Goal: Task Accomplishment & Management: Manage account settings

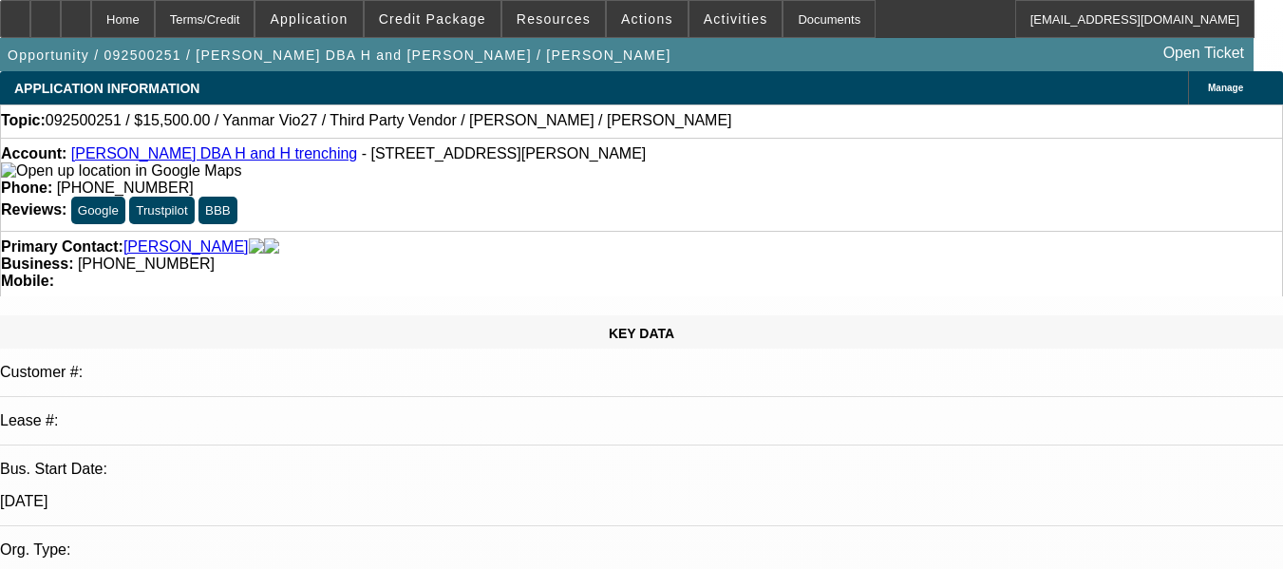
select select "0"
select select "6"
select select "0"
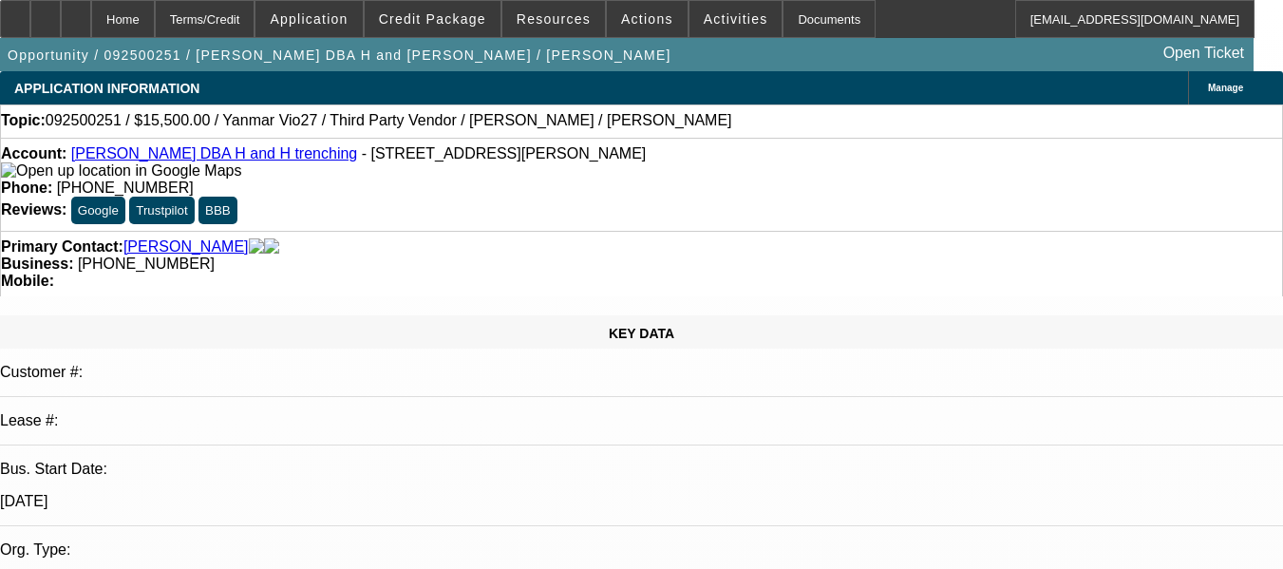
select select "0"
select select "6"
select select "0"
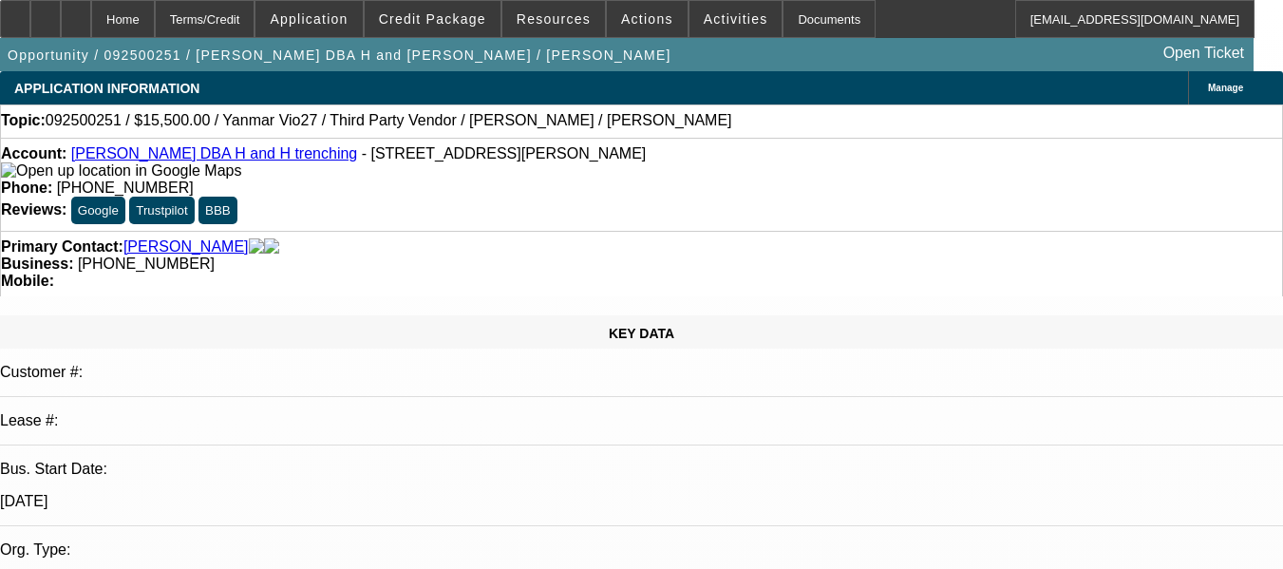
select select "0.1"
select select "4"
select select "0"
select select "0.1"
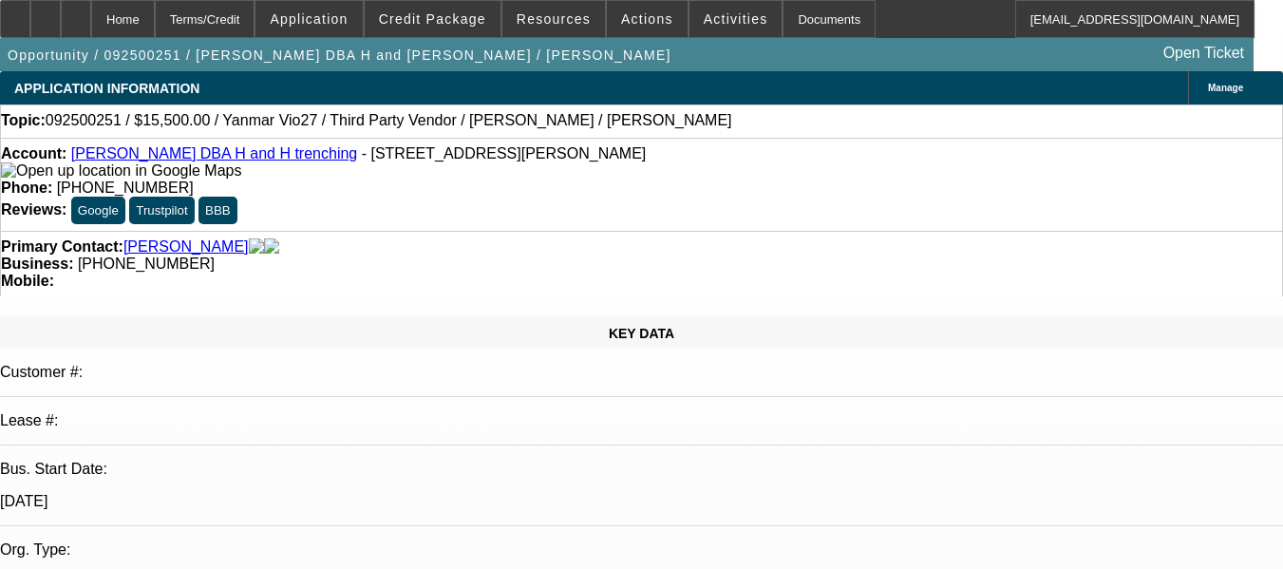
select select "4"
click at [91, 28] on div at bounding box center [76, 19] width 30 height 38
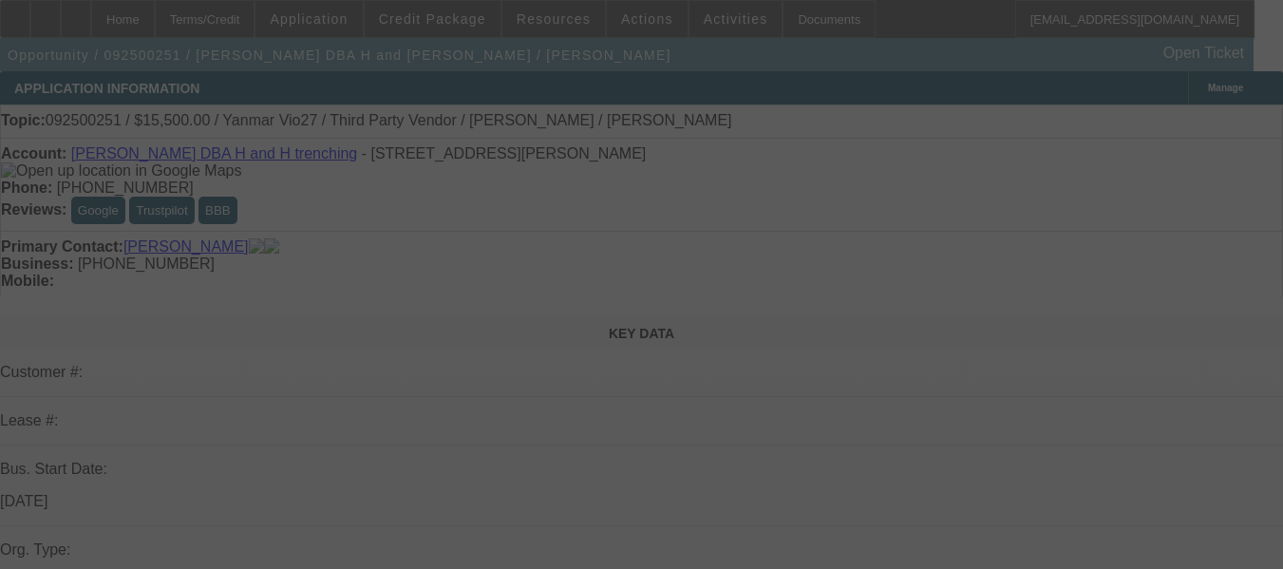
select select "0"
select select "6"
select select "0"
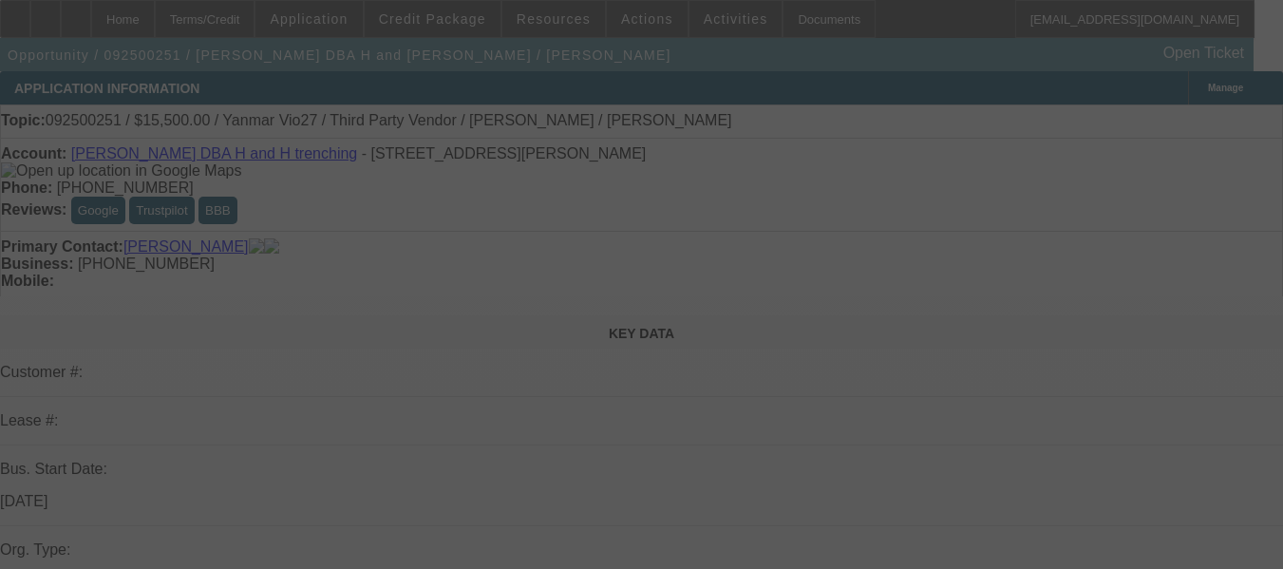
select select "0"
select select "6"
select select "0"
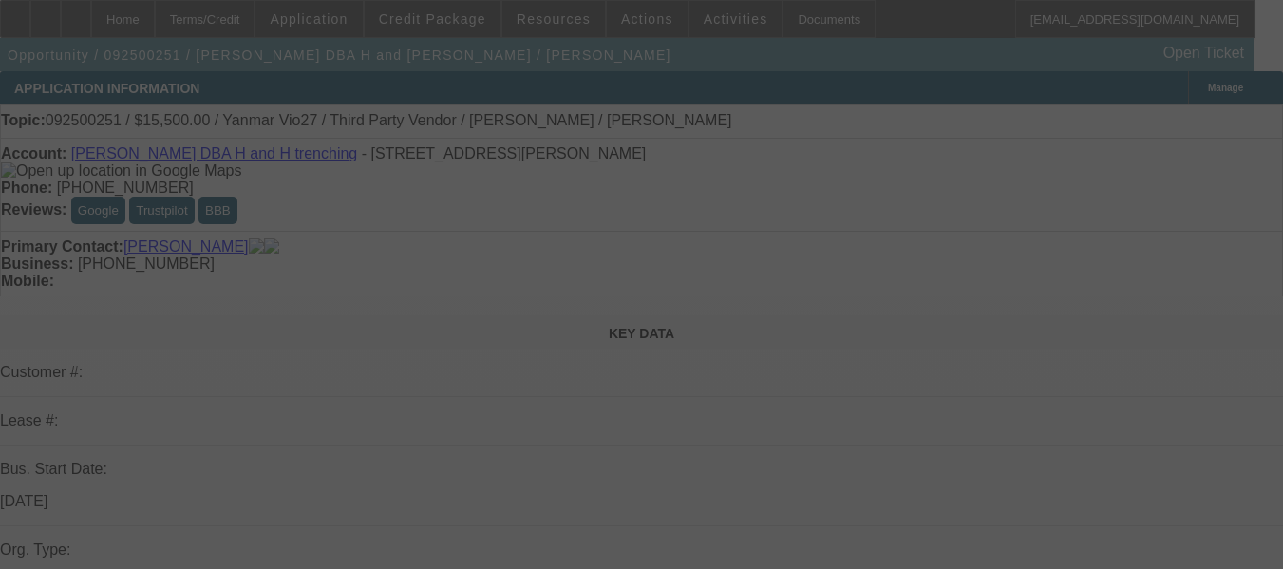
select select "0"
select select "6"
select select "0"
select select "0.1"
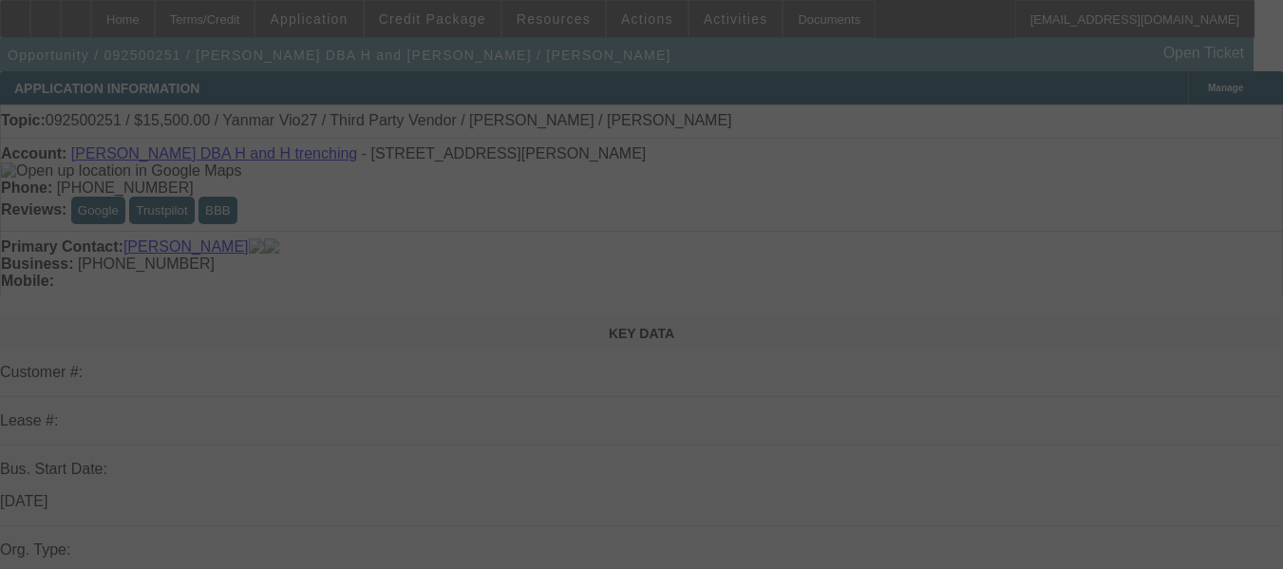
select select "4"
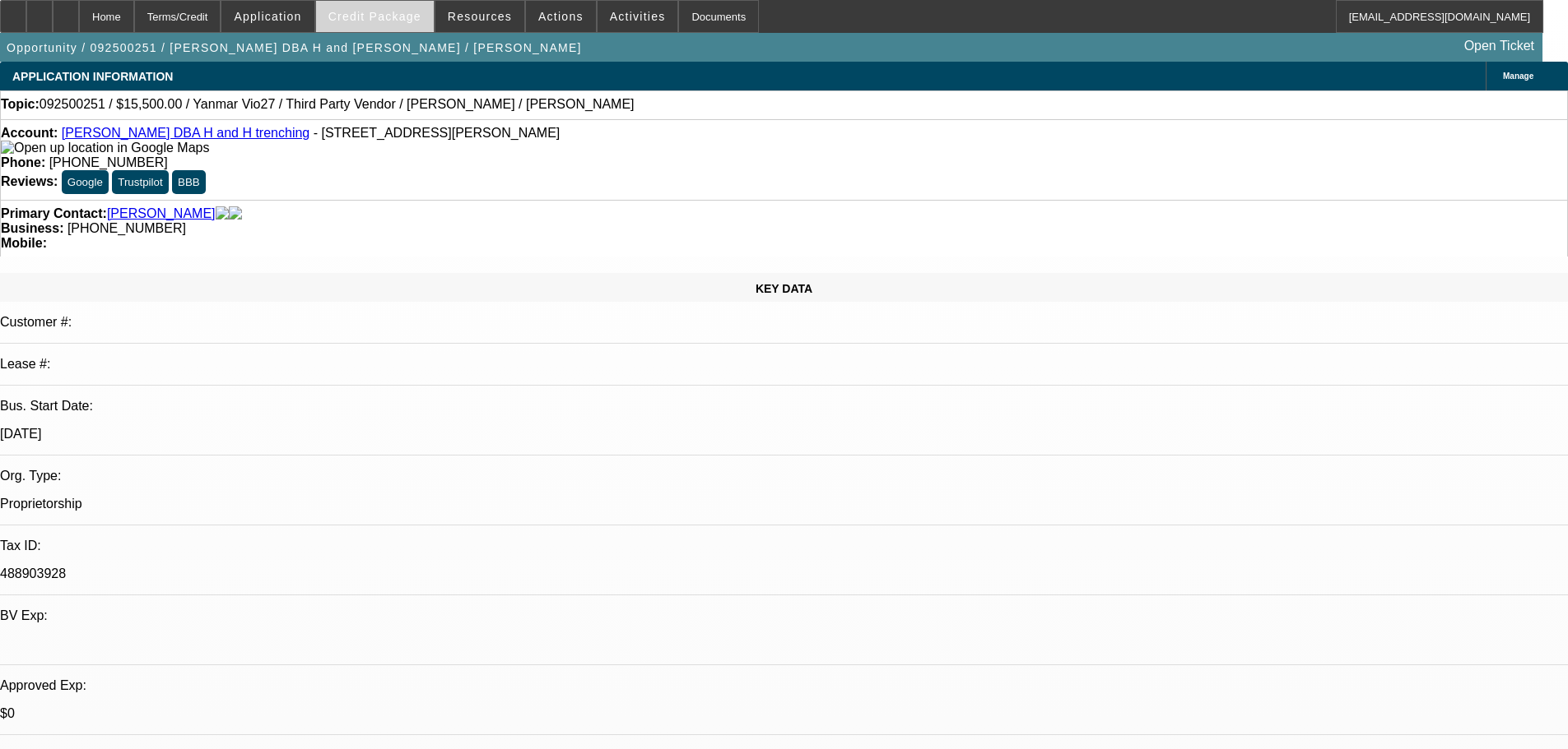
click at [366, 23] on span at bounding box center [375, 16] width 118 height 40
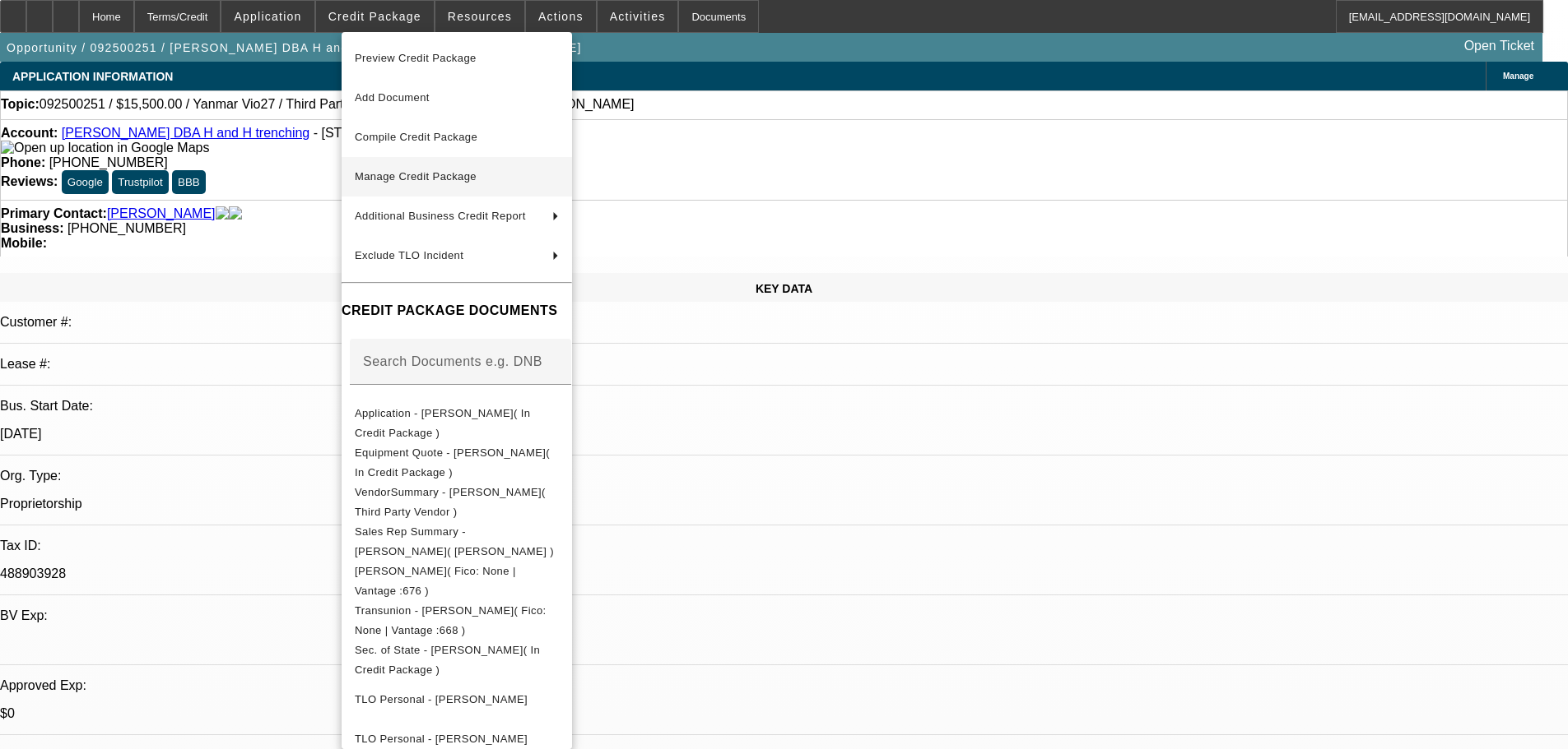
click at [475, 177] on span "Manage Credit Package" at bounding box center [415, 177] width 122 height 12
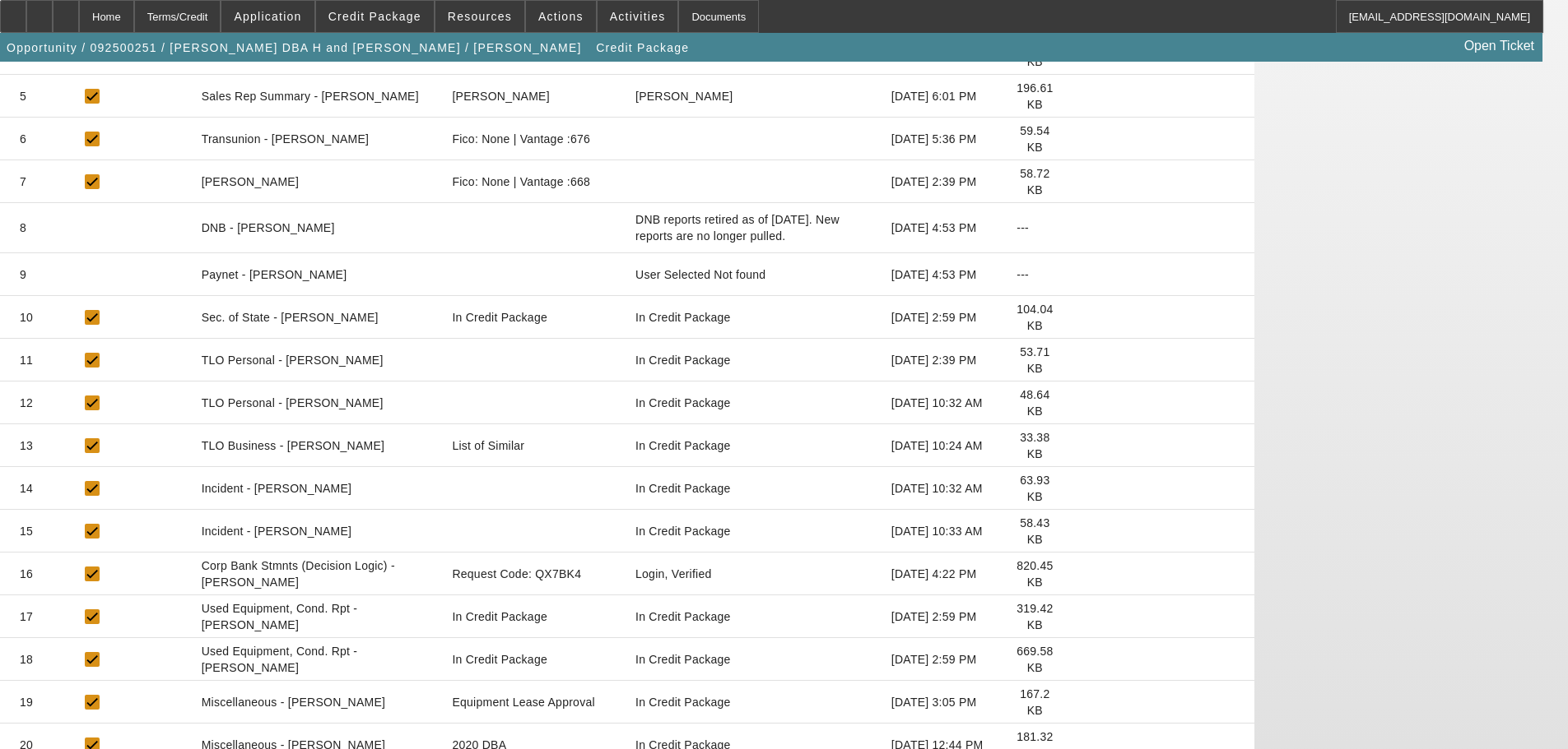
scroll to position [566, 0]
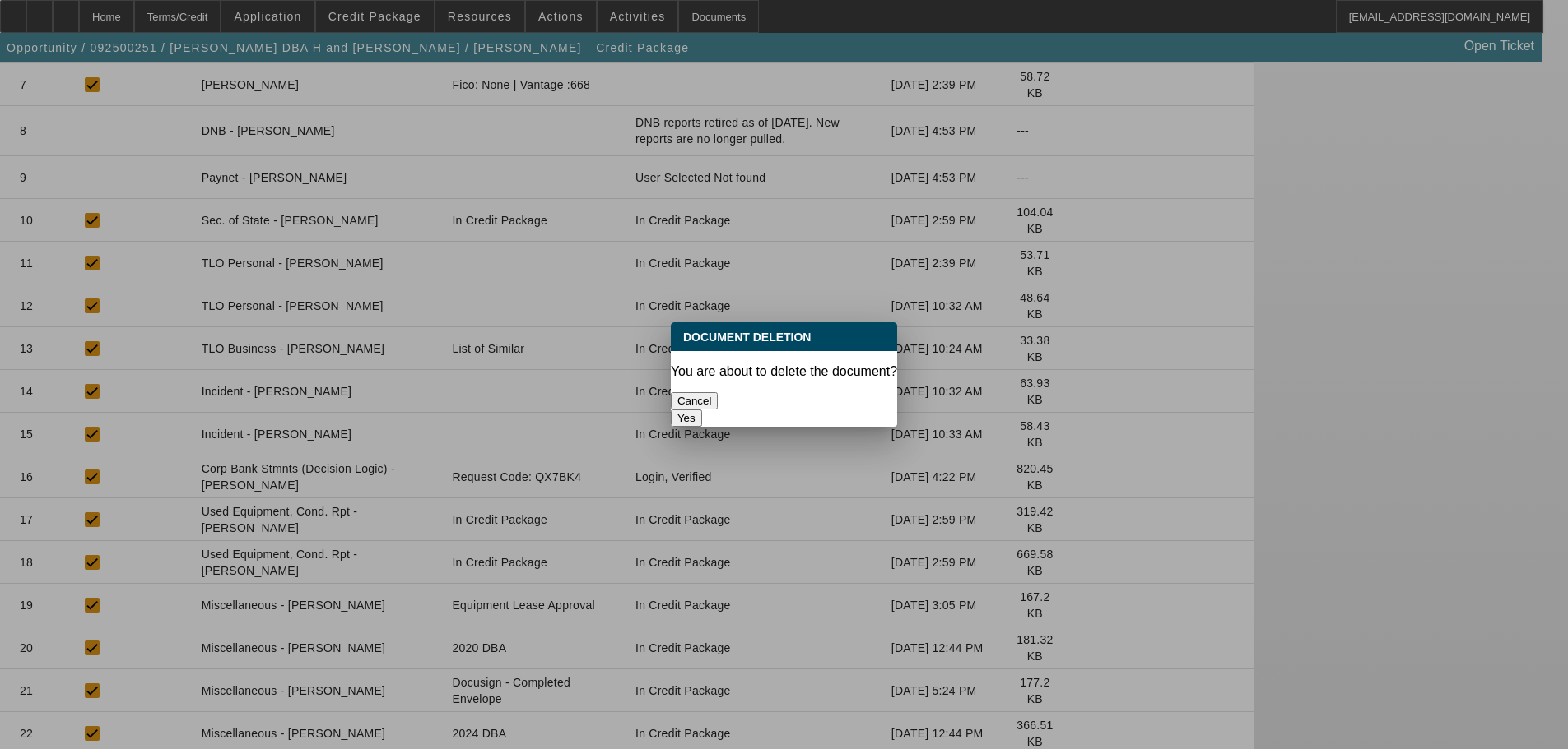
click at [702, 410] on button "Yes" at bounding box center [686, 418] width 31 height 17
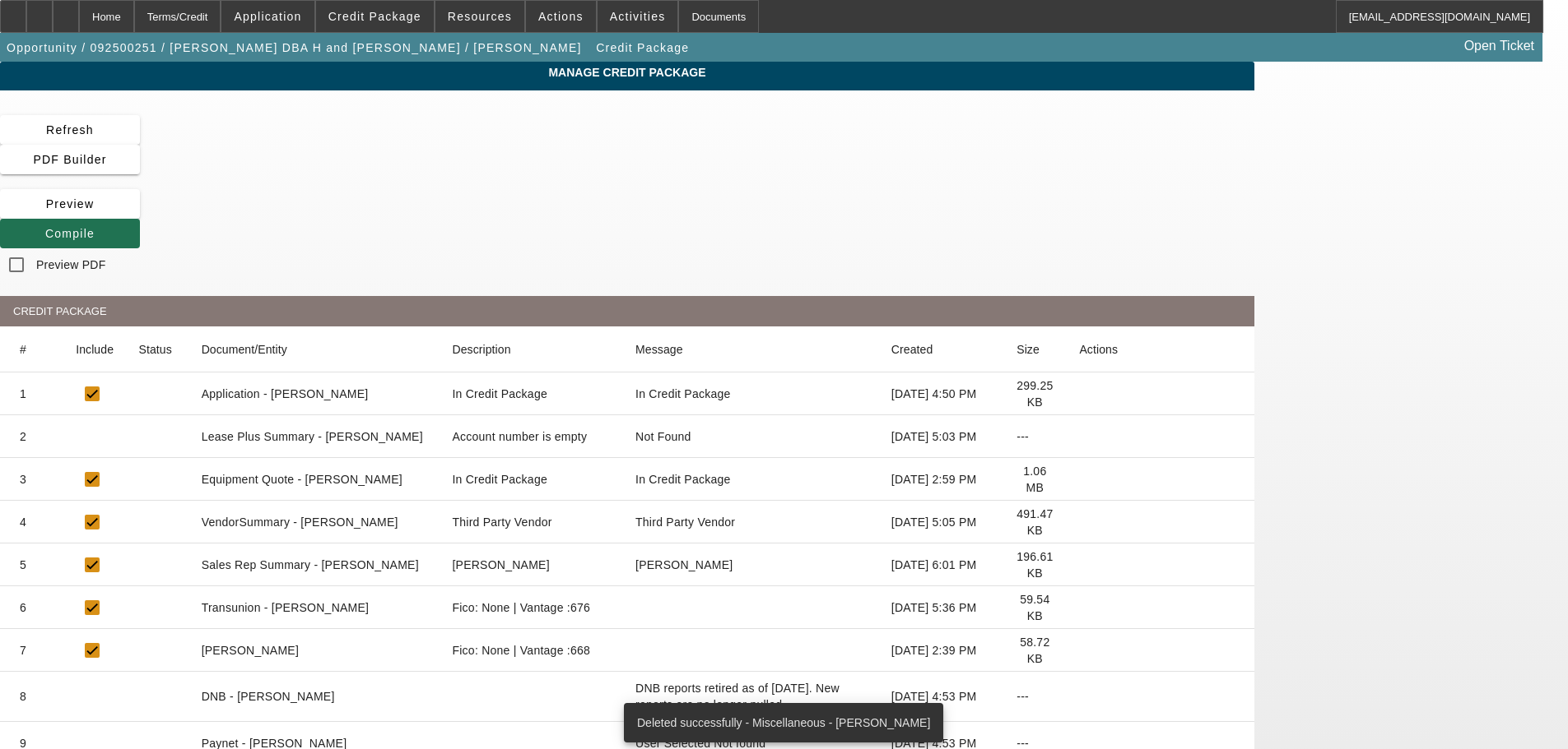
click at [139, 214] on span at bounding box center [69, 234] width 139 height 40
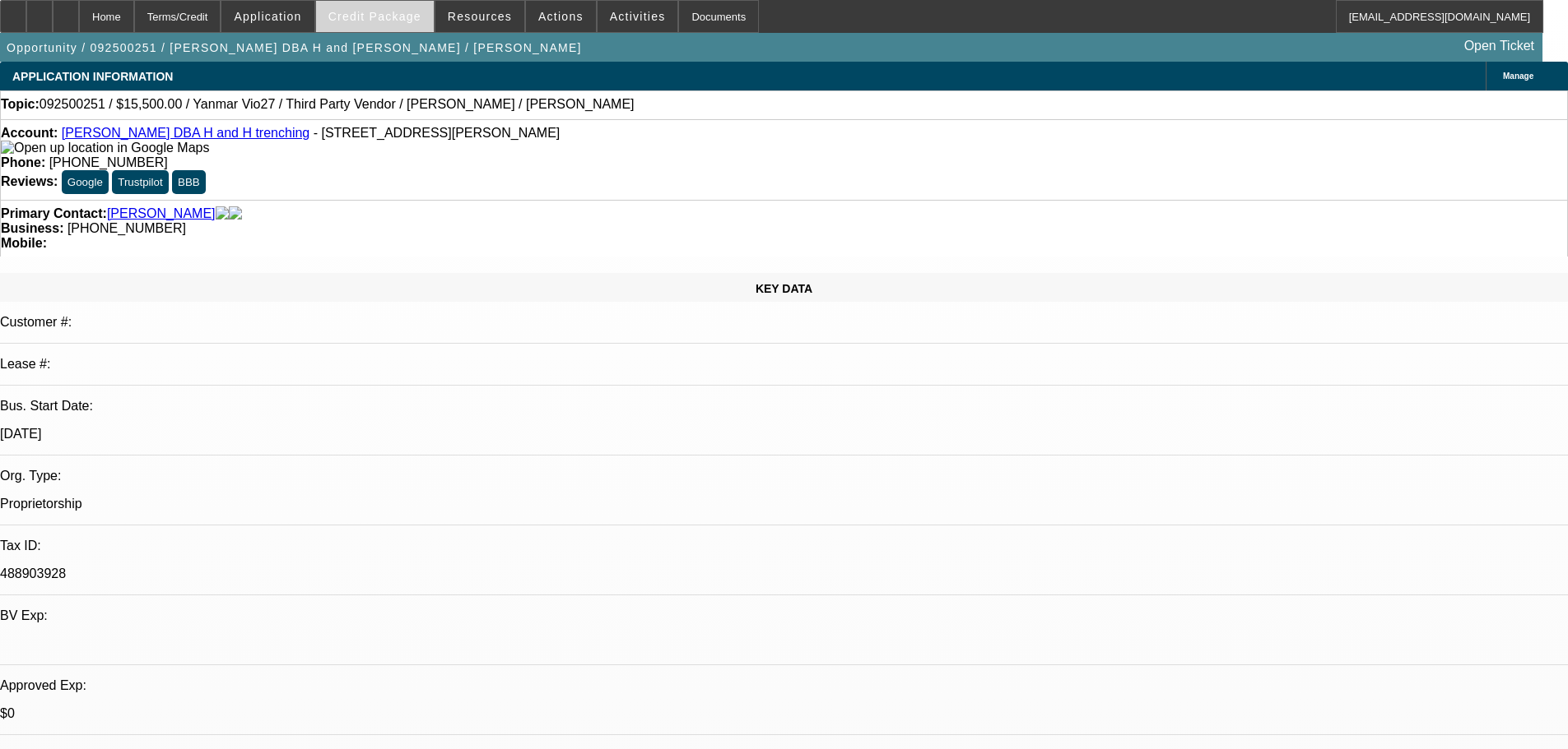
select select "0"
select select "6"
select select "0"
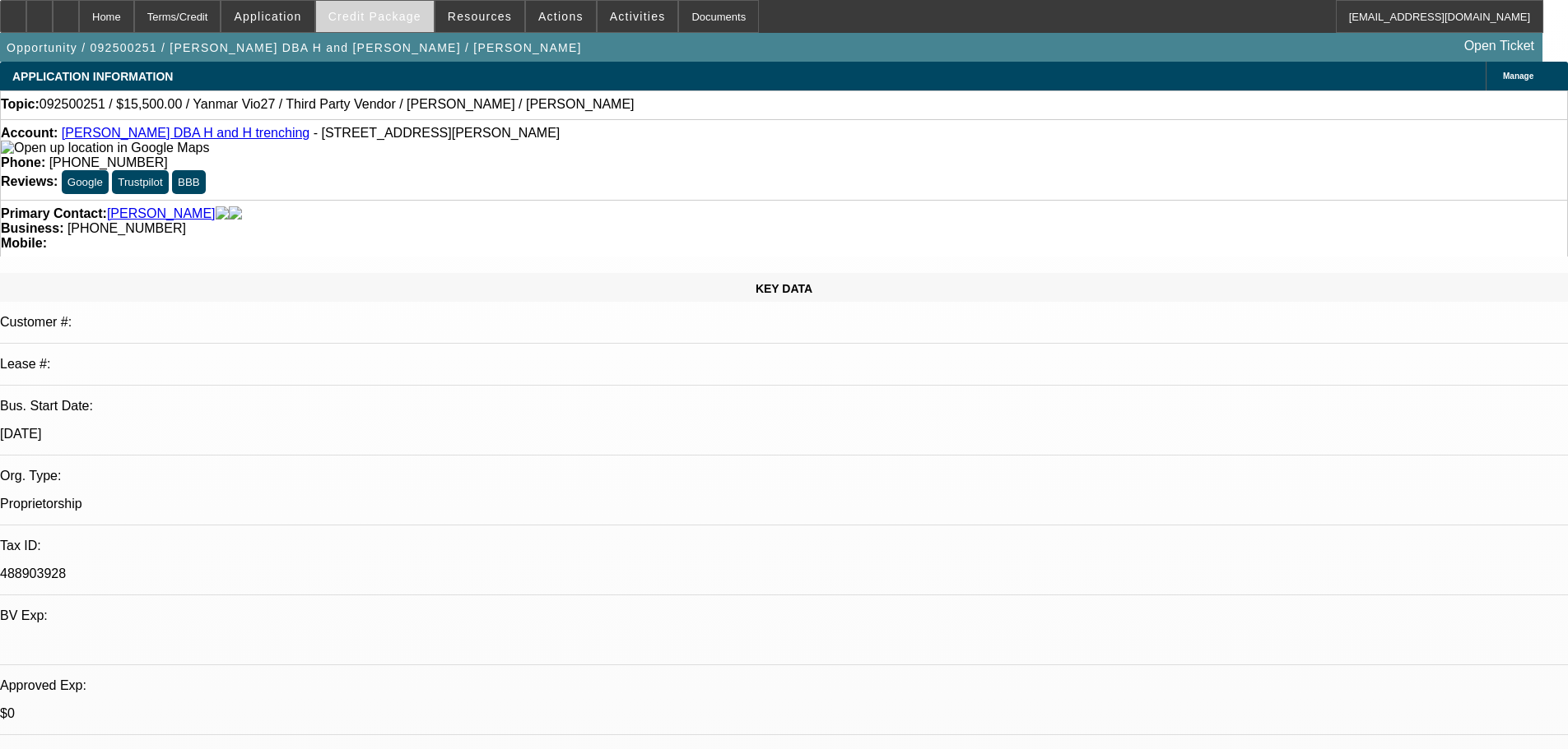
select select "0"
select select "6"
select select "0"
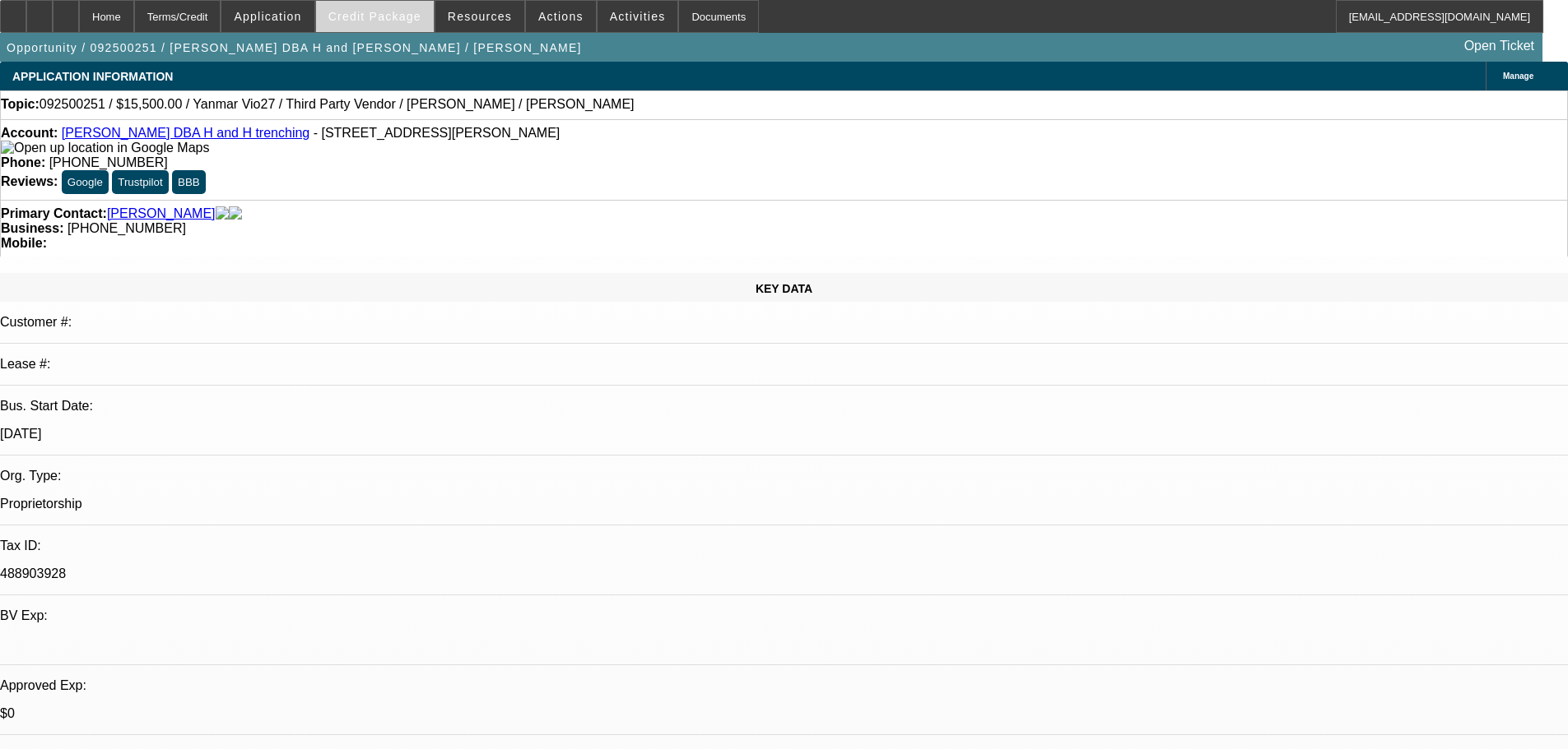
select select "0"
select select "6"
select select "0"
select select "0.1"
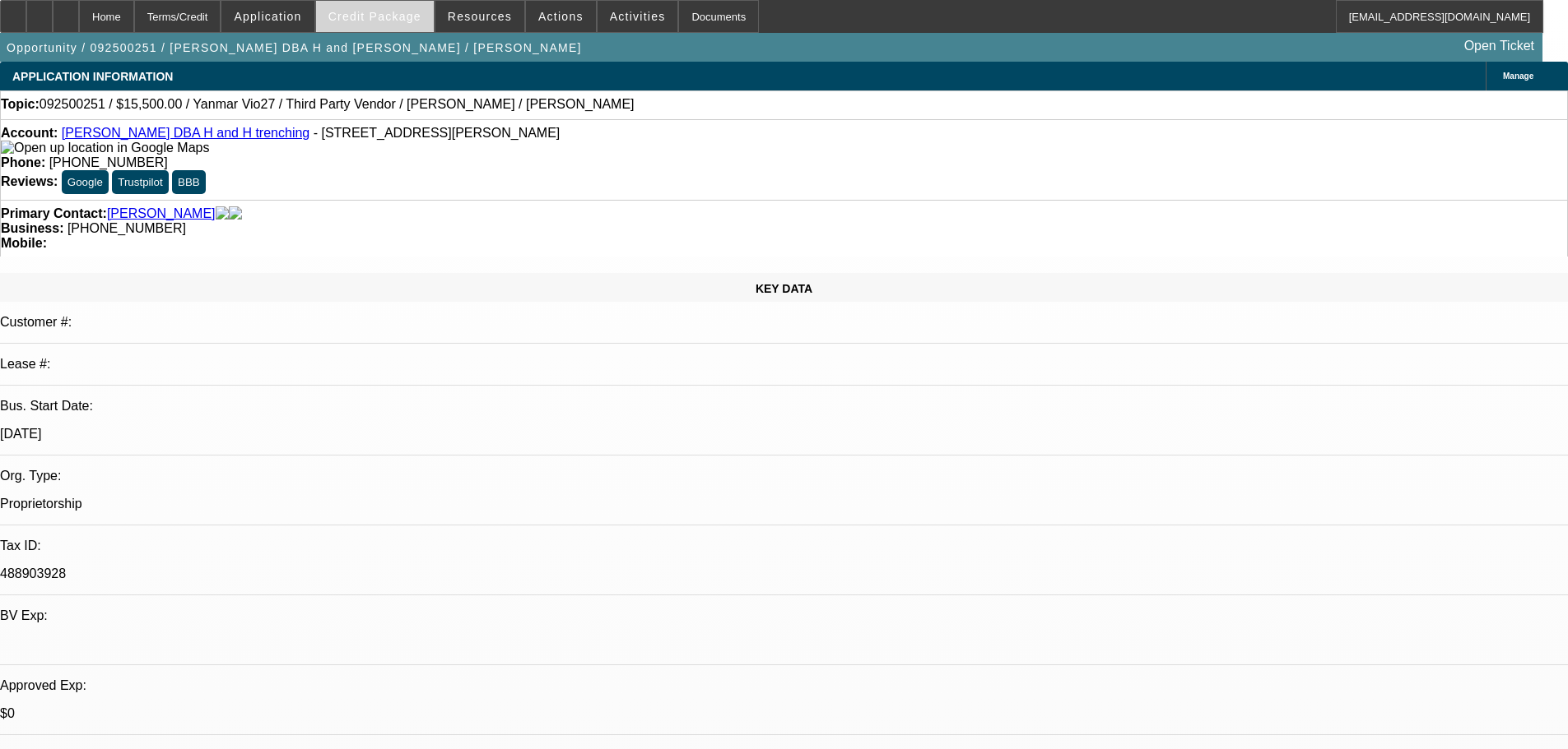
select select "4"
click at [416, 21] on span "Credit Package" at bounding box center [374, 16] width 93 height 13
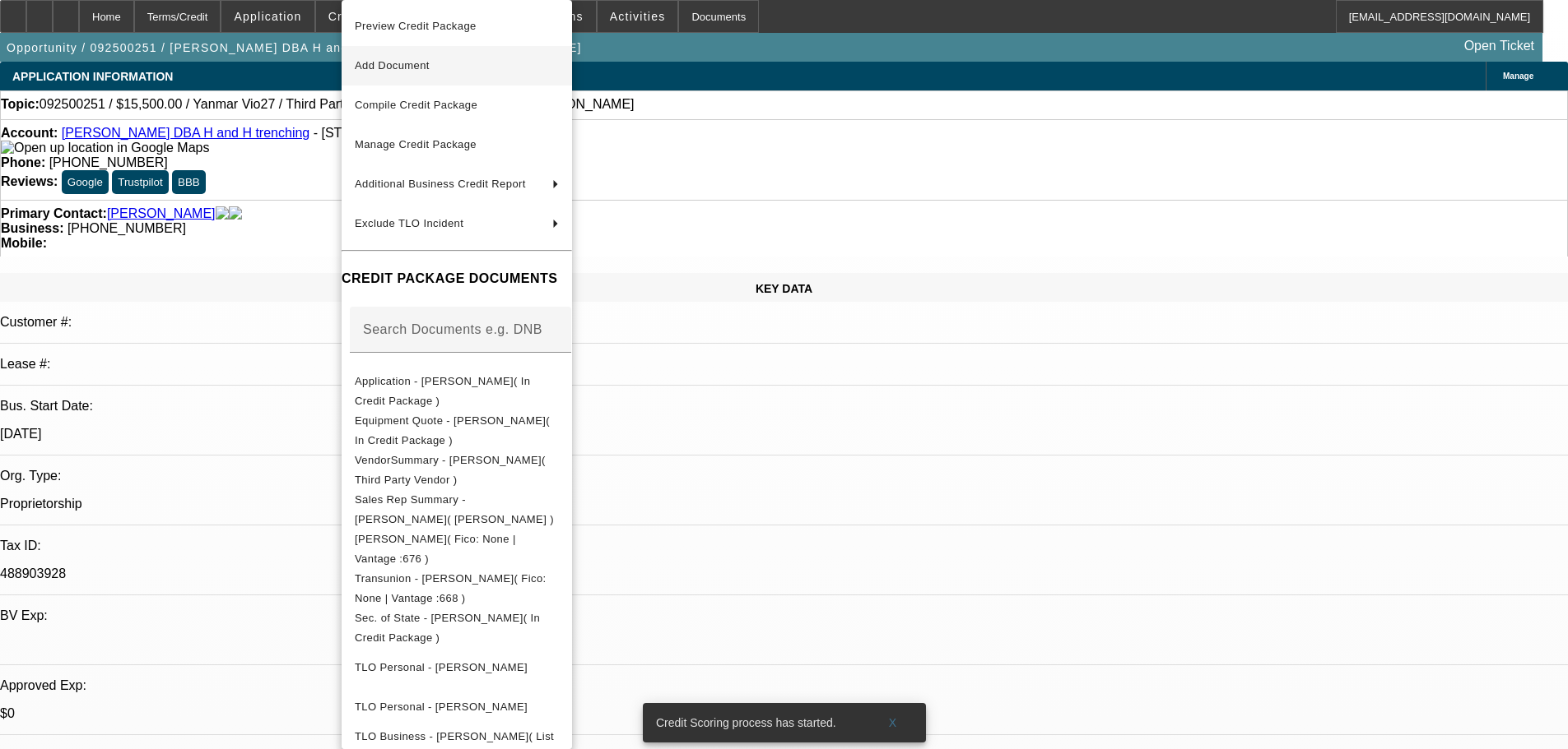
click at [430, 68] on span "Add Document" at bounding box center [392, 65] width 75 height 12
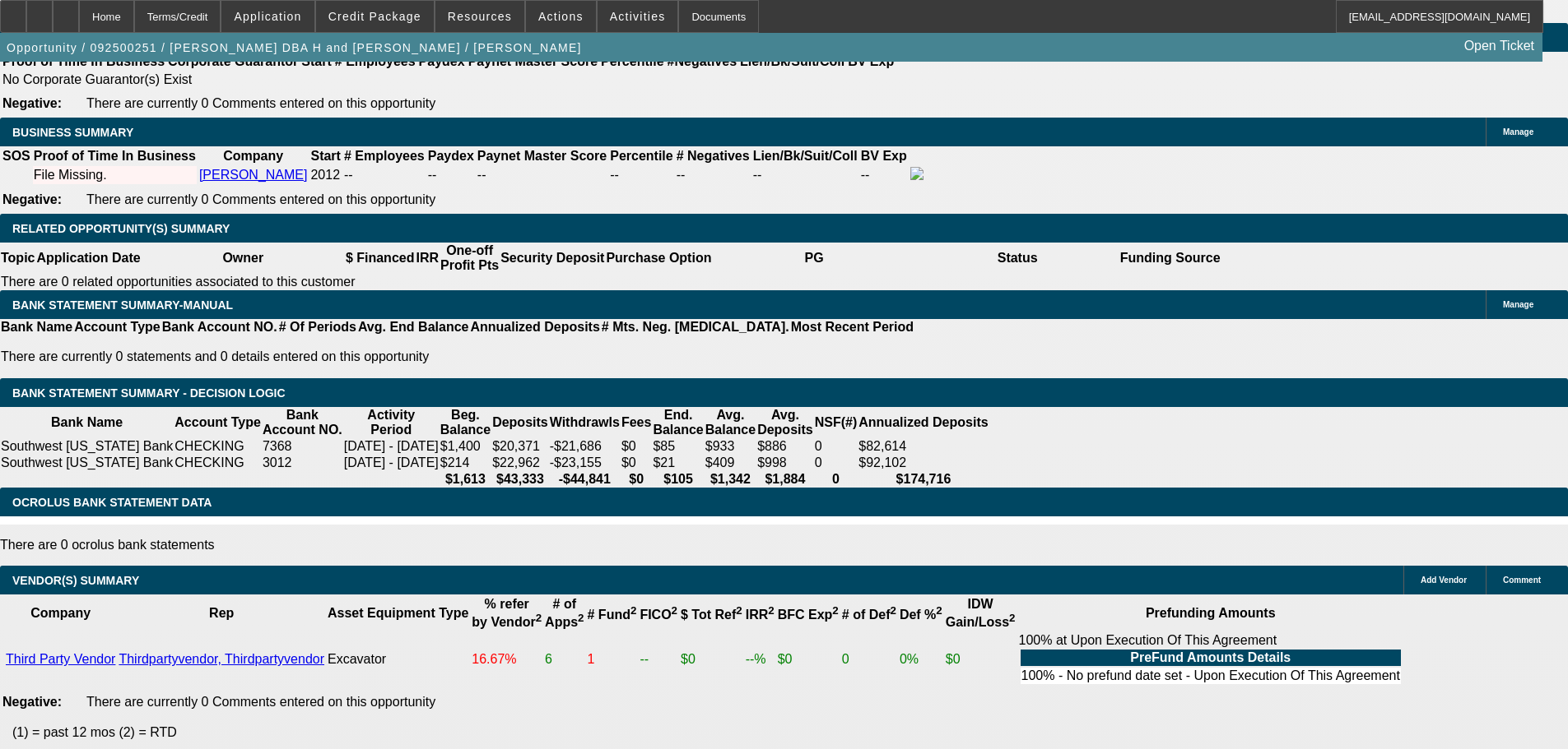
scroll to position [2221, 0]
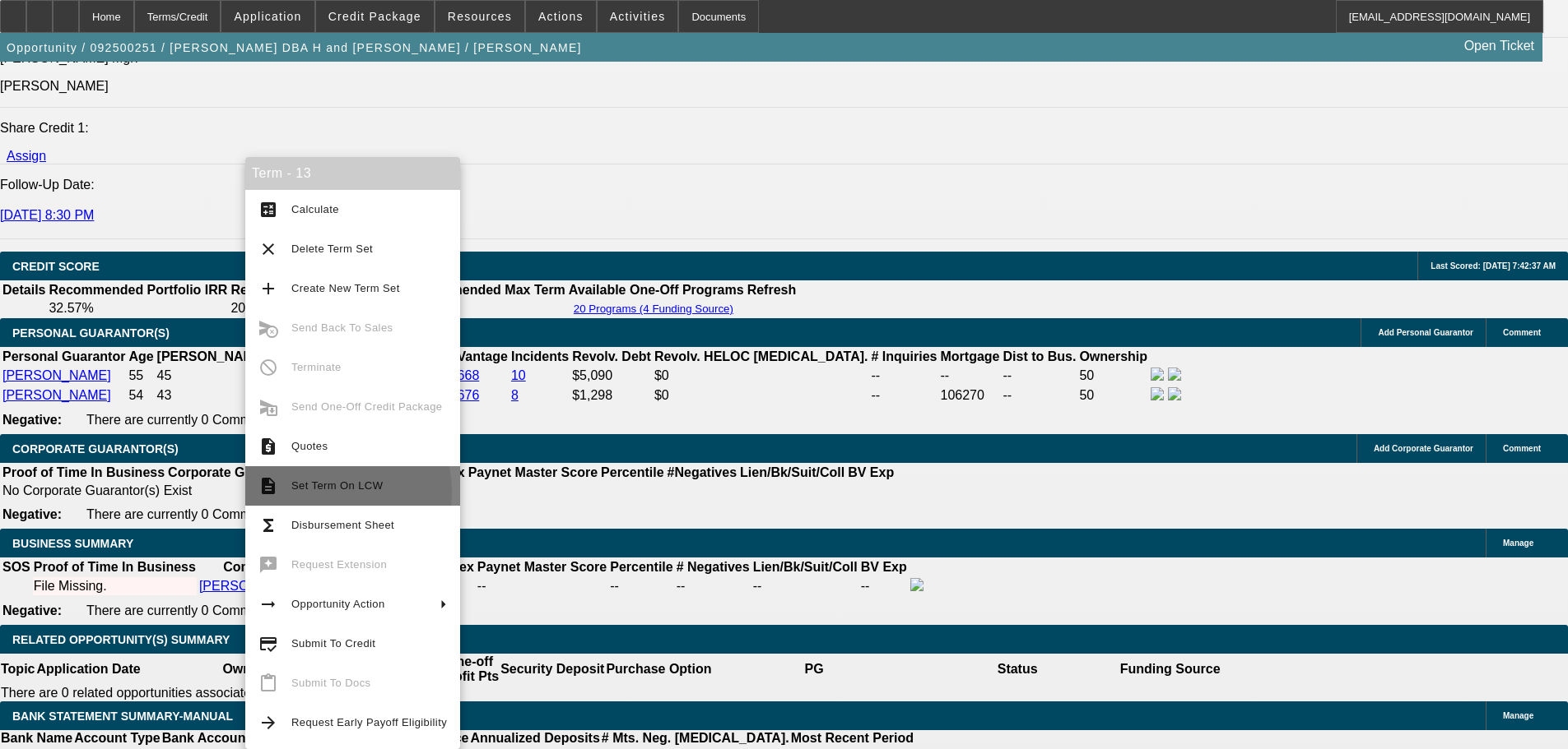
click at [321, 492] on span "Set Term On LCW" at bounding box center [369, 486] width 156 height 20
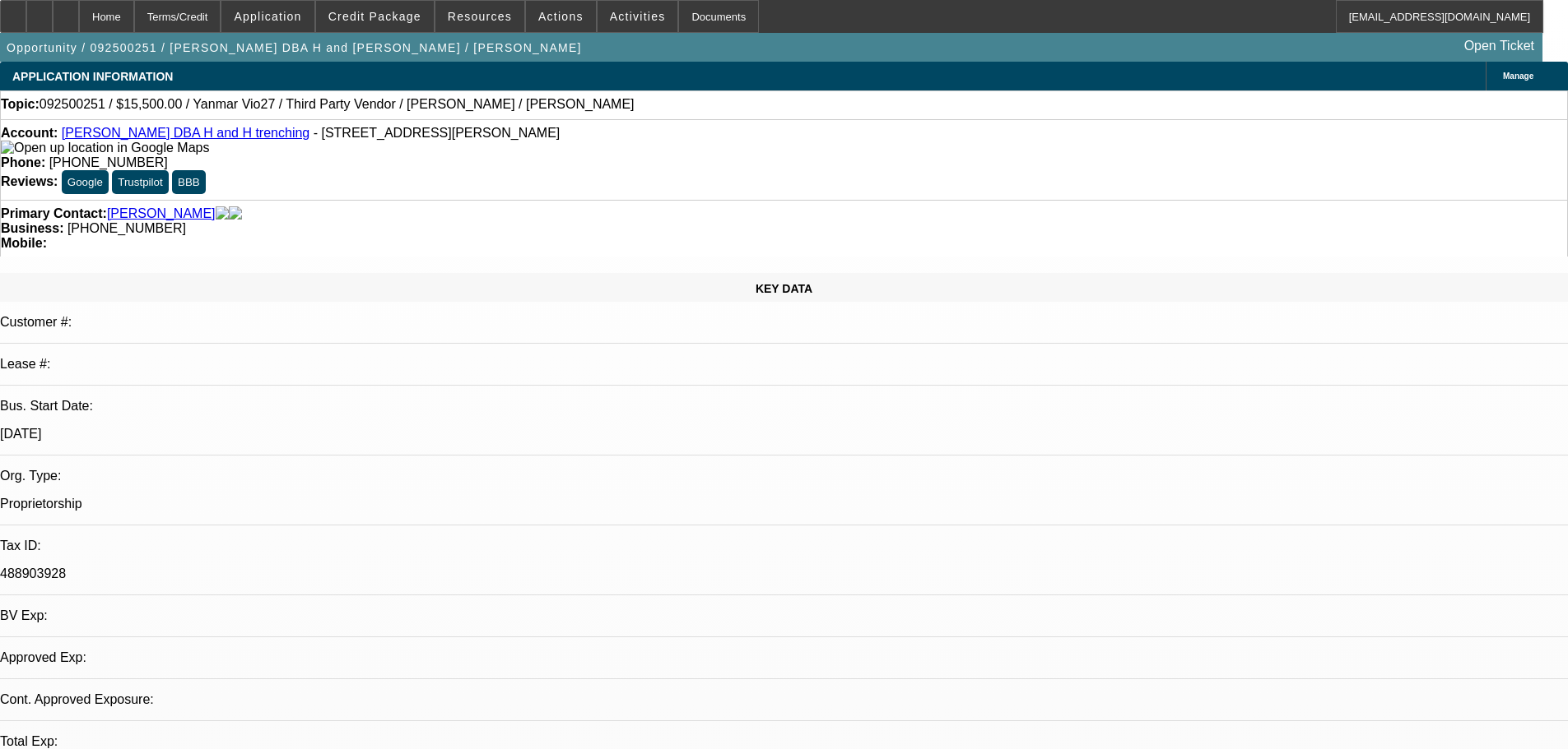
select select "0"
select select "6"
select select "0"
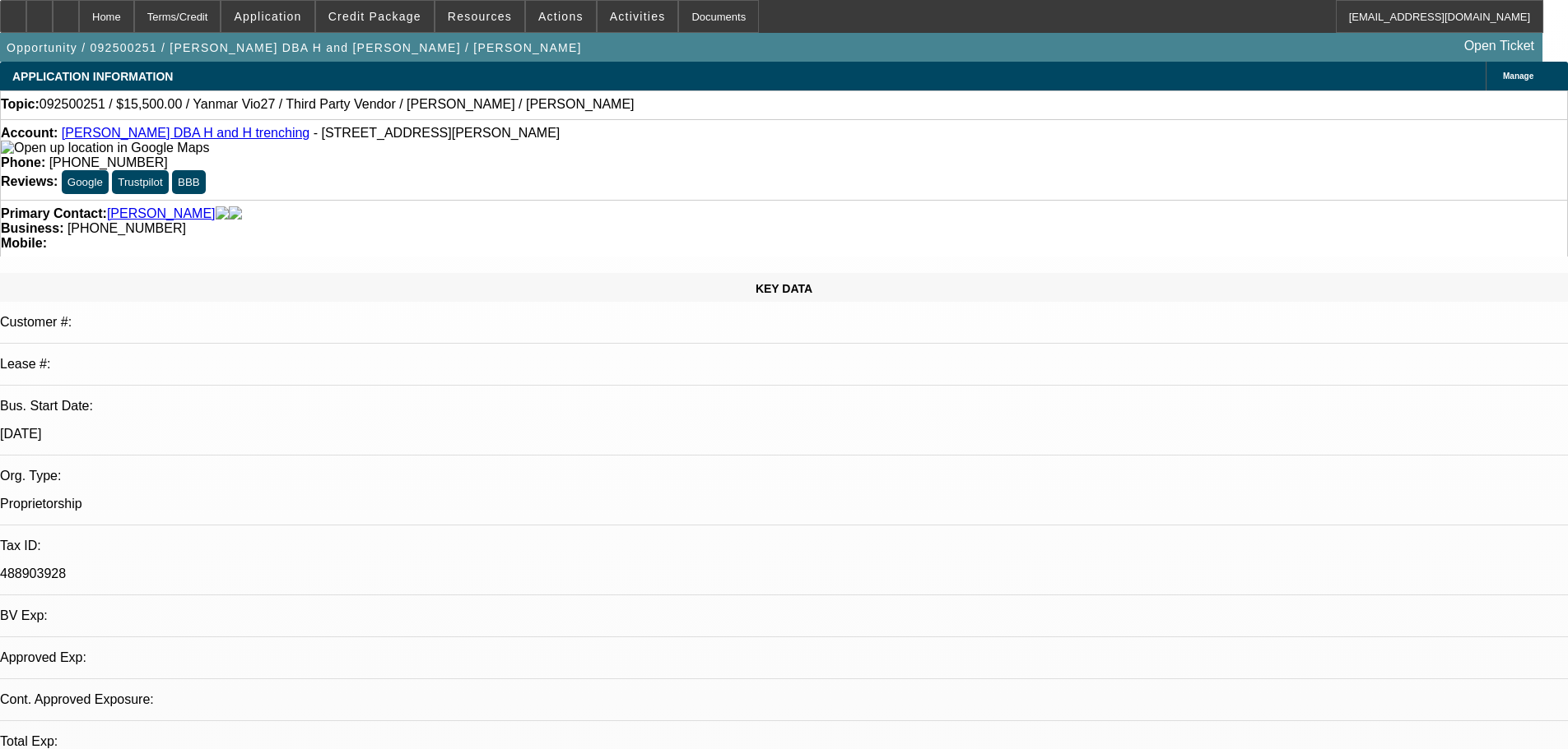
select select "0"
select select "6"
select select "0"
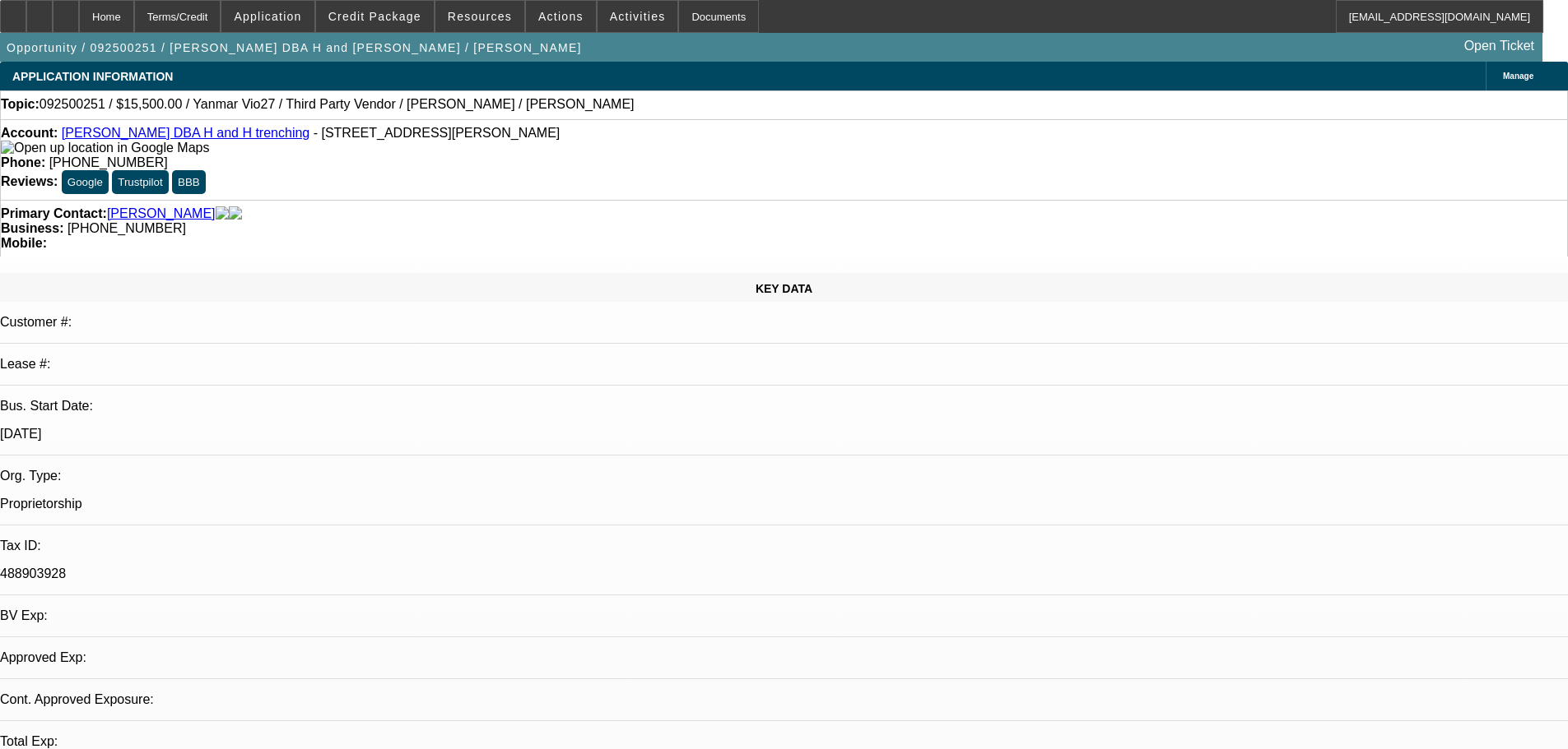
select select "0"
select select "6"
select select "0"
select select "0.1"
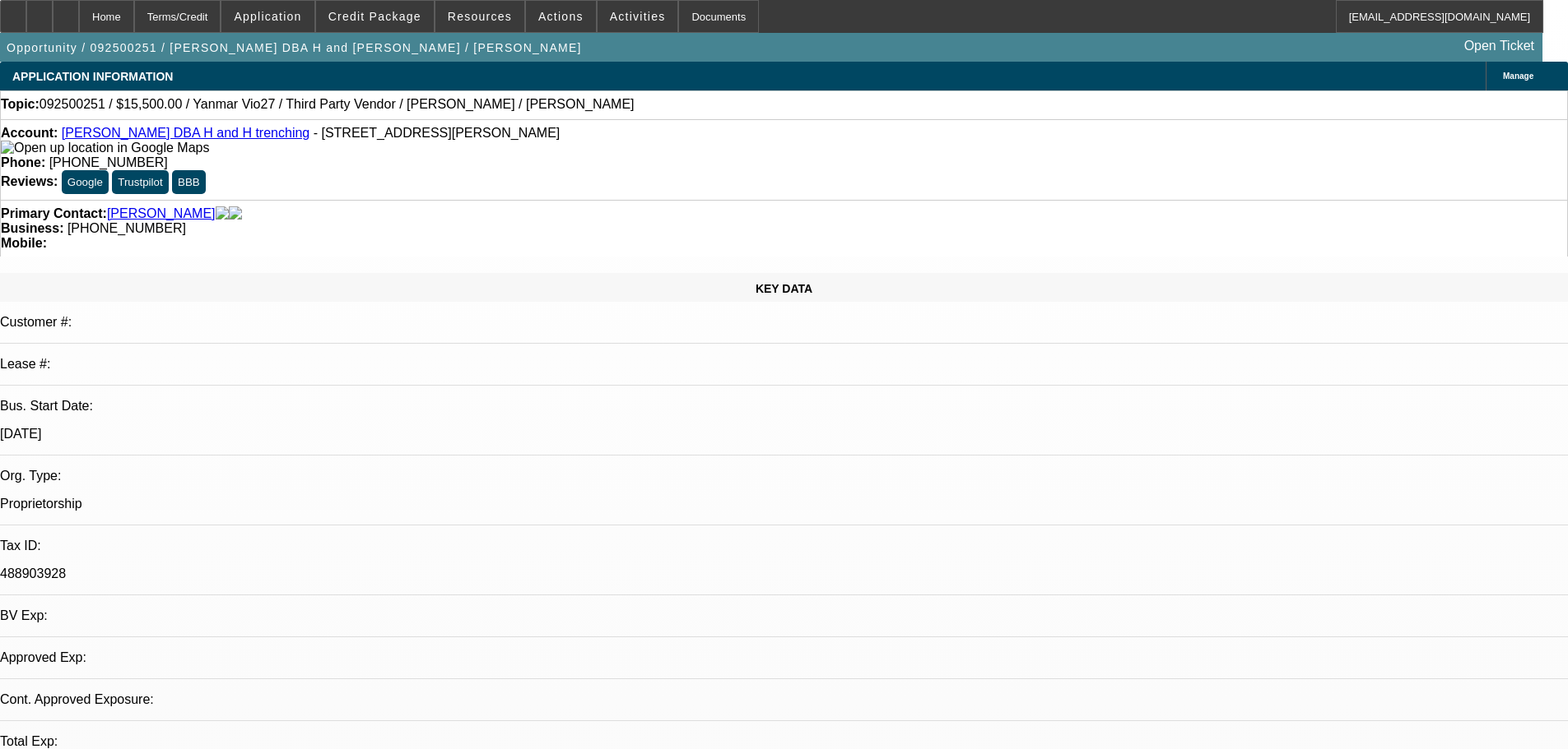
select select "4"
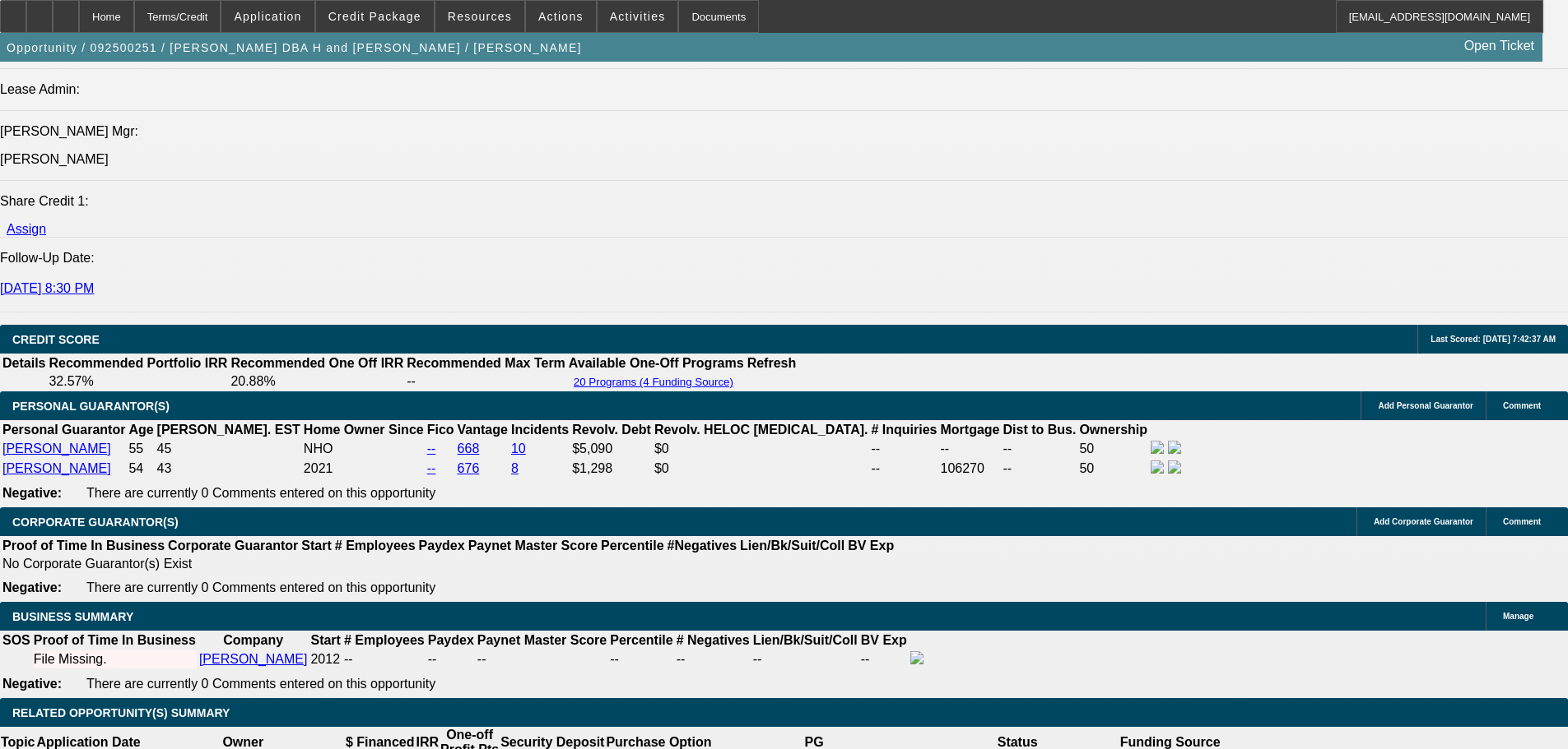
scroll to position [2139, 0]
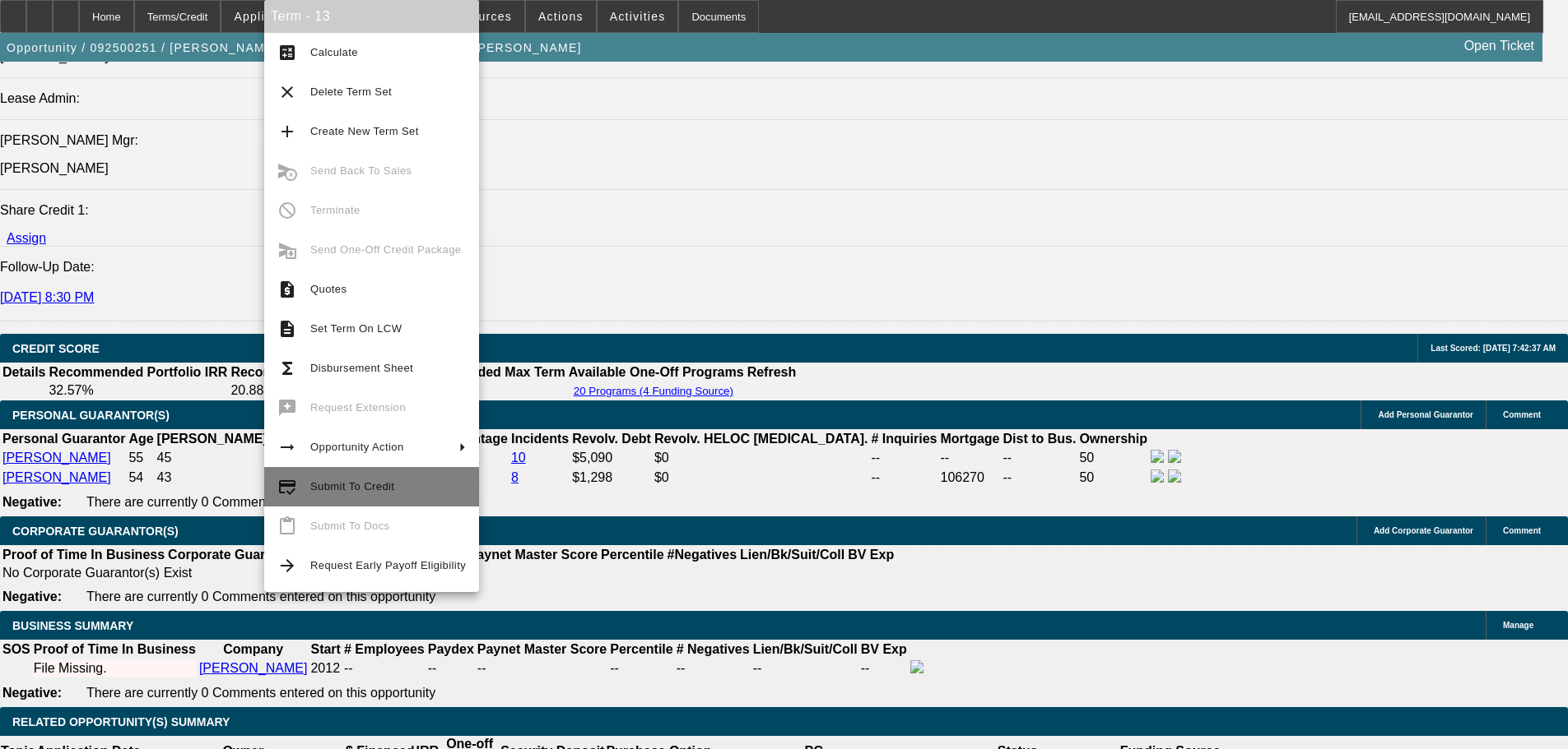
click at [350, 477] on span "Submit To Credit" at bounding box center [388, 487] width 156 height 20
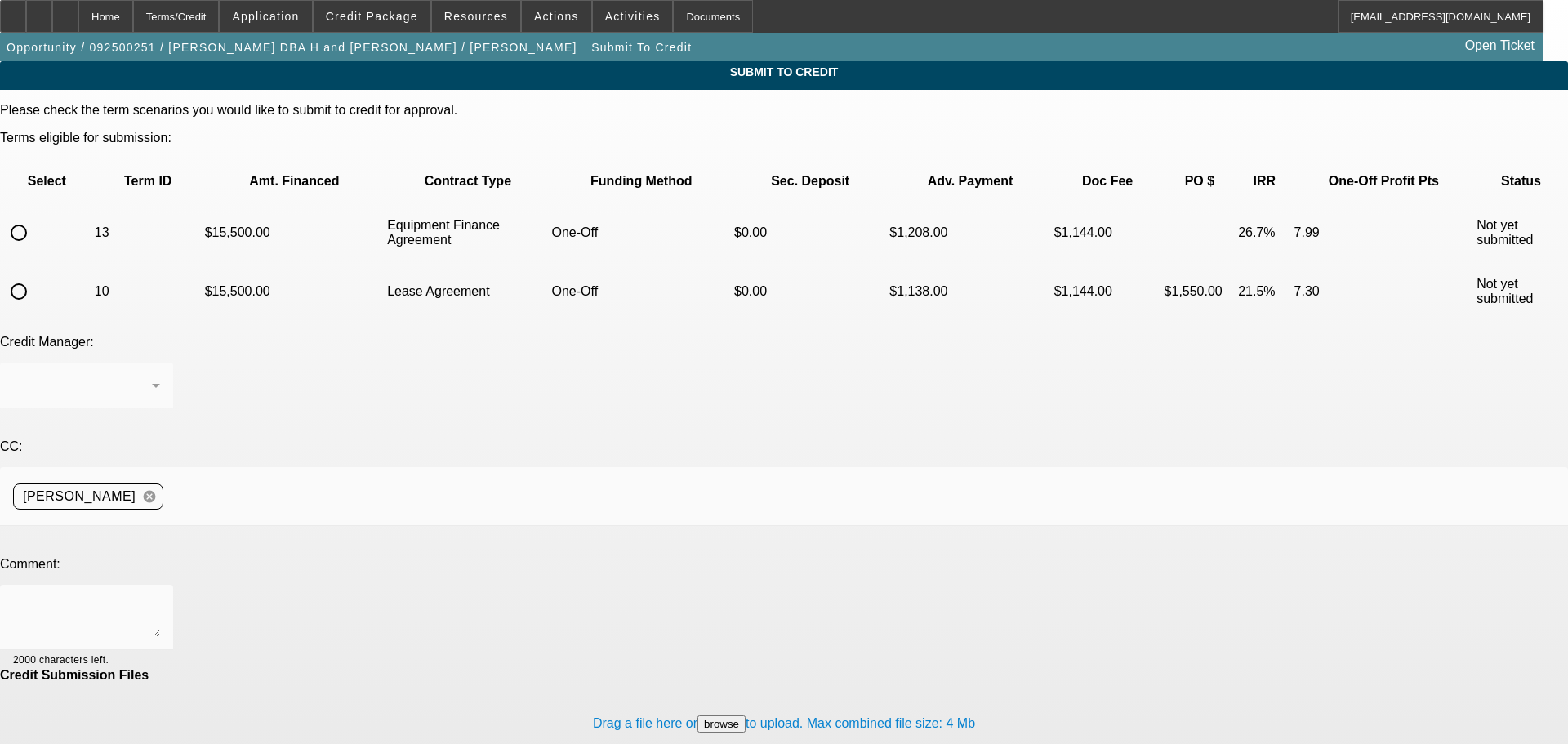
click at [35, 217] on input "radio" at bounding box center [19, 233] width 33 height 33
radio input "true"
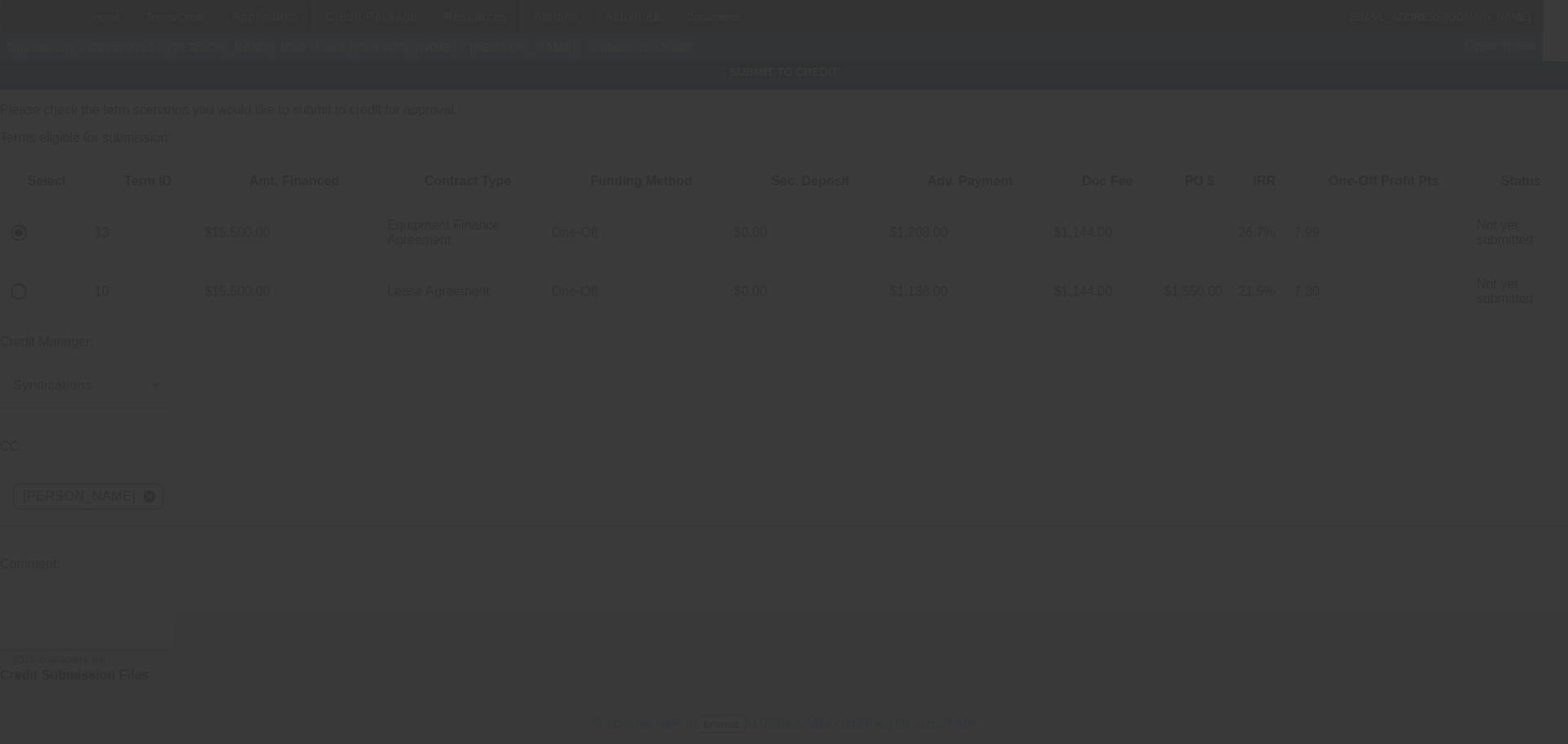
click at [160, 585] on div at bounding box center [86, 618] width 147 height 65
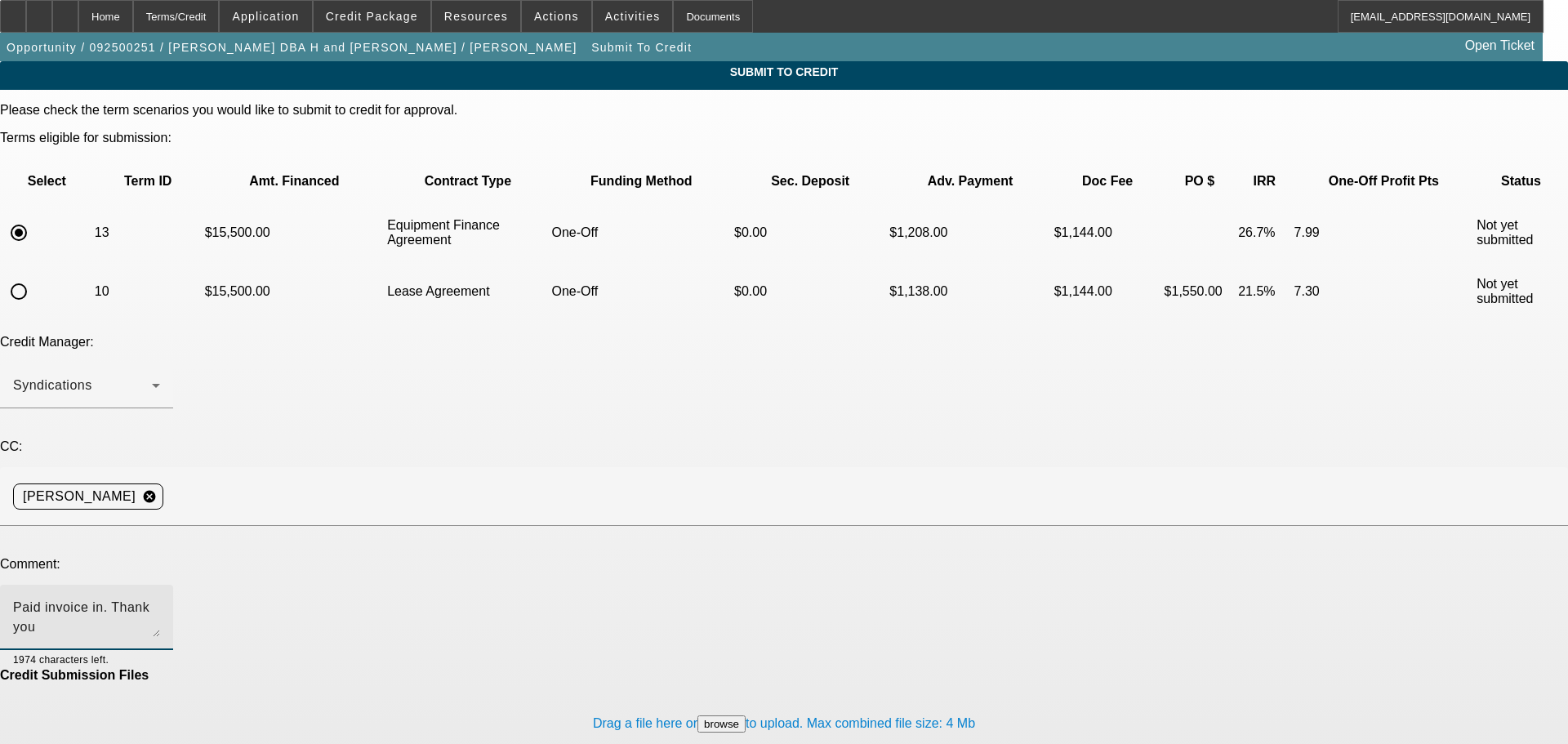
type textarea "Paid invoice in. Thank you"
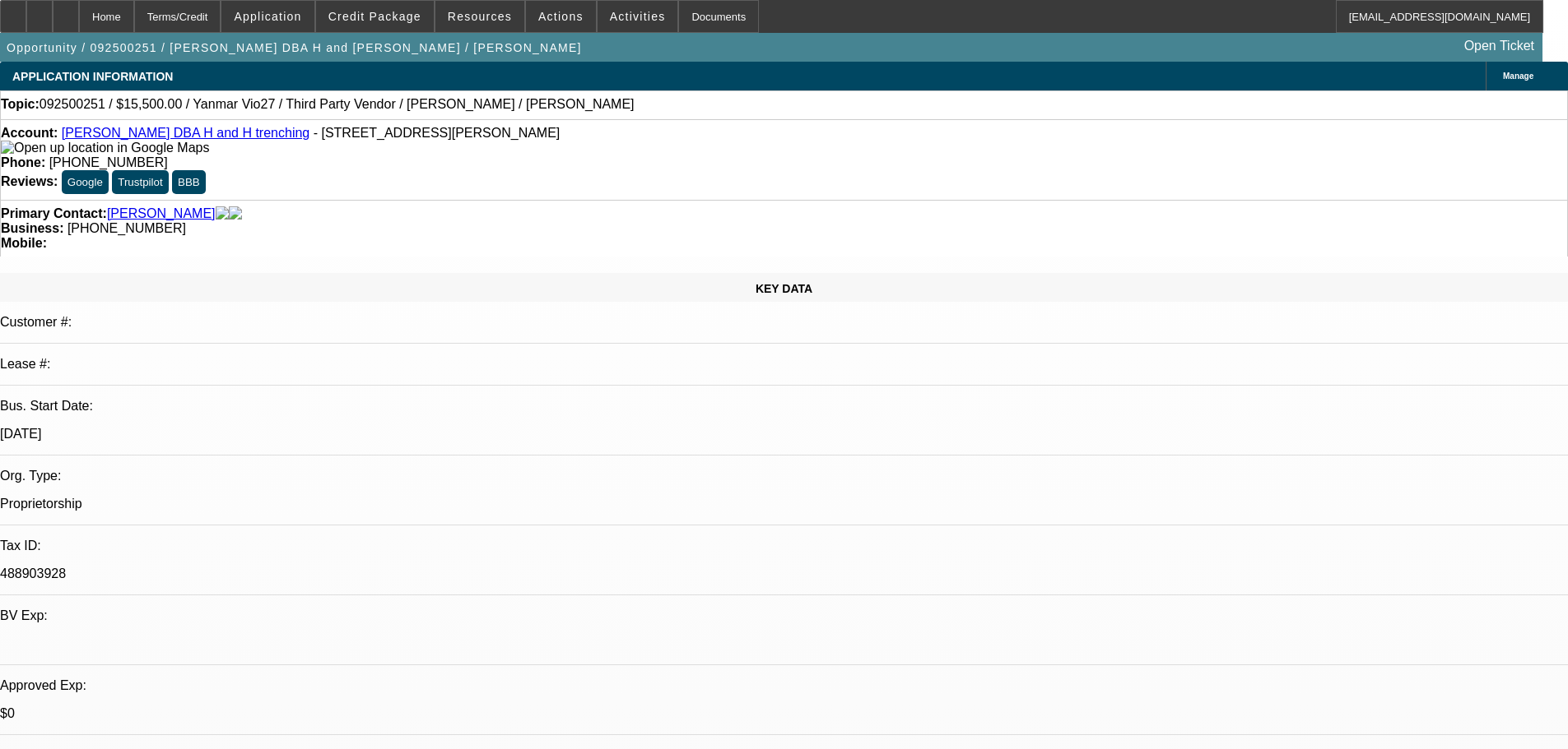
select select "0"
select select "6"
select select "0"
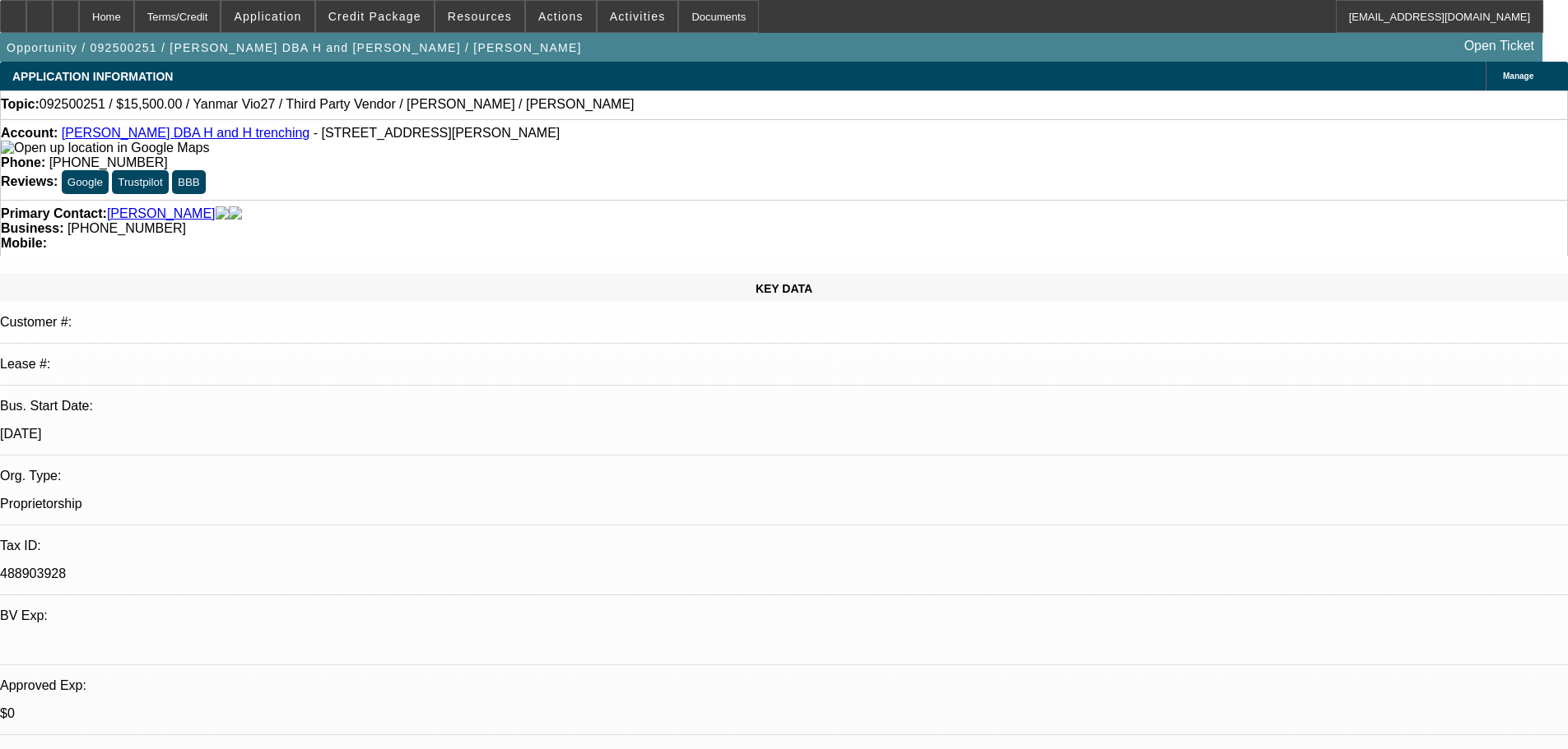
select select "0"
select select "6"
select select "0"
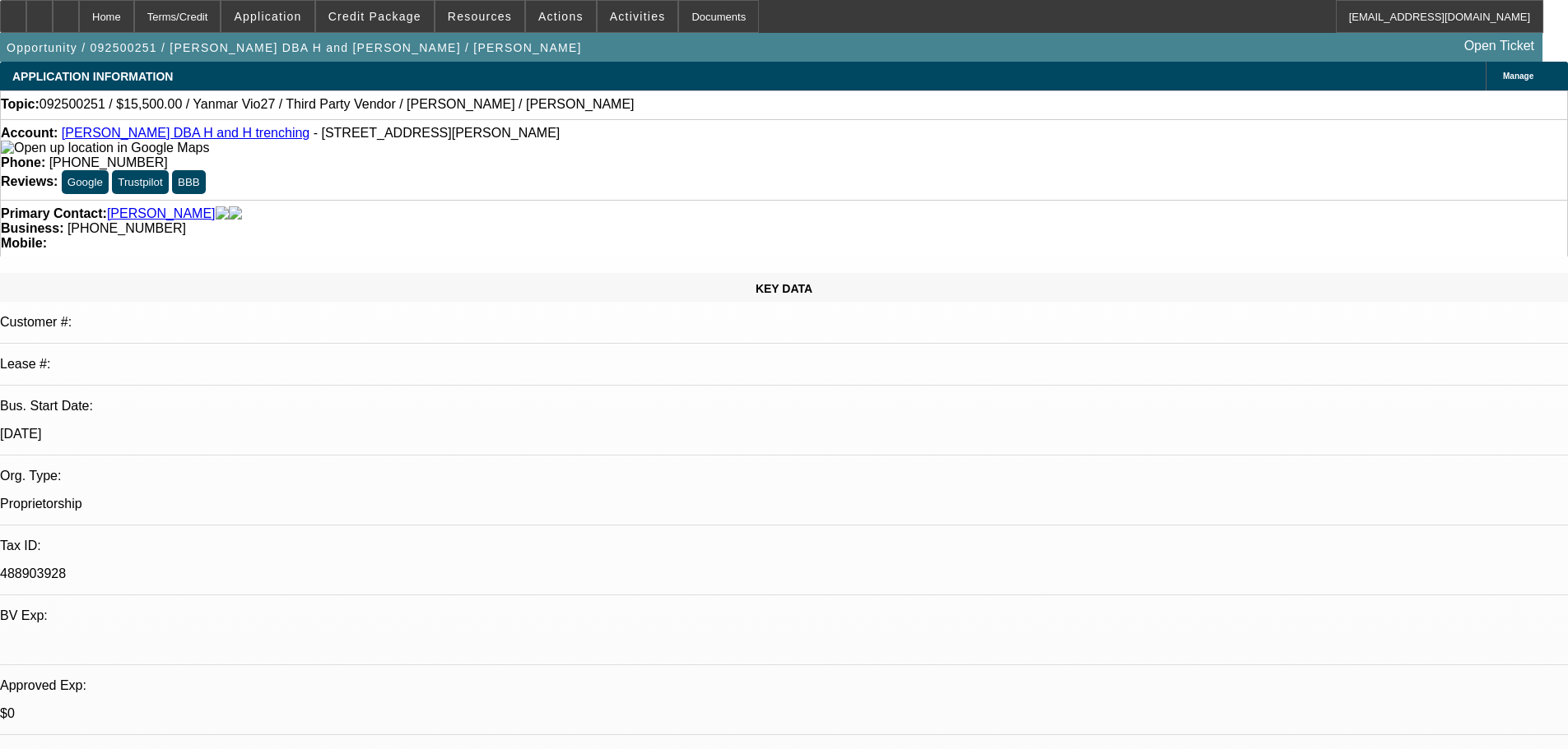
select select "0"
select select "6"
select select "0"
select select "0.1"
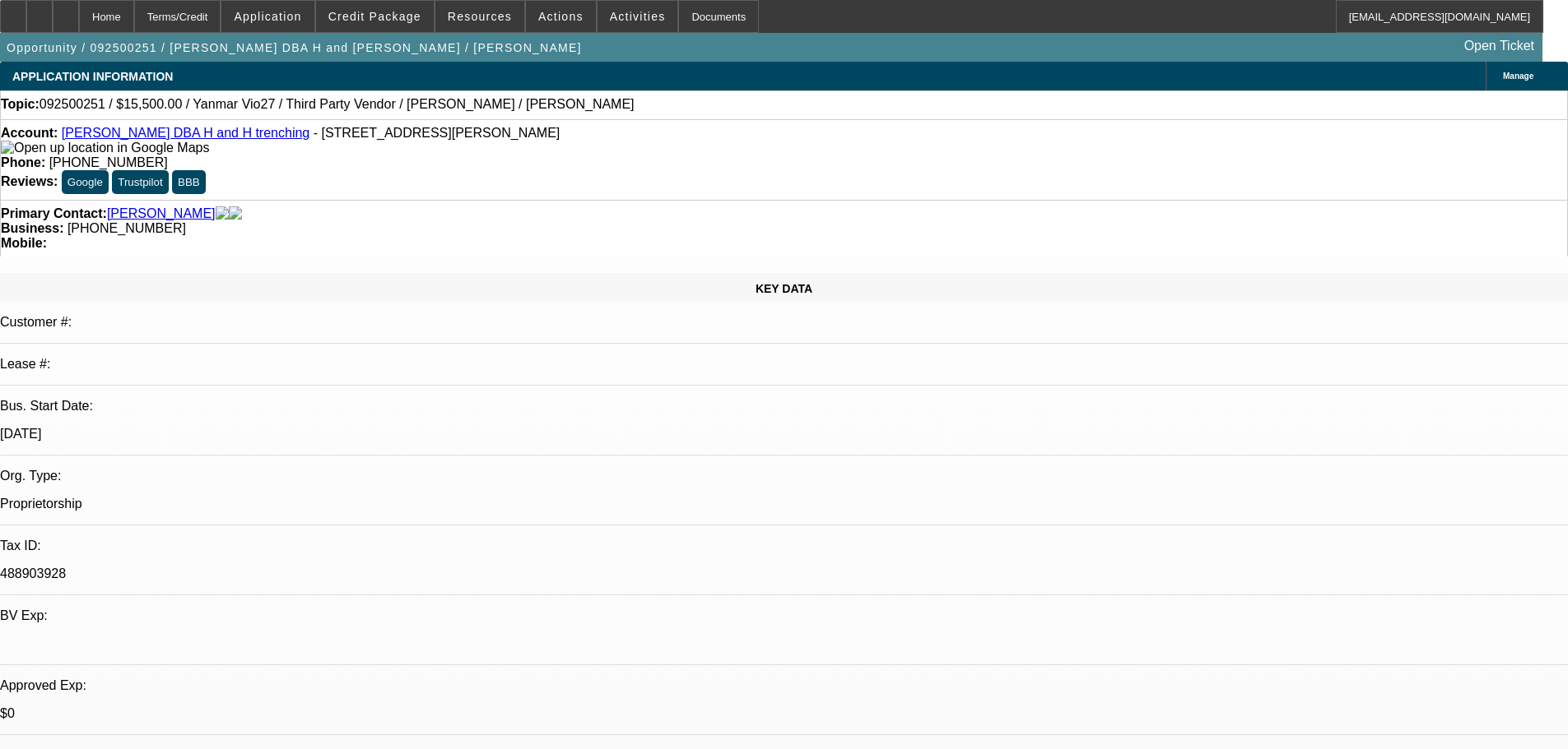
select select "4"
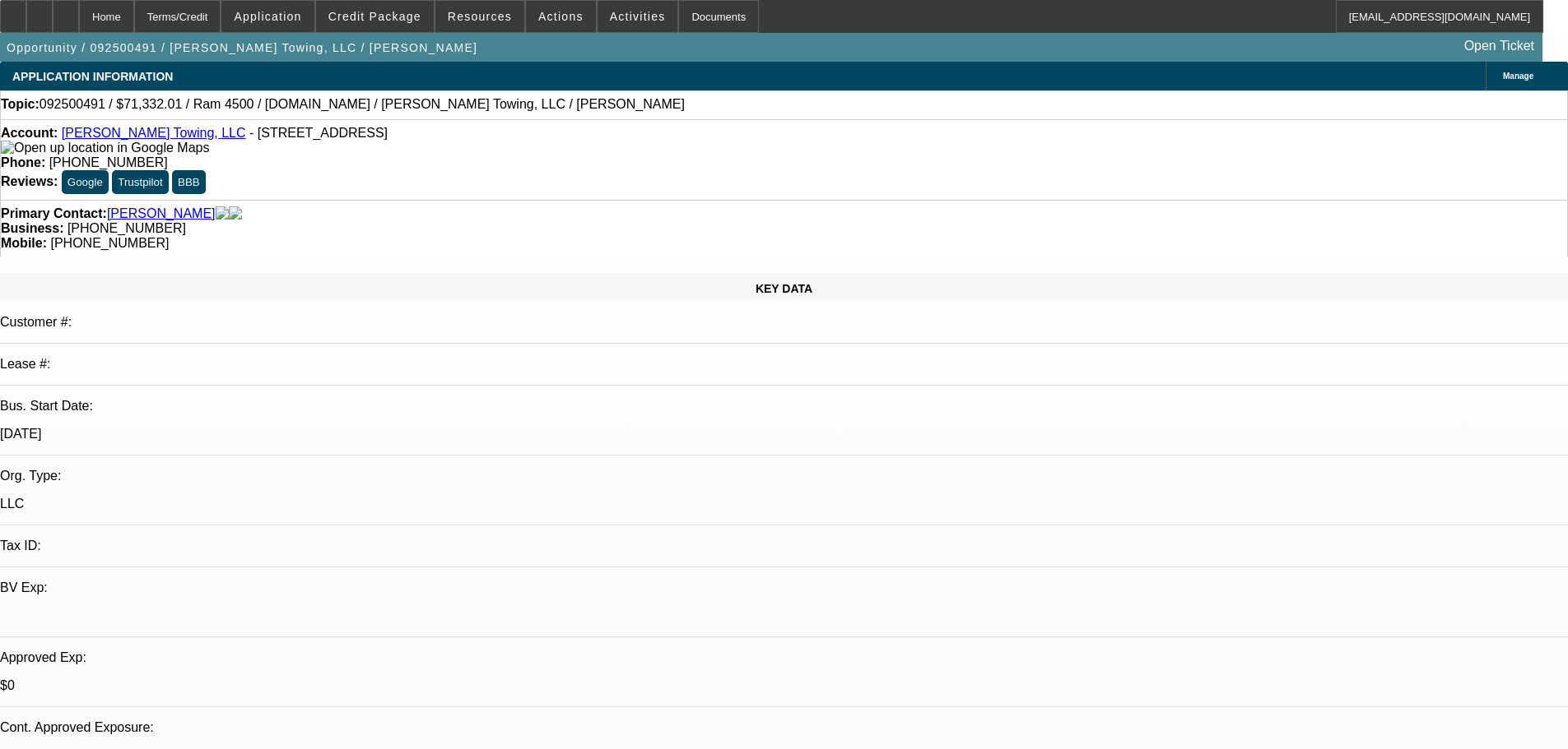
select select "0"
select select "2"
select select "0"
select select "6"
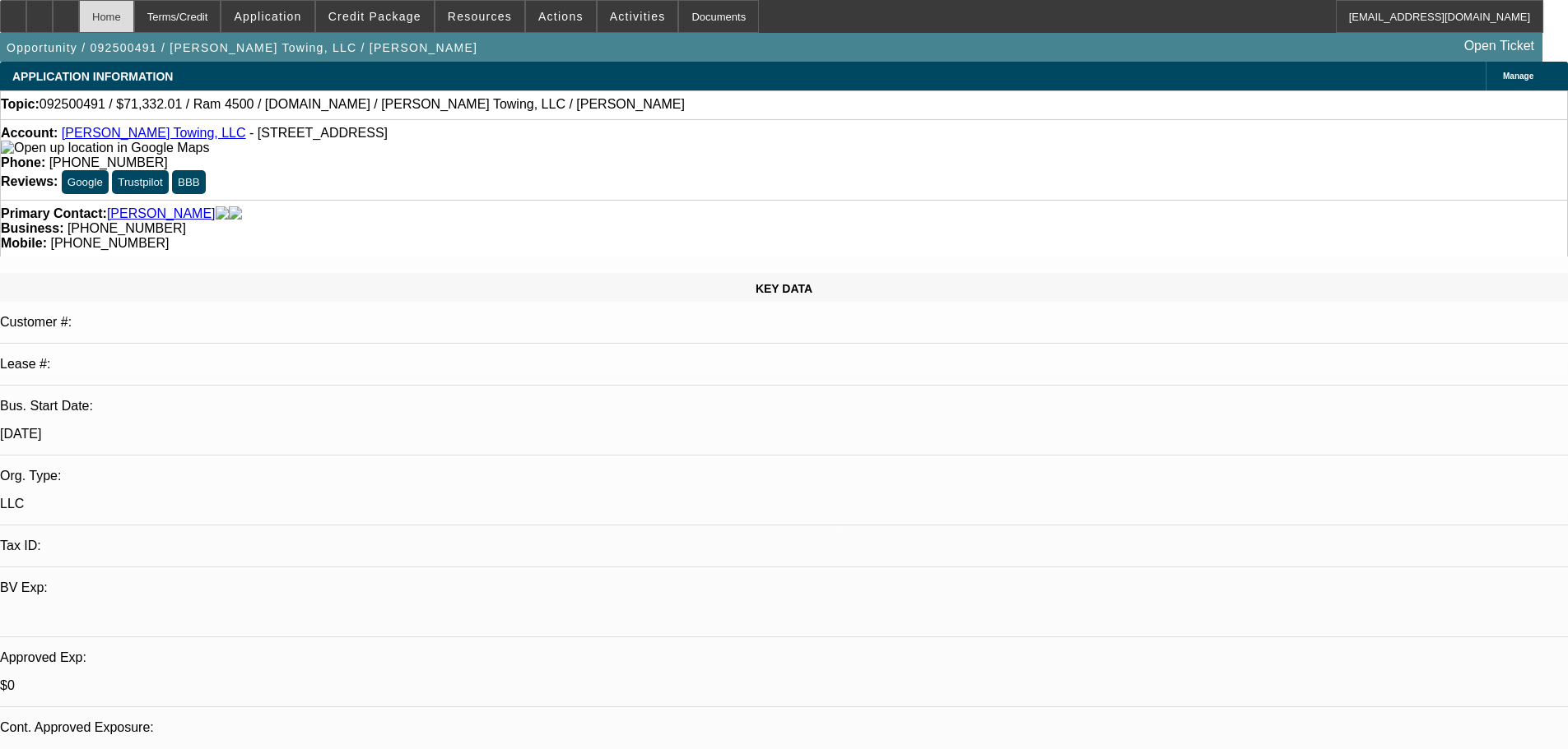
select select "0"
select select "2"
select select "0"
select select "6"
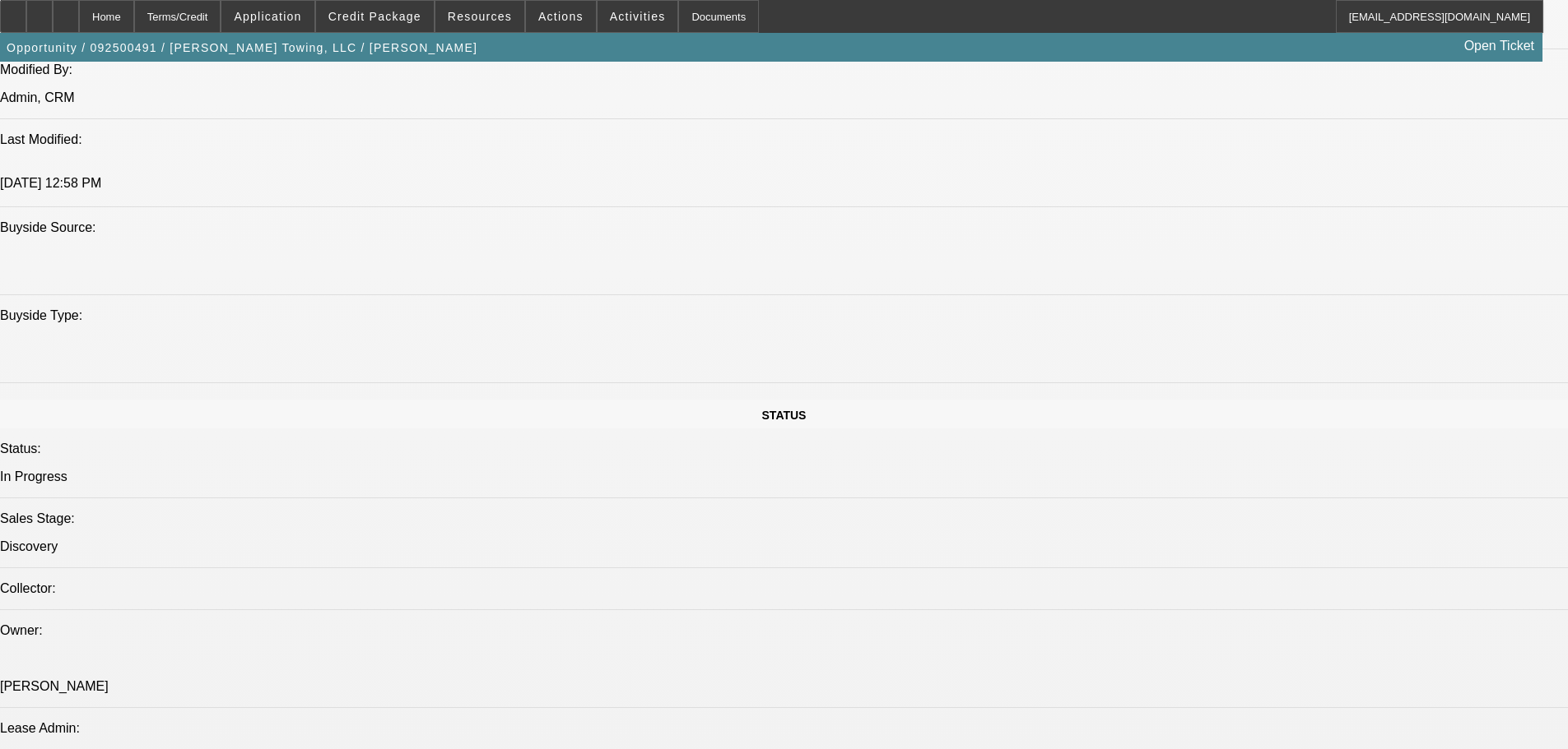
scroll to position [1974, 0]
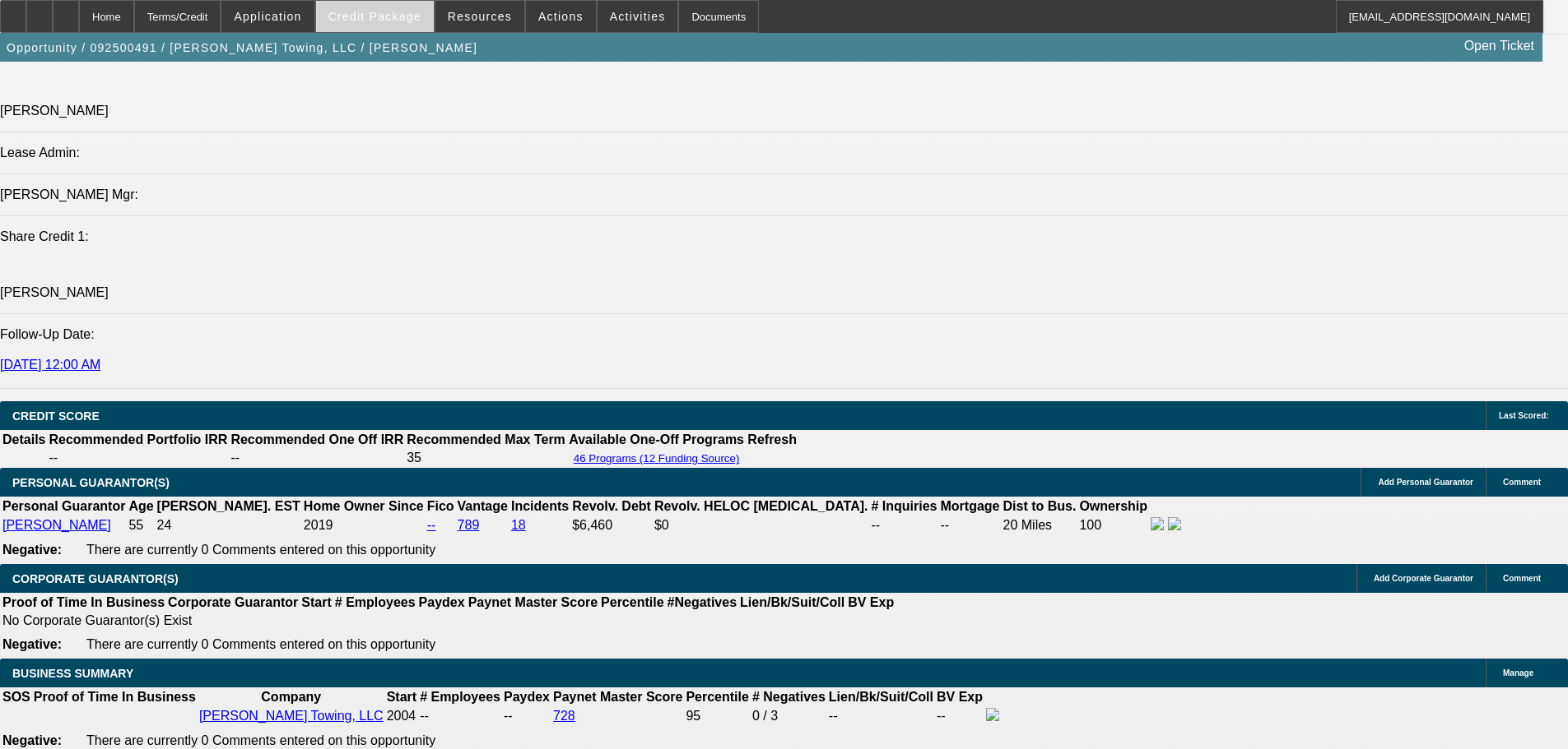
click at [393, 17] on span "Credit Package" at bounding box center [374, 16] width 93 height 13
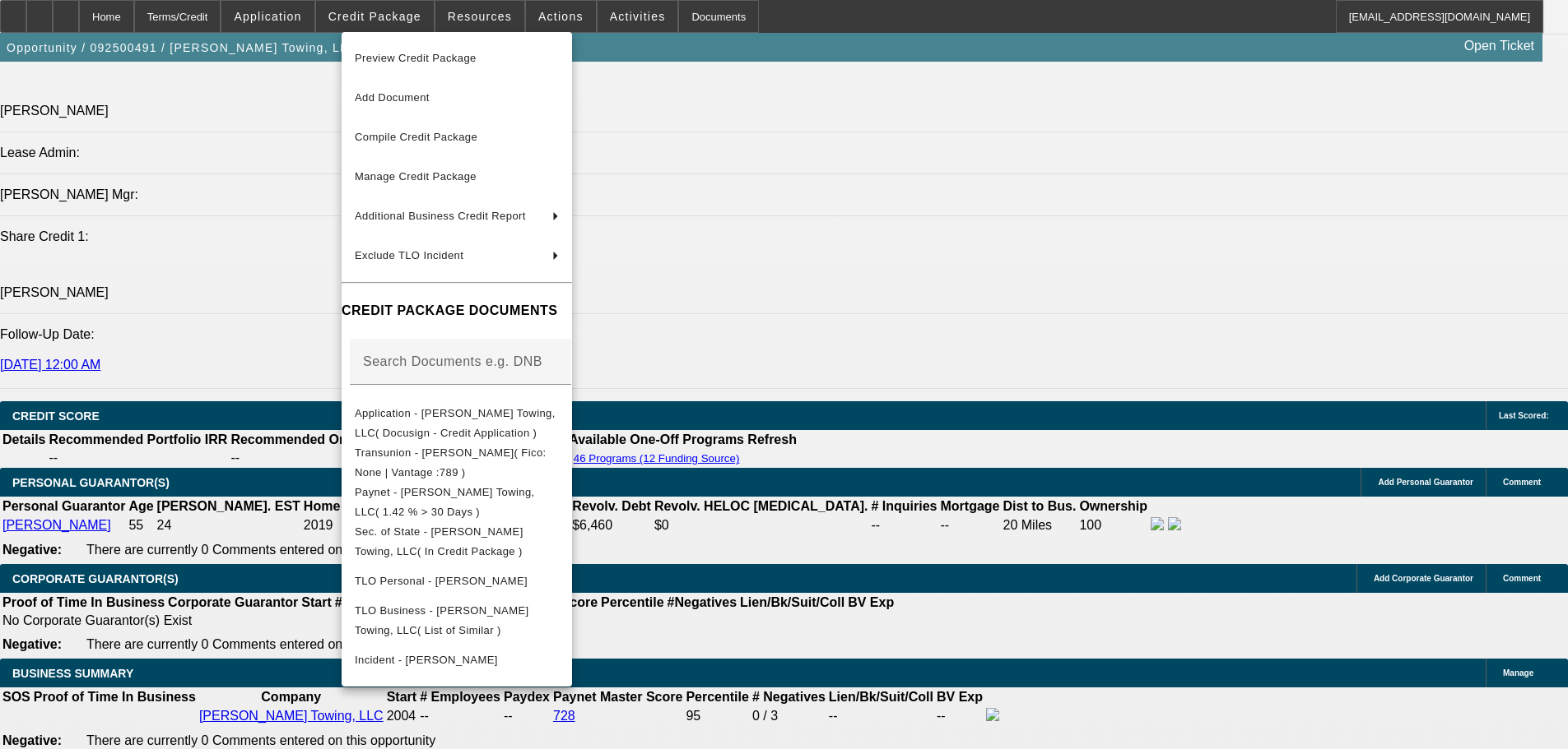
click at [799, 339] on div at bounding box center [784, 374] width 1568 height 749
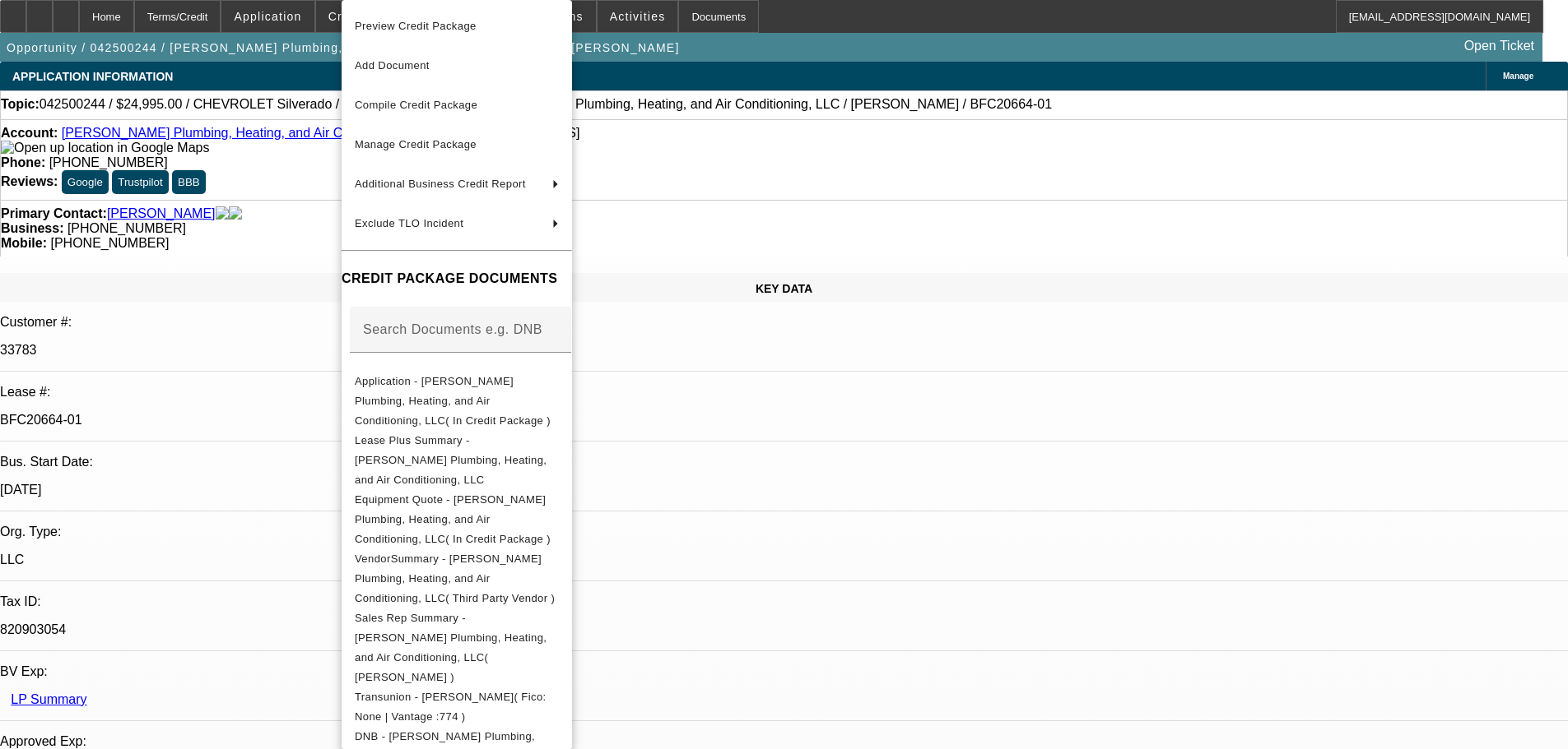
select select "0"
select select "3"
select select "0"
select select "6"
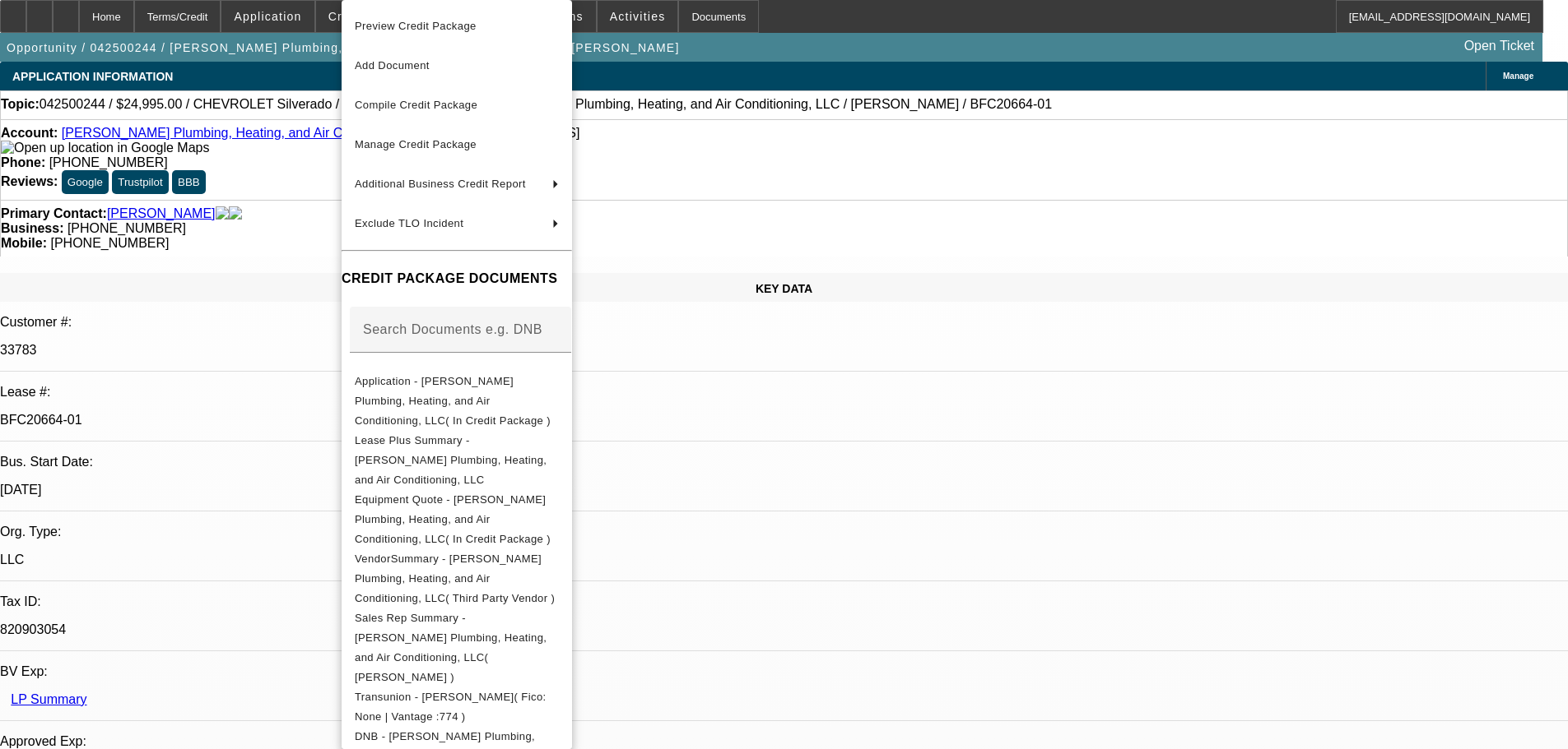
select select "0"
select select "3"
select select "0"
select select "6"
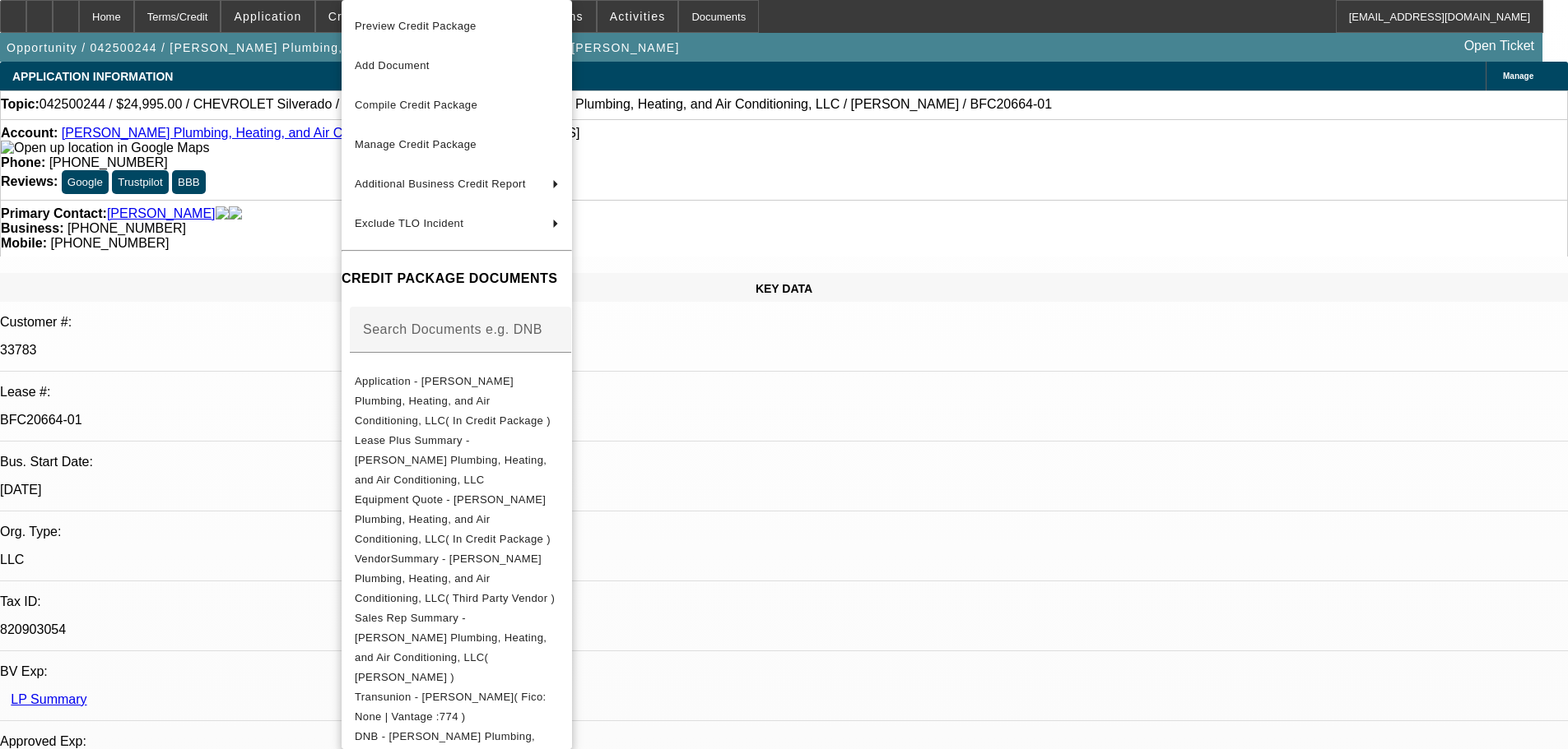
select select "0"
select select "2"
select select "0"
select select "6"
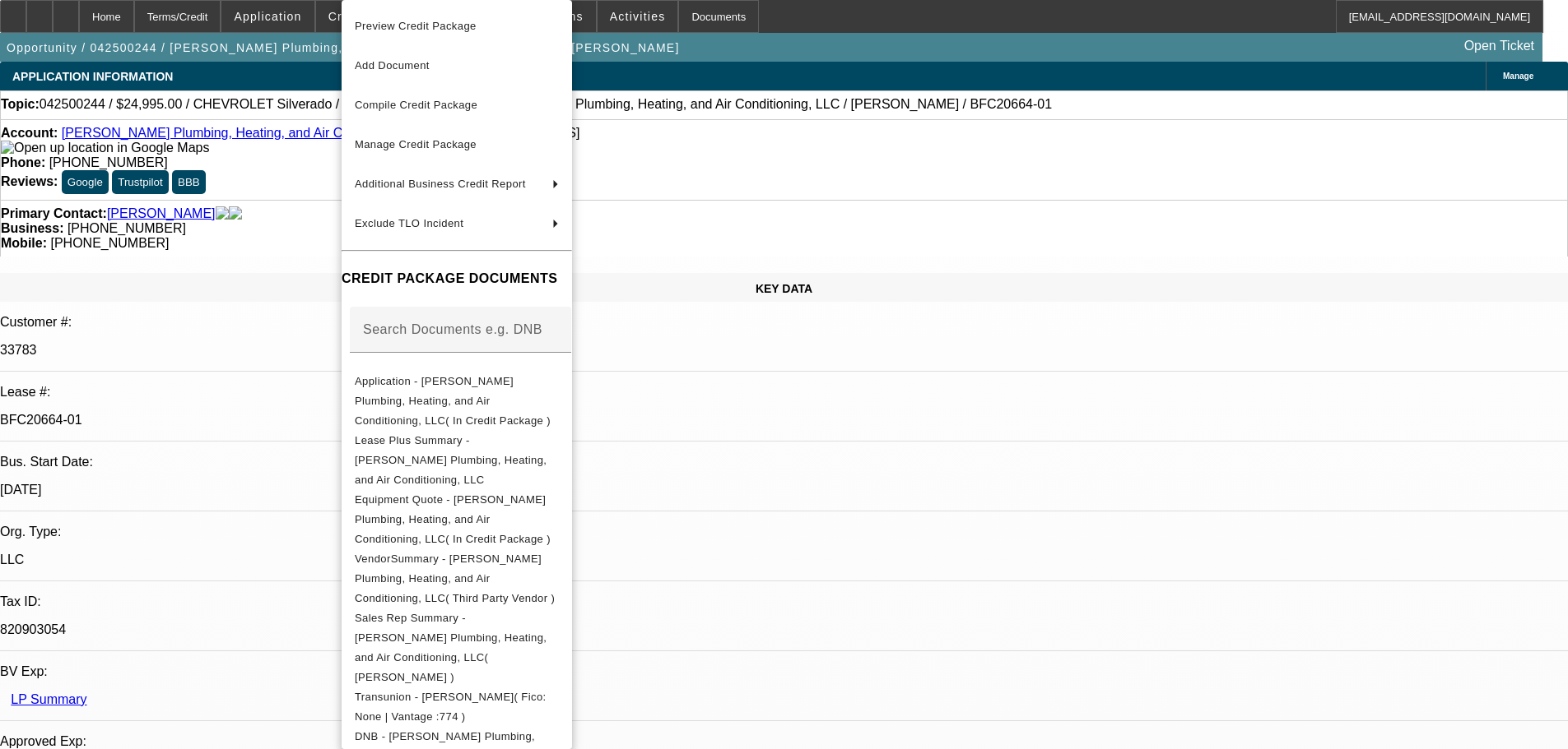
select select "0"
select select "3"
select select "0"
select select "6"
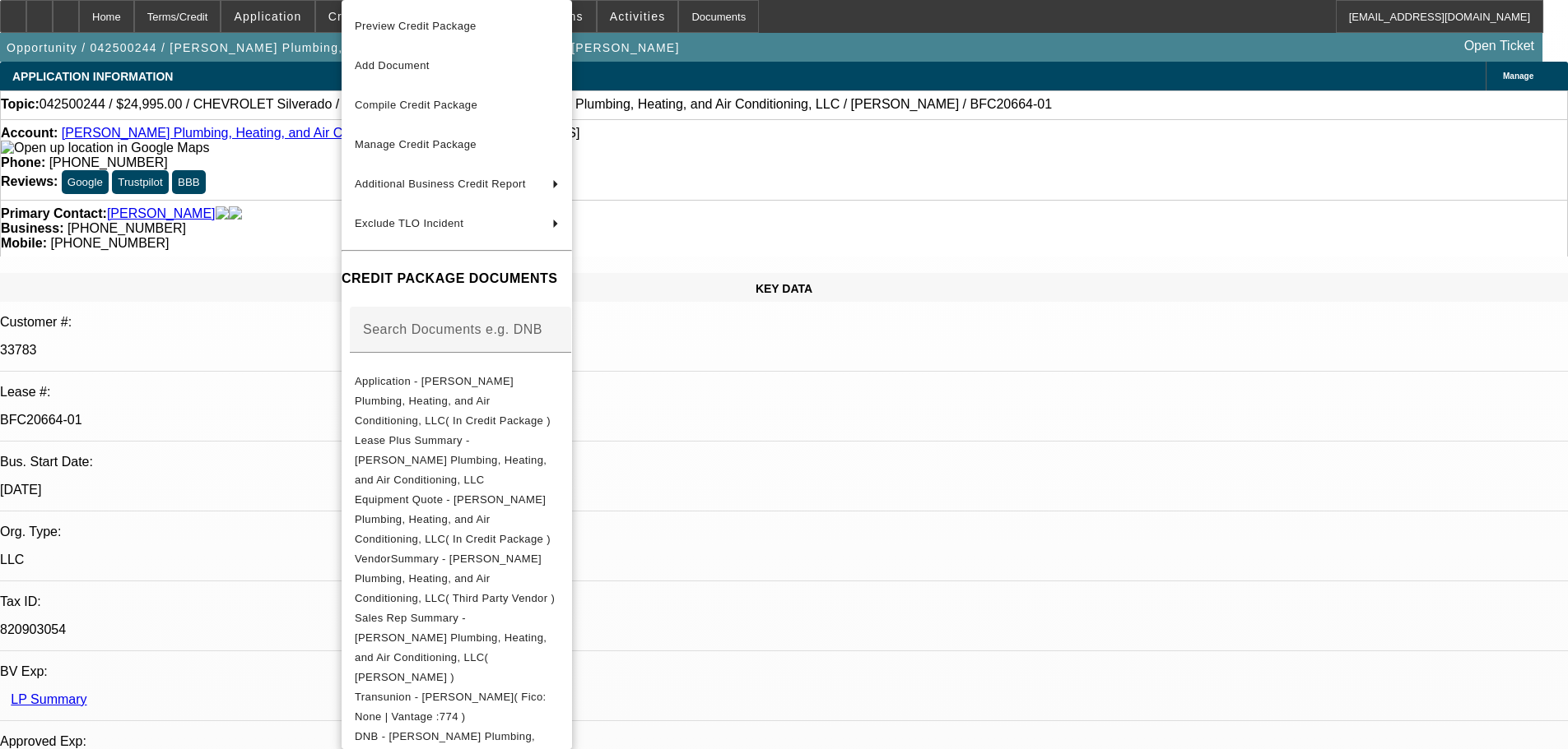
click at [246, 189] on div at bounding box center [784, 374] width 1568 height 749
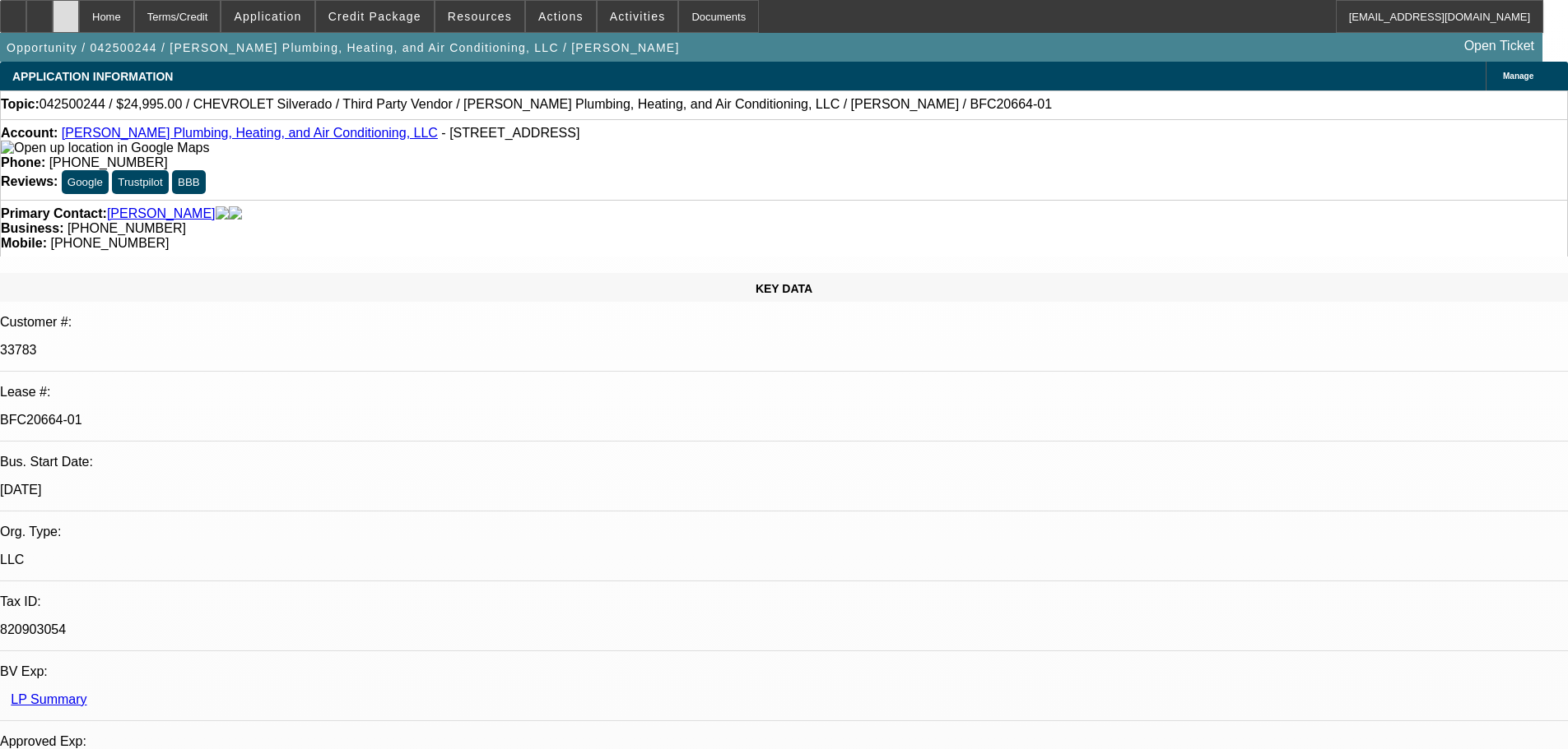
click at [79, 15] on div at bounding box center [66, 16] width 26 height 33
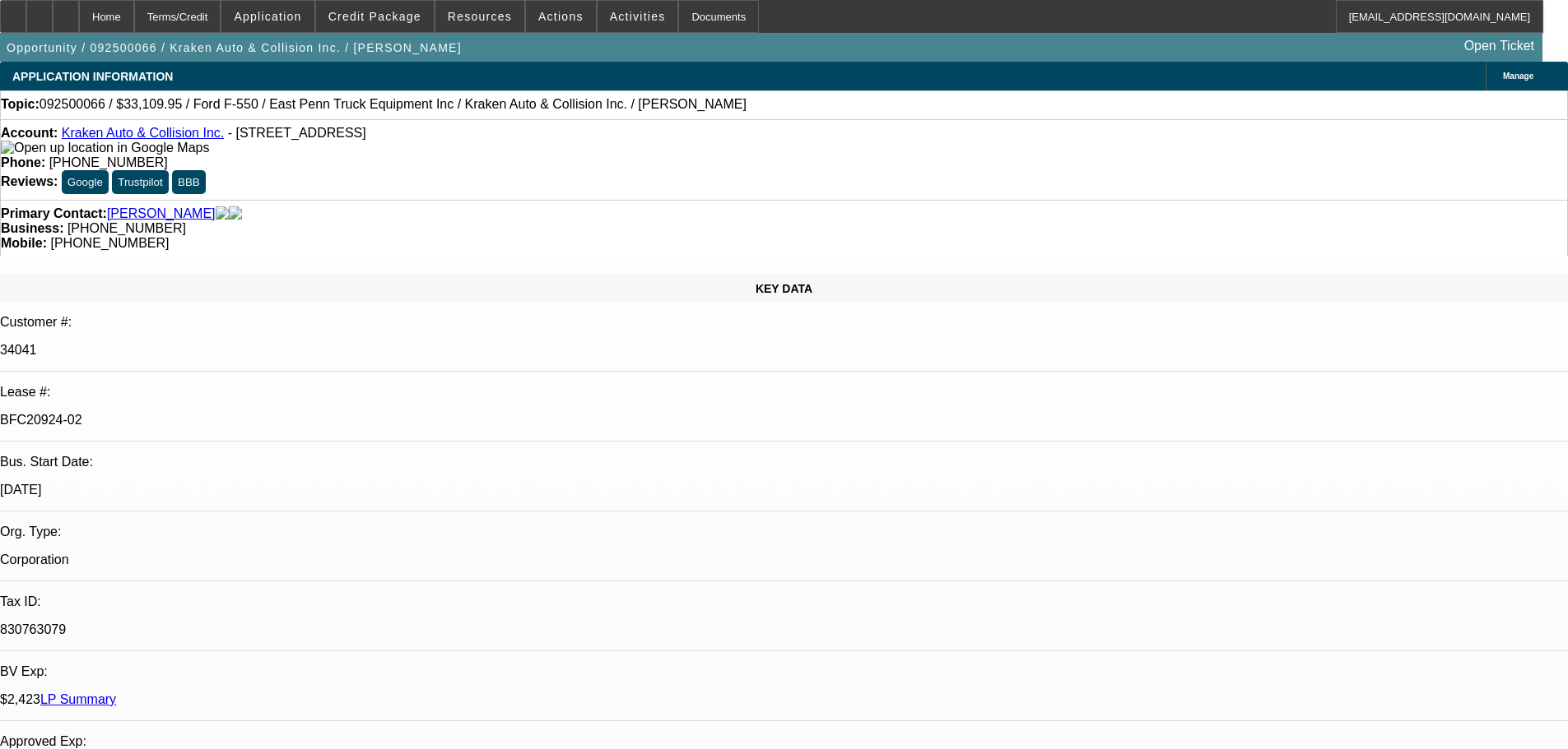
select select "0"
select select "0.1"
select select "4"
select select "0"
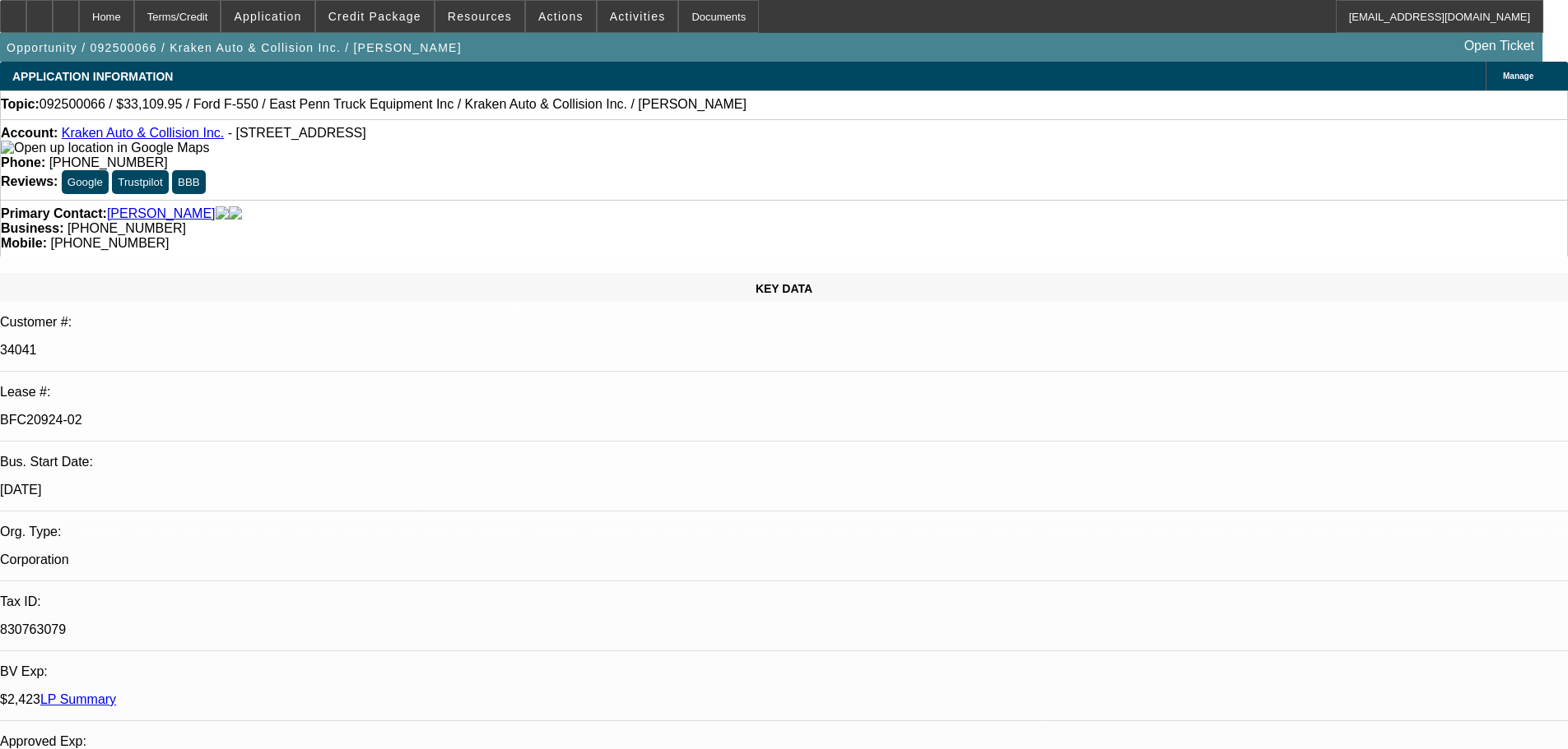
select select "0"
select select "0.1"
select select "4"
select select "0"
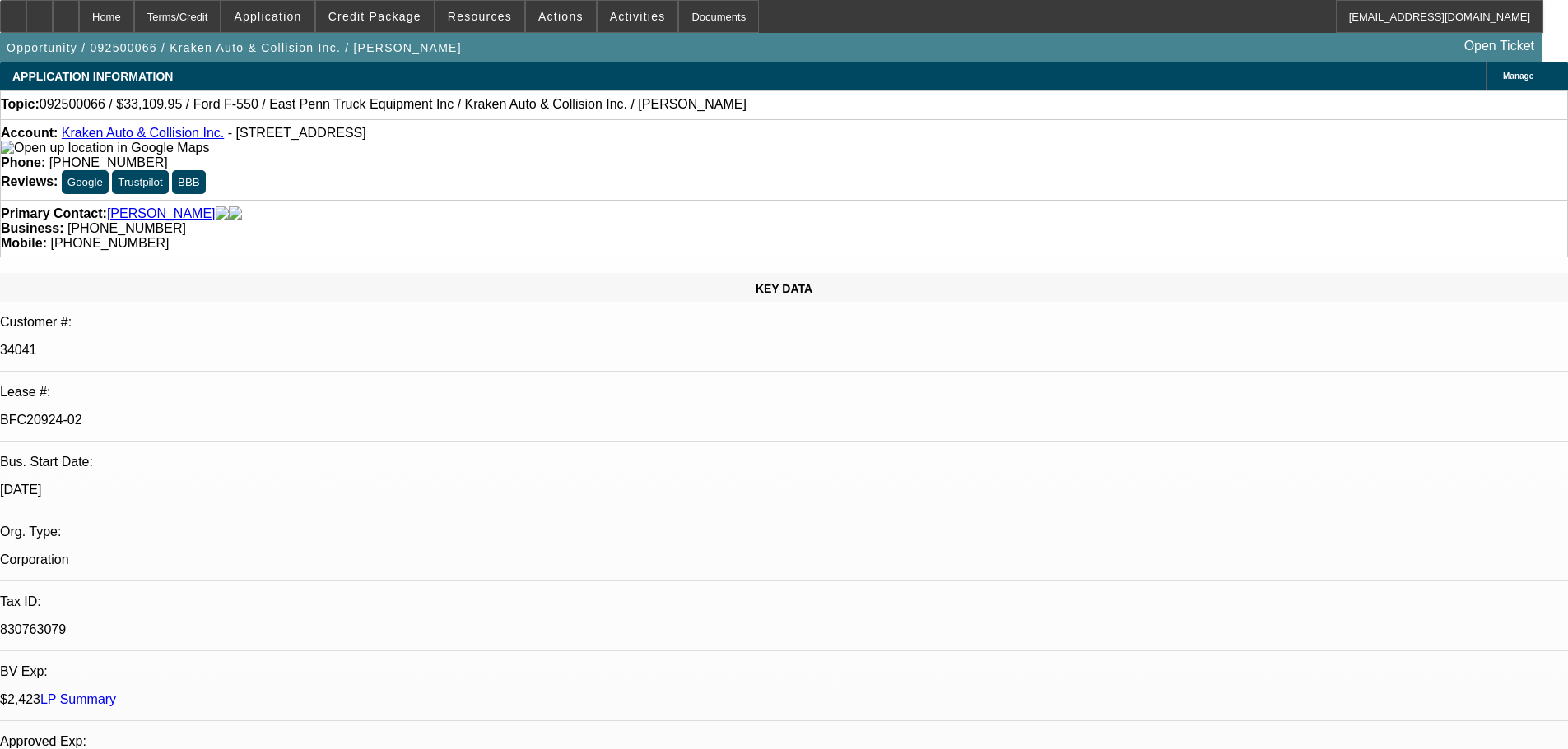
select select "0.1"
select select "4"
select select "0"
select select "0.1"
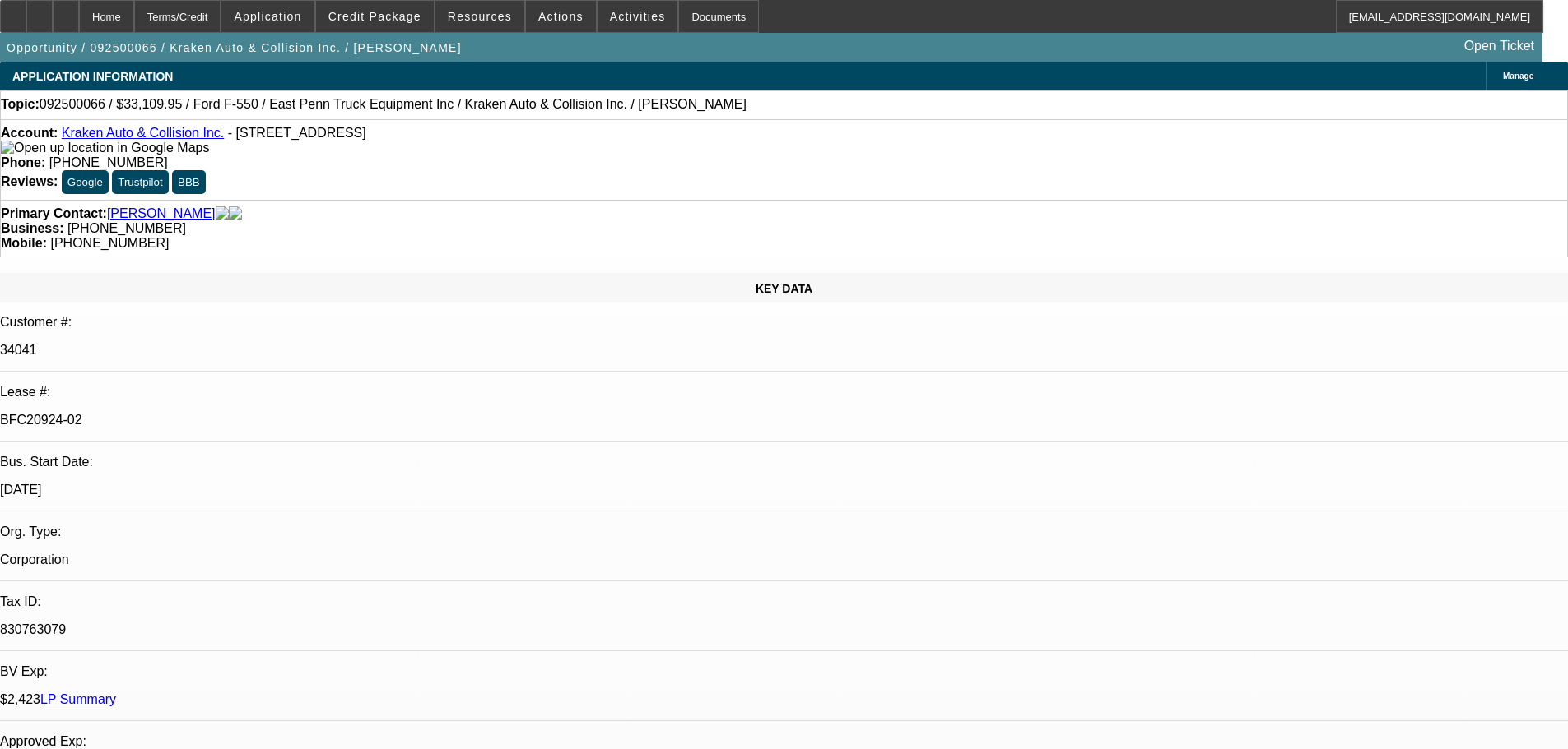
select select "4"
select select "0"
select select "0.1"
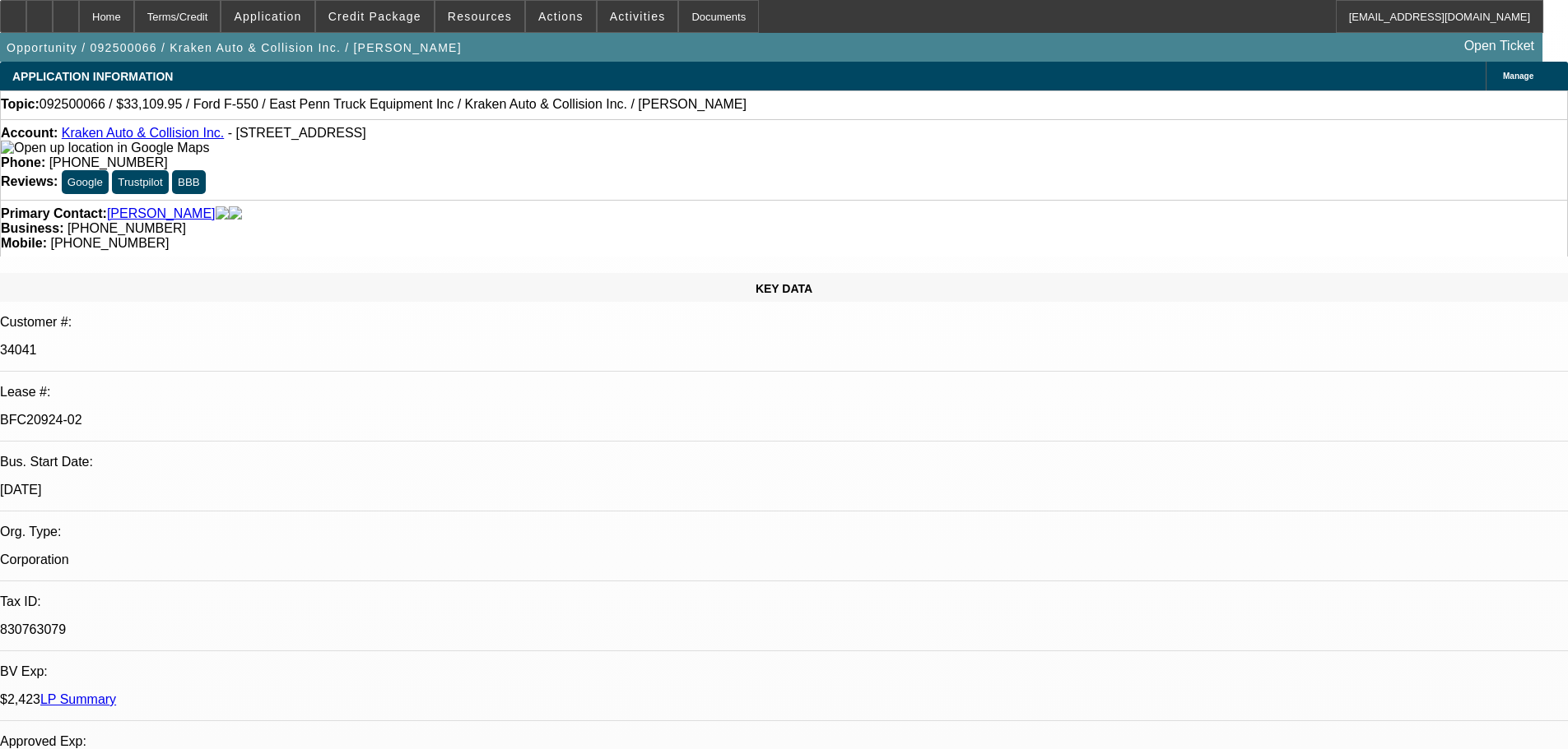
select select "4"
select select "0"
select select "0.1"
select select "4"
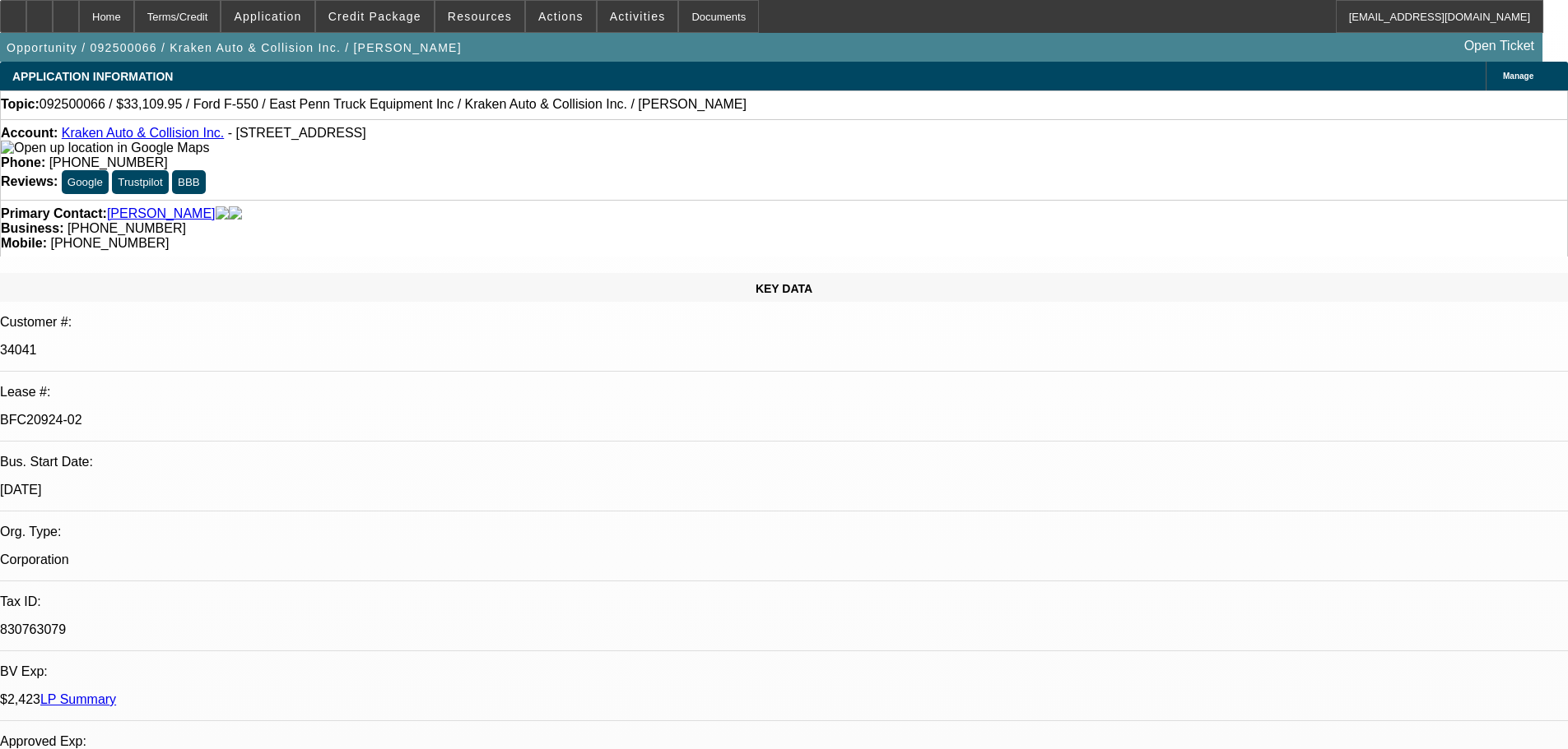
select select "0"
select select "0.1"
select select "4"
select select "0"
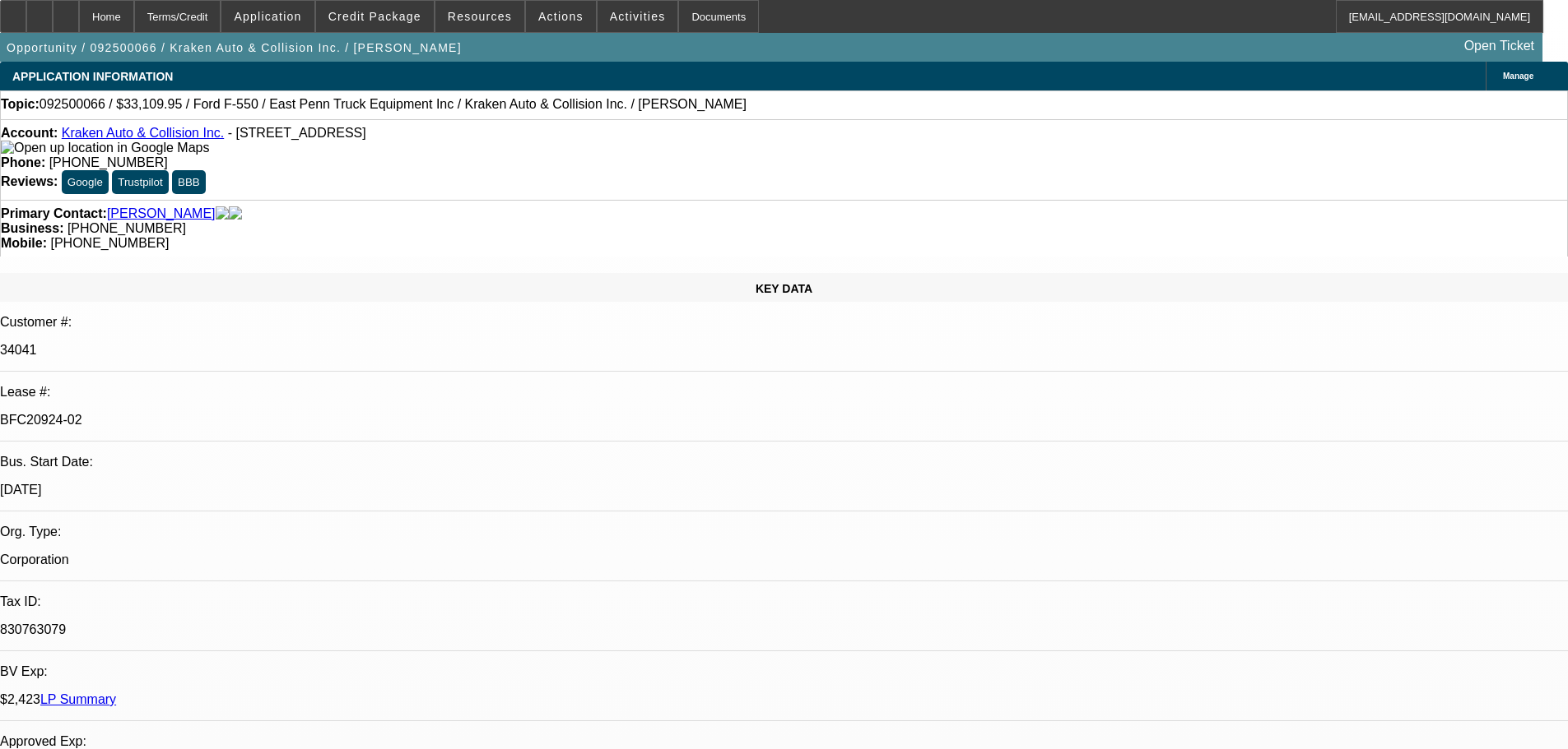
select select "0"
select select "0.1"
select select "4"
click at [24, 20] on div at bounding box center [13, 16] width 26 height 33
click at [79, 20] on div at bounding box center [66, 16] width 26 height 33
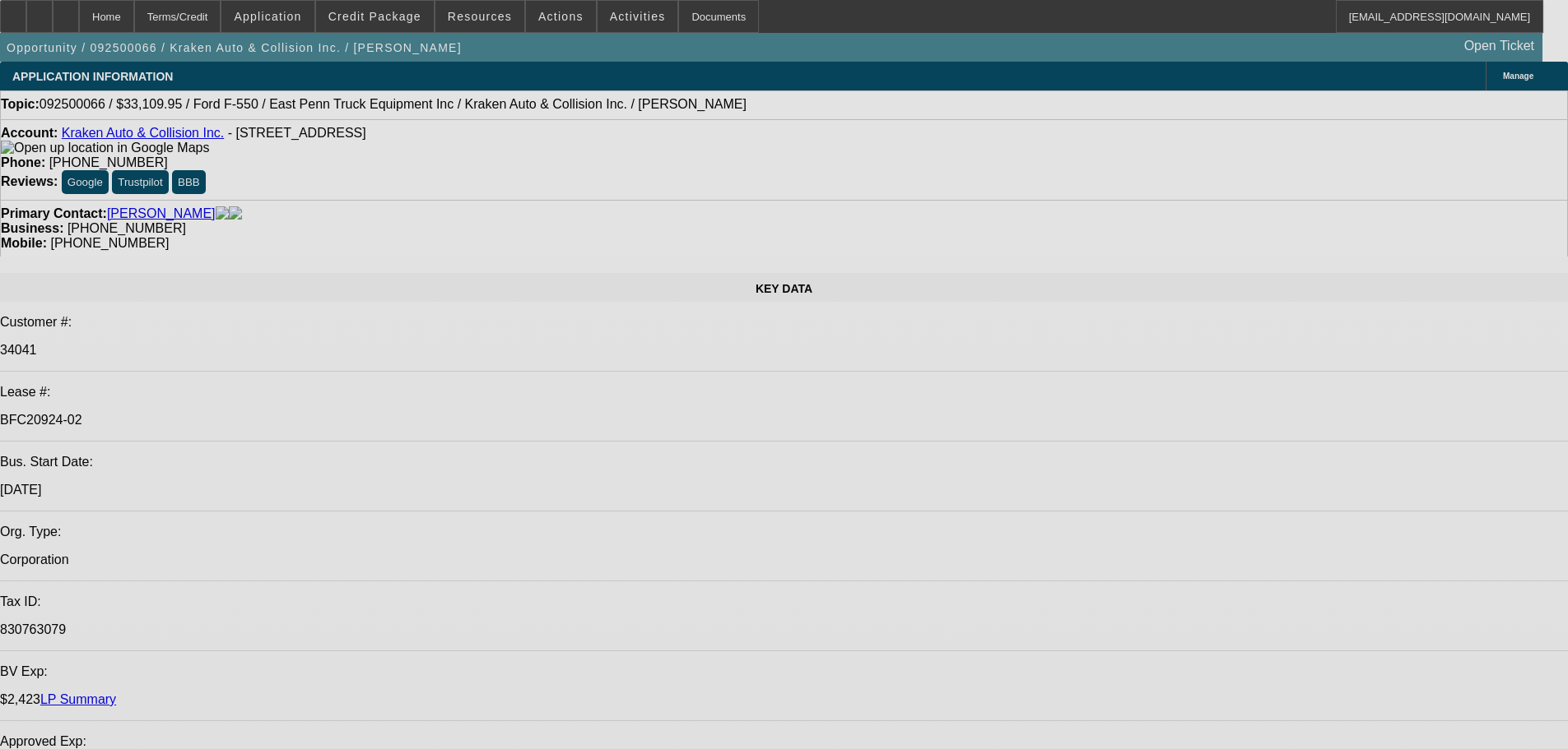
select select "0"
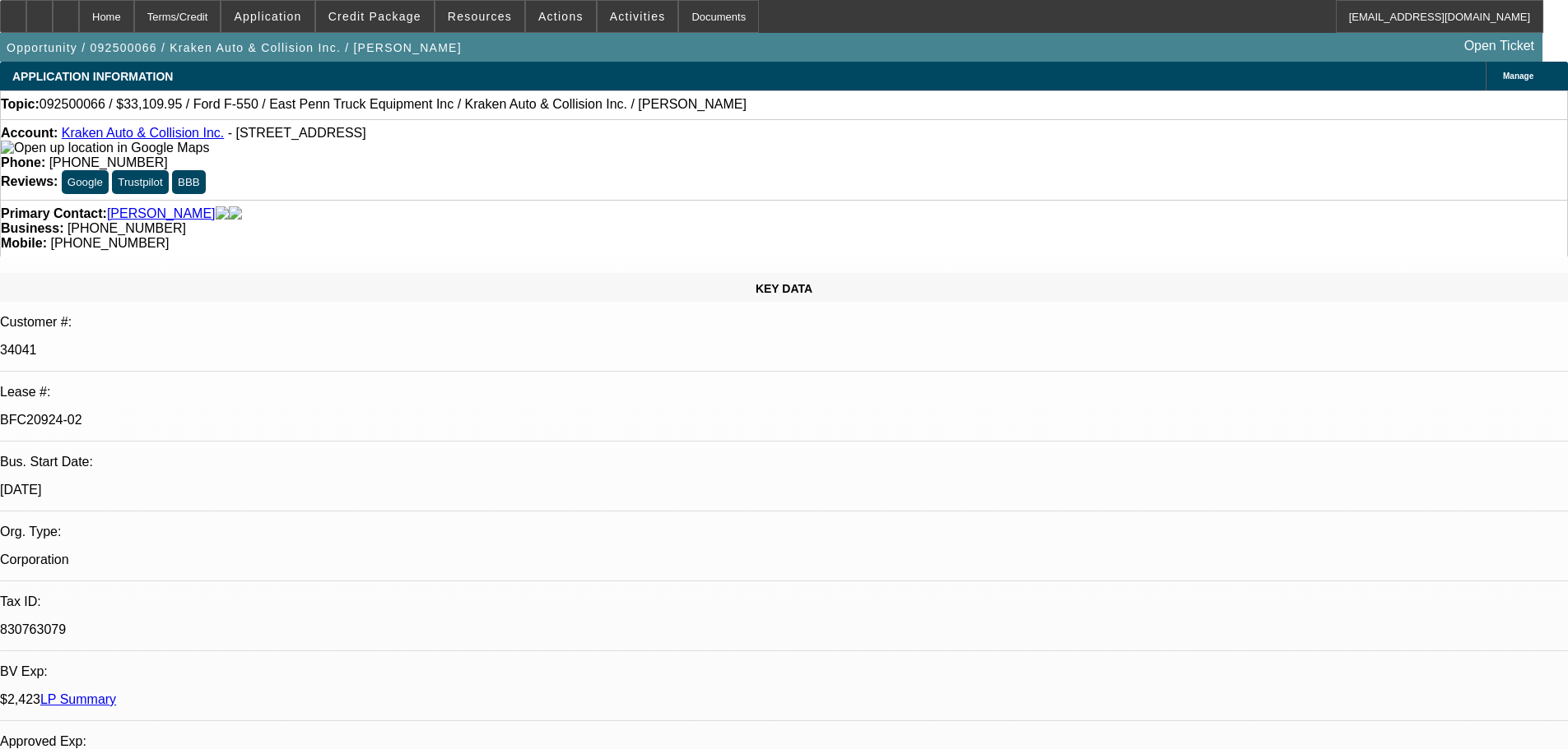
select select "0"
select select "0.1"
select select "4"
select select "0"
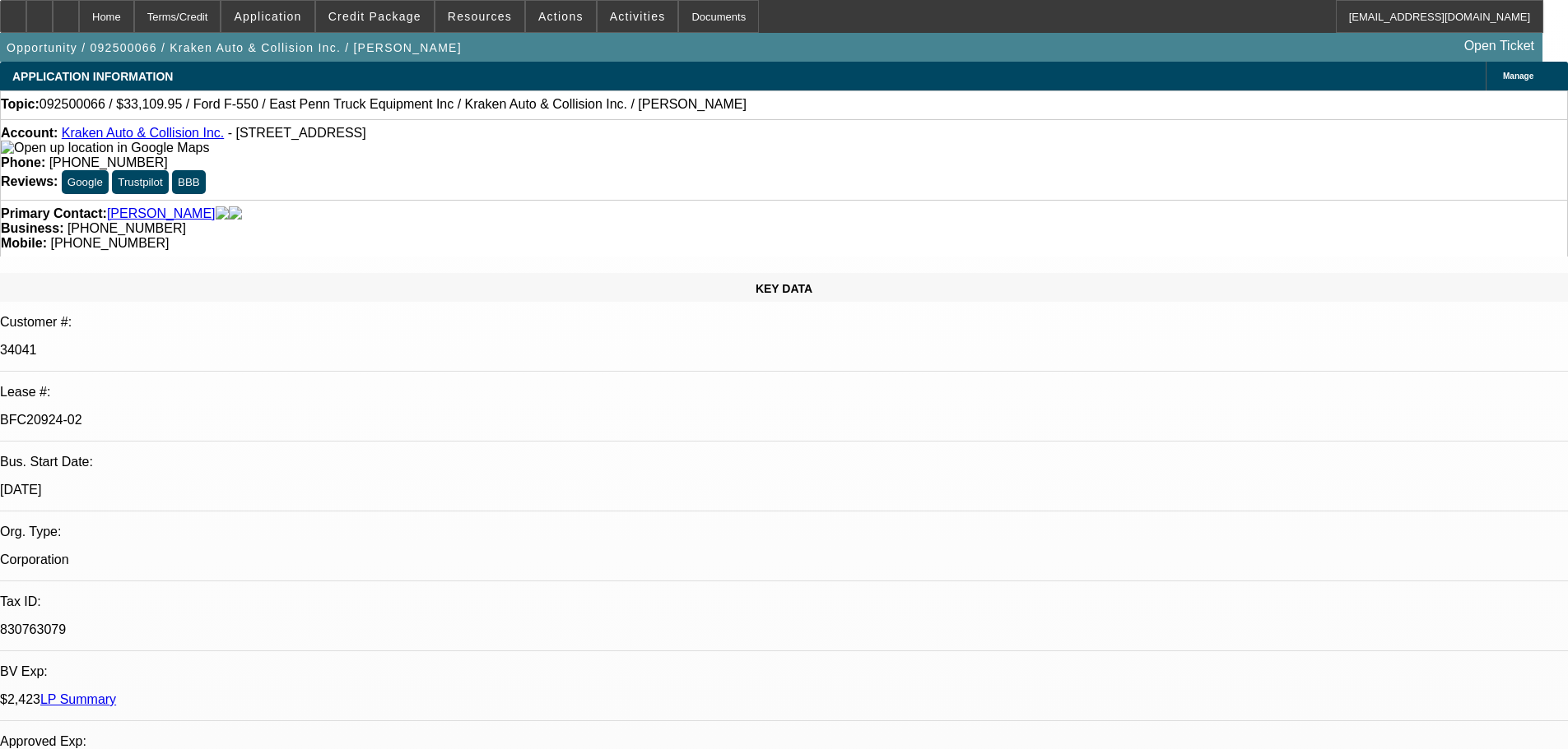
select select "0.1"
select select "4"
select select "0"
select select "0.1"
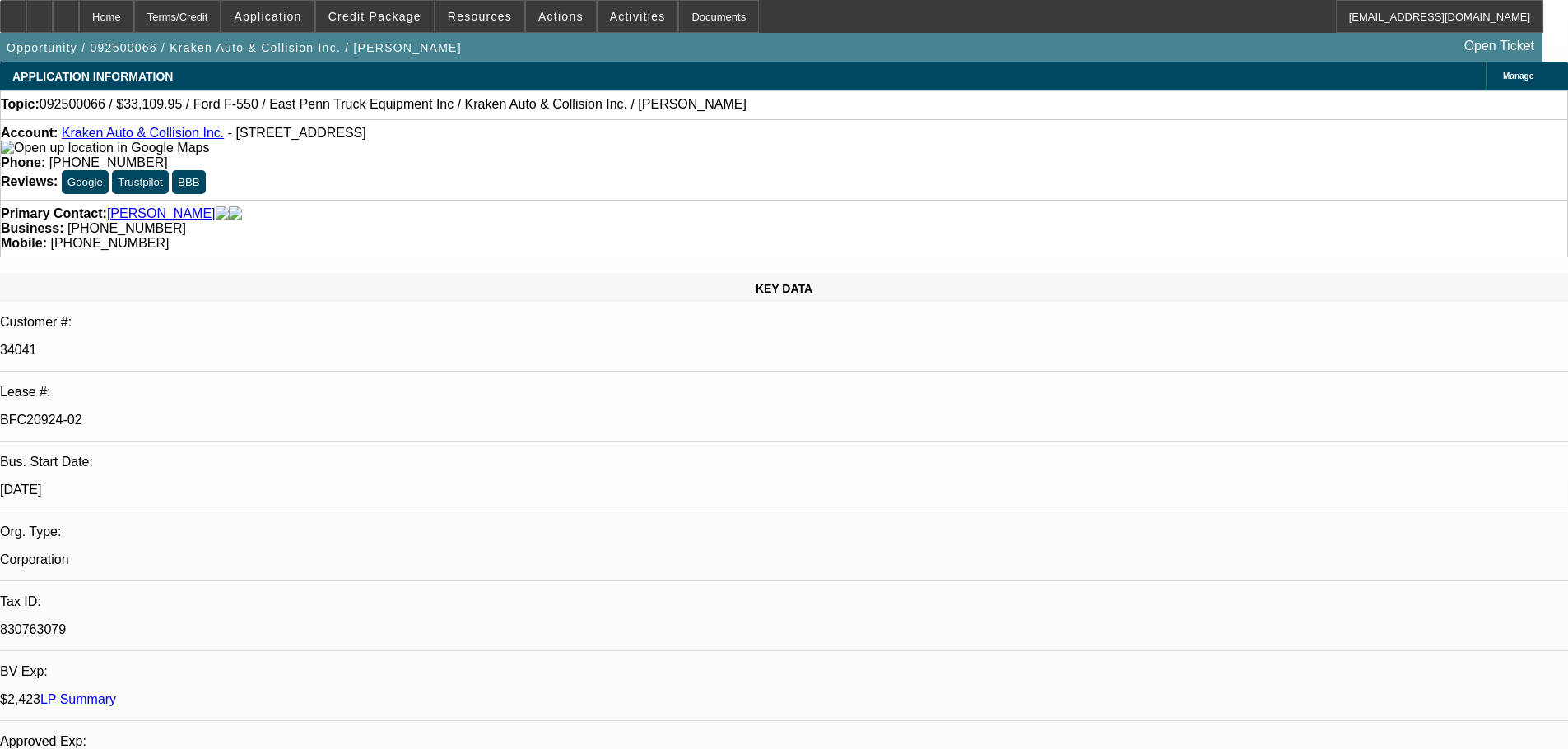
select select "4"
select select "0"
select select "0.1"
select select "4"
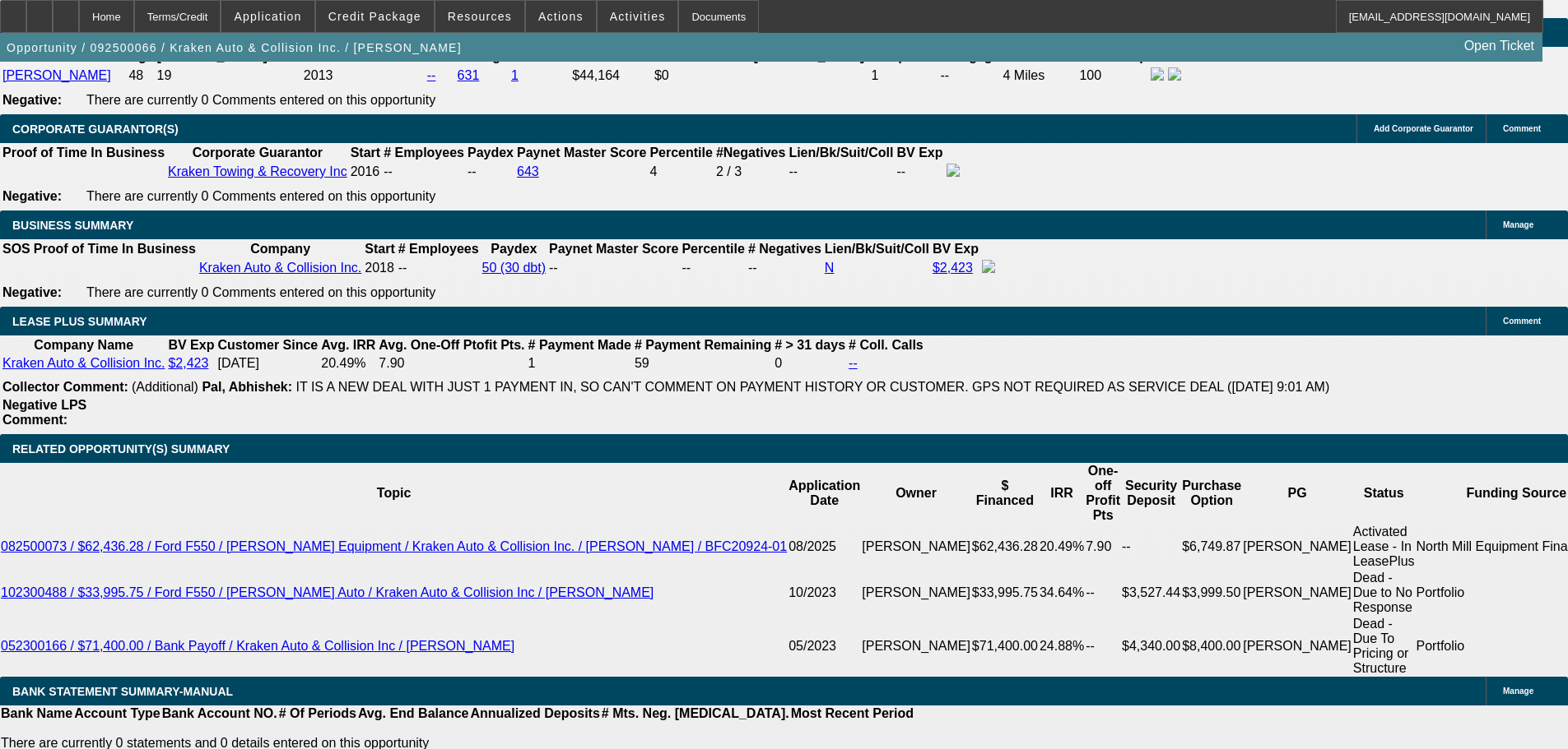
scroll to position [165, 0]
click at [66, 10] on icon at bounding box center [66, 10] width 0 height 0
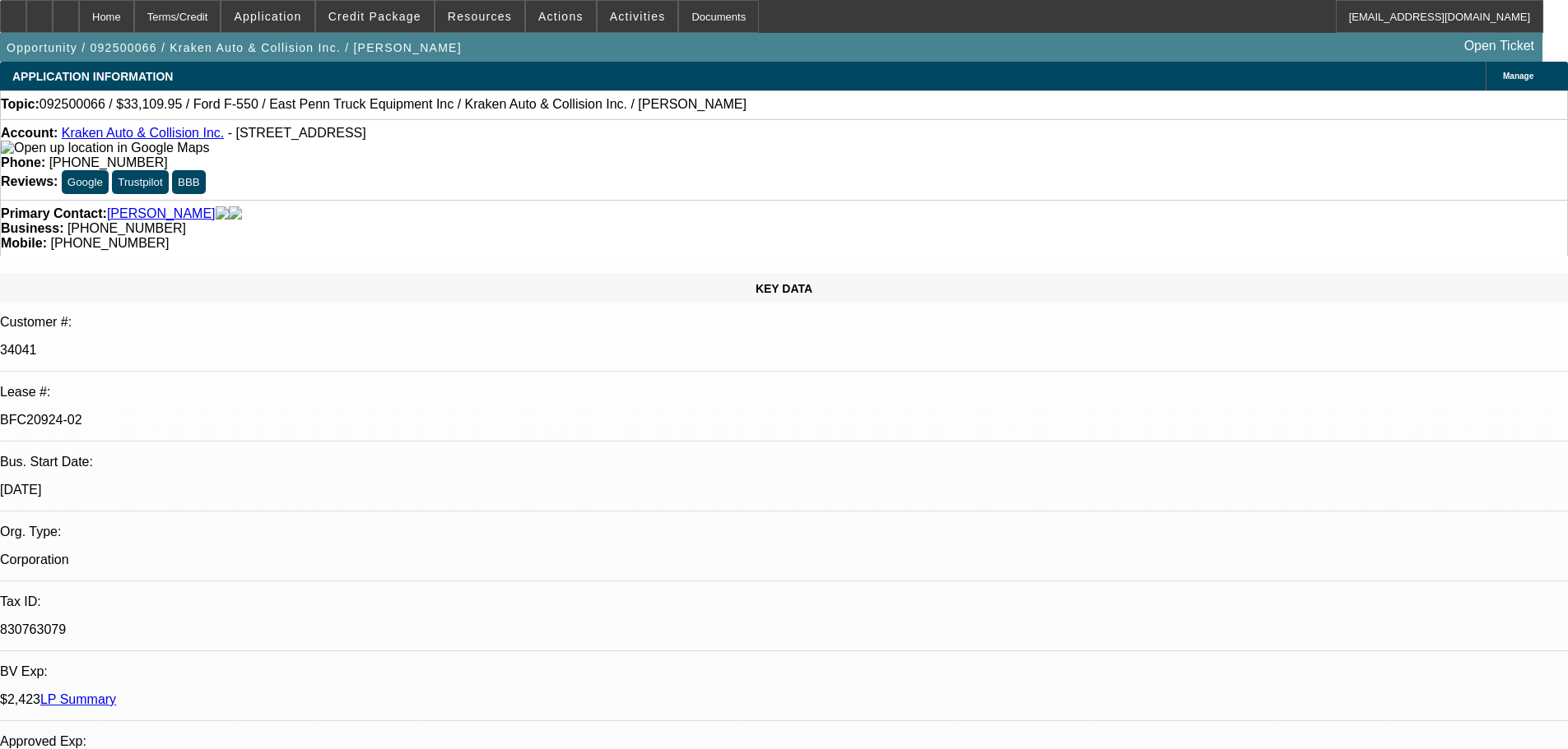
select select "0"
select select "0.1"
select select "4"
select select "0"
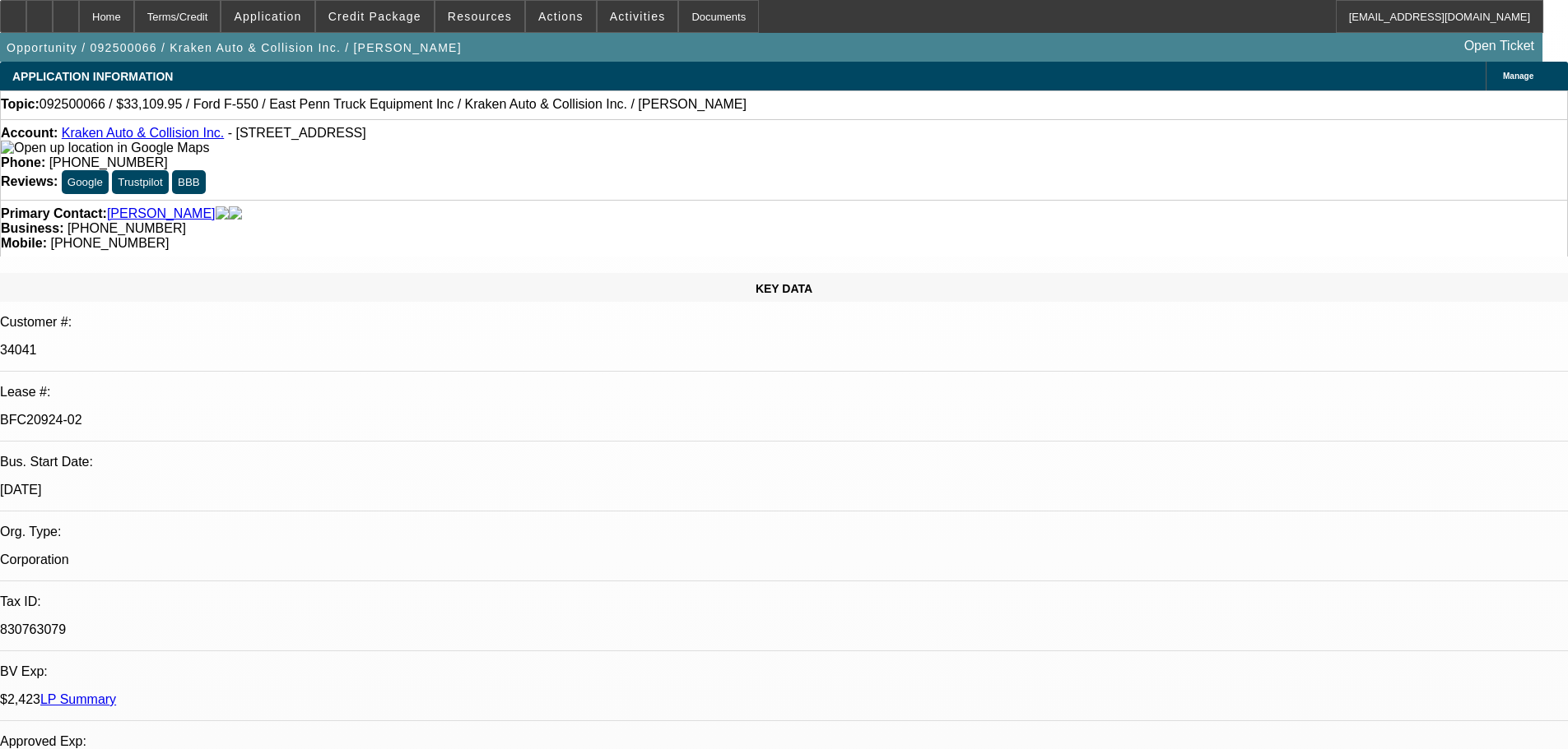
select select "0"
select select "0.1"
select select "4"
select select "0"
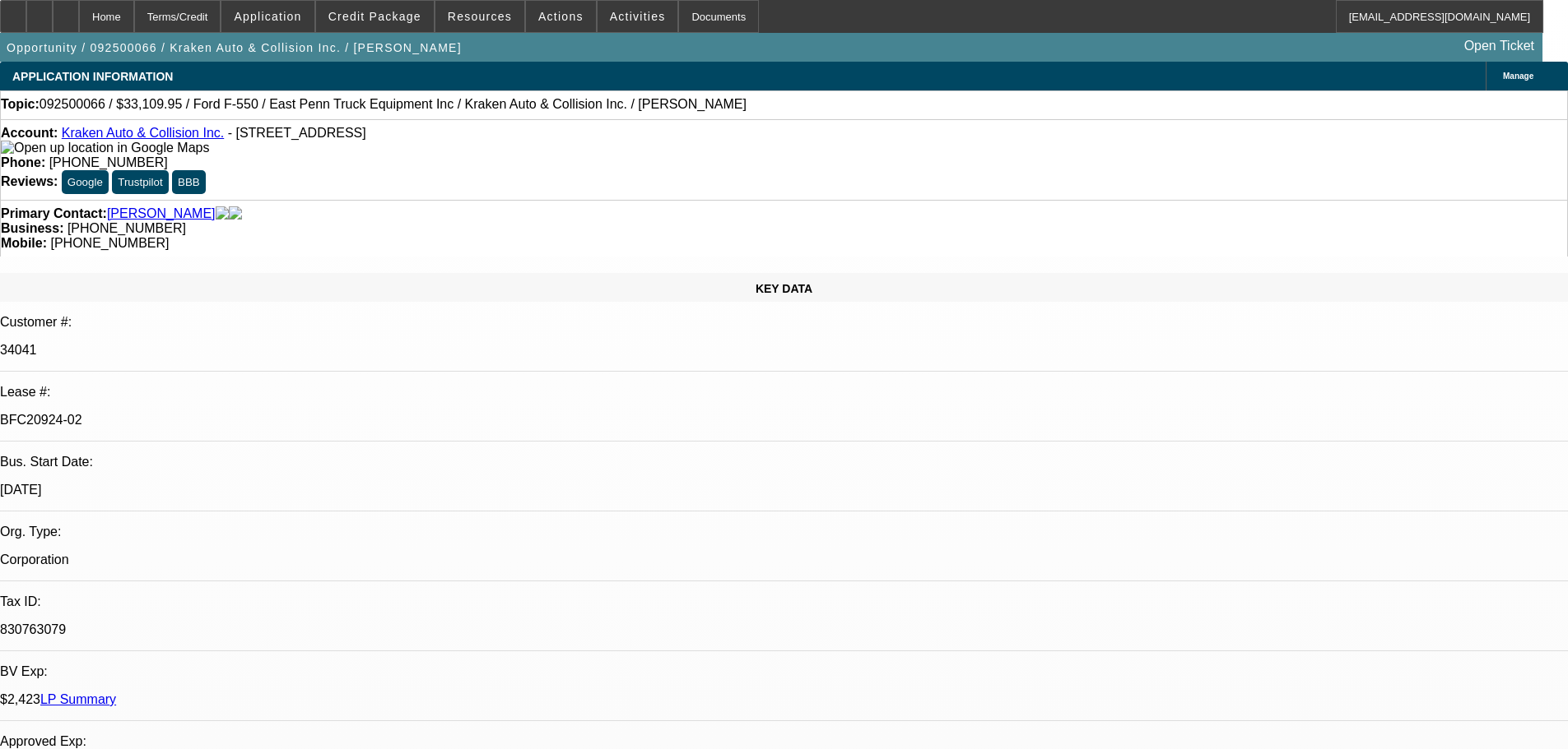
select select "0.1"
select select "4"
select select "0"
select select "0.1"
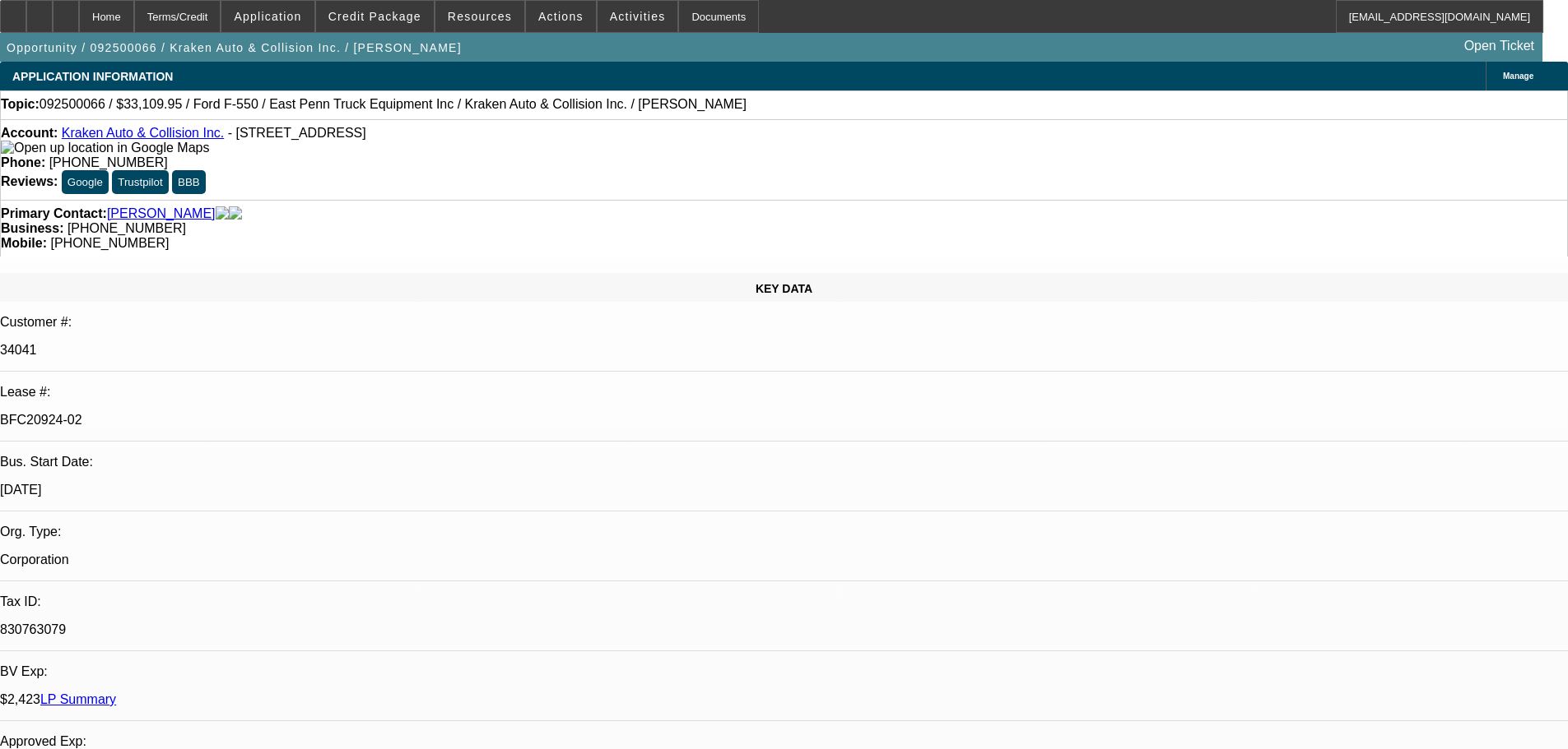
select select "4"
click at [79, 24] on div at bounding box center [66, 16] width 26 height 33
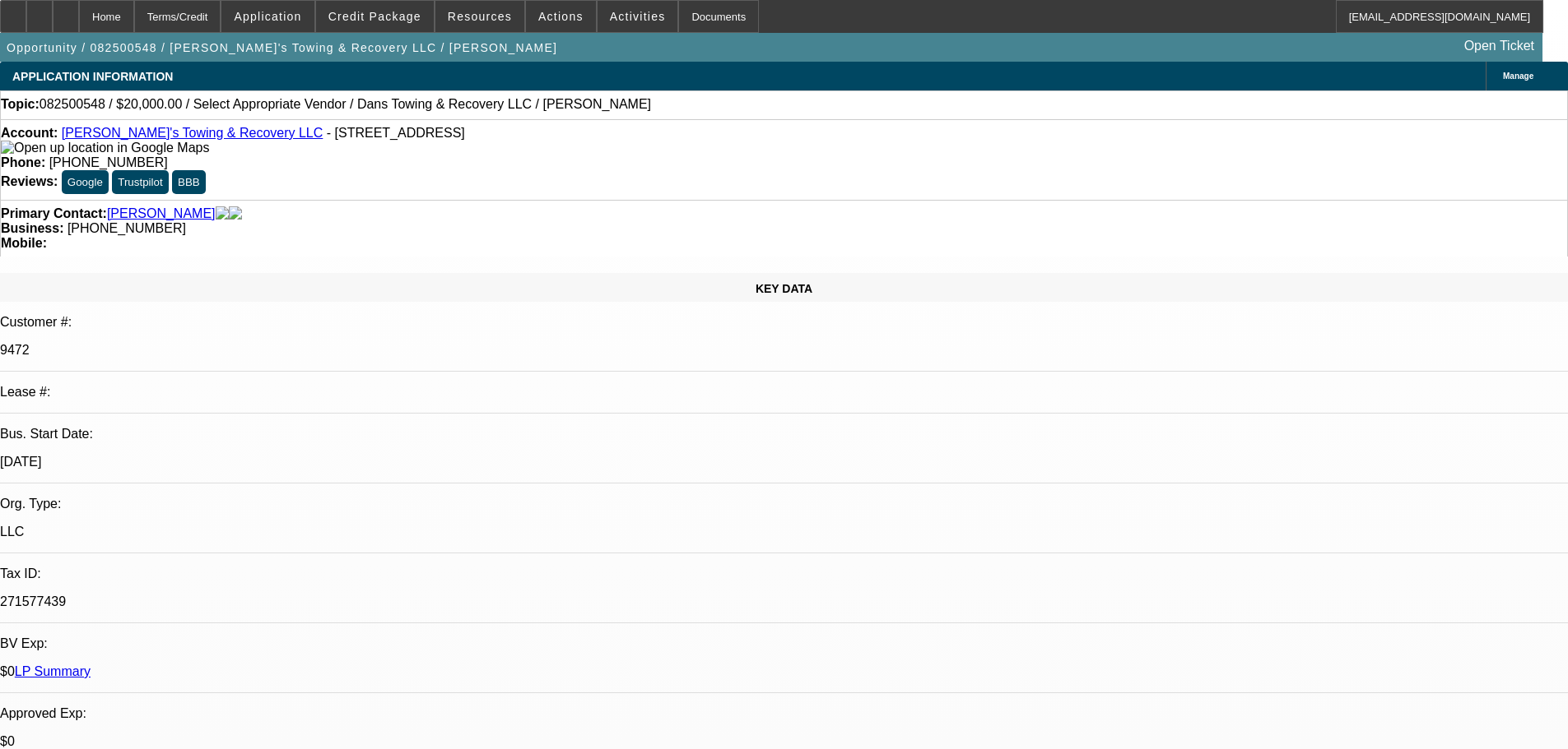
select select "0"
select select "2"
select select "0"
select select "6"
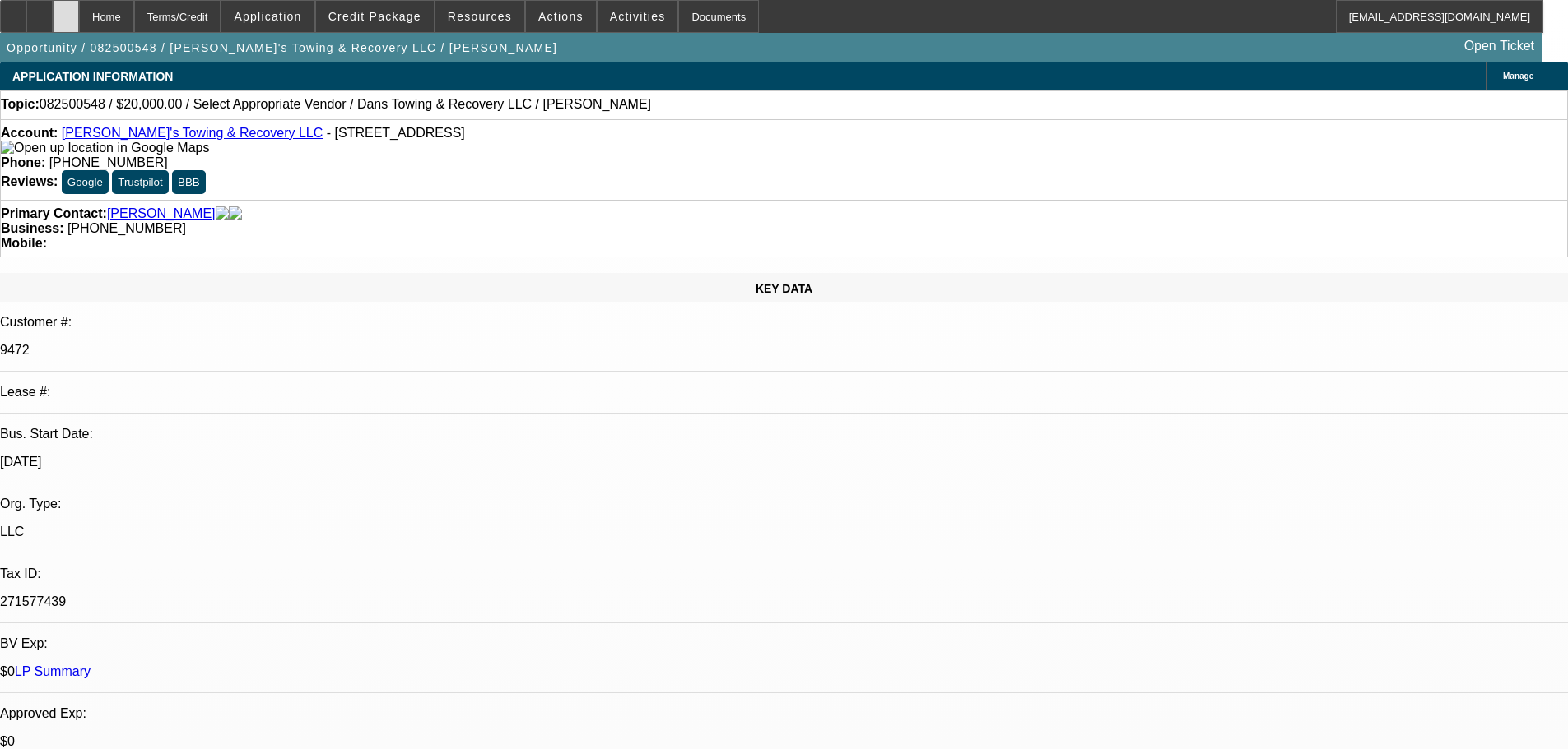
click at [79, 16] on div at bounding box center [66, 16] width 26 height 33
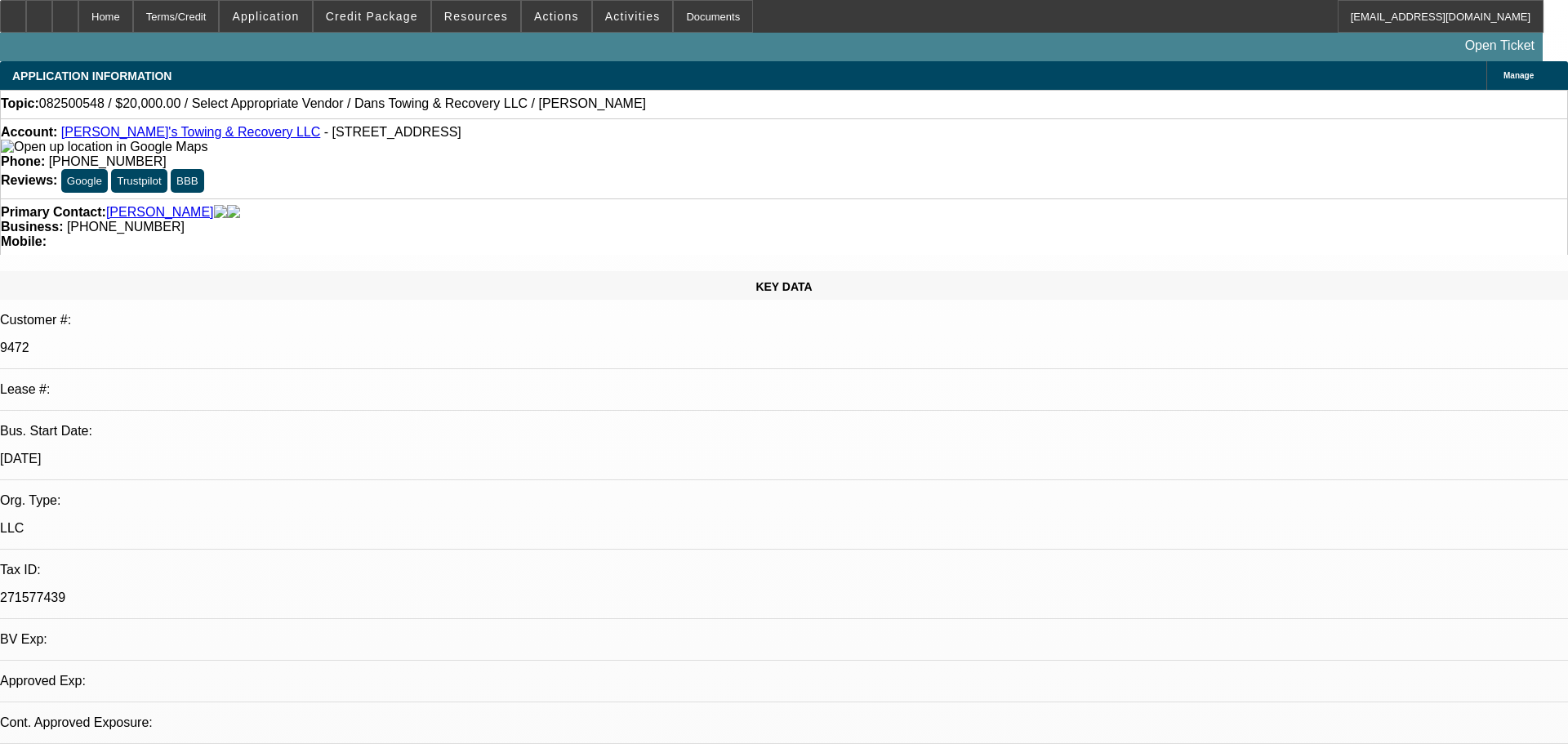
select select "0"
select select "2"
select select "0"
select select "6"
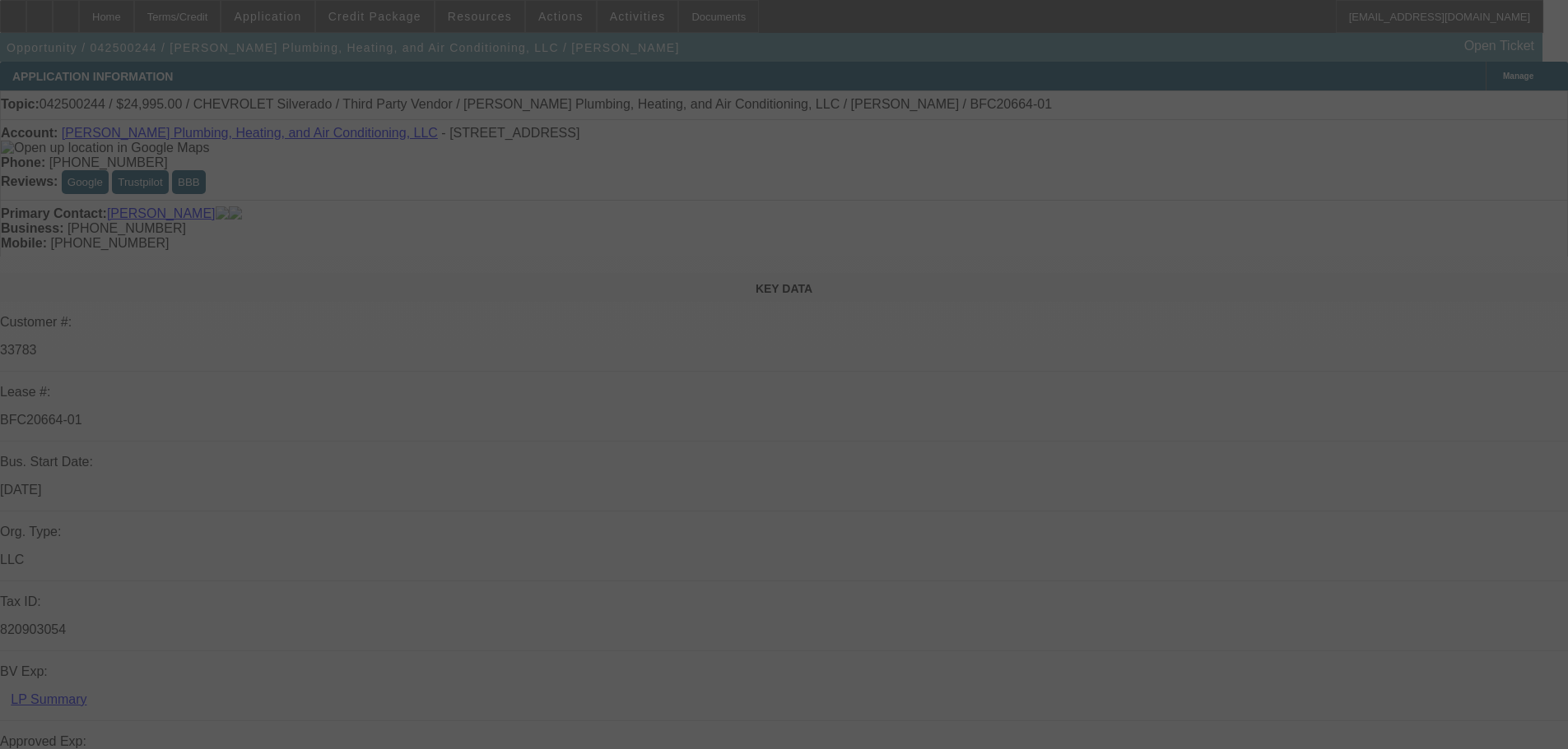
select select "0"
select select "3"
select select "0"
select select "6"
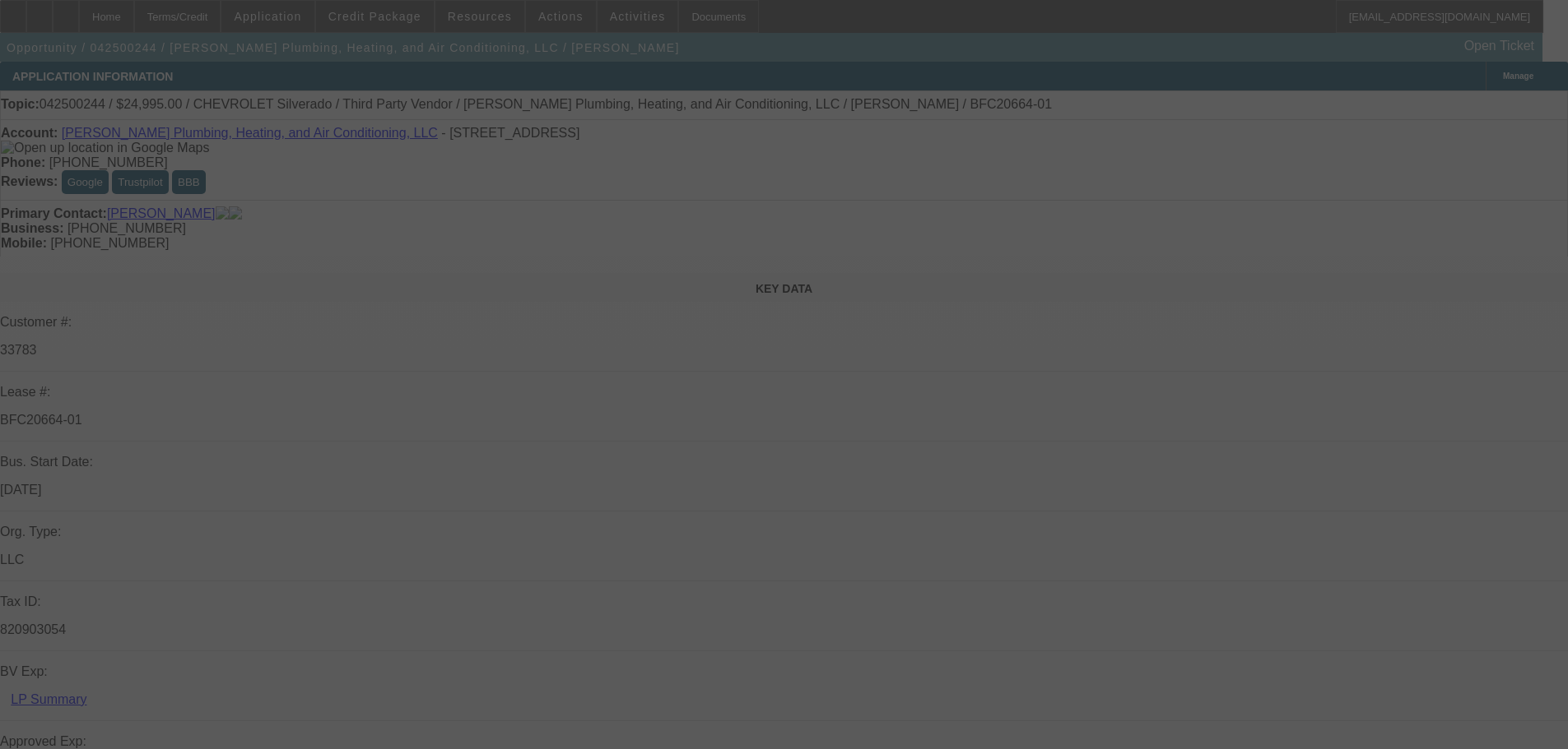
select select "0"
select select "3"
select select "0"
select select "6"
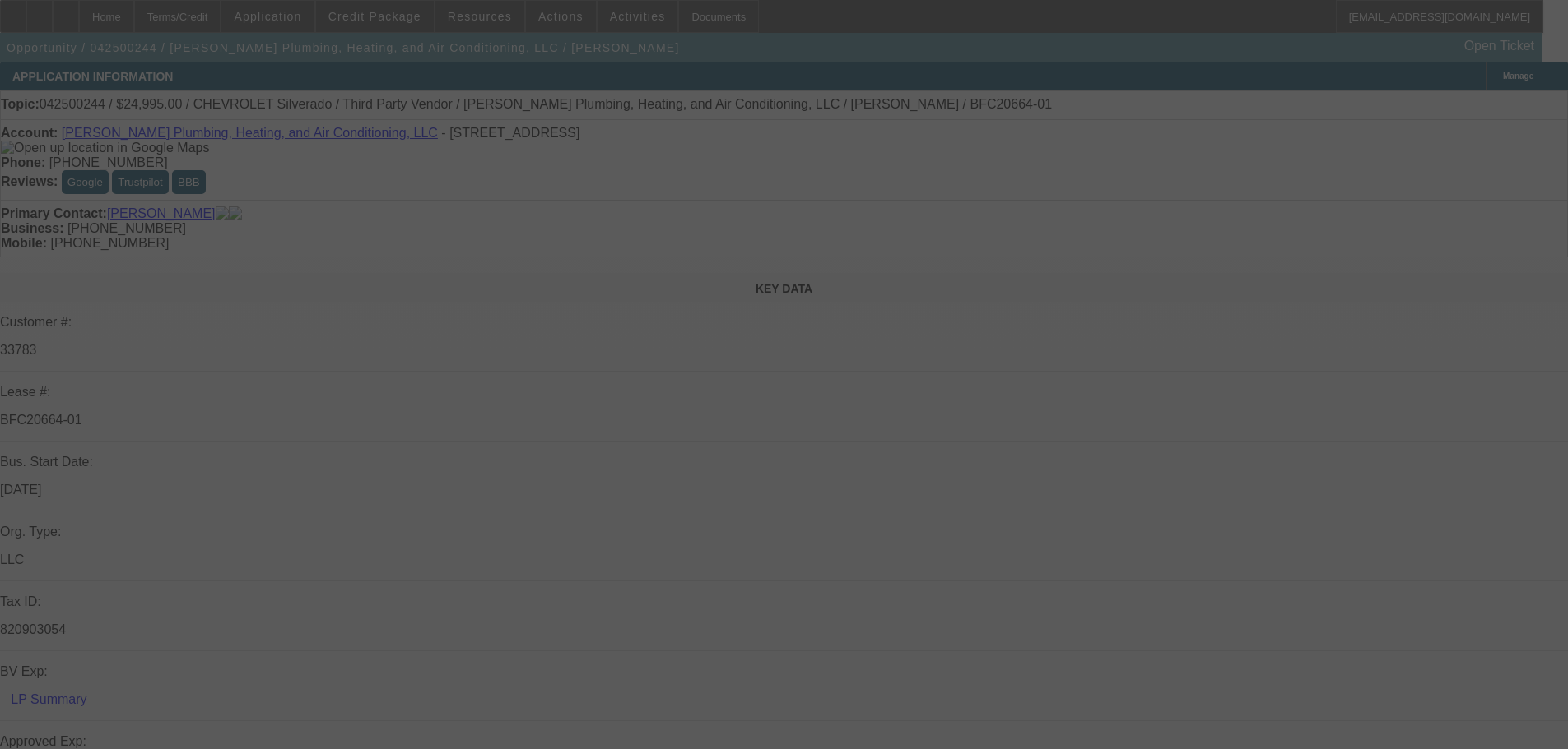
select select "0"
select select "2"
select select "0"
select select "6"
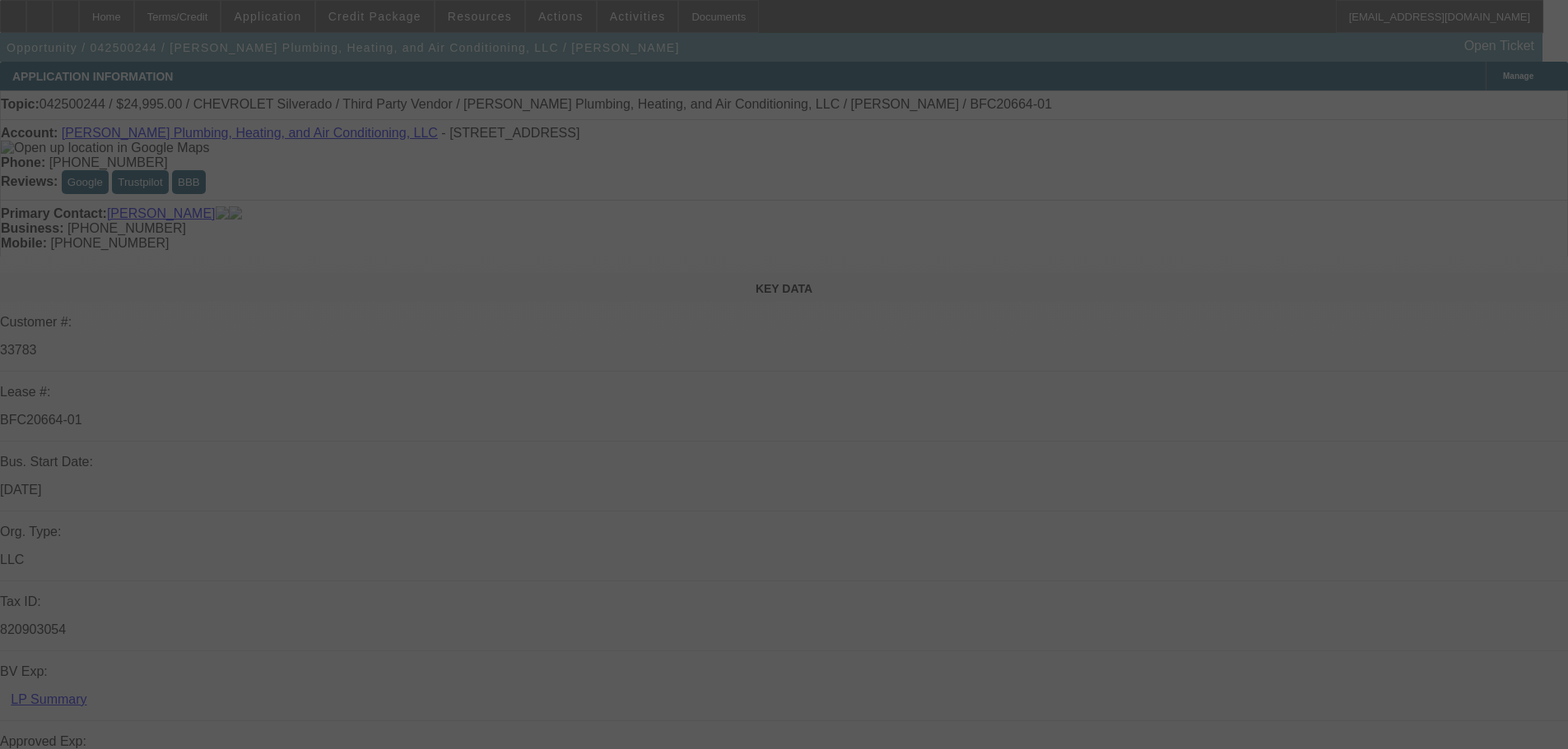
select select "0"
select select "3"
select select "0"
select select "6"
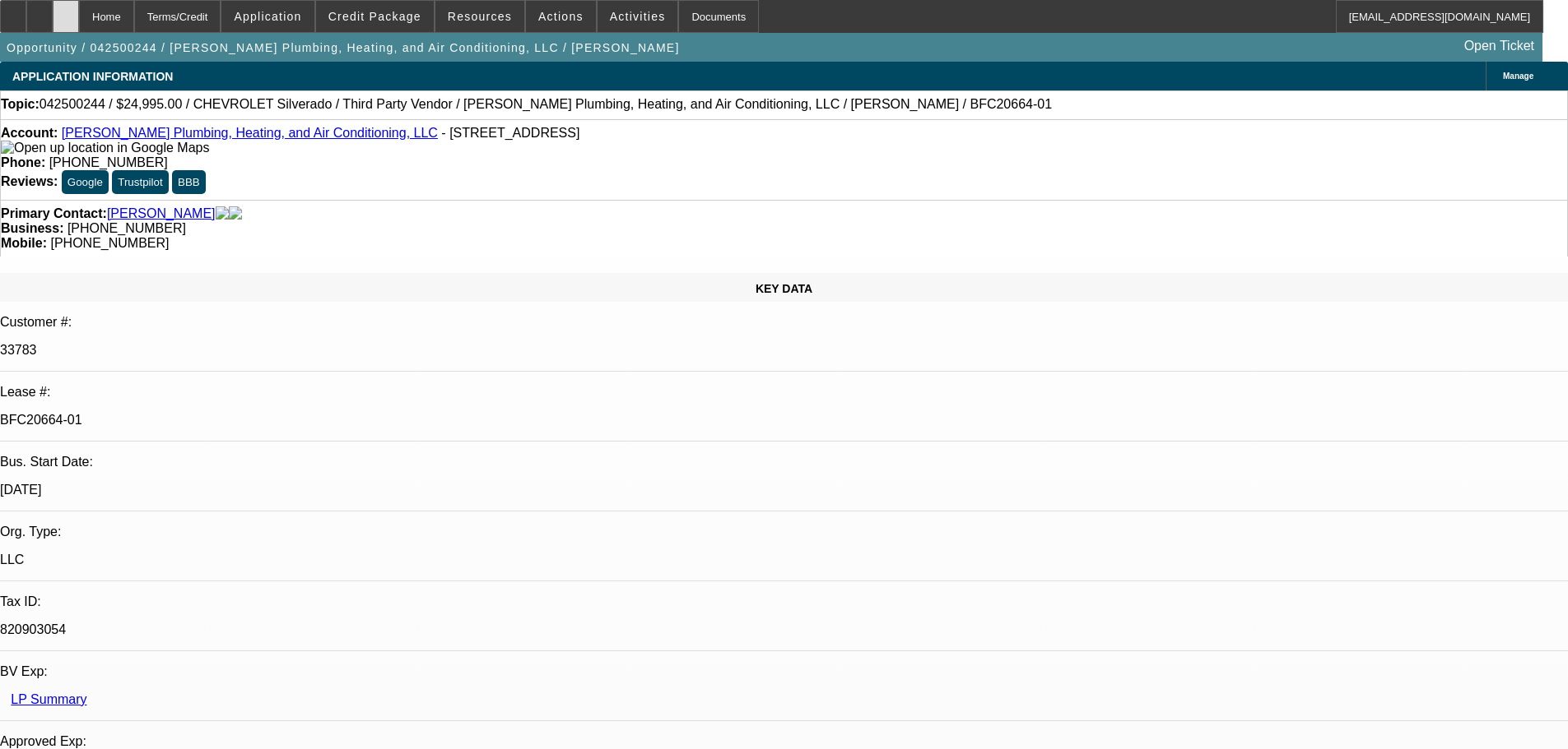
click at [79, 26] on div at bounding box center [66, 16] width 26 height 33
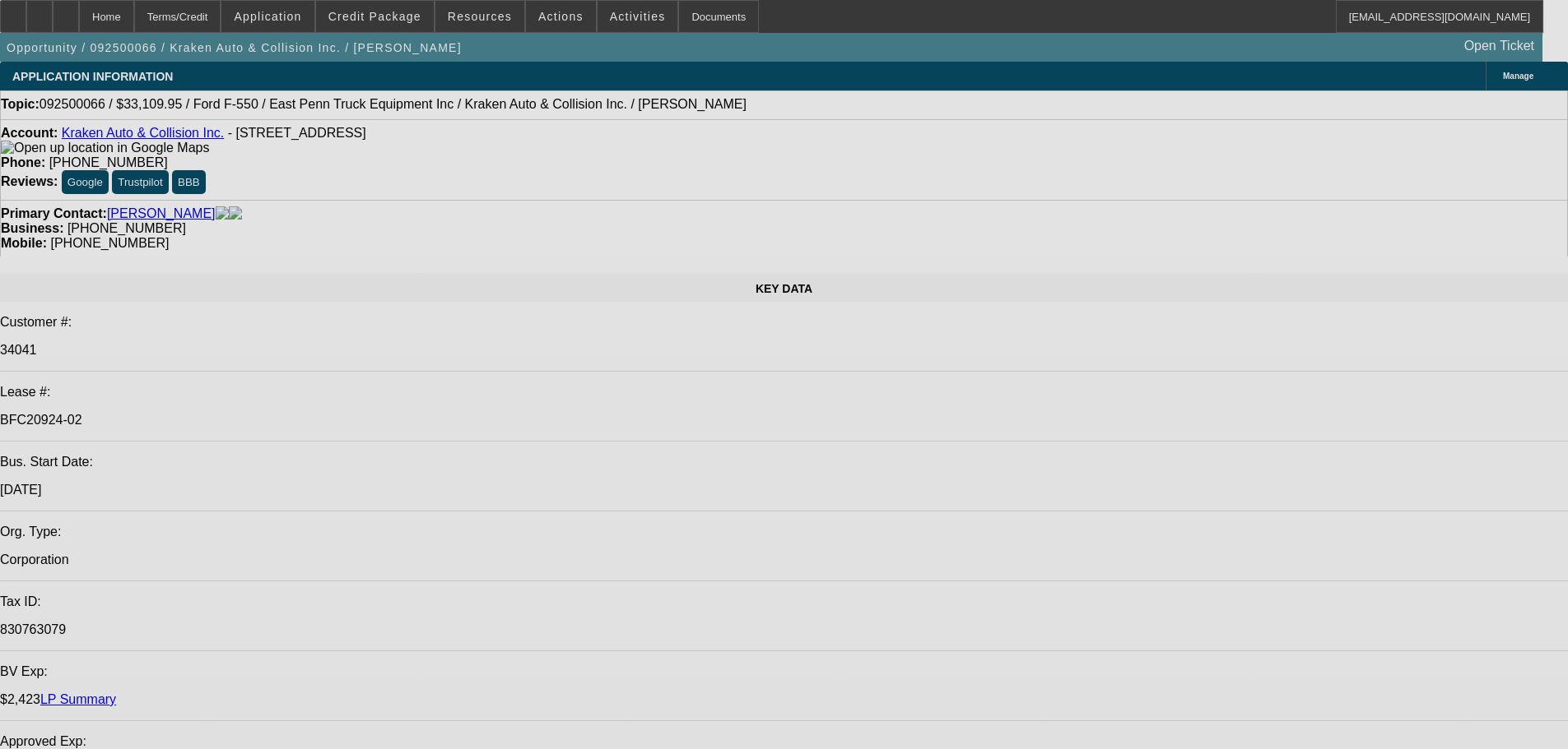
select select "0"
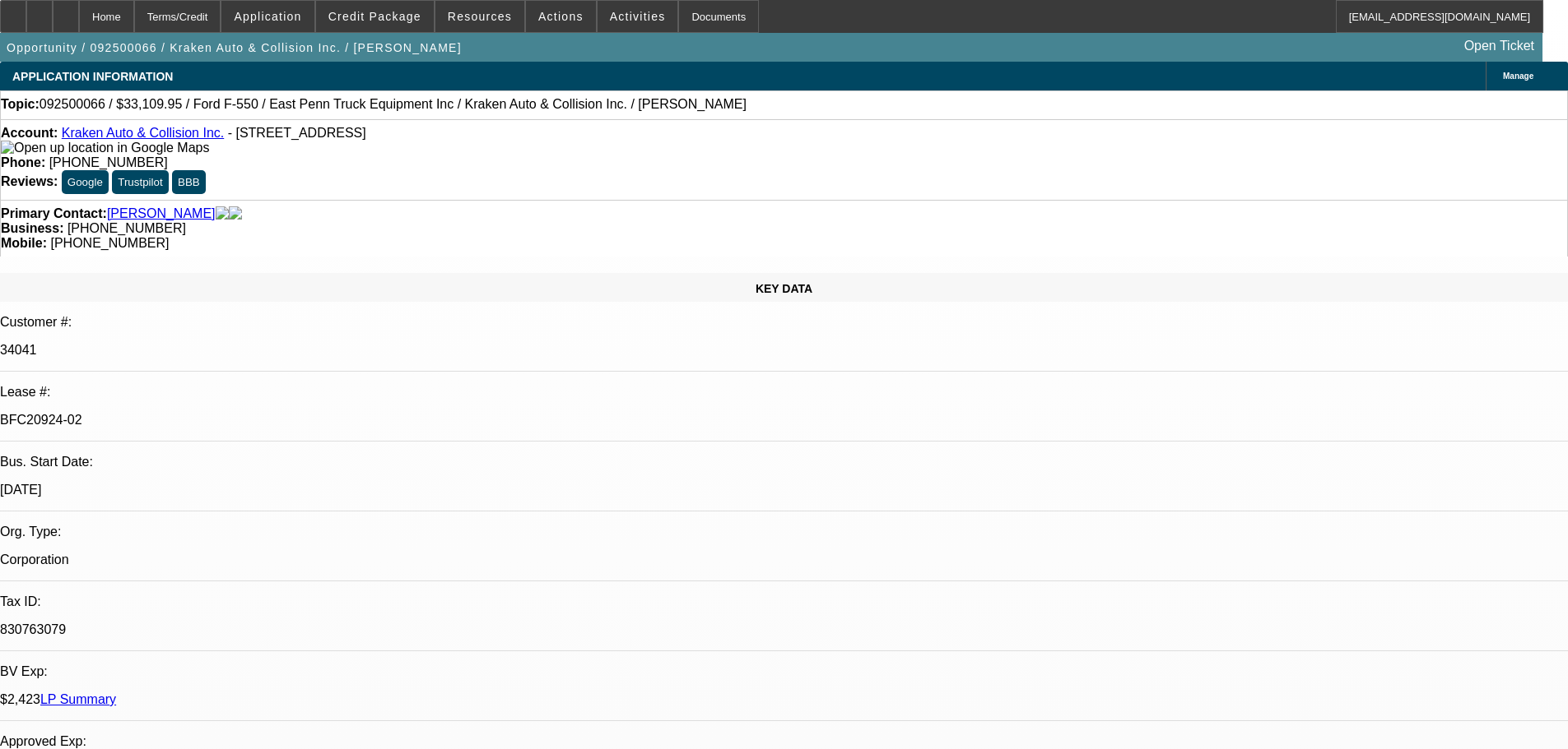
select select "0"
select select "0.1"
select select "4"
select select "0"
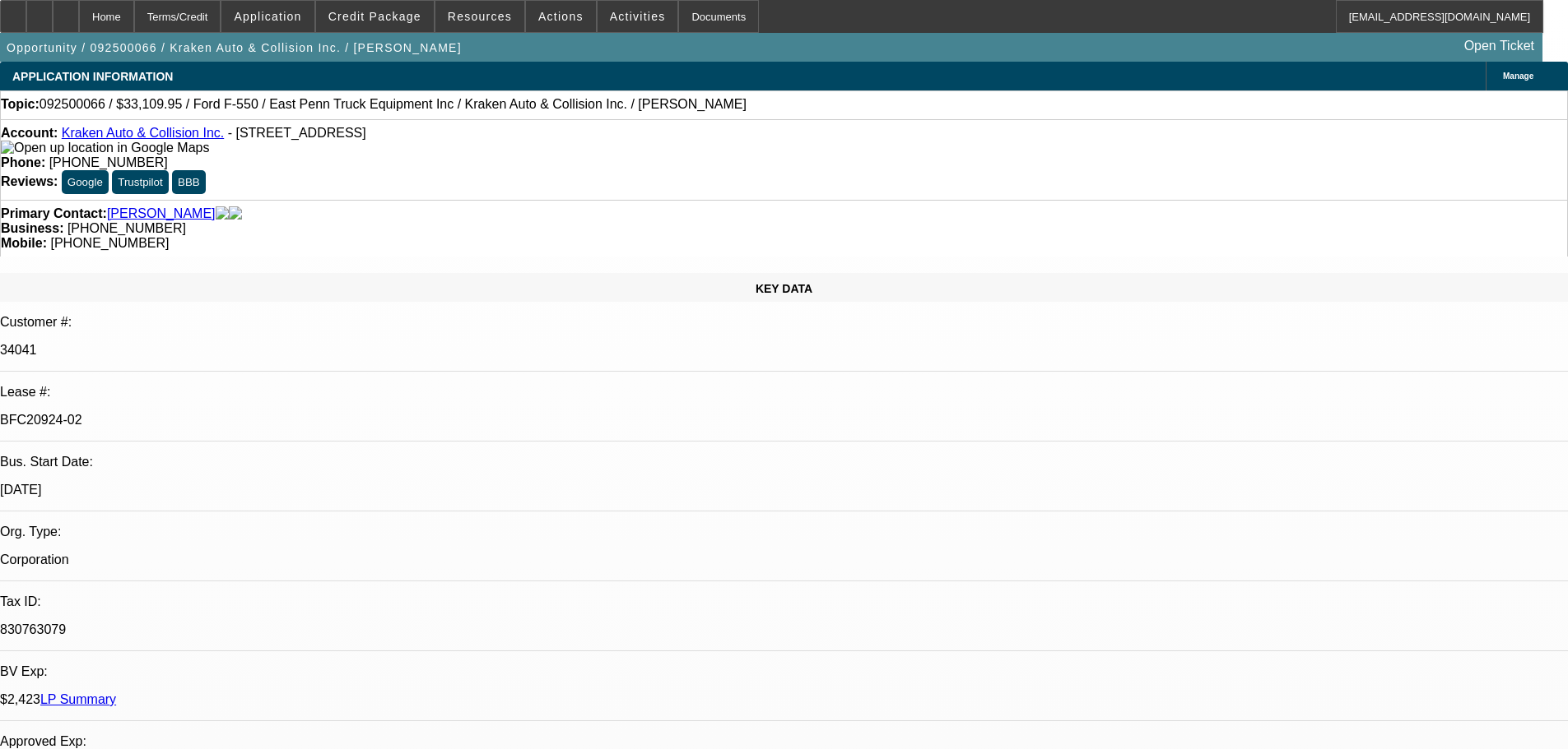
select select "0.1"
select select "4"
select select "0"
select select "0.1"
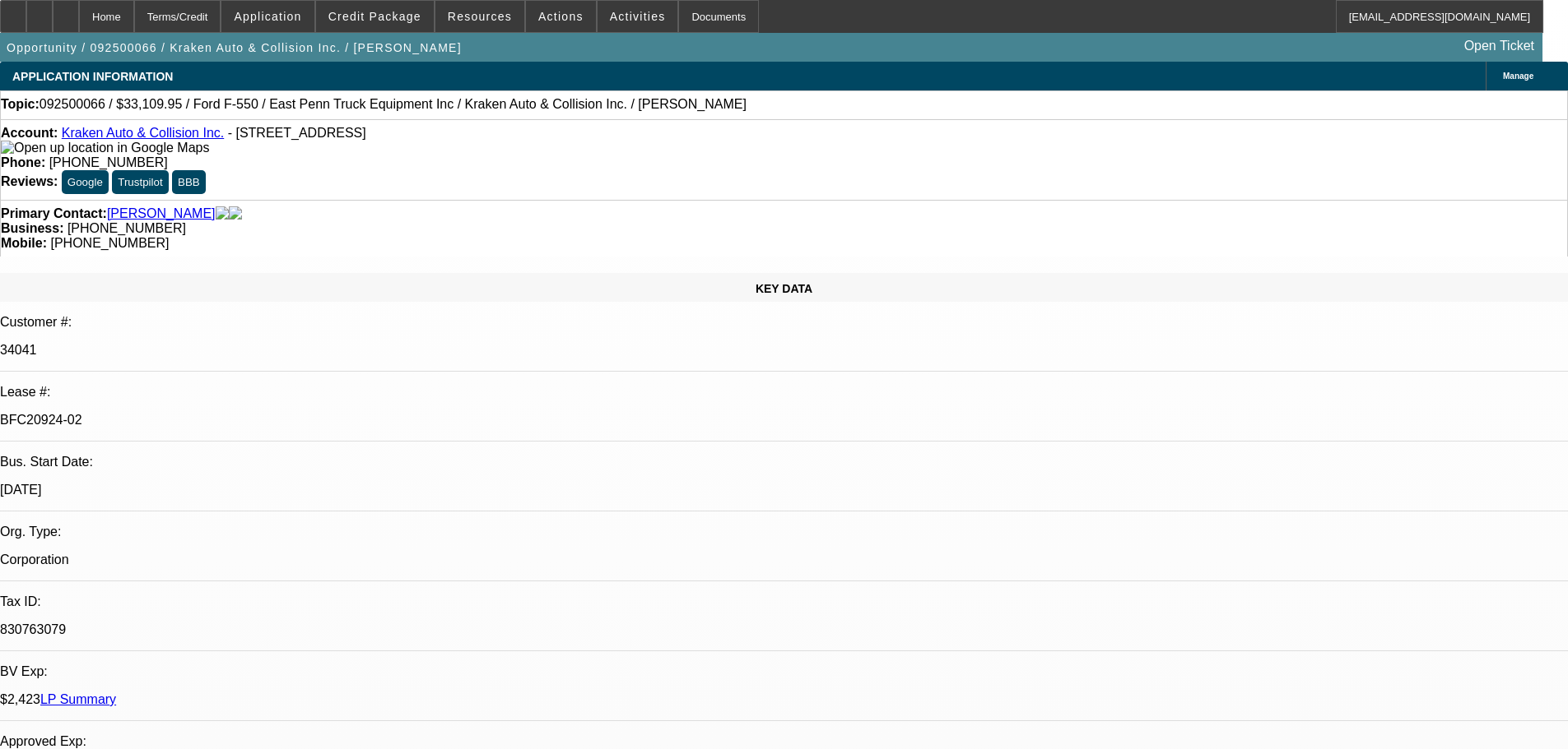
select select "4"
select select "0"
select select "0.1"
select select "4"
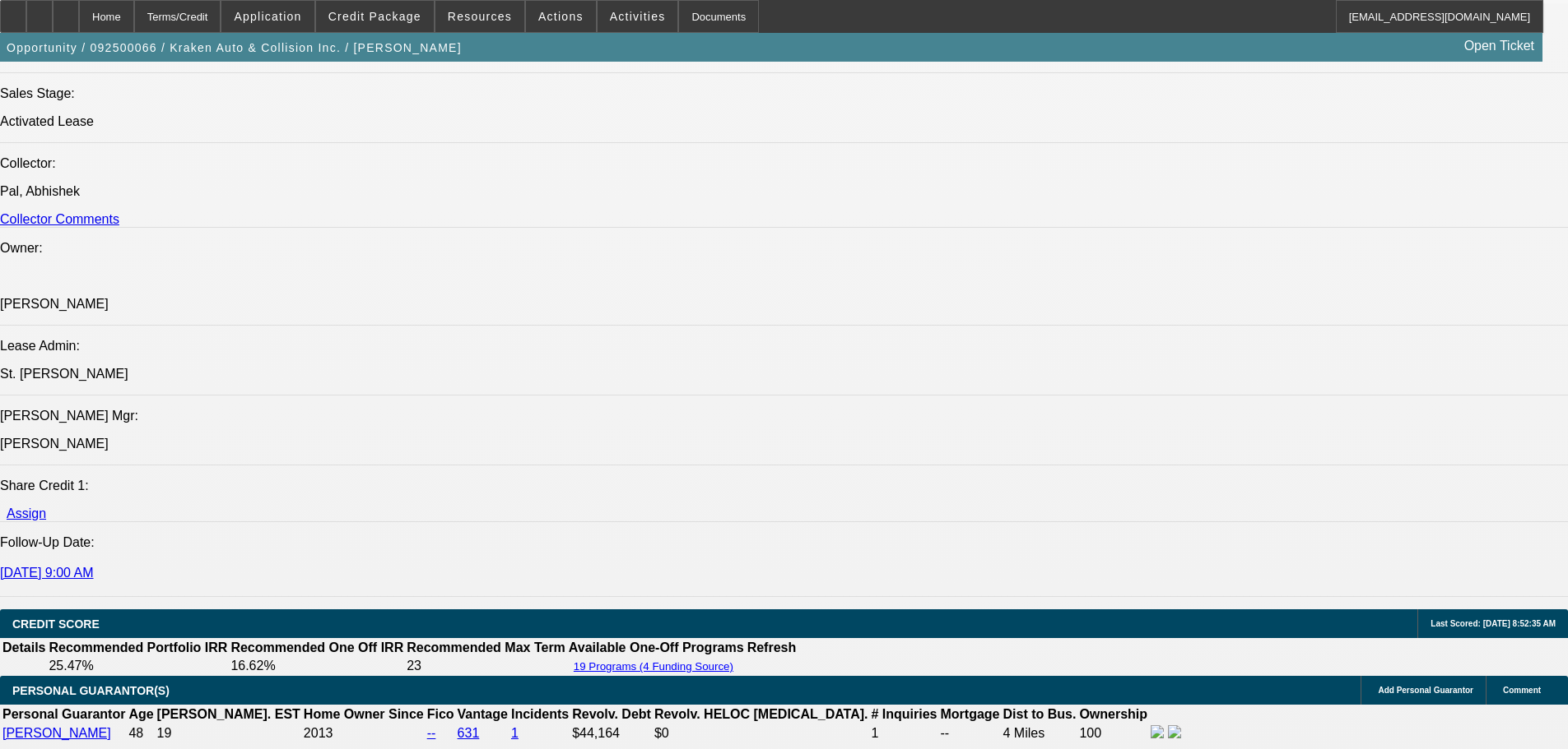
scroll to position [2550, 0]
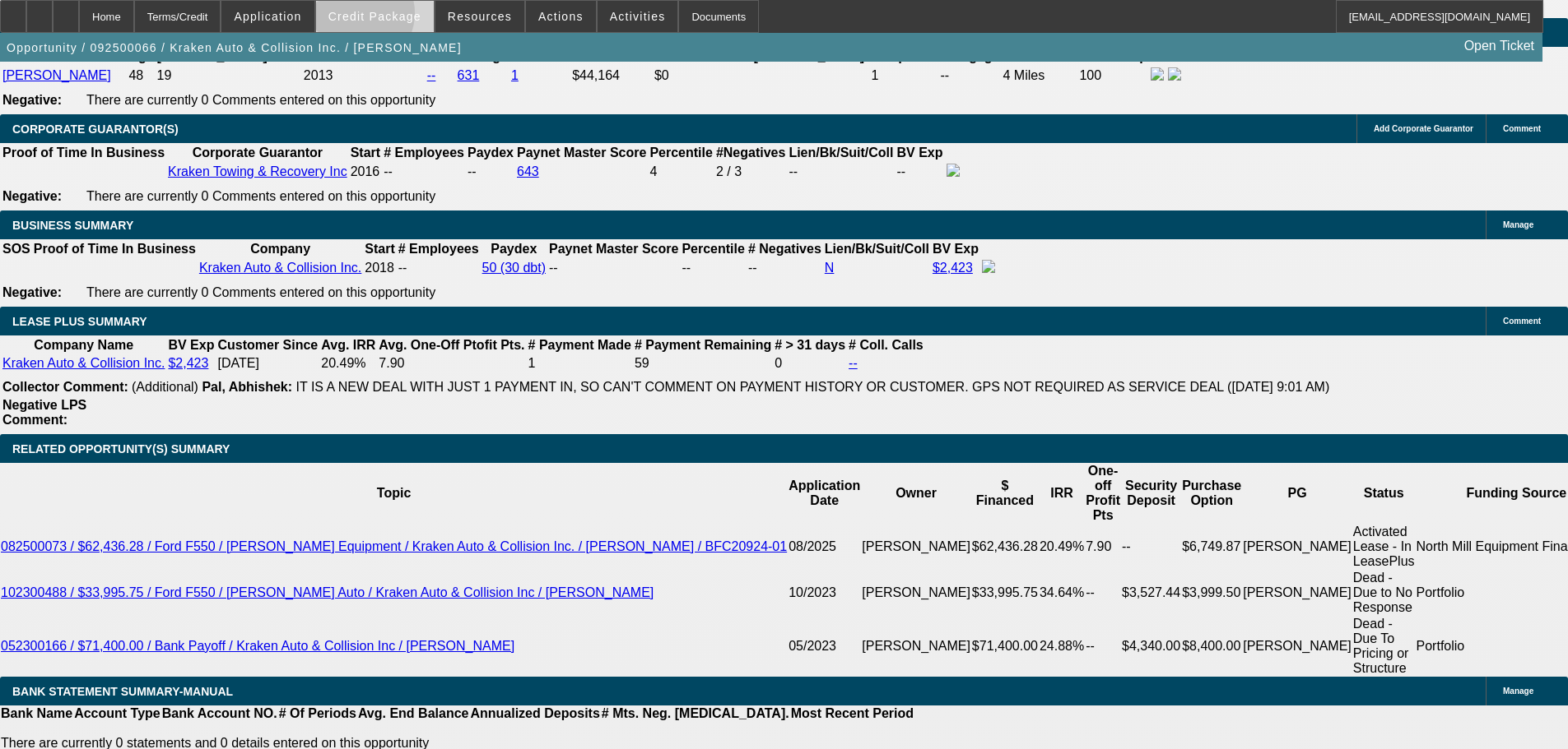
click at [384, 17] on span "Credit Package" at bounding box center [374, 16] width 93 height 13
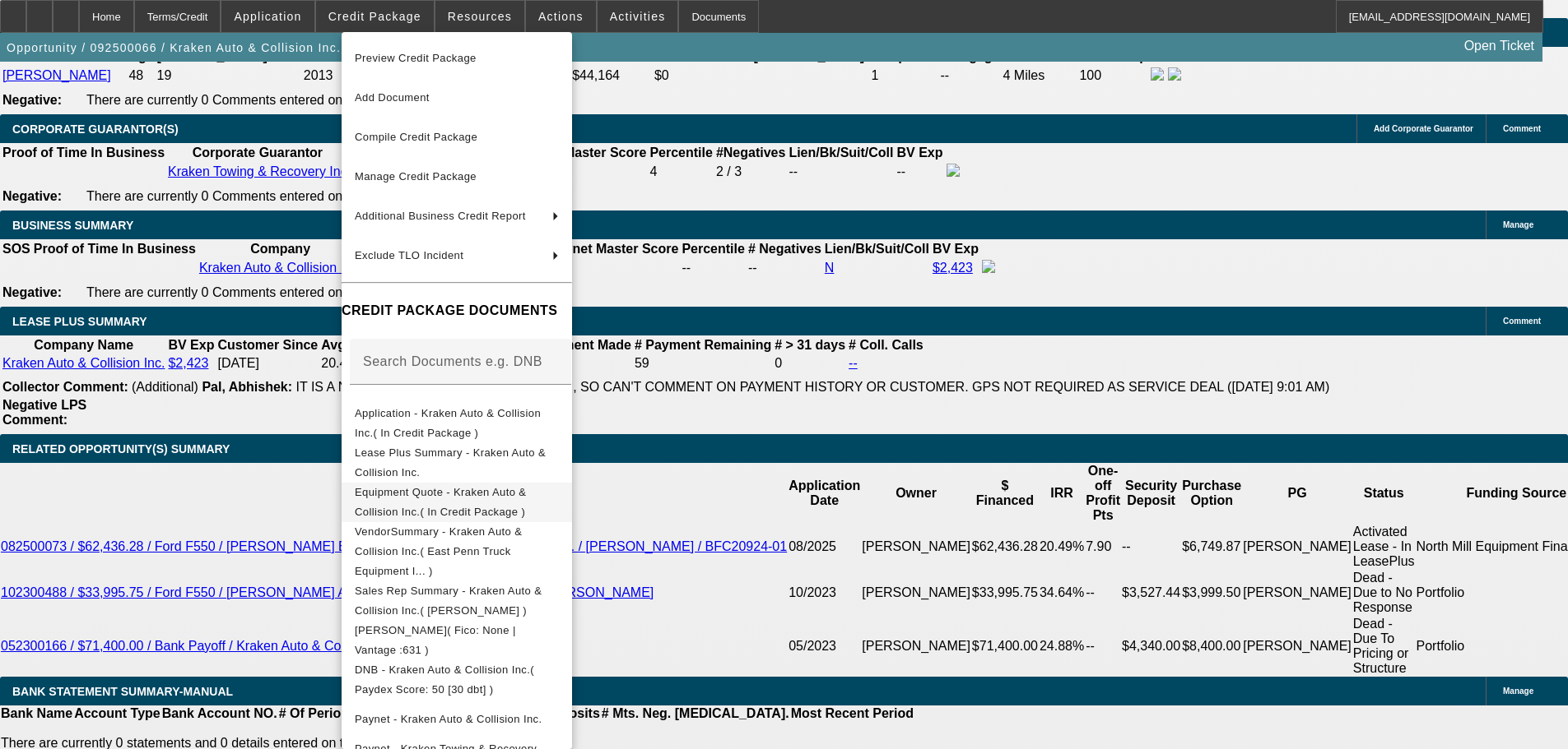
click at [460, 494] on span "Equipment Quote - Kraken Auto & Collision Inc.( In Credit Package )" at bounding box center [440, 501] width 172 height 32
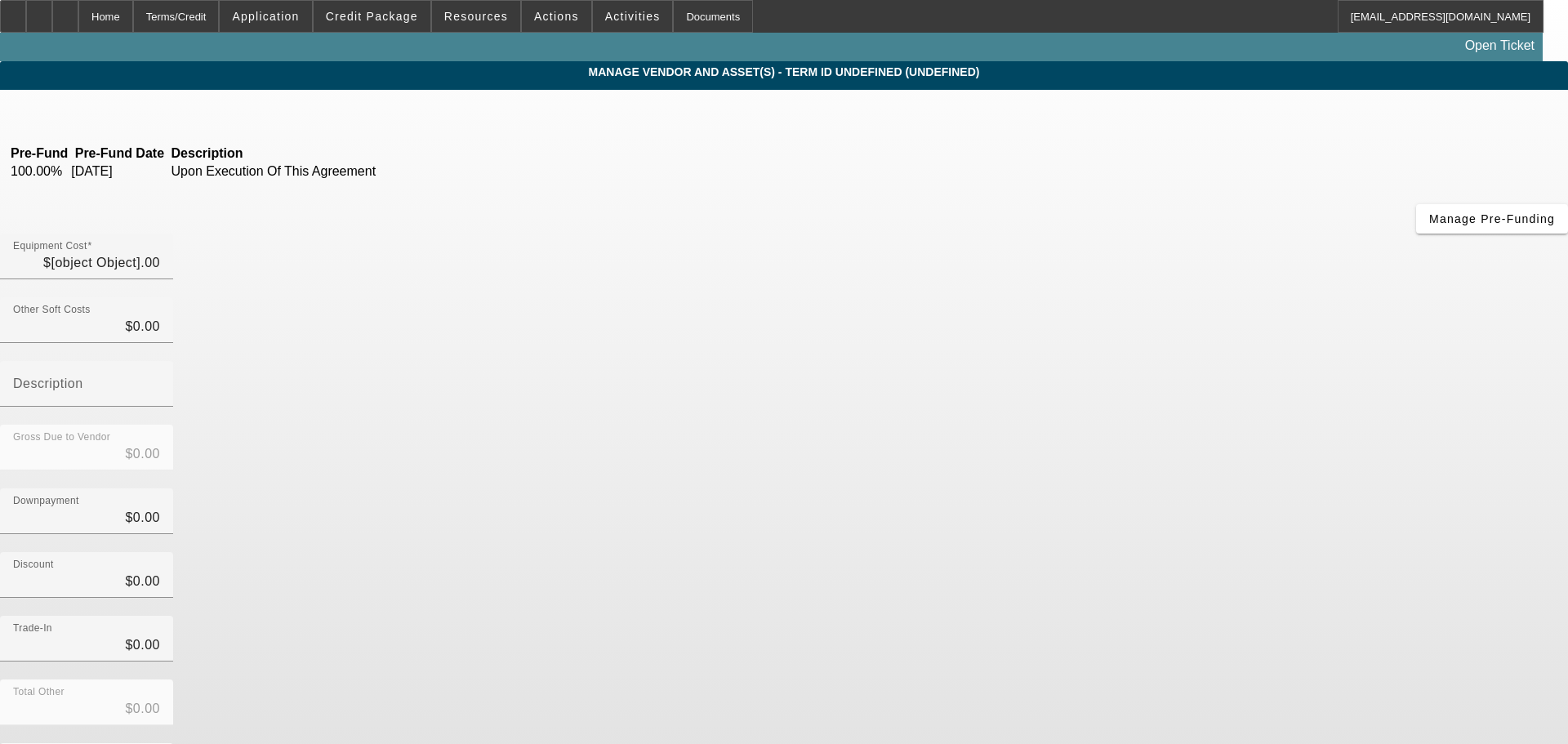
type input "$37,500.00"
type input "$609.95"
type input "Fees"
type input "$38,109.95"
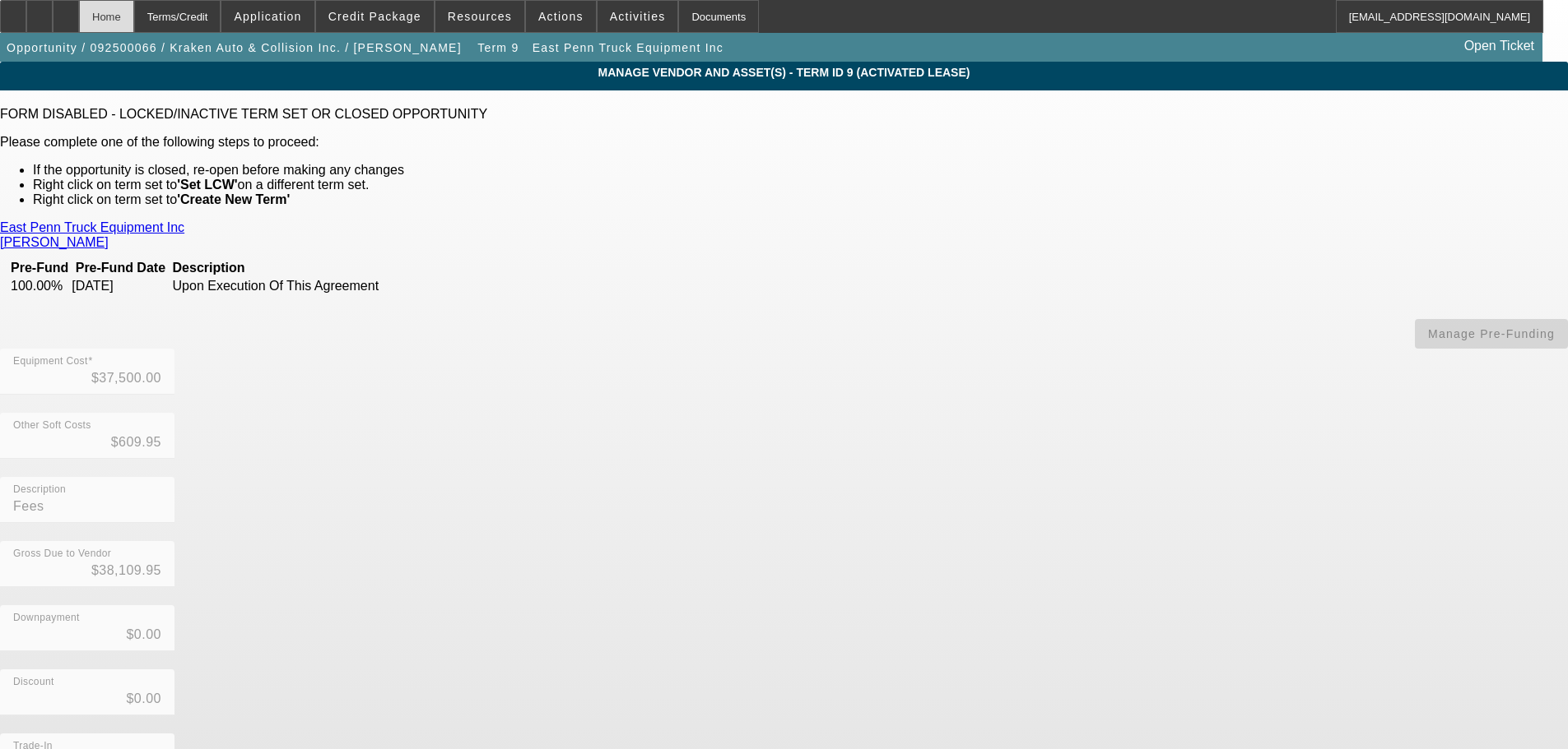
click at [134, 23] on div "Home" at bounding box center [107, 16] width 55 height 33
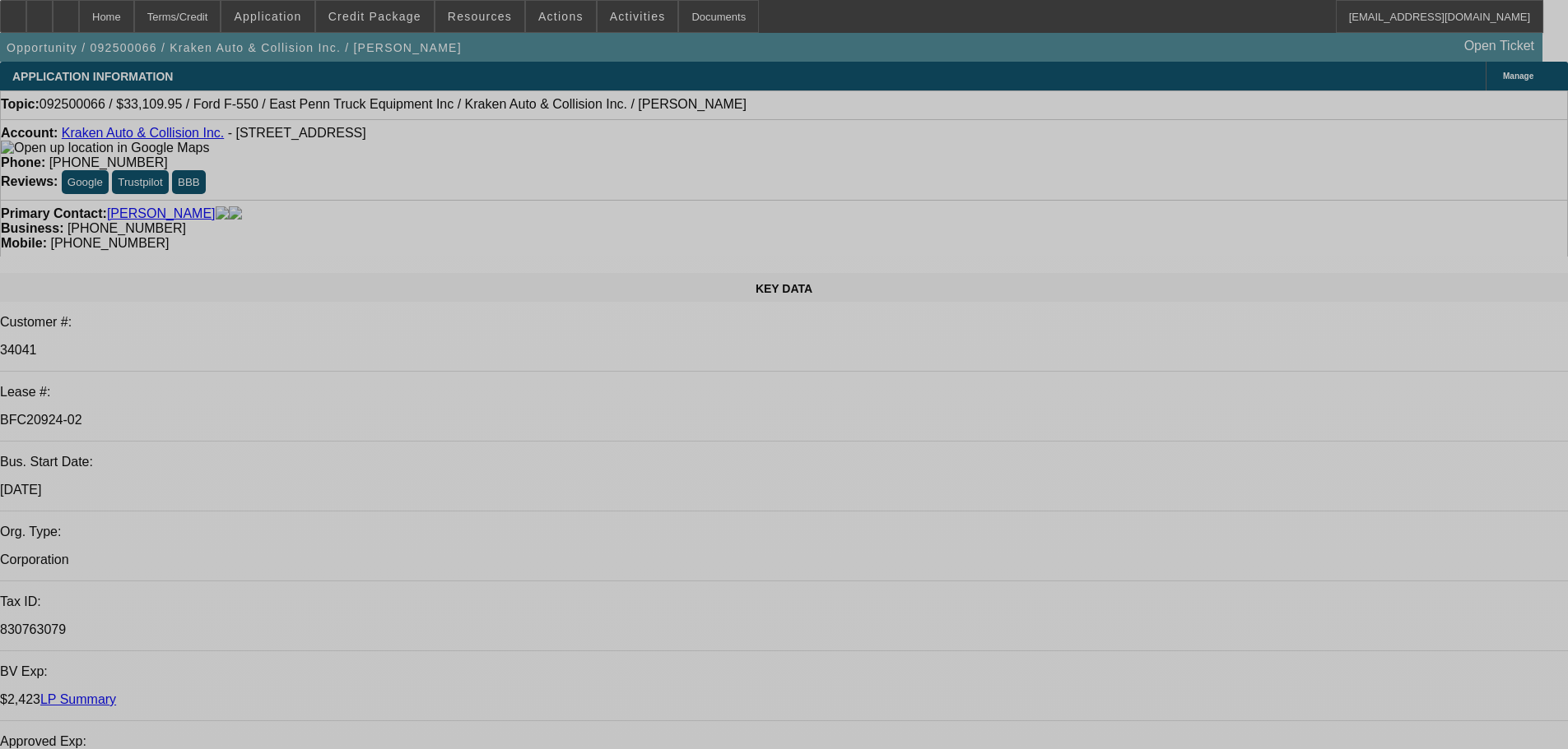
select select "0"
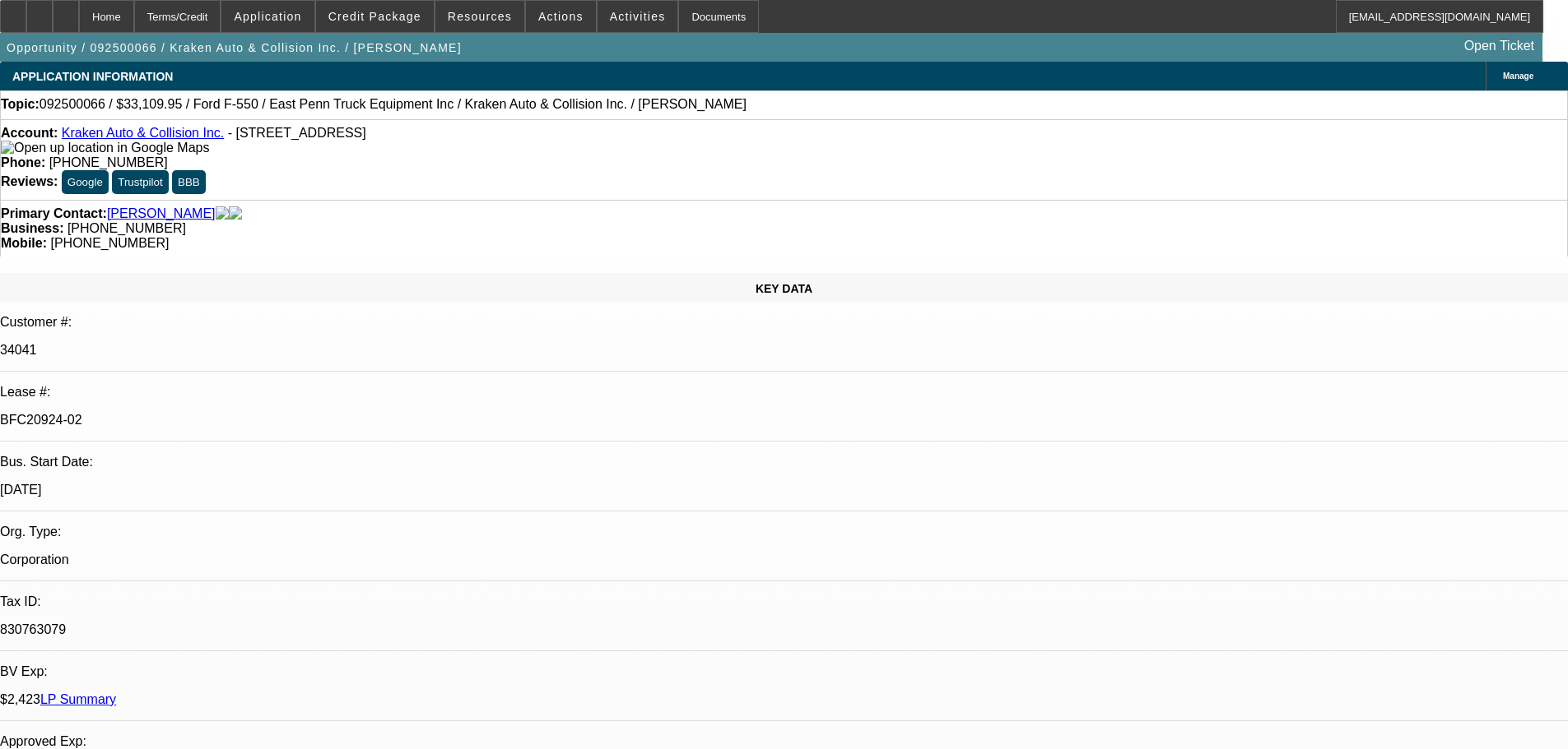
select select "0"
select select "0.1"
select select "4"
select select "0"
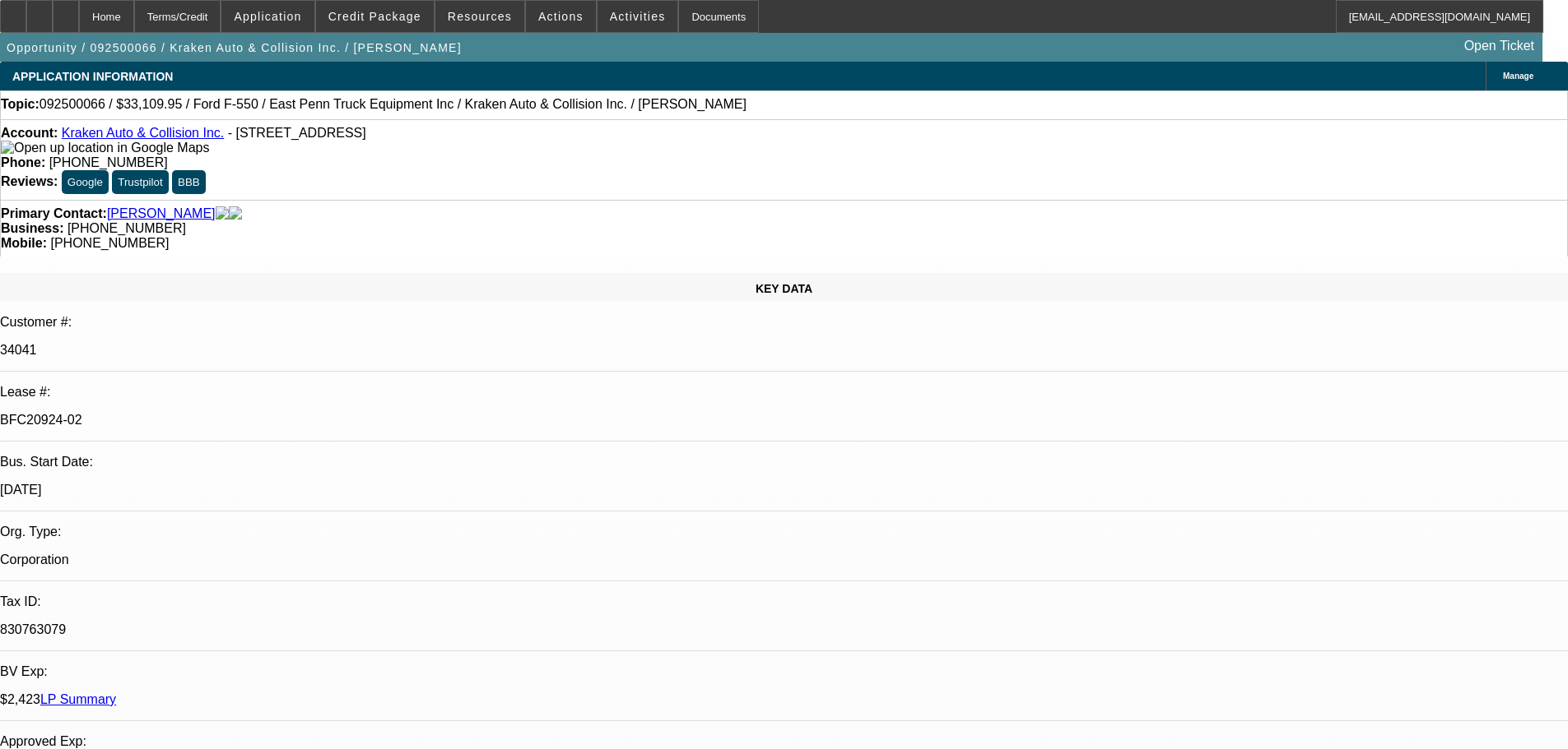
select select "0.1"
select select "4"
select select "0"
select select "0.1"
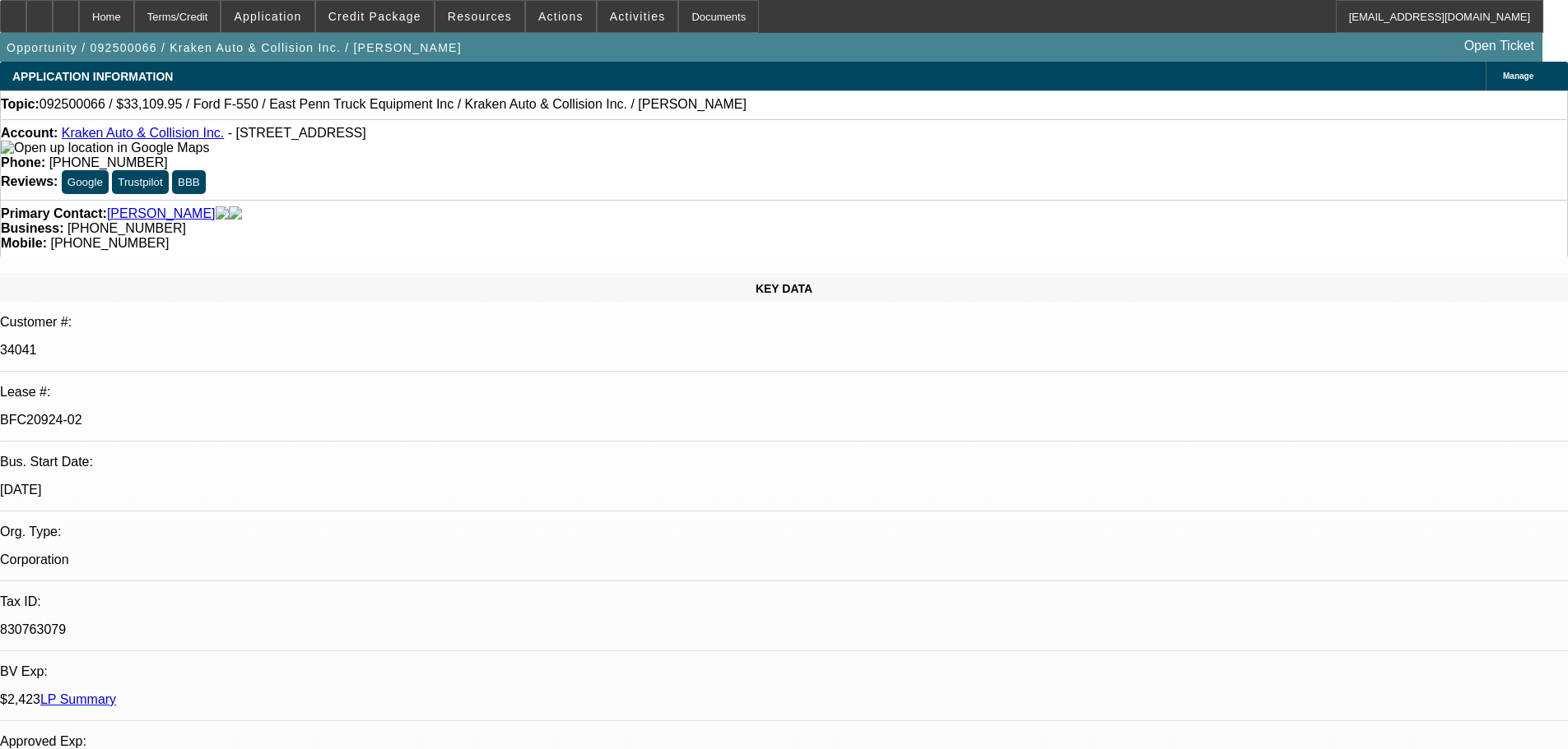
select select "4"
select select "0"
select select "0.1"
select select "4"
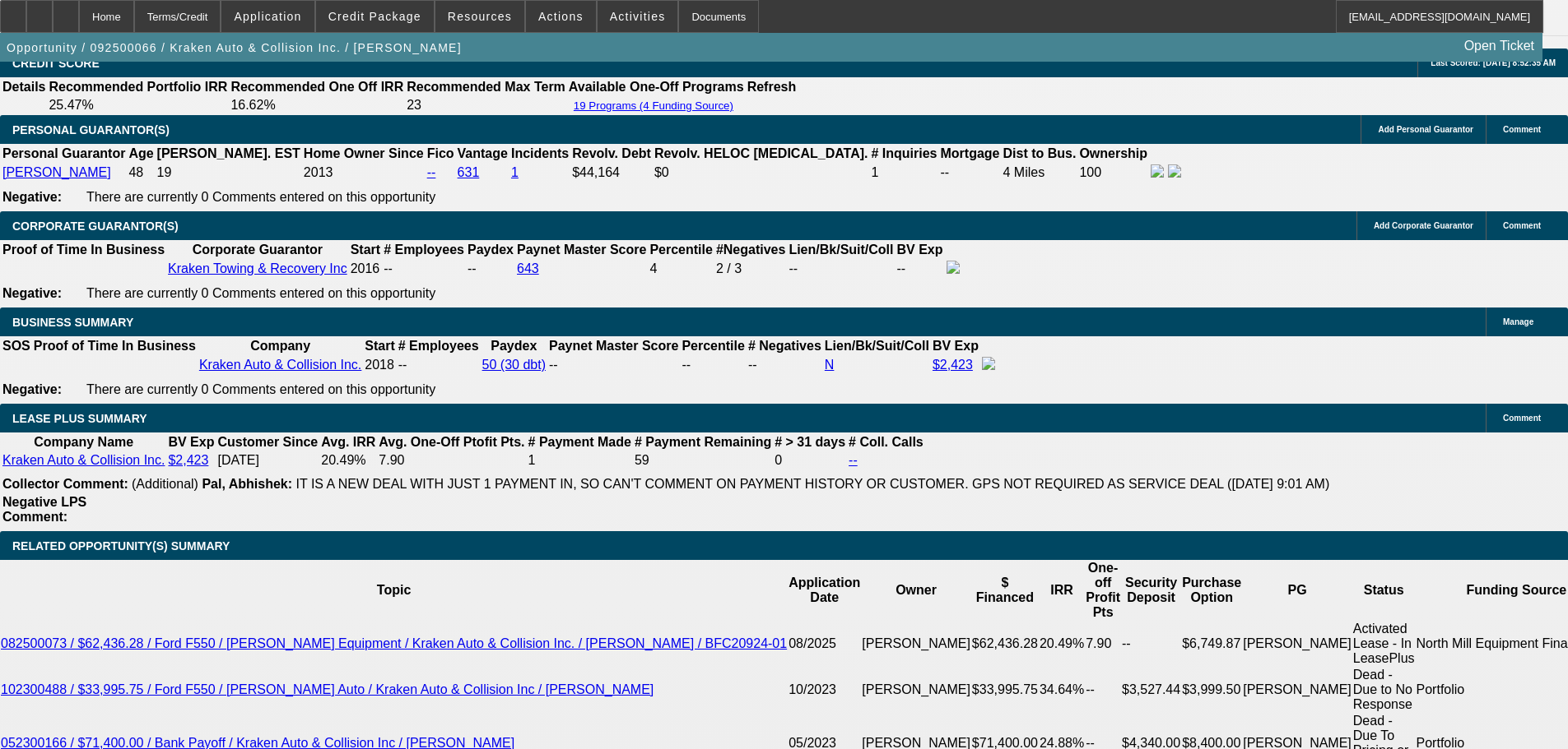
scroll to position [2468, 0]
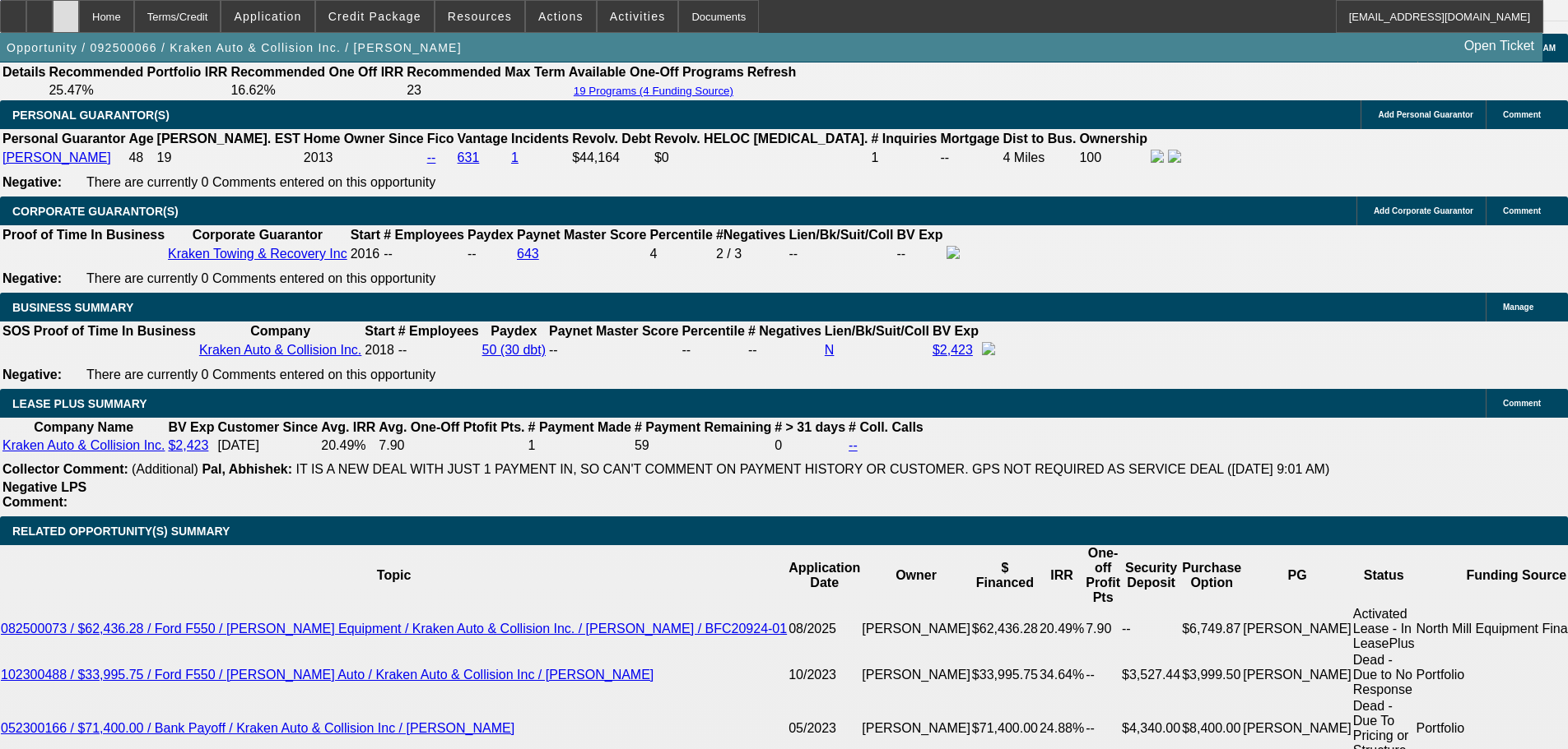
click at [79, 16] on div at bounding box center [66, 16] width 26 height 33
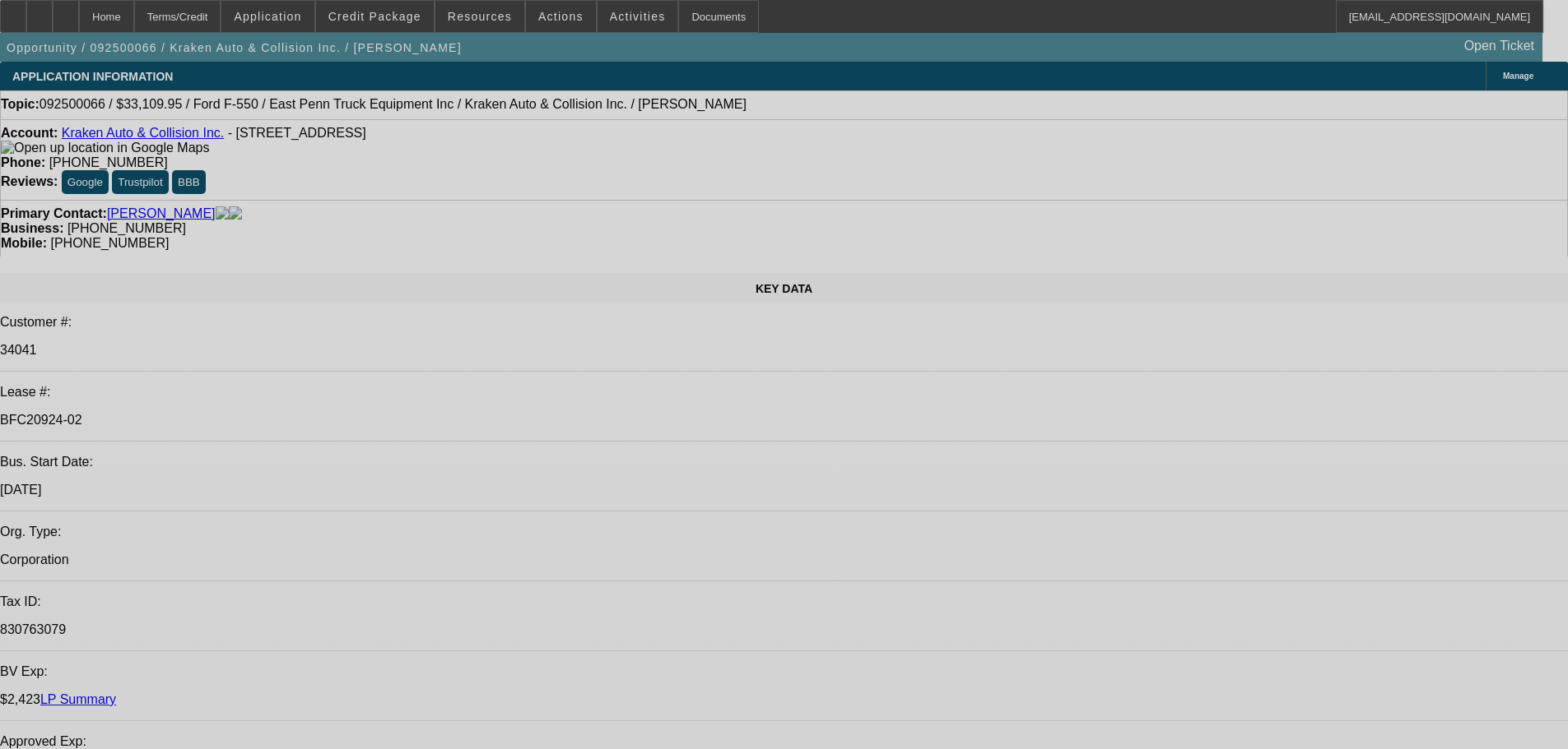
select select "0"
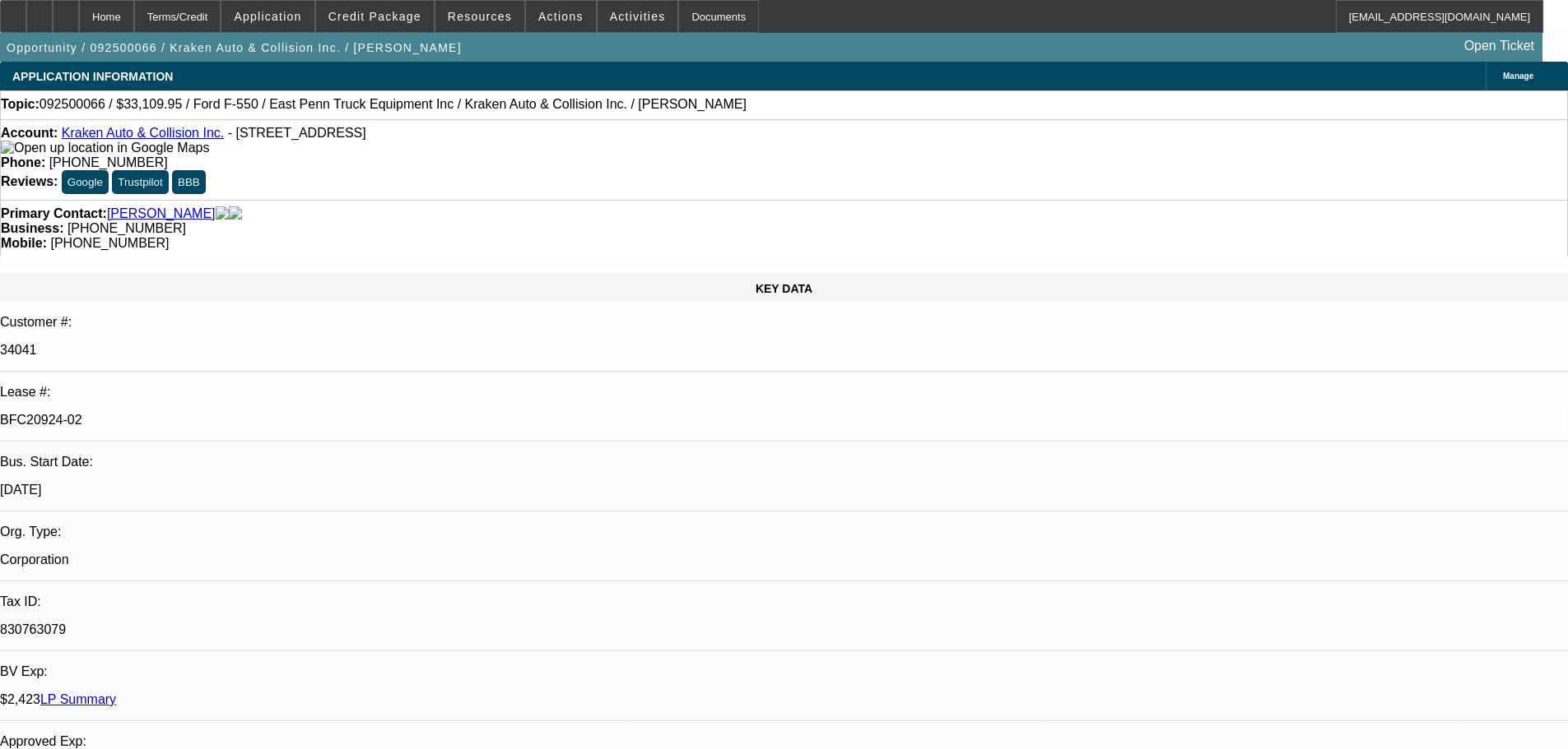
select select "0"
select select "0.1"
select select "4"
select select "0"
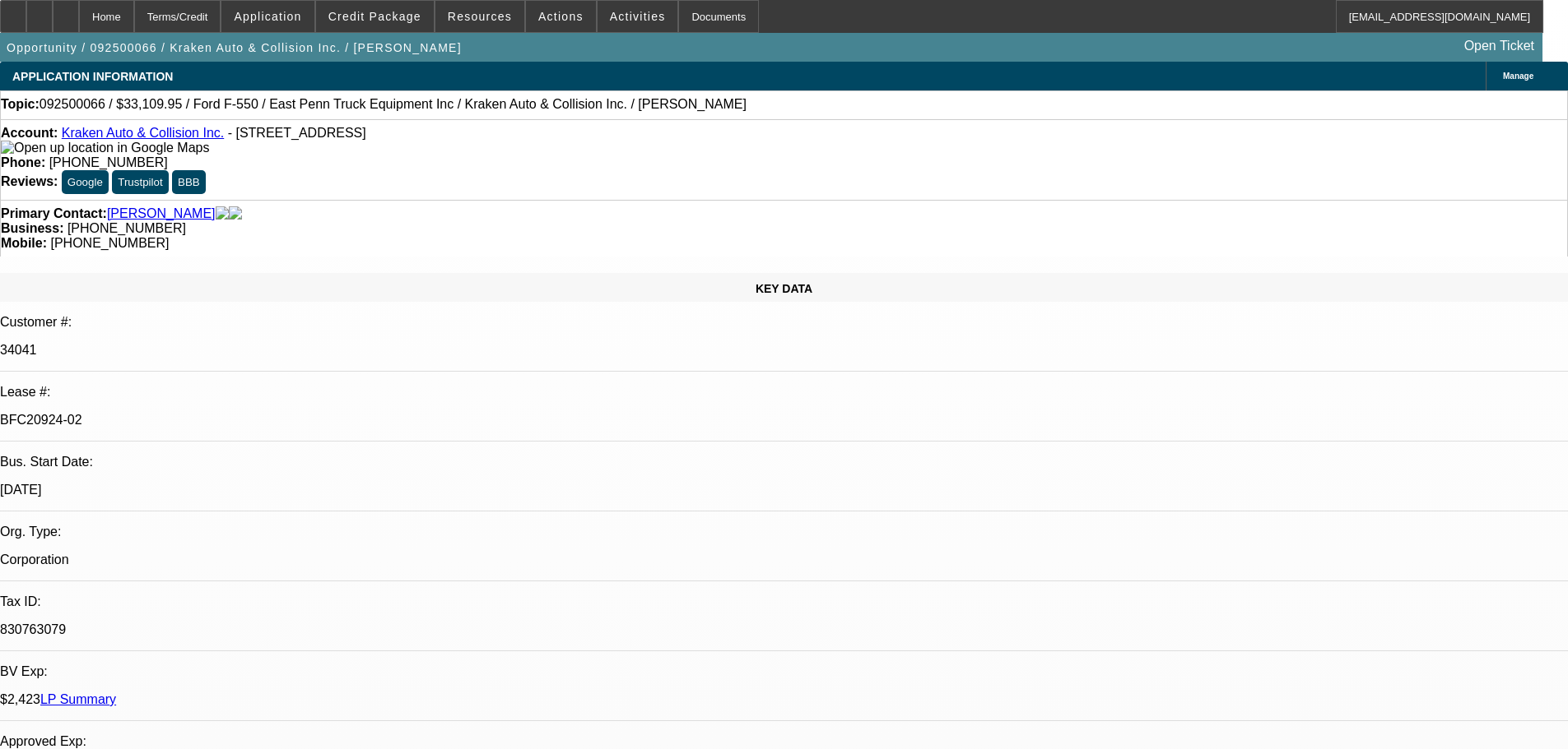
select select "0.1"
select select "4"
select select "0"
select select "0.1"
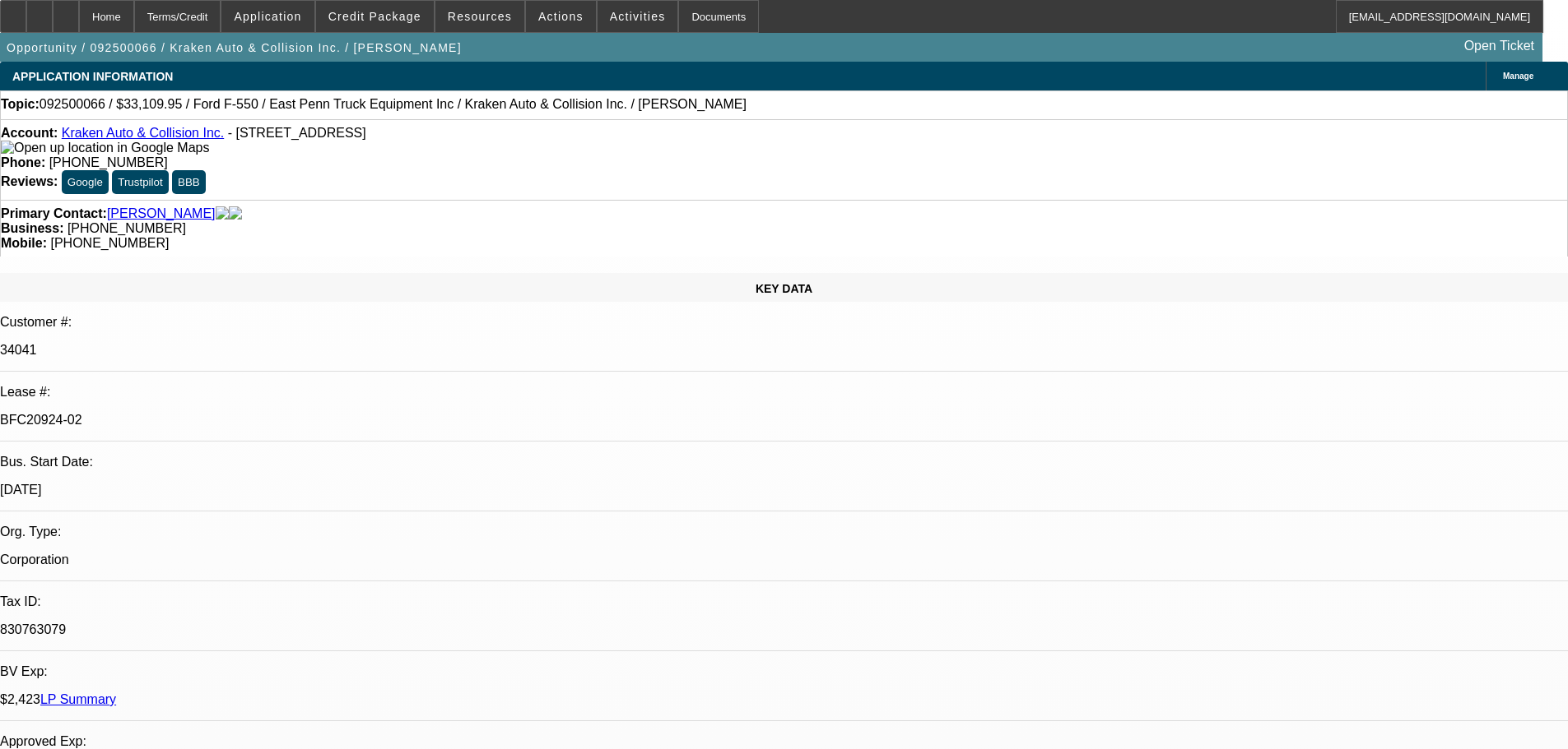
select select "4"
select select "0"
select select "0.1"
select select "4"
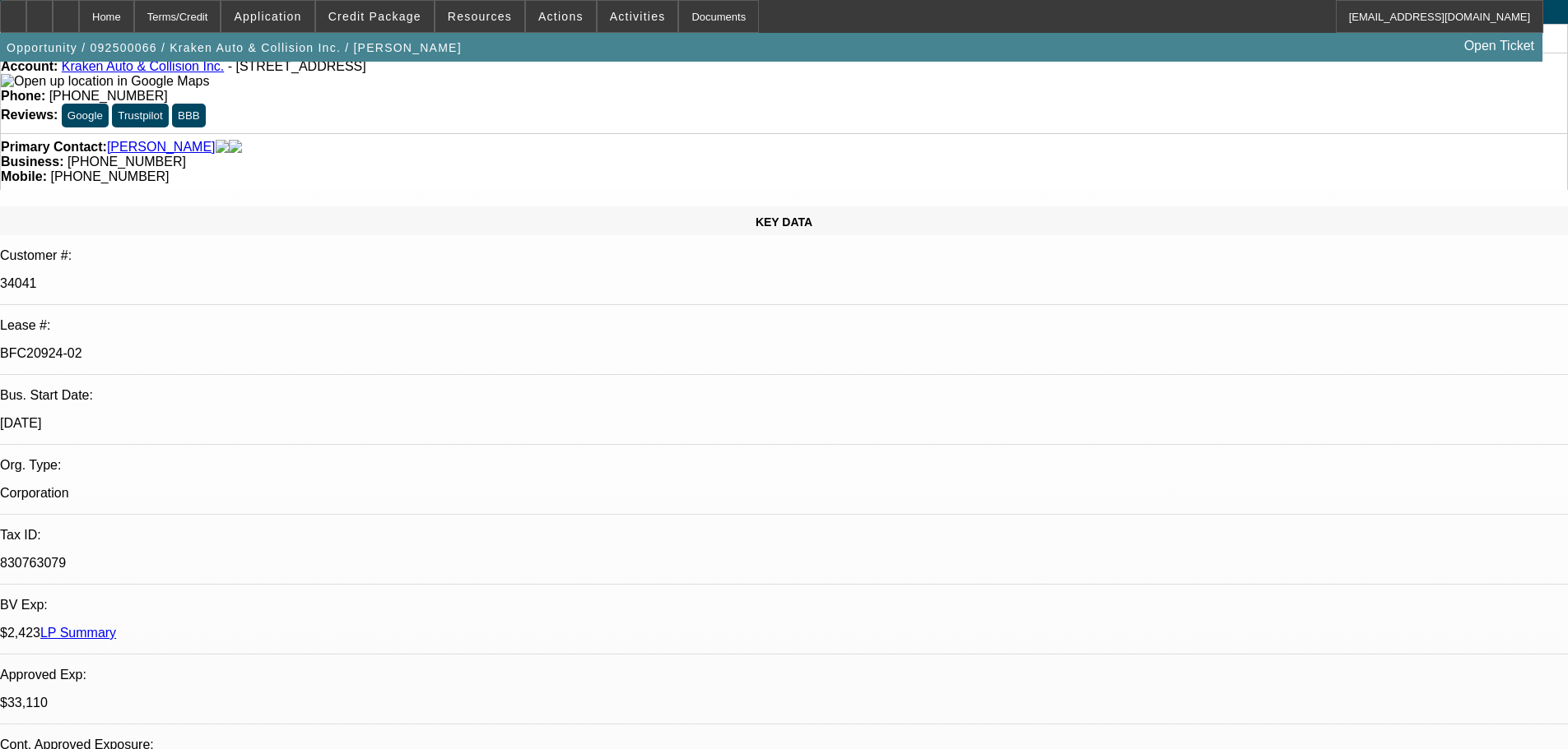
scroll to position [165, 0]
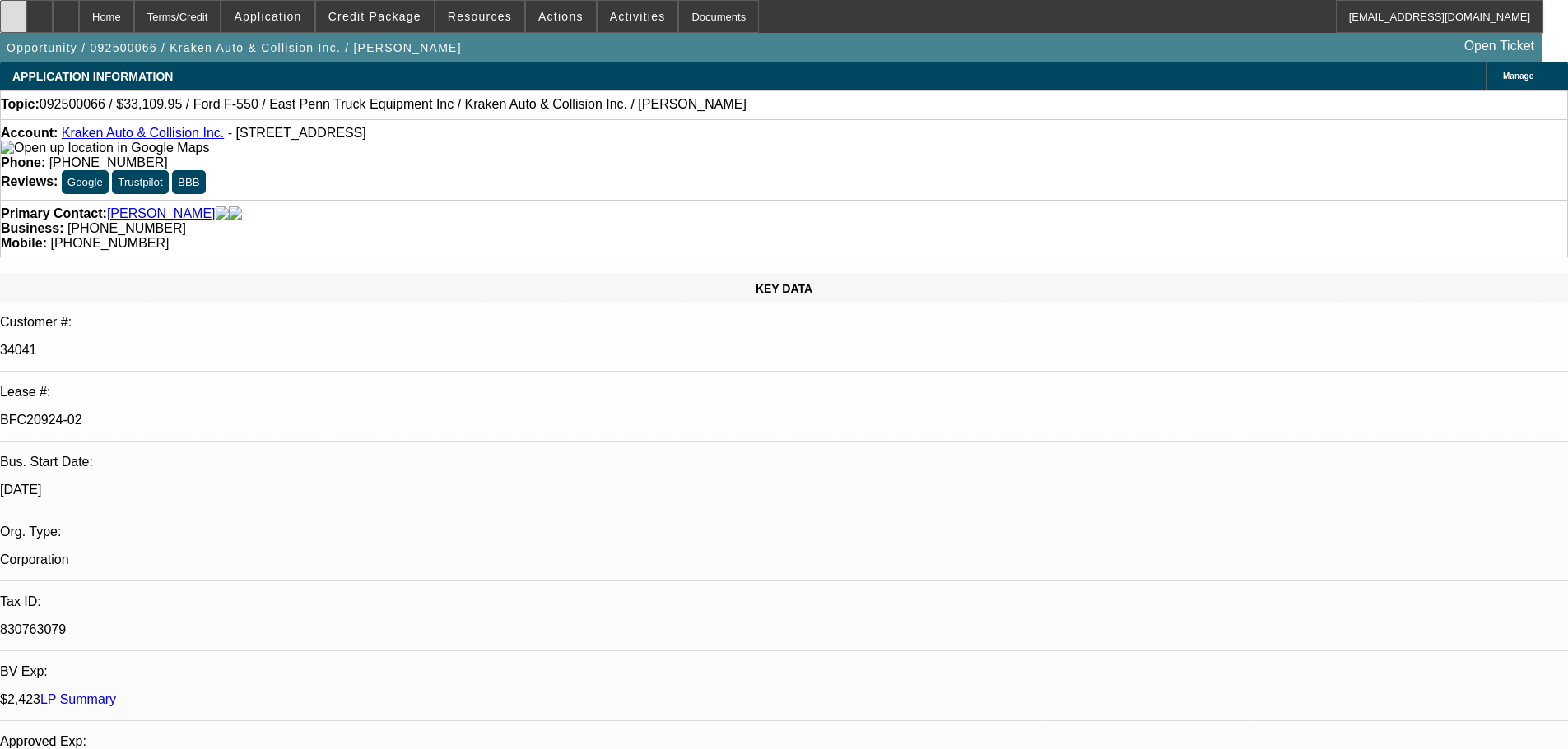
click at [26, 25] on div at bounding box center [13, 16] width 26 height 33
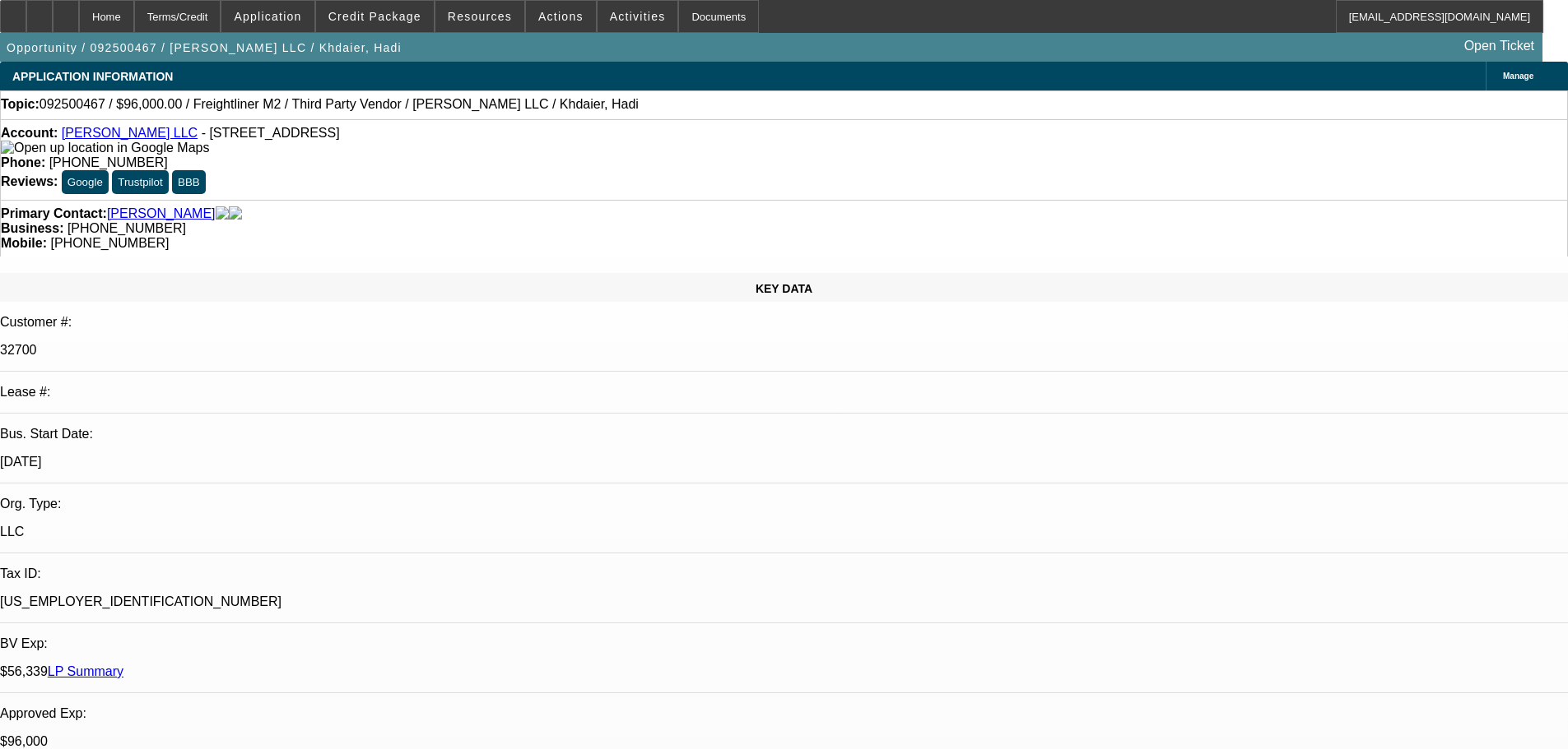
select select "0"
select select "2"
select select "0.1"
select select "4"
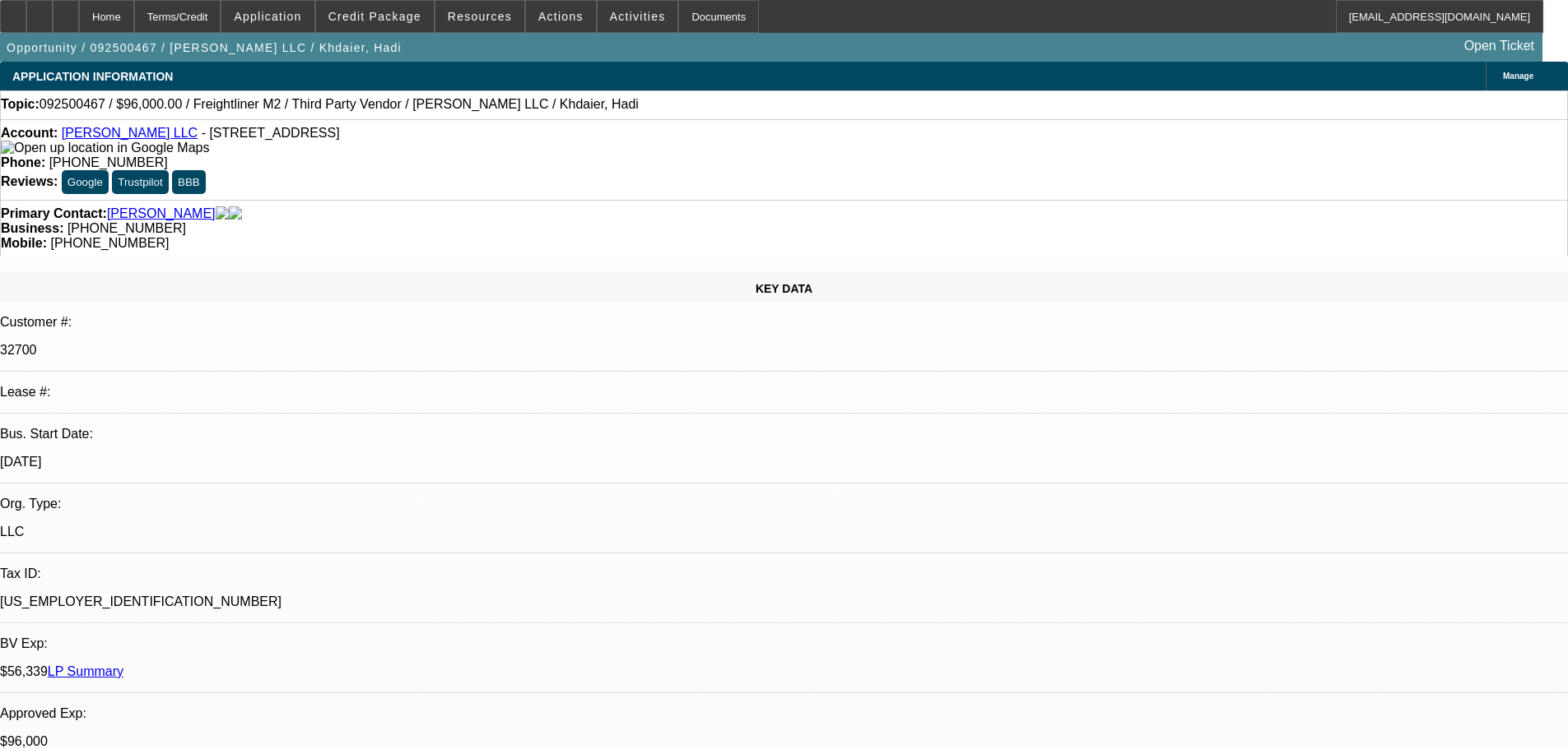
select select "0"
select select "2"
select select "0.1"
select select "4"
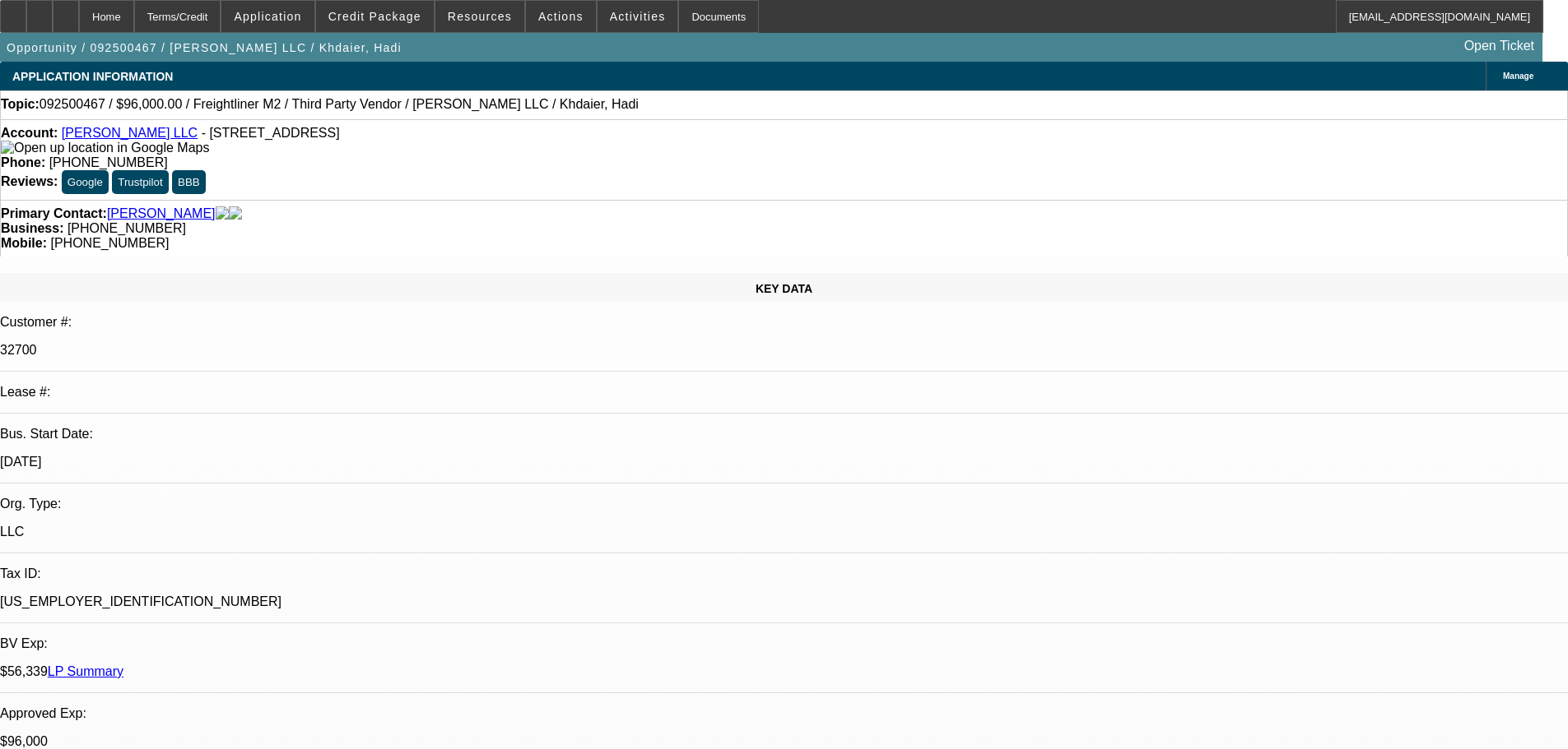
select select "0"
select select "2"
select select "0.1"
select select "4"
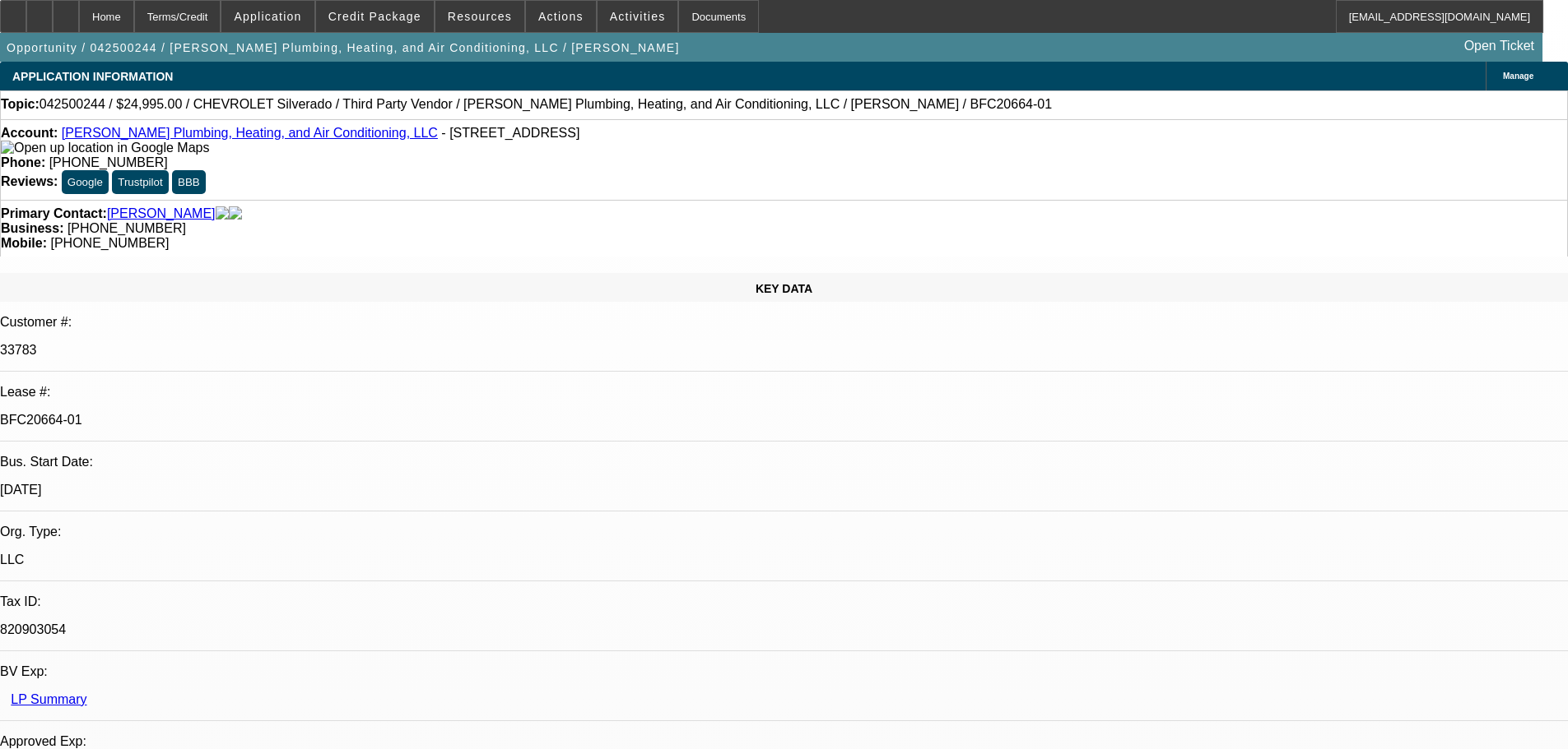
select select "0"
select select "3"
select select "0"
select select "6"
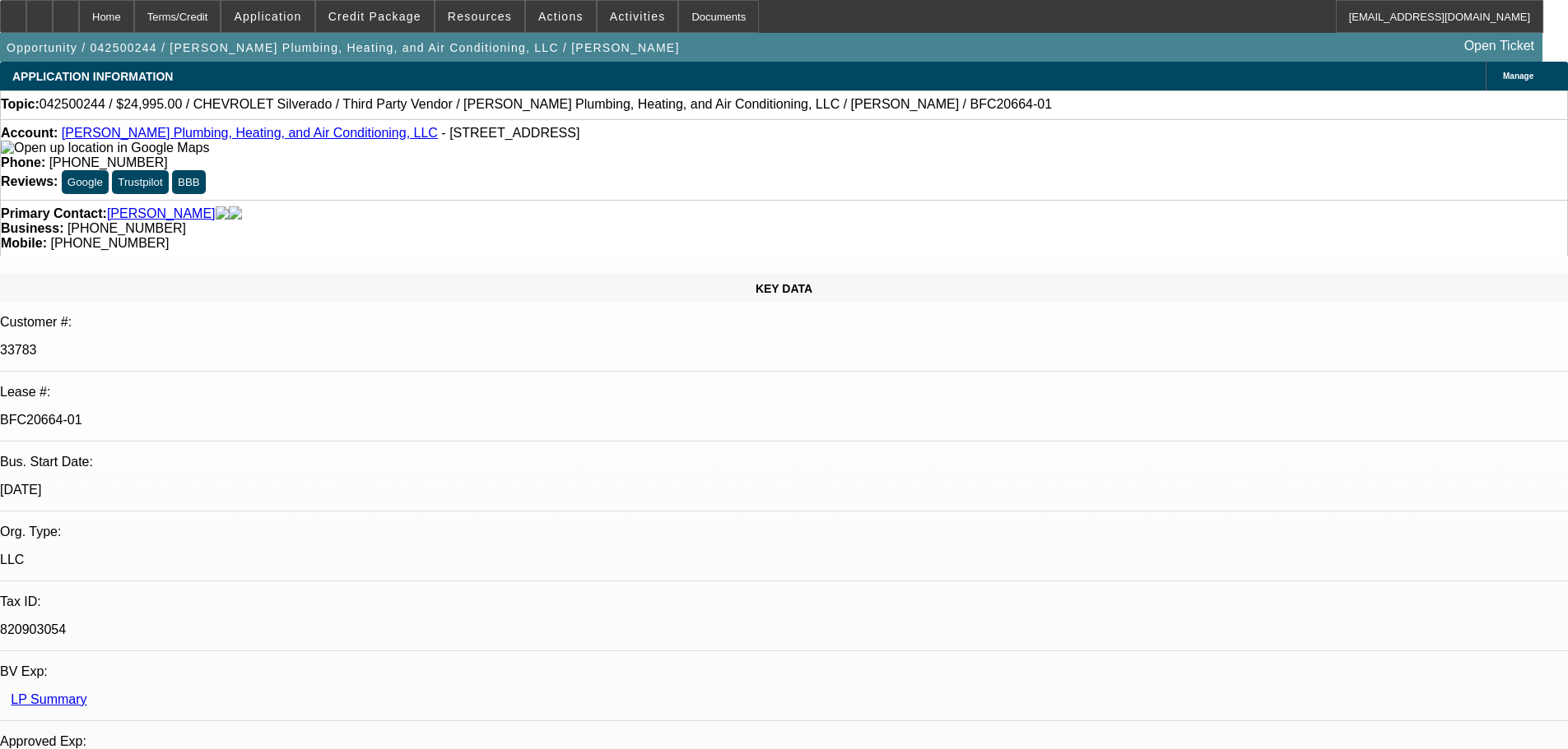
select select "0"
select select "3"
select select "0"
select select "6"
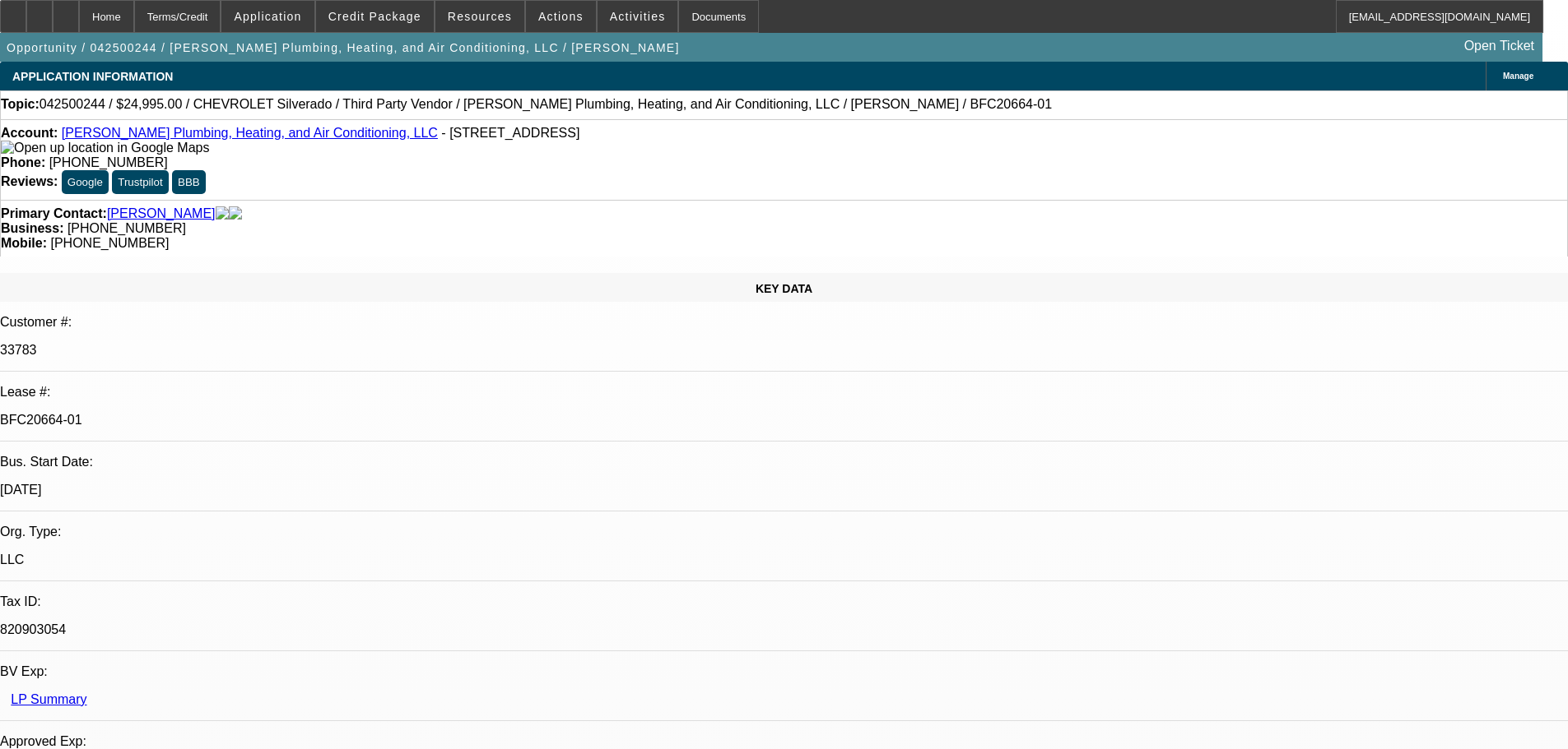
select select "0"
select select "2"
select select "0"
select select "6"
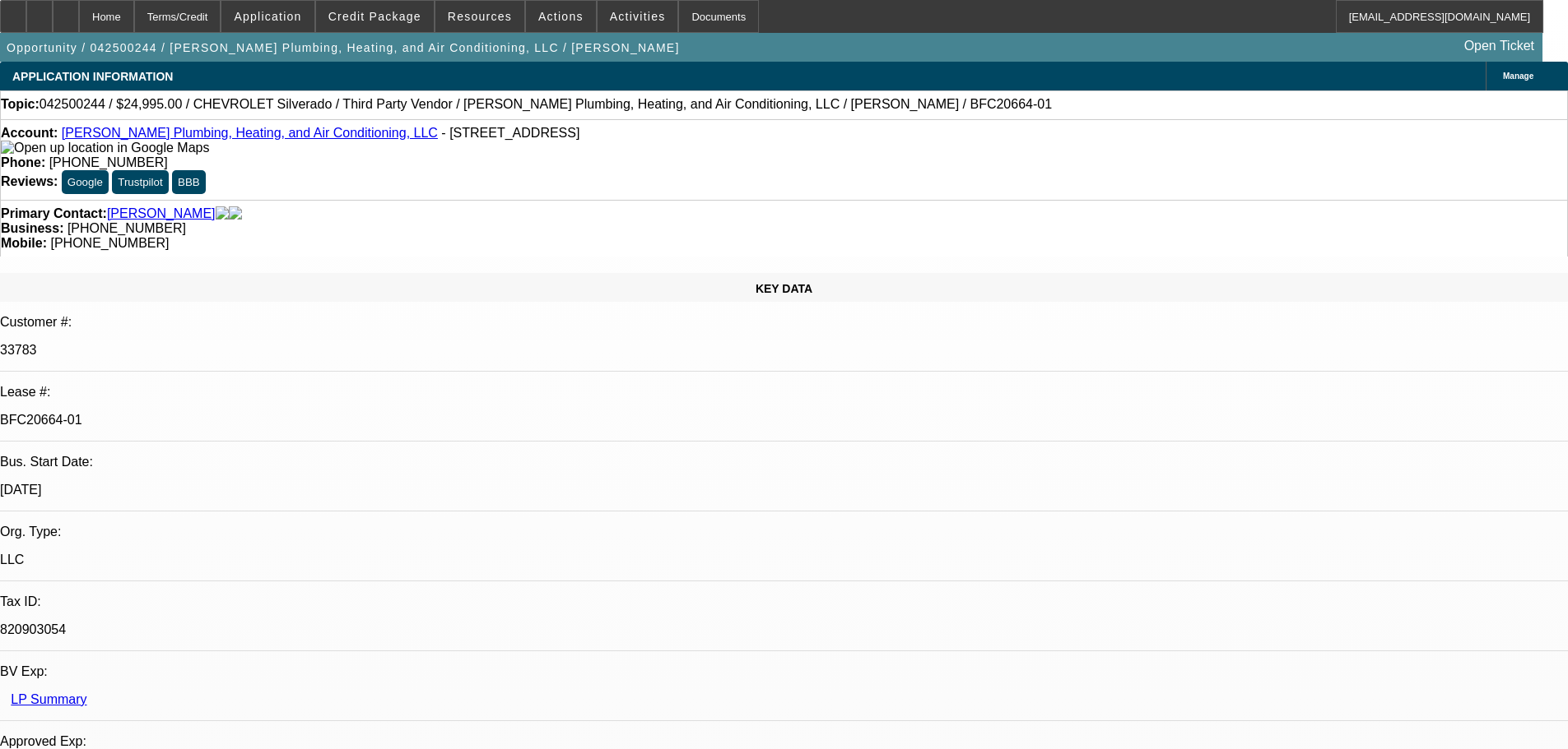
select select "0"
select select "3"
select select "0"
select select "6"
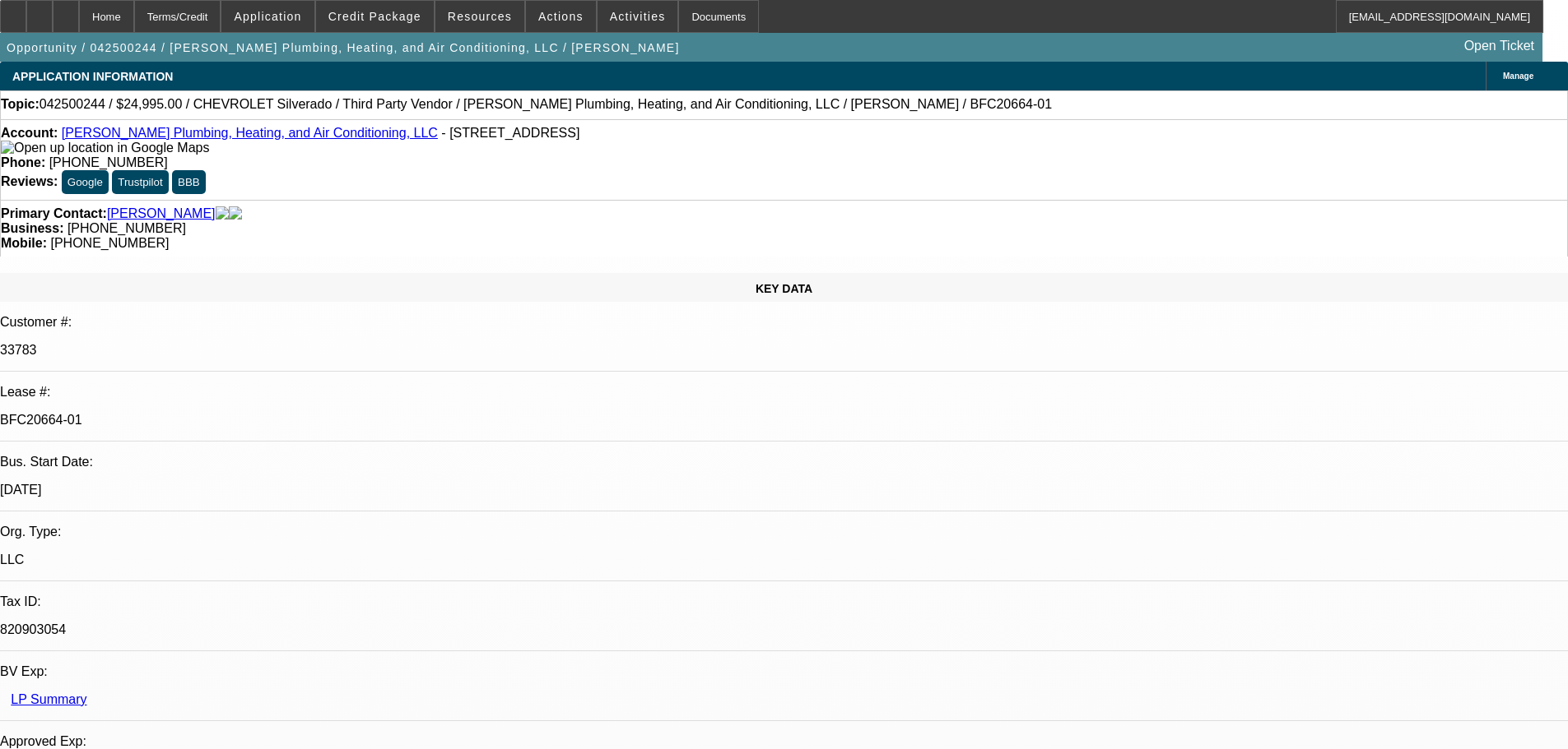
drag, startPoint x: 100, startPoint y: 236, endPoint x: 124, endPoint y: 244, distance: 25.3
click at [100, 273] on div "KEY DATA" at bounding box center [784, 287] width 1568 height 29
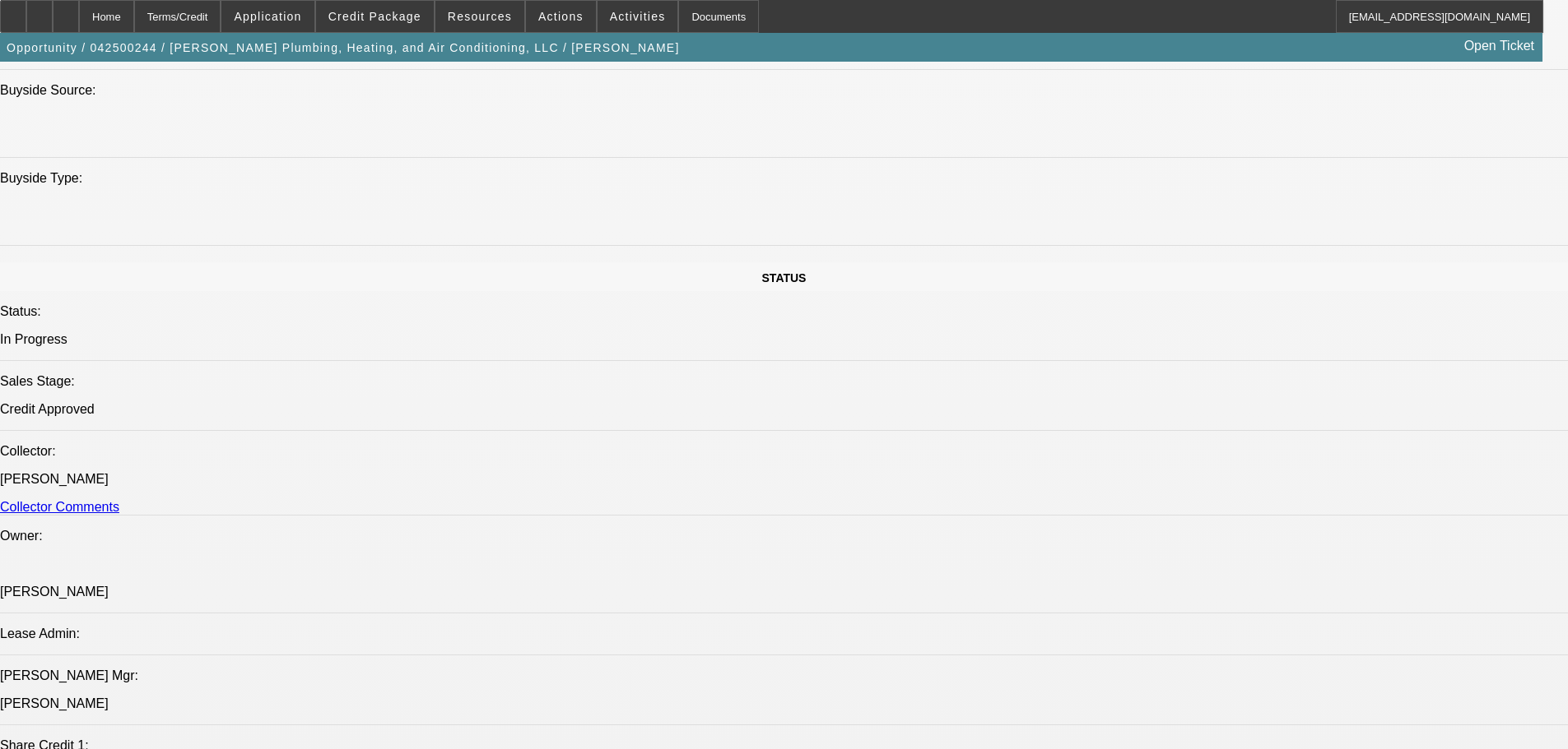
scroll to position [2221, 0]
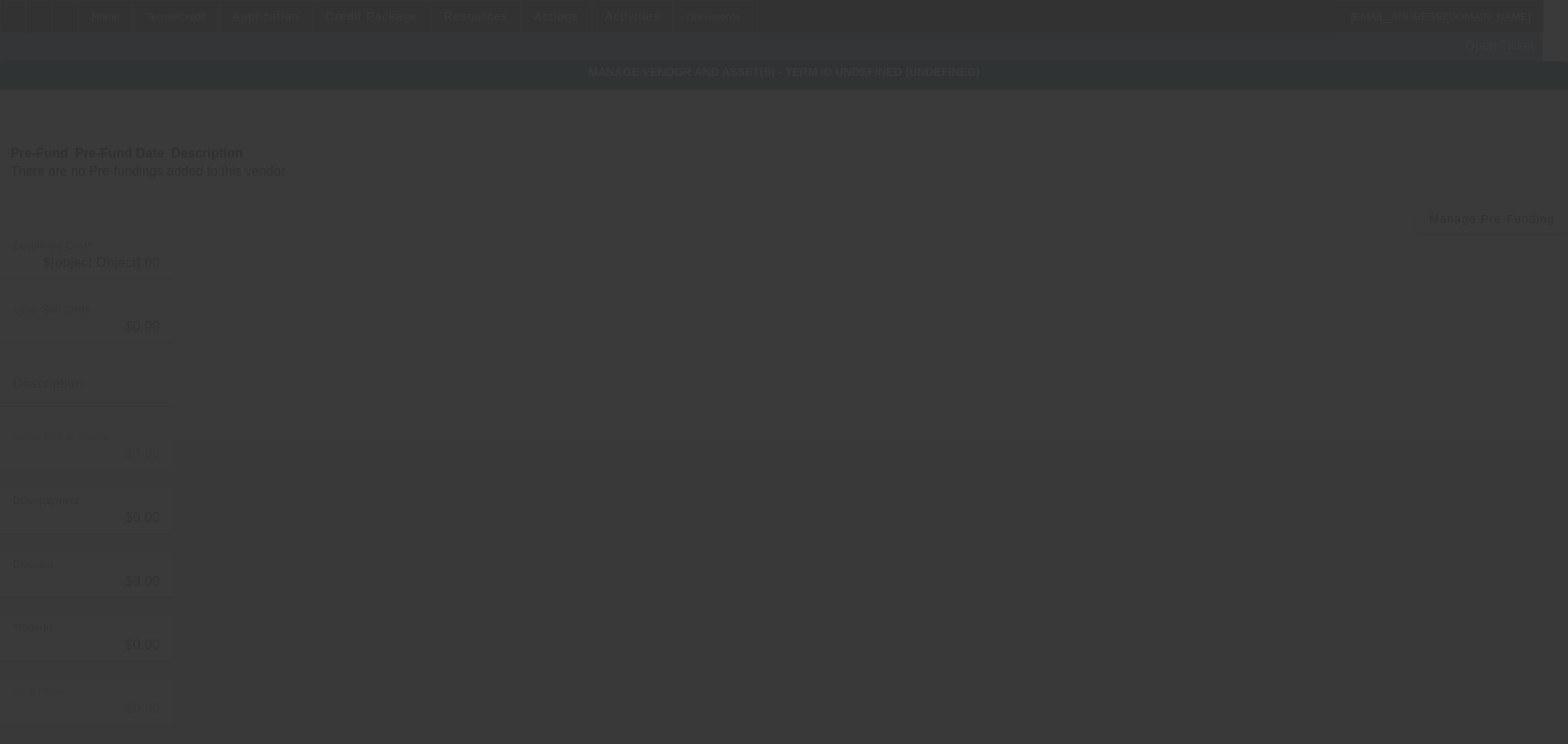
type input "$24,995.00"
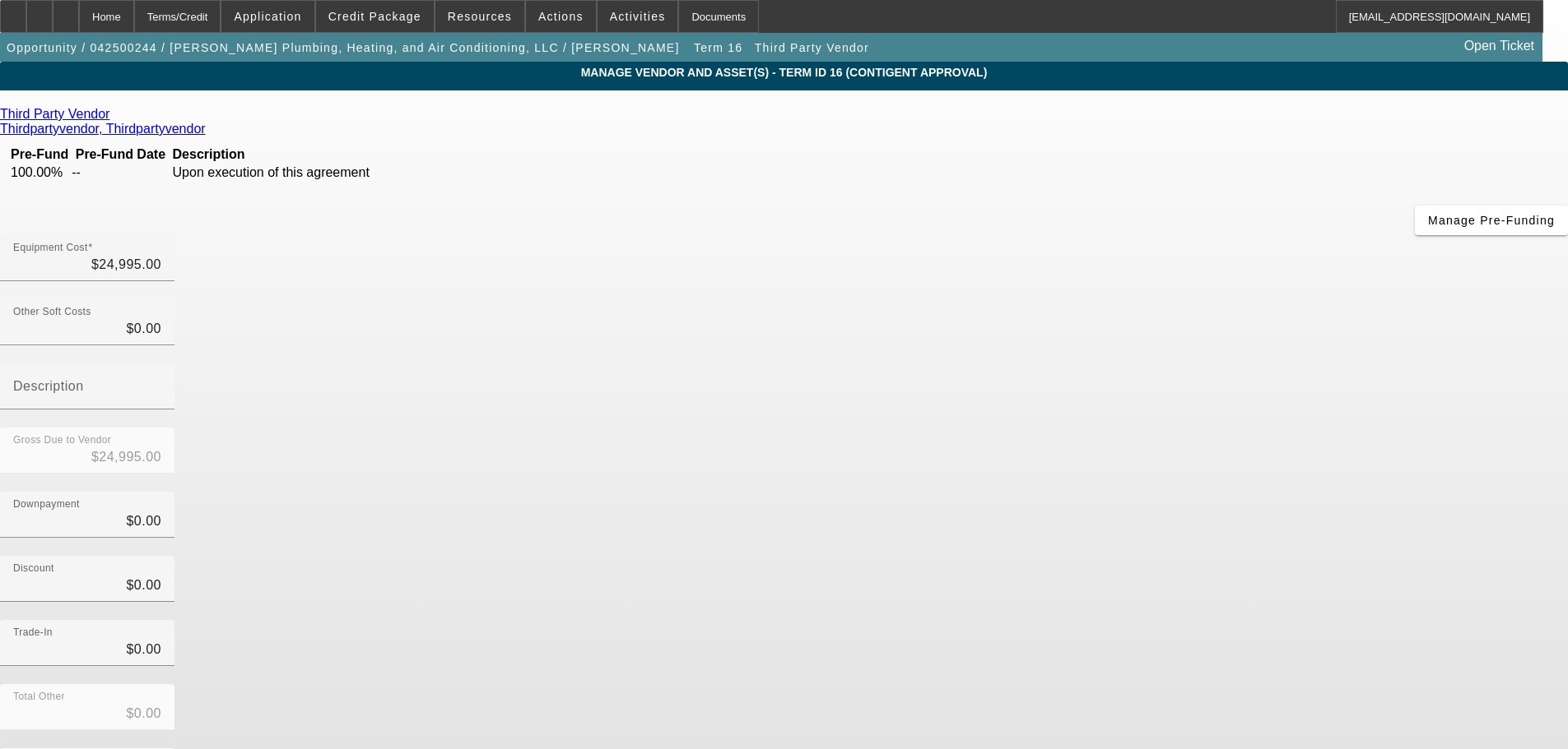
click at [113, 113] on icon at bounding box center [113, 113] width 0 height 14
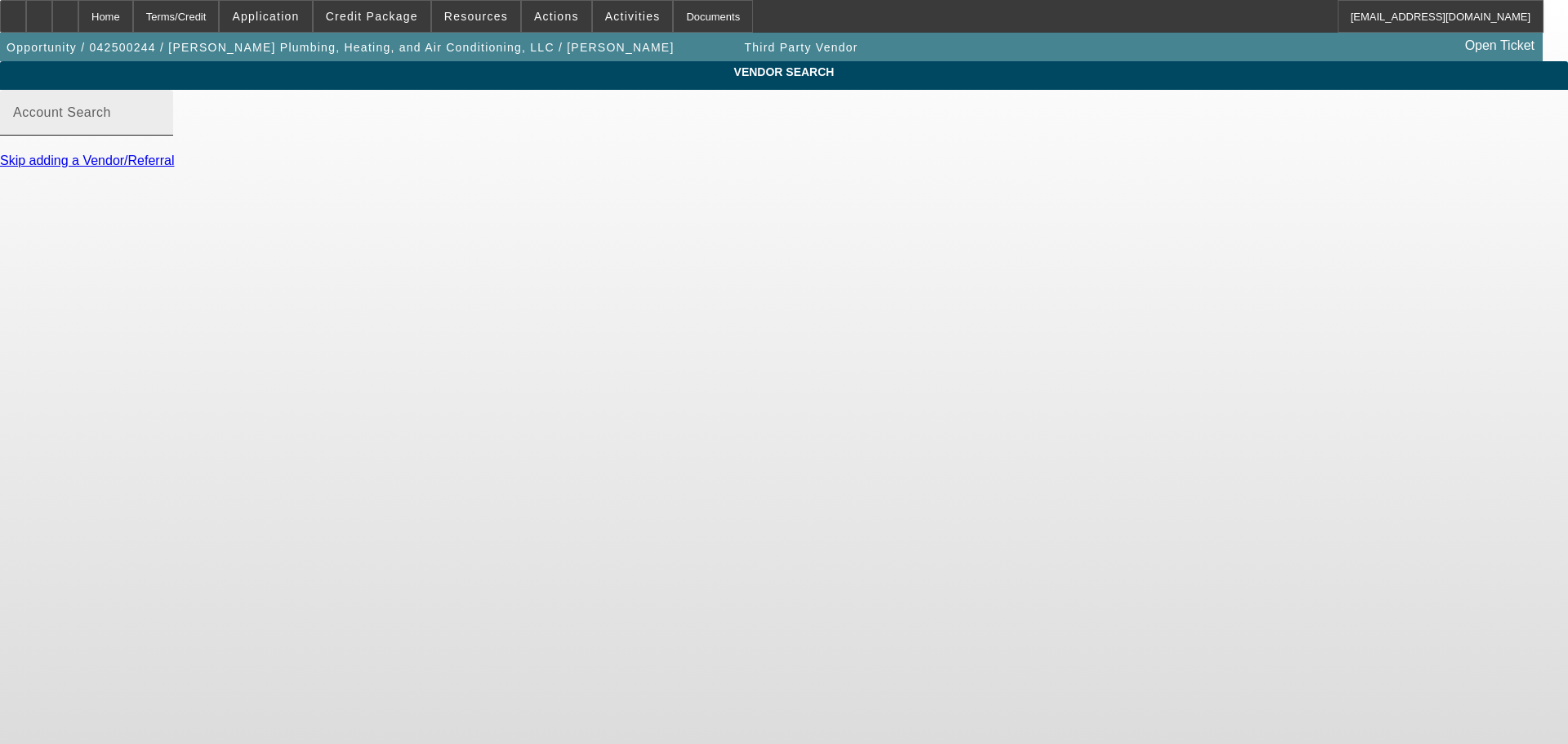
click at [111, 120] on mat-label "Account Search" at bounding box center [62, 113] width 98 height 14
click at [160, 126] on input "Account Search" at bounding box center [86, 119] width 147 height 20
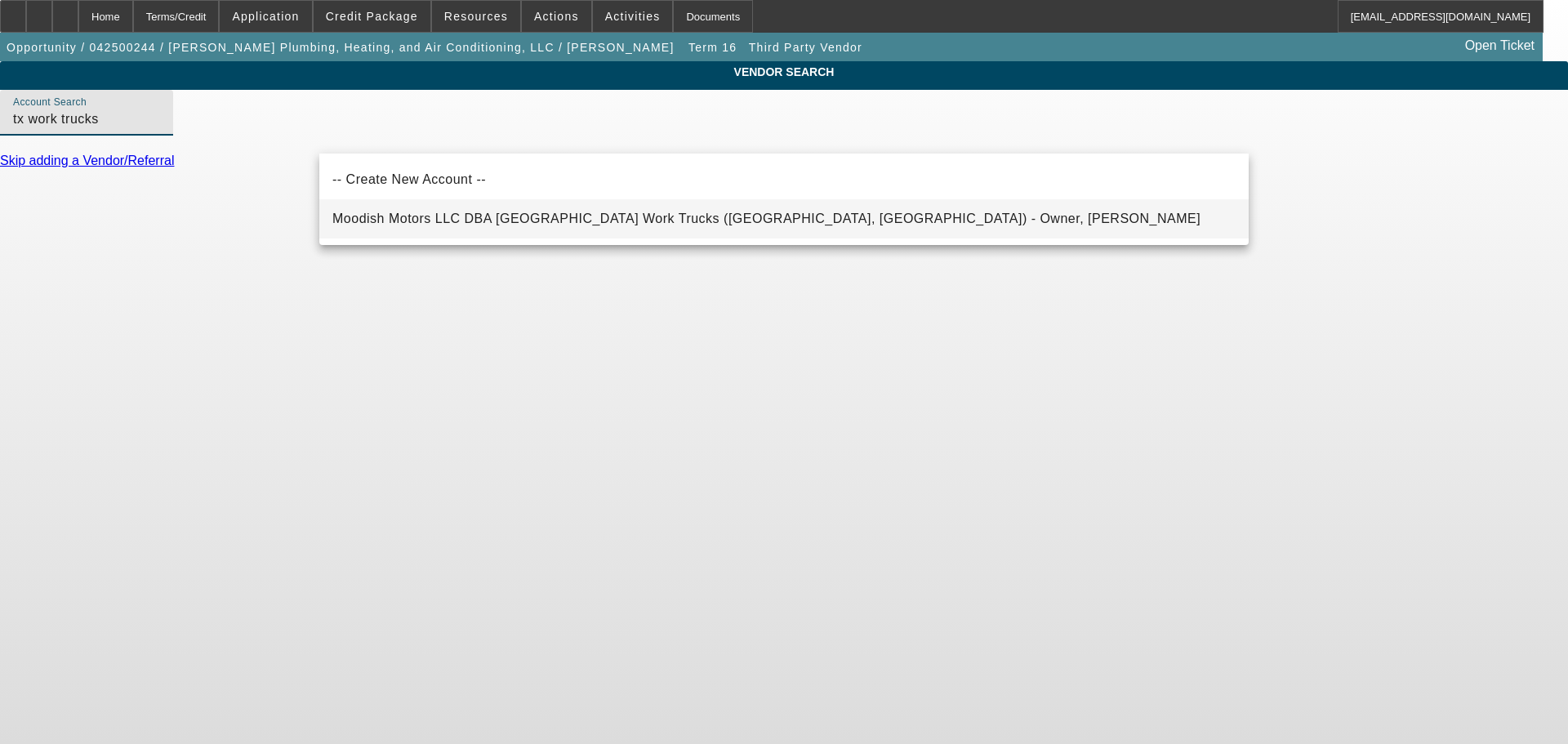
click at [380, 224] on span "Moodish Motors LLC DBA TX Work Trucks (Denton, TX) - Owner, Ryan" at bounding box center [767, 218] width 868 height 14
type input "Moodish Motors LLC DBA TX Work Trucks (Denton, TX) - Owner, Ryan"
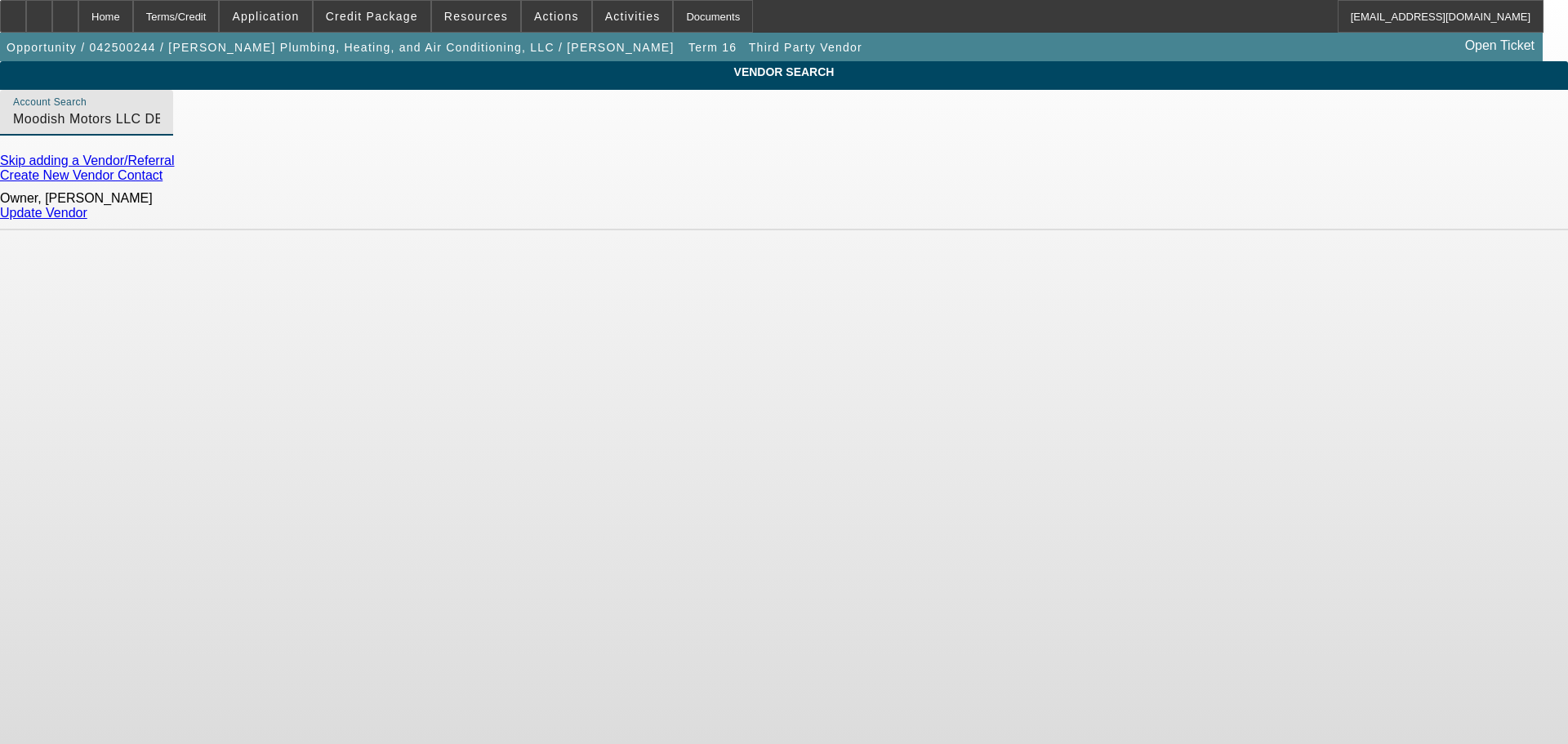
click at [88, 206] on link "Update Vendor" at bounding box center [44, 212] width 88 height 14
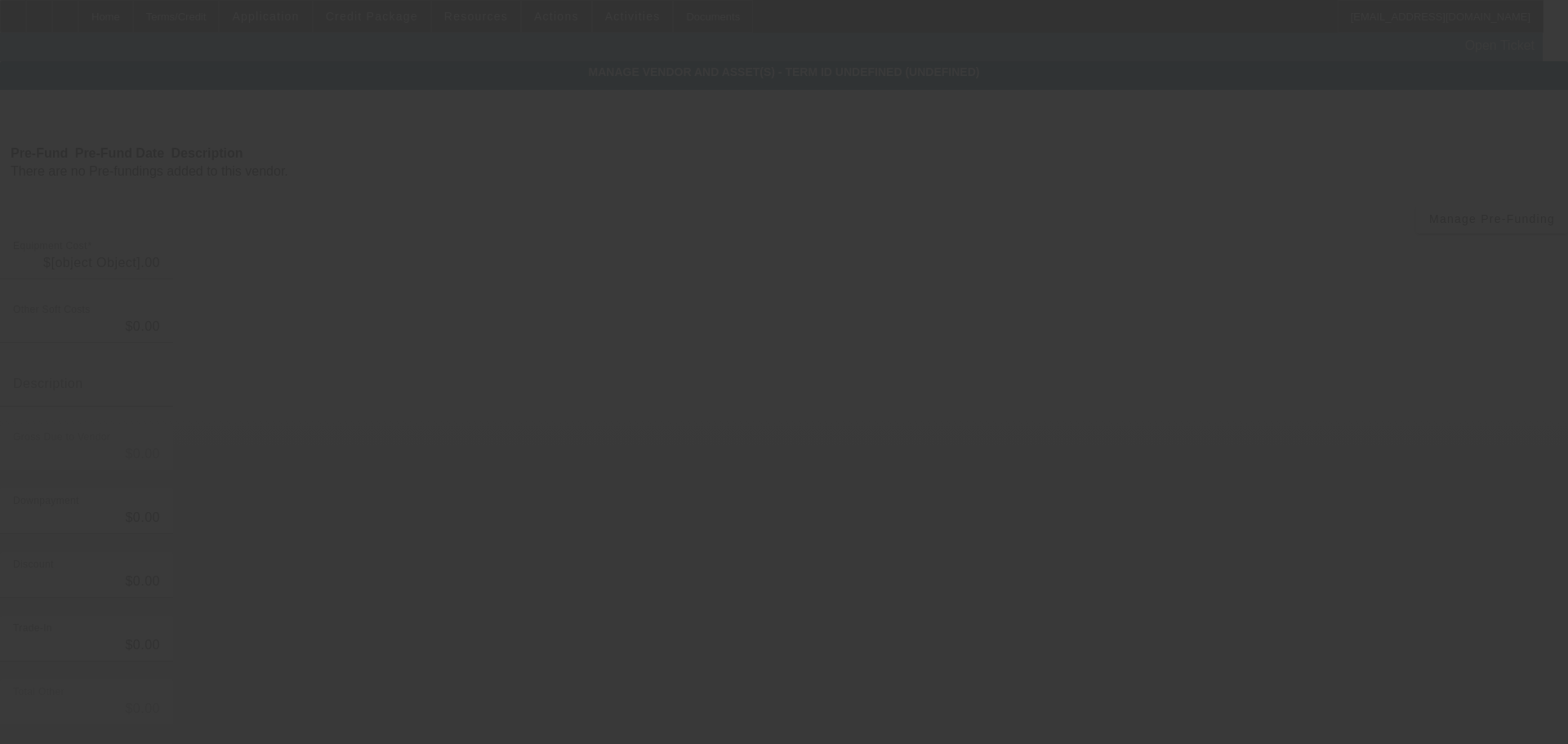
type input "$24,995.00"
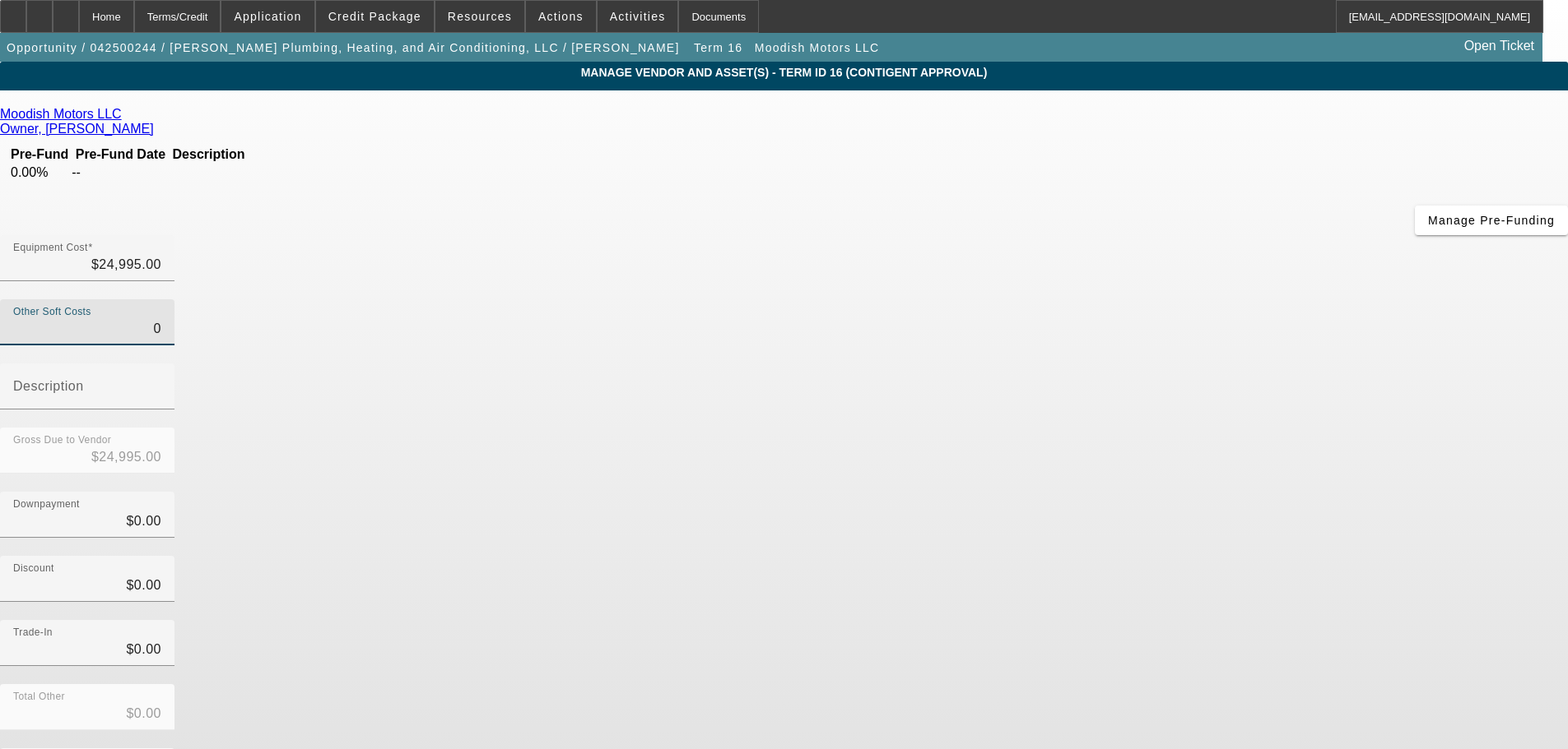
click at [161, 320] on input "0" at bounding box center [87, 329] width 148 height 20
type input "1"
type input "$24,996.00"
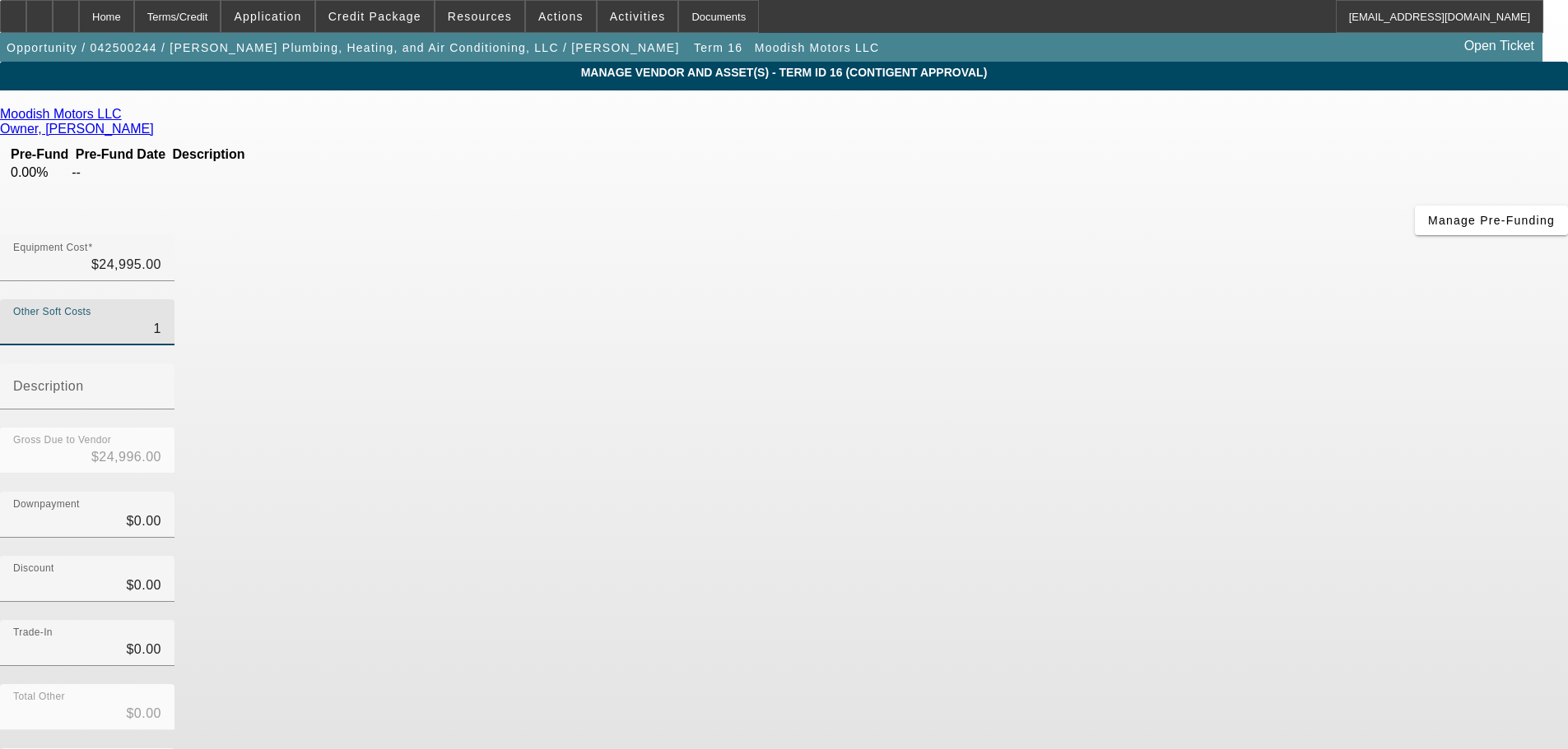
type input "17"
type input "$25,012.00"
type input "173"
type input "$25,168.00"
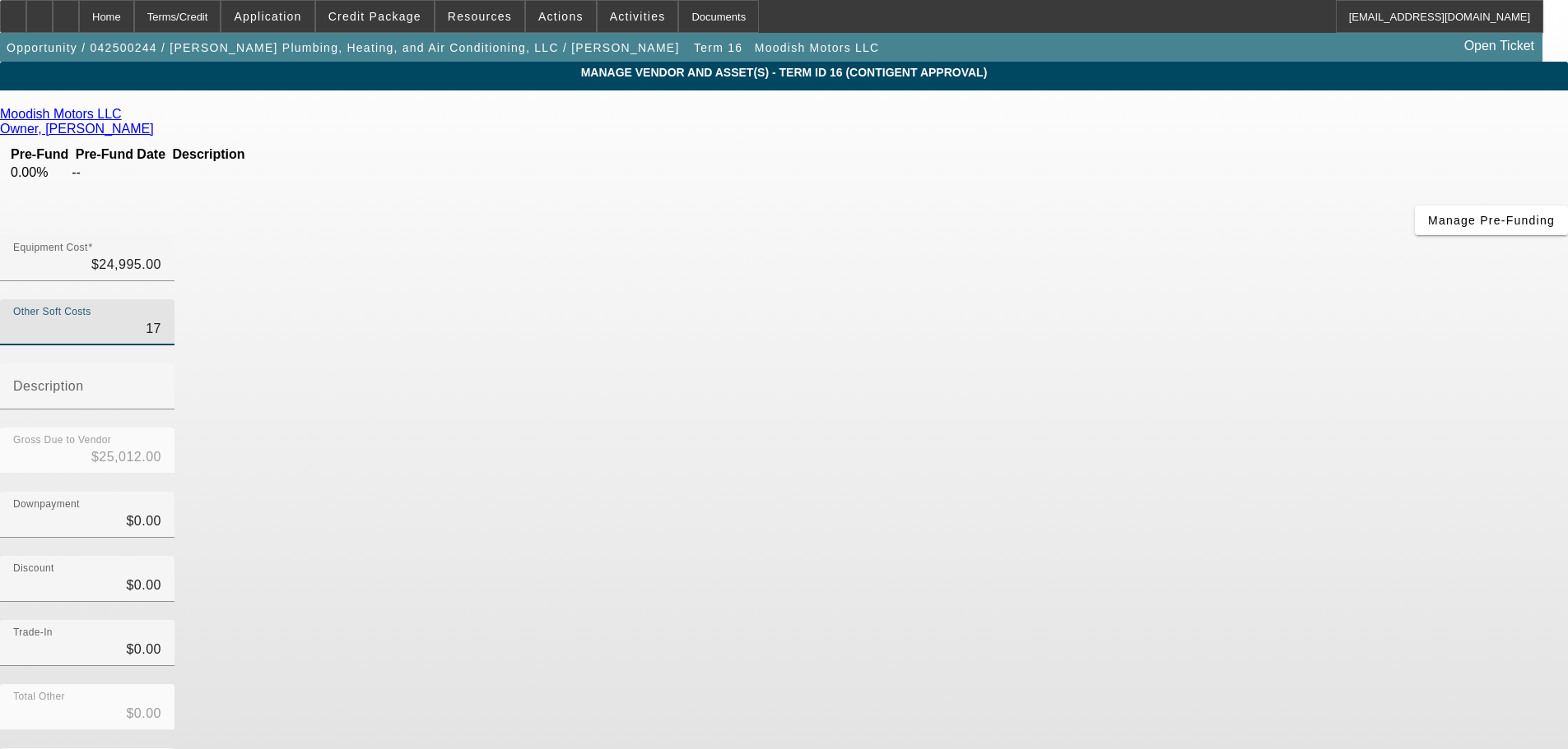
type input "$25,168.00"
type input "1738"
type input "$26,733.00"
type input "1738.9"
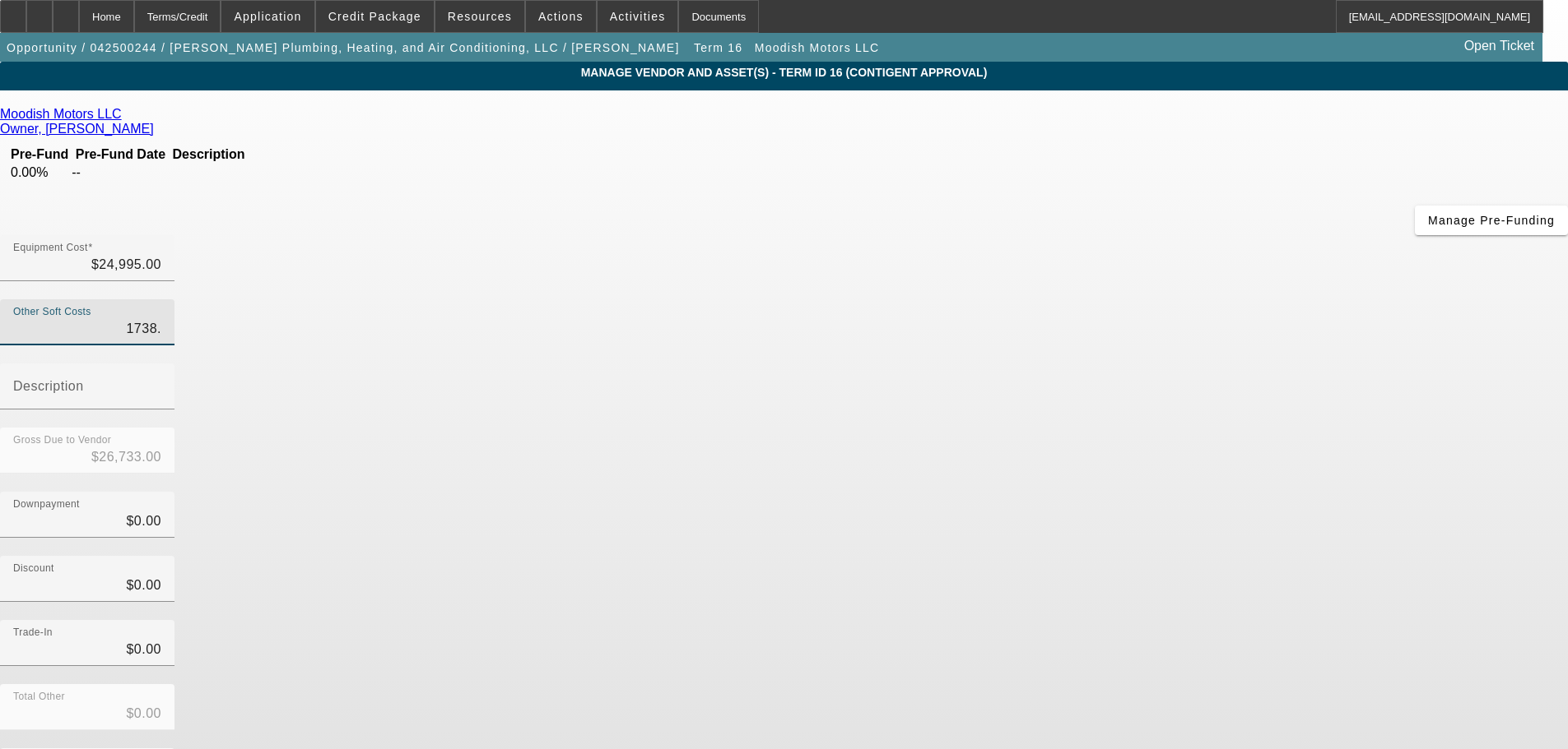
type input "$26,733.90"
type input "1738.98"
type input "$26,733.98"
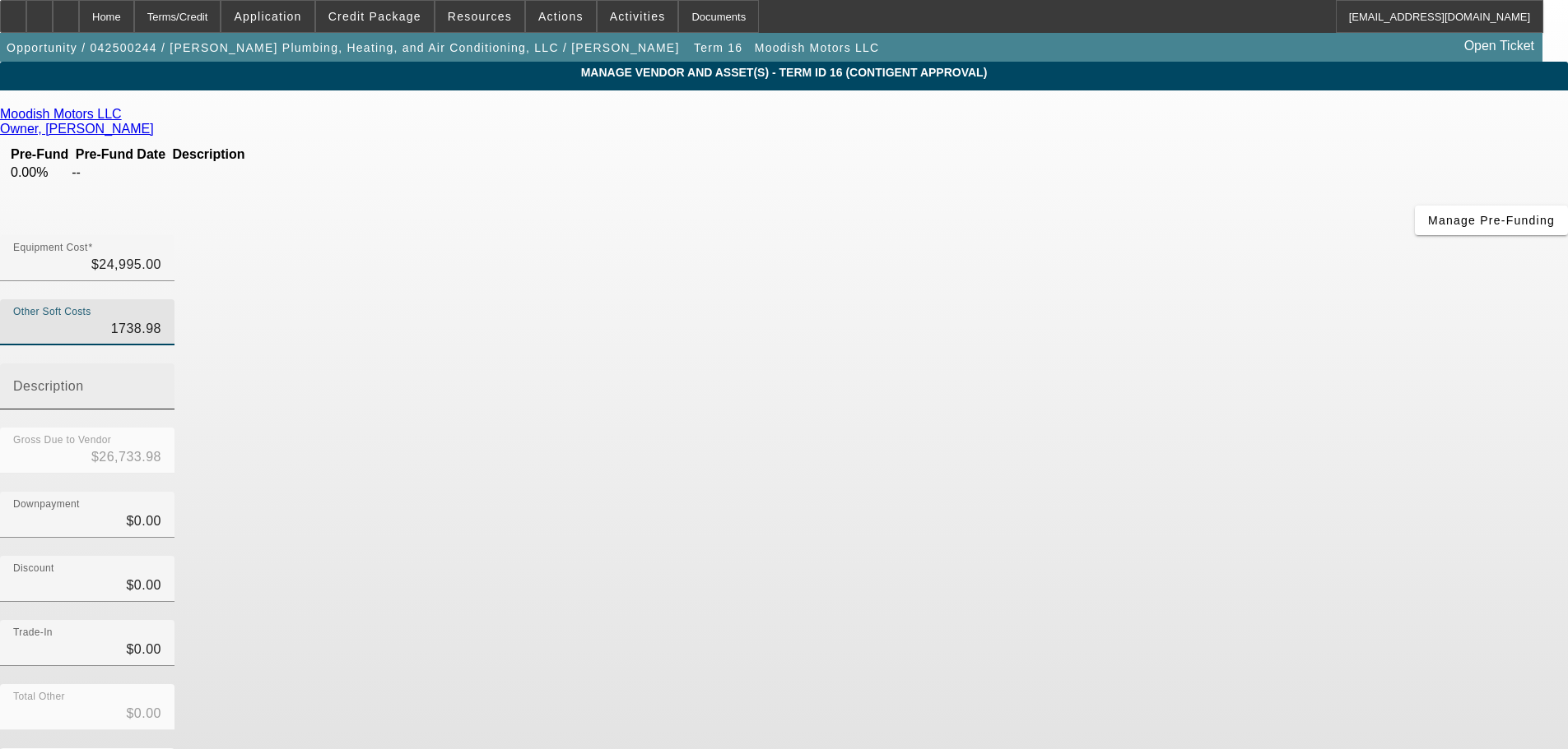
type input "$1,738.98"
click at [161, 364] on div "Description" at bounding box center [87, 386] width 148 height 46
type input "Taxes and fees"
click at [161, 320] on input "1738.98" at bounding box center [87, 329] width 148 height 20
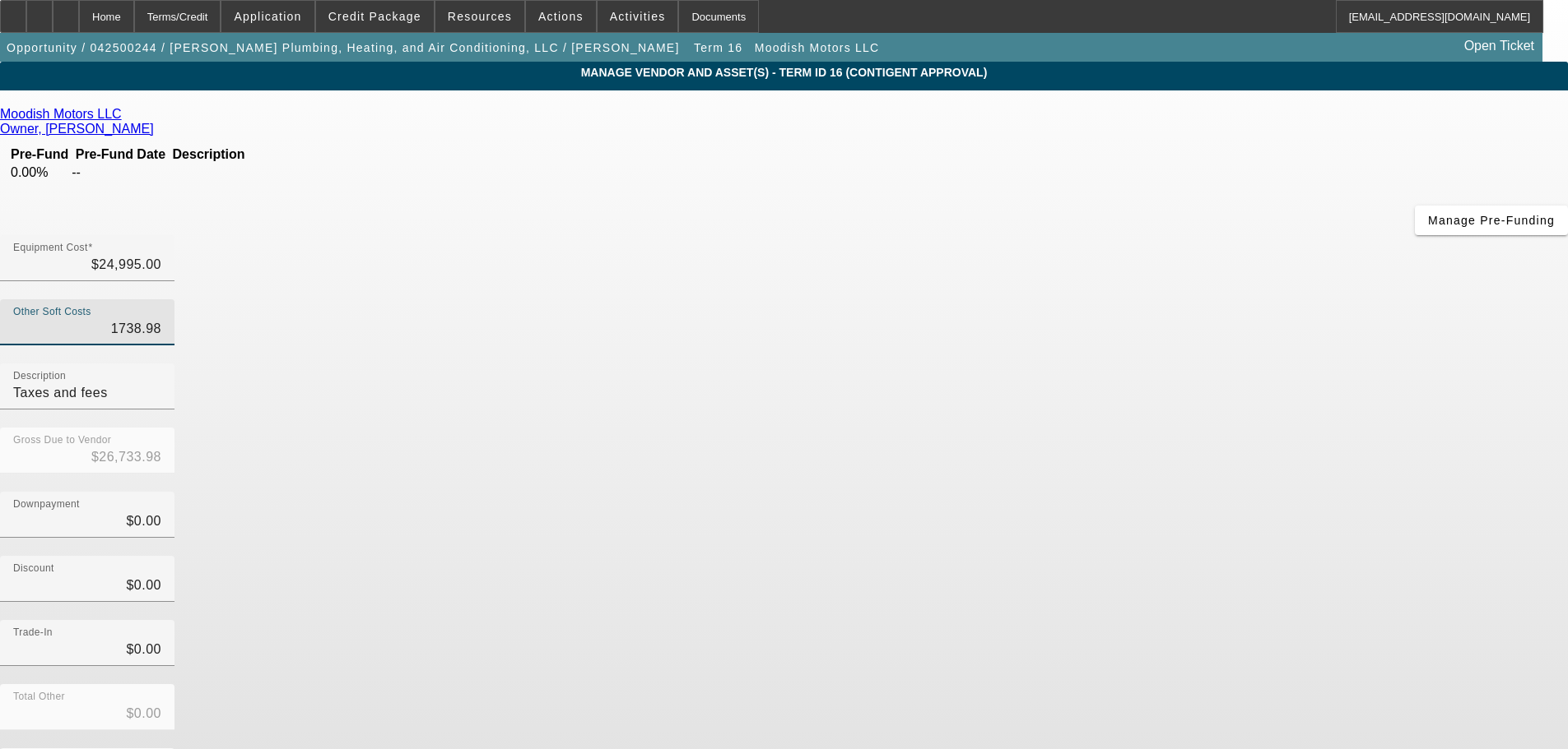
click at [161, 320] on input "1738.98" at bounding box center [87, 329] width 148 height 20
type input "1"
type input "$24,996.00"
type input "19"
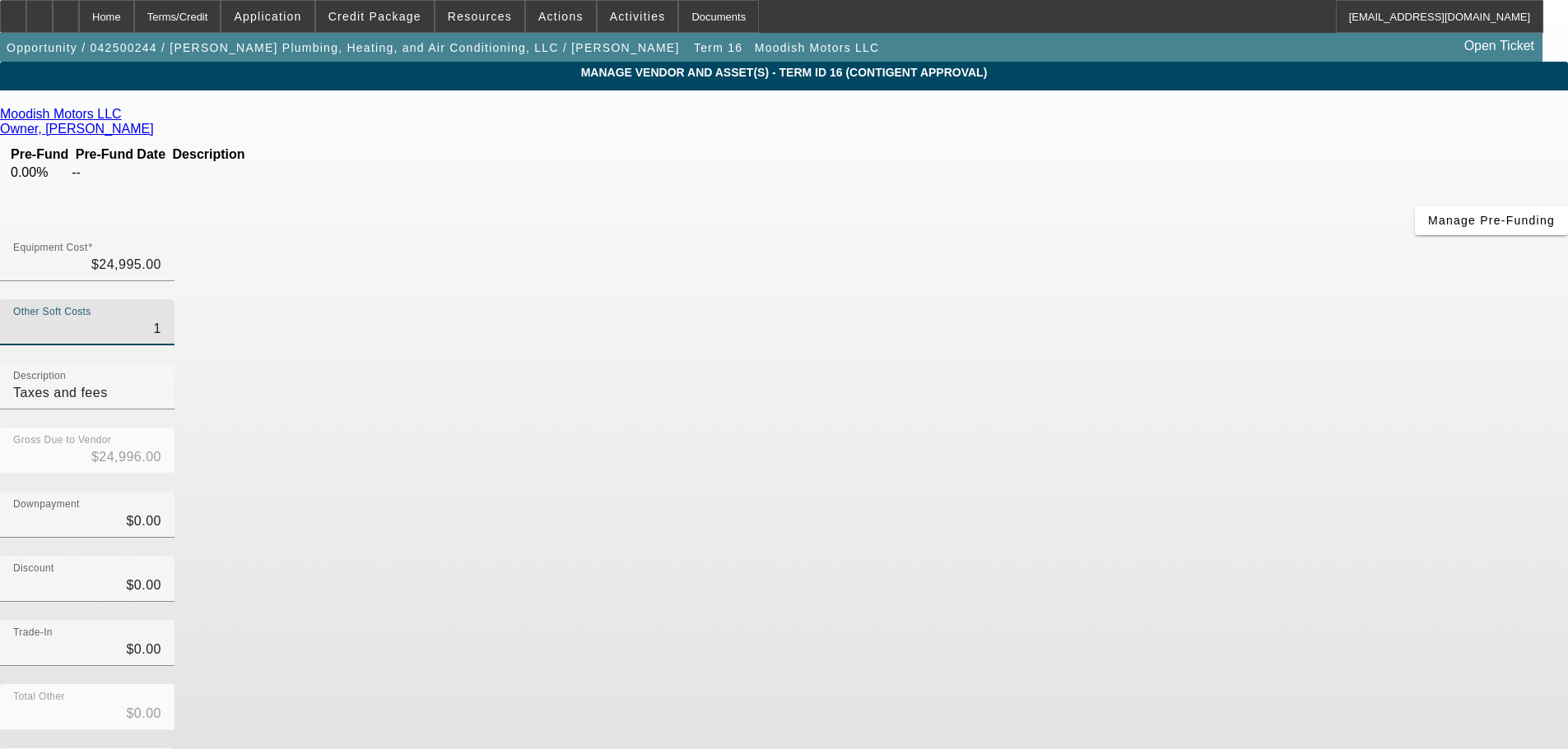
type input "$25,014.00"
type input "191"
type input "$25,186.00"
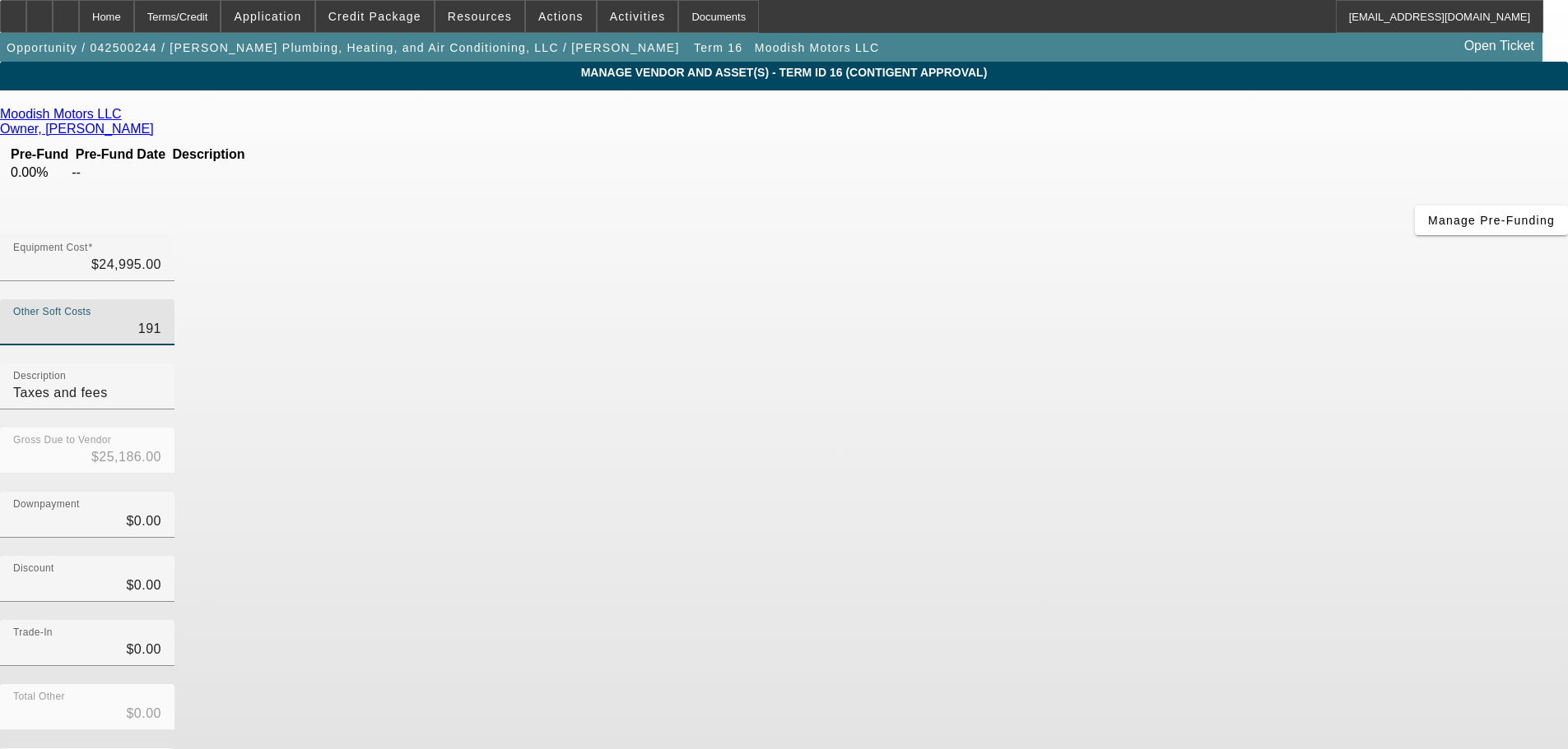
type input "1913"
type input "$26,908.00"
type input "1913.9"
type input "$26,908.90"
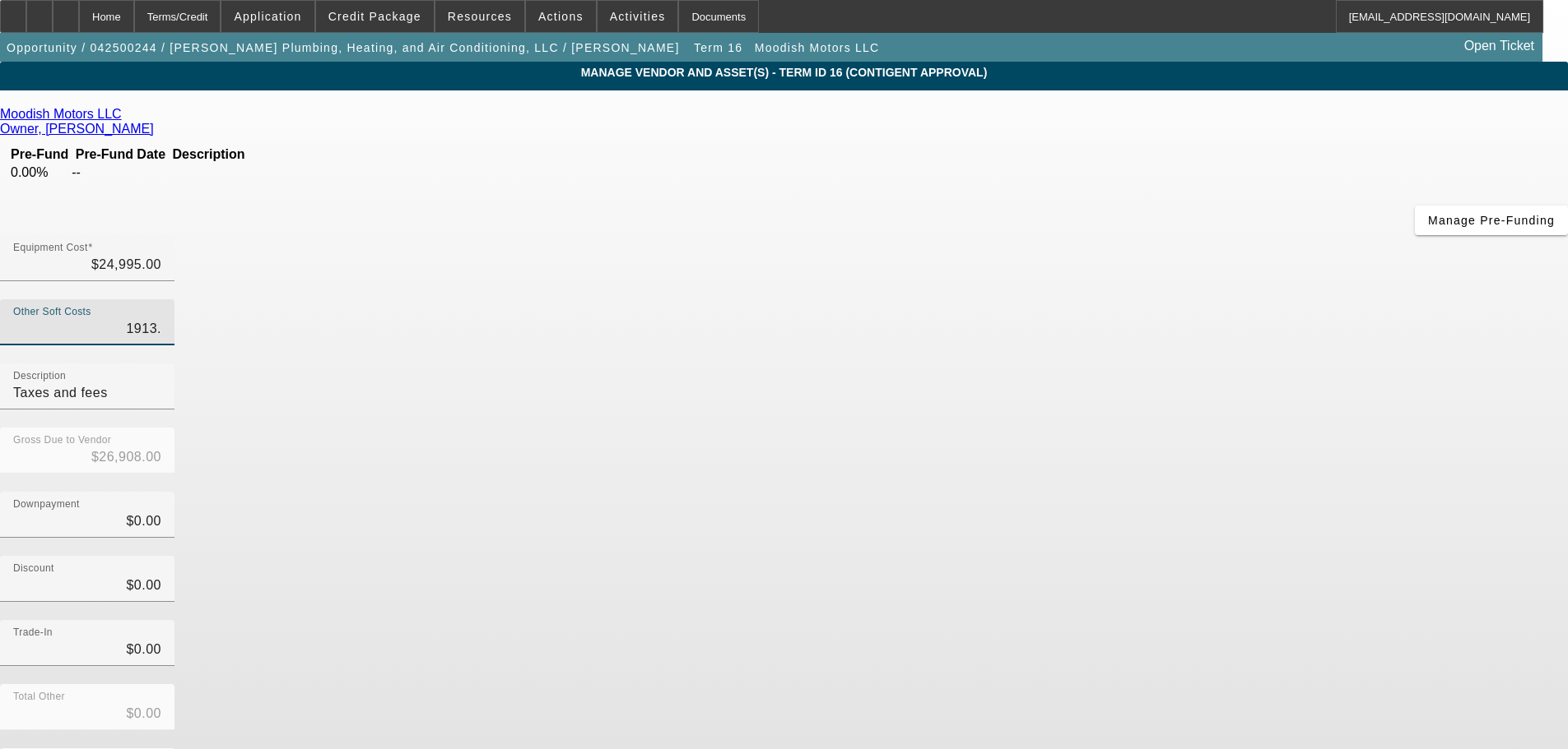
type input "$26,908.90"
type input "1913.98"
type input "$26,908.98"
type input "$1,913.98"
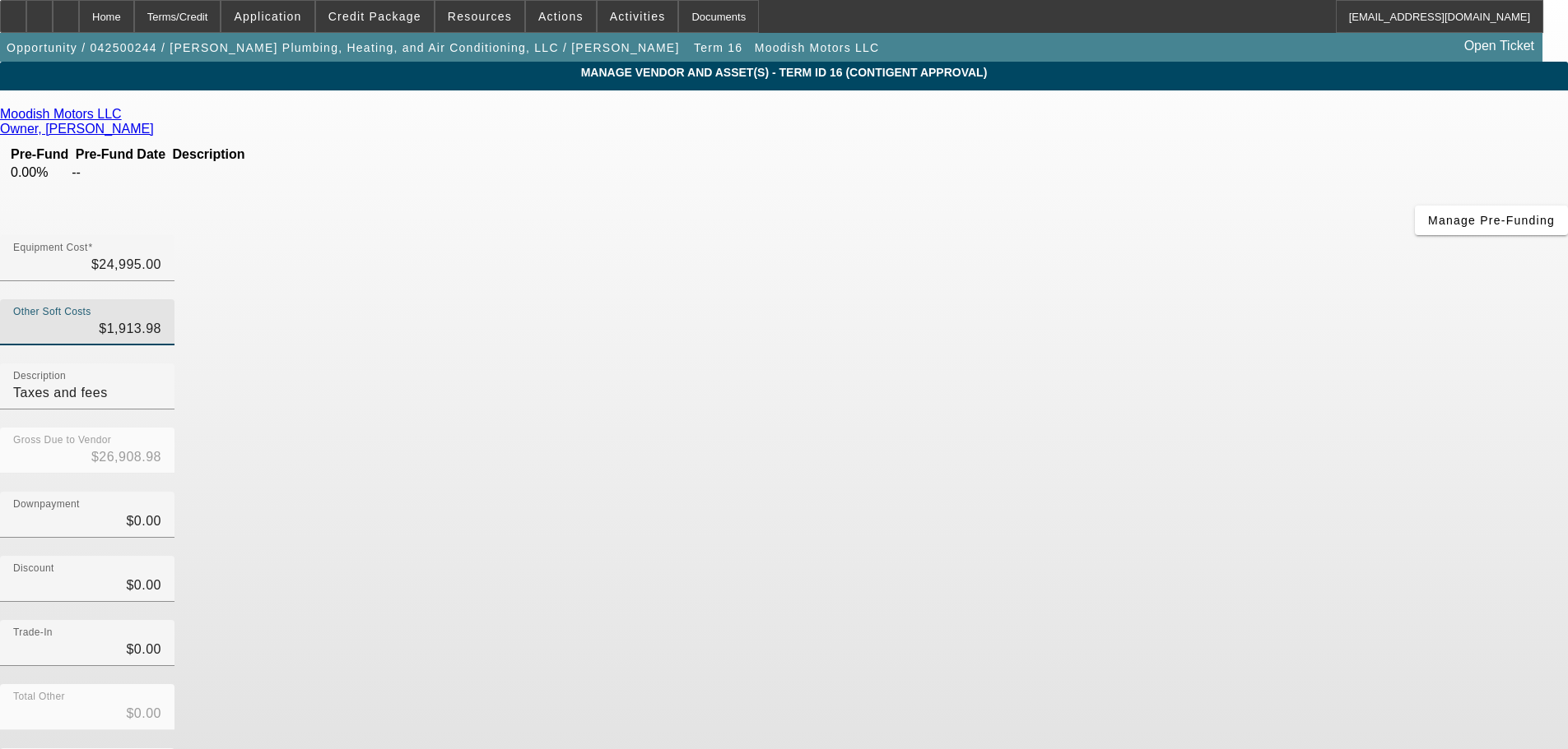
click at [1124, 556] on div "Discount $0.00" at bounding box center [784, 588] width 1568 height 64
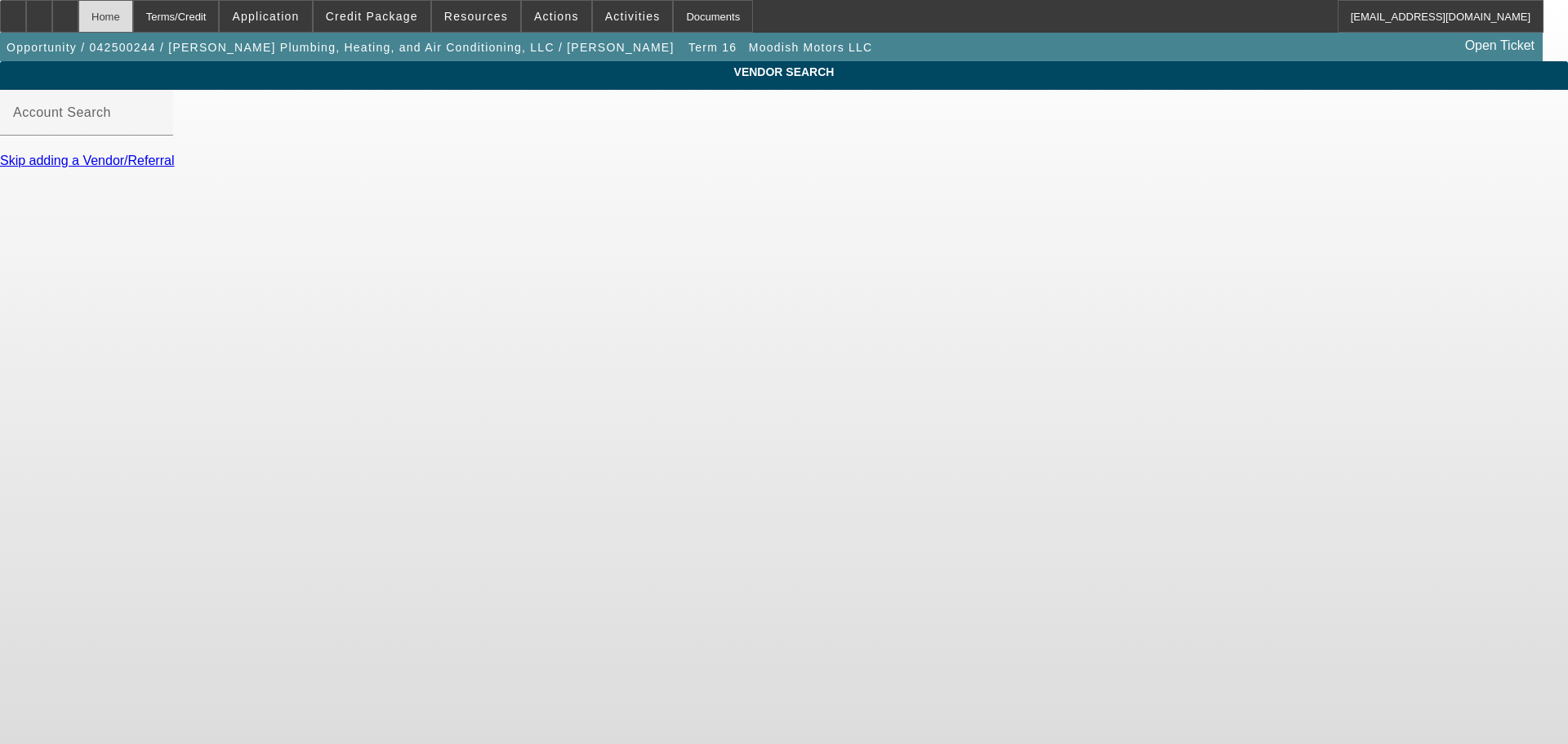
click at [133, 15] on div "Home" at bounding box center [106, 16] width 55 height 33
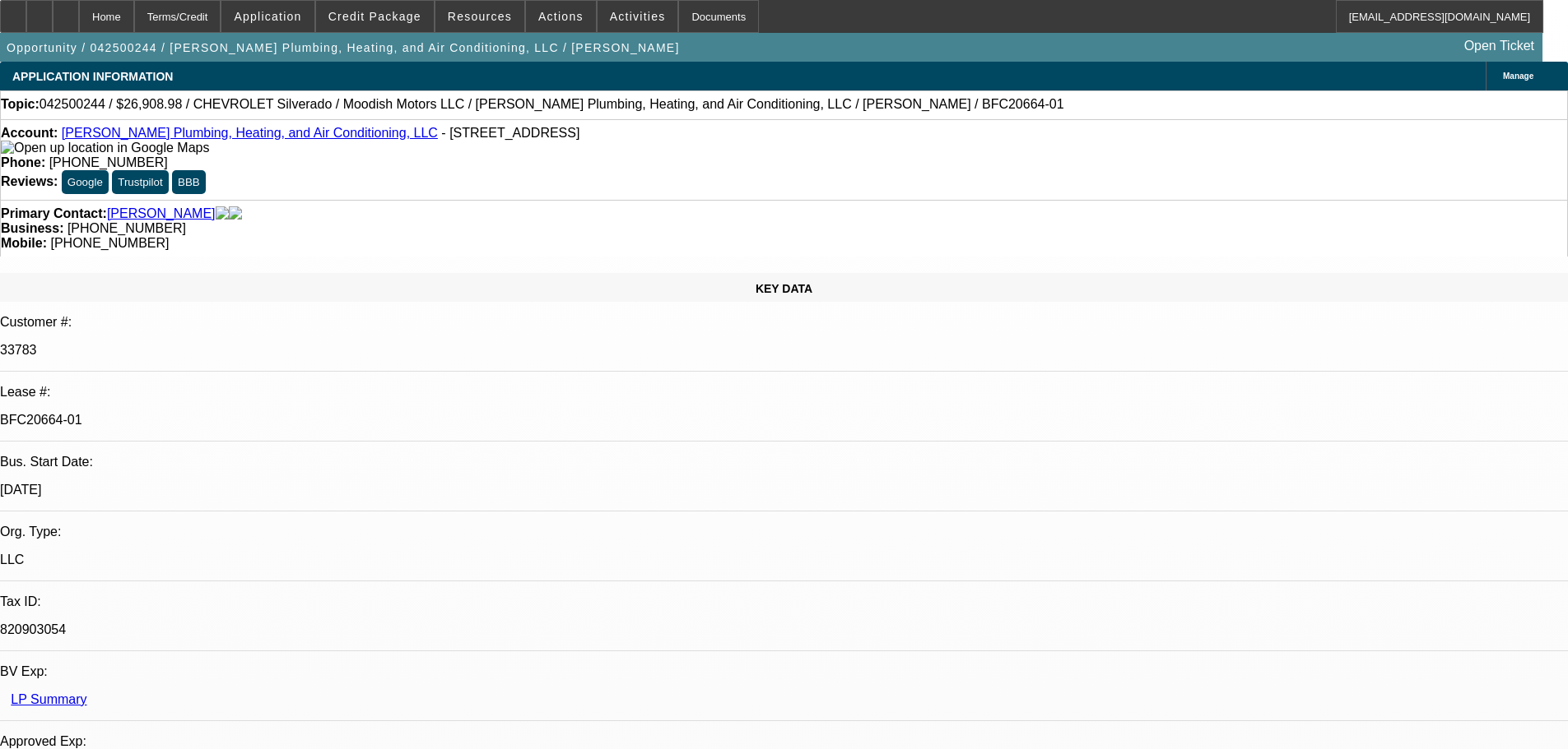
select select "0"
select select "3"
select select "0"
select select "6"
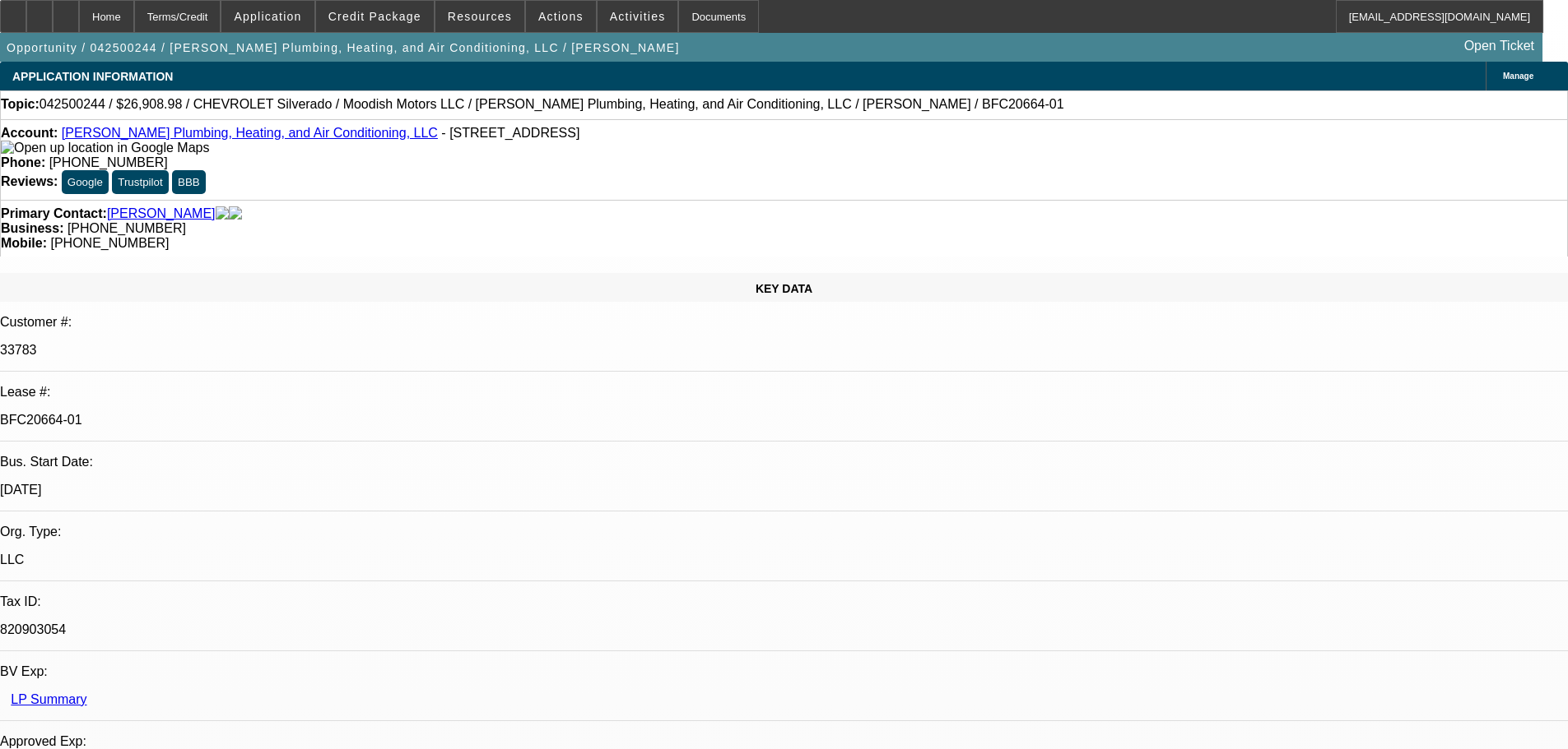
select select "0"
select select "3"
select select "0"
select select "6"
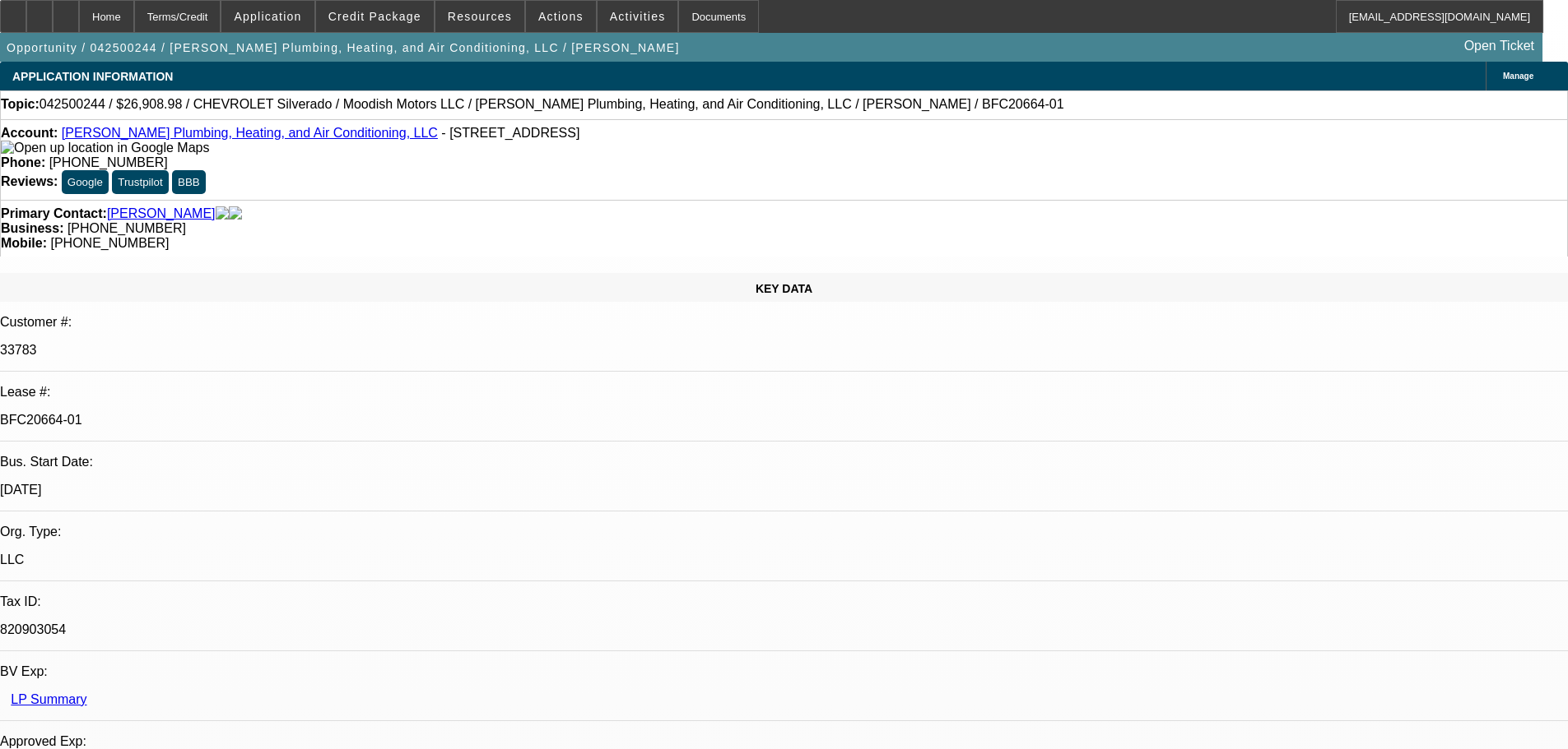
select select "0"
select select "2"
select select "0"
select select "6"
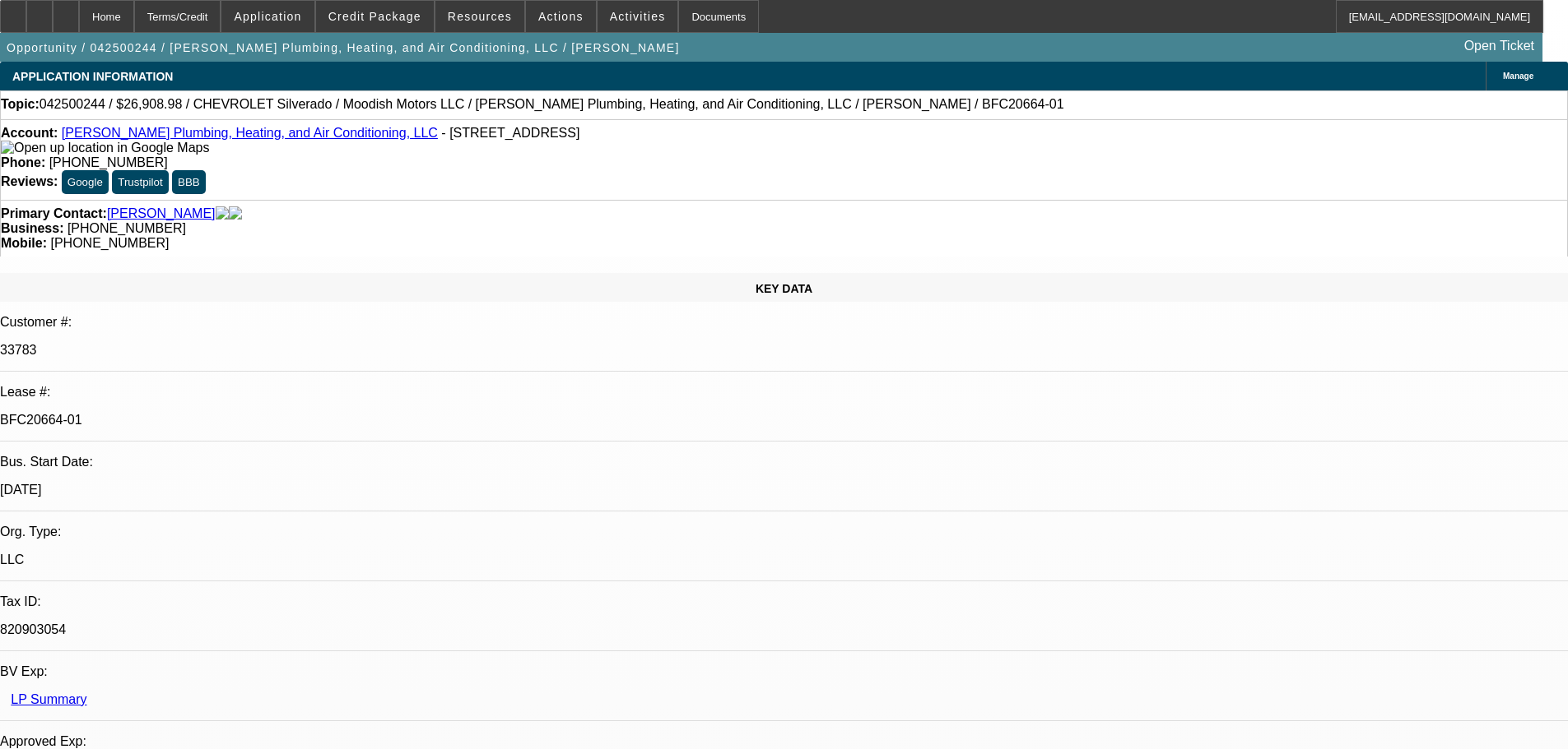
select select "0"
select select "3"
select select "0"
select select "6"
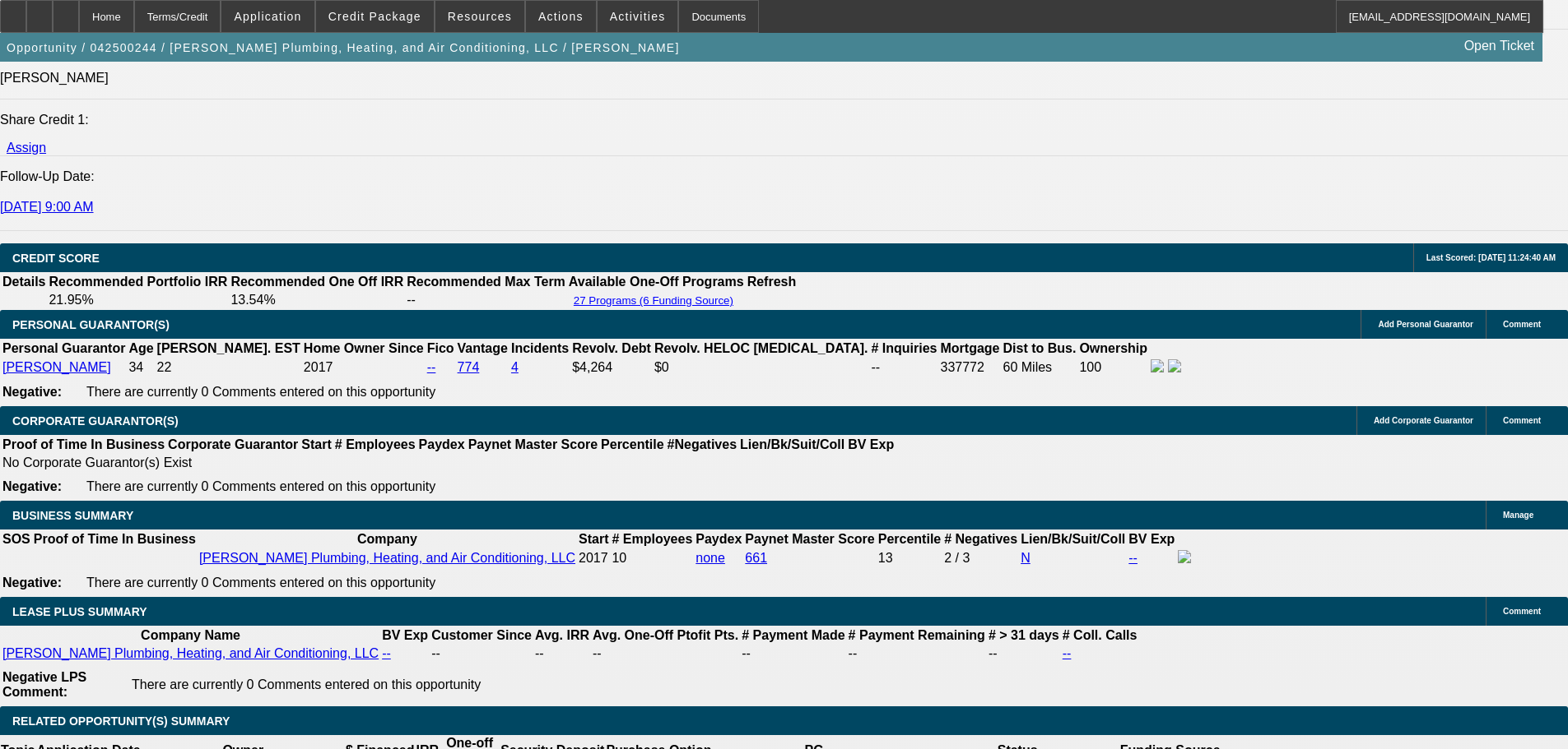
scroll to position [2221, 0]
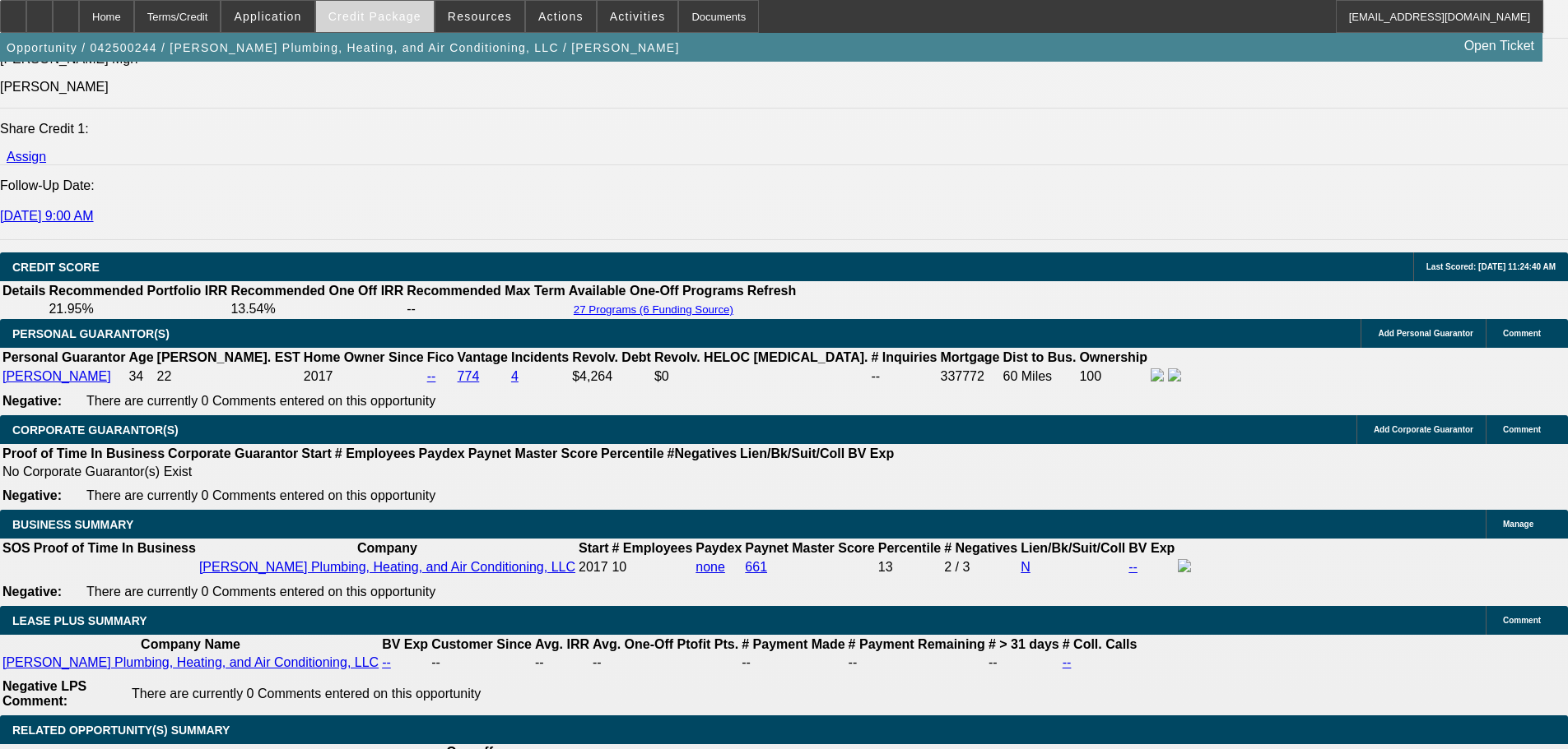
click at [379, 12] on span "Credit Package" at bounding box center [374, 16] width 93 height 13
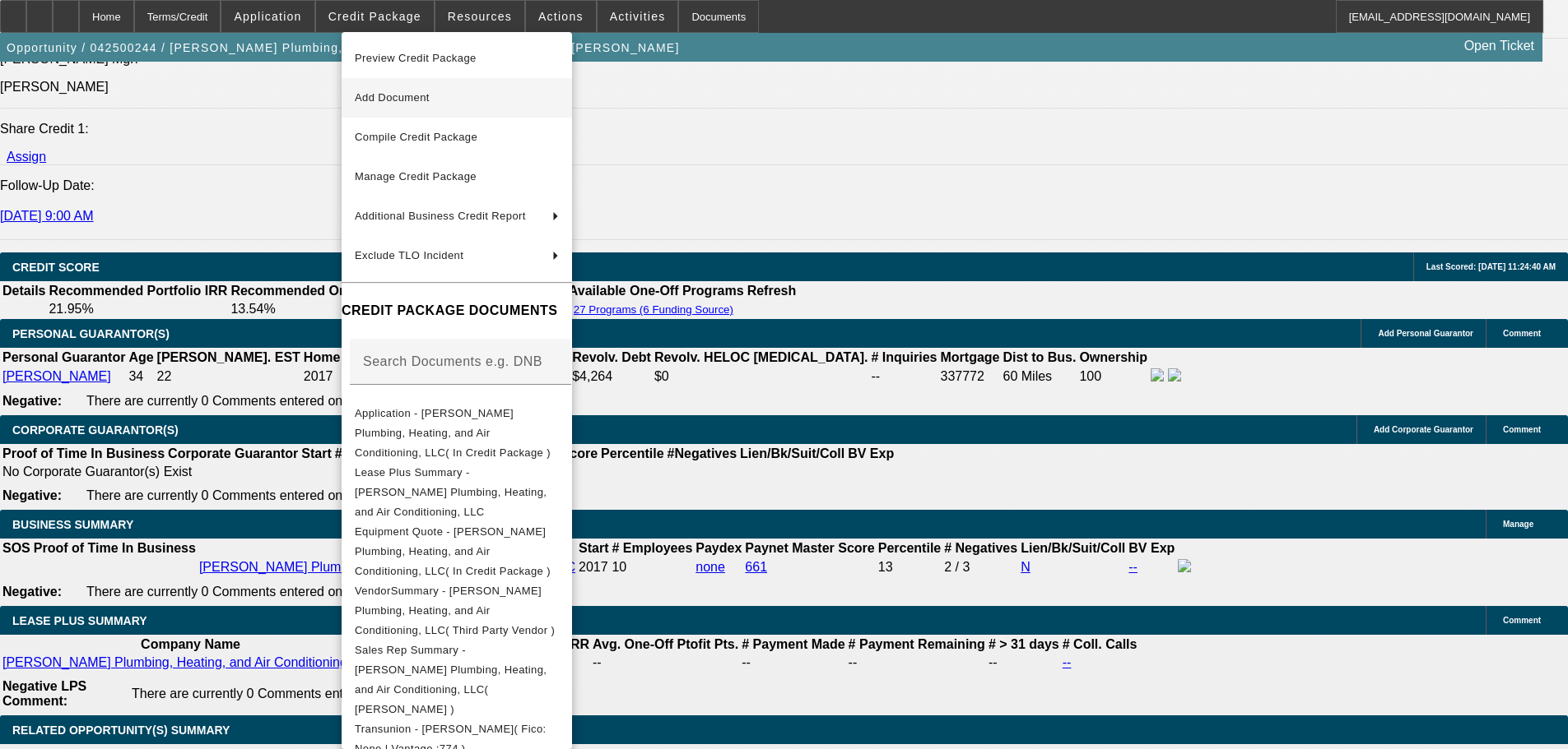
click at [372, 89] on span "Add Document" at bounding box center [457, 98] width 204 height 20
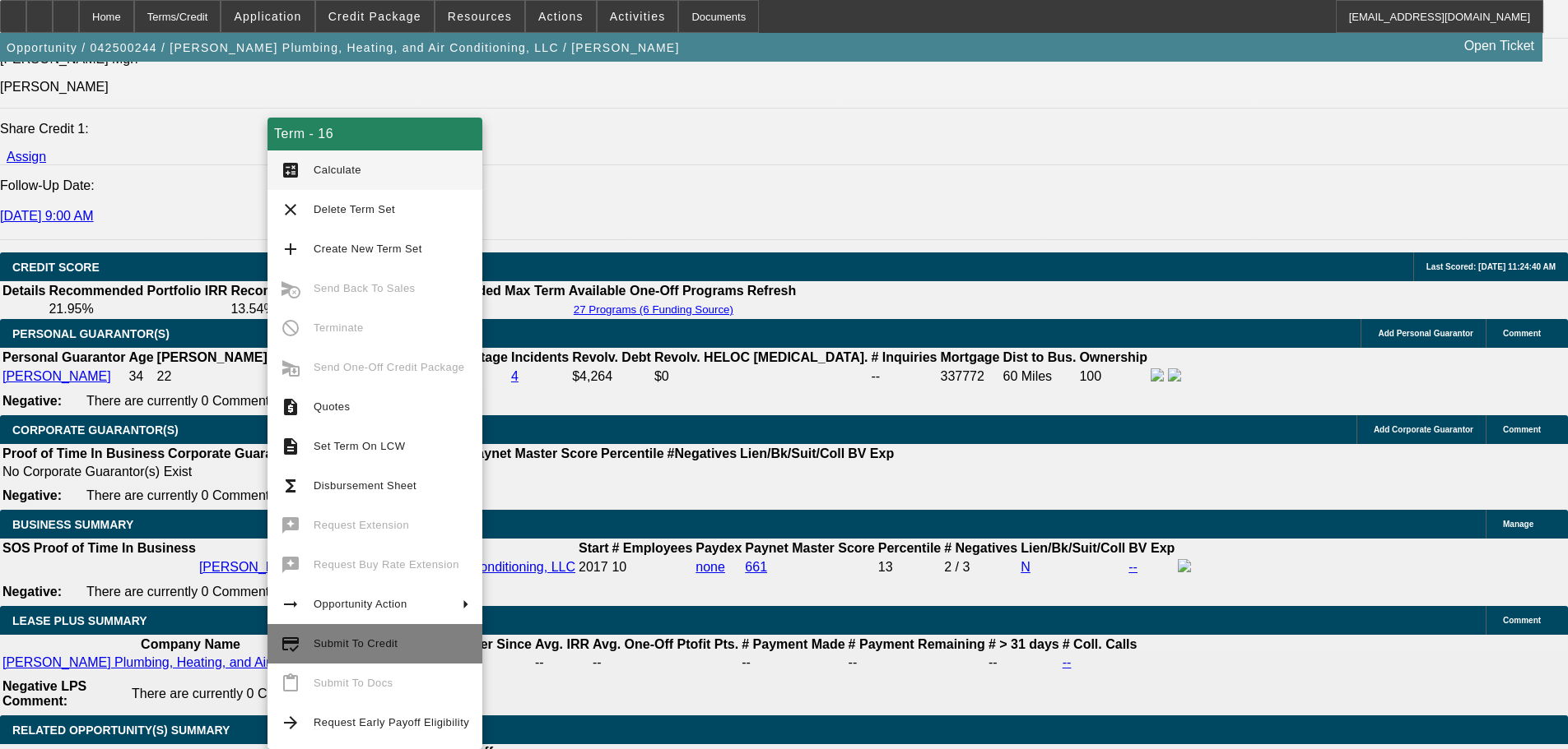
click at [331, 641] on span "Submit To Credit" at bounding box center [355, 643] width 84 height 12
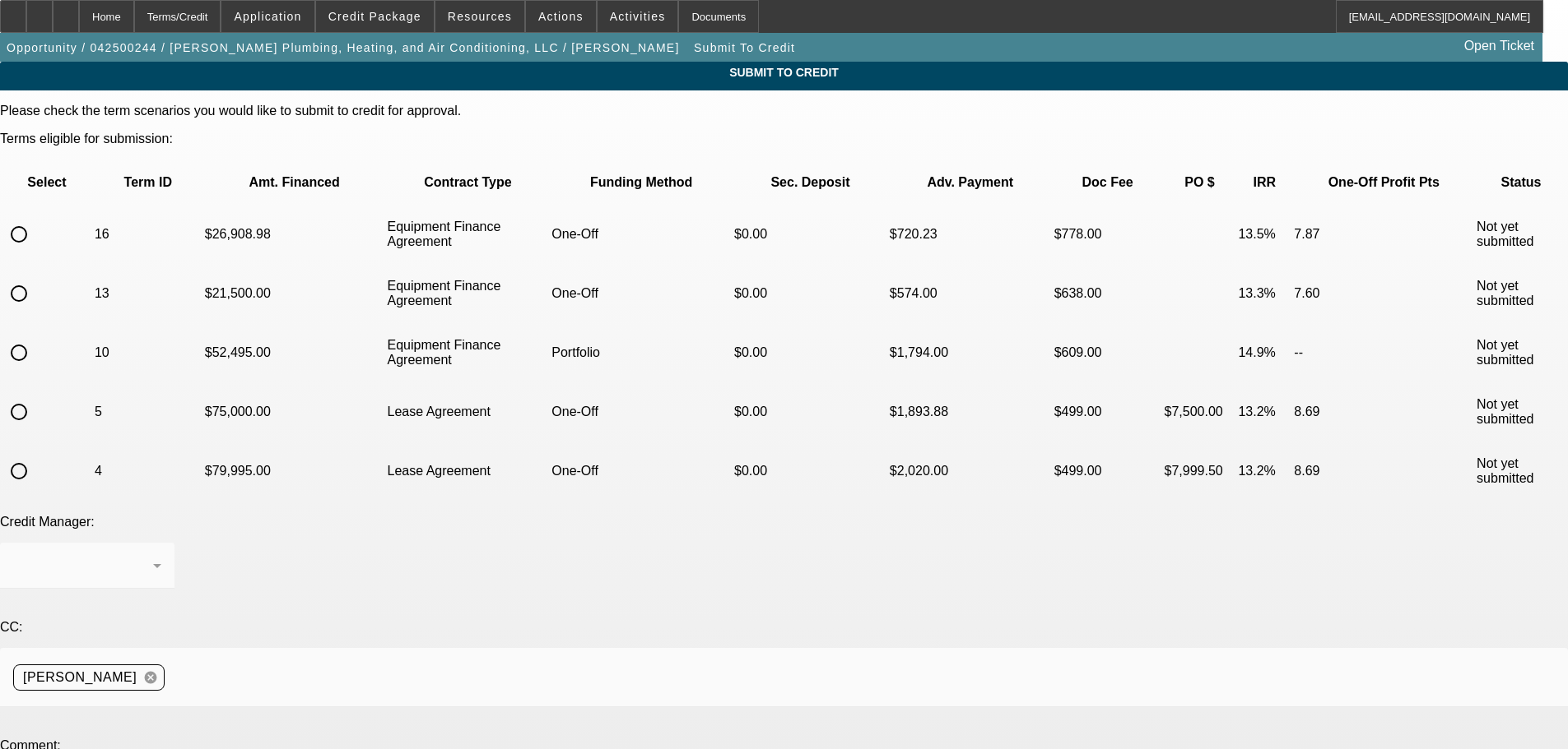
click at [36, 218] on input "radio" at bounding box center [19, 235] width 33 height 33
radio input "true"
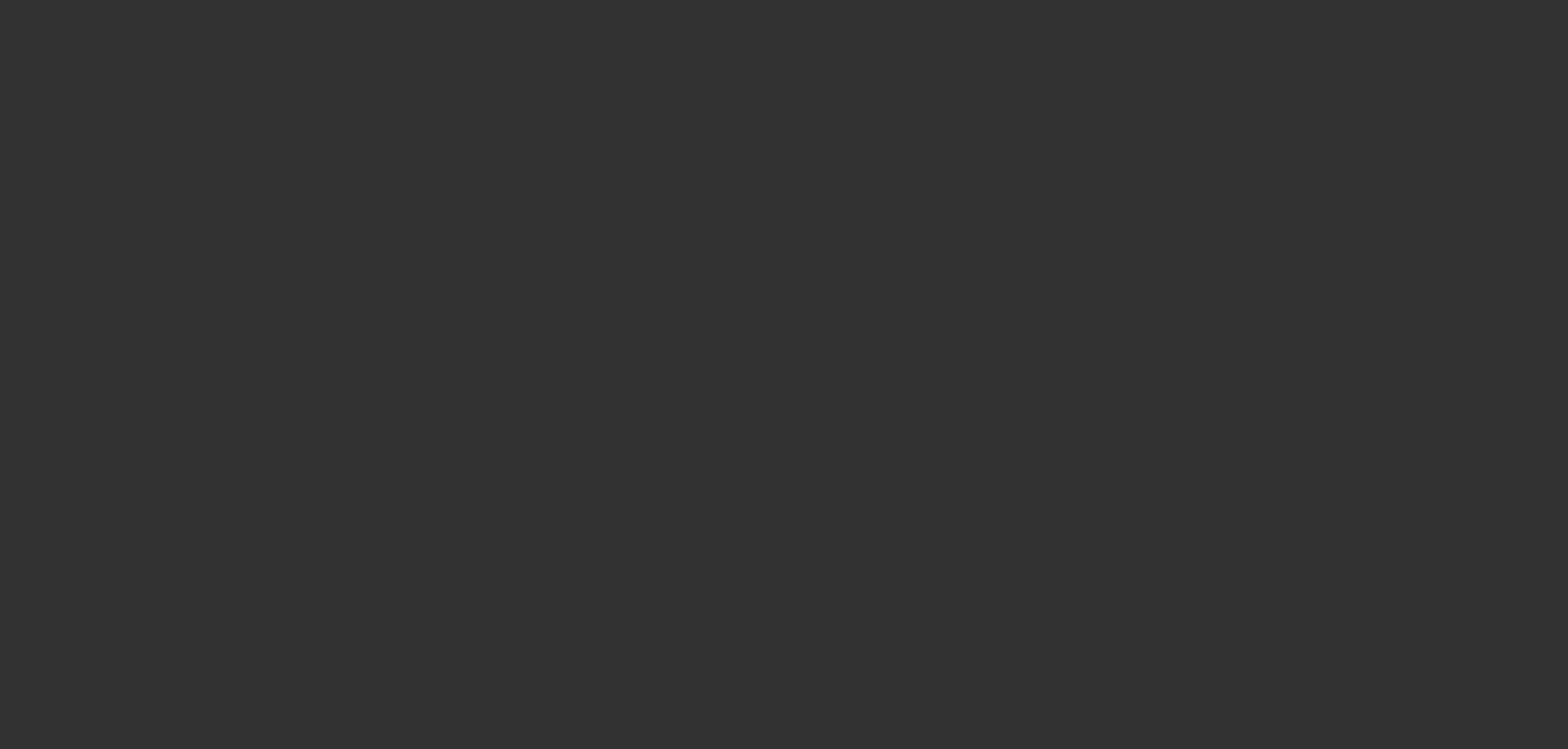
scroll to position [156, 0]
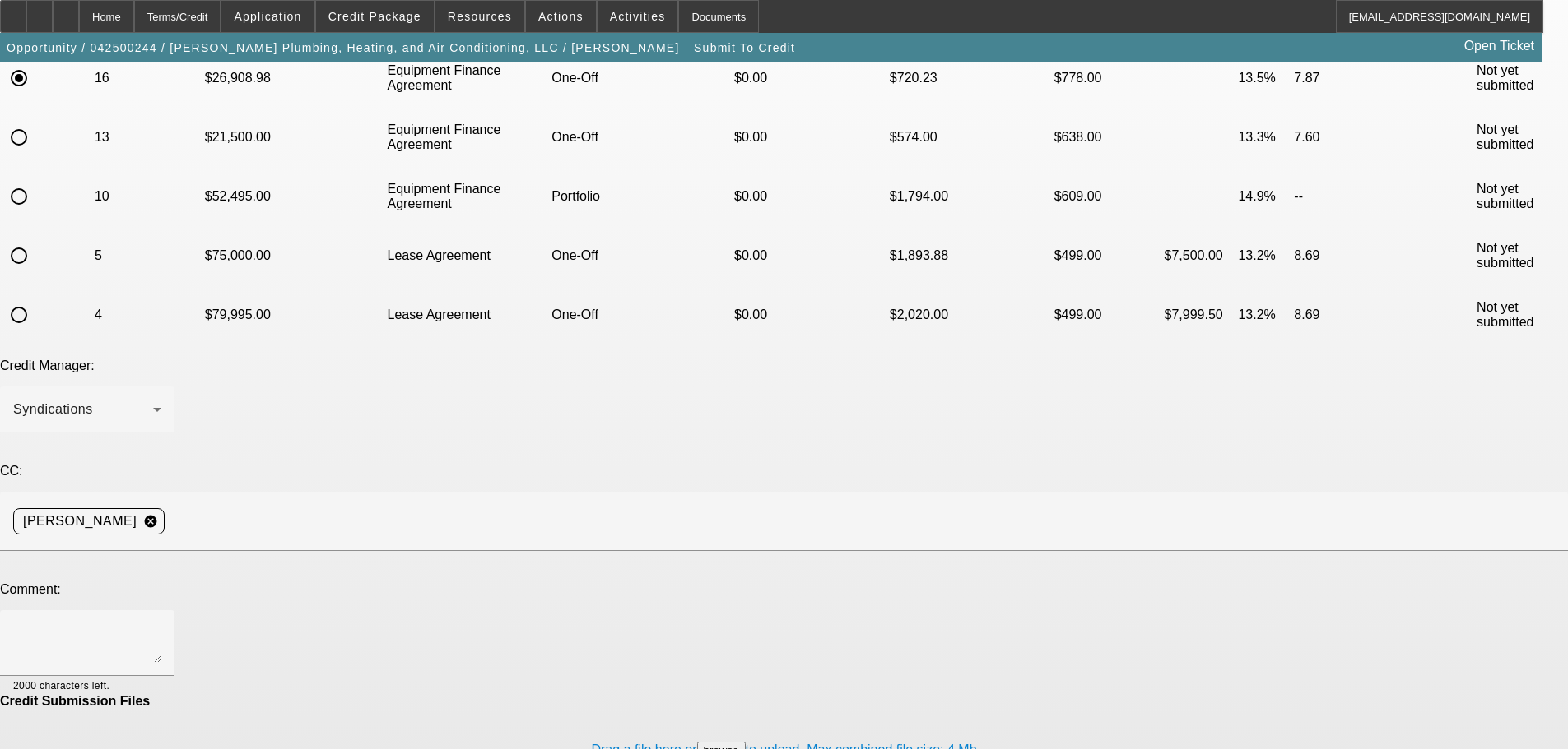
click at [161, 623] on textarea at bounding box center [87, 643] width 148 height 40
click at [161, 623] on textarea "Please send back to FIn as this is now a vednro deal. Invoice in, dealer's lice…" at bounding box center [87, 643] width 148 height 40
type textarea "Please send back to Finpac as this is now a vendor deal. Invoice in, dealer's l…"
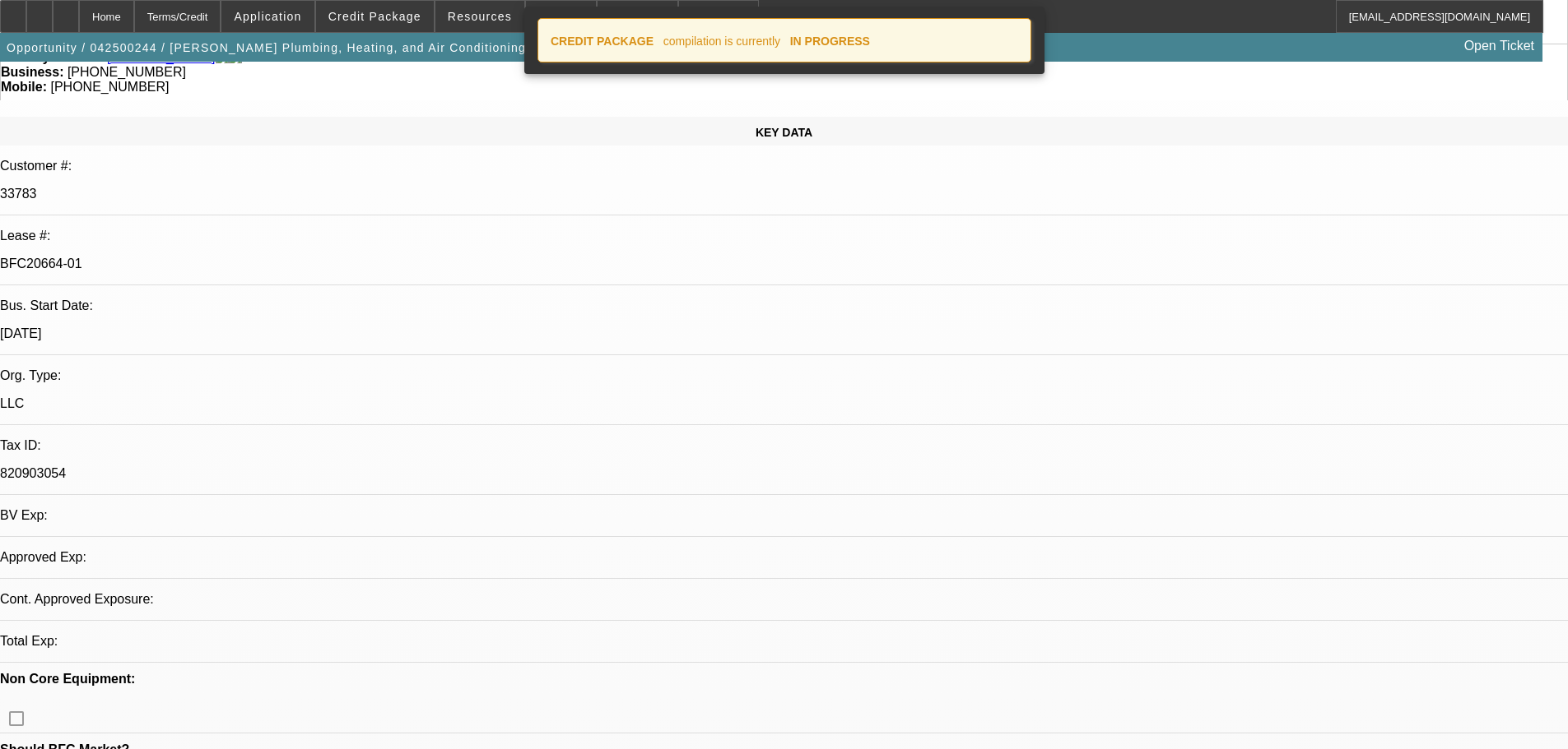
select select "0"
select select "3"
select select "0"
select select "6"
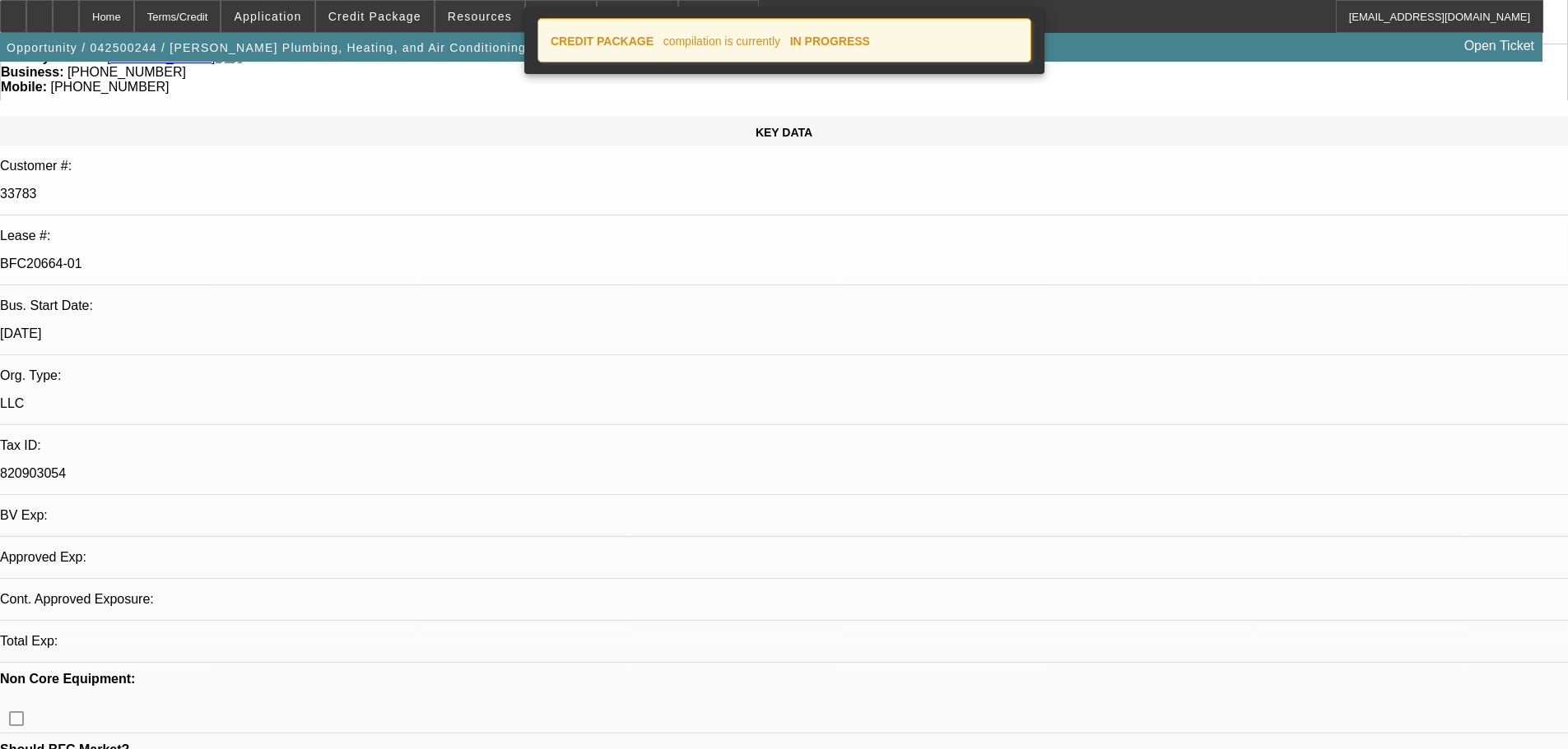
select select "0"
select select "3"
select select "0"
select select "6"
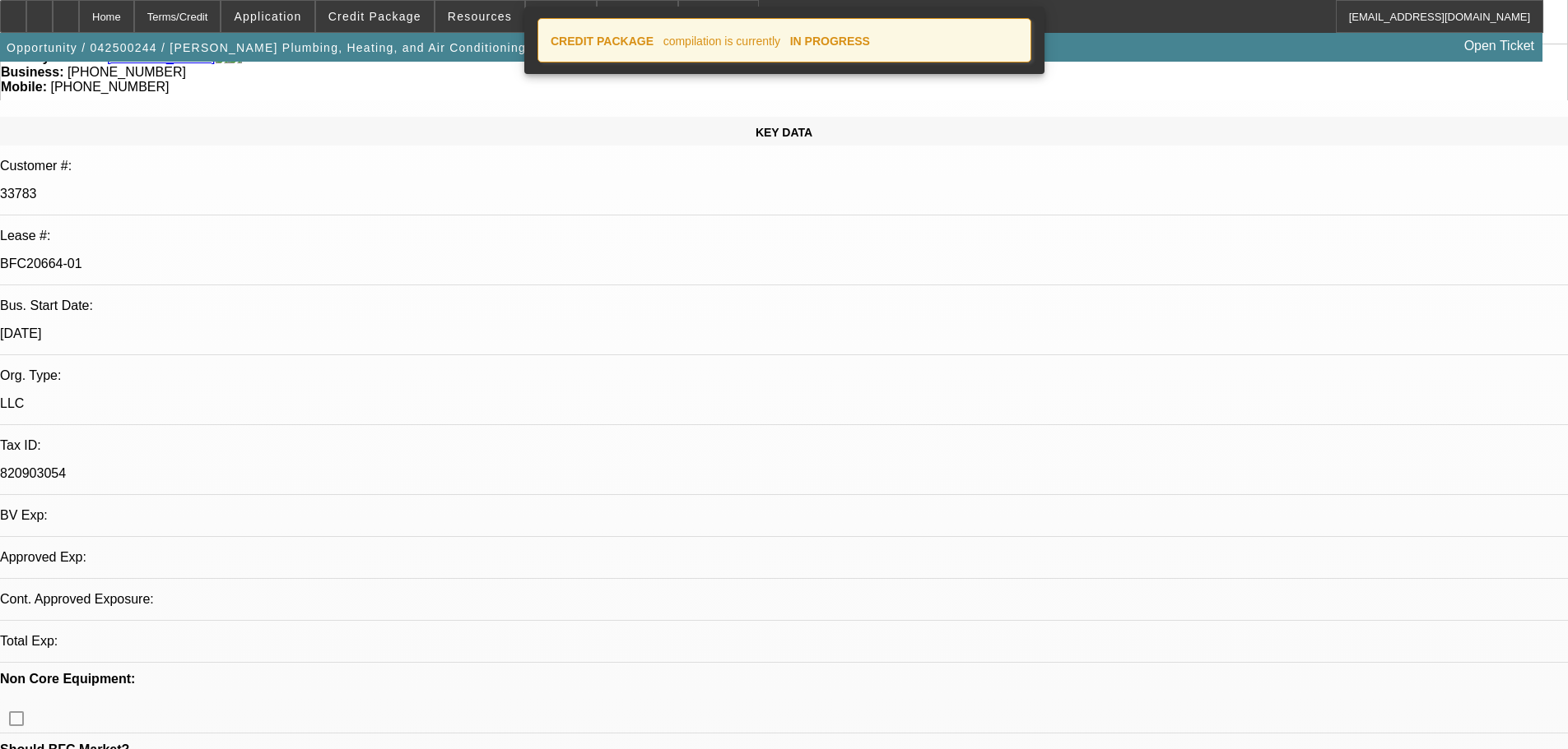
select select "0"
select select "2"
select select "0"
select select "6"
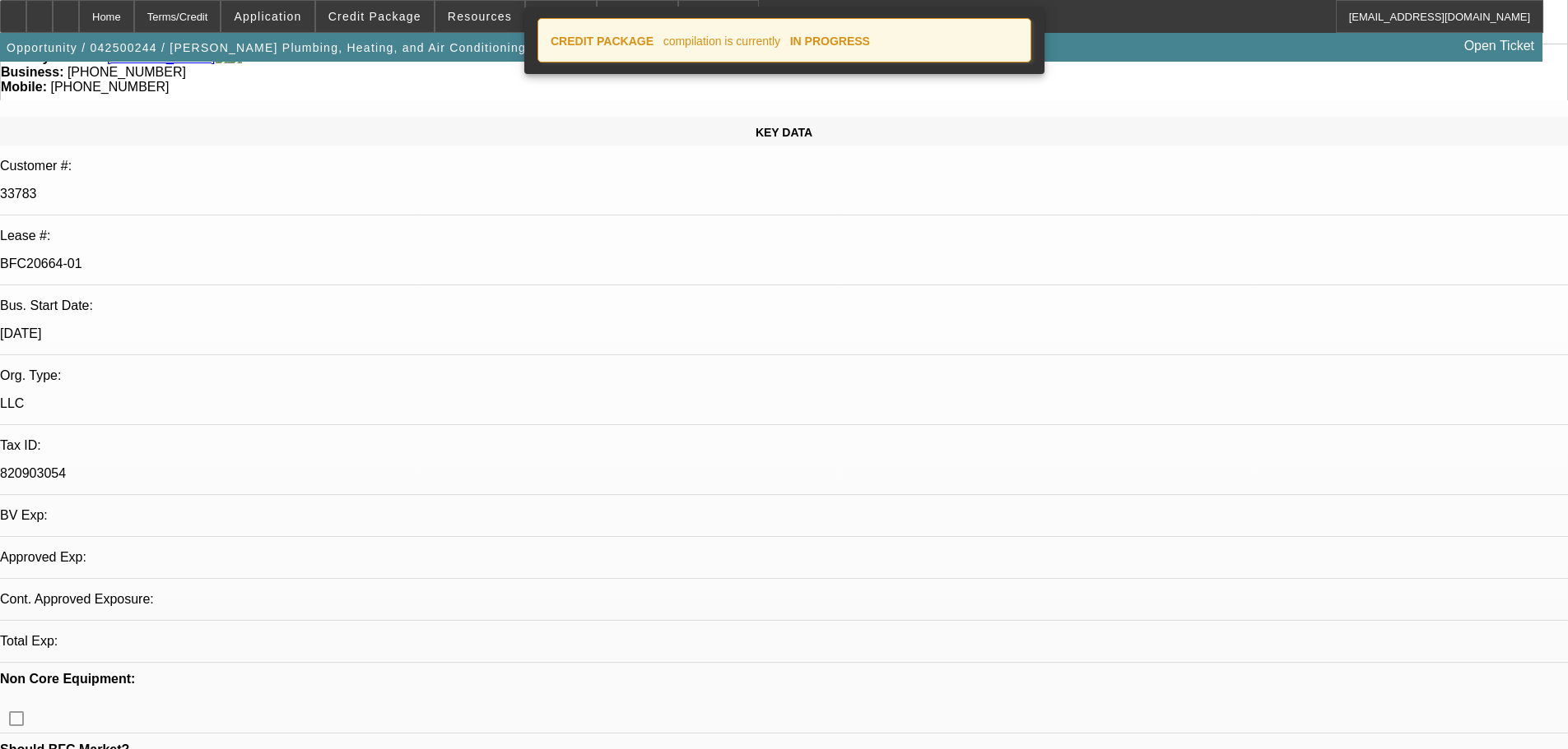
select select "0"
select select "3"
select select "0"
select select "6"
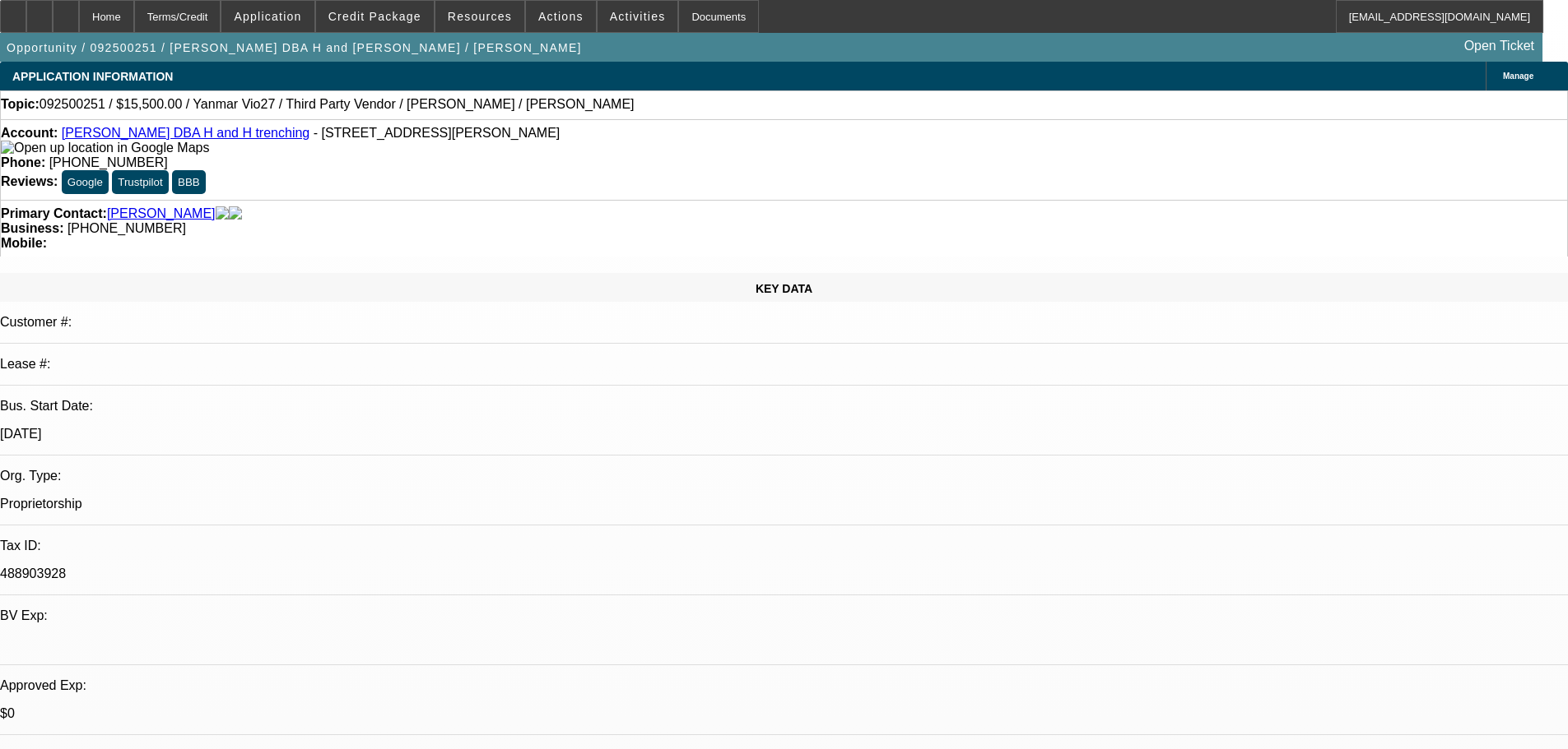
select select "0"
select select "6"
select select "0"
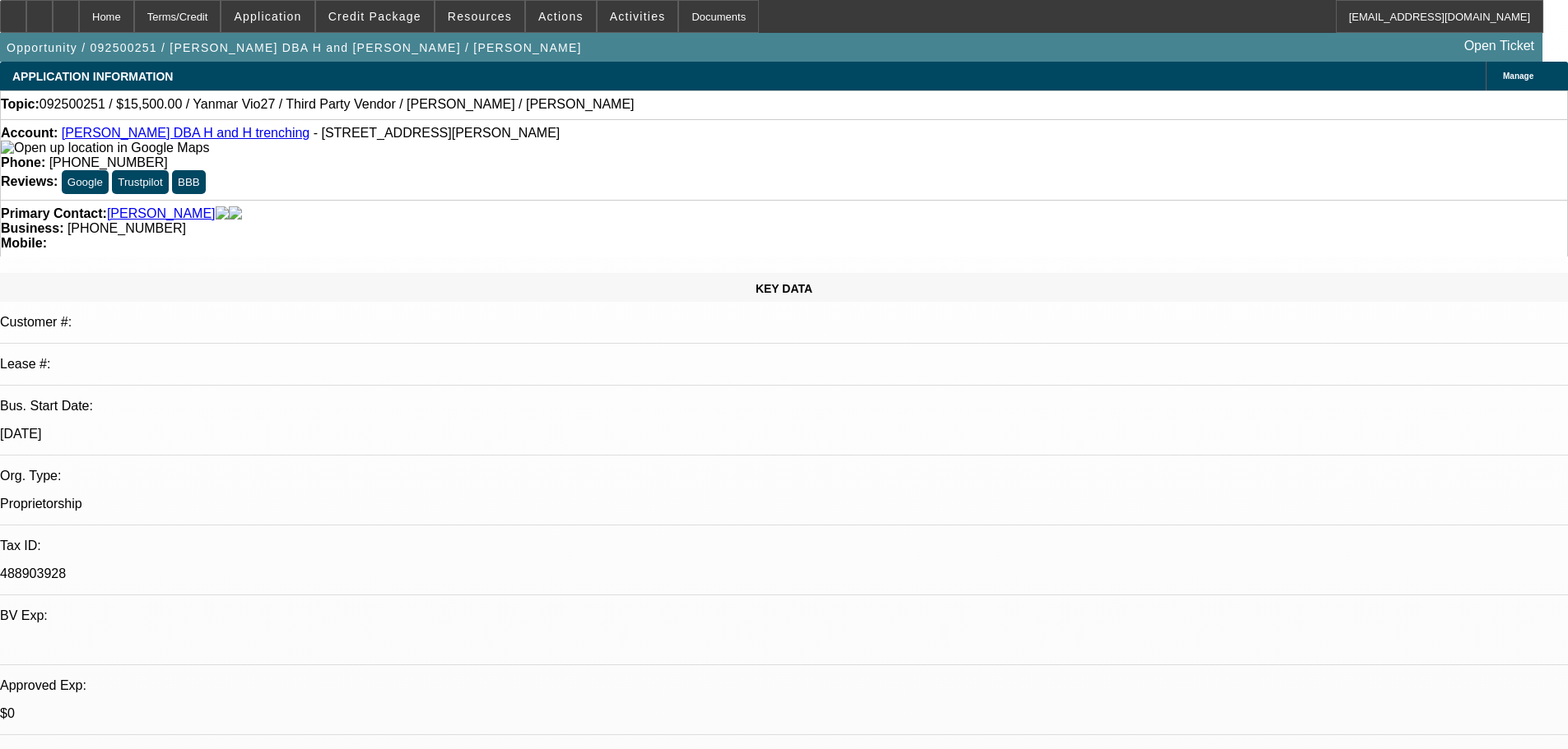
select select "0"
select select "6"
select select "0"
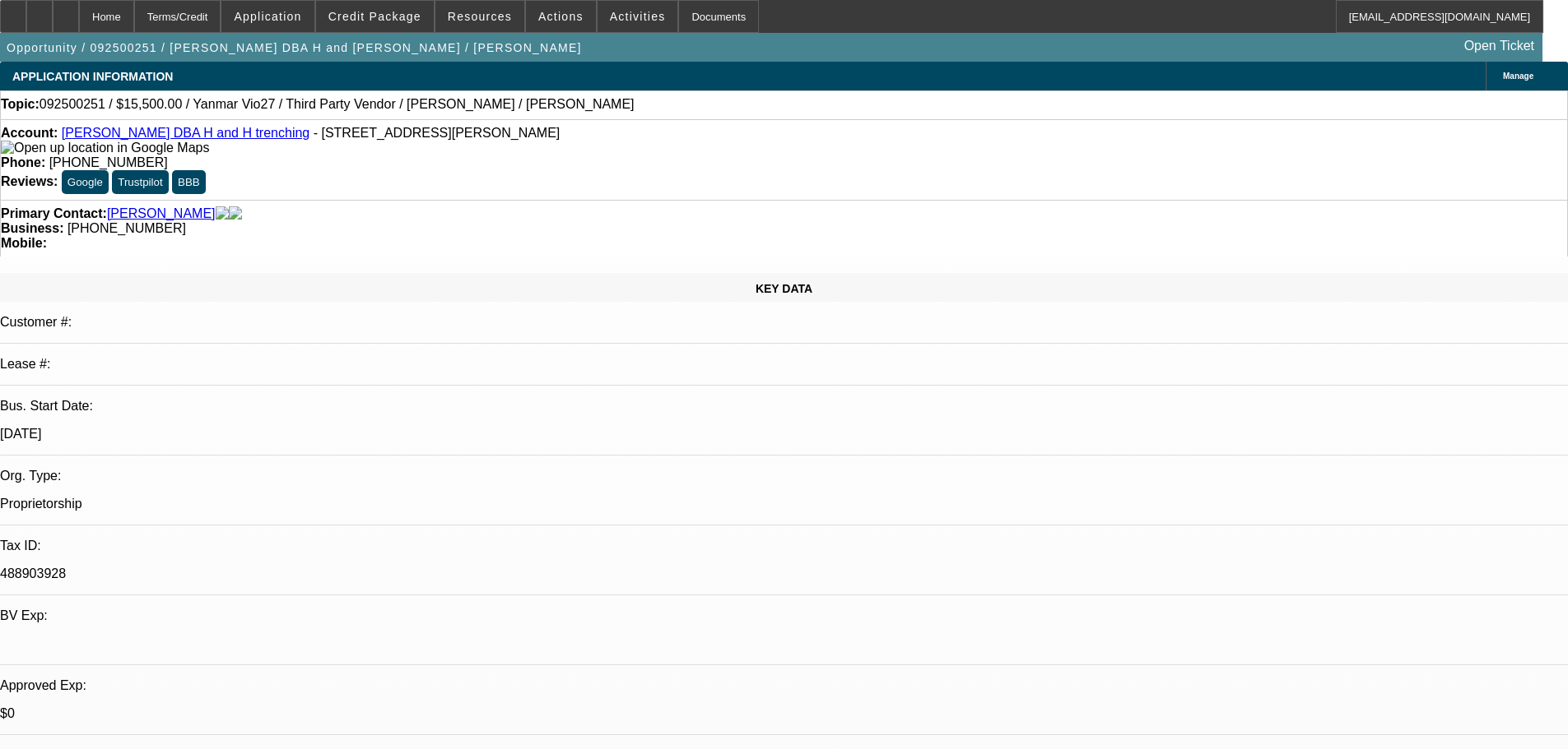
select select "0"
select select "6"
select select "0"
select select "0.1"
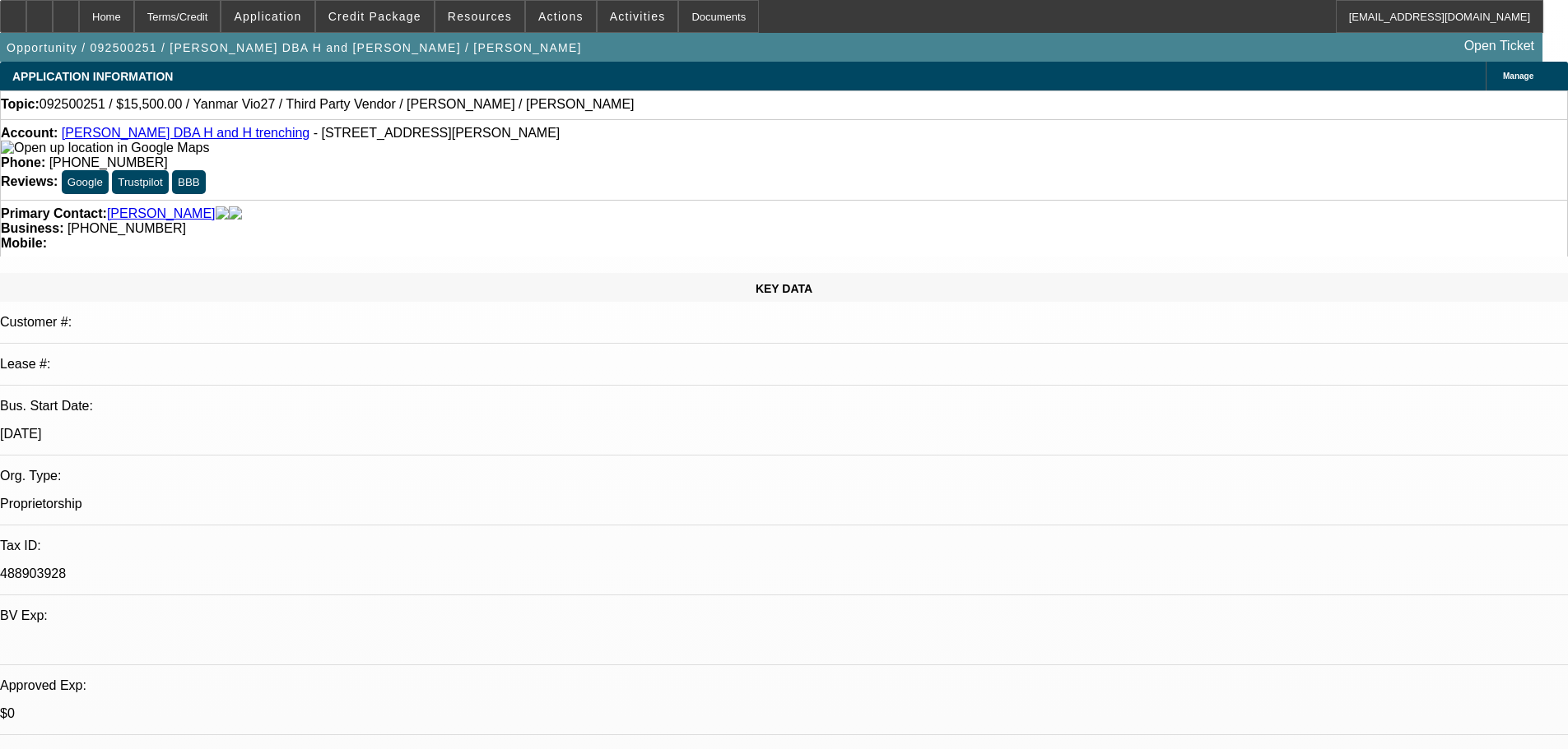
select select "4"
select select "0"
select select "6"
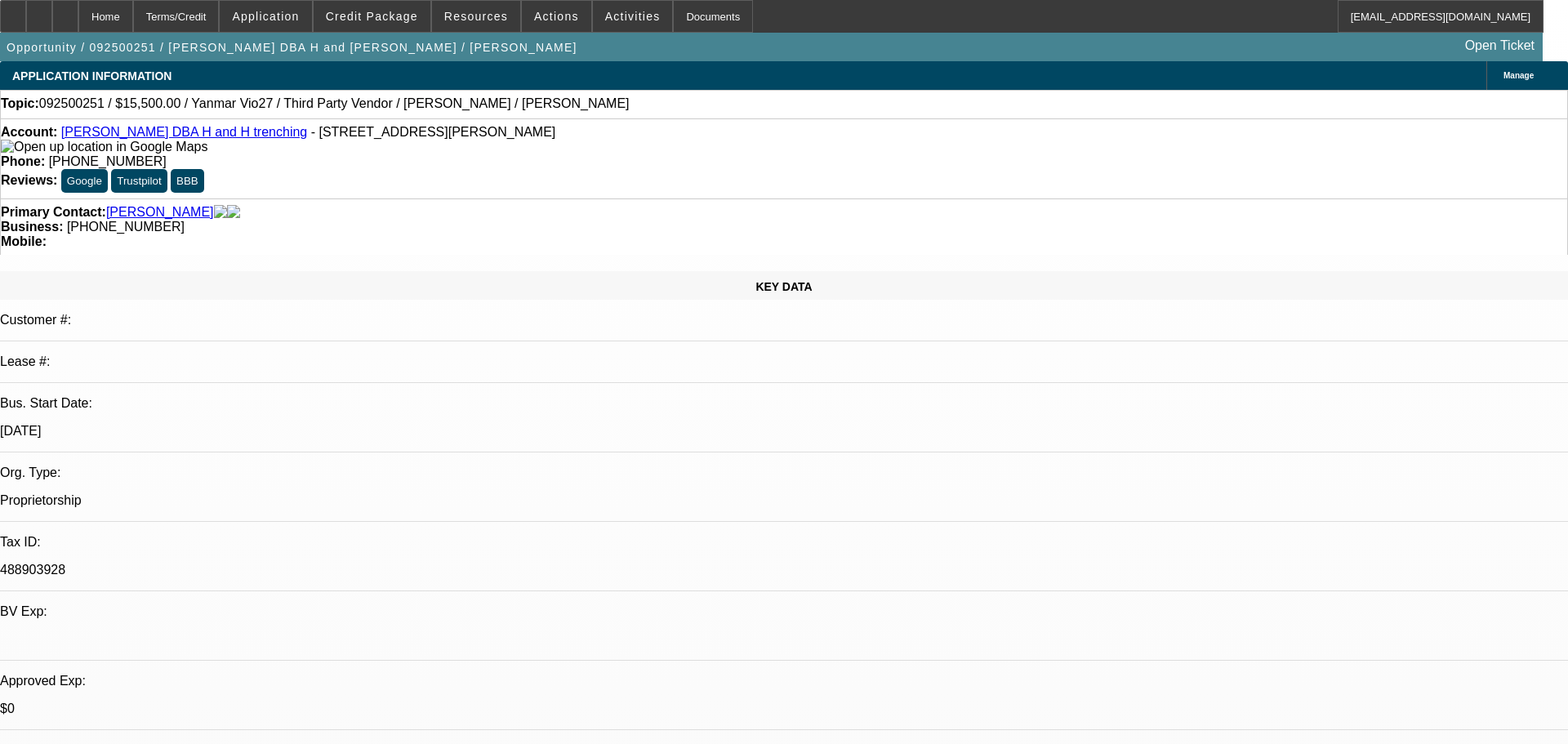
select select "0"
select select "6"
select select "0"
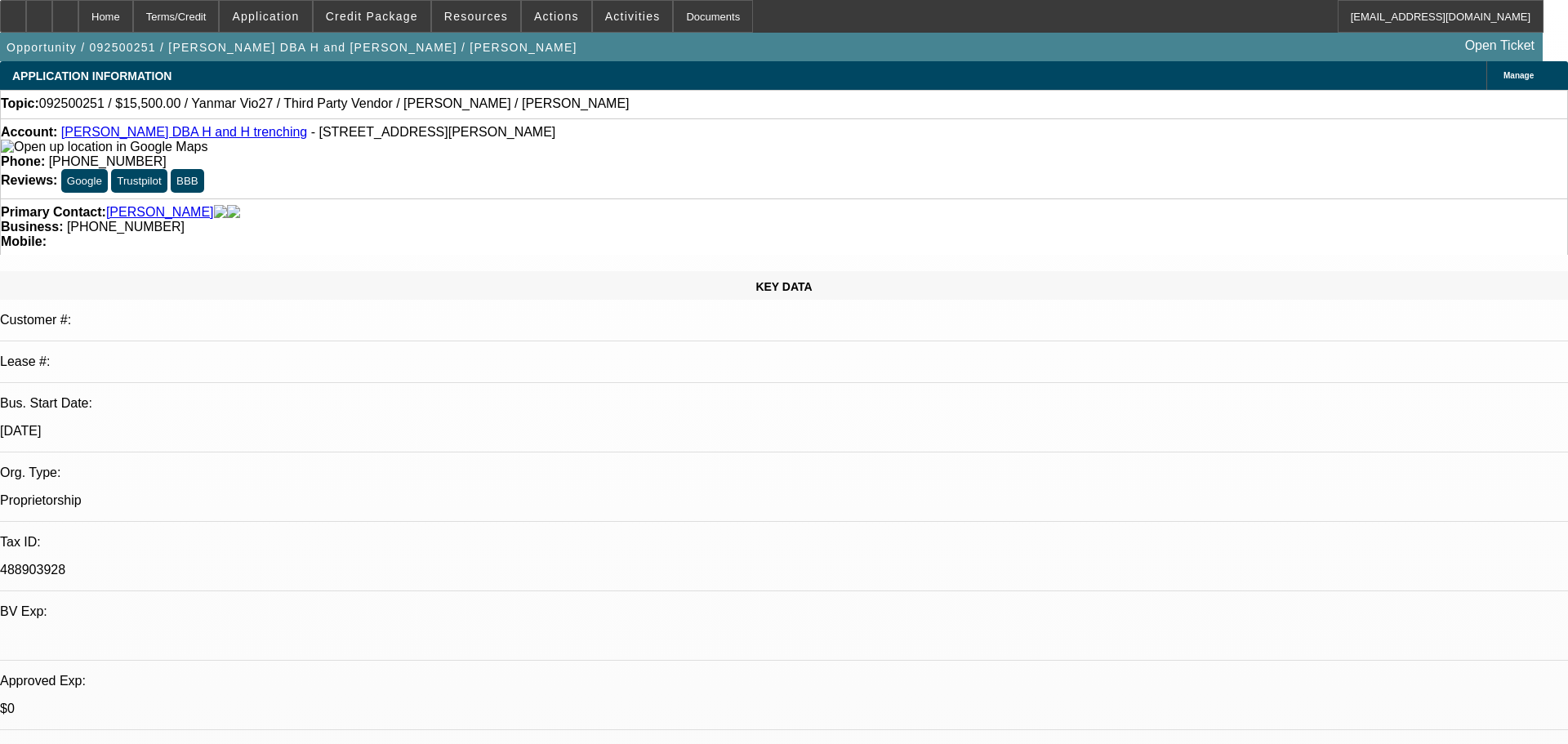
select select "0"
select select "6"
select select "0"
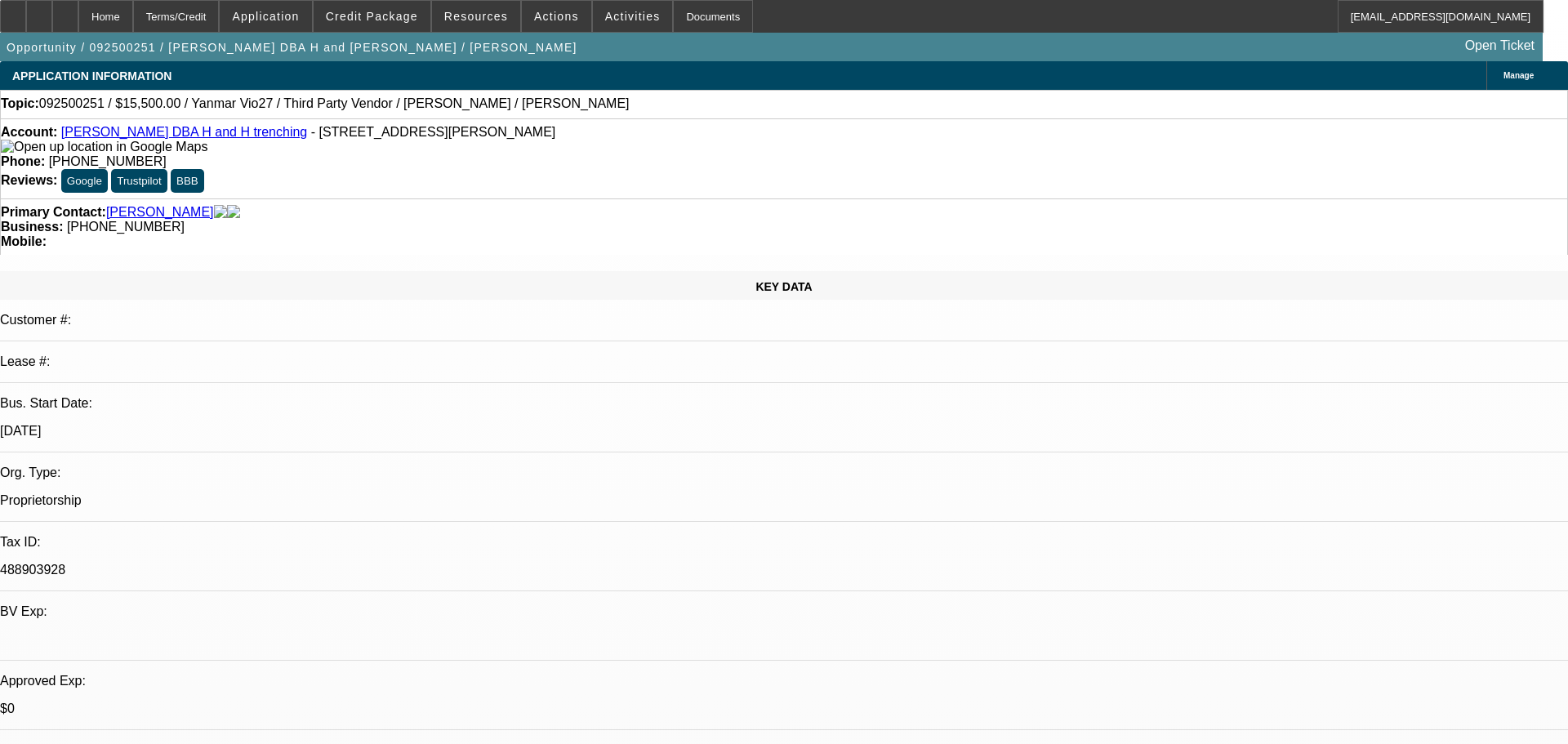
select select "0.1"
select select "4"
click at [182, 136] on link "Gary Hansen DBA H and H trenching" at bounding box center [184, 132] width 246 height 14
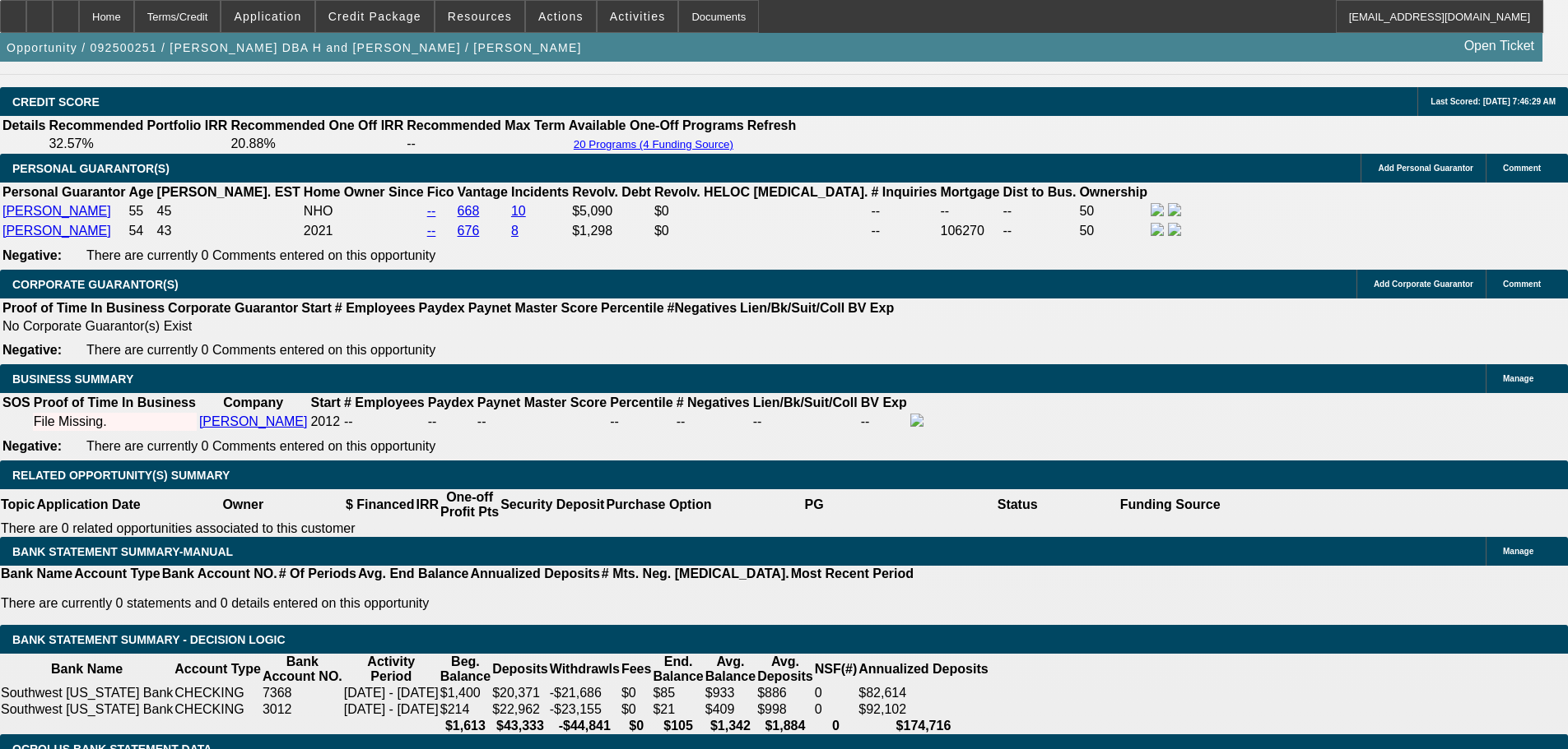
scroll to position [2139, 0]
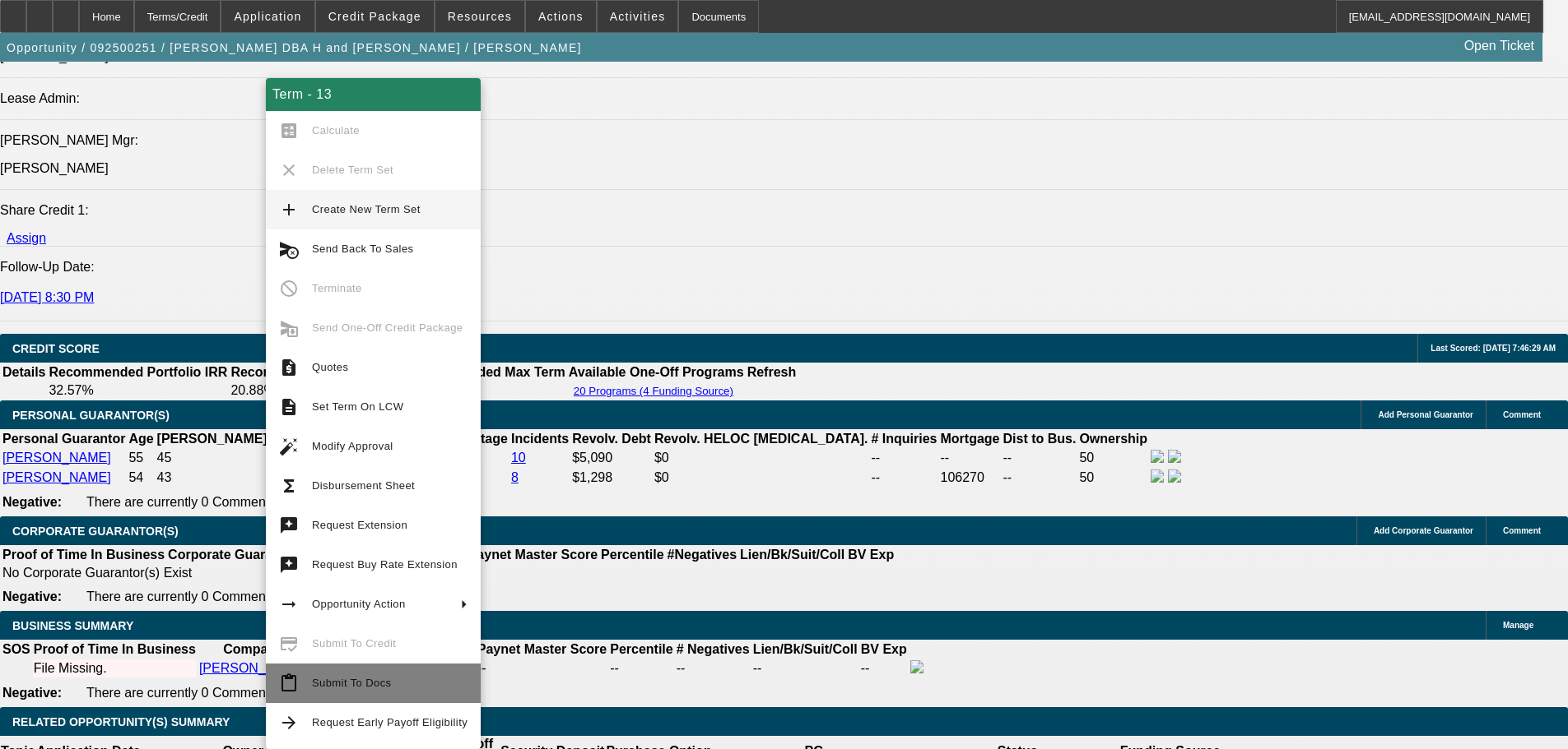
click at [368, 676] on span "Submit To Docs" at bounding box center [390, 683] width 156 height 20
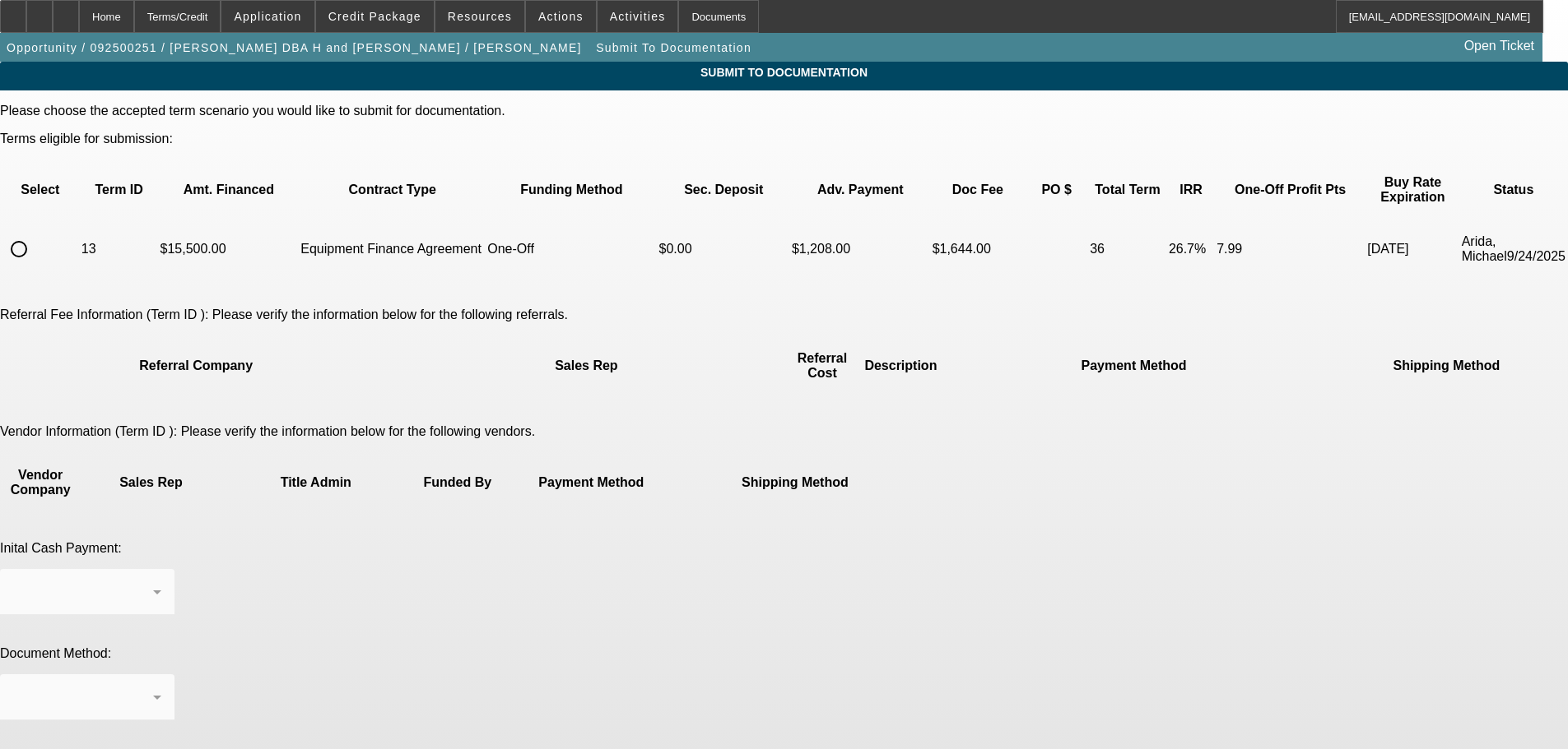
click at [36, 236] on input "radio" at bounding box center [19, 249] width 33 height 33
radio input "true"
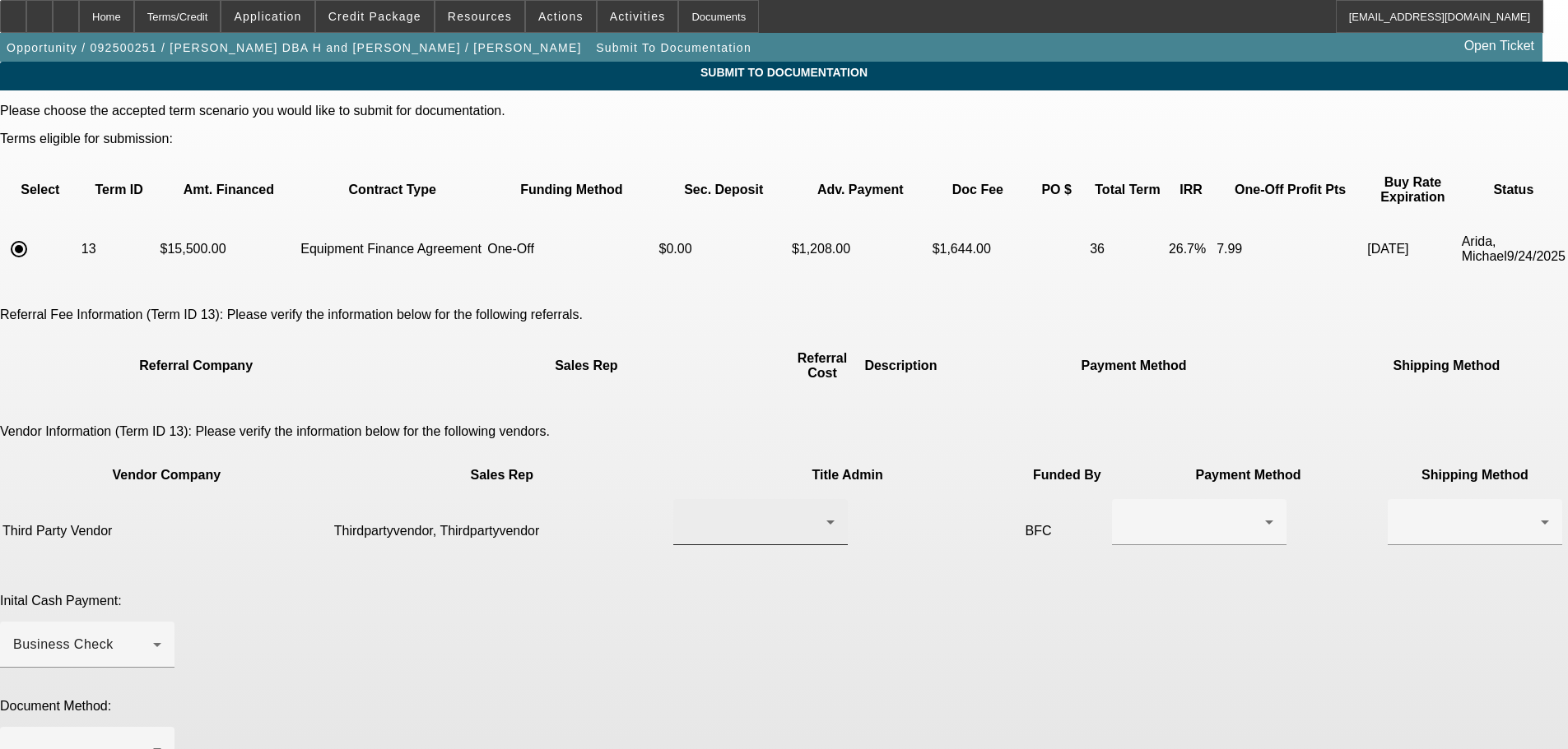
click at [750, 513] on div at bounding box center [755, 522] width 139 height 20
click at [701, 499] on span "Thirdpartyvendor, Thirdpartyvendor" at bounding box center [711, 504] width 167 height 40
click at [1125, 513] on div at bounding box center [1195, 522] width 139 height 20
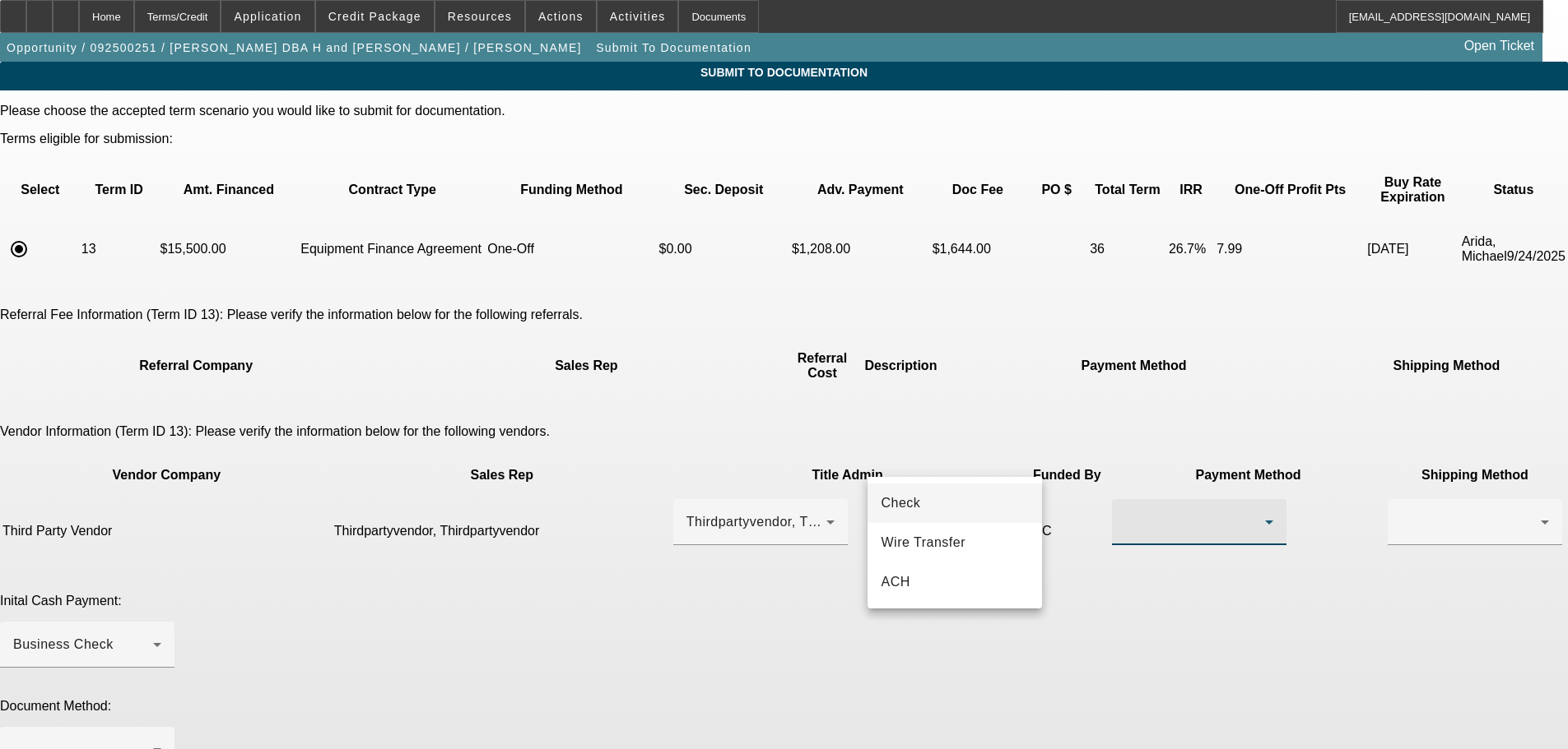
click at [951, 511] on mat-option "Check" at bounding box center [954, 504] width 174 height 40
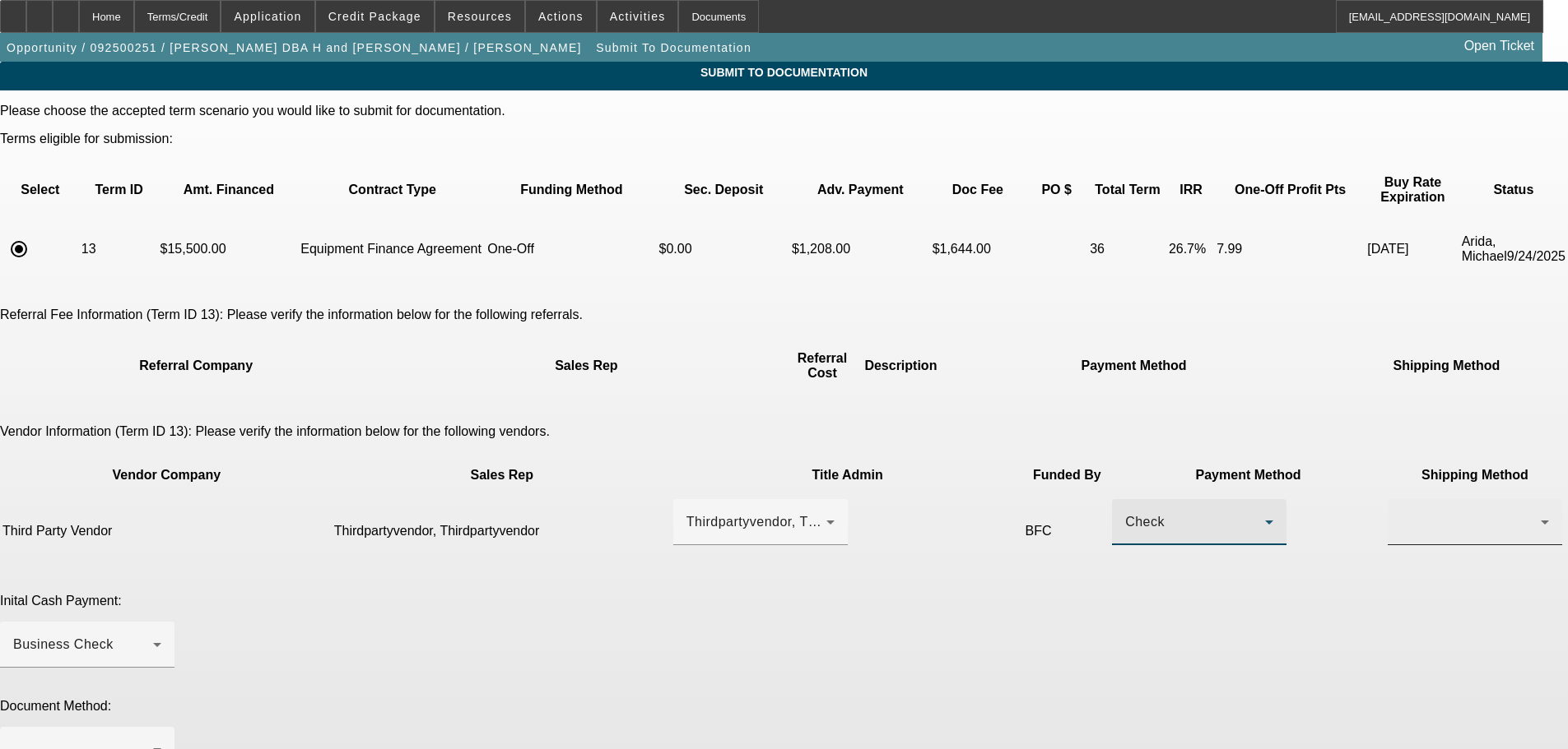
click at [1388, 500] on div at bounding box center [1474, 522] width 174 height 46
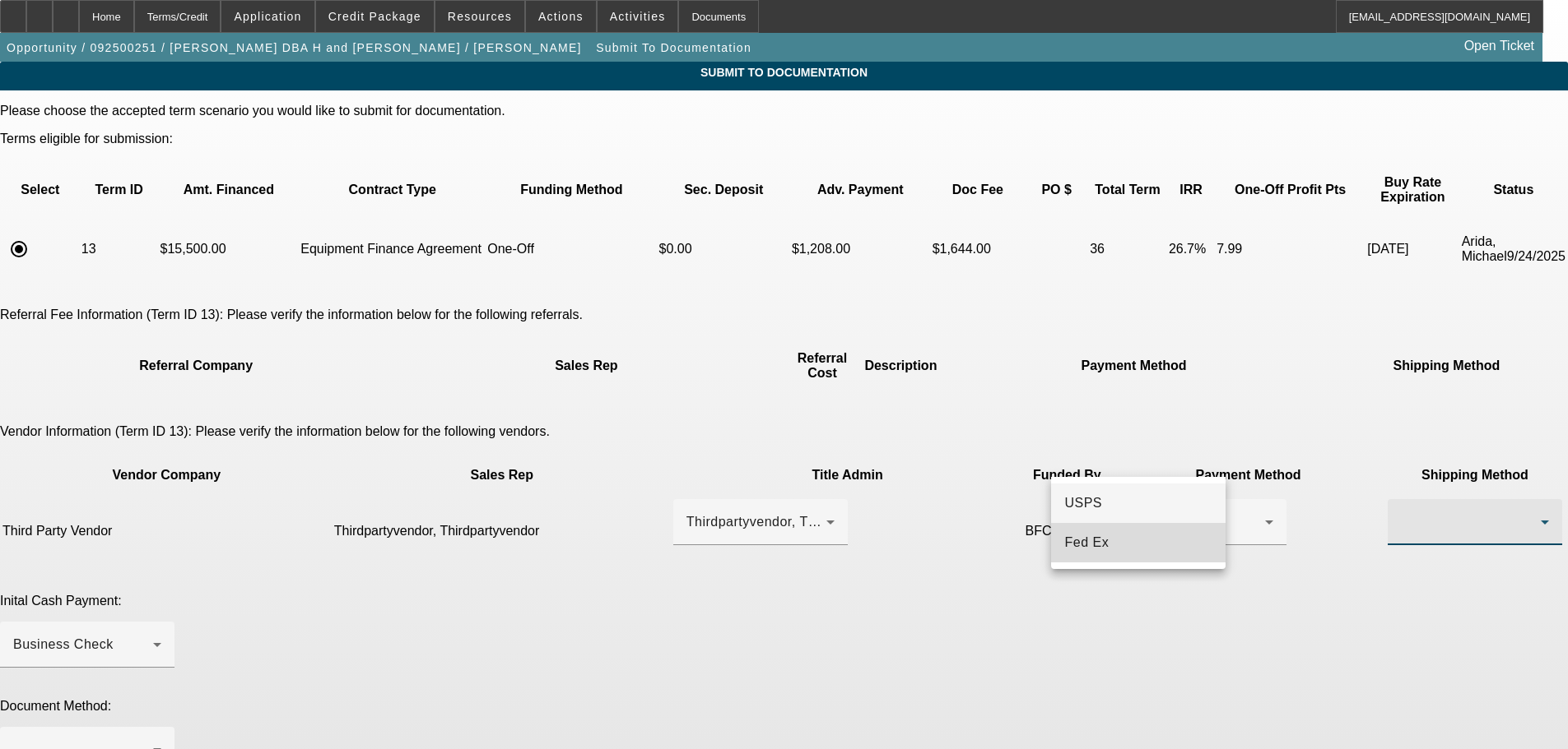
click at [1128, 534] on mat-option "Fed Ex" at bounding box center [1137, 543] width 174 height 40
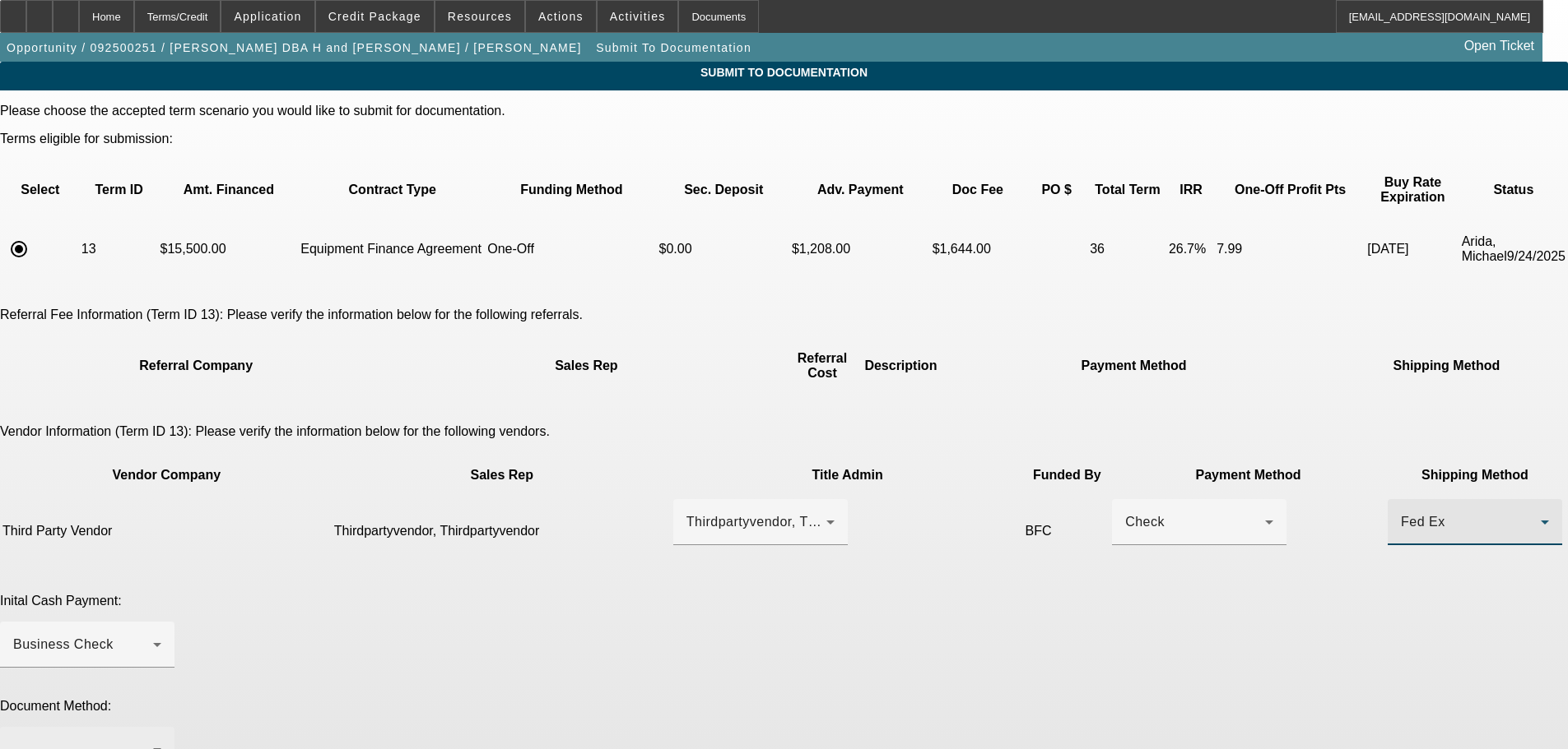
click at [161, 727] on div at bounding box center [87, 750] width 148 height 46
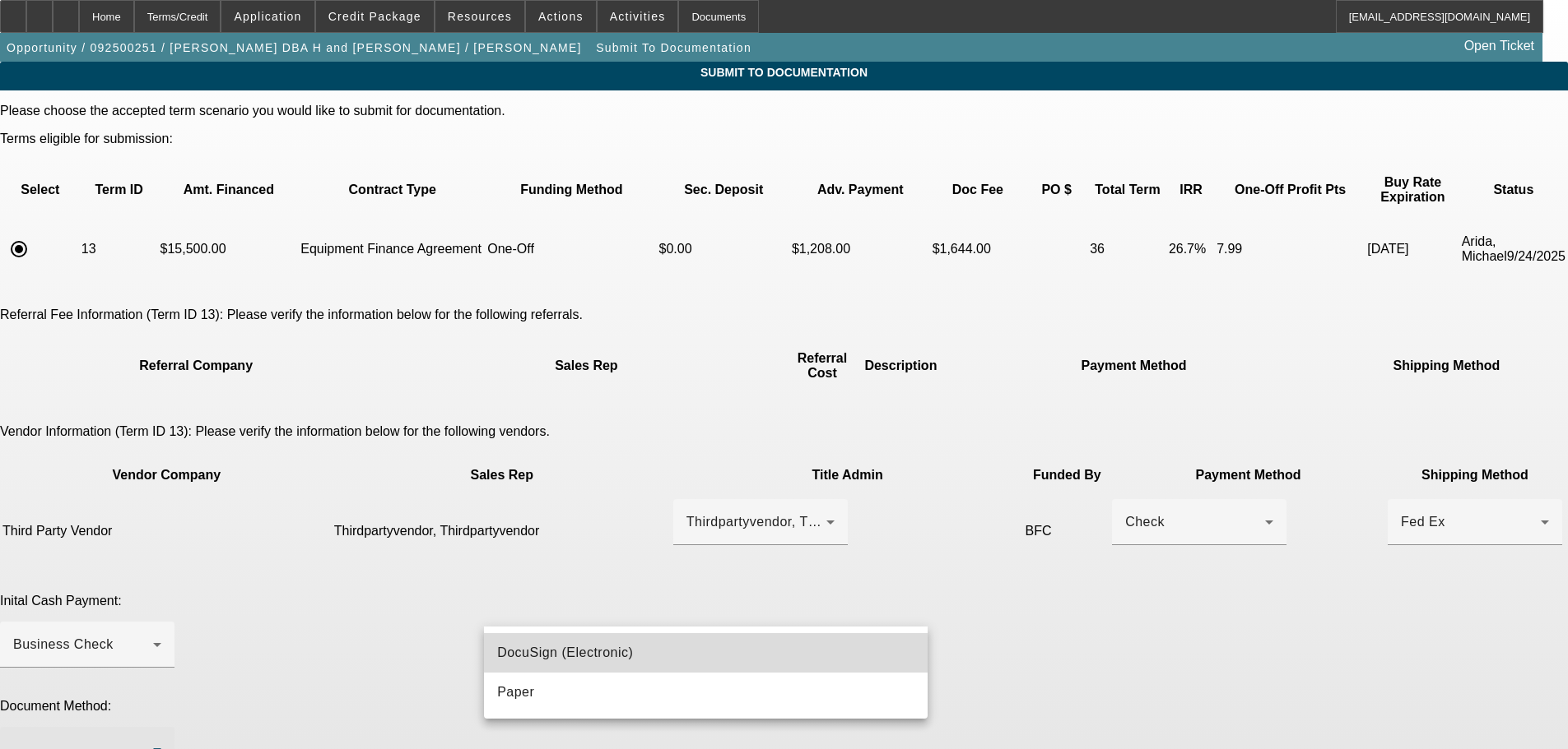
click at [599, 665] on mat-option "DocuSign (Electronic)" at bounding box center [706, 653] width 444 height 40
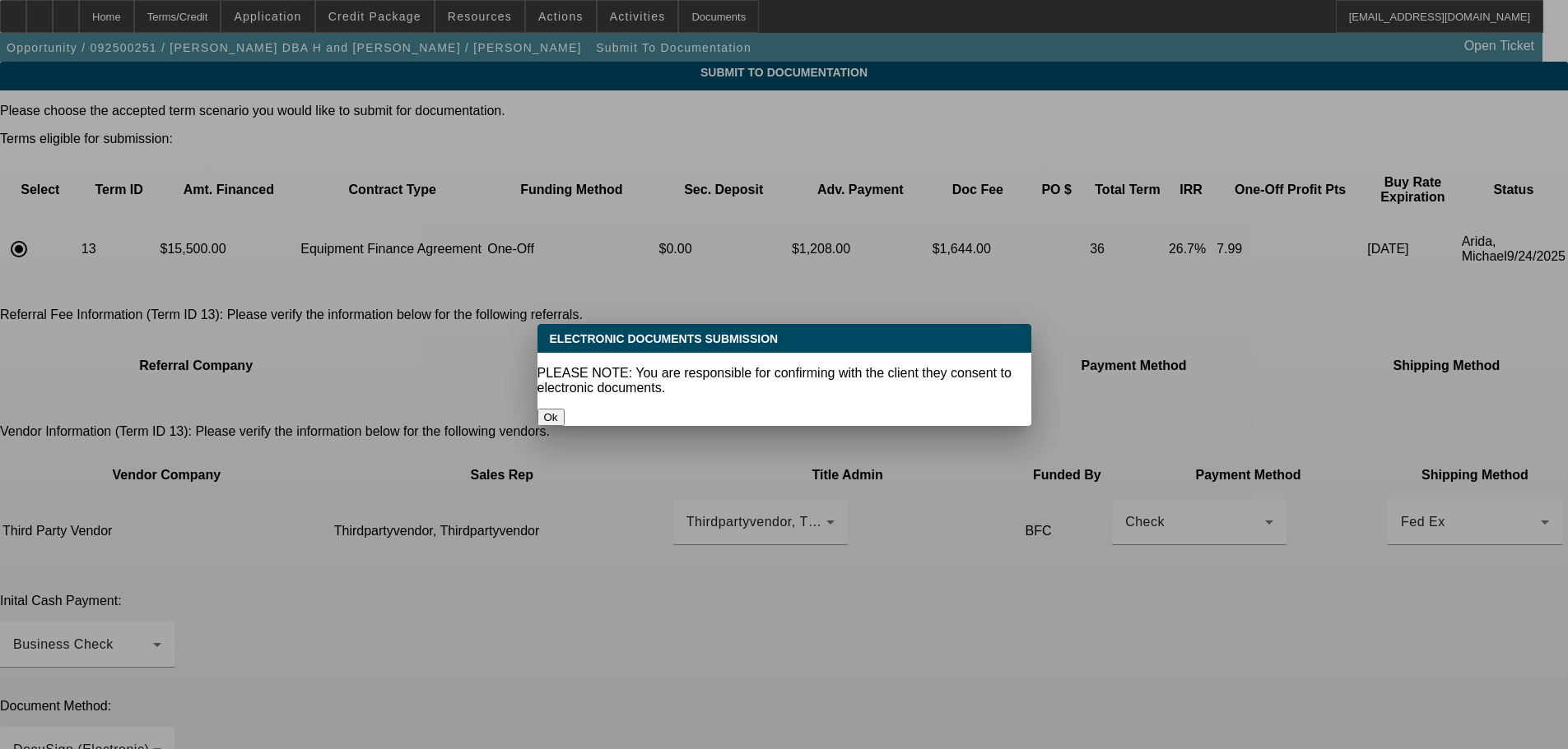
click at [565, 409] on button "Ok" at bounding box center [550, 417] width 27 height 17
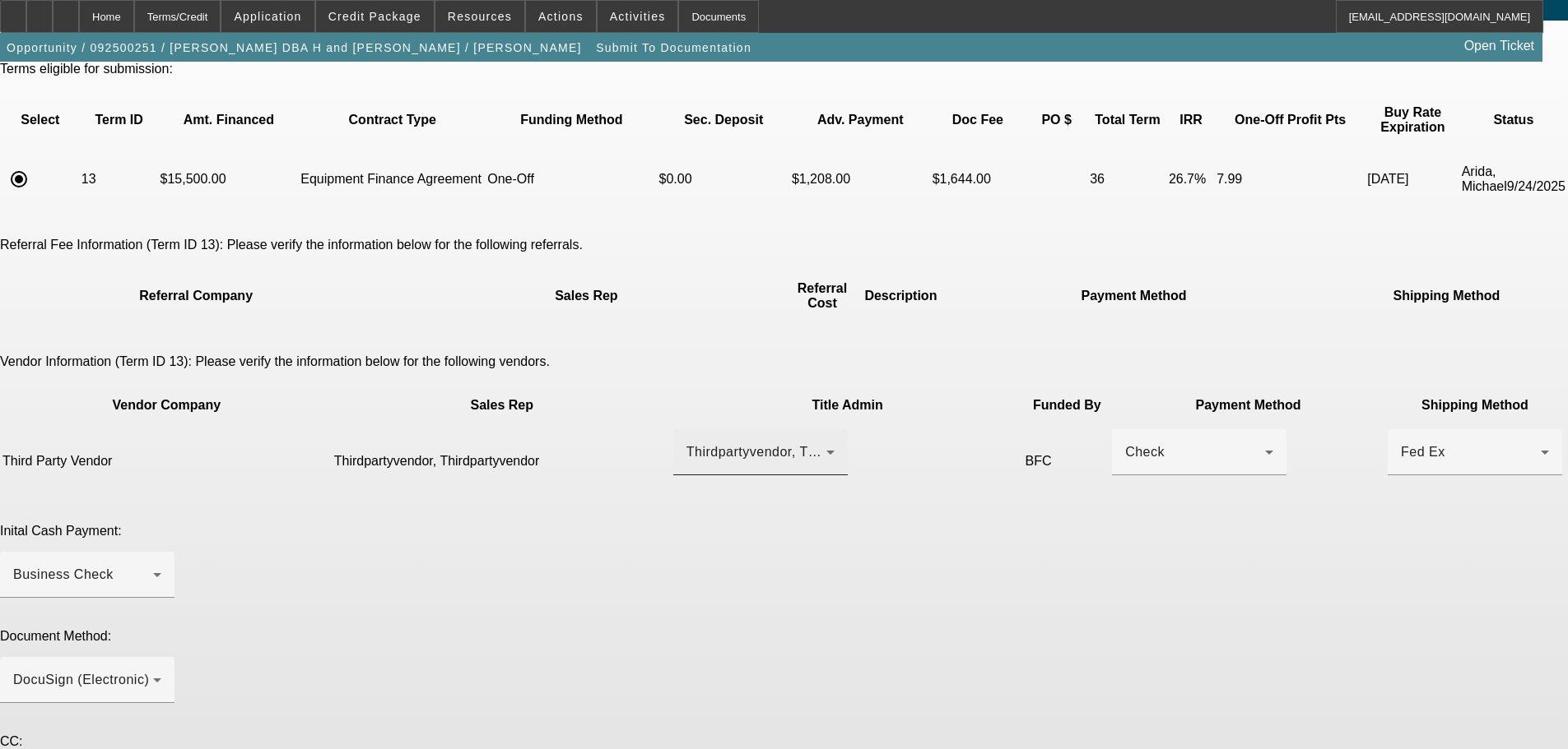
scroll to position [122, 0]
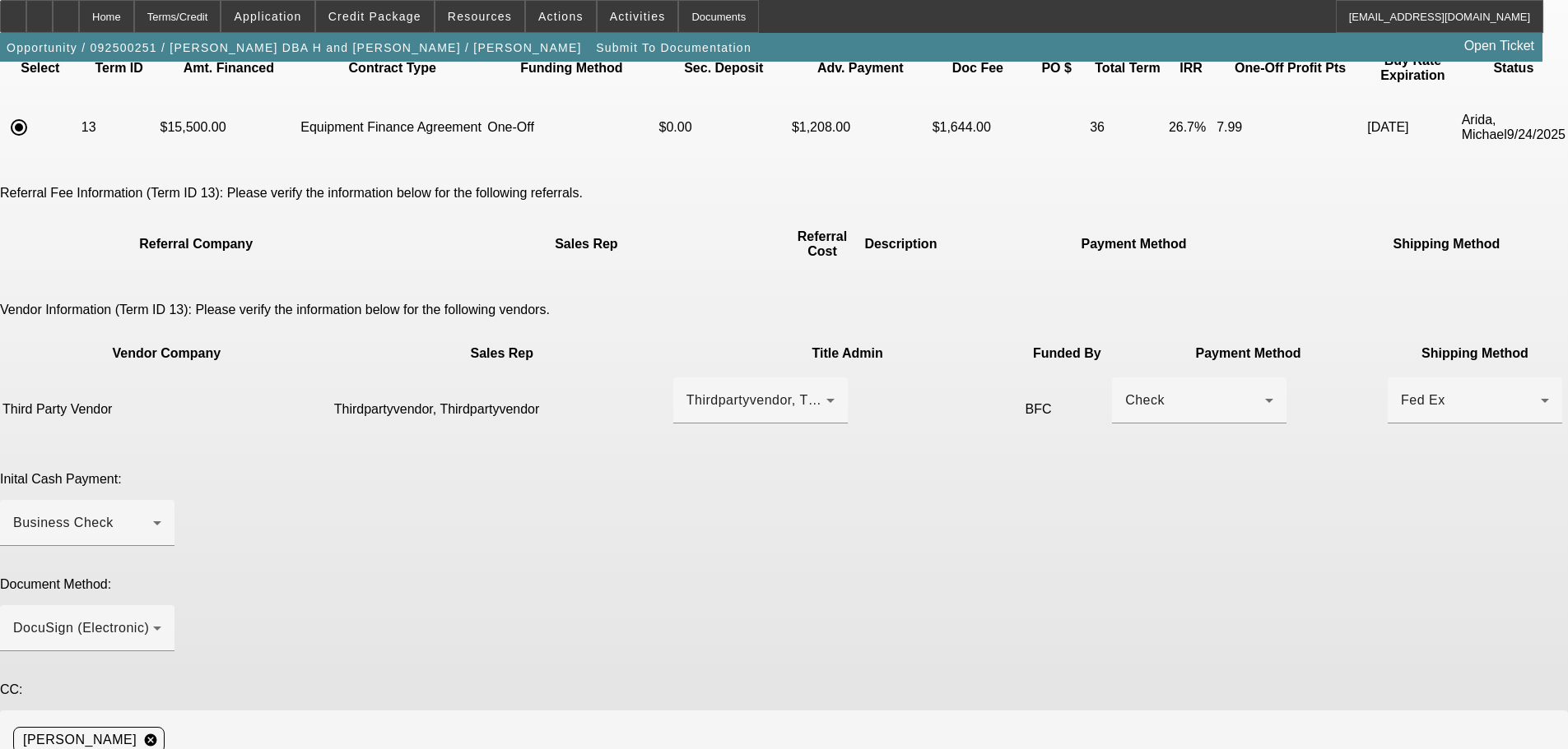
paste textarea "handhtrenching@gmail.com"
drag, startPoint x: 1064, startPoint y: 606, endPoint x: 1065, endPoint y: 618, distance: 12.0
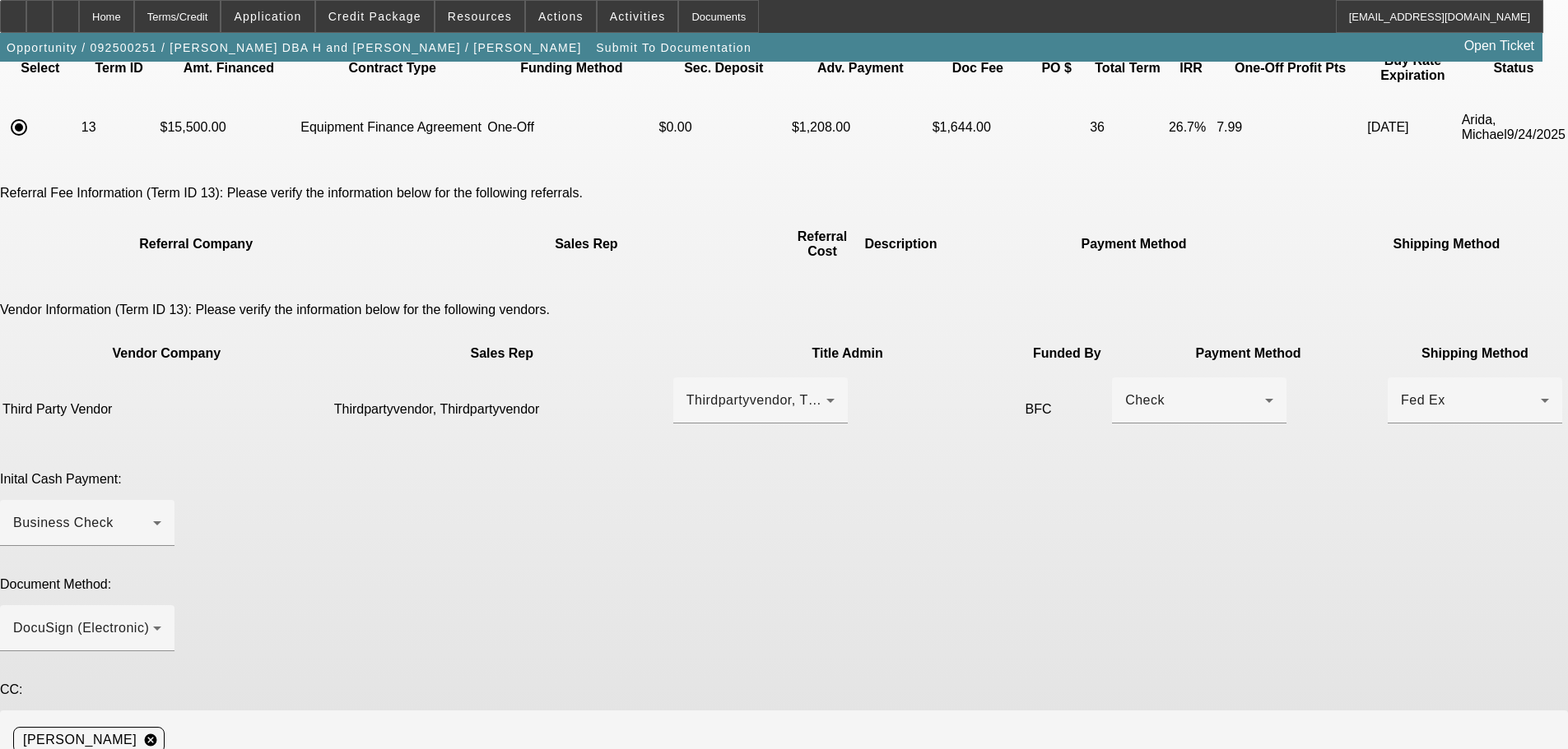
paste textarea "reneehanse.ah@gmail.com"
paste textarea "ryanbullaro250f@yahoo.com"
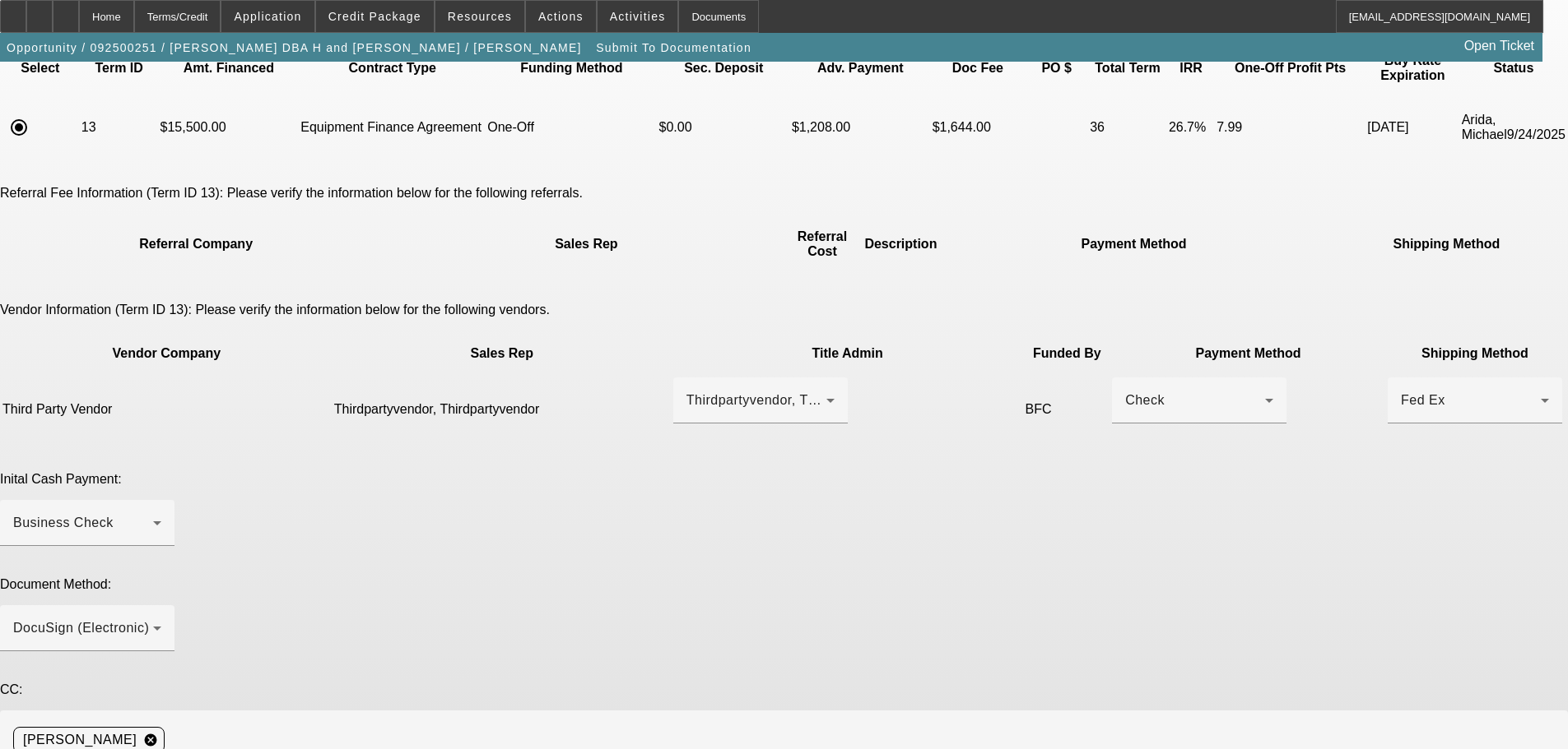
type textarea "Customer contact- Gary Hansen, 417-669-7226, handhtrenching@gmail.com. Annette …"
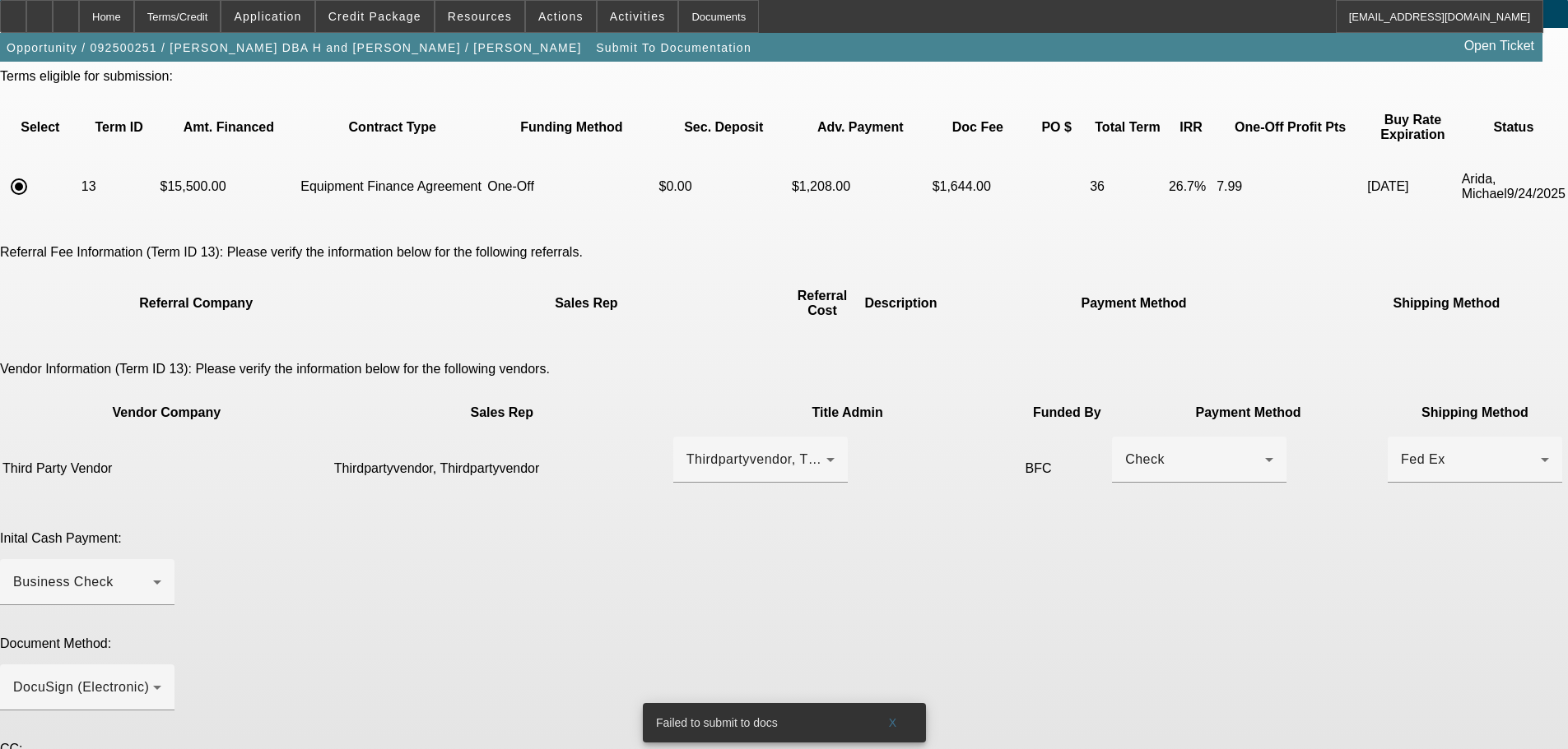
scroll to position [0, 0]
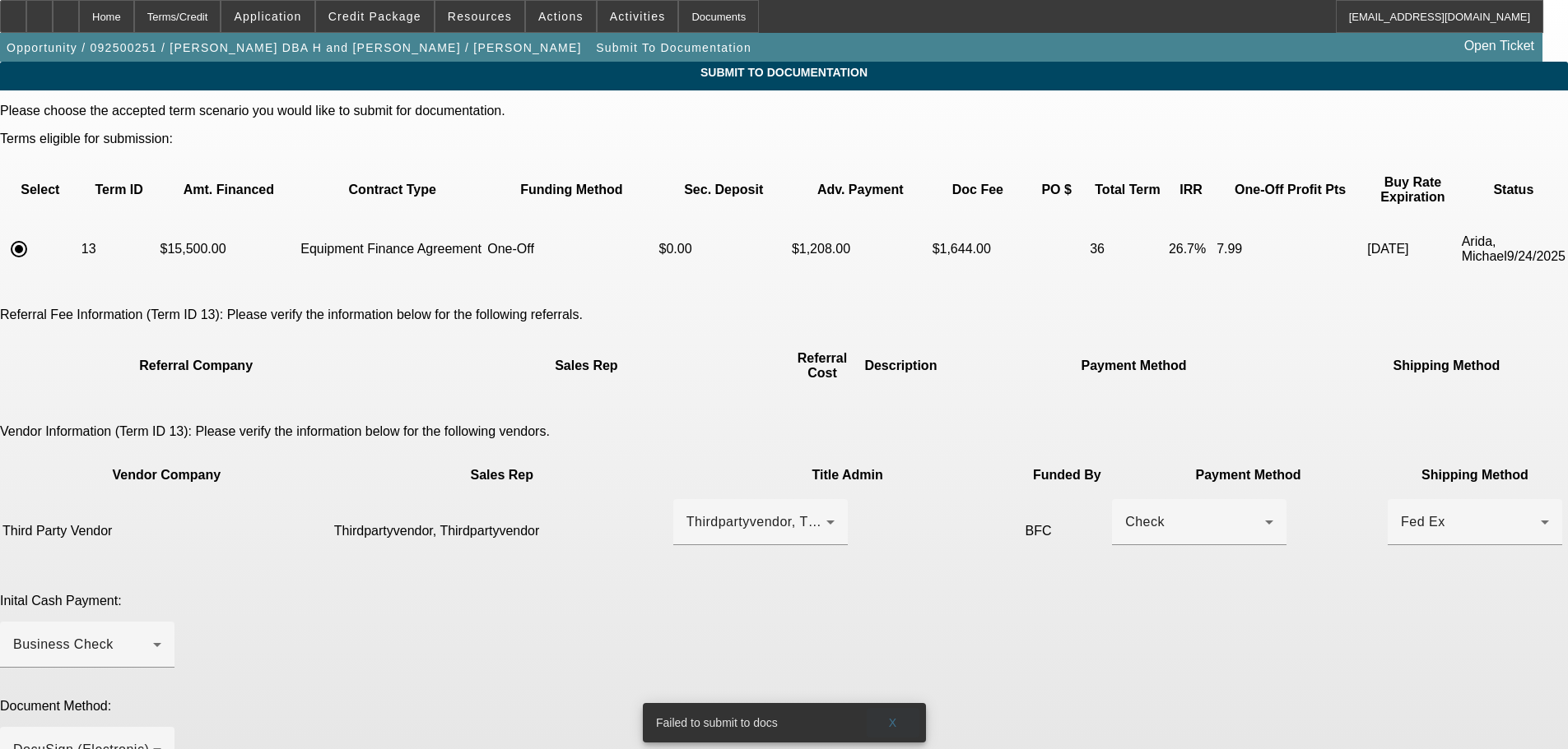
click at [892, 716] on span "X" at bounding box center [892, 722] width 9 height 13
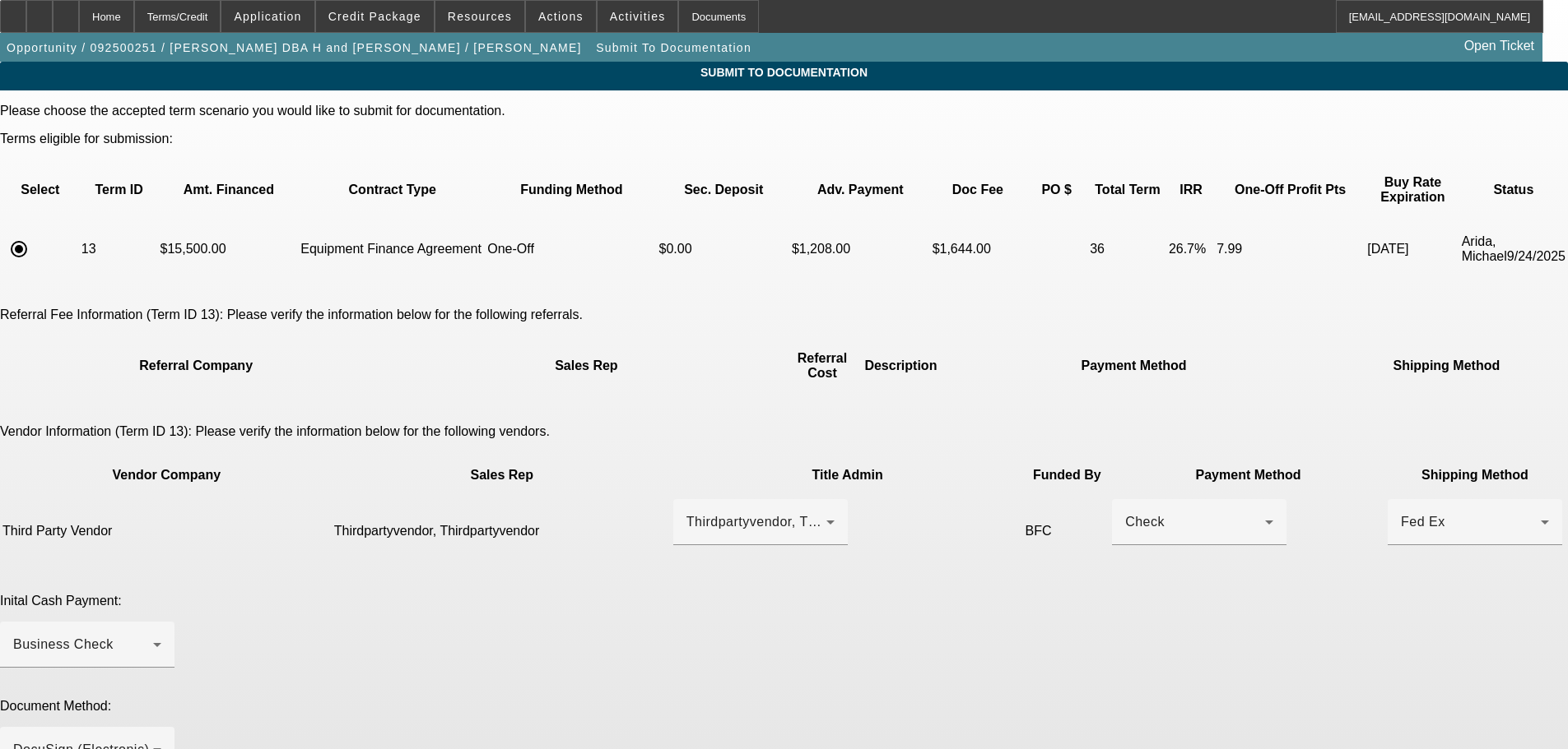
scroll to position [122, 0]
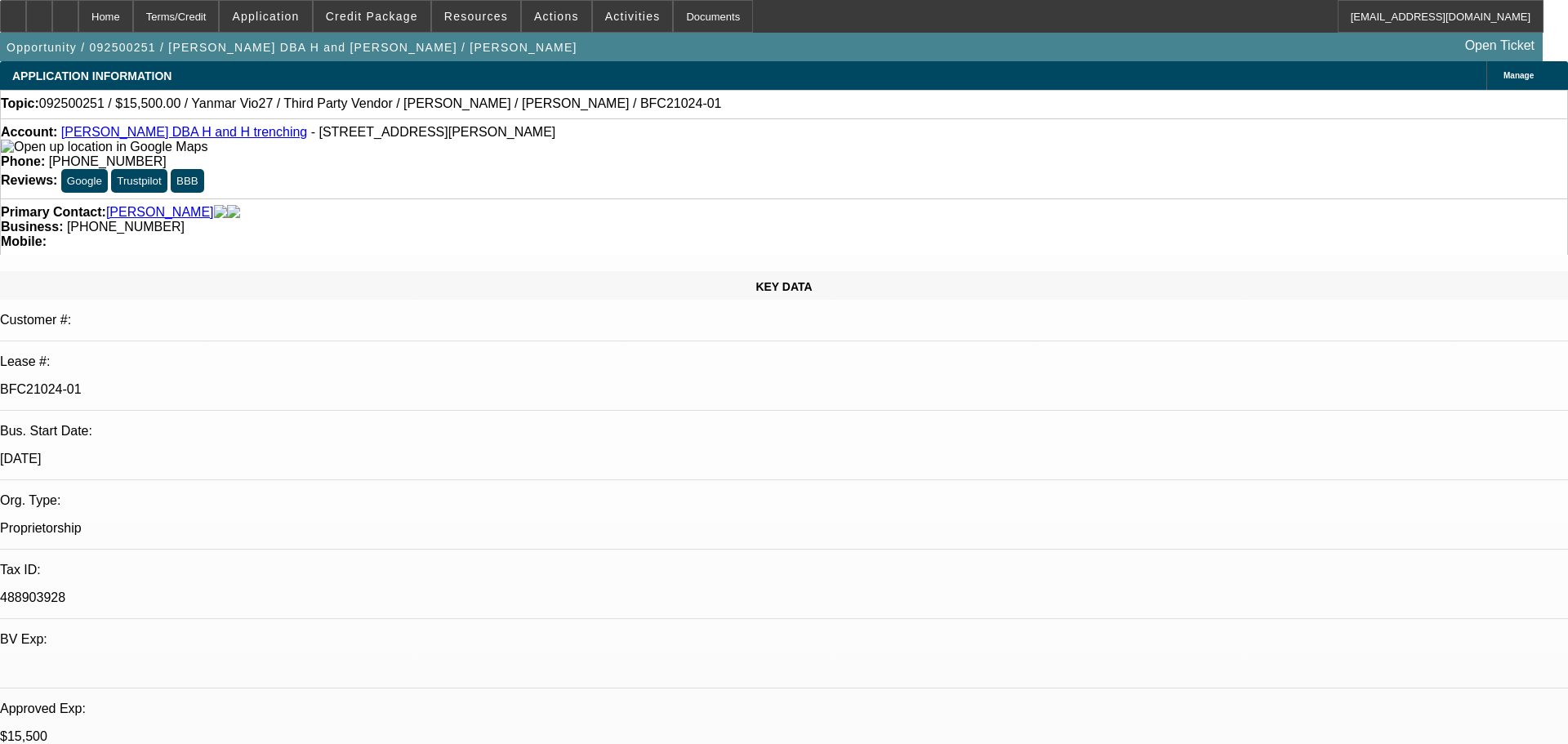
select select "0"
select select "6"
select select "0"
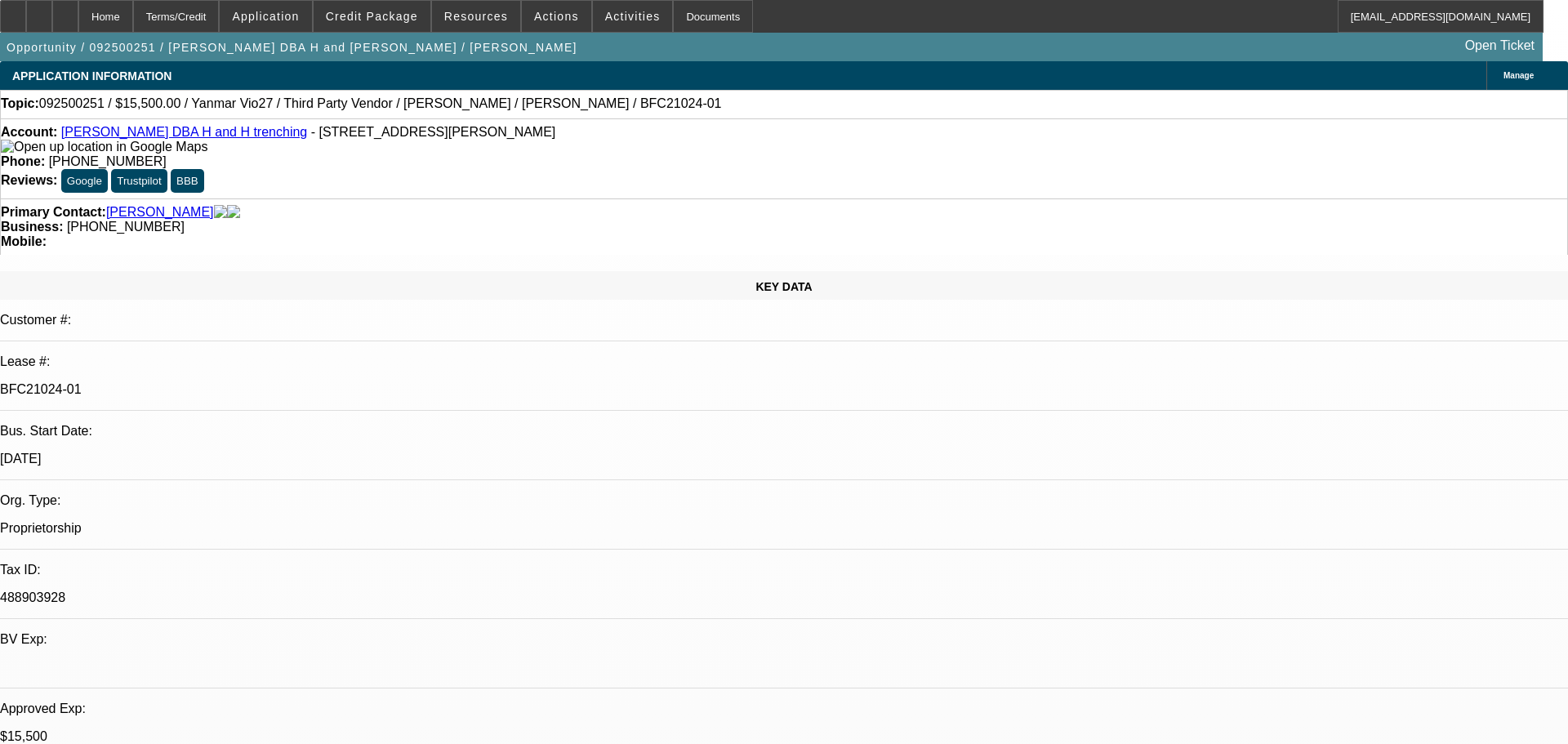
select select "0"
select select "6"
select select "0"
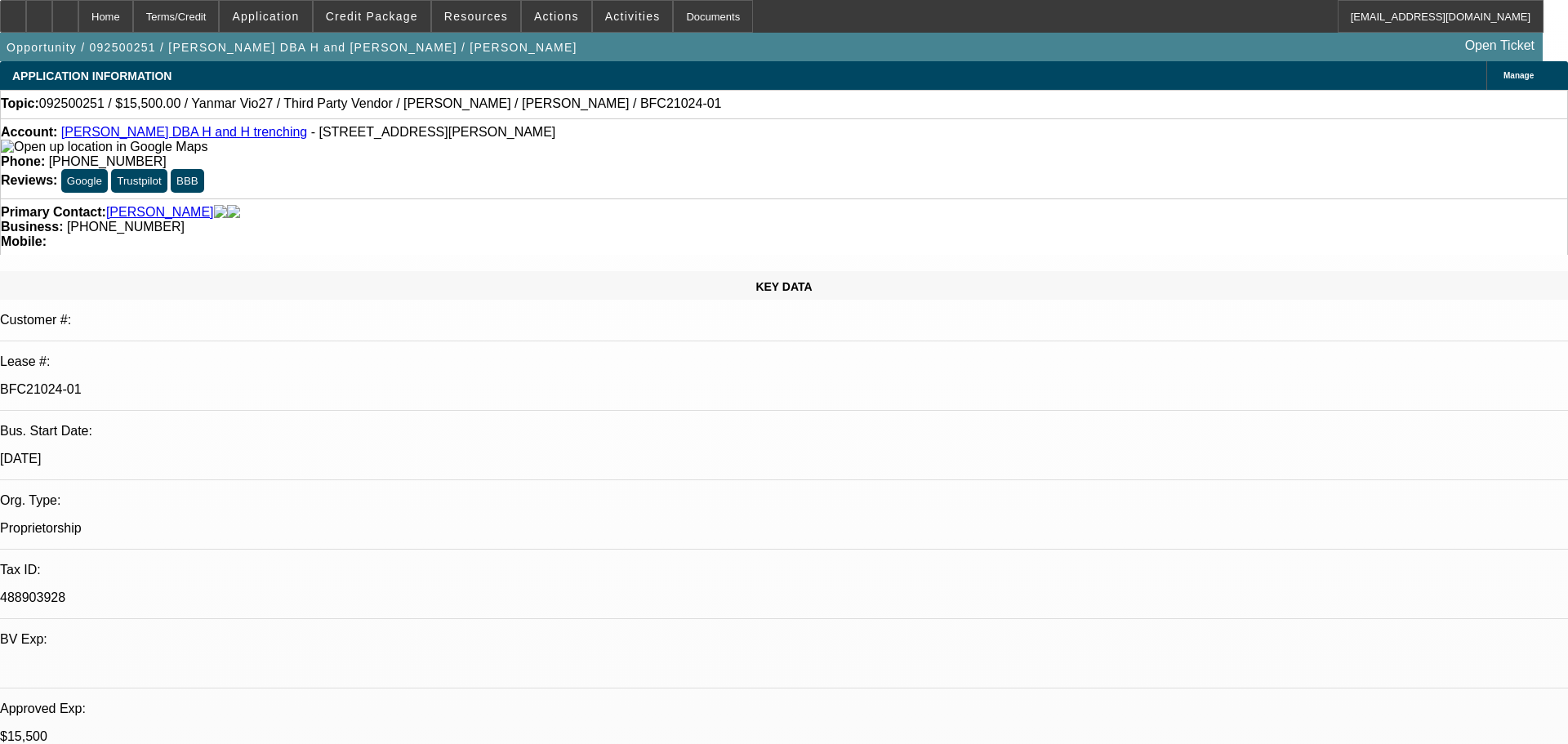
select select "0"
select select "6"
select select "0"
select select "0.1"
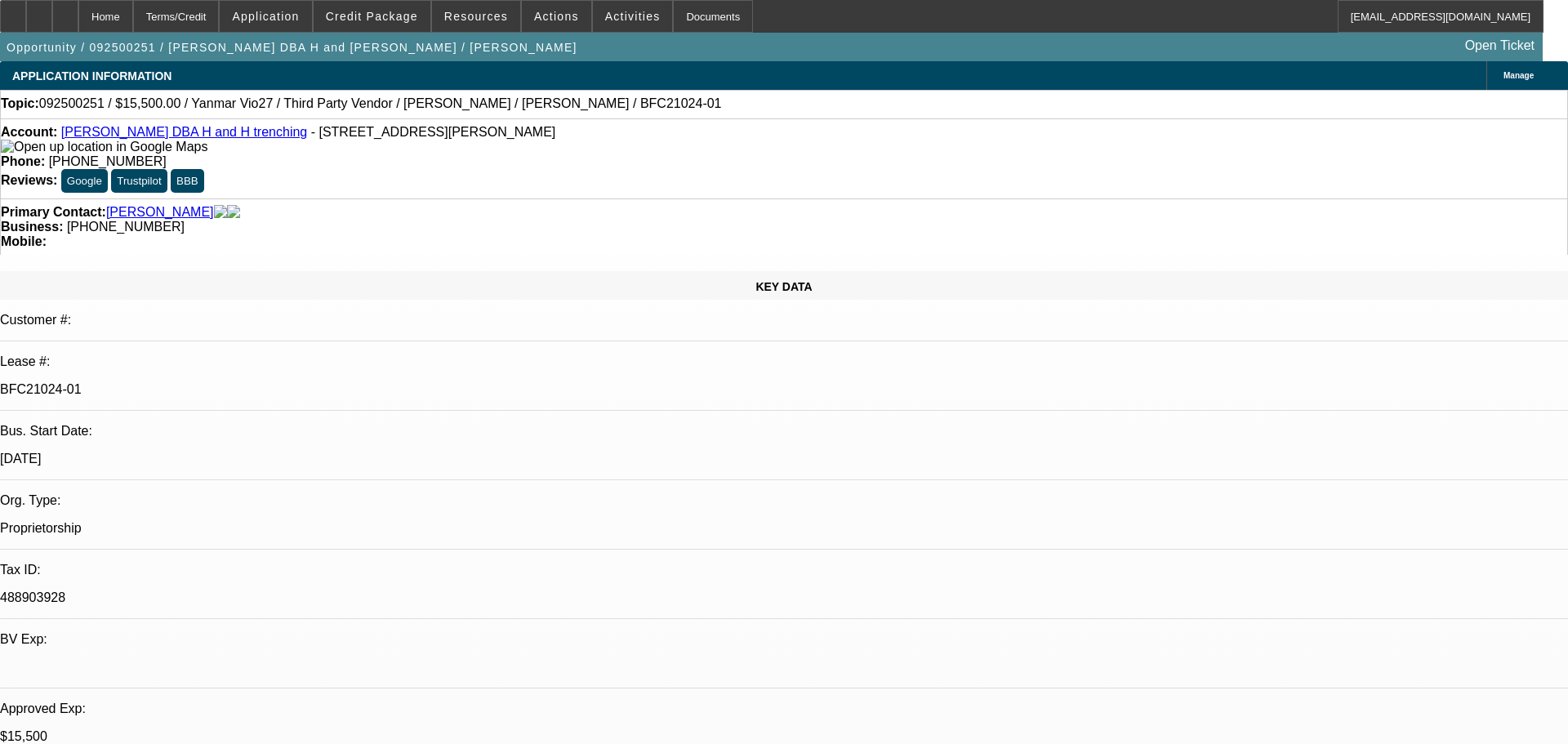
select select "4"
click at [196, 136] on link "Gary Hansen DBA H and H trenching" at bounding box center [184, 132] width 246 height 14
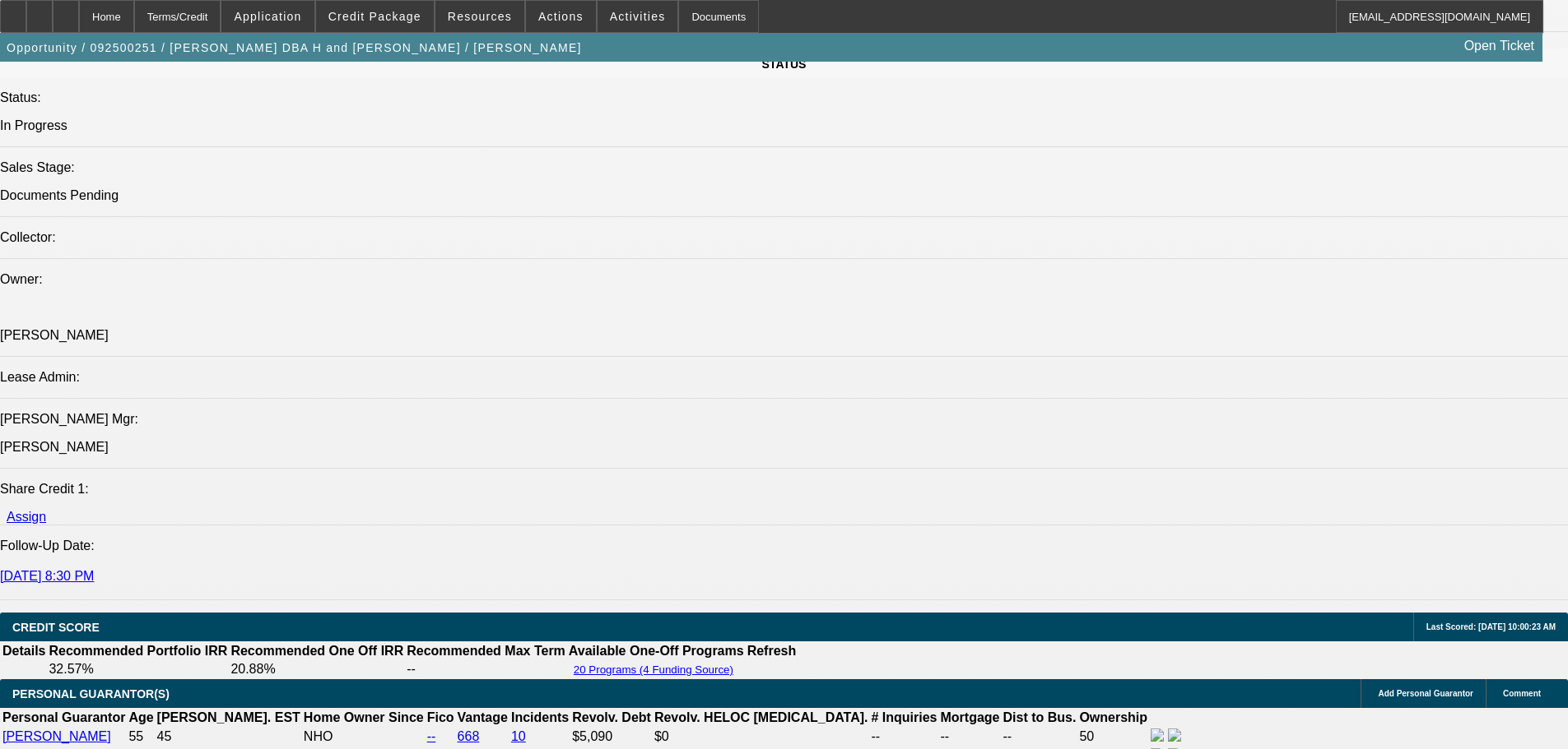
scroll to position [1974, 0]
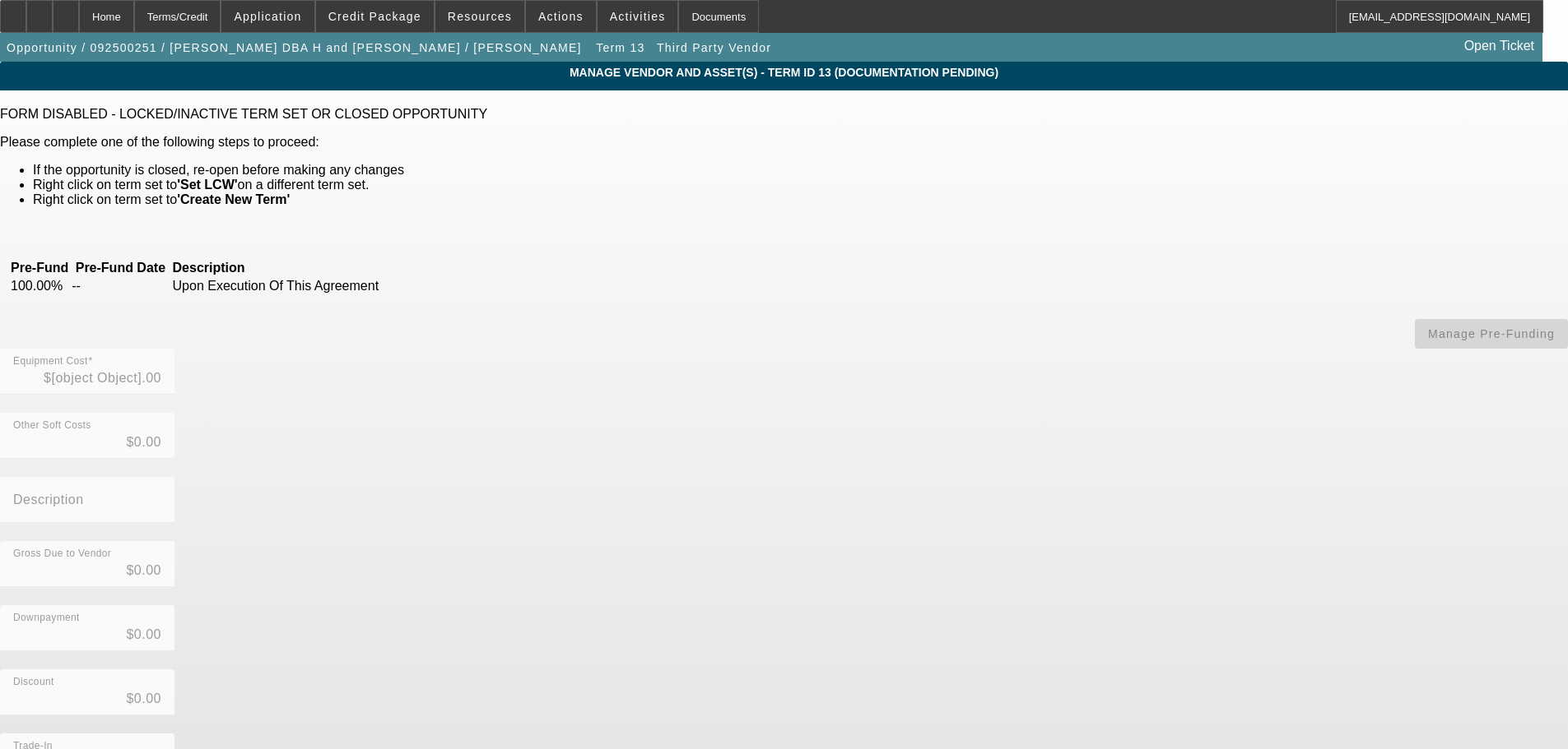
type input "$15,500.00"
click at [133, 8] on div "Home" at bounding box center [107, 16] width 55 height 33
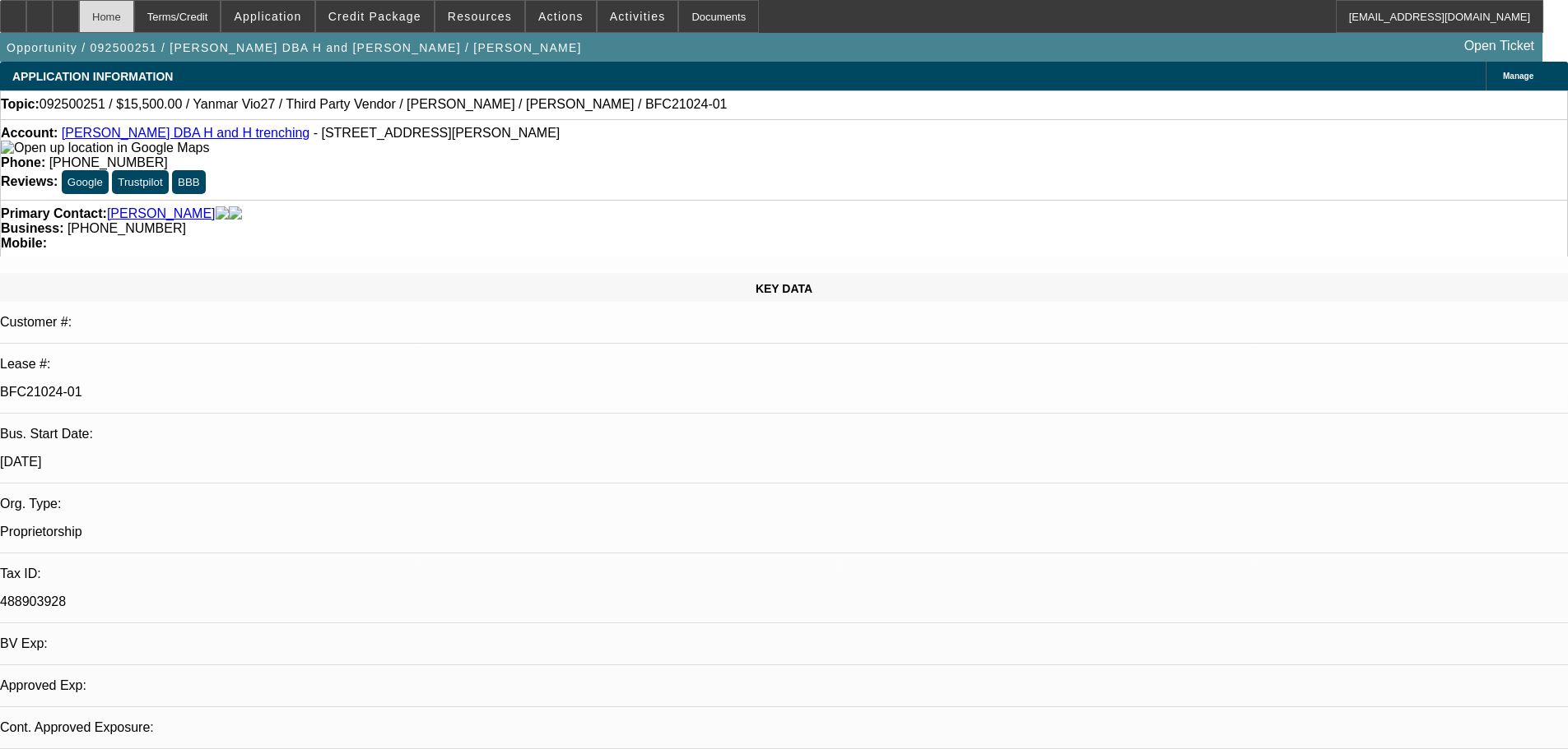
select select "0"
select select "6"
select select "0"
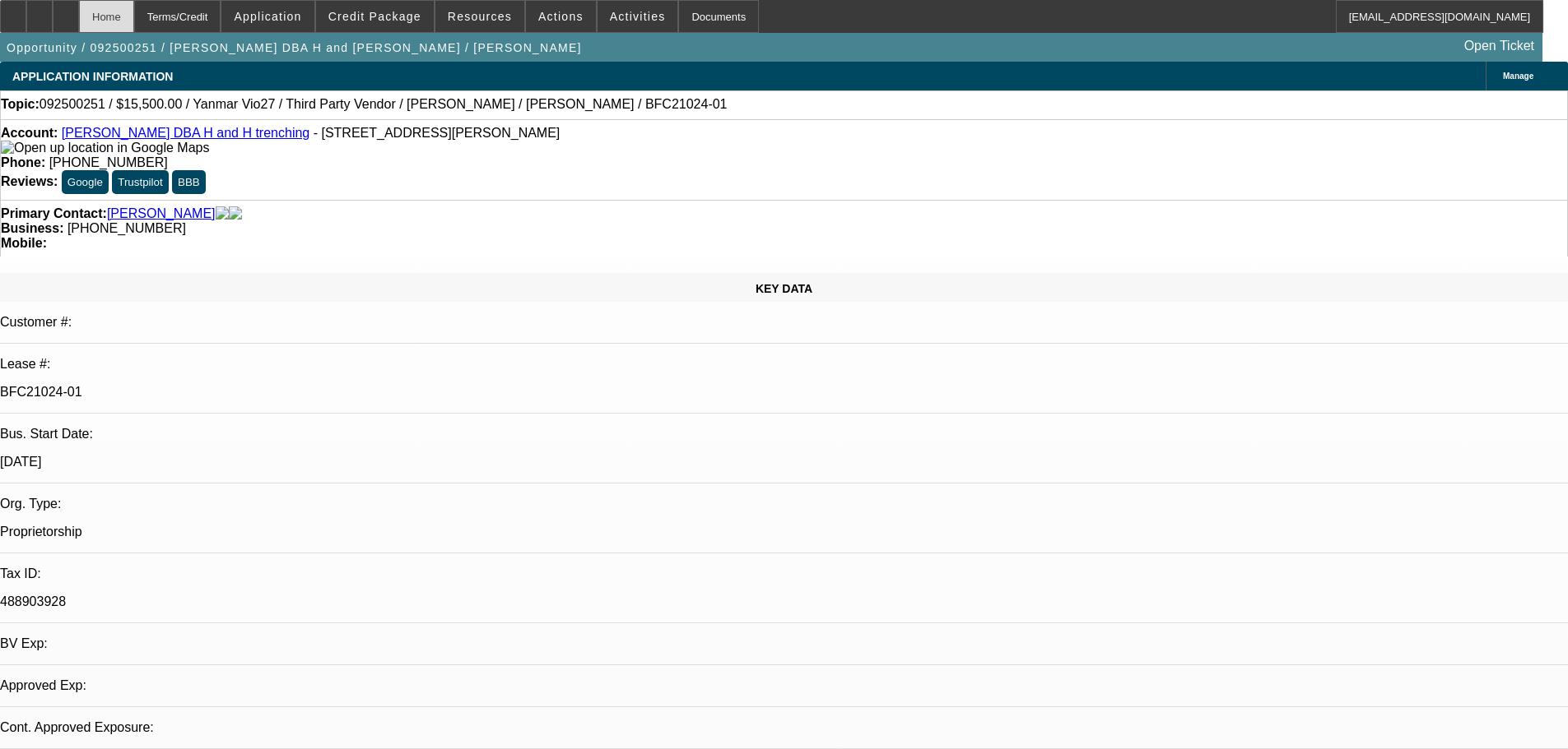
select select "0"
select select "6"
select select "0"
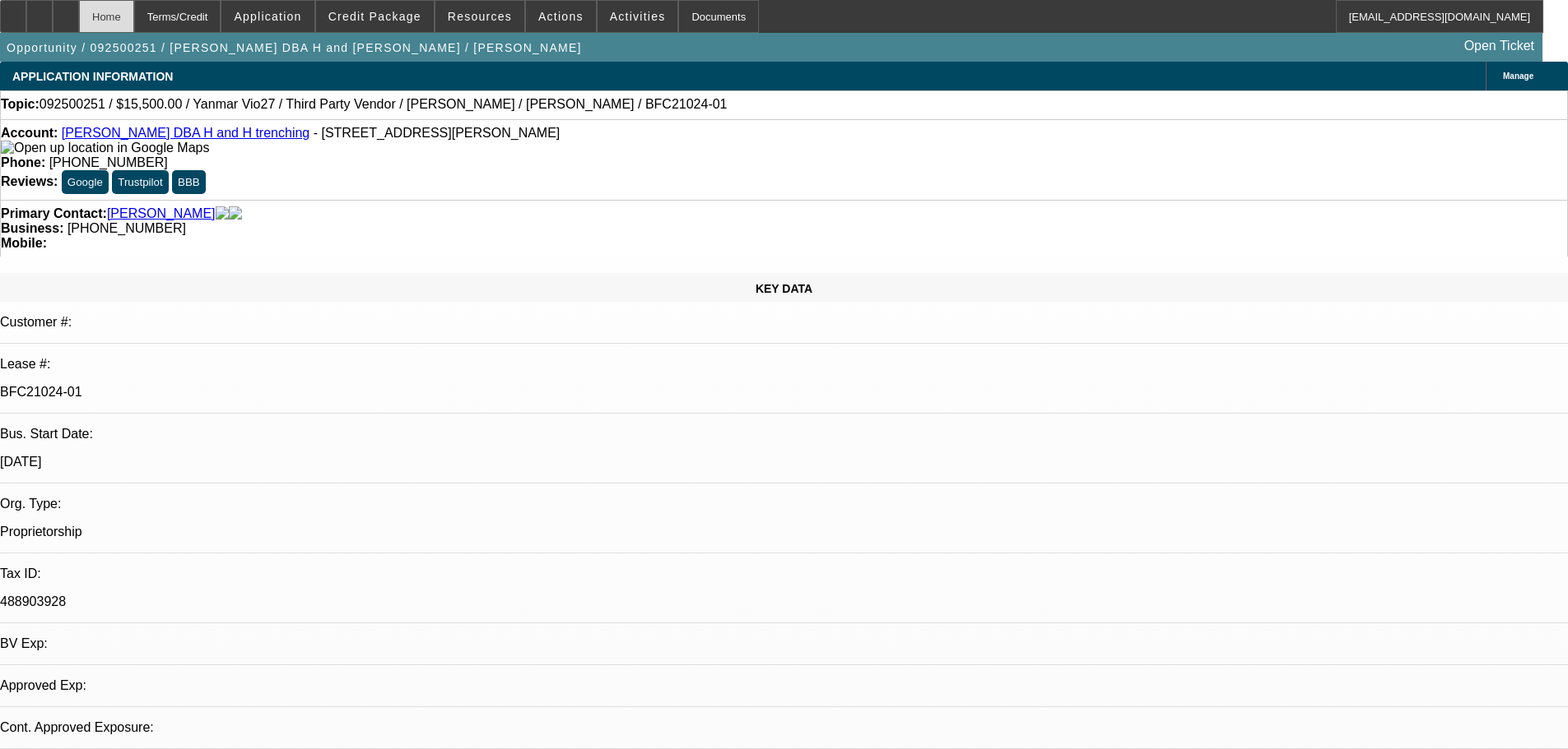
select select "0"
select select "6"
select select "0"
select select "0.1"
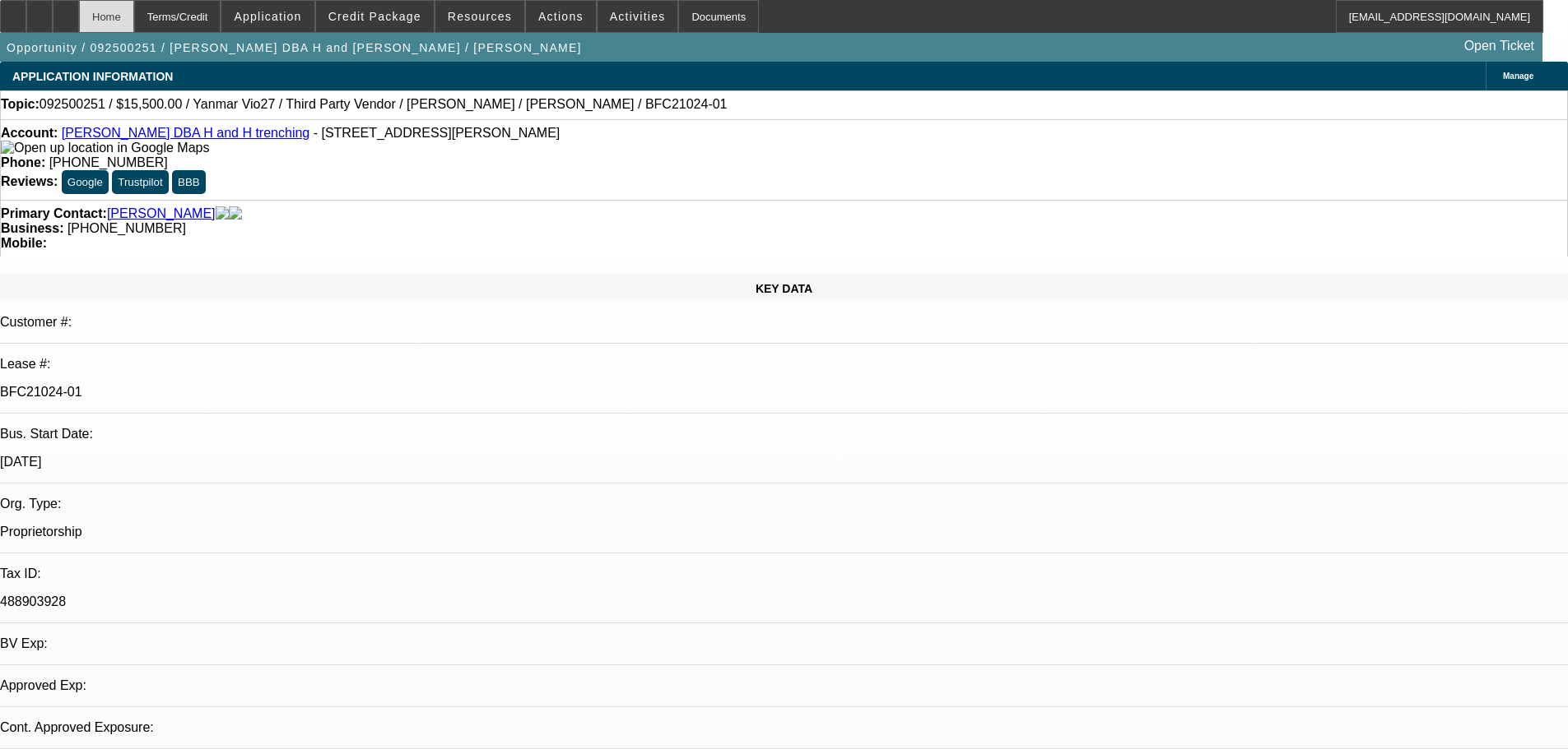
select select "4"
click at [66, 10] on icon at bounding box center [66, 10] width 0 height 0
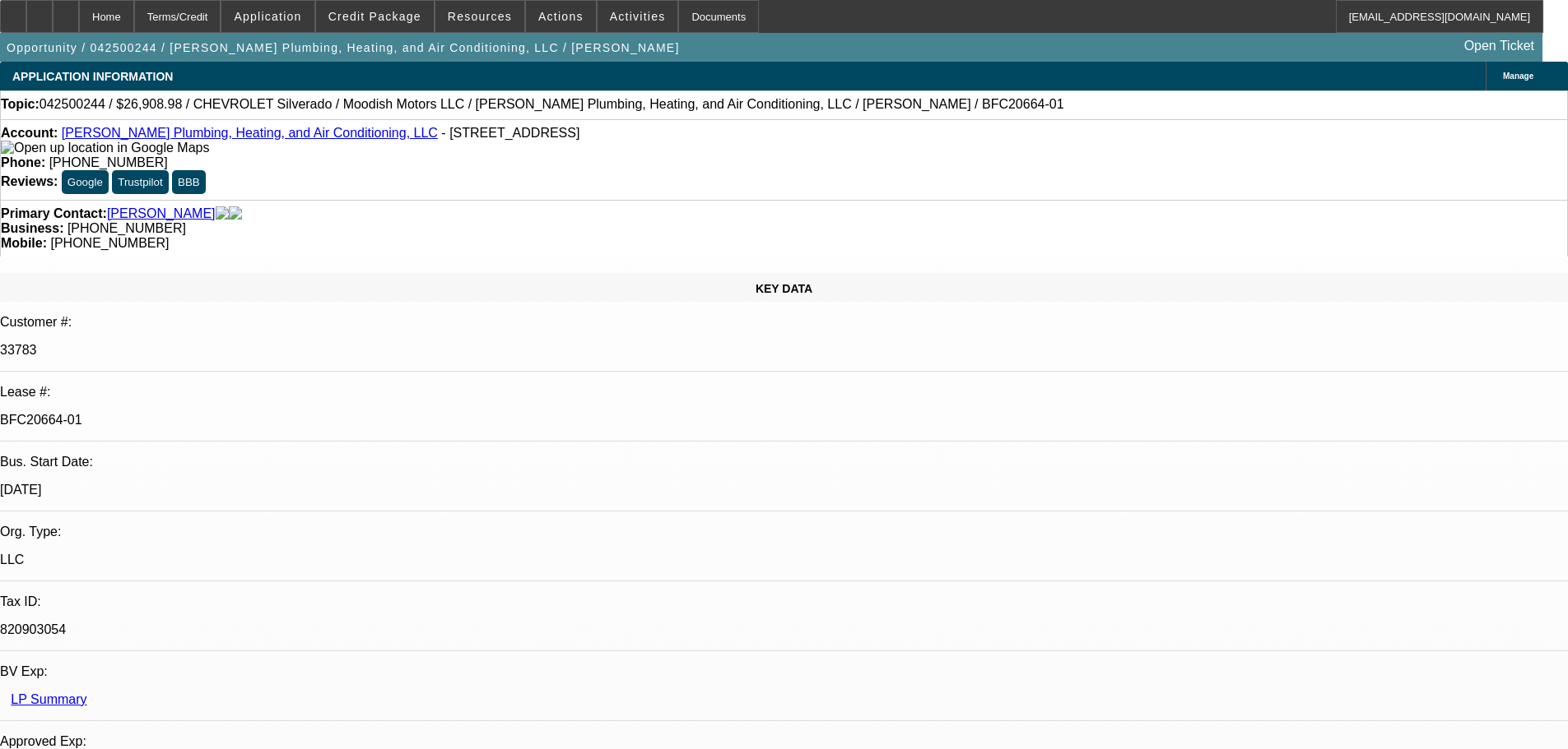
select select "0"
select select "3"
select select "0"
select select "6"
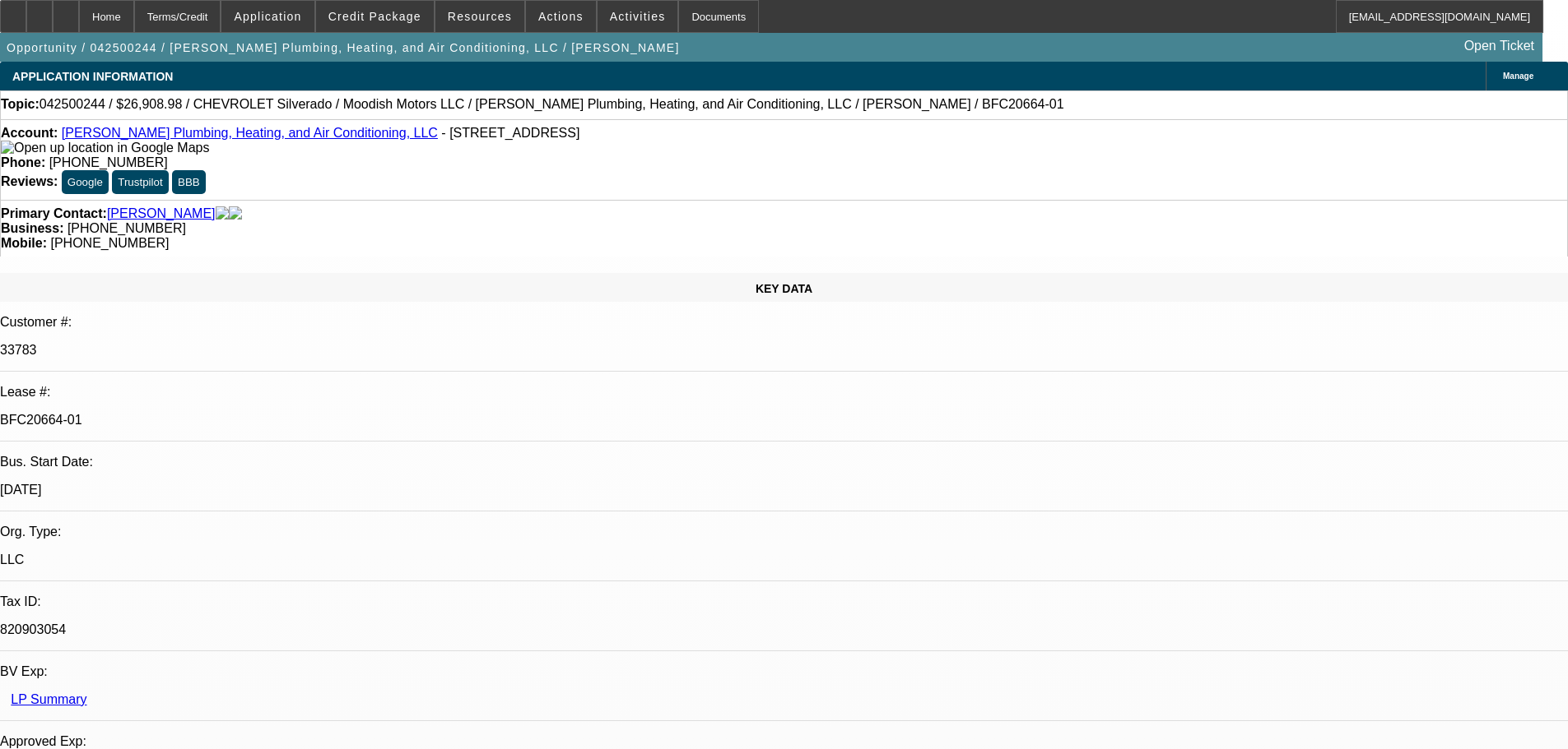
select select "0"
select select "3"
select select "0"
select select "6"
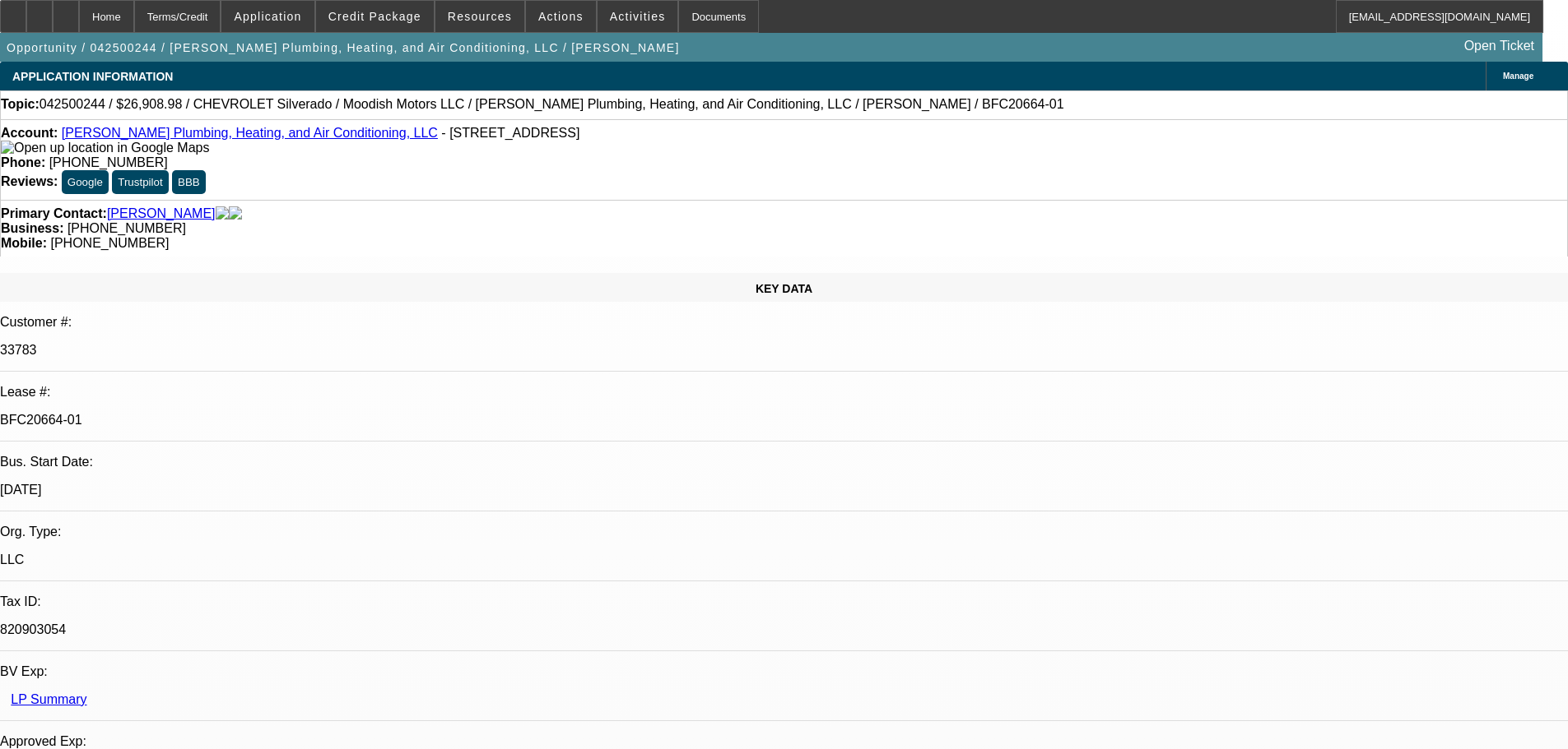
select select "0"
select select "2"
select select "0"
select select "6"
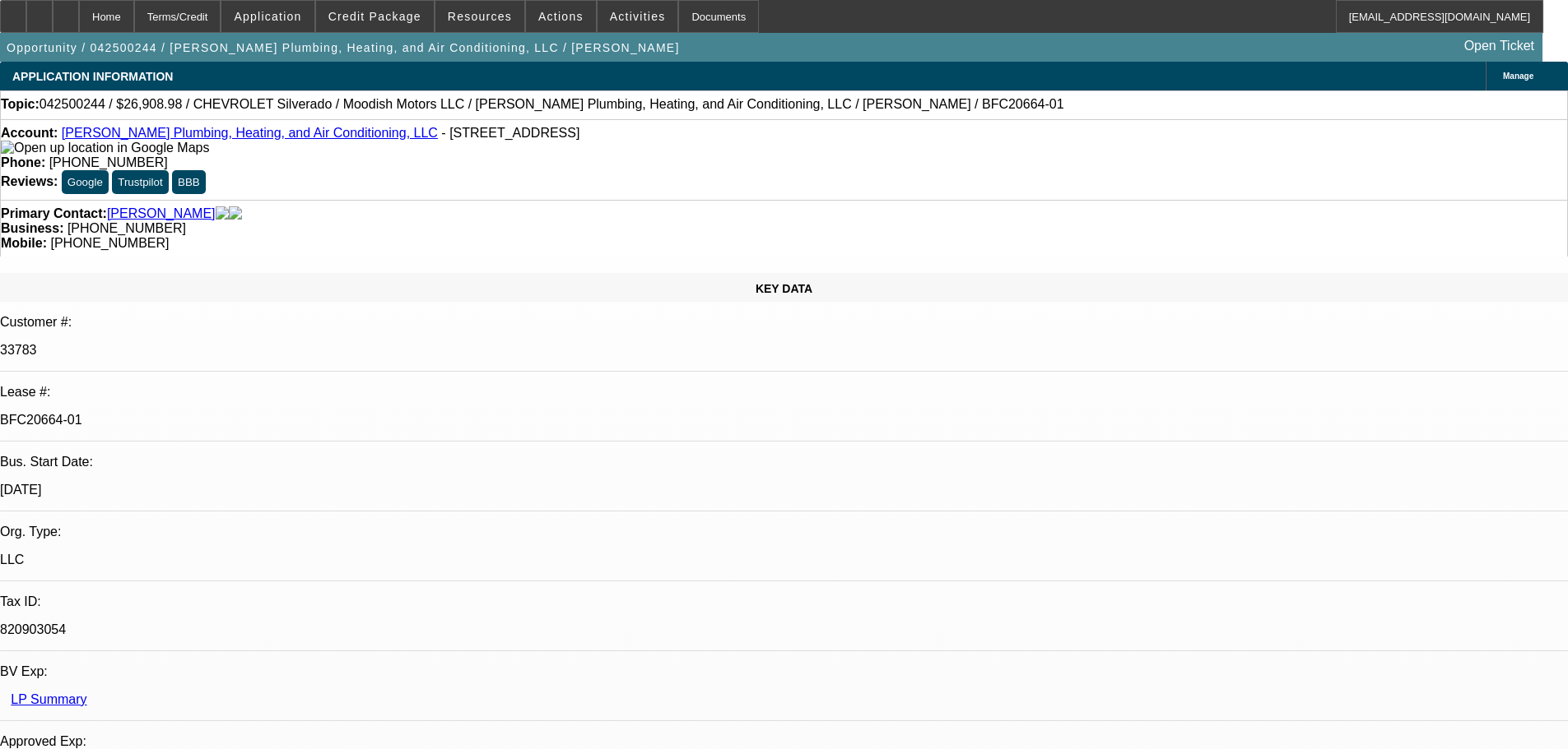
select select "0"
select select "3"
select select "0"
select select "6"
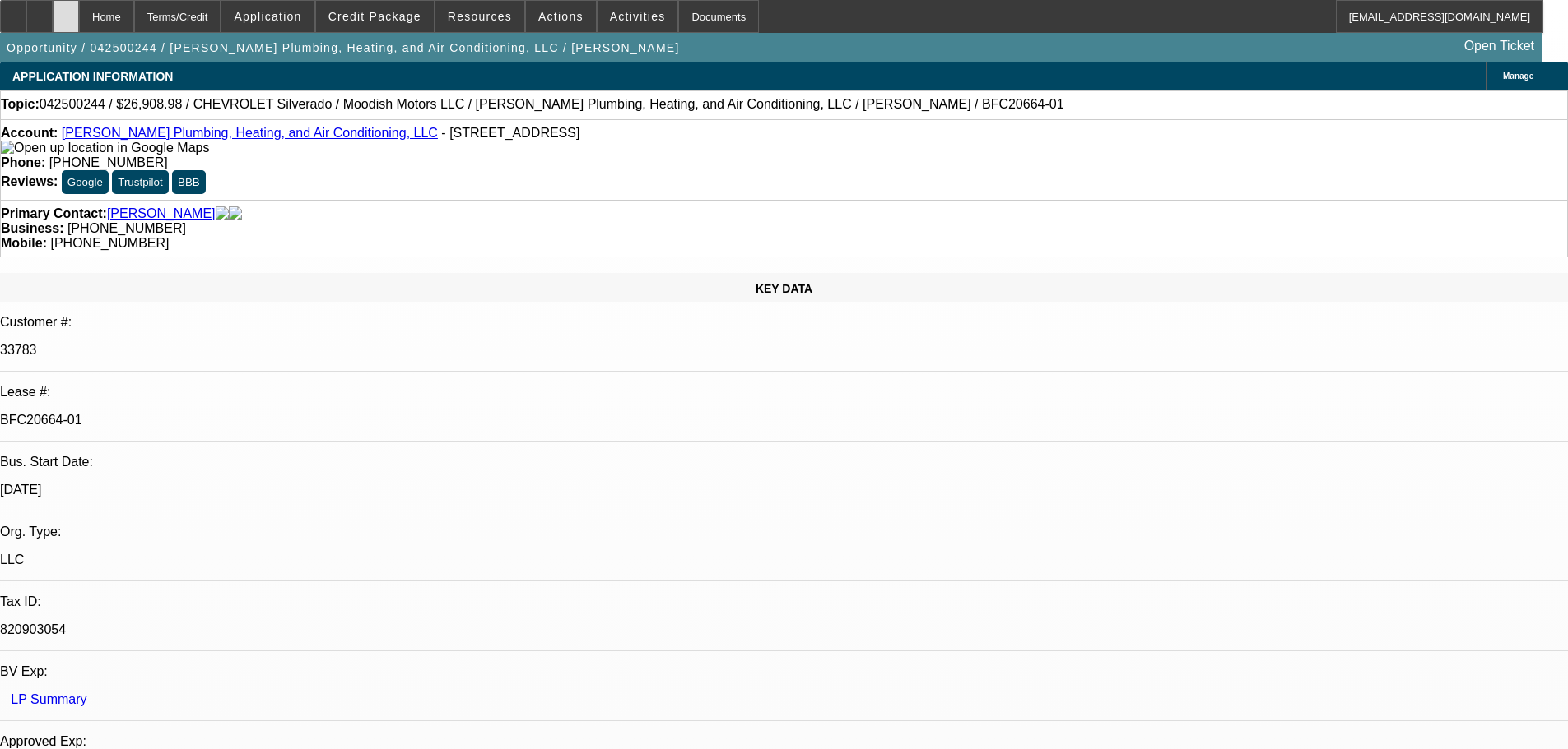
click at [79, 5] on div at bounding box center [66, 16] width 26 height 33
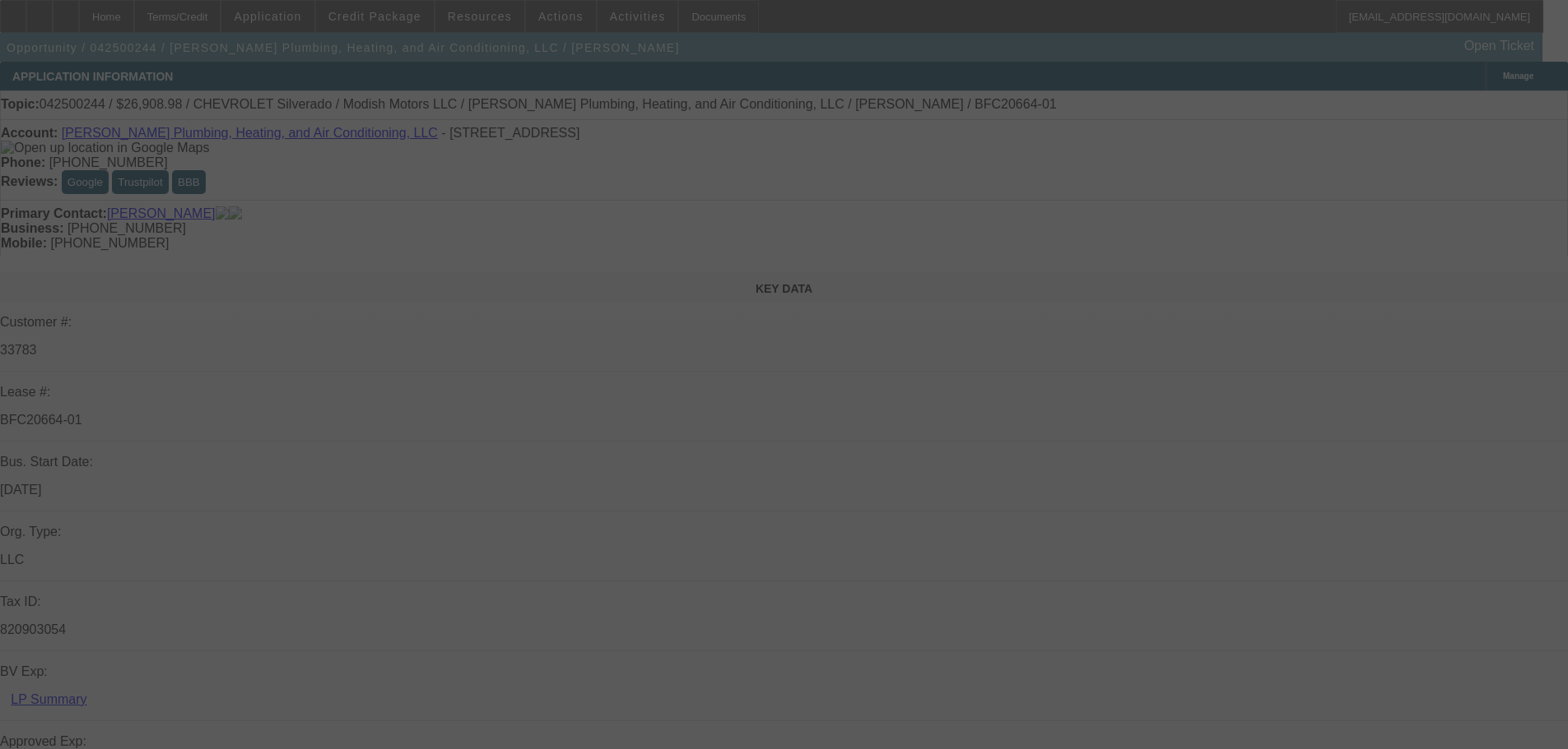
select select "0"
select select "3"
select select "0"
select select "6"
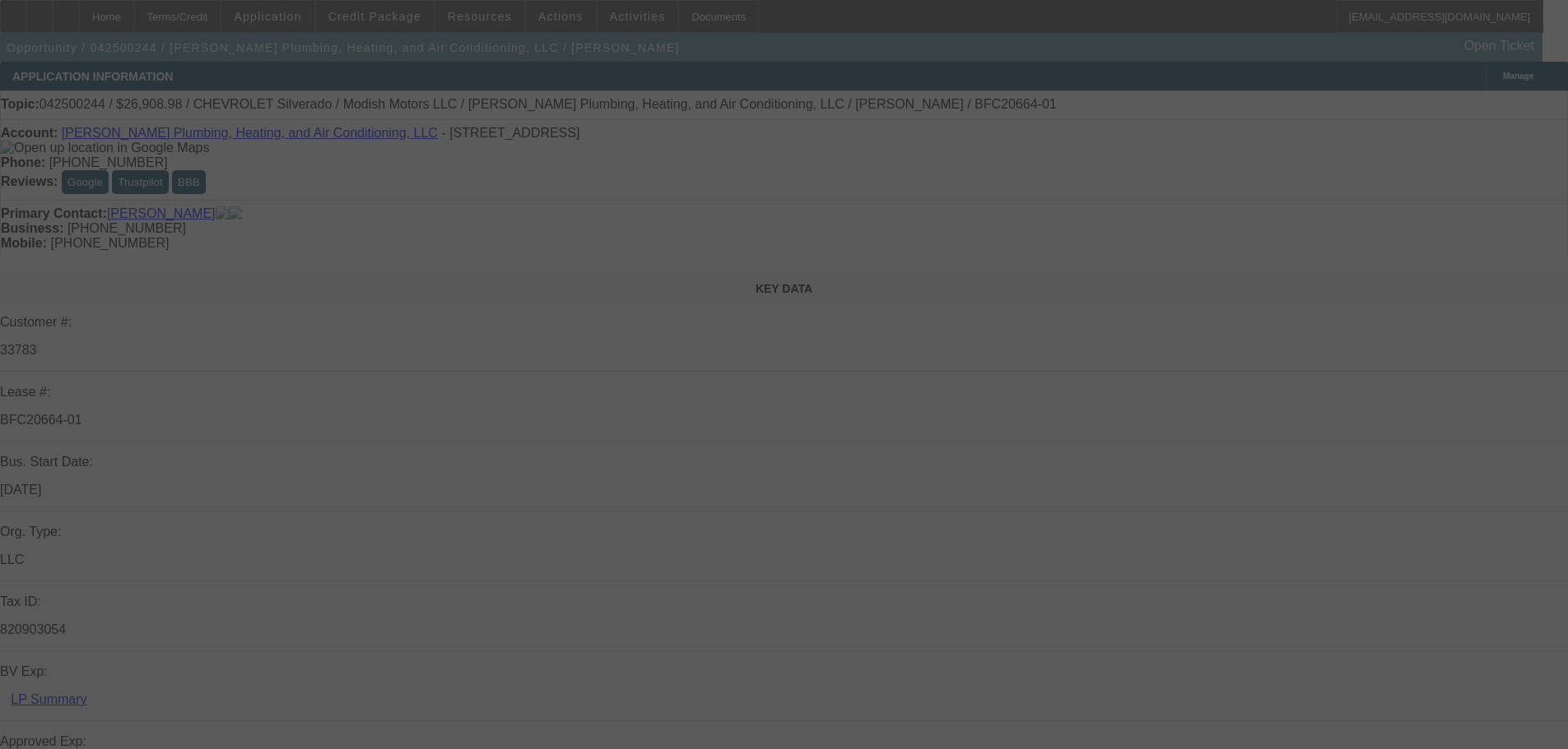
select select "0"
select select "3"
select select "0"
select select "6"
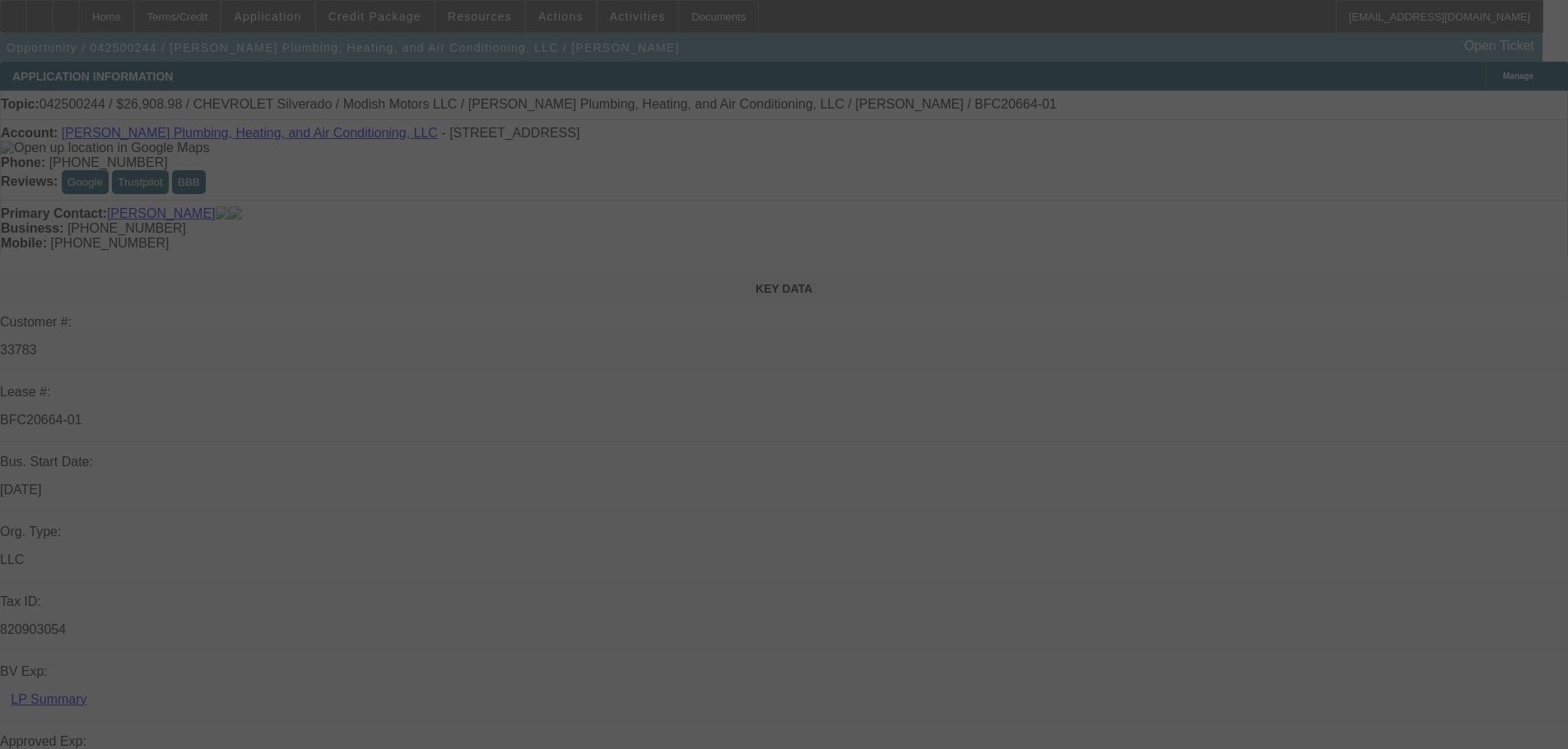
select select "0"
select select "2"
select select "0"
select select "6"
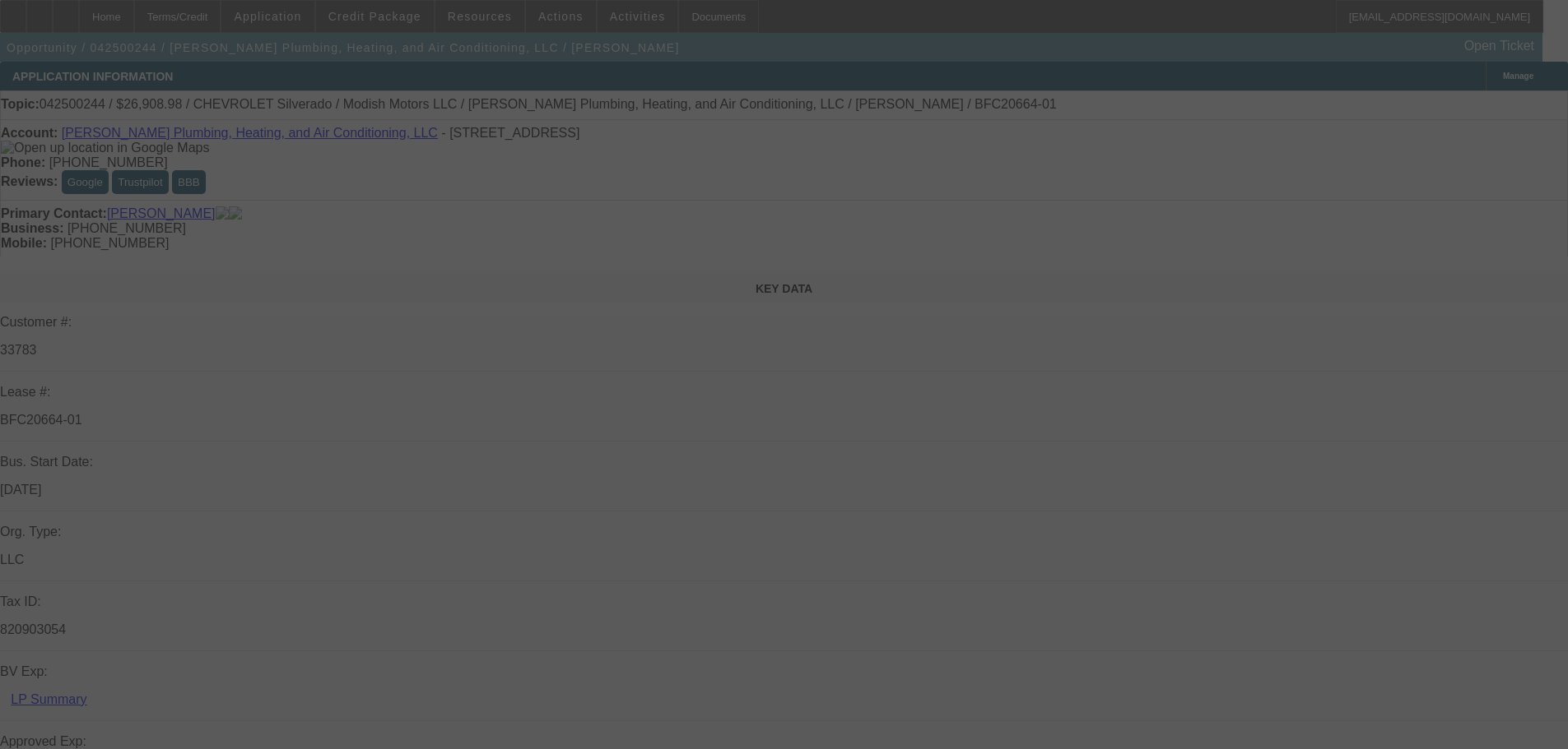
select select "0"
select select "3"
select select "0"
select select "6"
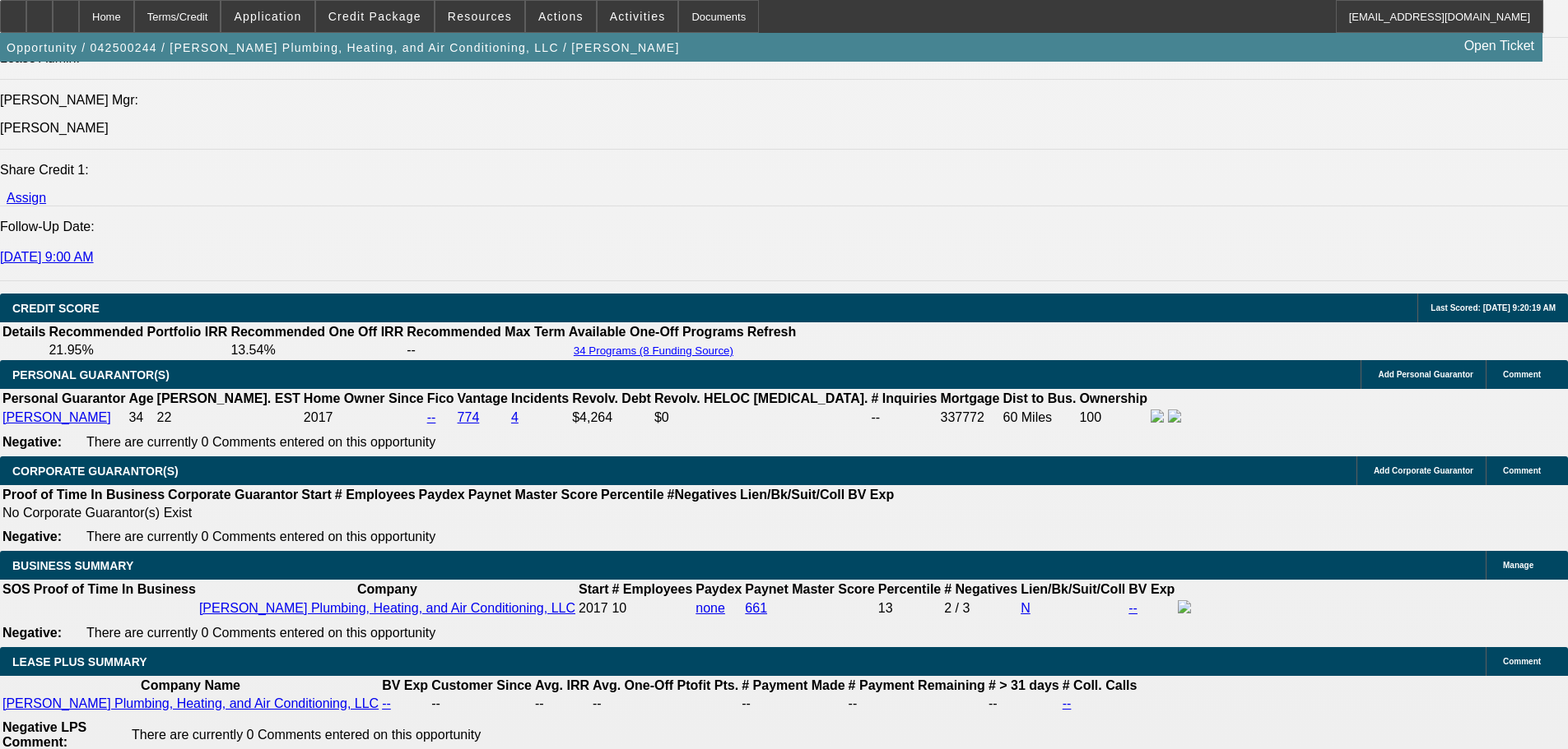
scroll to position [2139, 0]
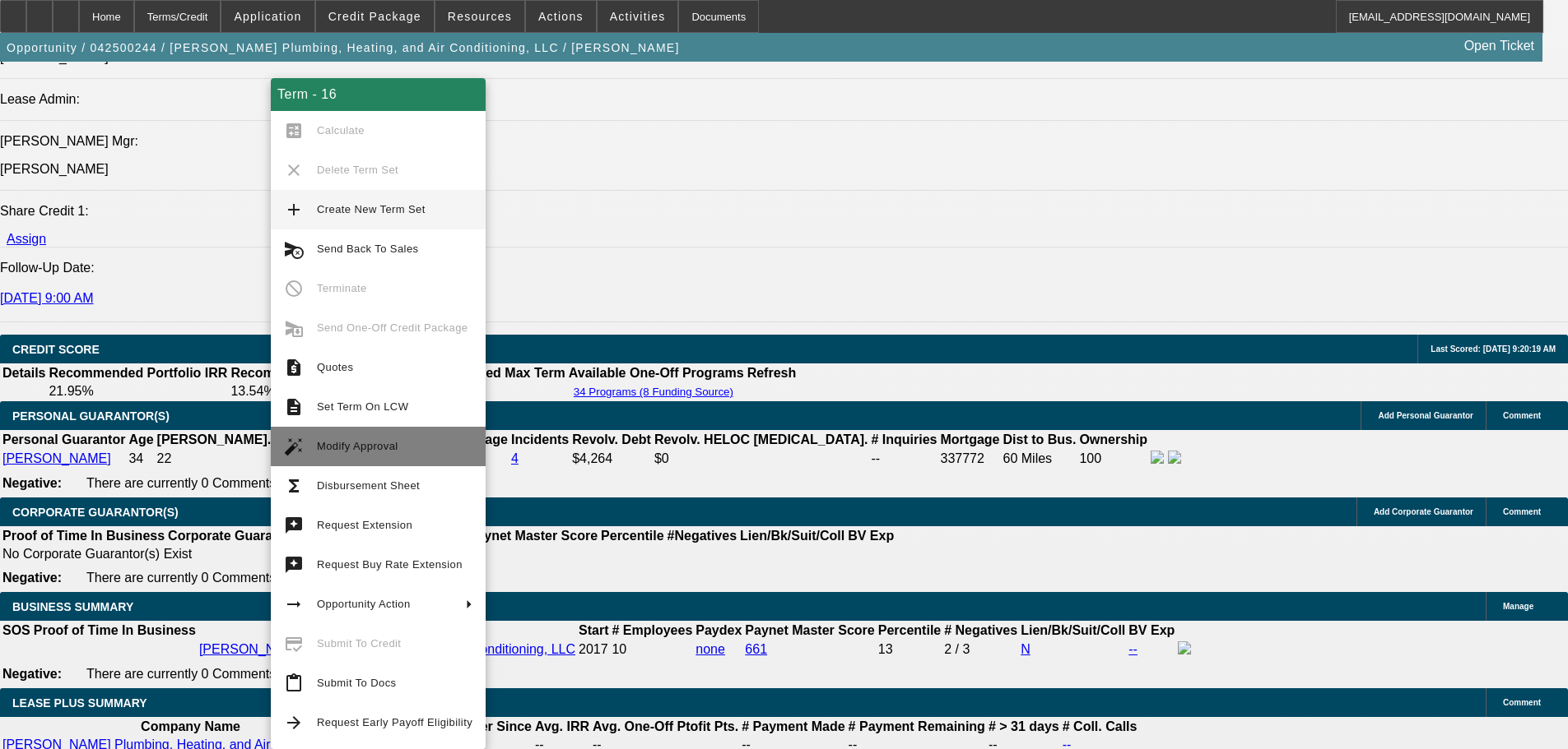
click at [370, 436] on button "auto_fix_high Modify Approval" at bounding box center [379, 447] width 215 height 40
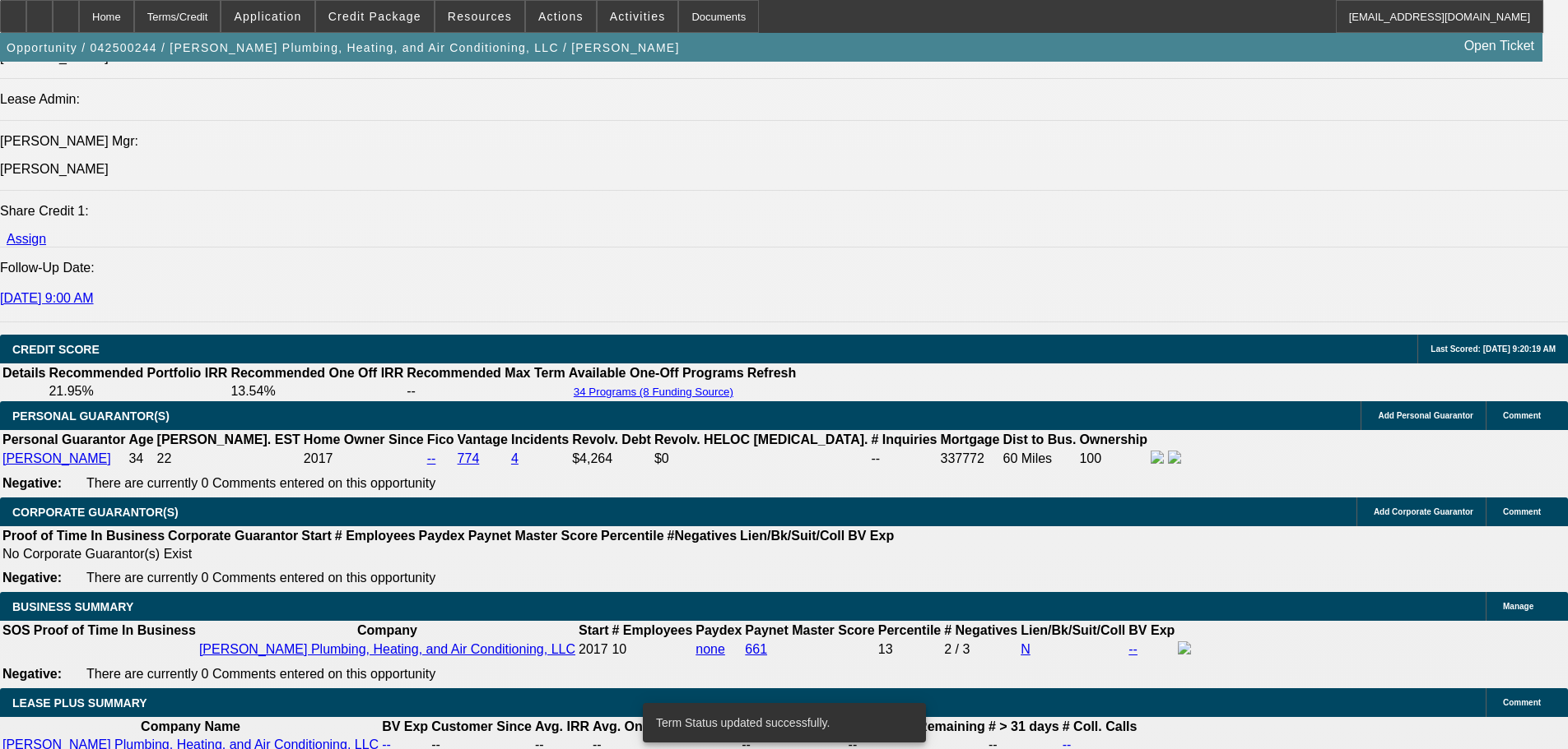
select select "0"
select select "3"
select select "0"
select select "6"
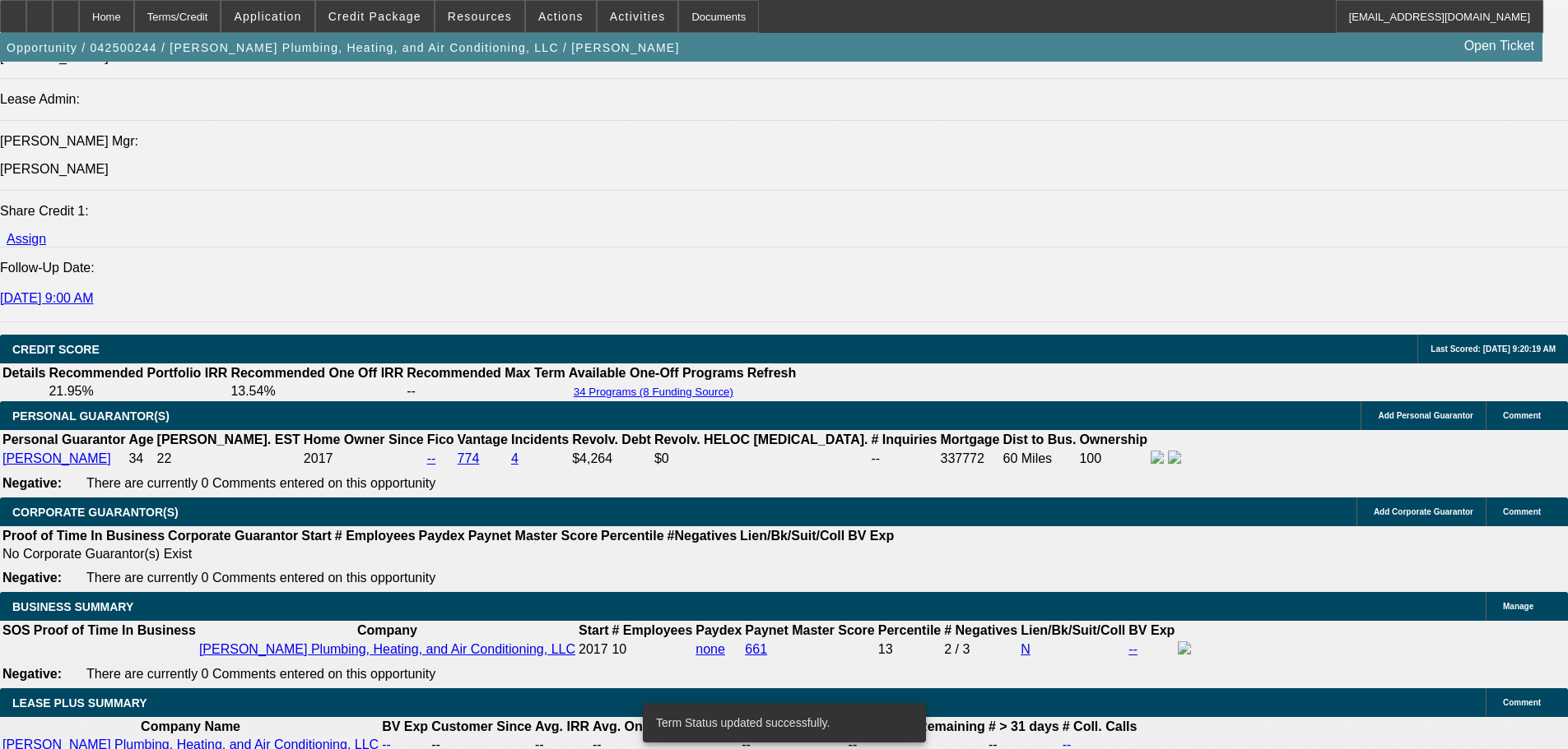
select select "0"
select select "3"
select select "0"
select select "6"
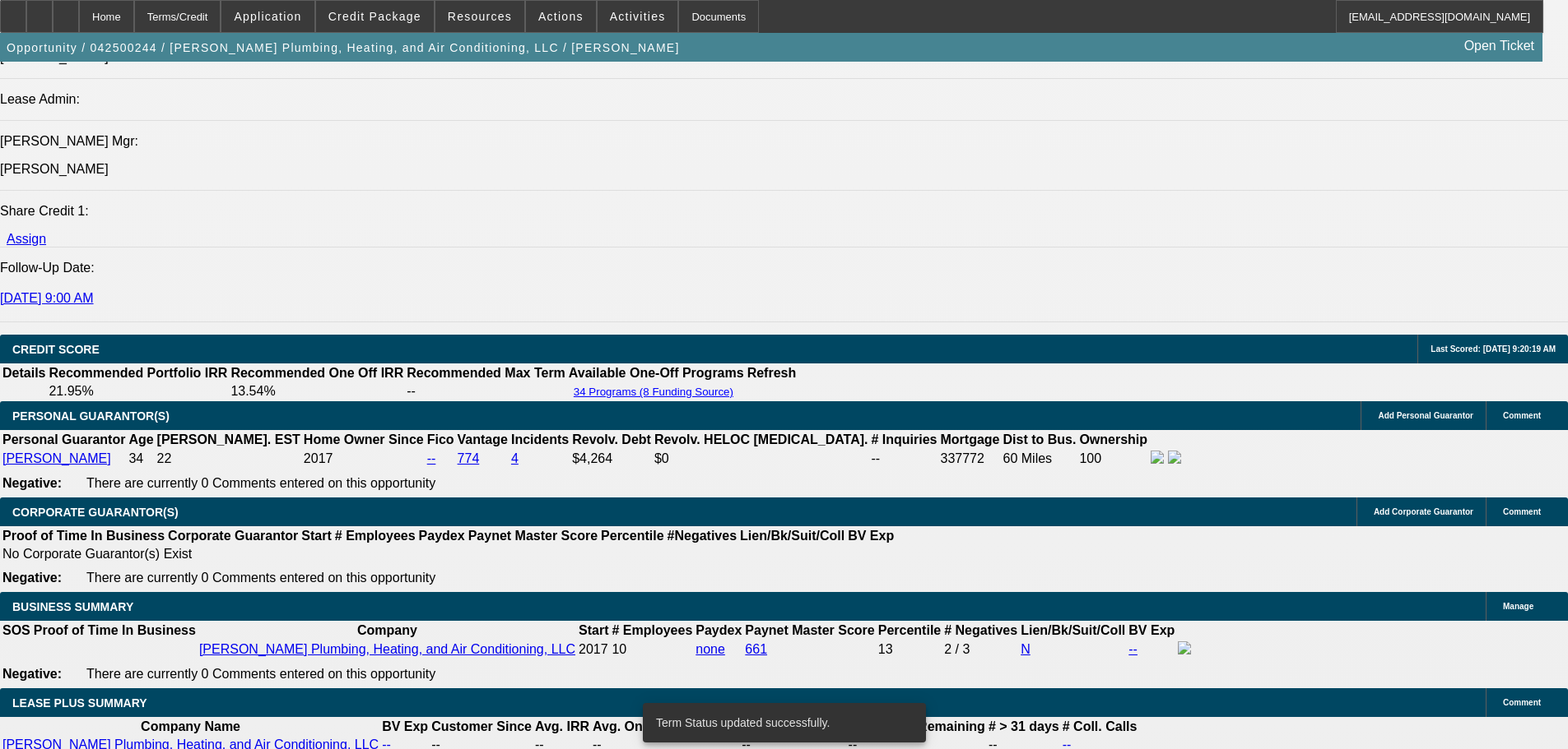
select select "0"
select select "3"
select select "0"
select select "6"
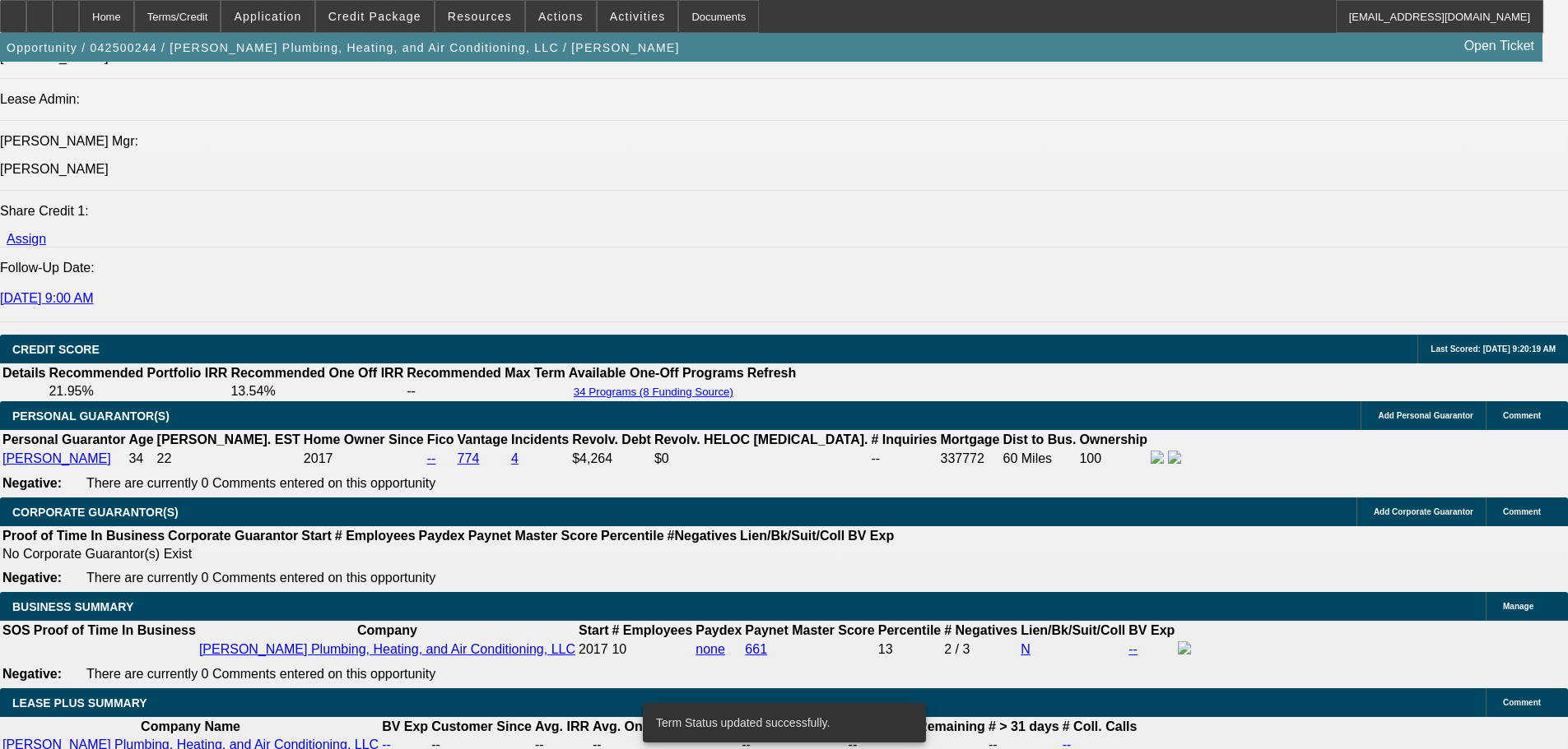
select select "0"
select select "2"
select select "0"
select select "6"
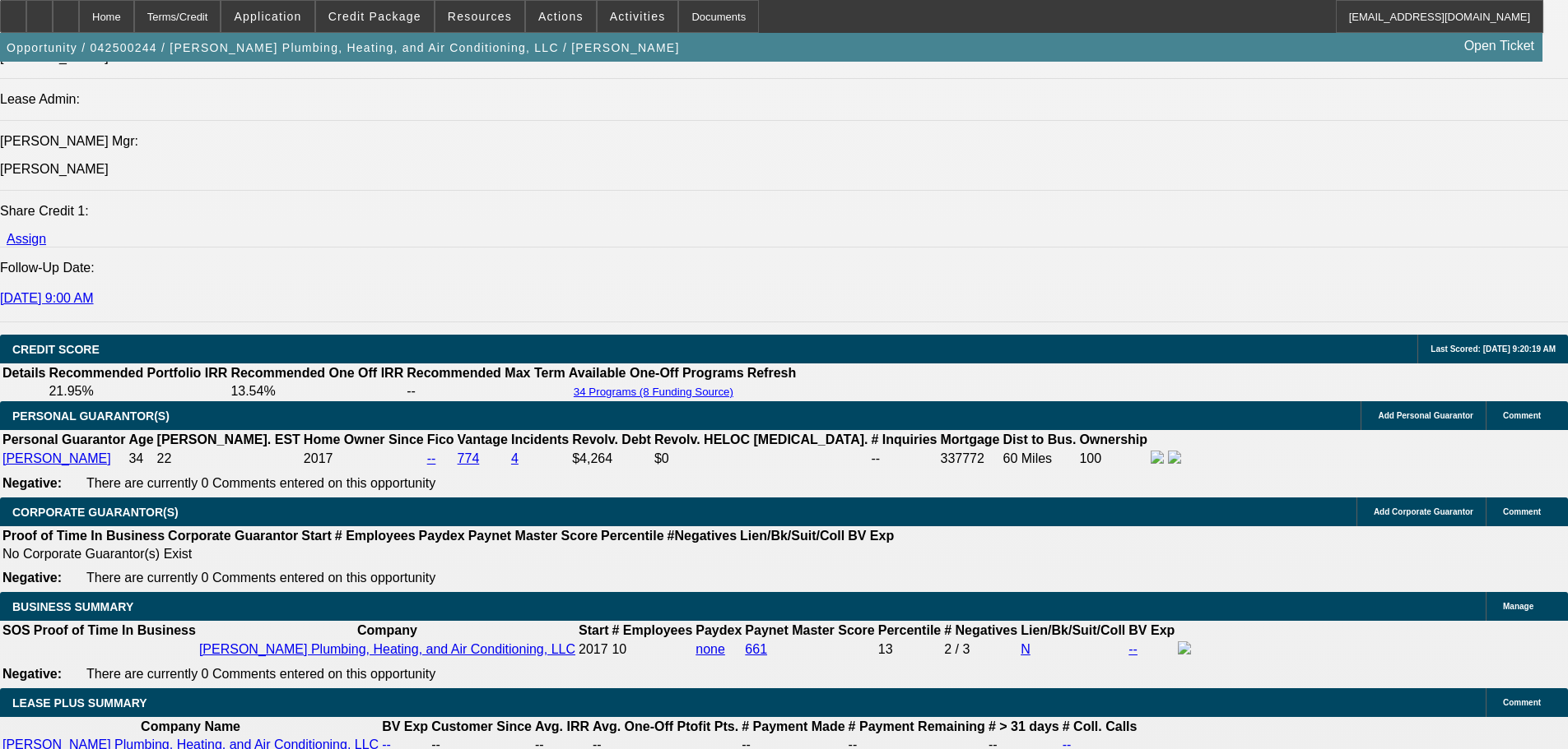
type input "71"
type input "UNKNOWN"
type input "719"
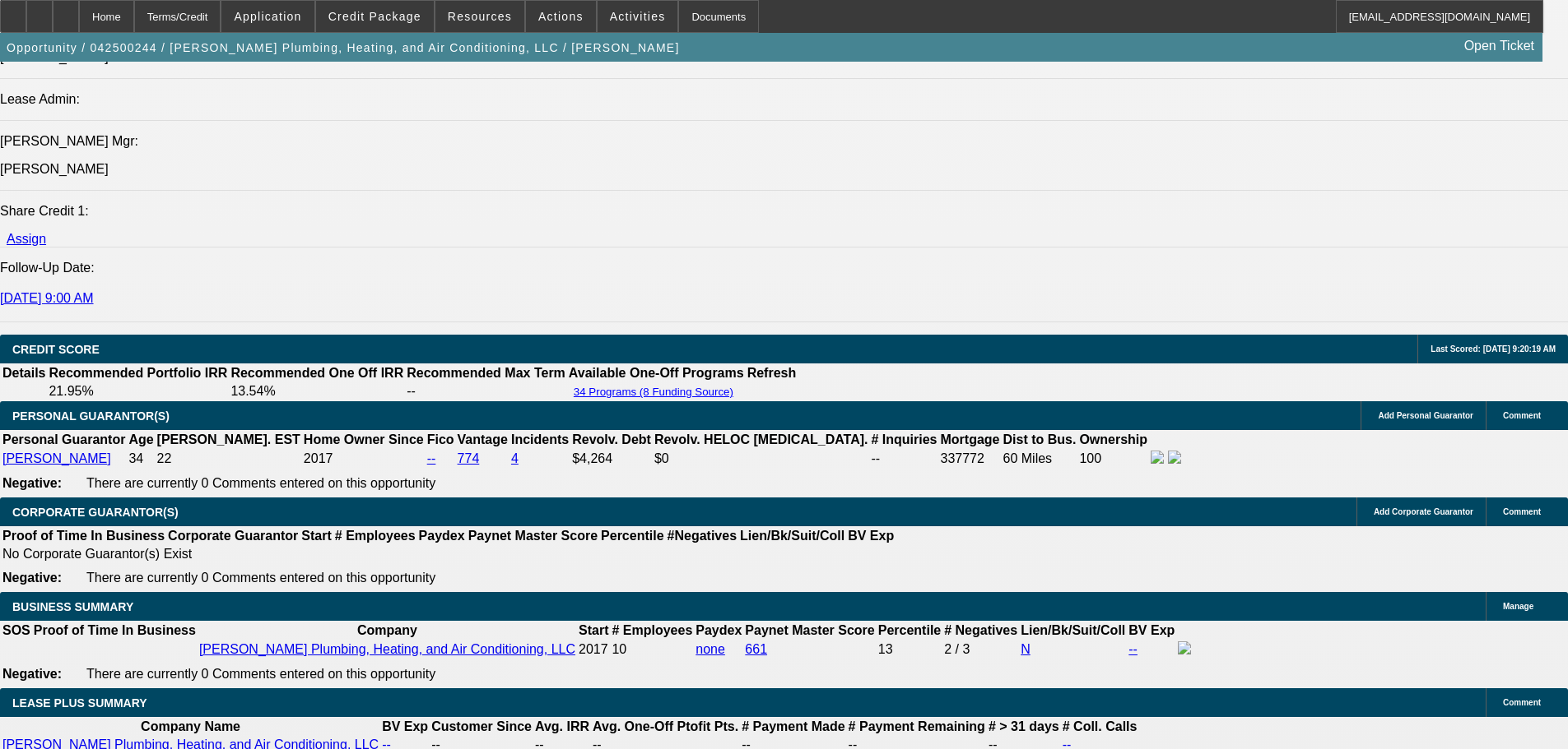
type input "12.8"
type input "$719.00"
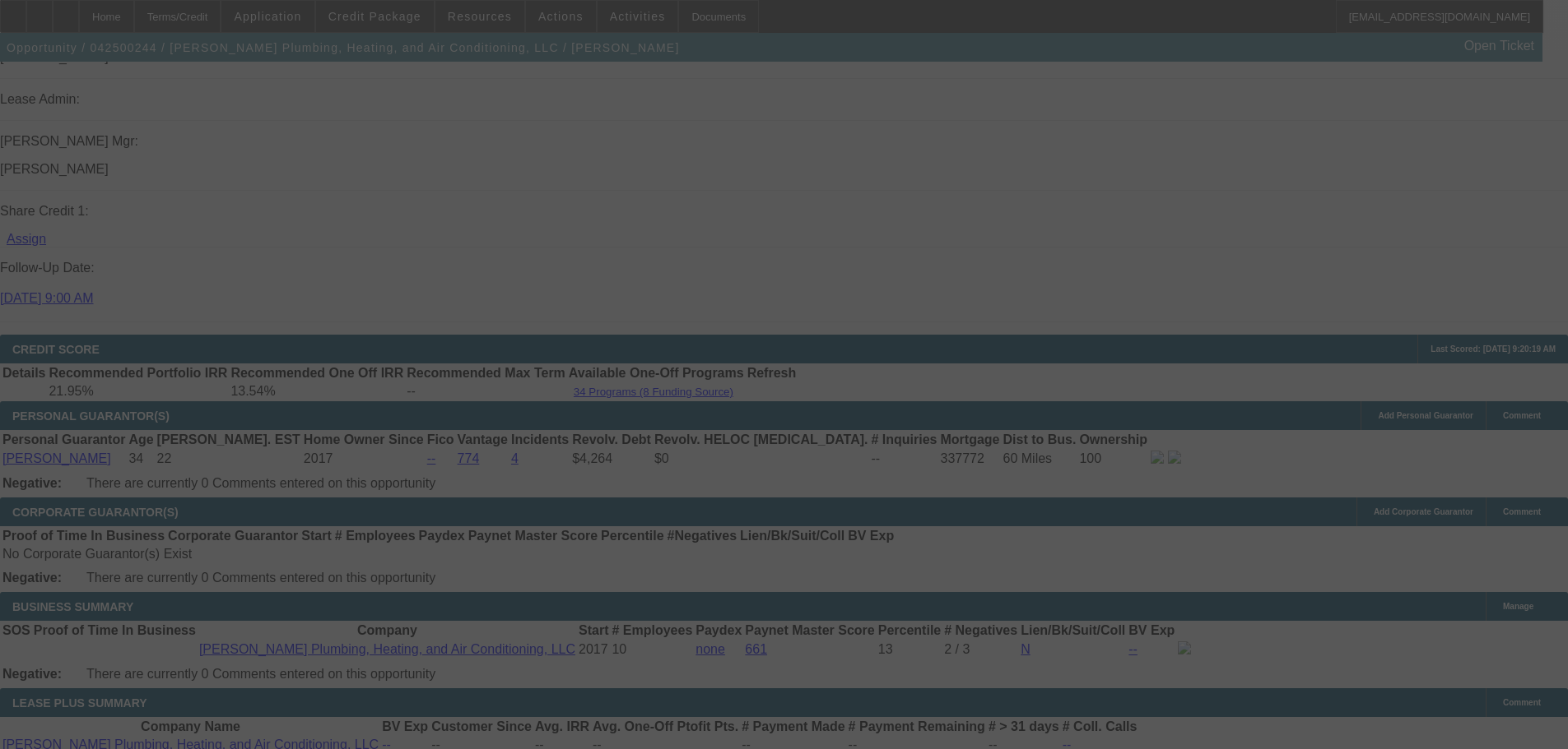
select select "0"
select select "3"
select select "0"
select select "6"
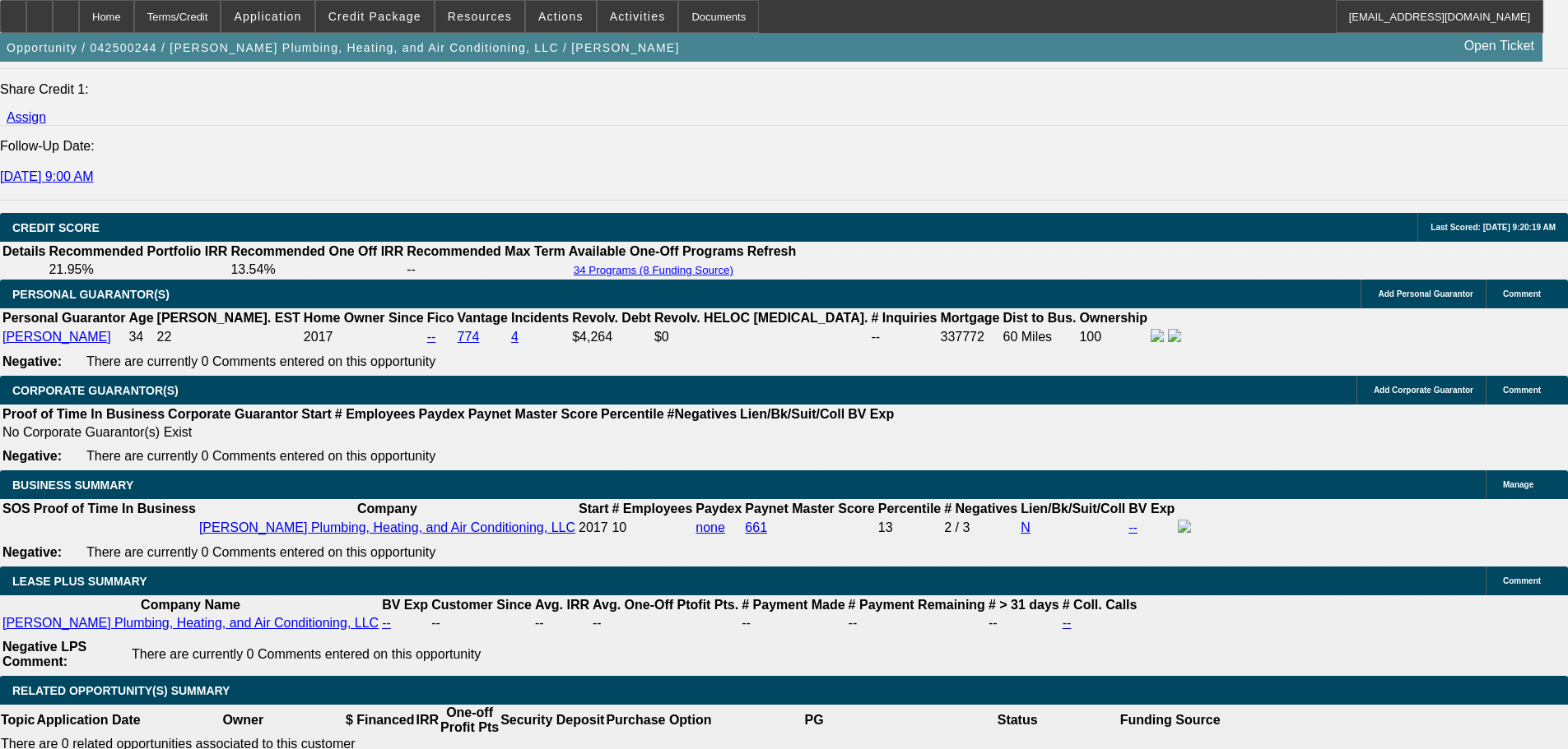
scroll to position [2386, 0]
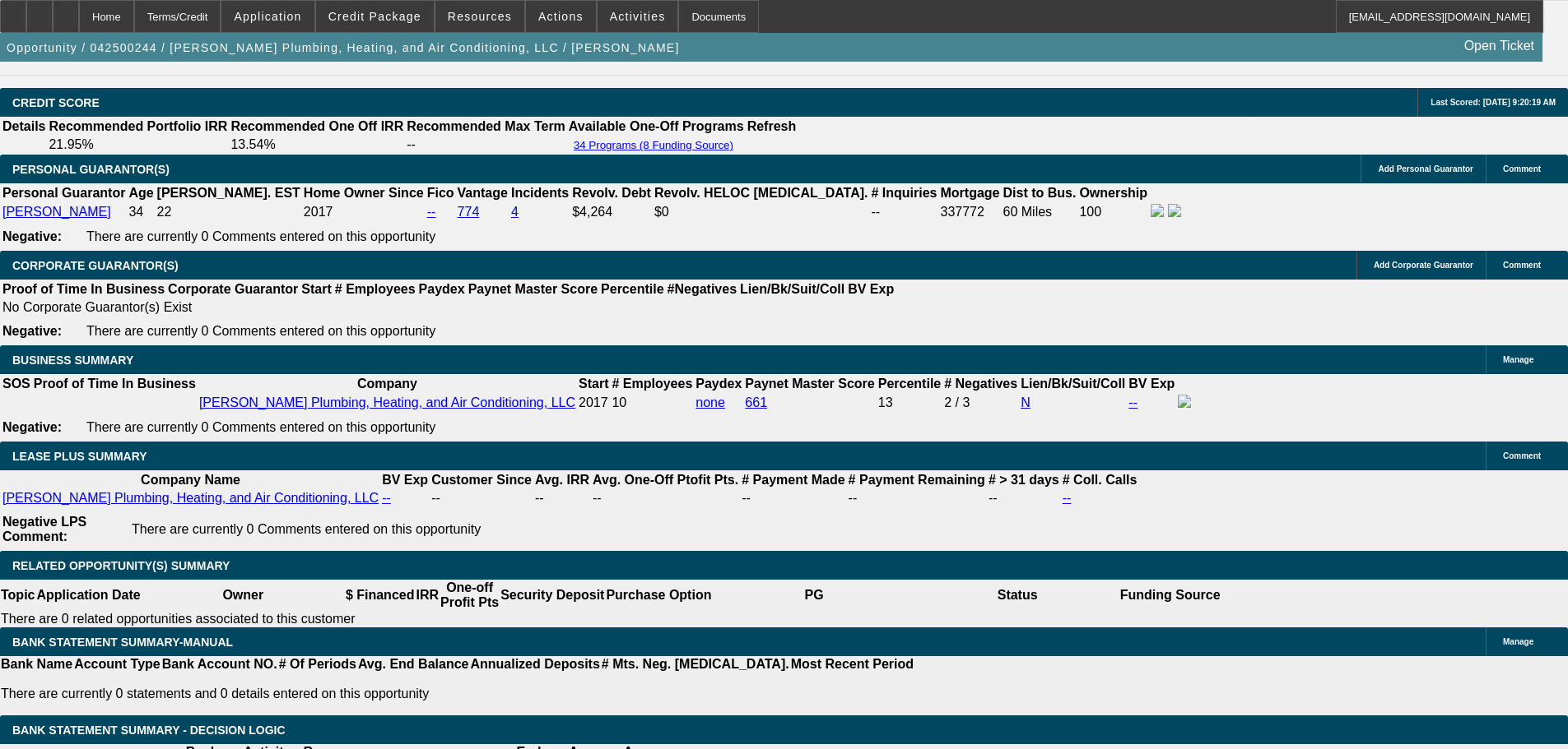
type input "724"
type input "UNKNOWN"
type input "13.2"
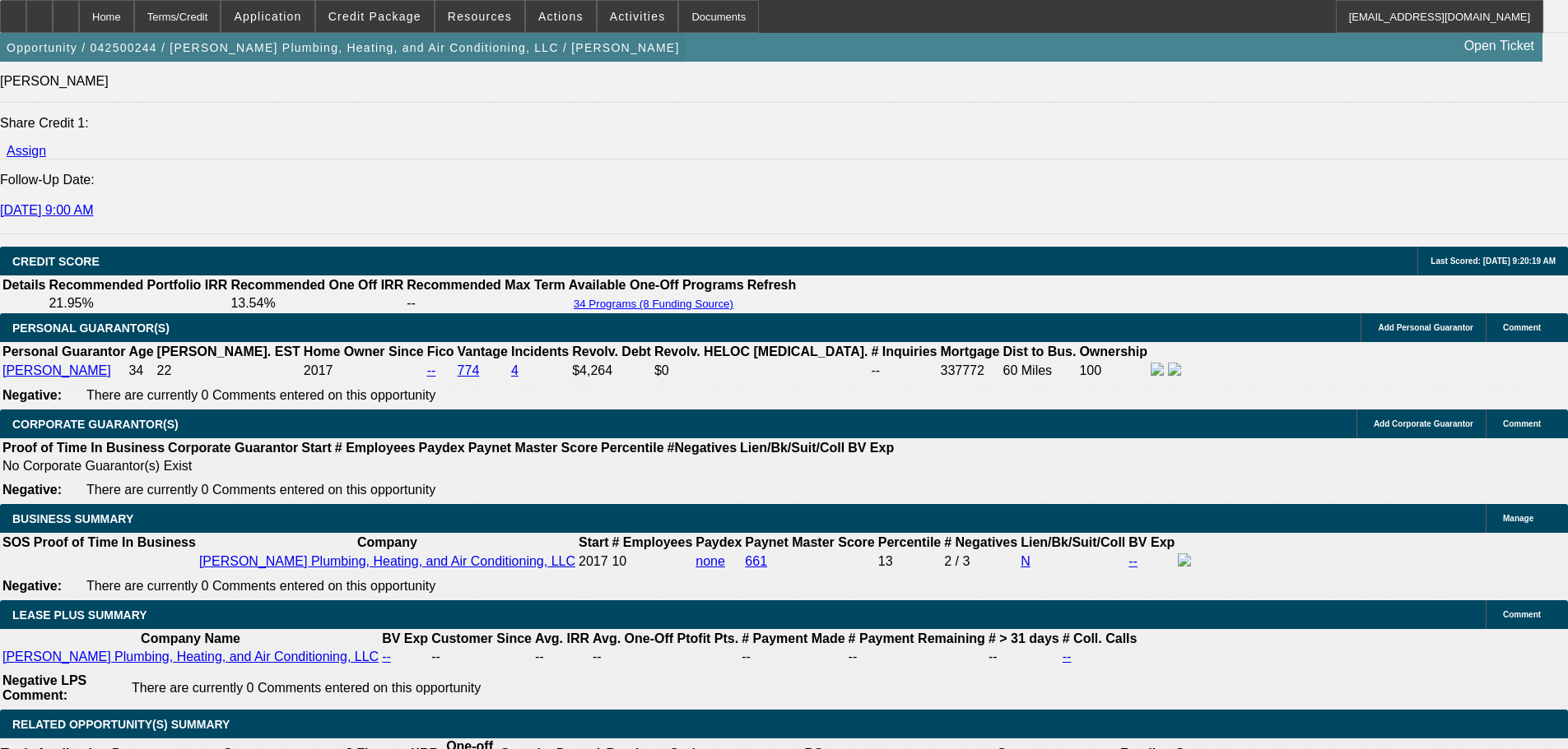
scroll to position [2221, 0]
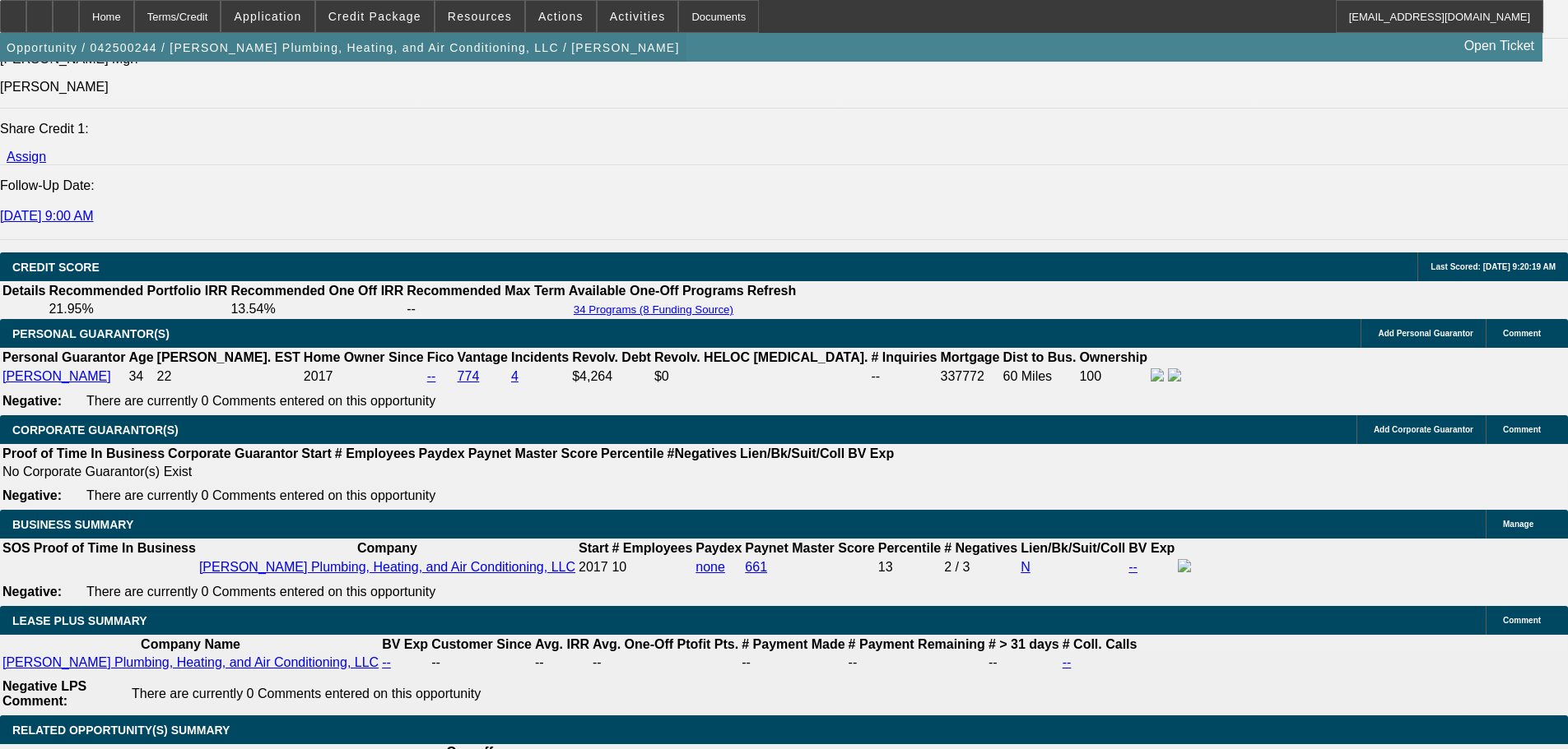
type input "$724.00"
click at [249, 63] on span "button" at bounding box center [343, 48] width 686 height 40
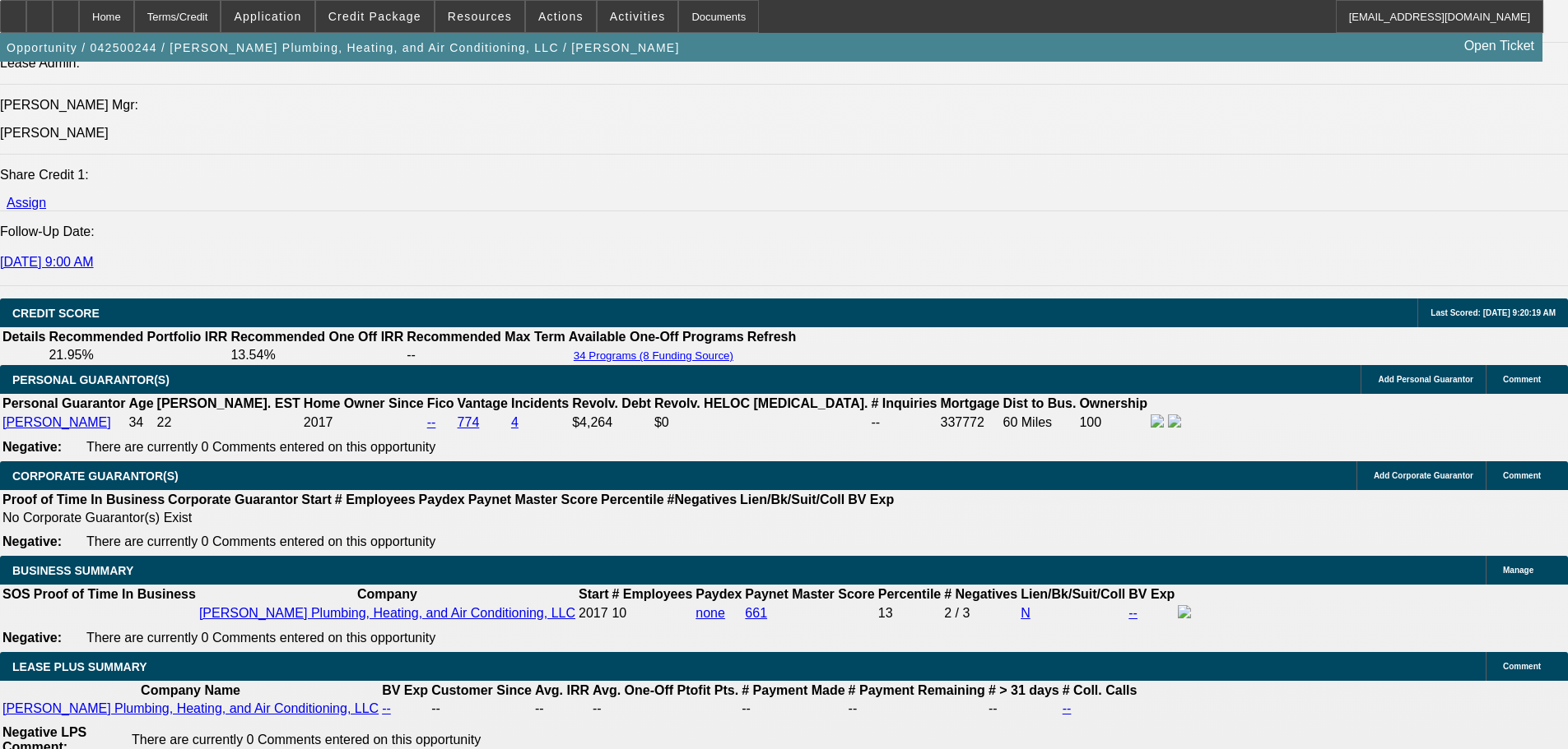
scroll to position [2139, 0]
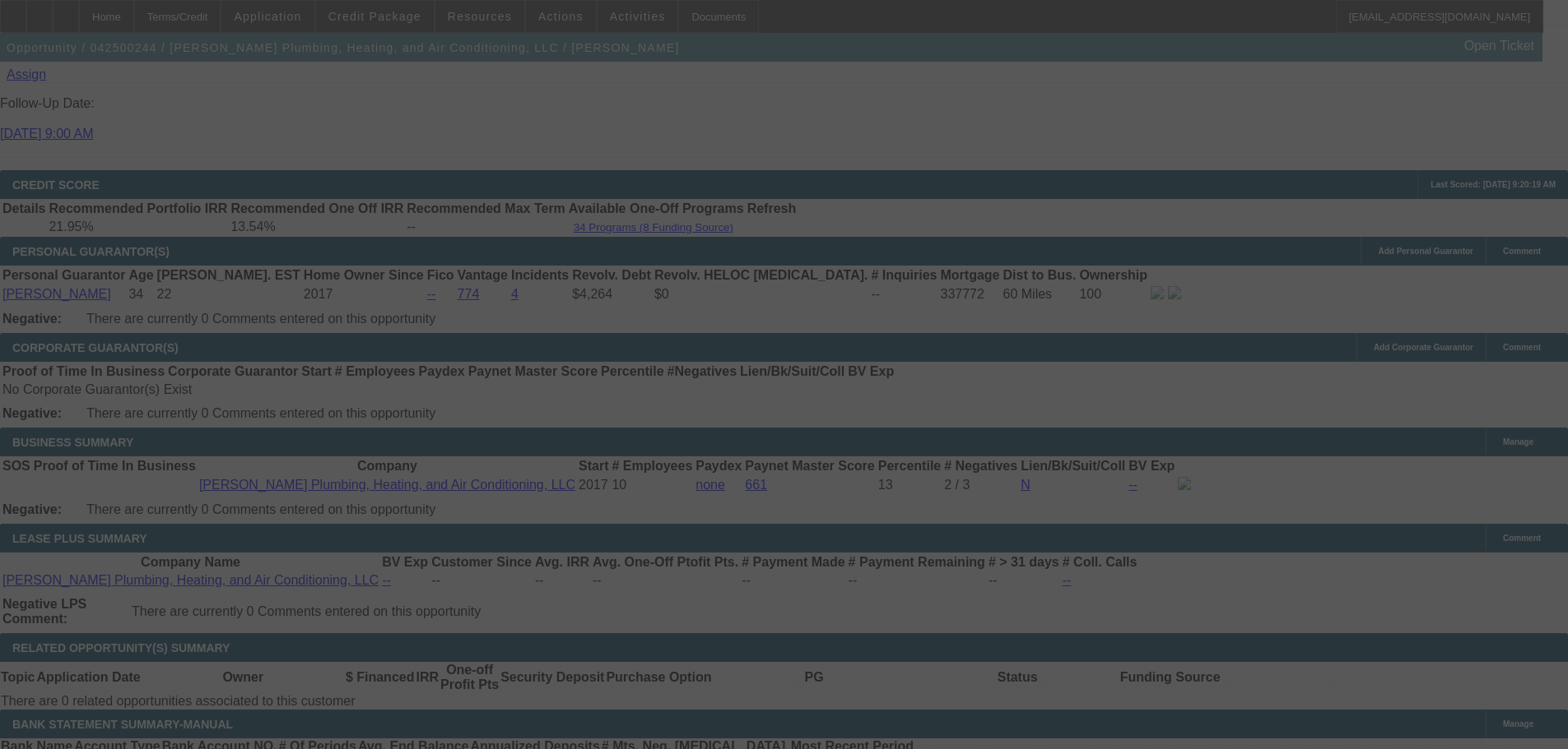
scroll to position [2468, 0]
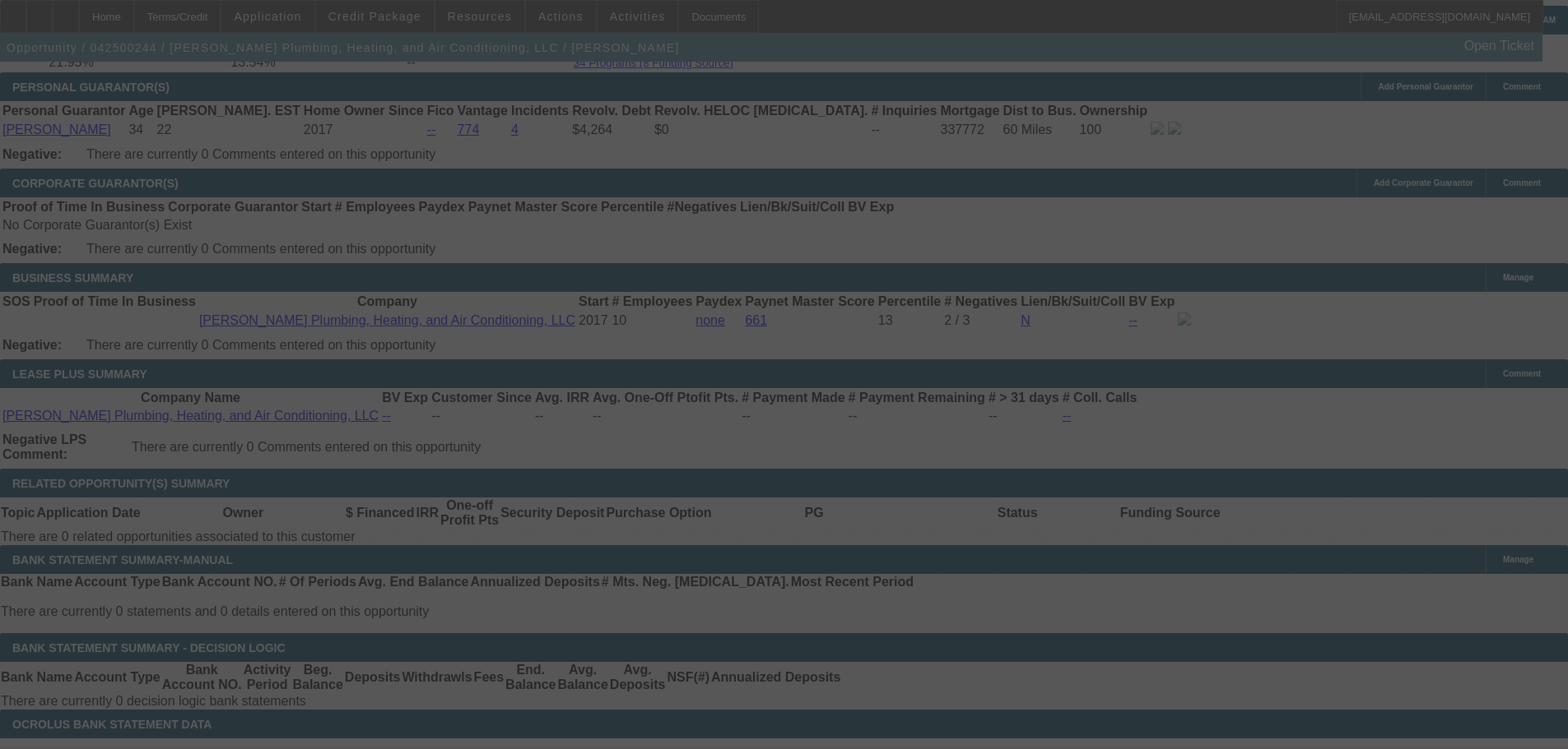
select select "0"
select select "3"
select select "0"
select select "6"
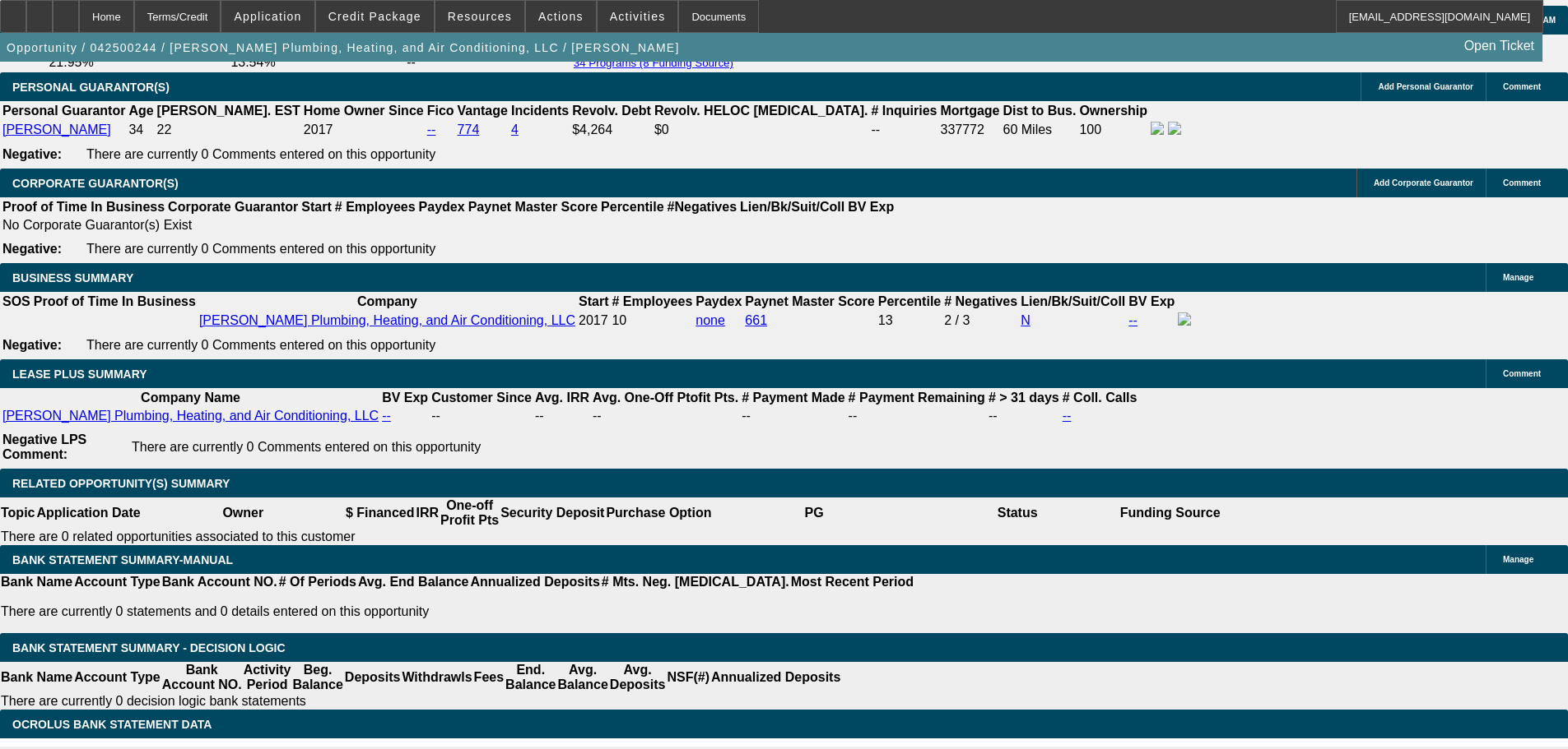
scroll to position [2139, 0]
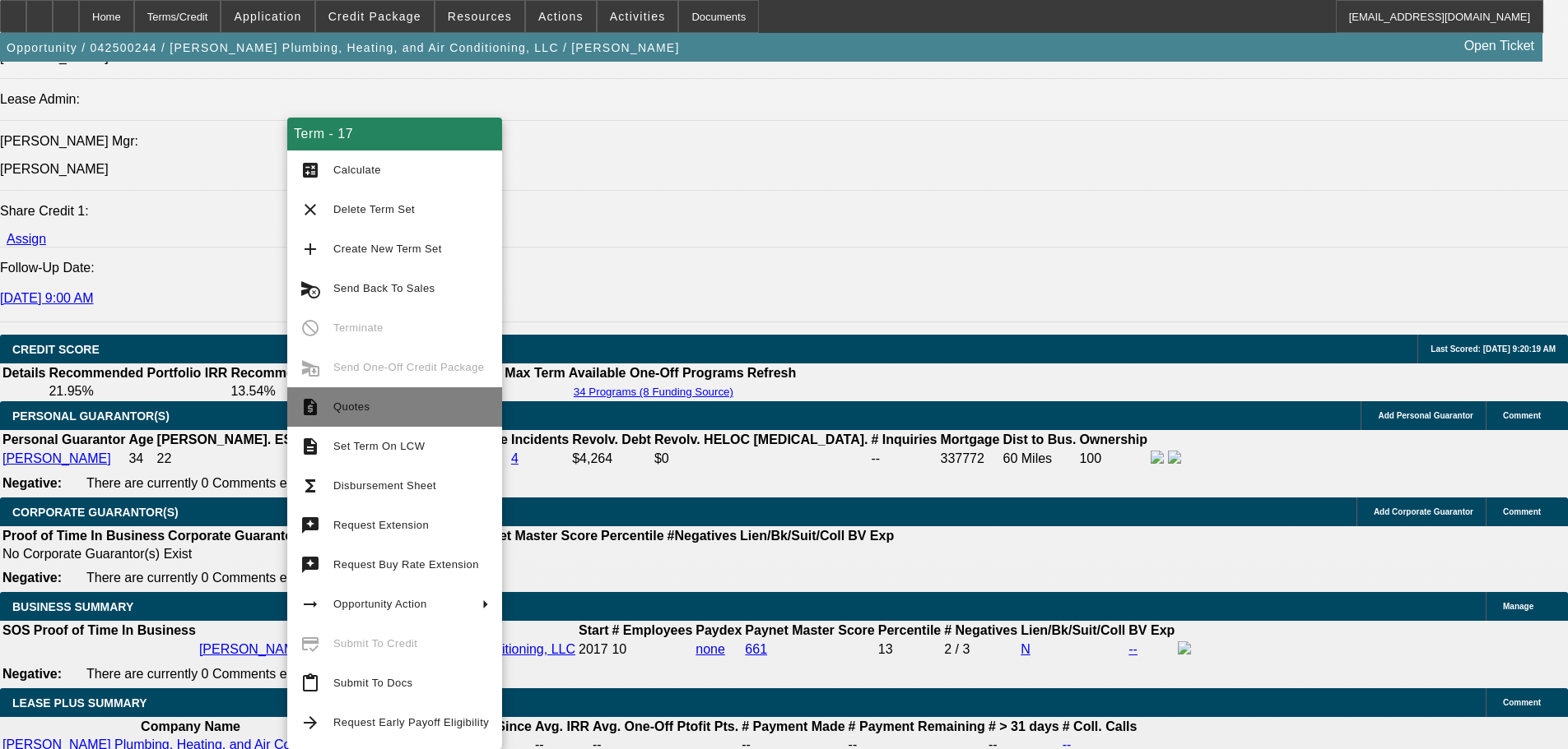
click at [360, 398] on span "Quotes" at bounding box center [411, 407] width 156 height 20
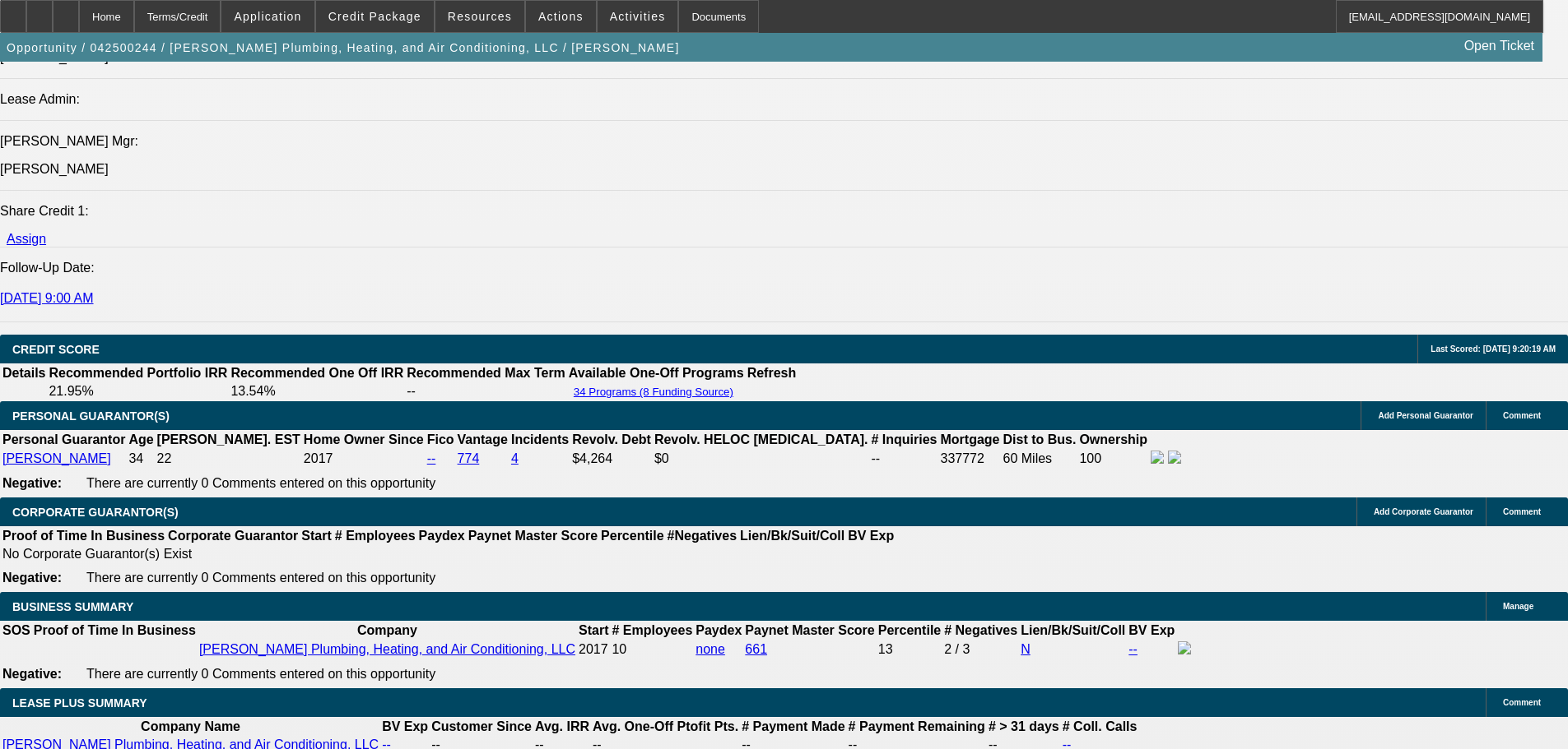
click at [79, 26] on div at bounding box center [66, 16] width 26 height 33
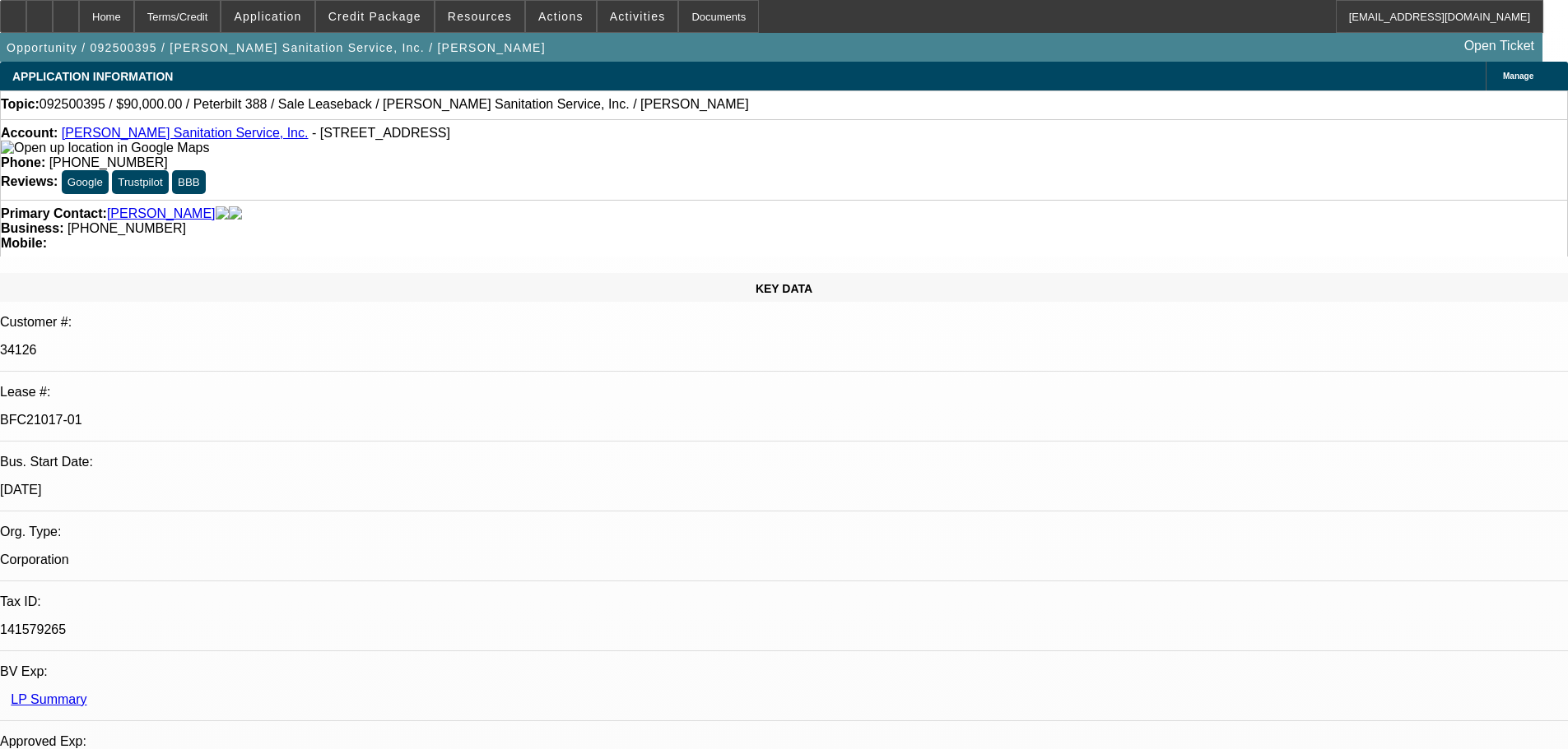
select select "0"
select select "2"
select select "0"
select select "6"
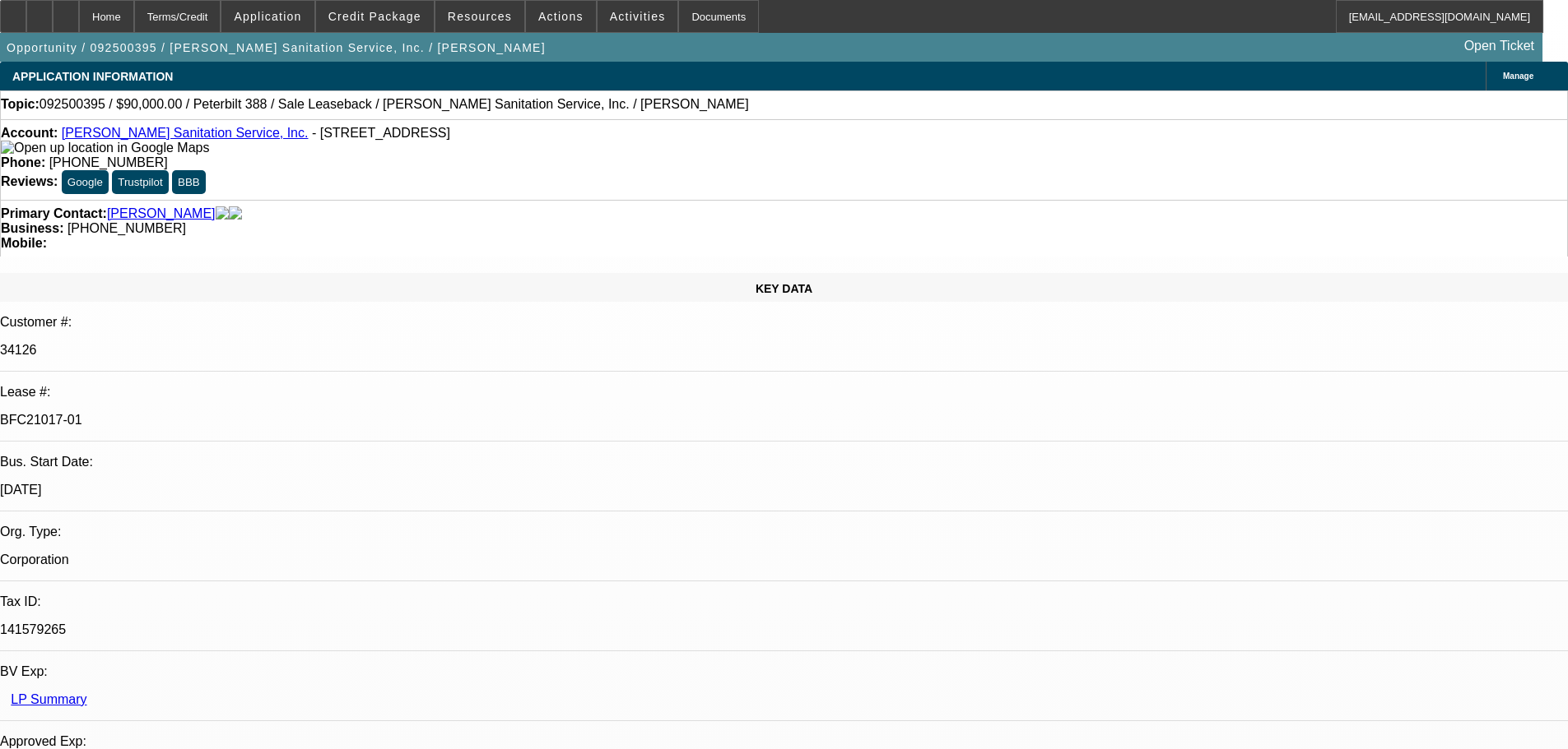
select select "0"
select select "2"
select select "0"
select select "6"
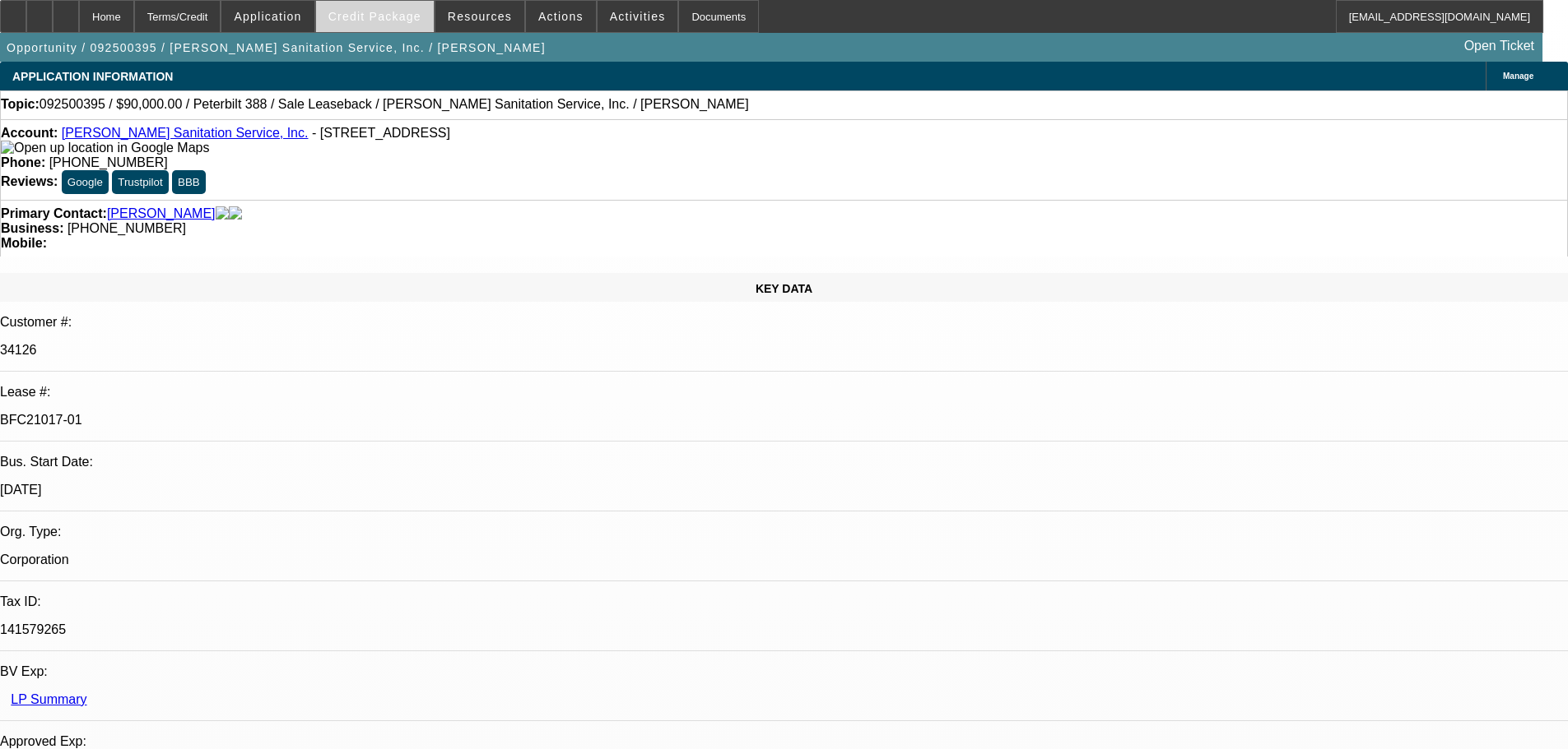
scroll to position [2961, 0]
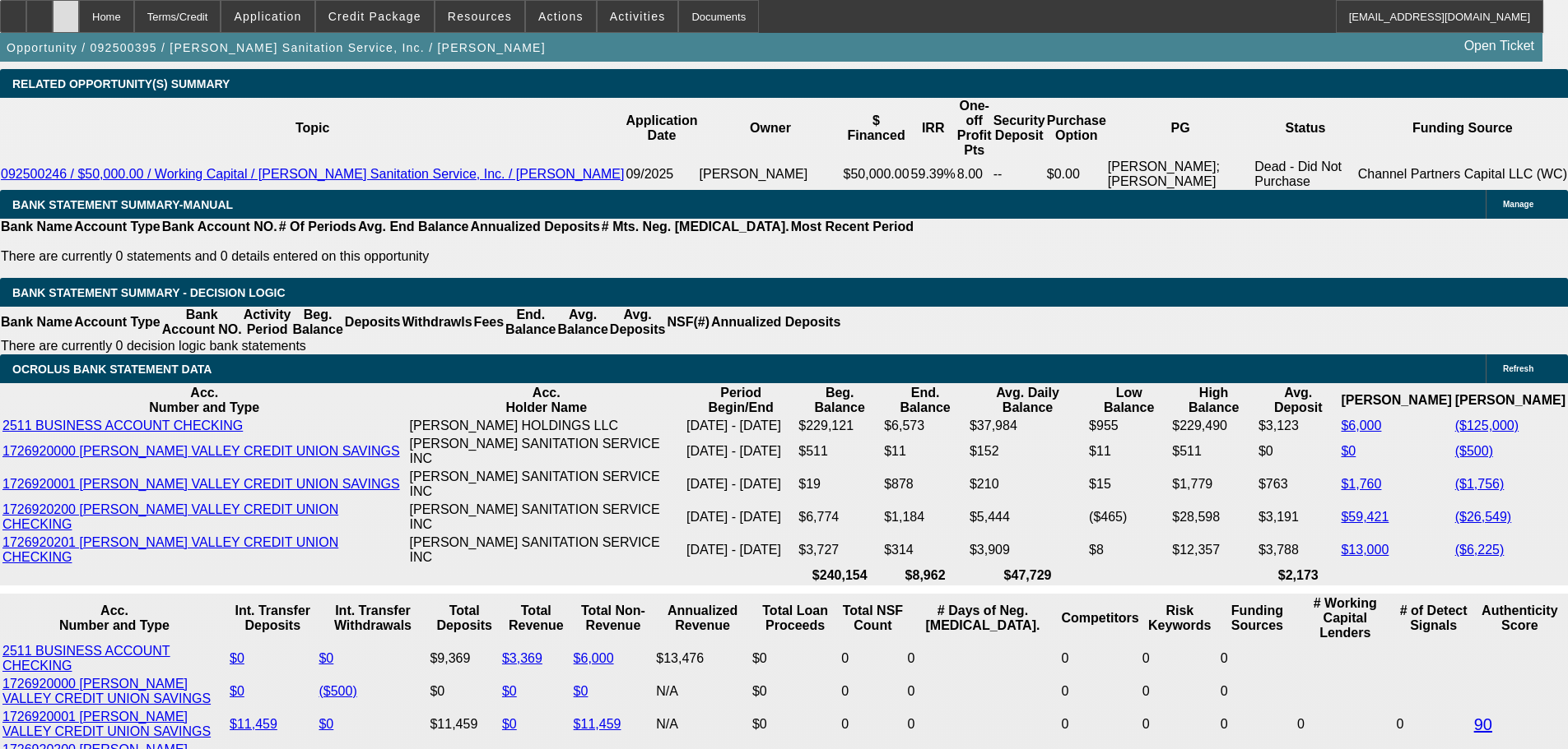
click at [66, 10] on icon at bounding box center [66, 10] width 0 height 0
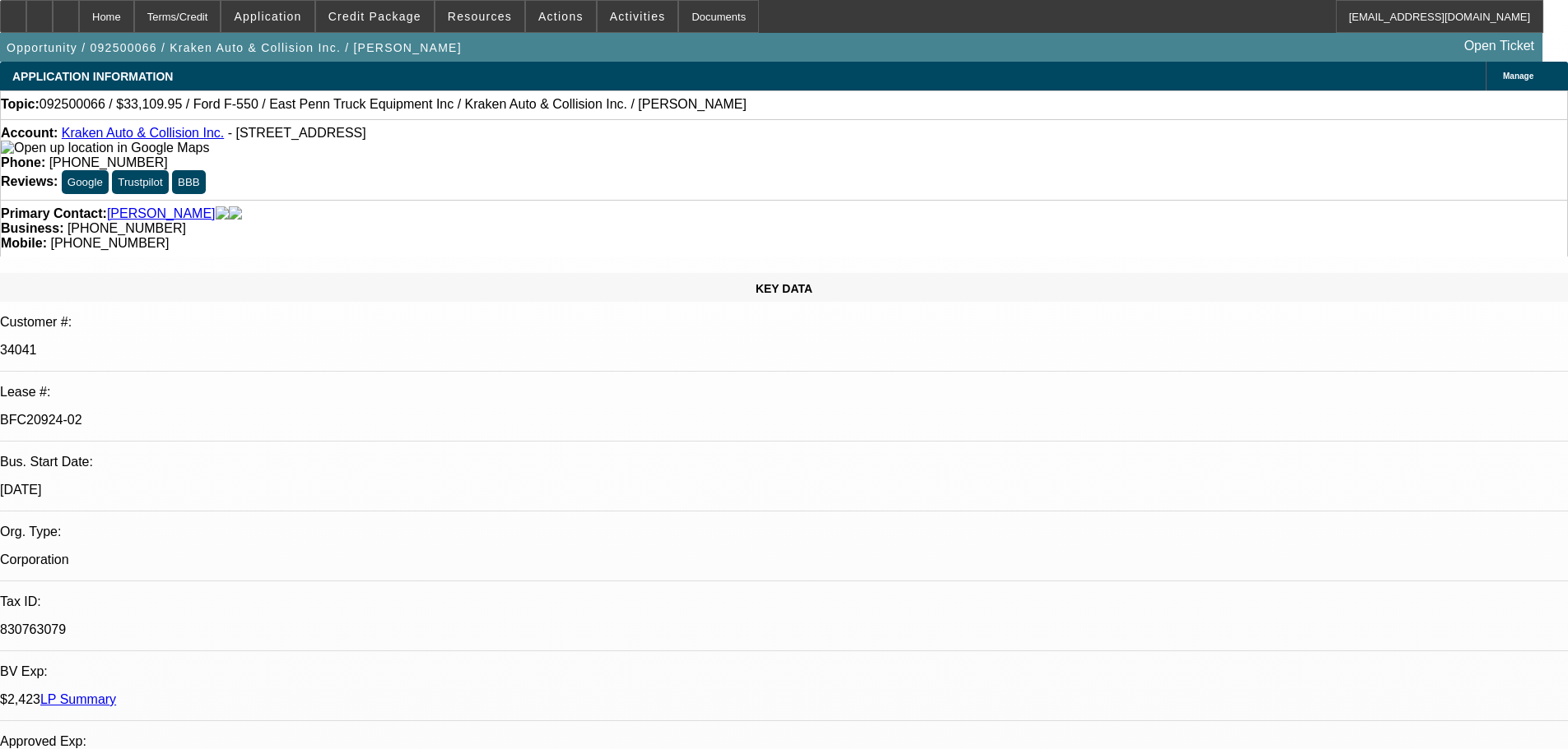
select select "0"
select select "0.1"
select select "4"
select select "0"
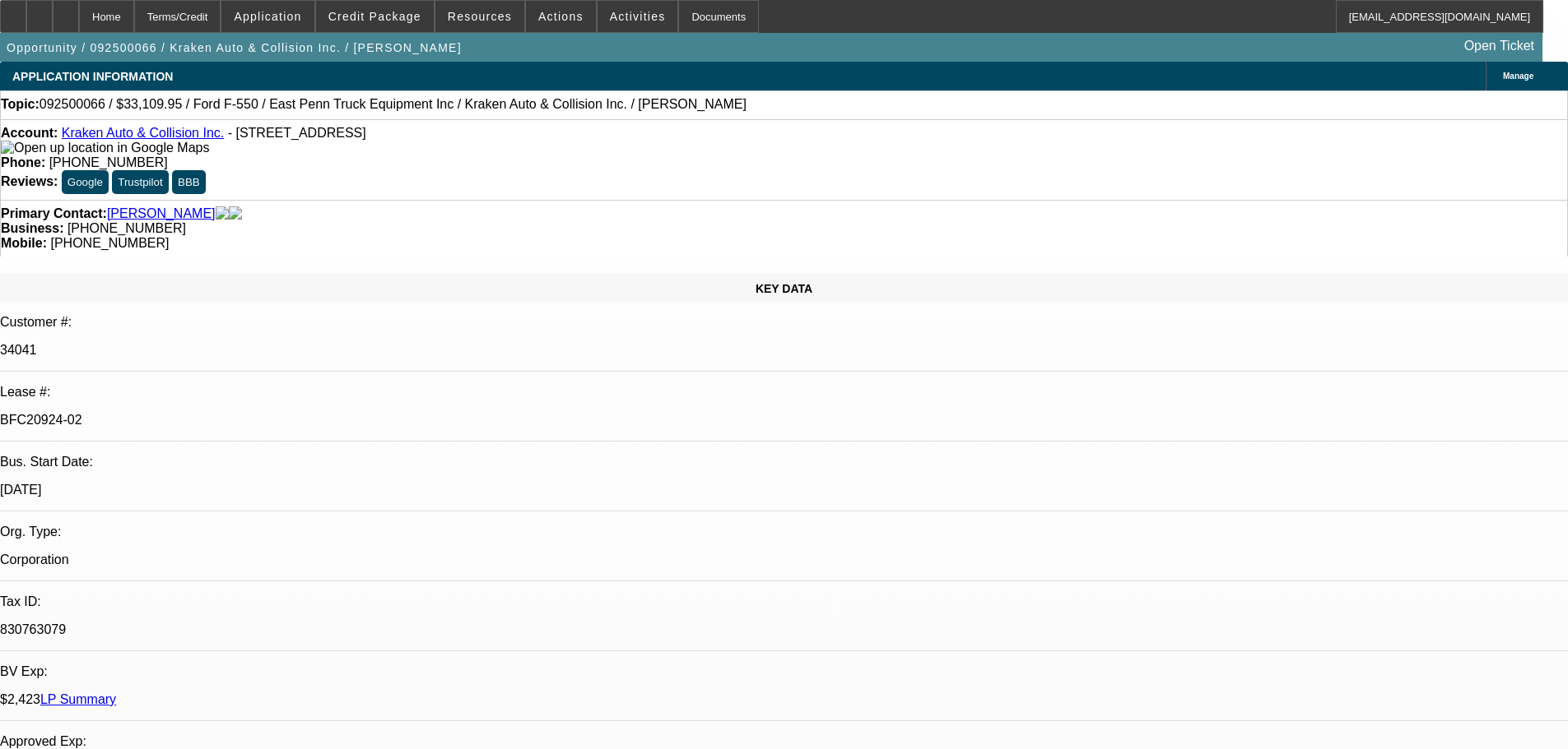
select select "0"
select select "0.1"
select select "4"
select select "0"
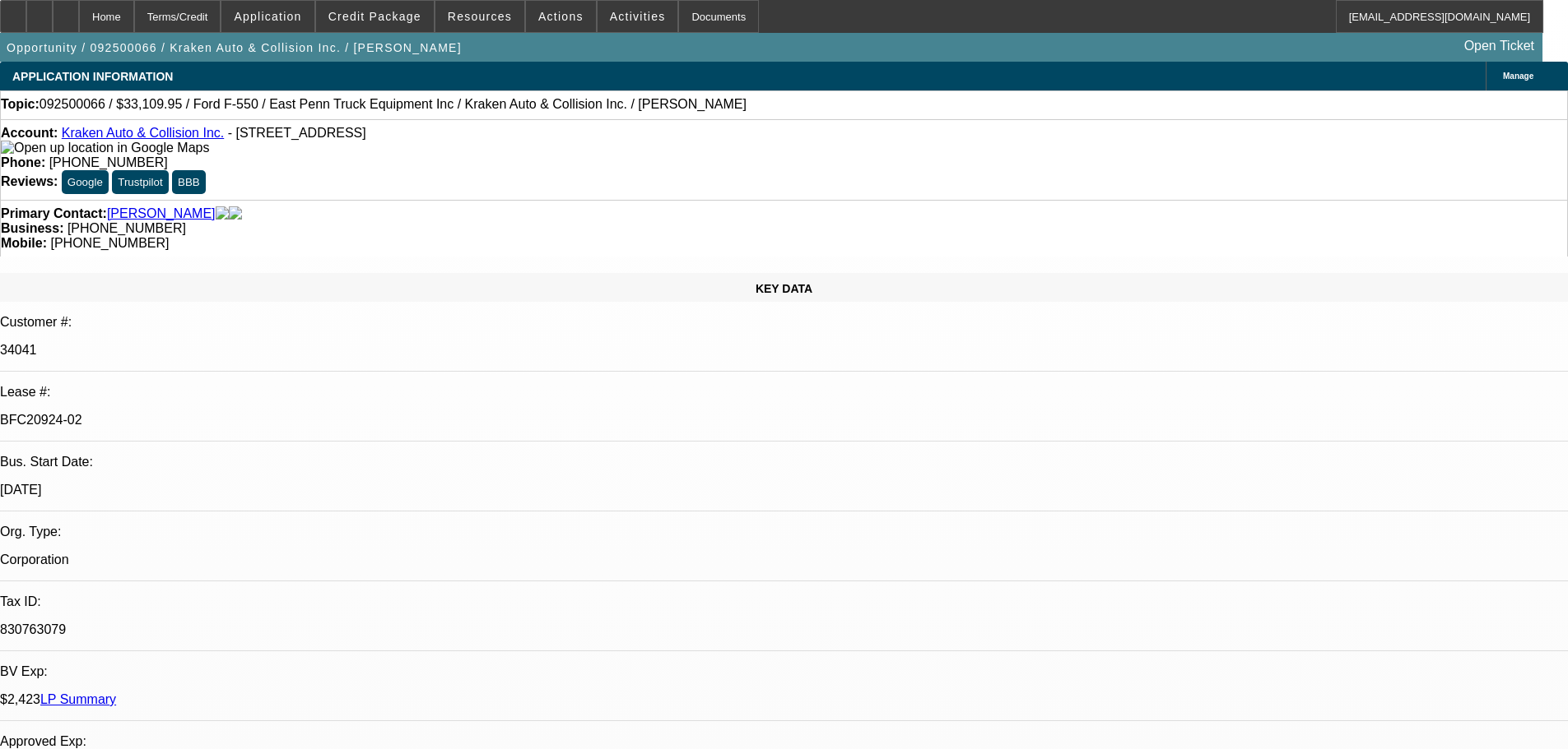
select select "0.1"
select select "4"
select select "0"
select select "0.1"
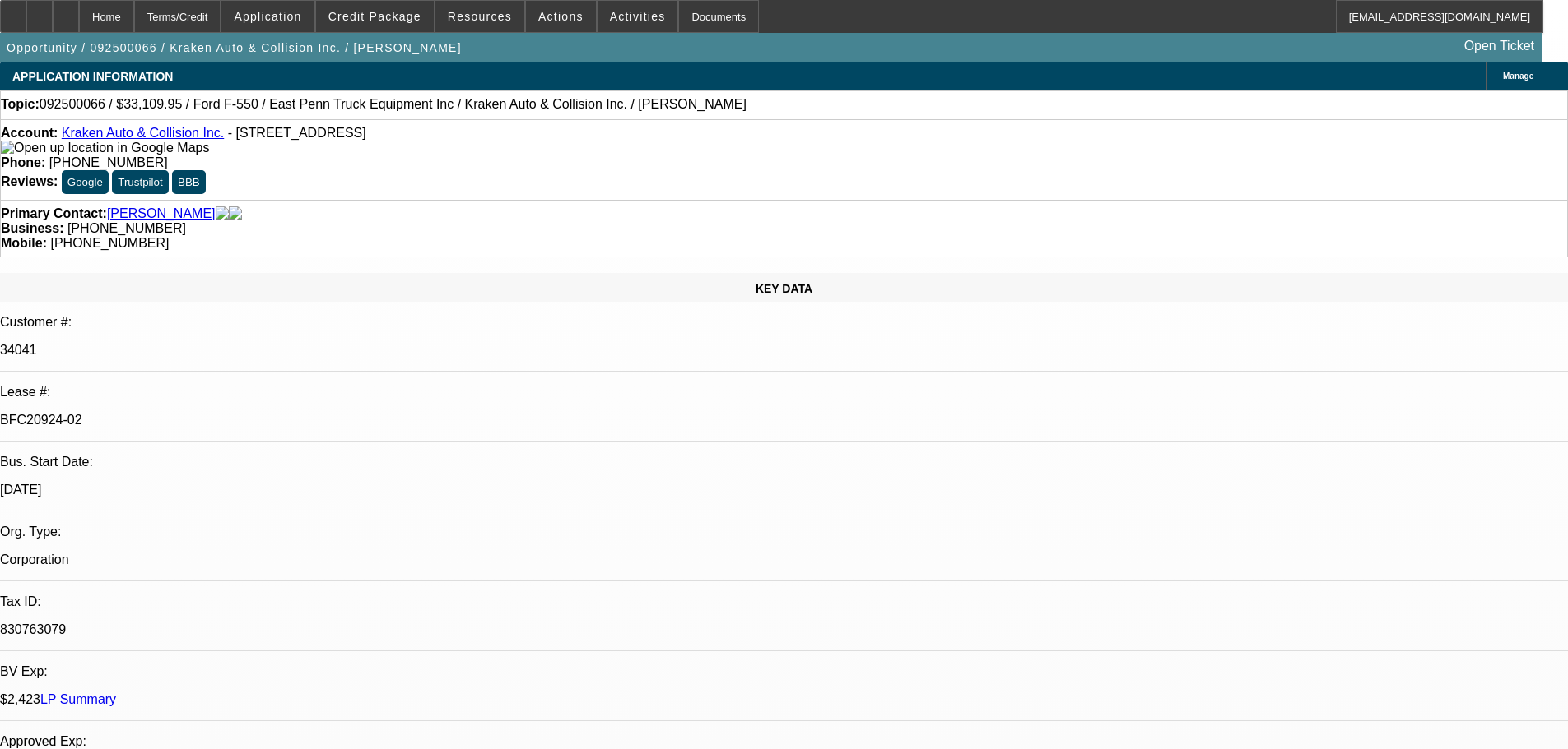
select select "4"
click at [79, 20] on div at bounding box center [66, 16] width 26 height 33
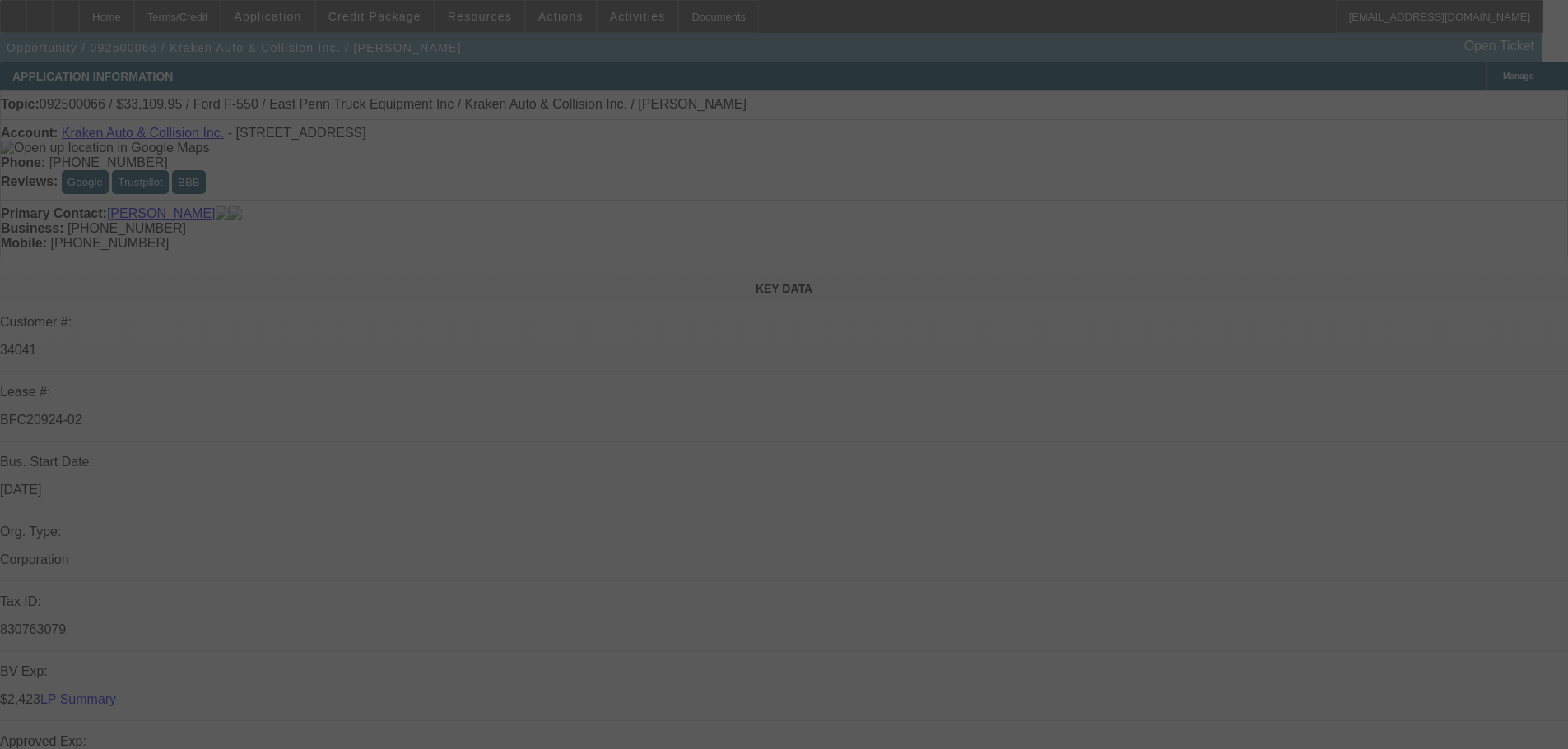
select select "0"
select select "0.1"
select select "4"
select select "0"
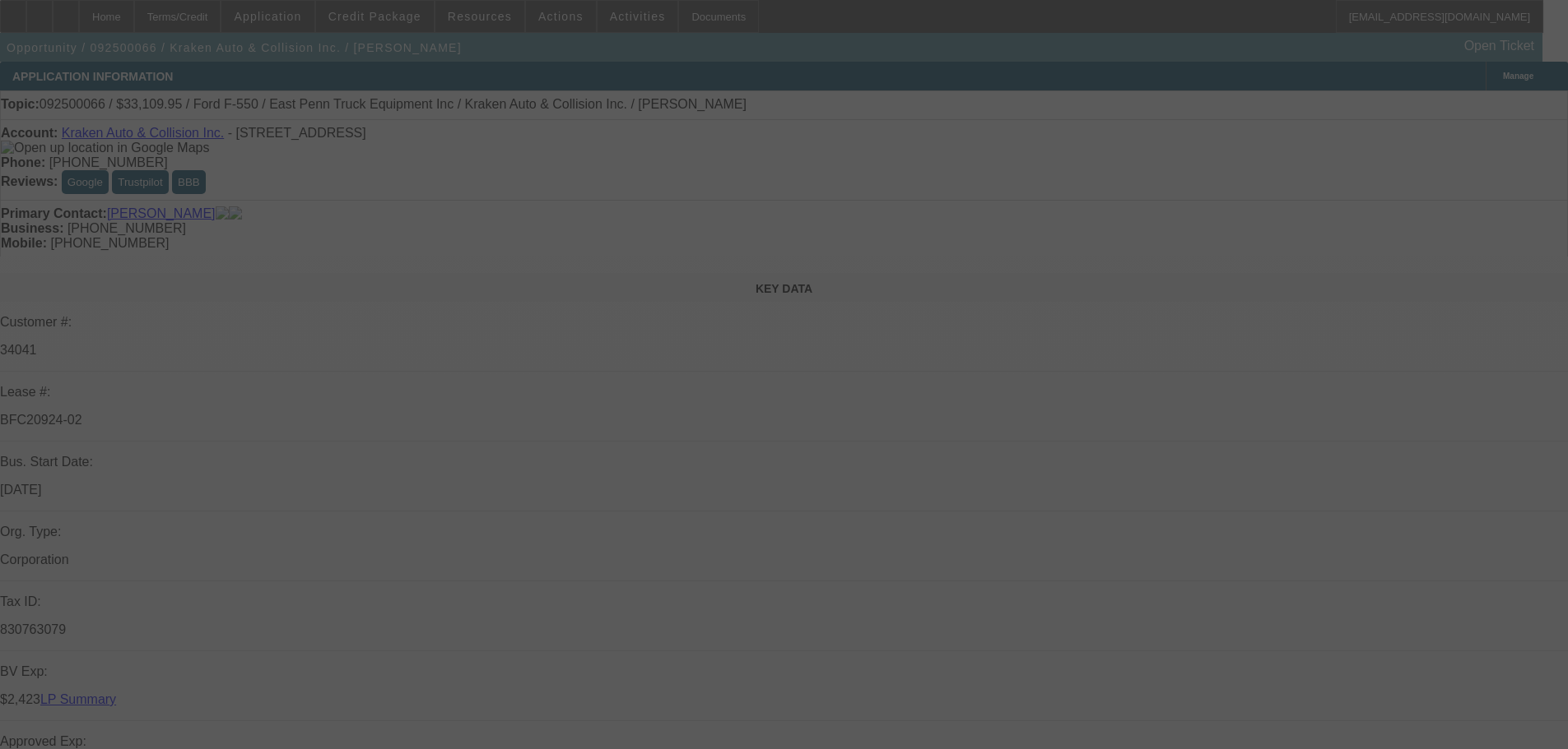
select select "0"
select select "0.1"
select select "4"
select select "0"
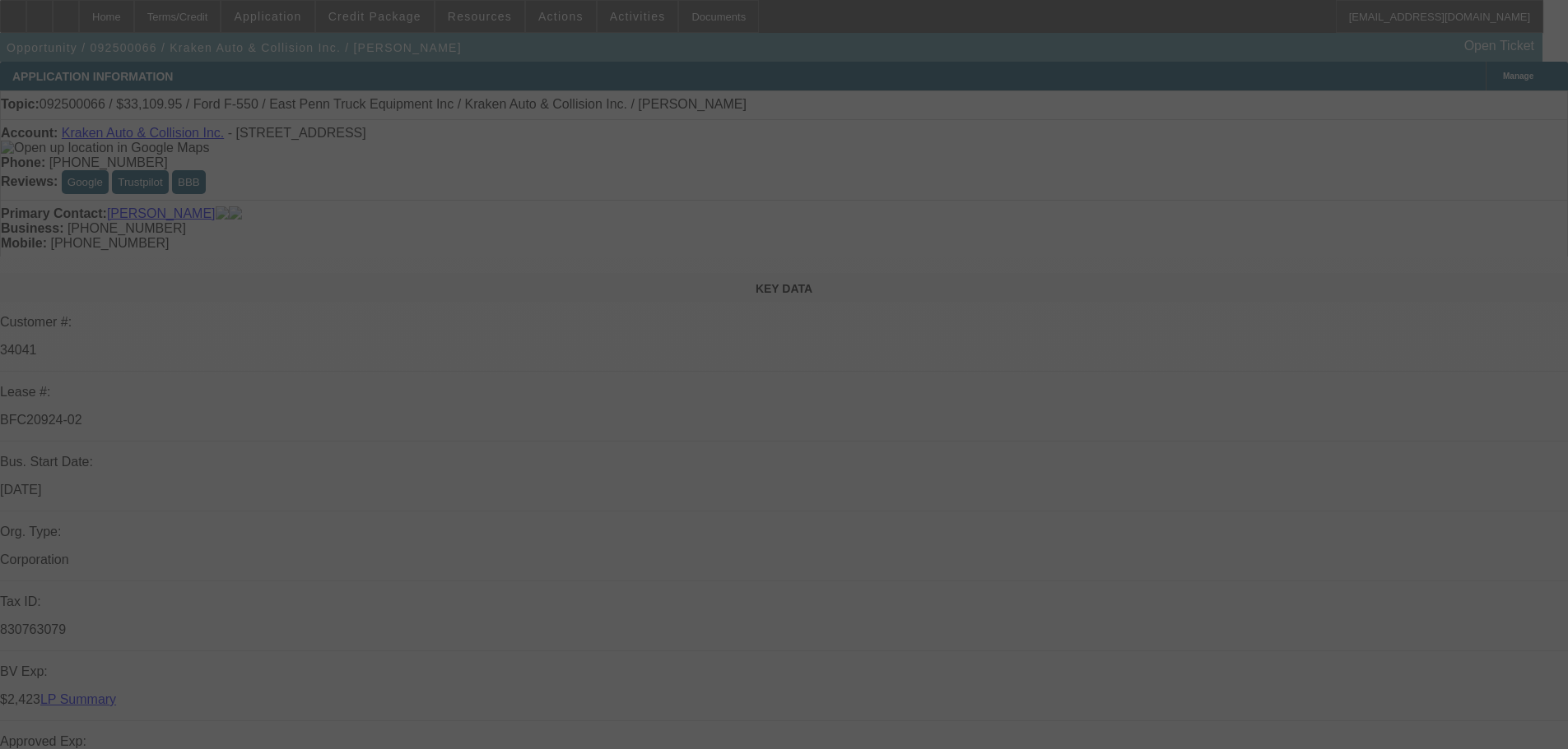
select select "0.1"
select select "4"
select select "0"
select select "0.1"
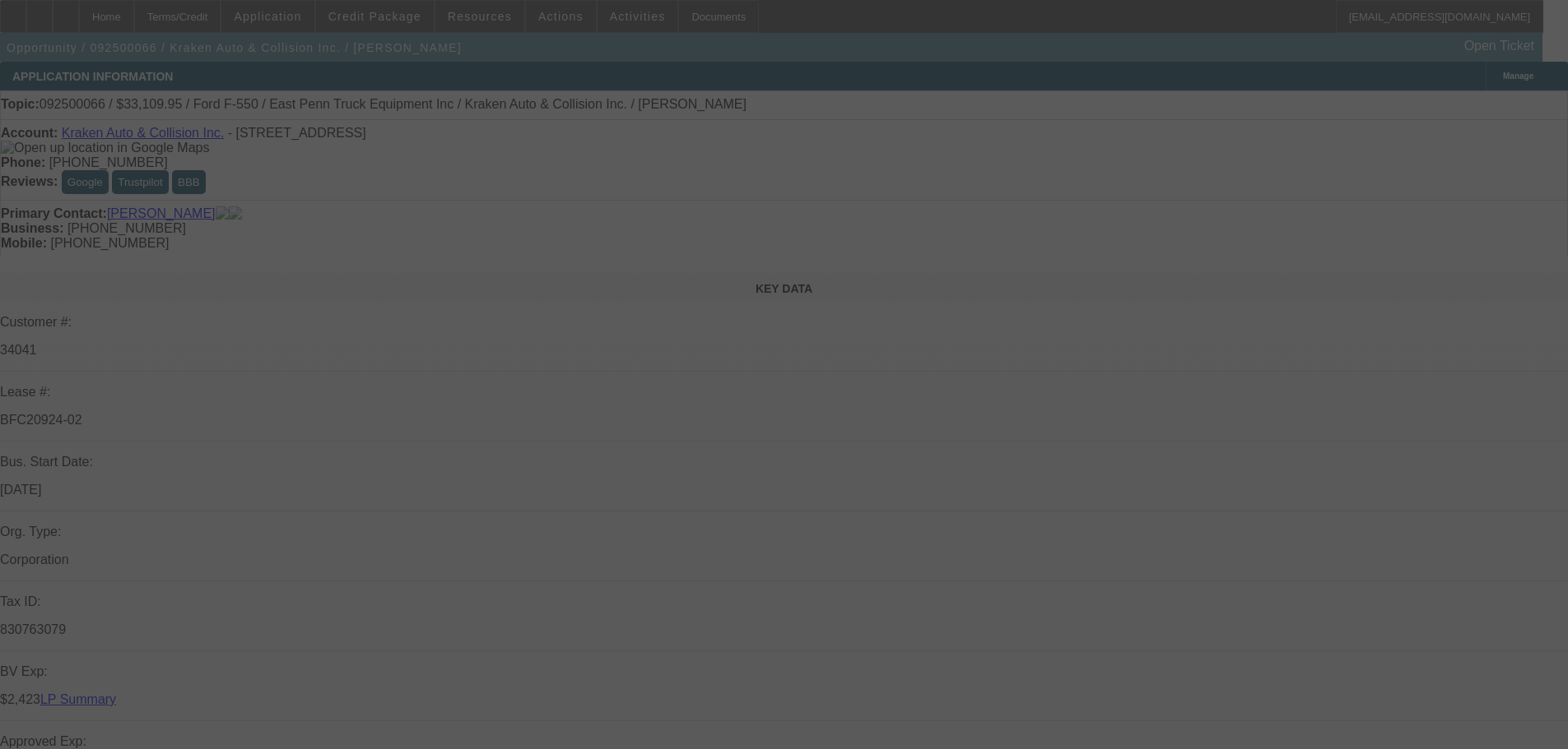
select select "4"
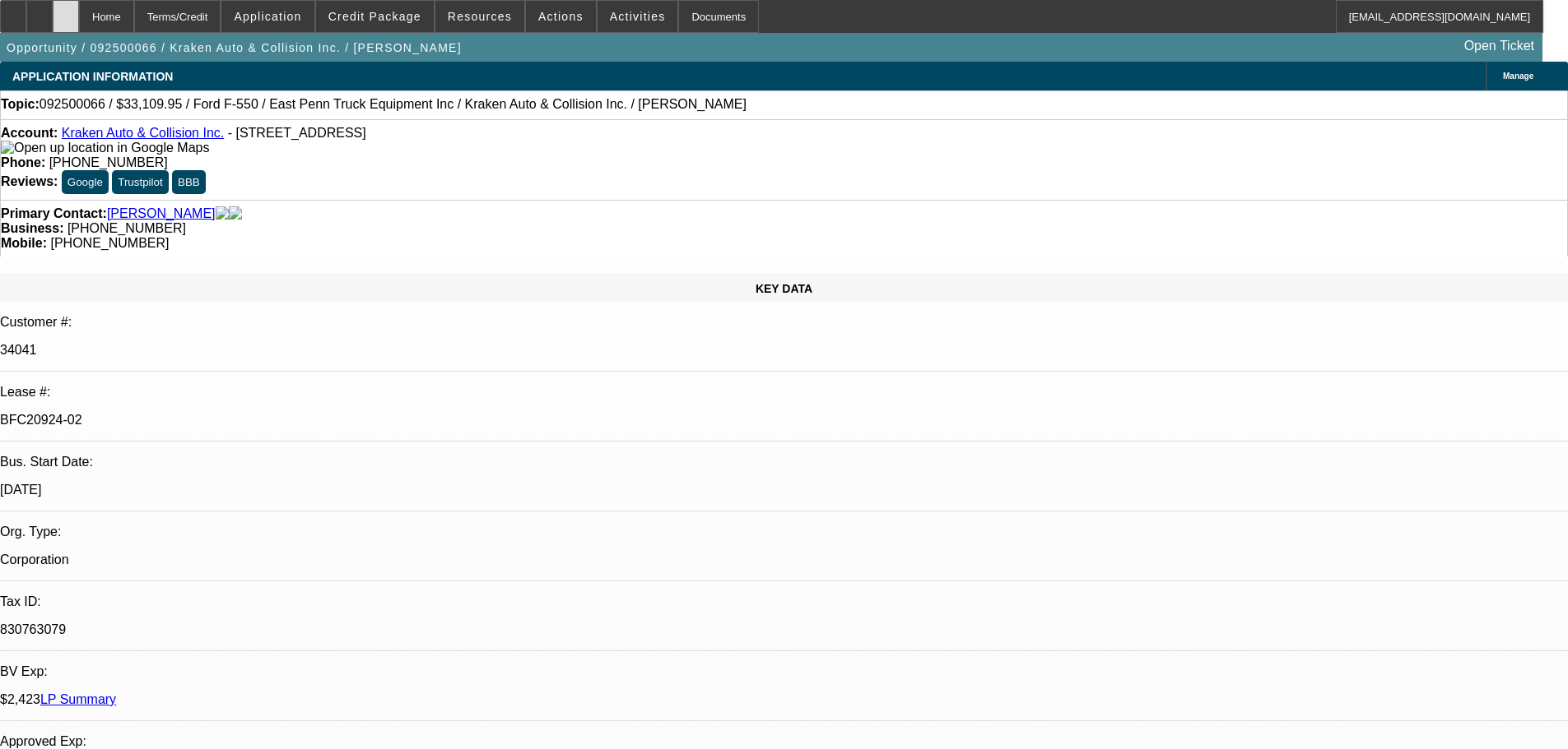
click at [79, 8] on div at bounding box center [66, 16] width 26 height 33
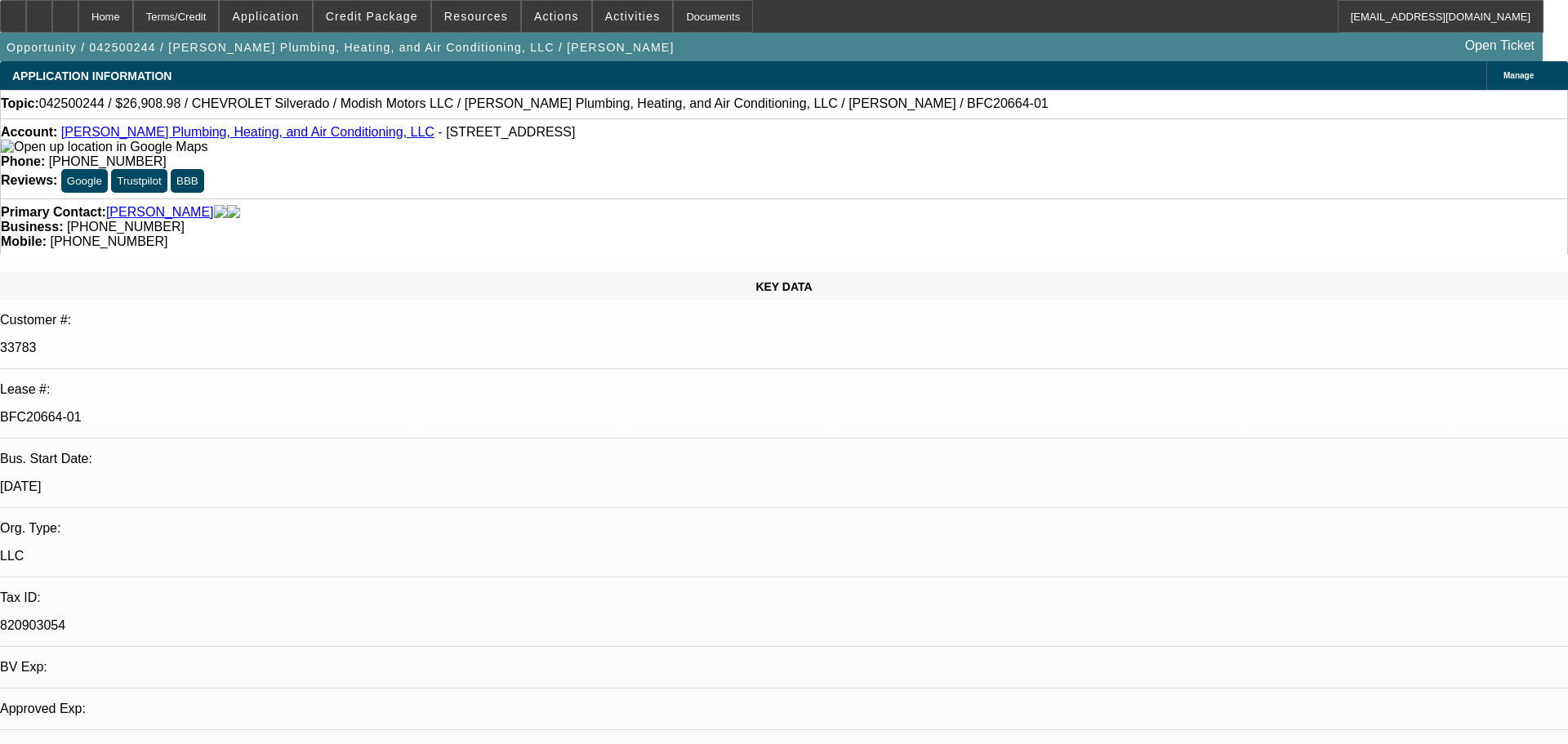
select select "0"
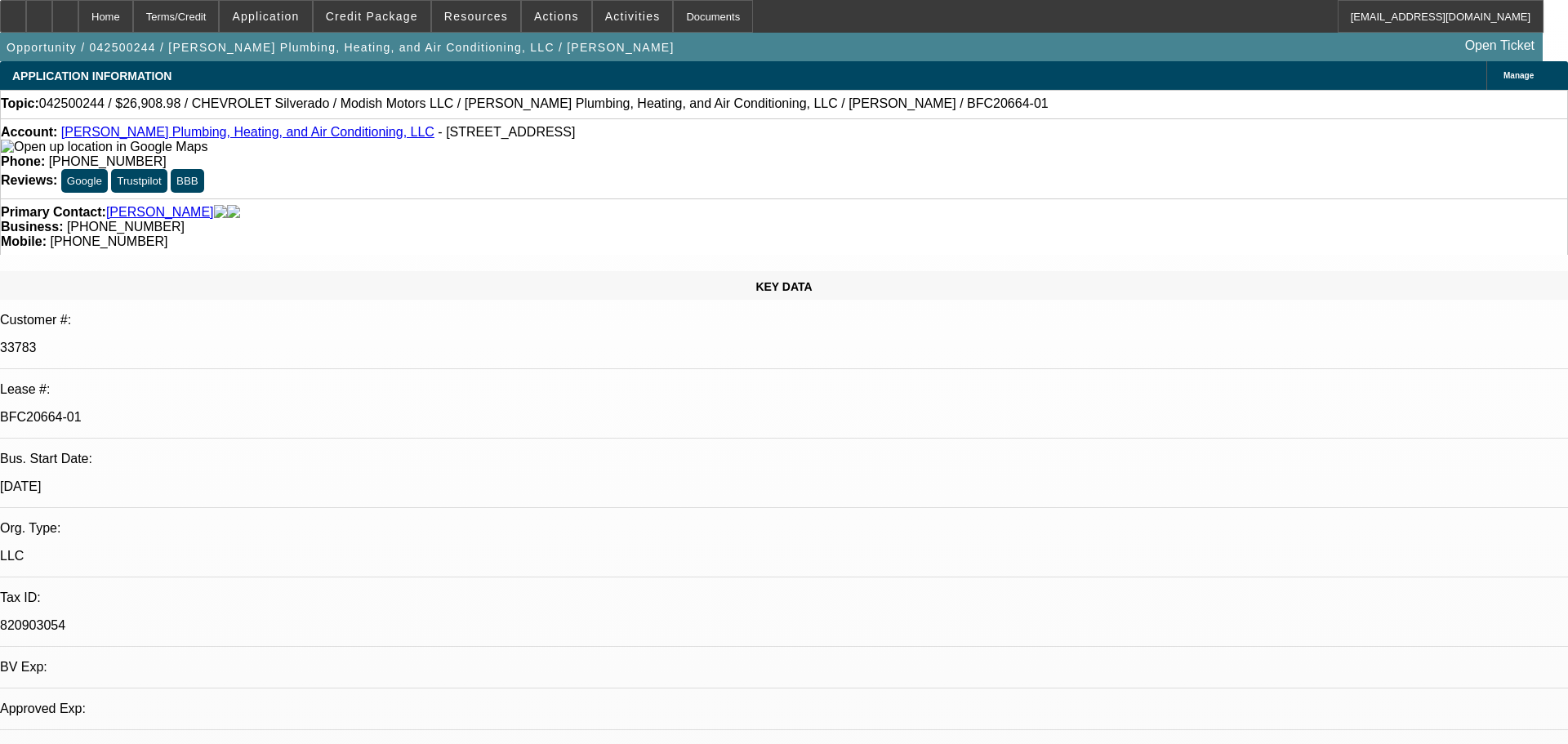
select select "0"
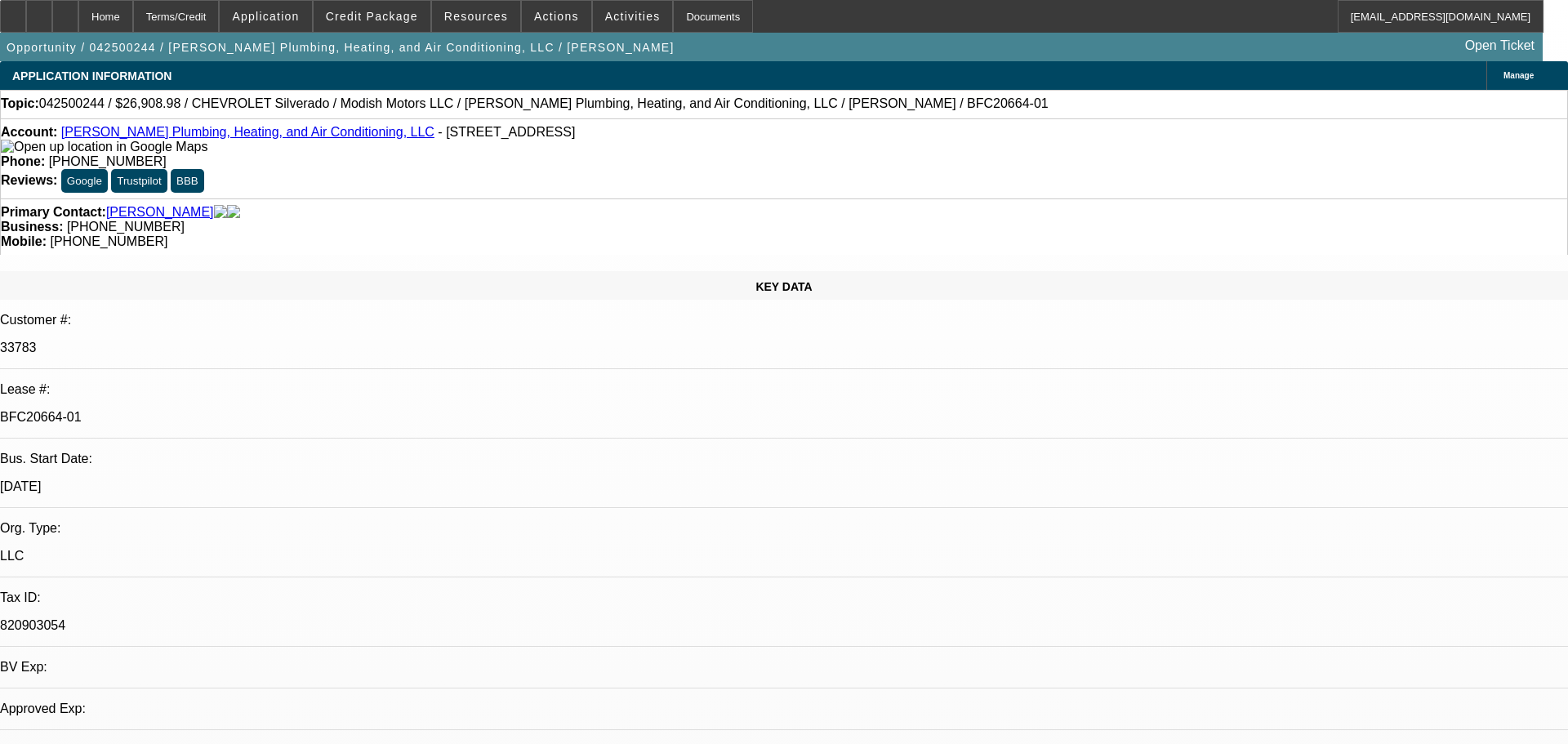
select select "0"
select select "1"
select select "3"
select select "6"
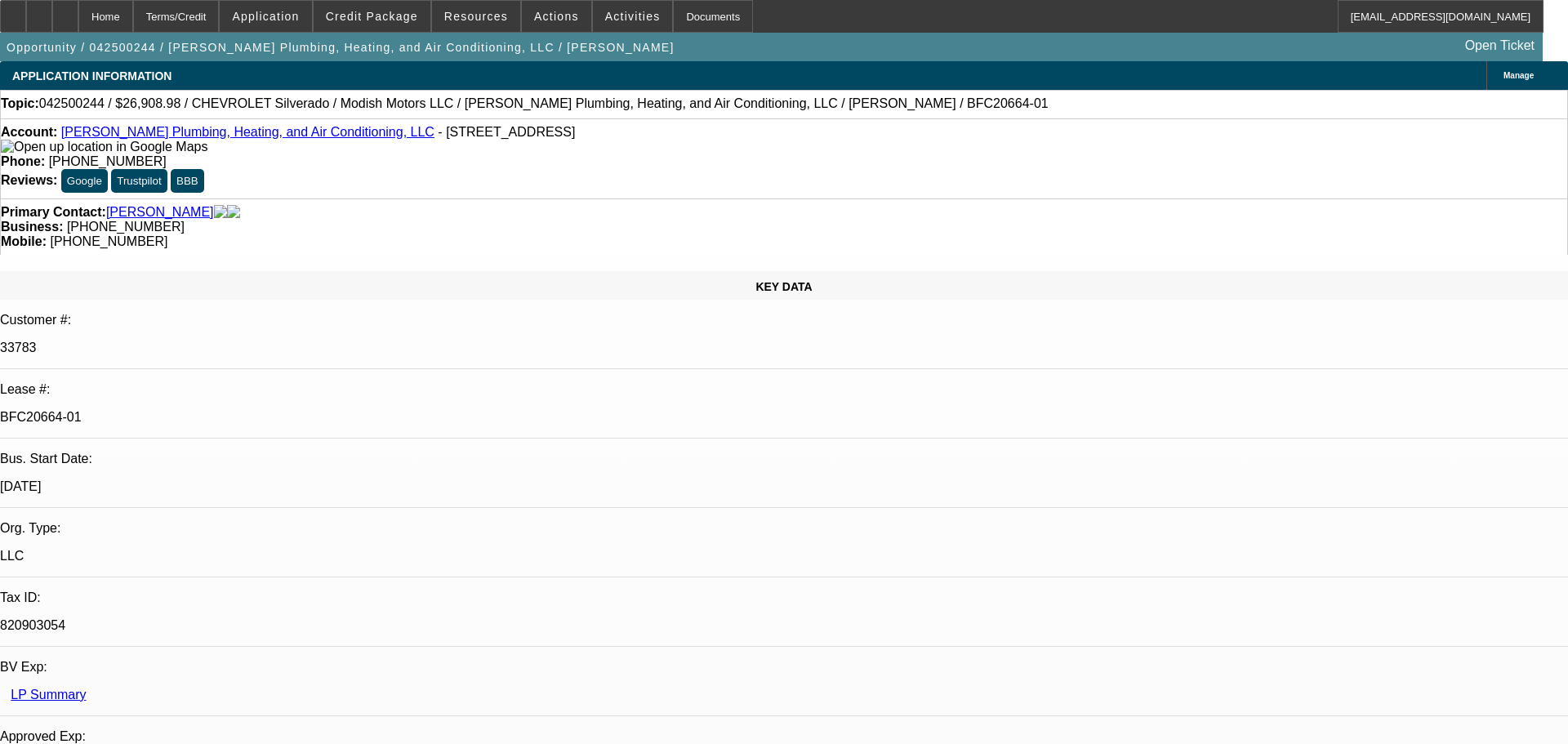
select select "1"
select select "3"
select select "6"
select select "1"
select select "3"
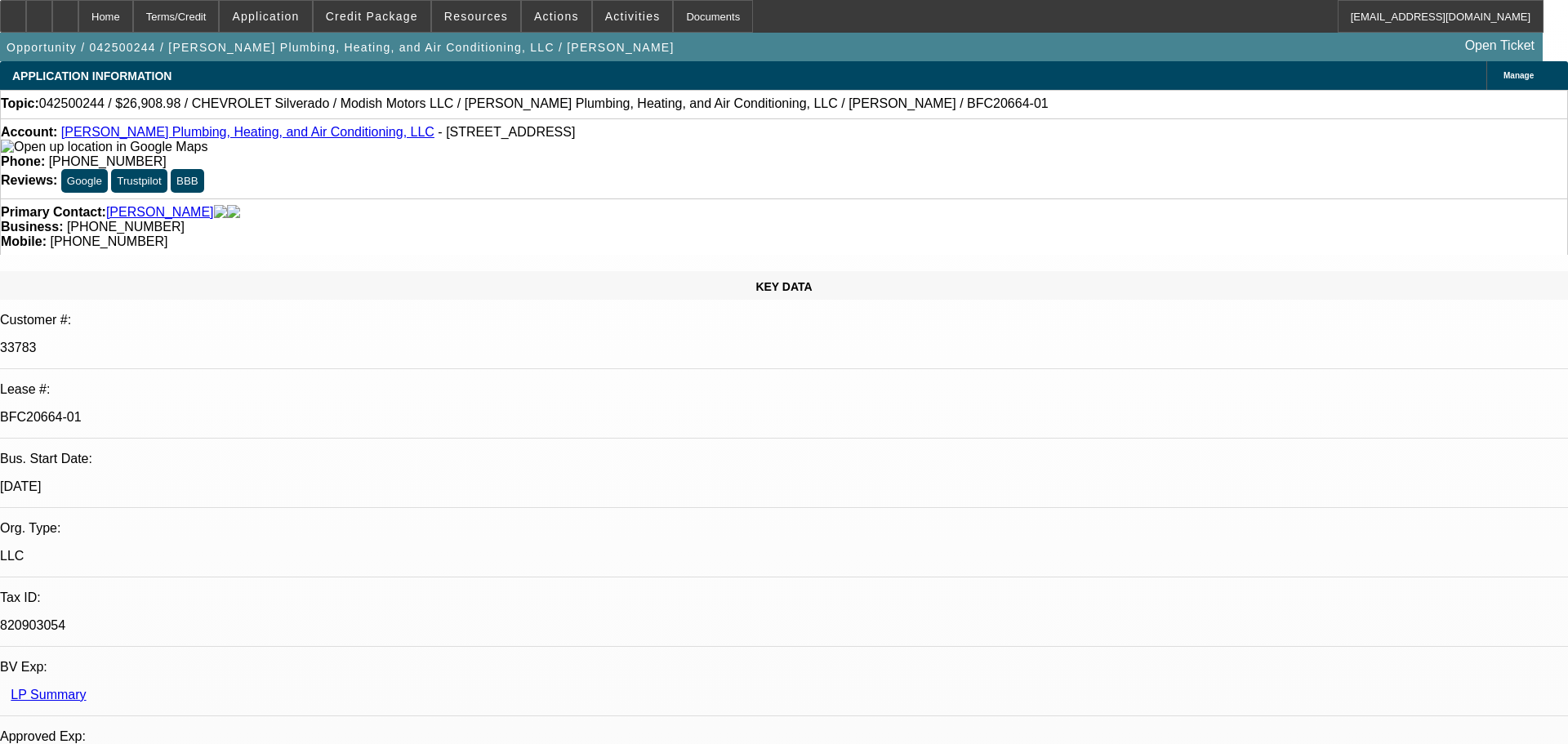
select select "6"
select select "1"
select select "2"
select select "6"
click at [65, 10] on icon at bounding box center [65, 10] width 0 height 0
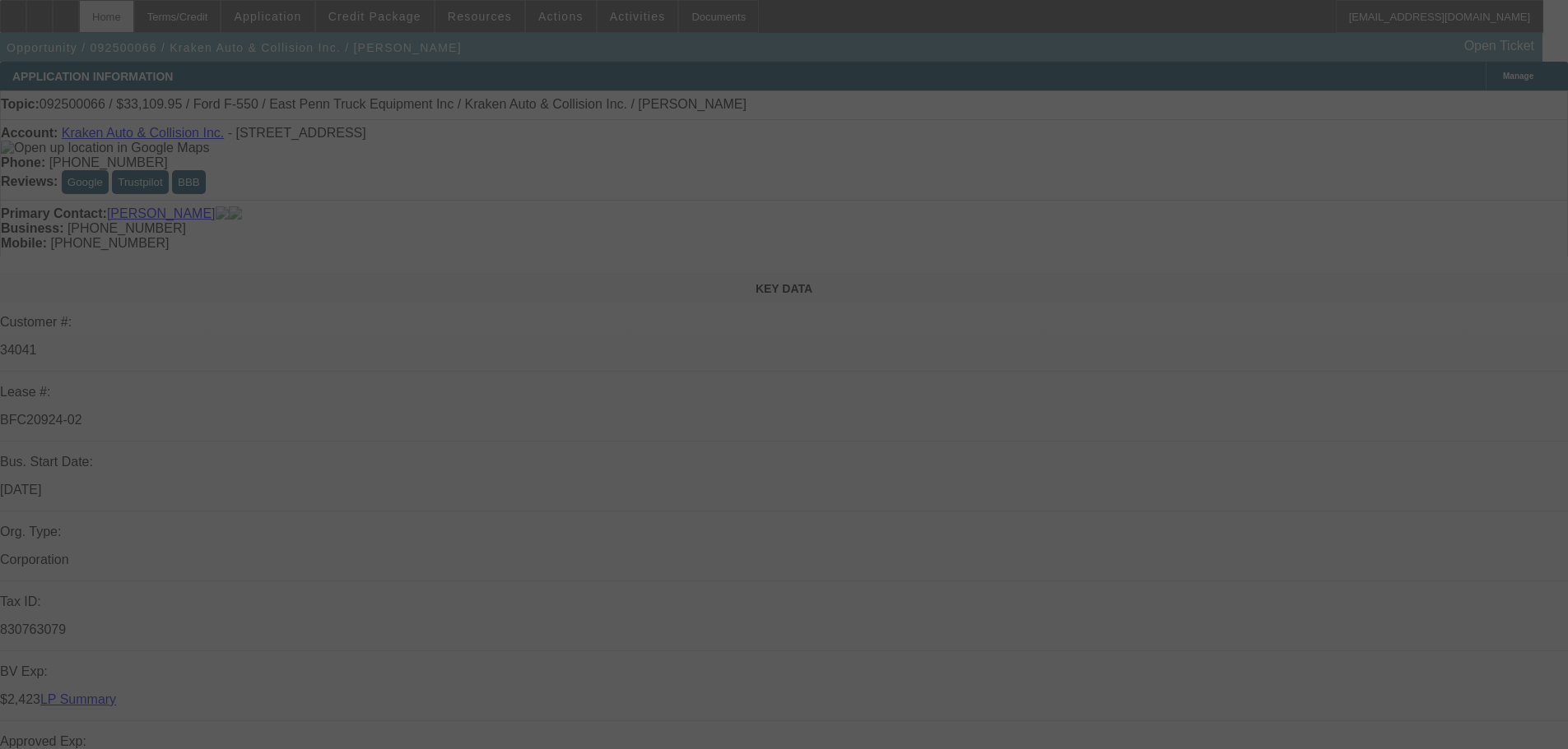
select select "0"
select select "0.1"
select select "4"
select select "0"
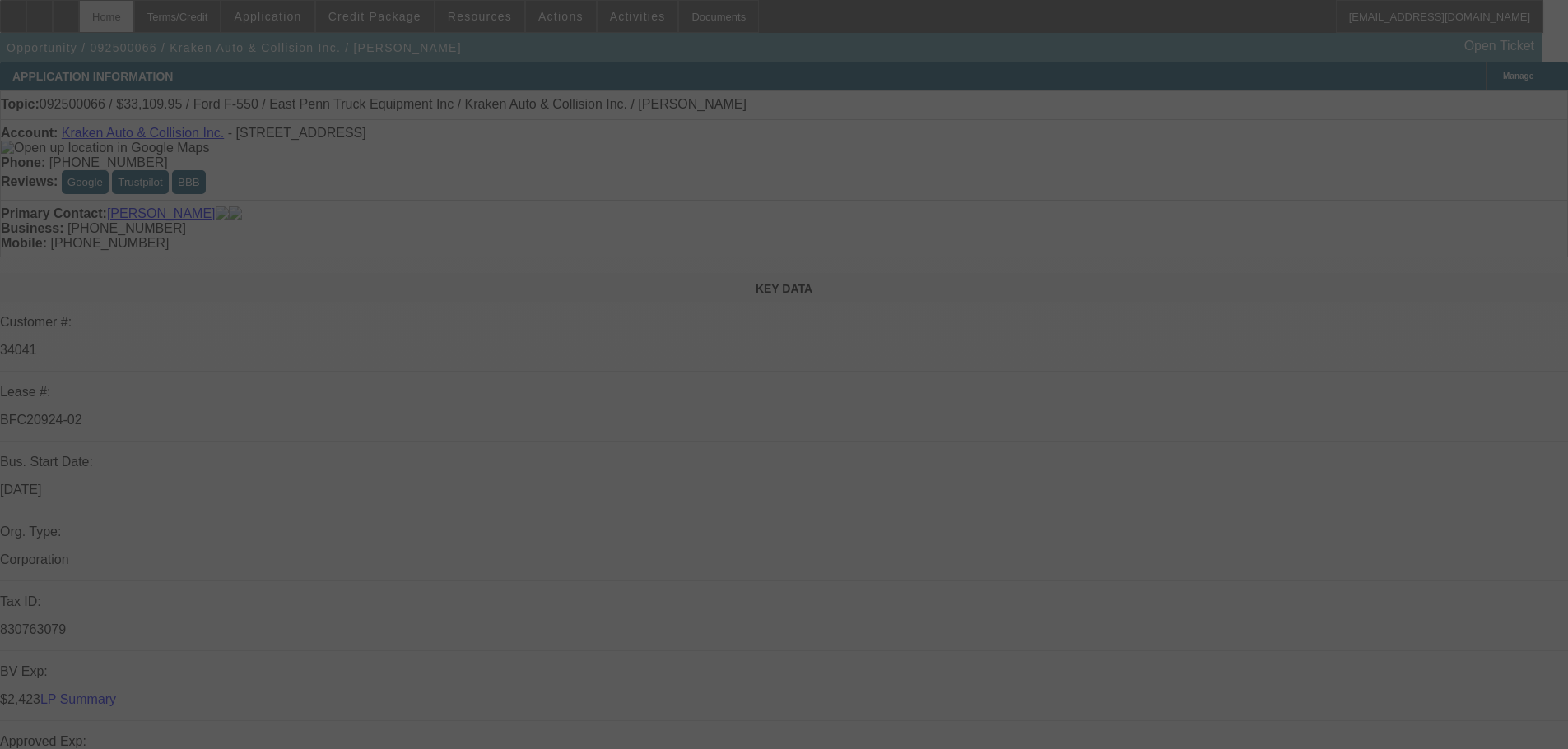
select select "0"
select select "0.1"
select select "4"
select select "0"
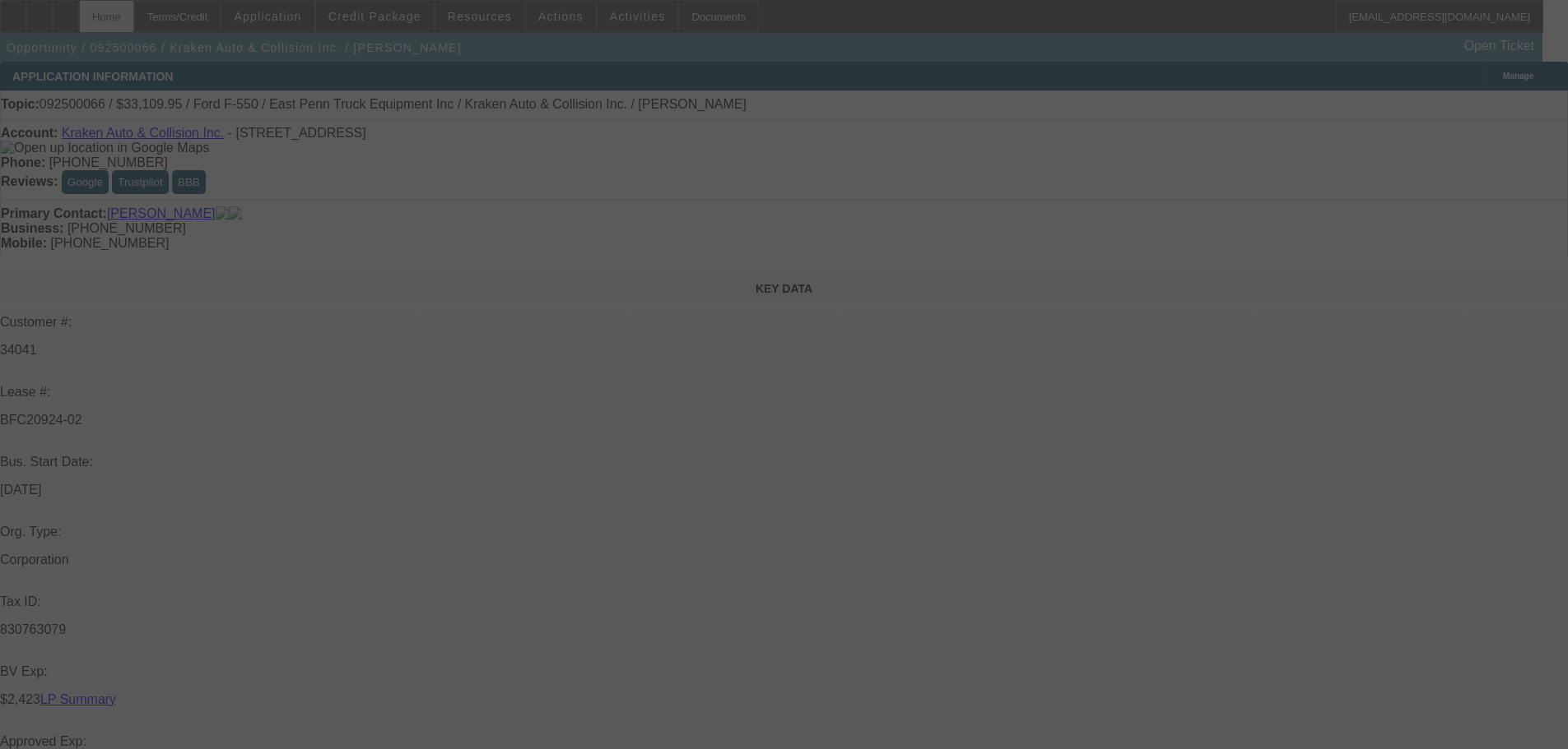
select select "0.1"
select select "4"
select select "0"
select select "0.1"
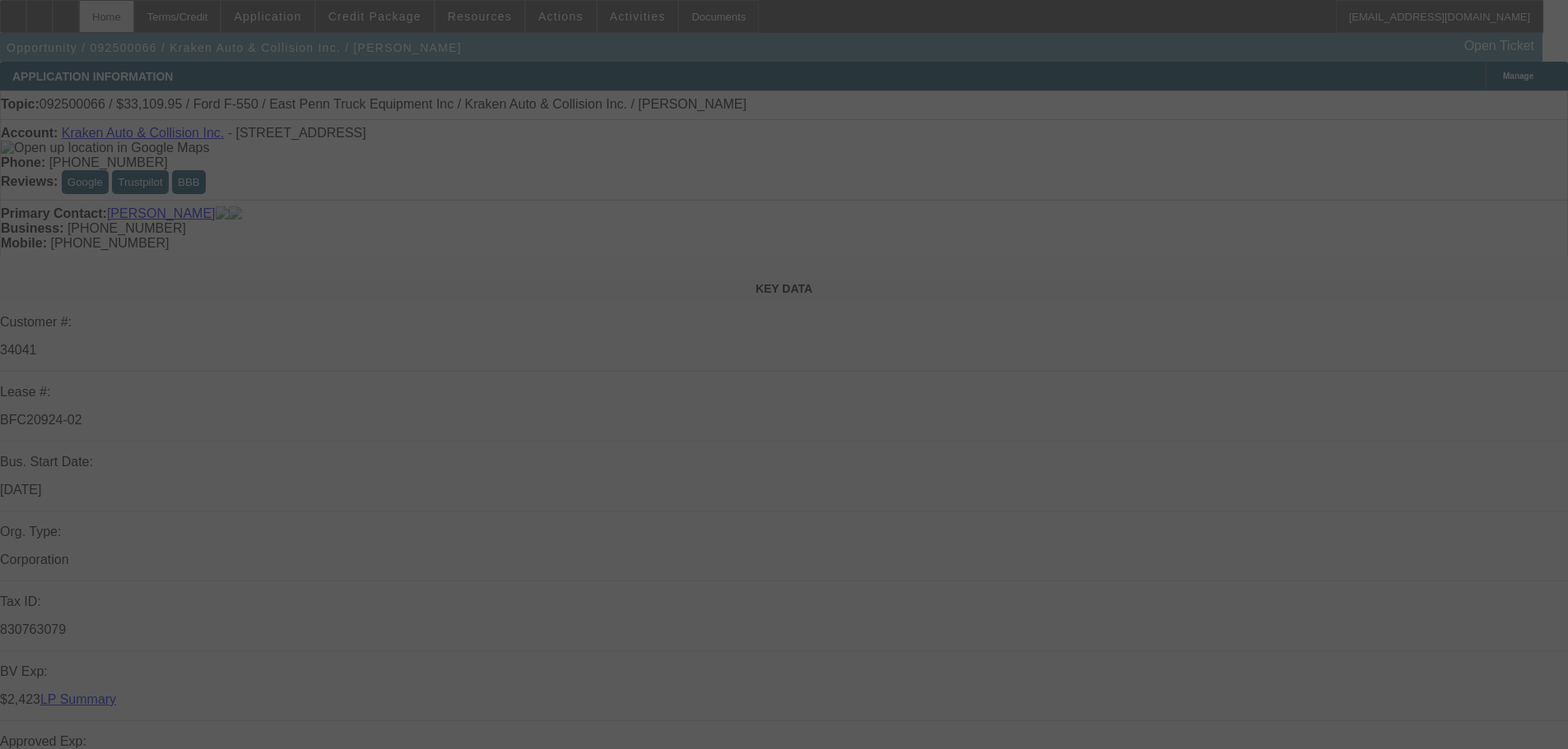
select select "4"
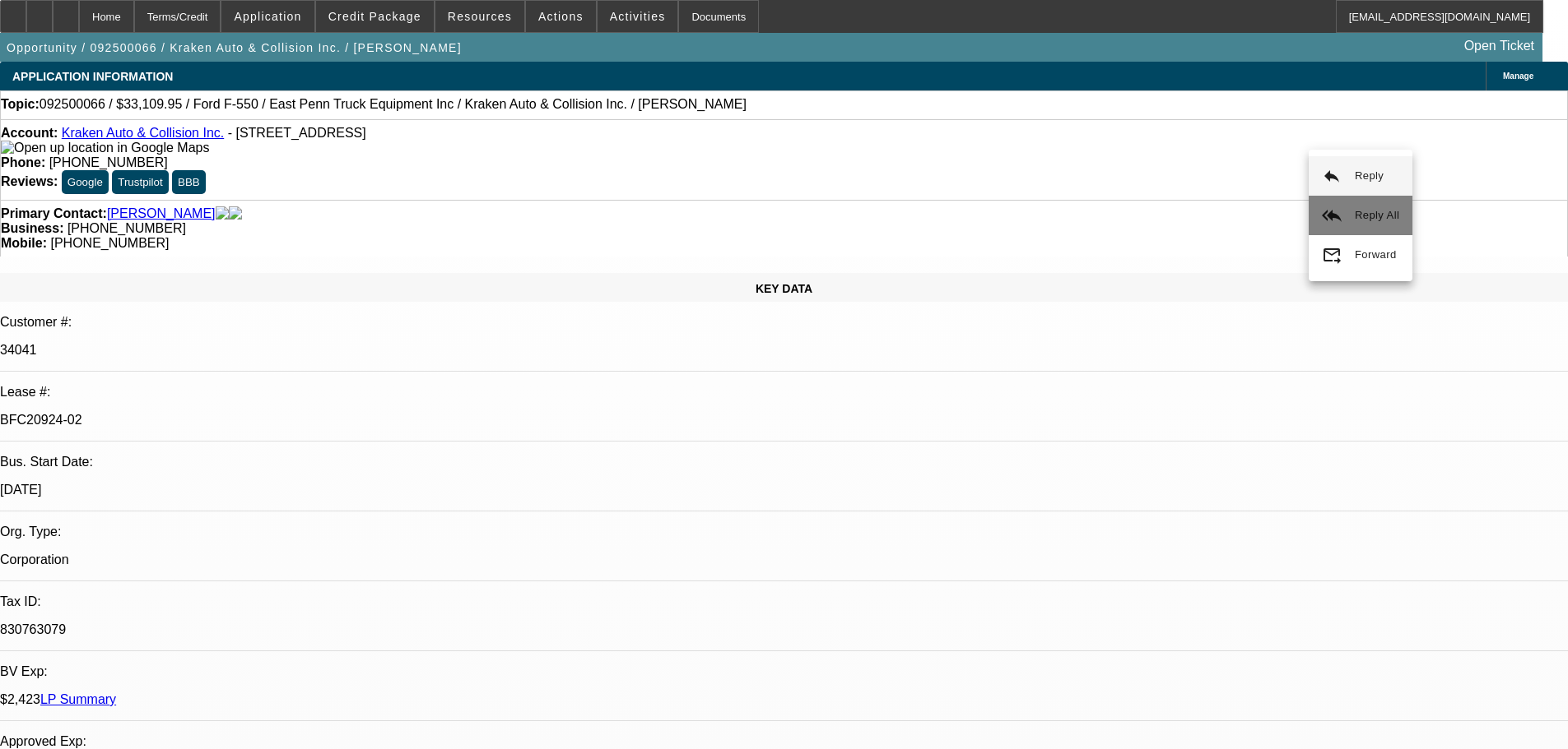
click at [1356, 203] on button "reply_all Reply All" at bounding box center [1360, 216] width 104 height 40
click at [79, 16] on div at bounding box center [66, 16] width 26 height 33
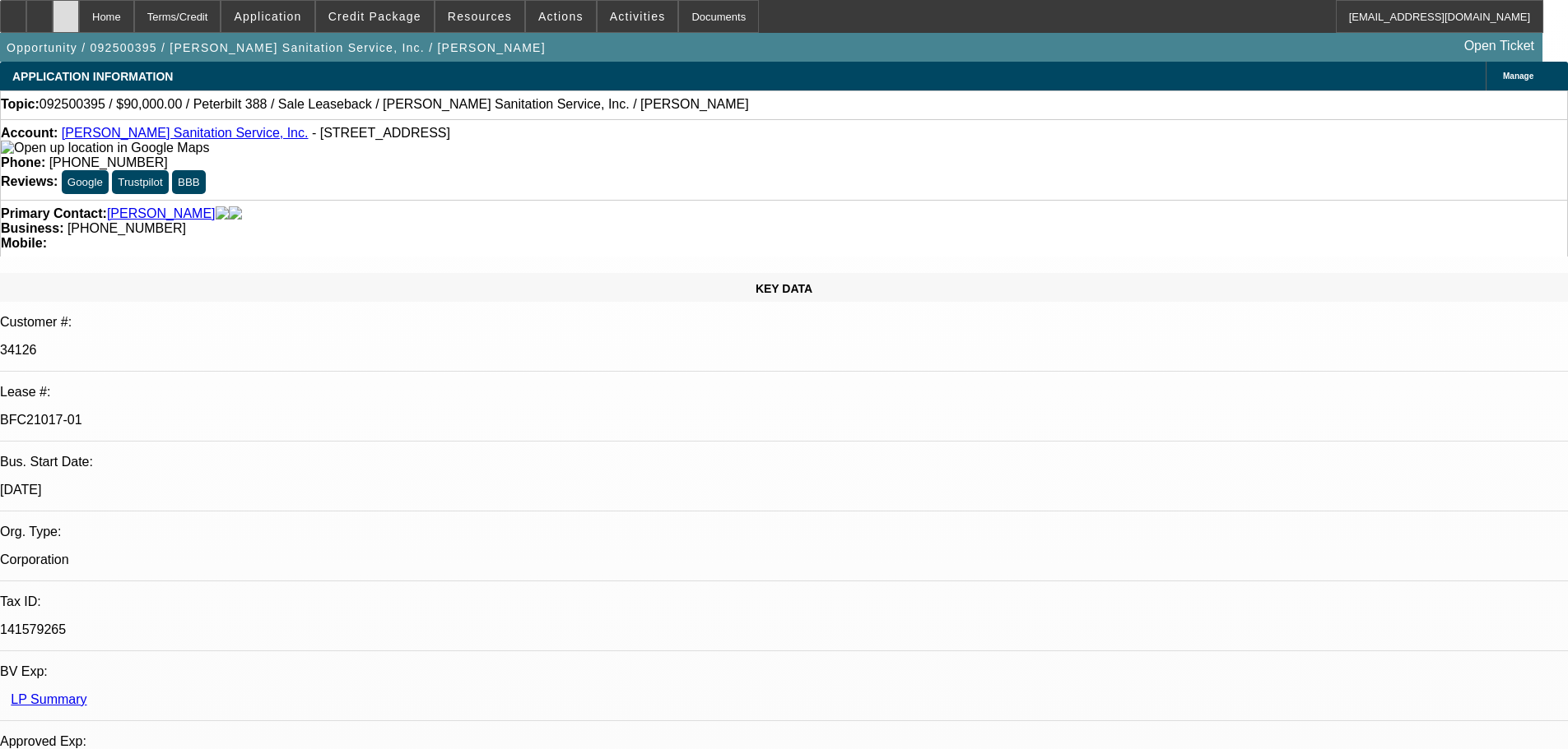
select select "0"
select select "2"
select select "0"
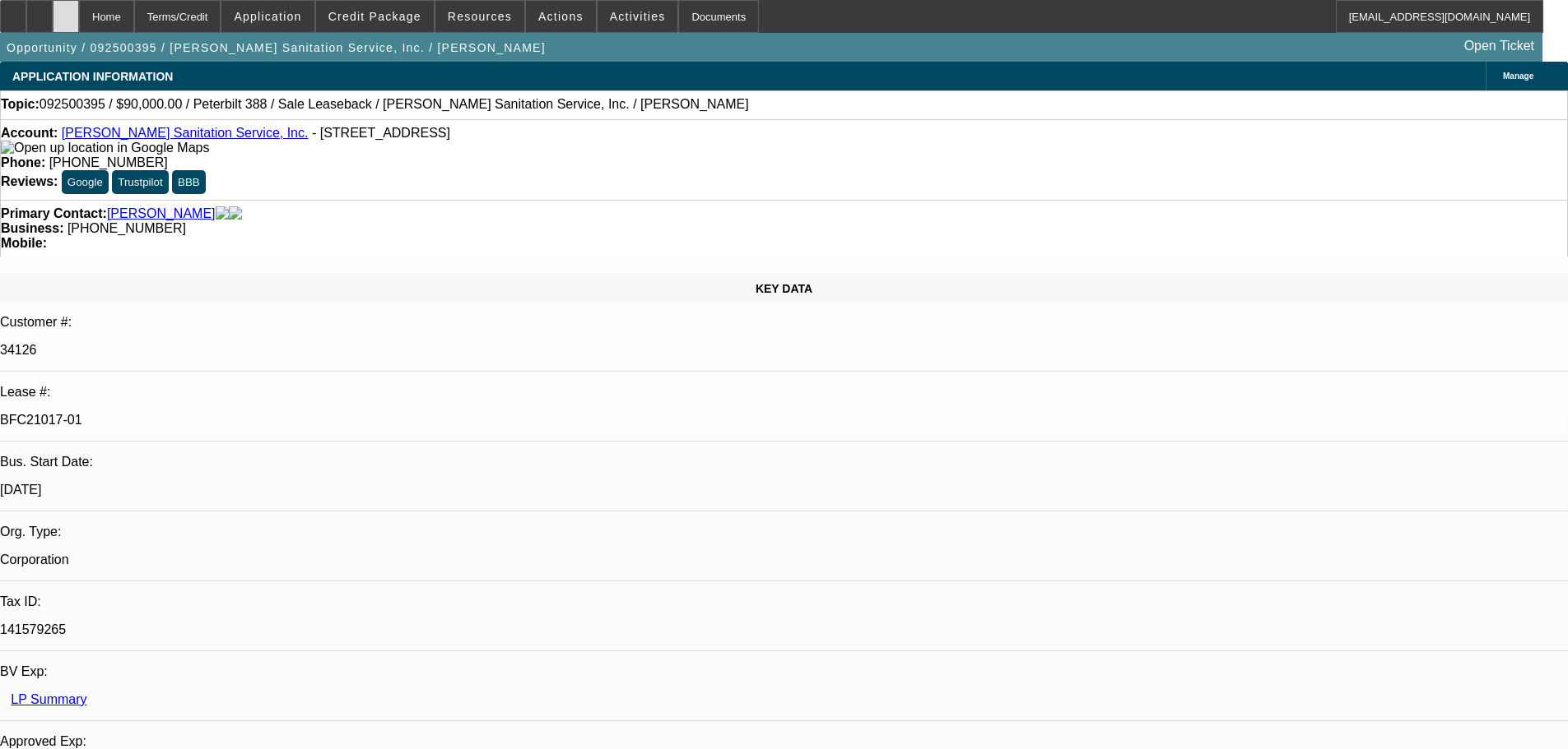
select select "0"
select select "1"
select select "2"
select select "6"
select select "1"
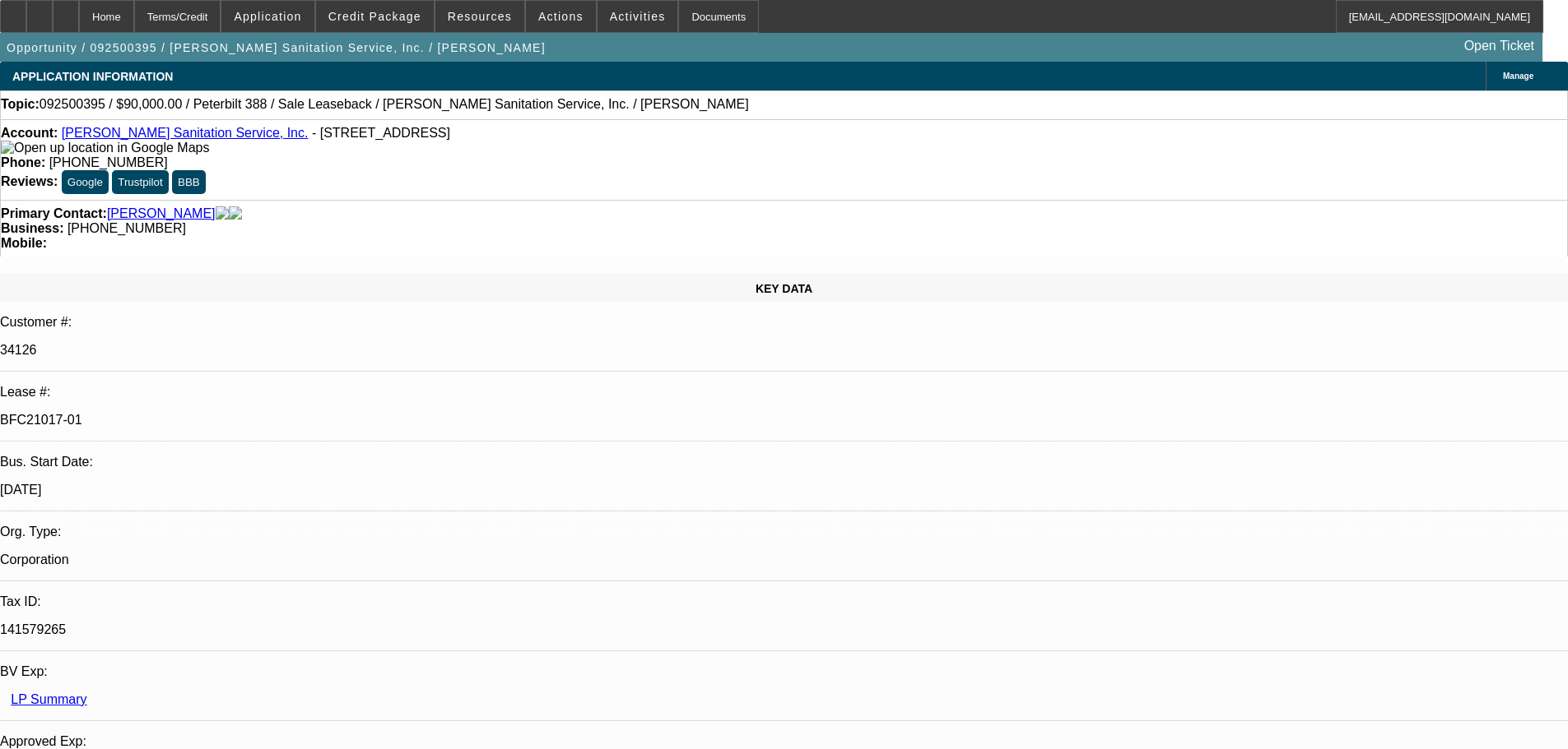
select select "2"
select select "6"
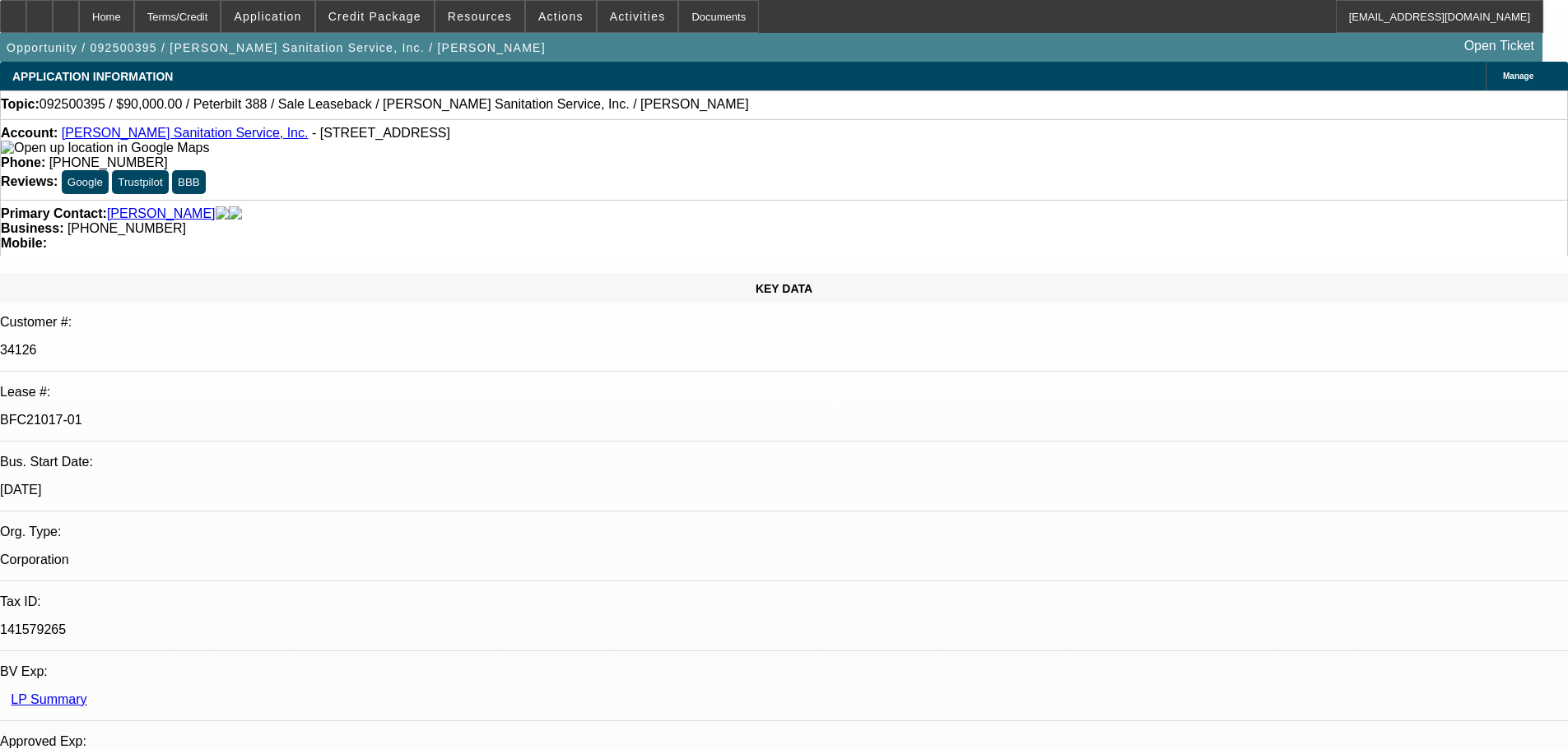
click at [79, 24] on div at bounding box center [66, 16] width 26 height 33
select select "0"
select select "2"
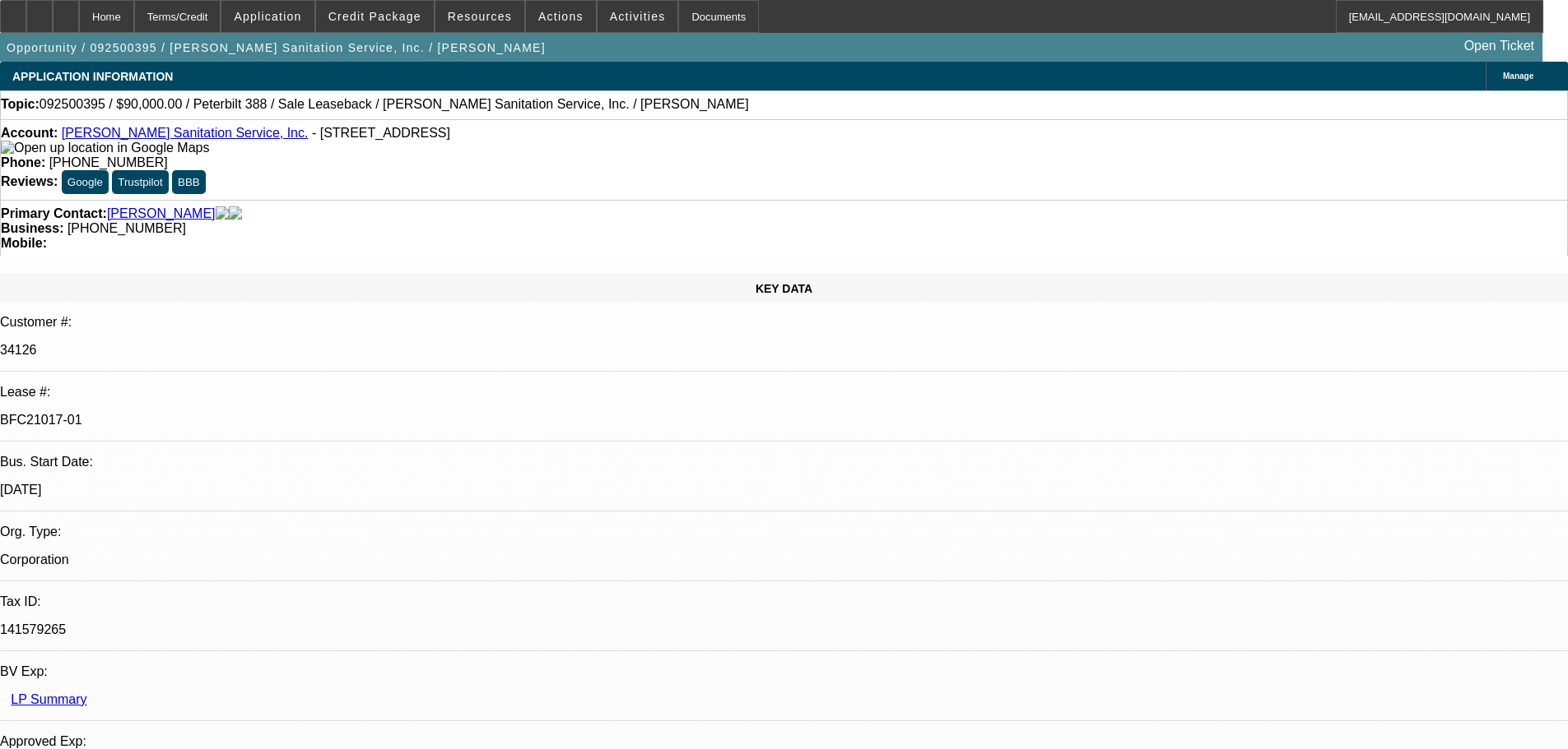
select select "0"
select select "6"
select select "0"
select select "2"
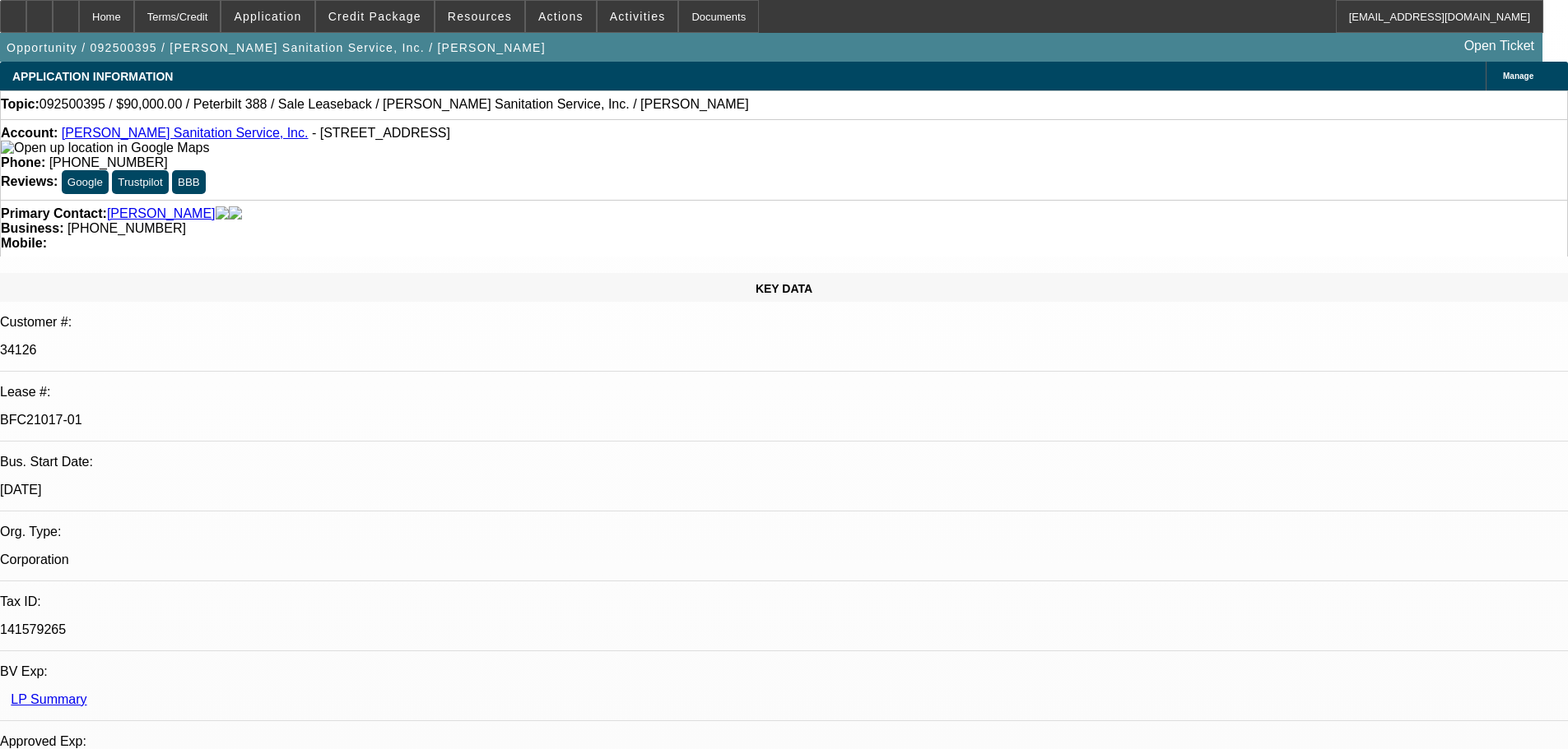
select select "0"
select select "6"
click at [79, 24] on div at bounding box center [66, 16] width 26 height 33
select select "0"
select select "2"
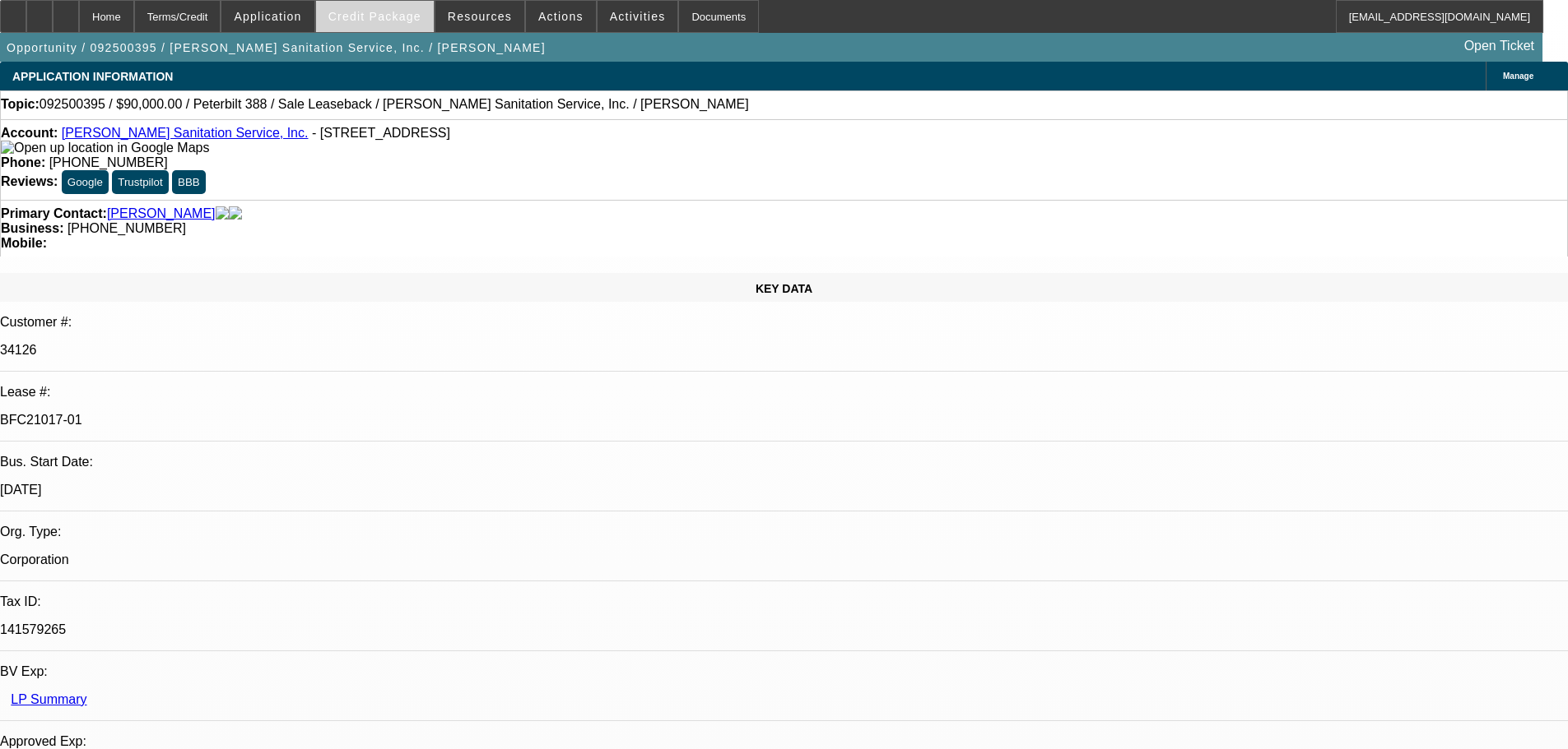
select select "2"
select select "0"
select select "6"
select select "0"
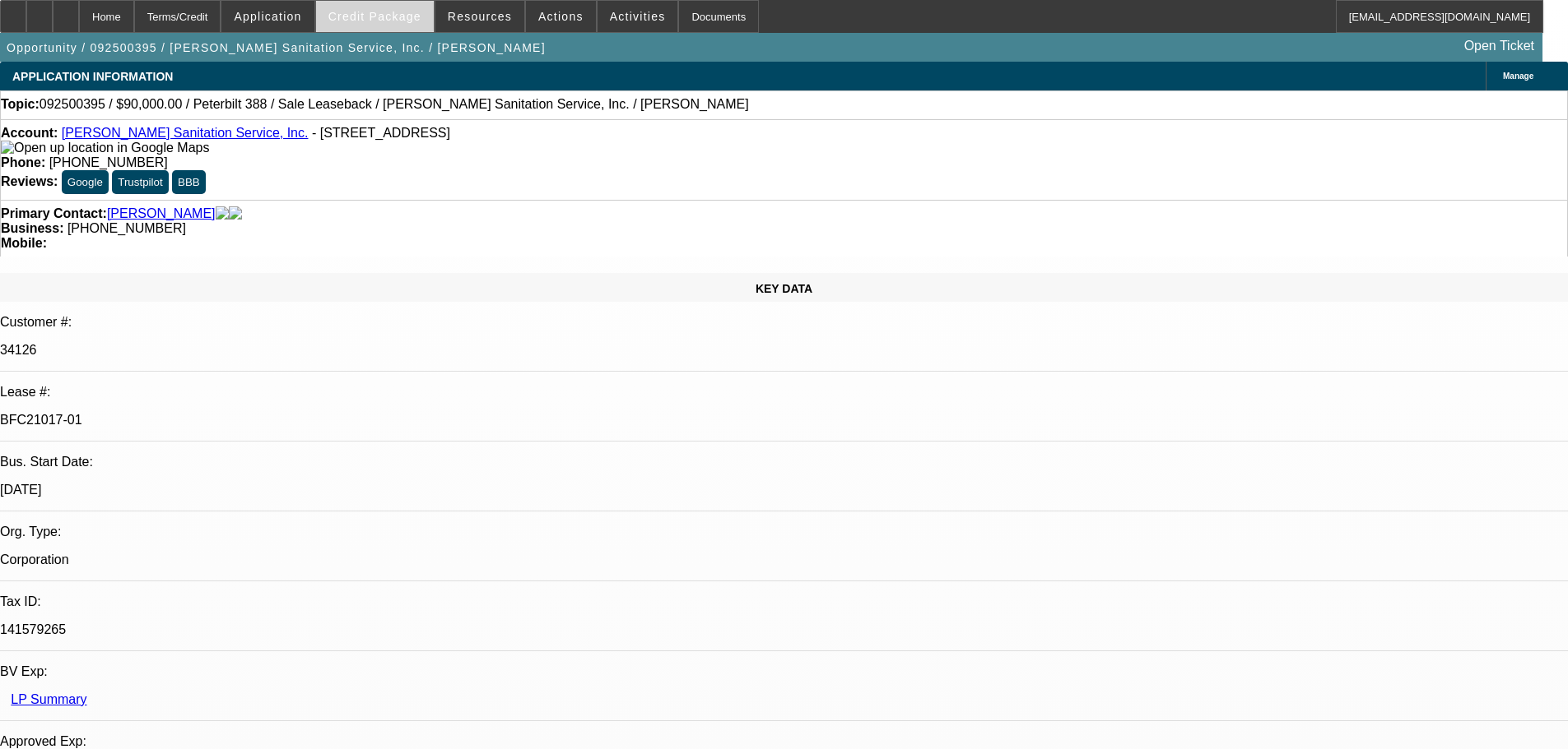
select select "2"
select select "0"
select select "6"
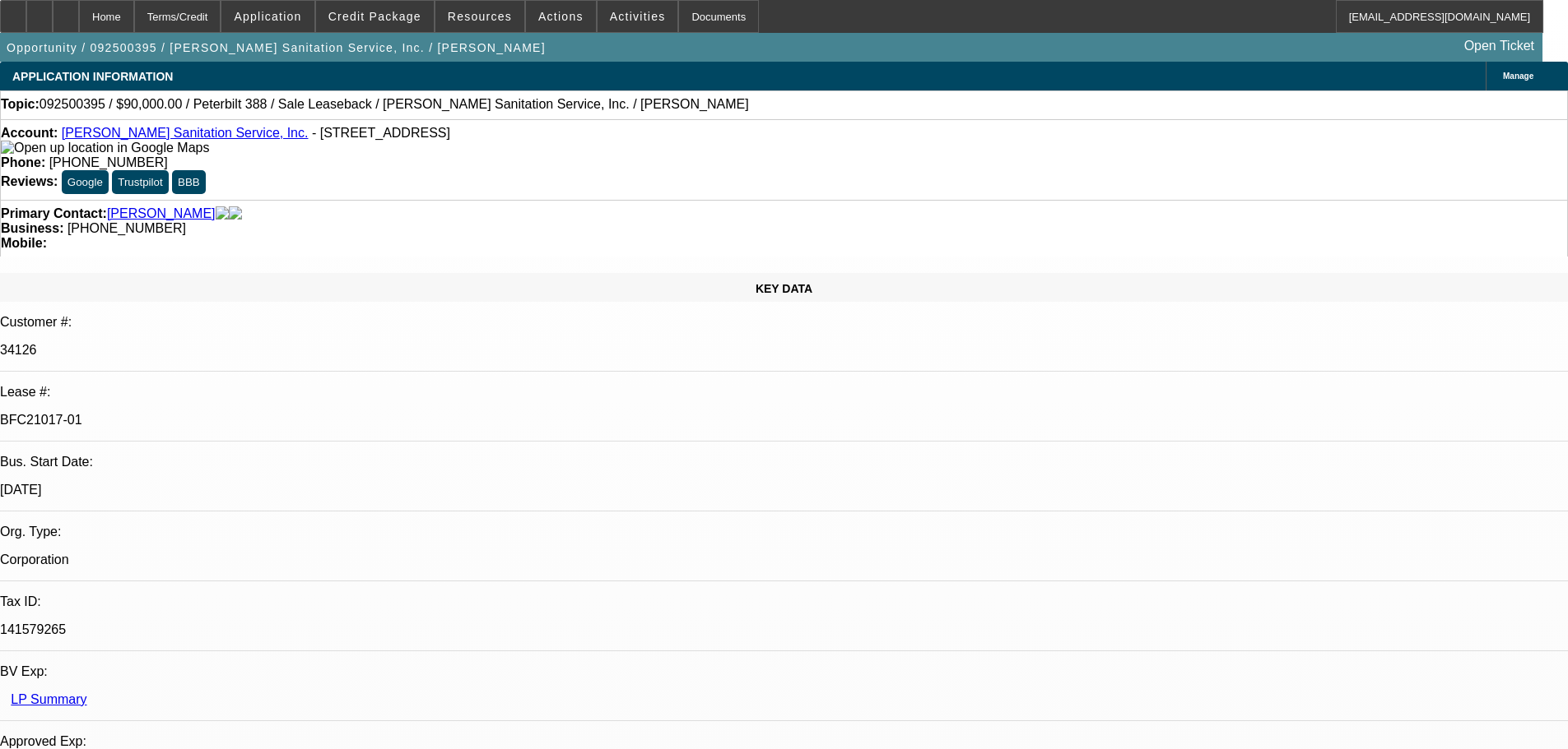
scroll to position [411, 0]
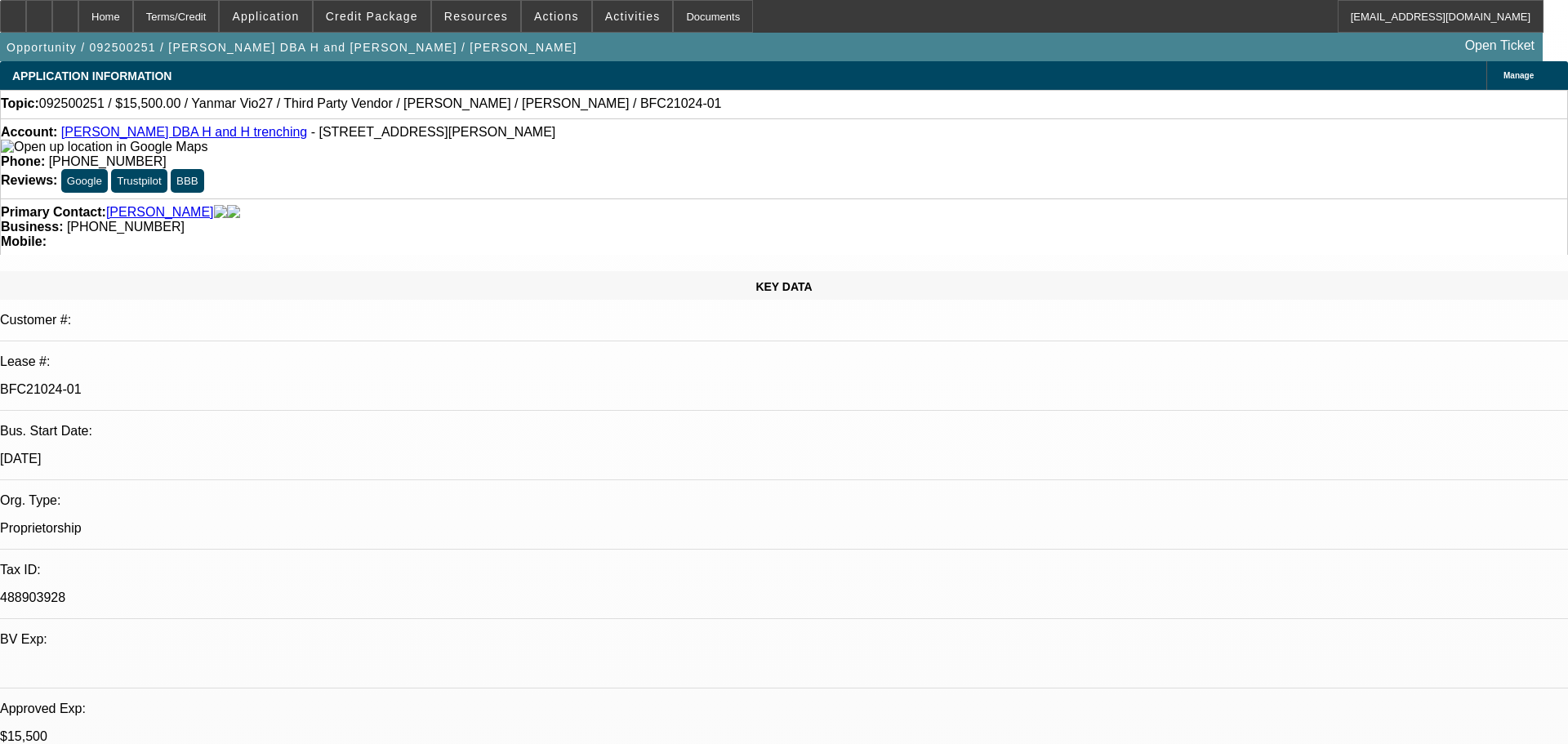
select select "0"
select select "6"
select select "0"
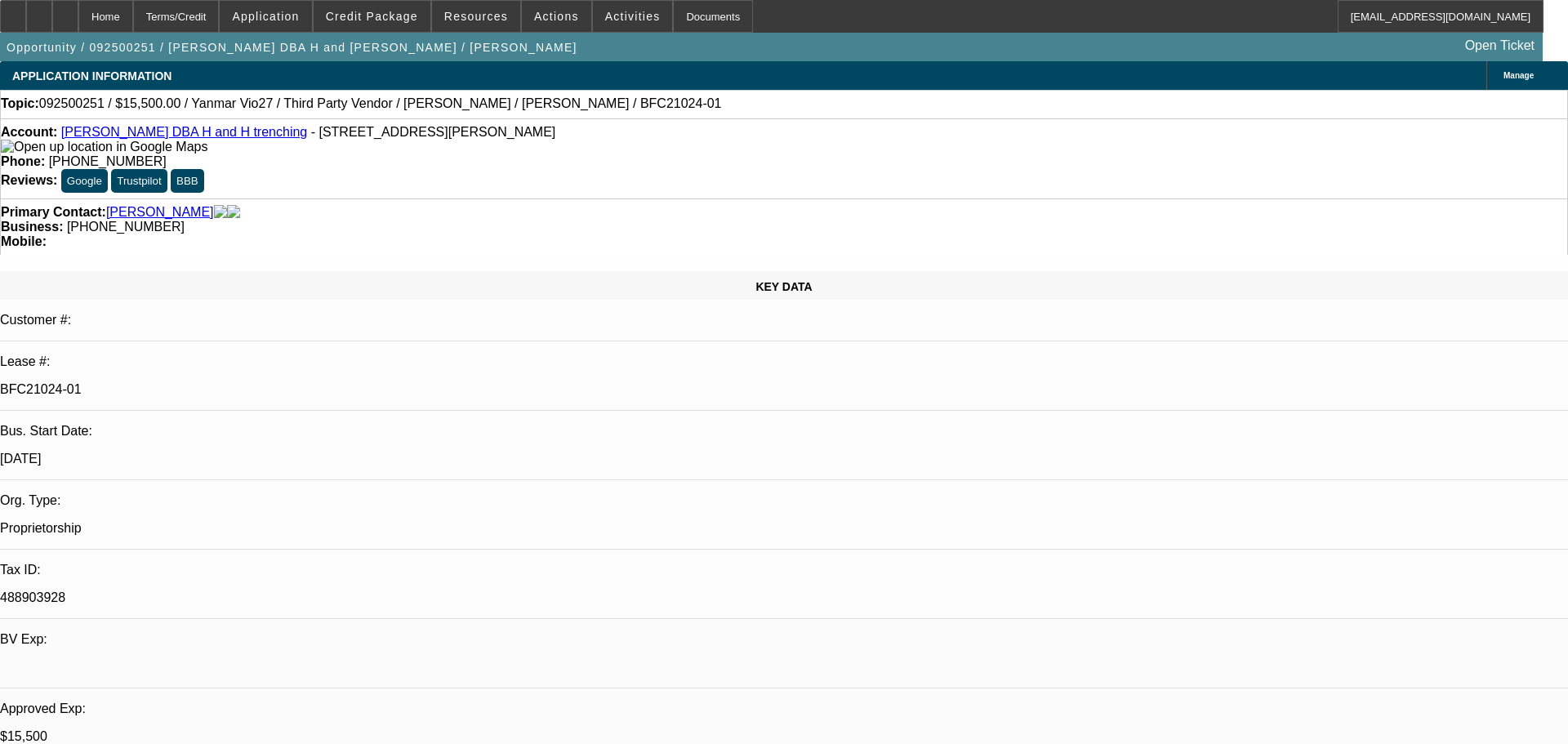
select select "0"
select select "6"
select select "0"
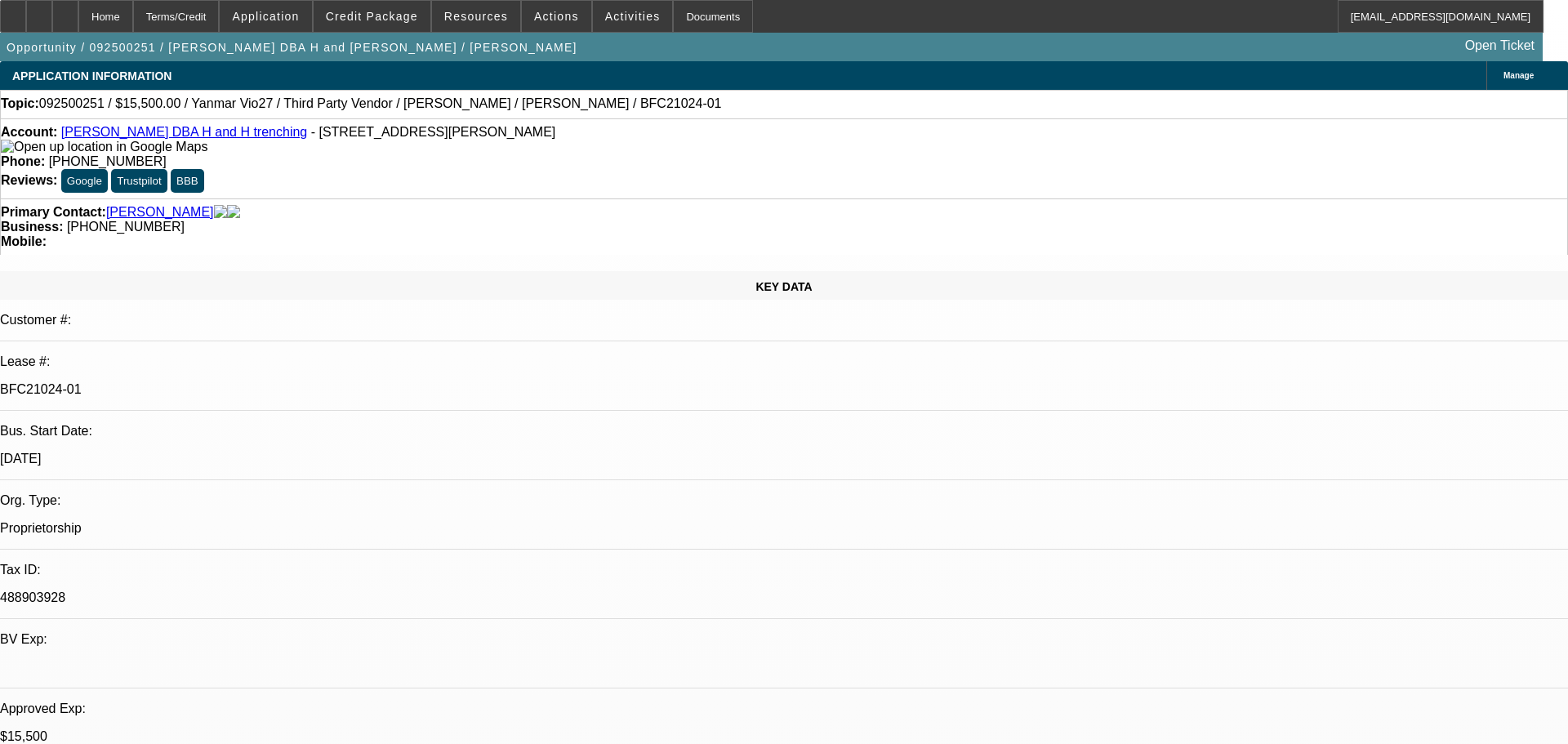
select select "0"
select select "6"
select select "0"
select select "0.1"
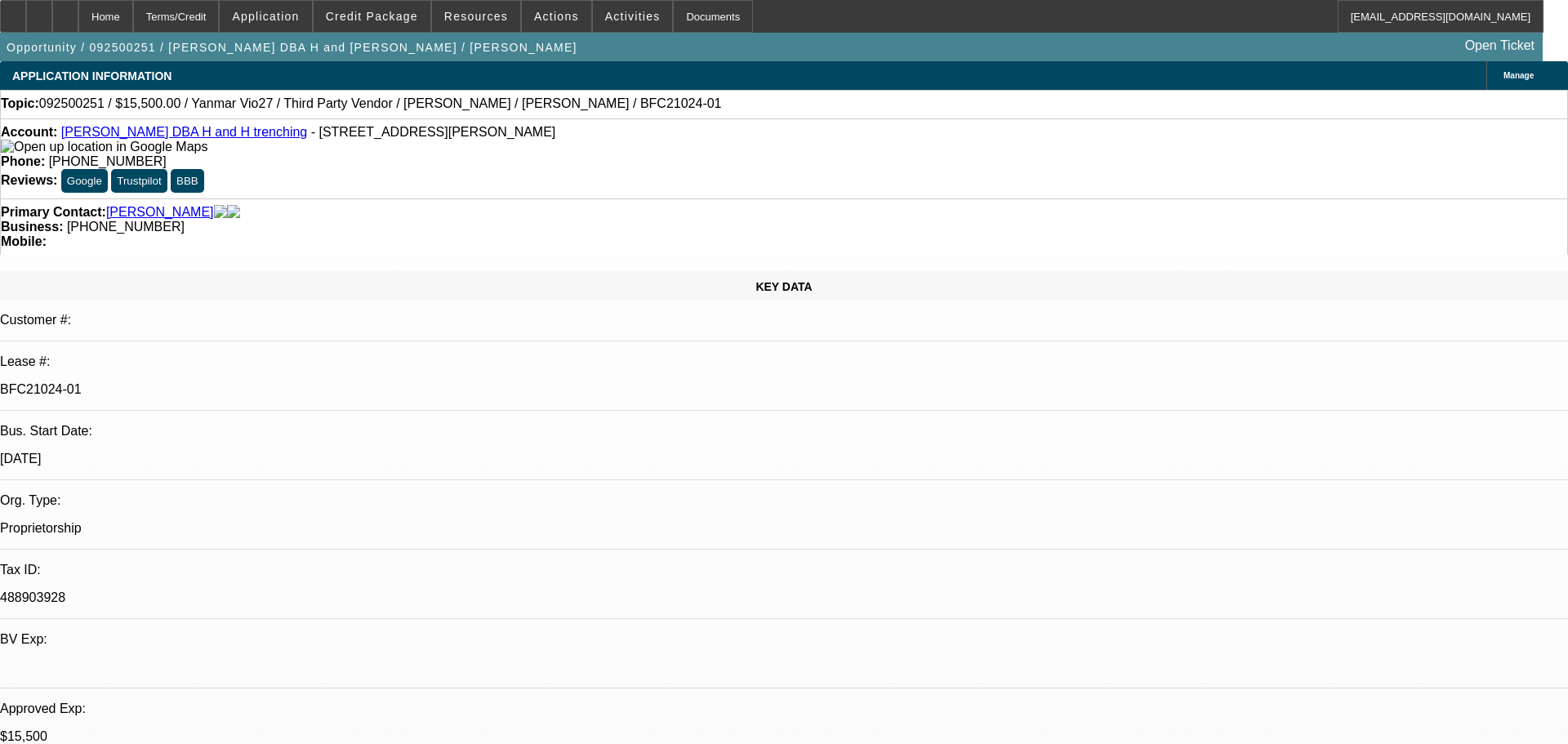
select select "4"
click at [65, 10] on icon at bounding box center [65, 10] width 0 height 0
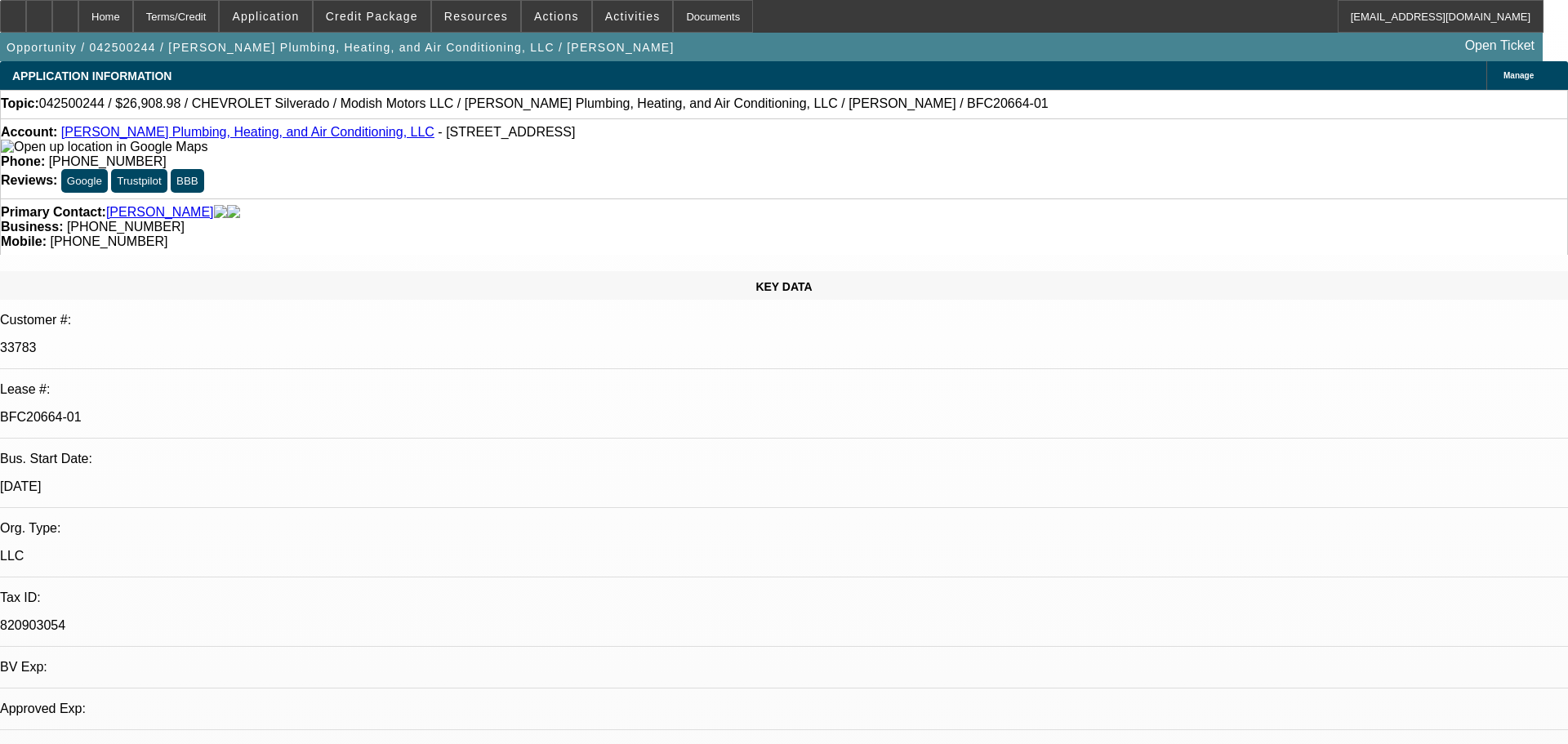
select select "0"
select select "3"
select select "0"
select select "6"
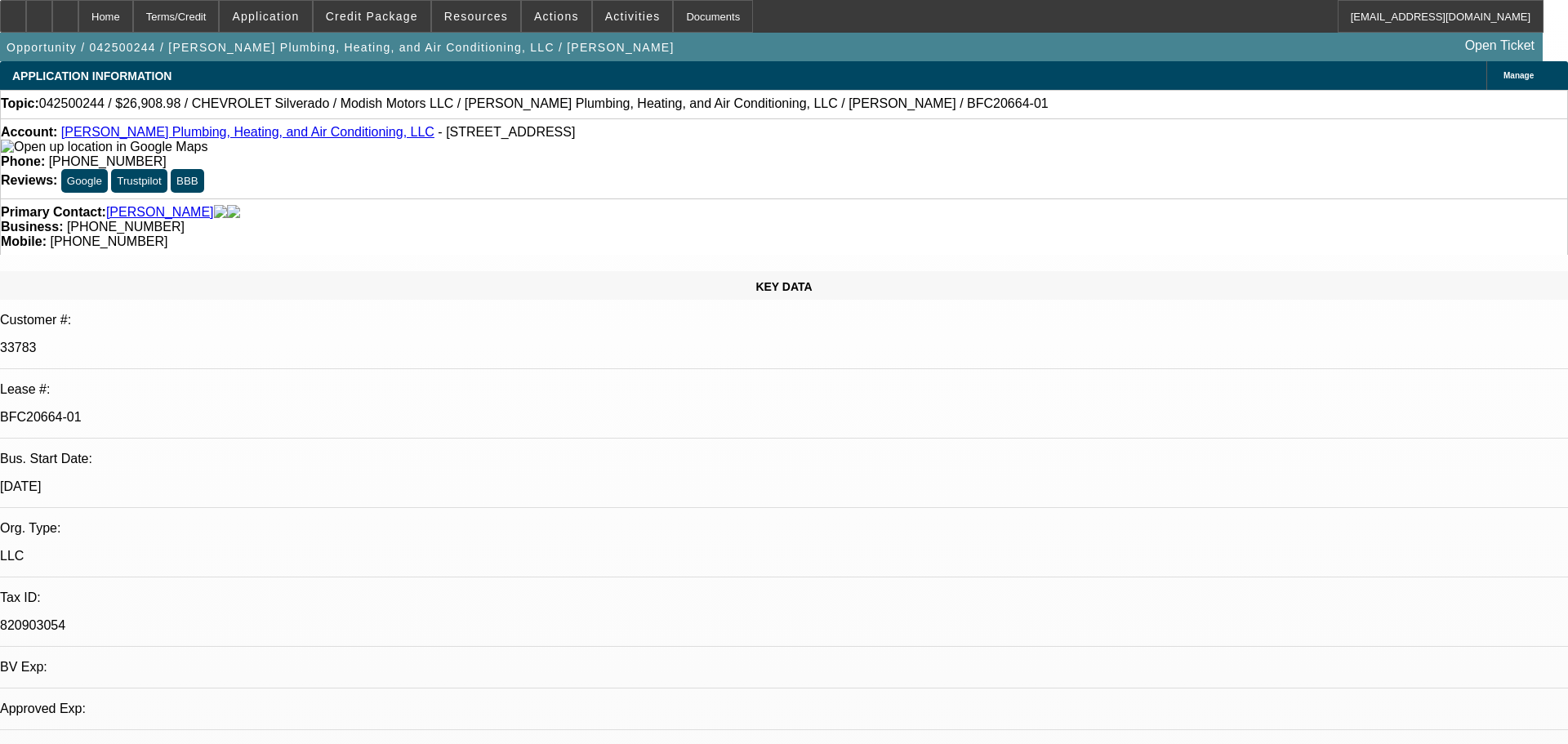
select select "0"
select select "3"
select select "0"
select select "6"
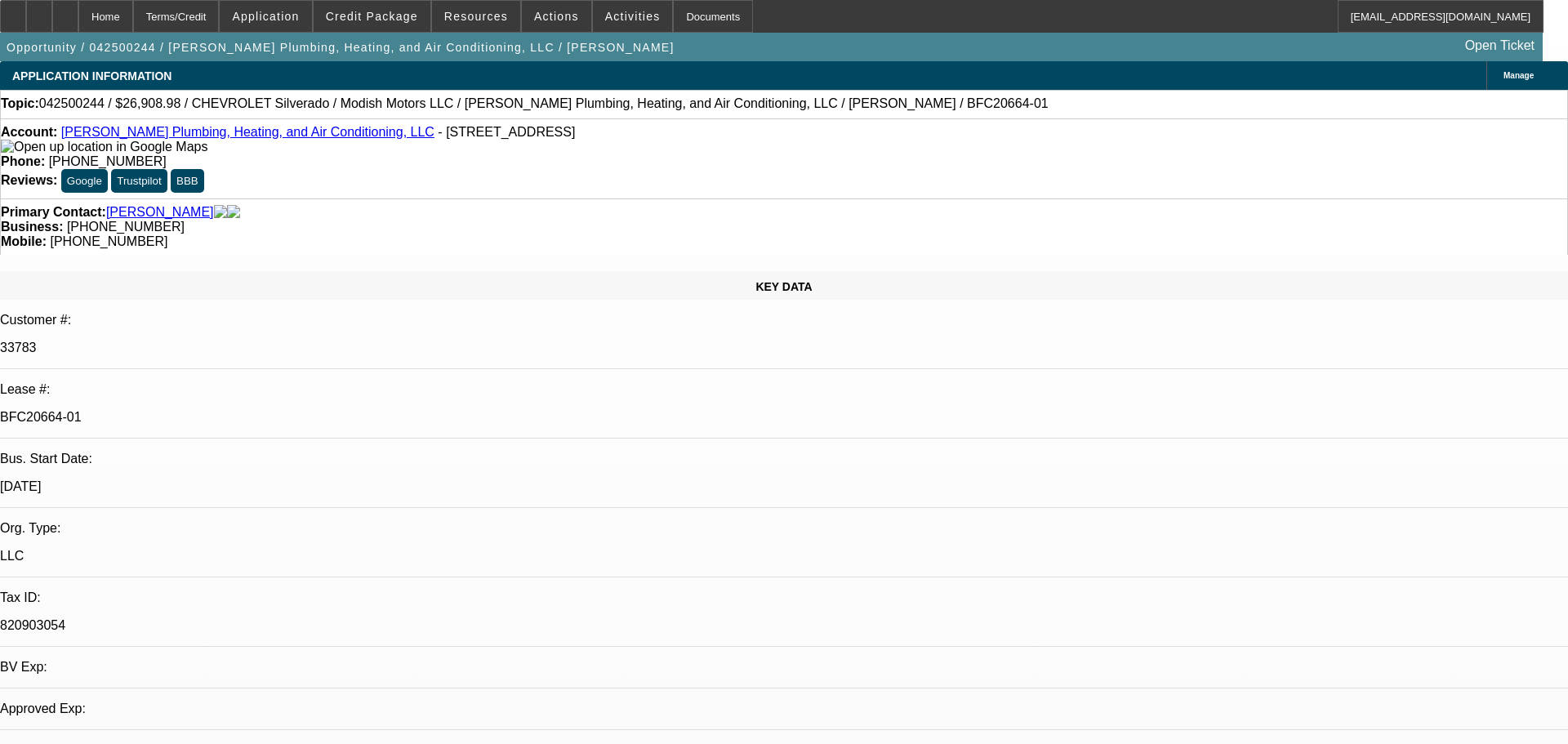
select select "0"
select select "3"
select select "0"
select select "6"
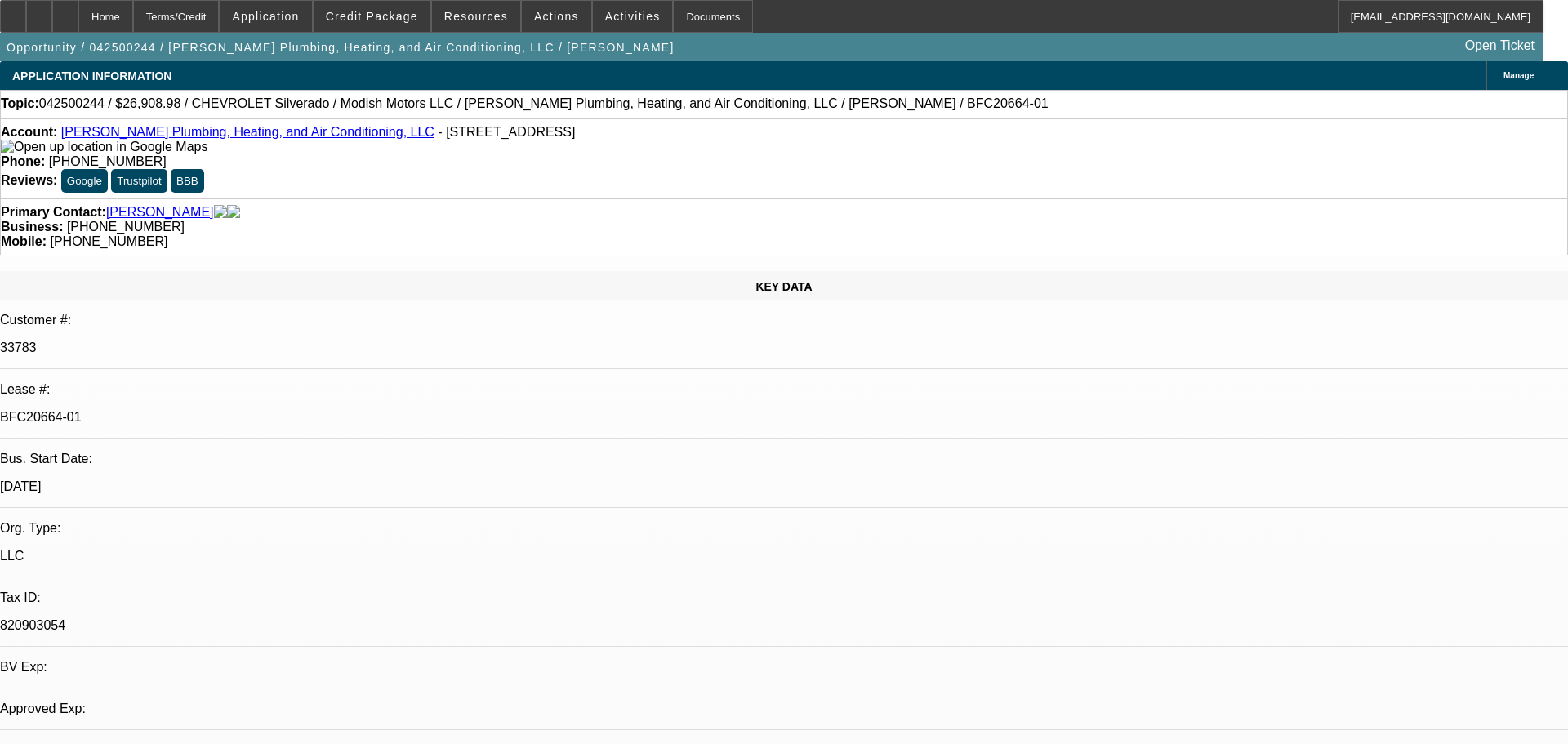
select select "0"
select select "2"
select select "0"
select select "6"
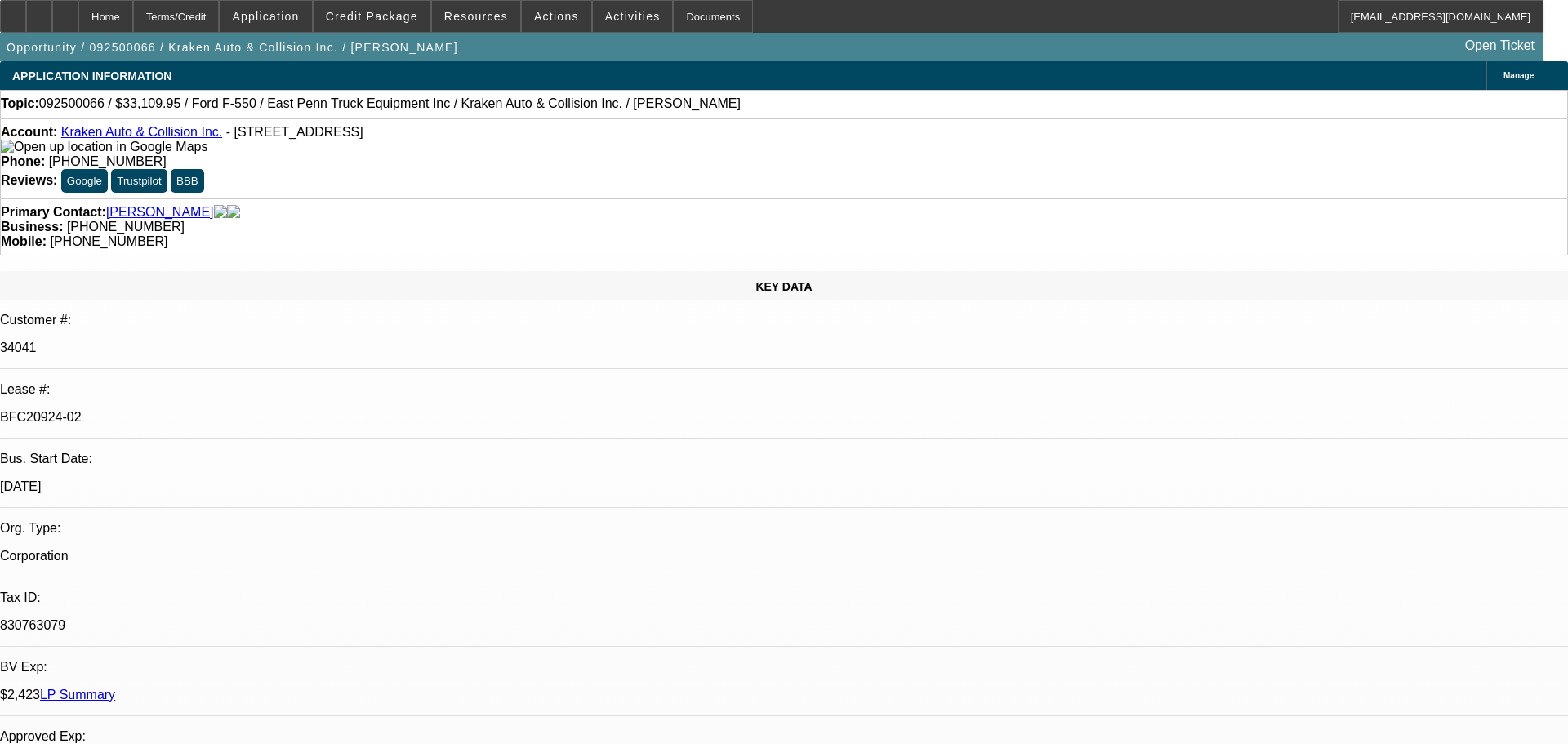
select select "0"
select select "0.1"
select select "4"
select select "0"
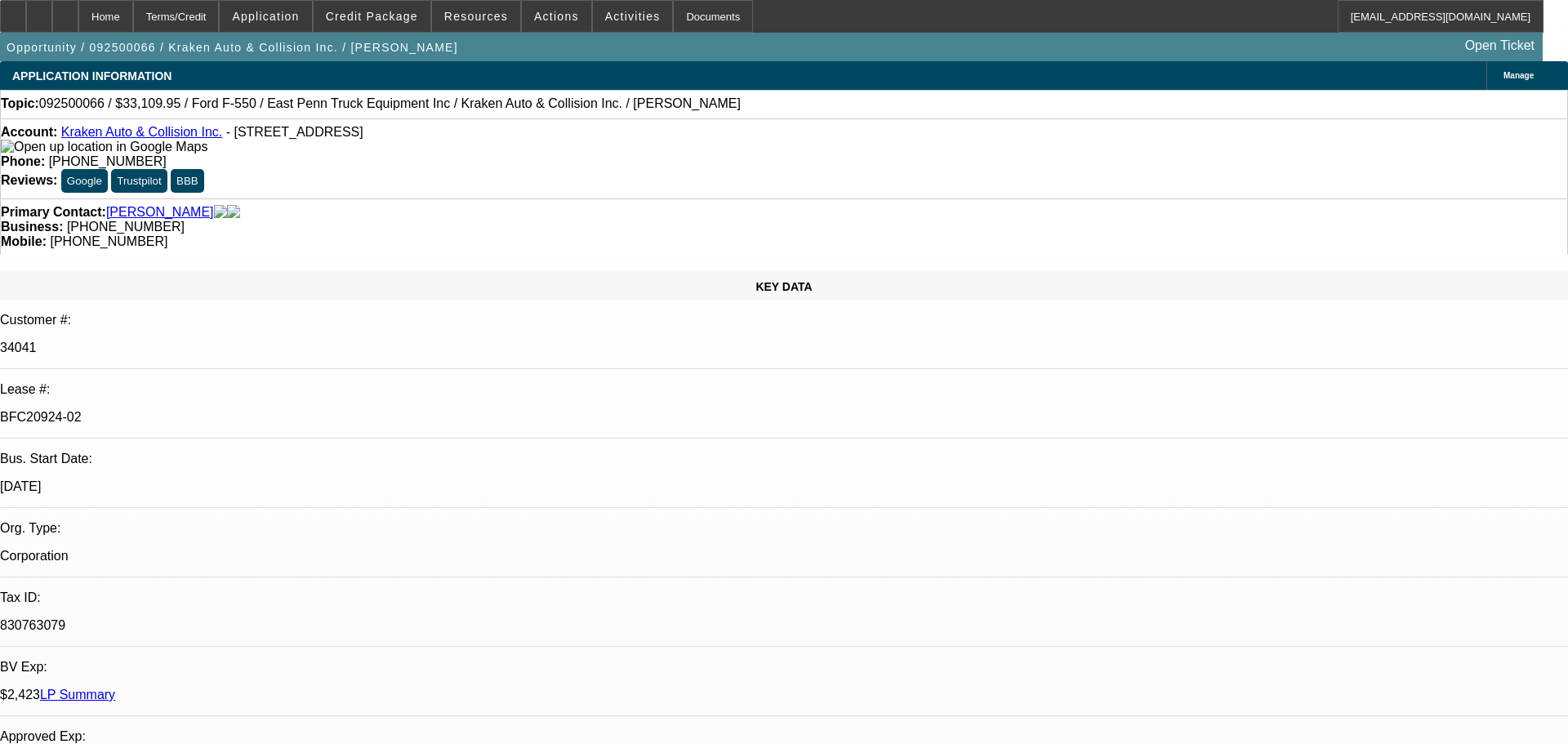
select select "0"
select select "0.1"
select select "4"
select select "0"
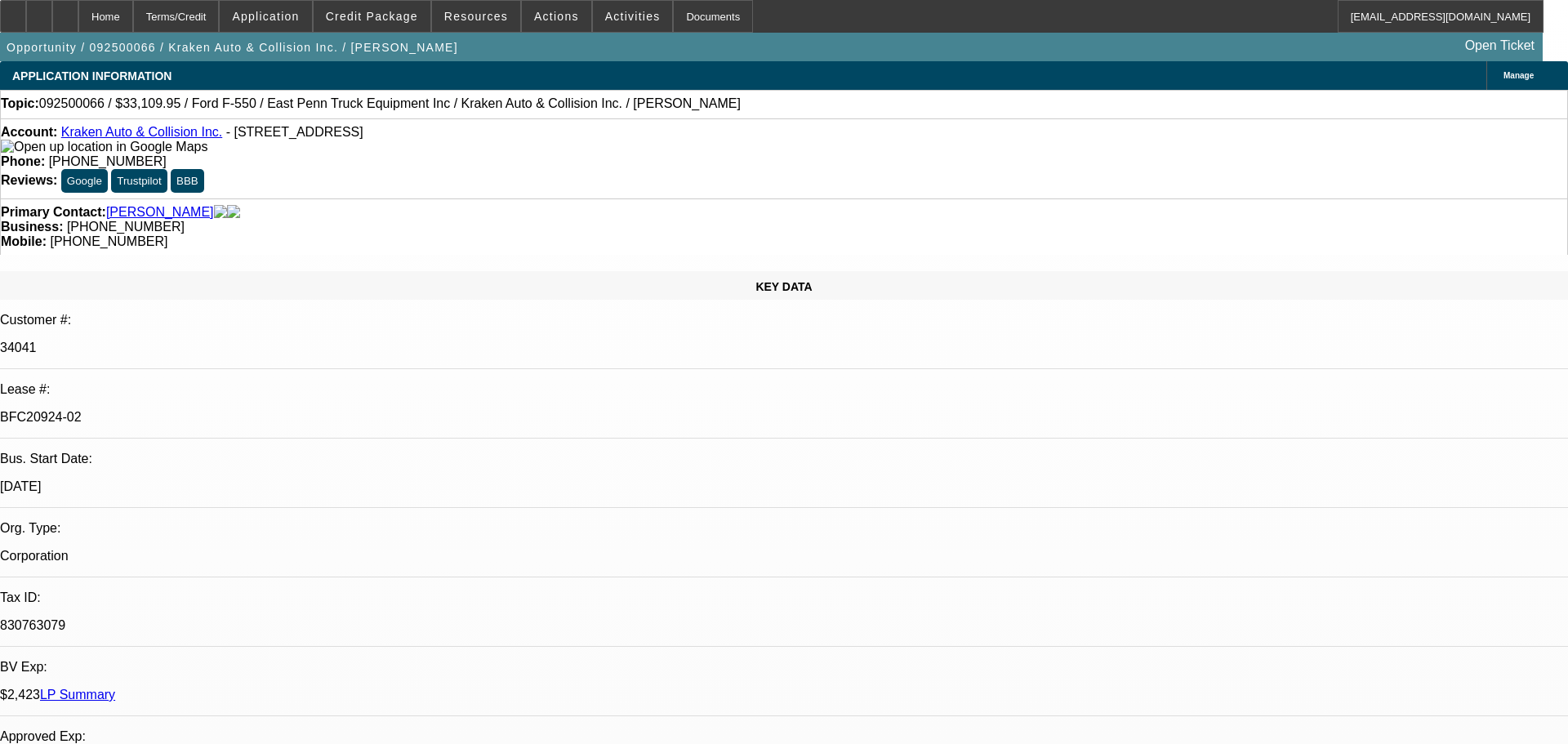
select select "0.1"
select select "4"
select select "0"
select select "0.1"
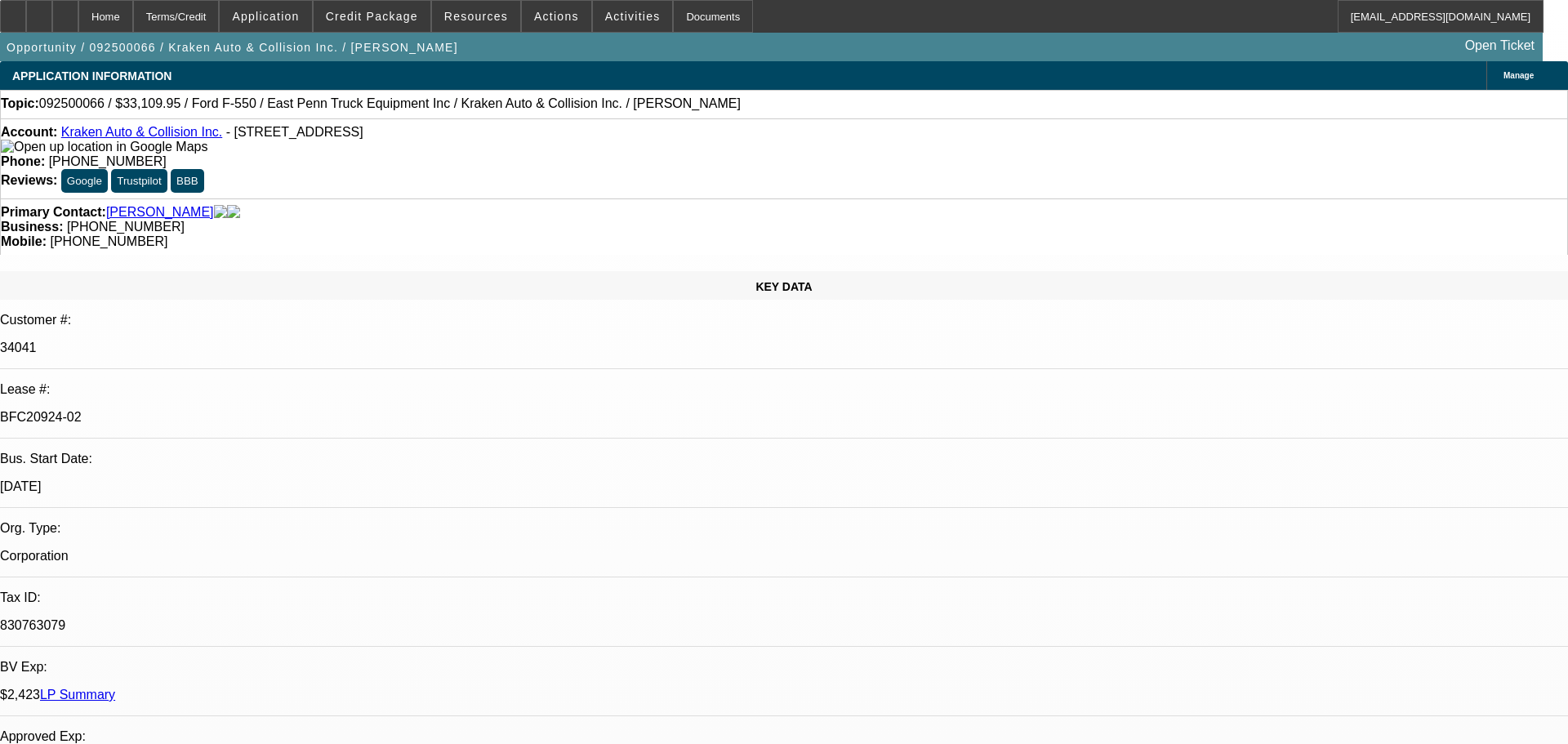
select select "4"
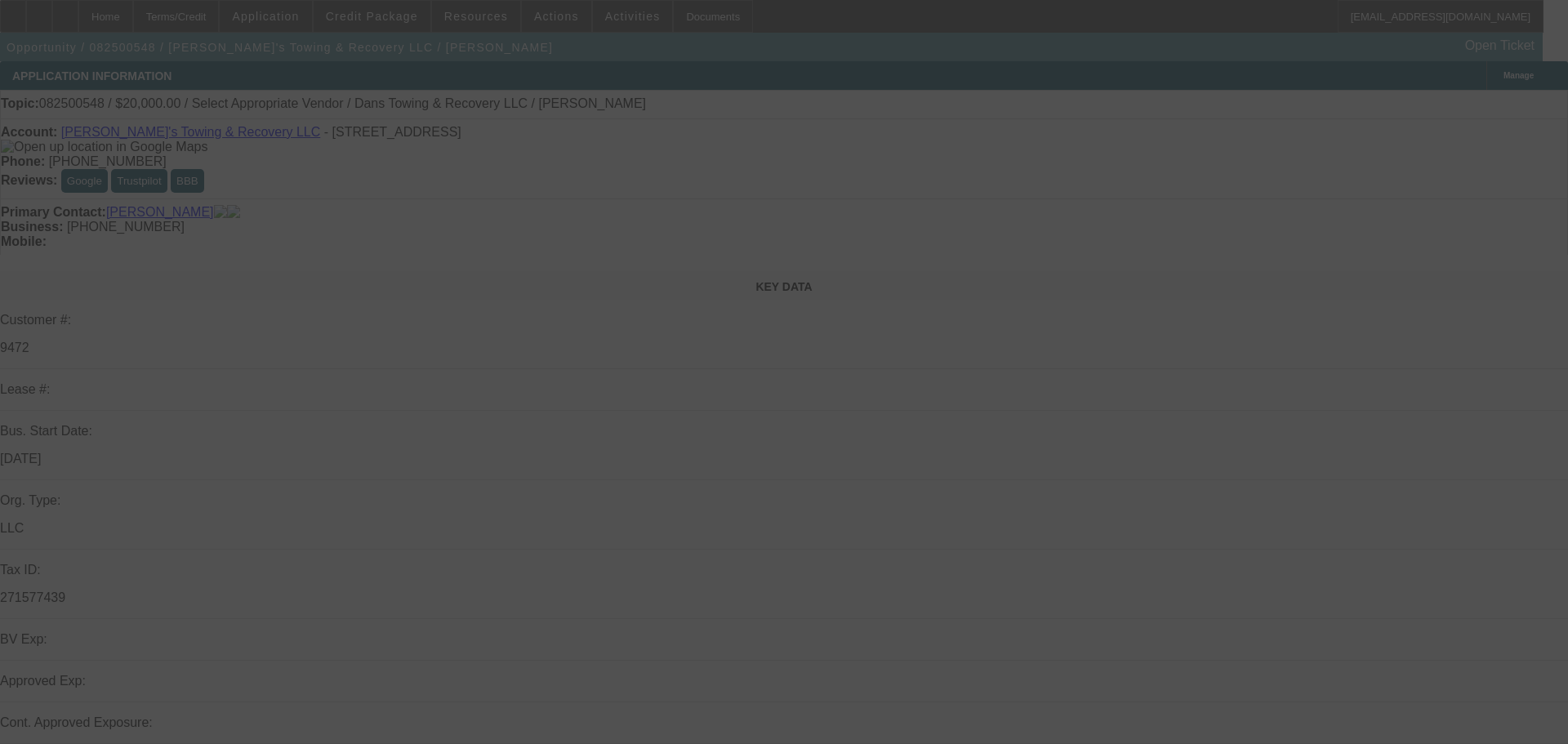
select select "0"
select select "2"
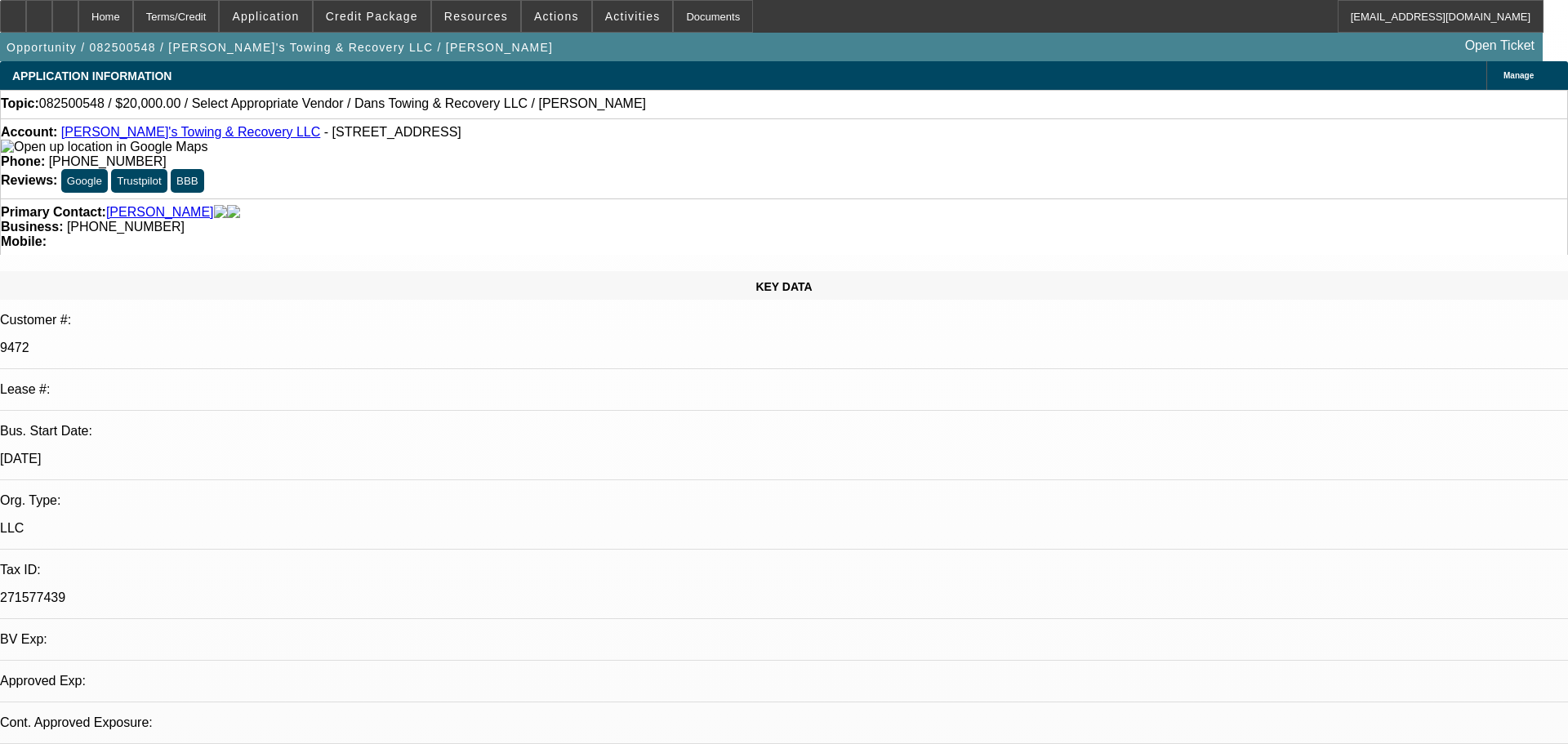
select select "0"
select select "1"
select select "2"
select select "6"
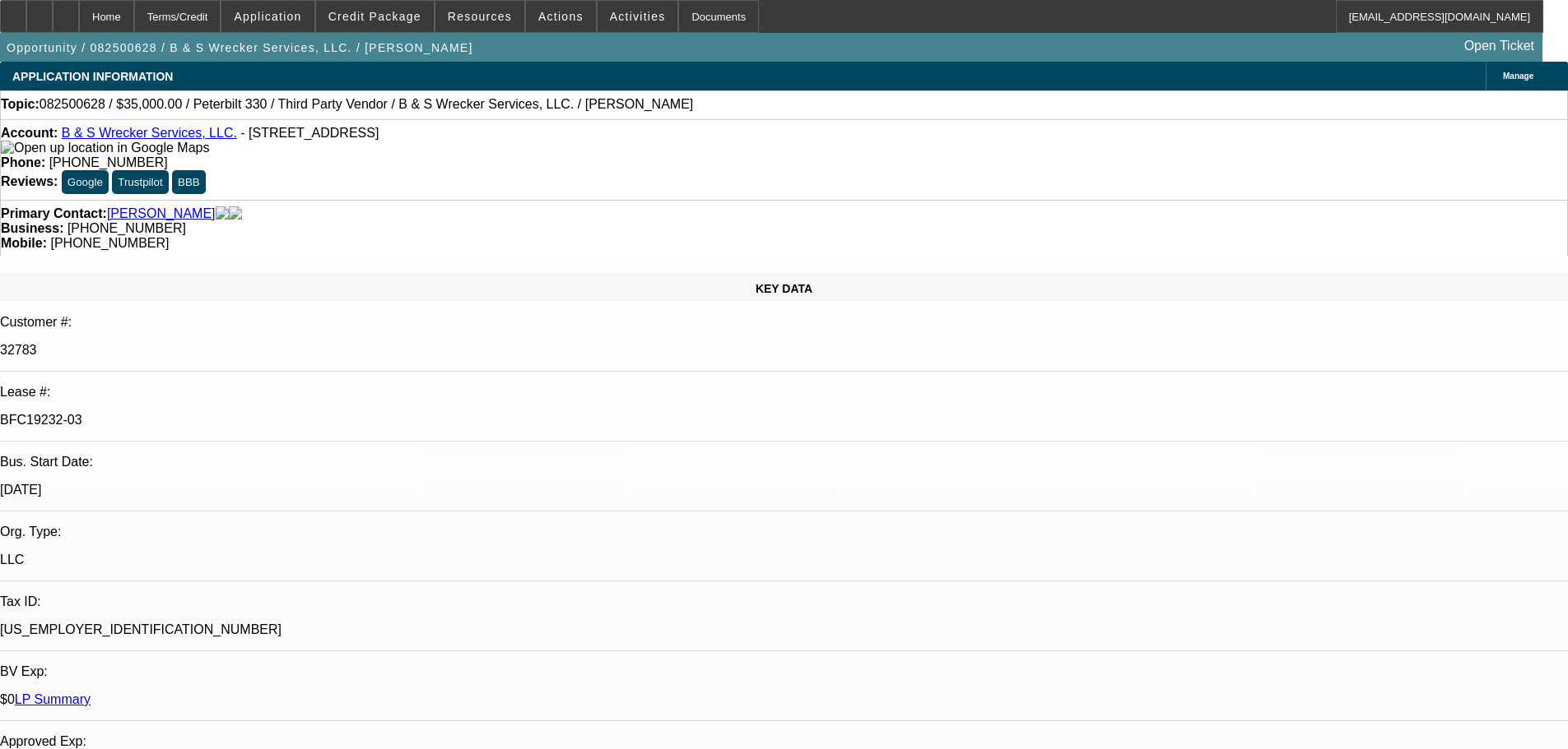
select select "0"
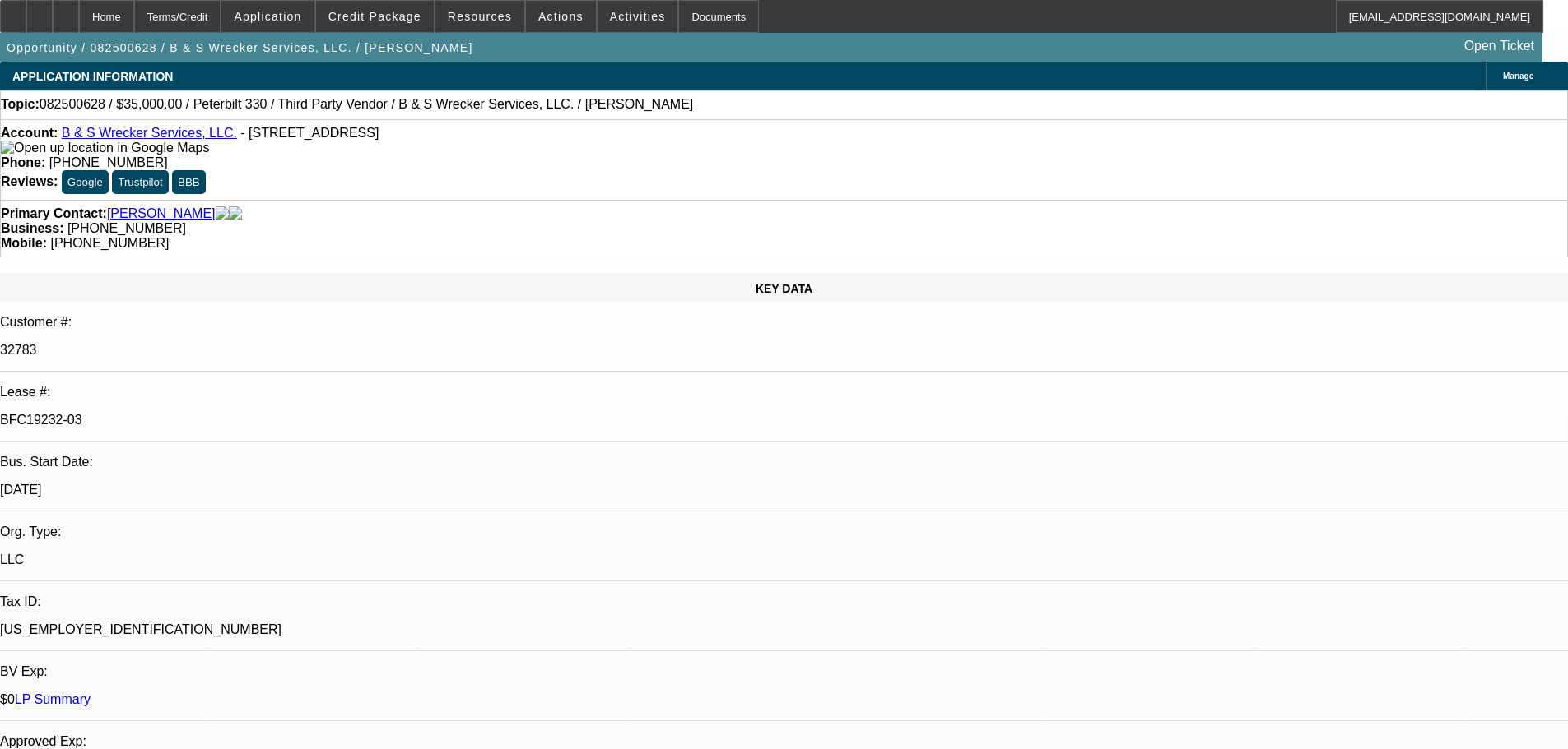
select select "0"
select select "1"
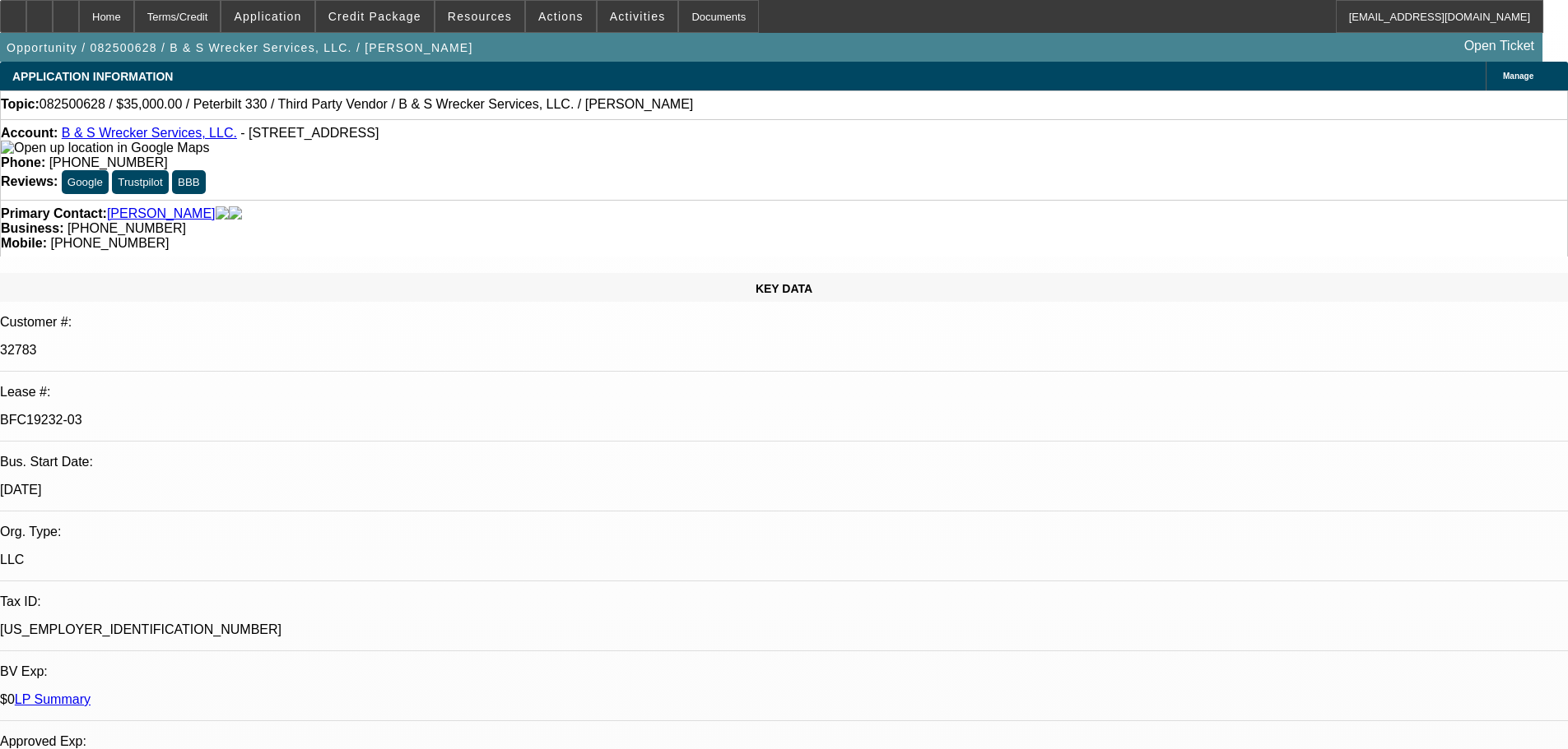
select select "1"
select select "6"
select select "1"
select select "6"
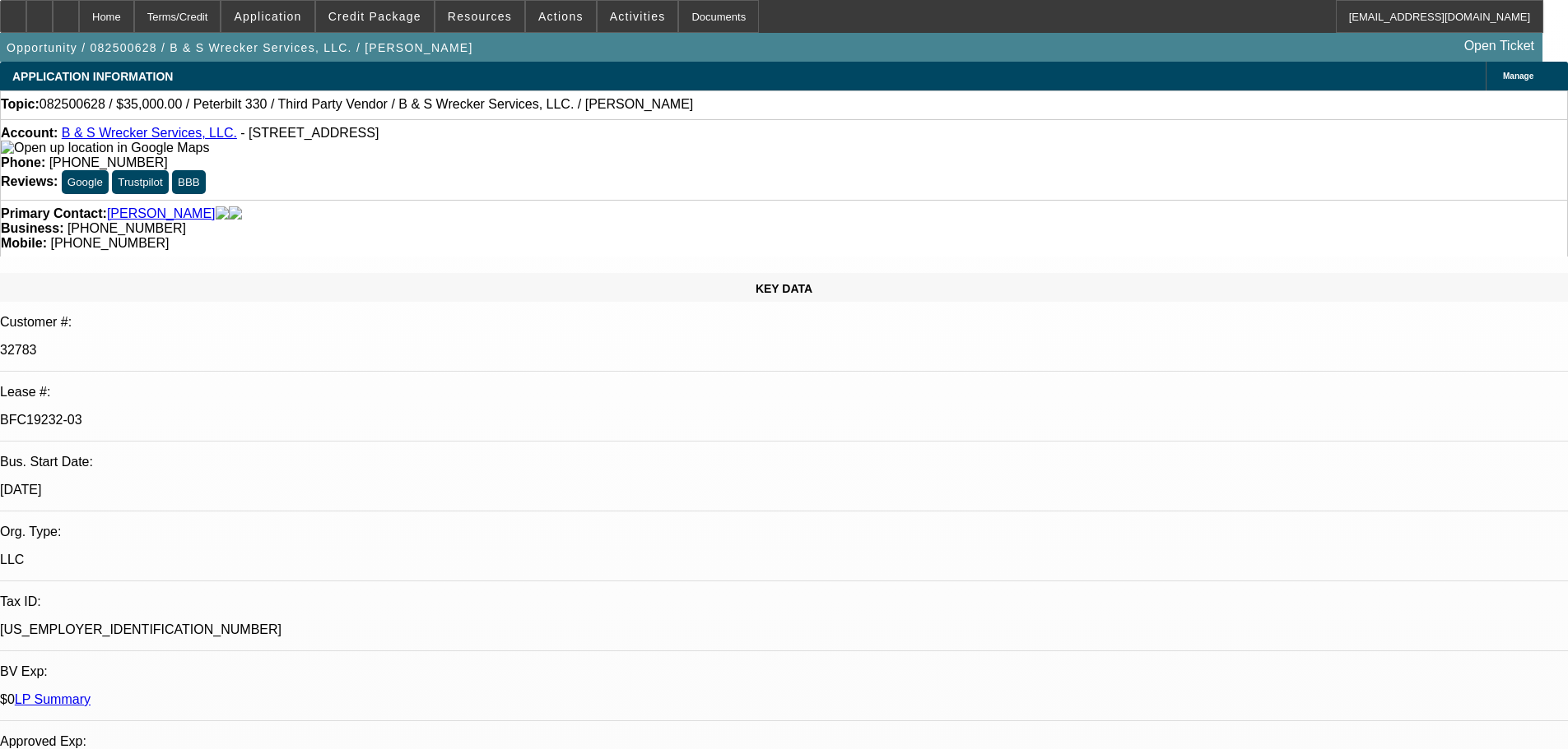
select select "1"
select select "6"
click at [13, 10] on icon at bounding box center [13, 10] width 0 height 0
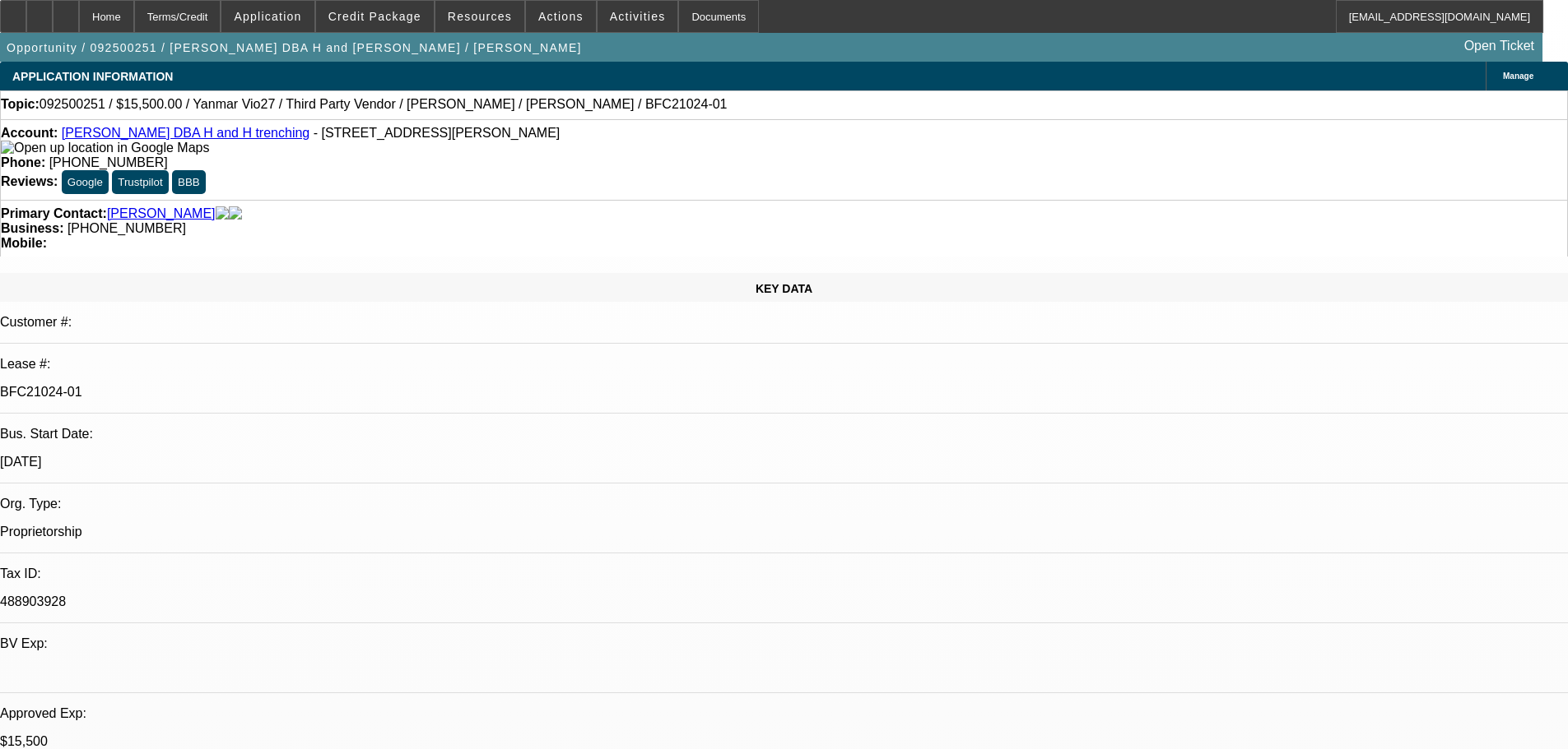
select select "0"
select select "6"
select select "0"
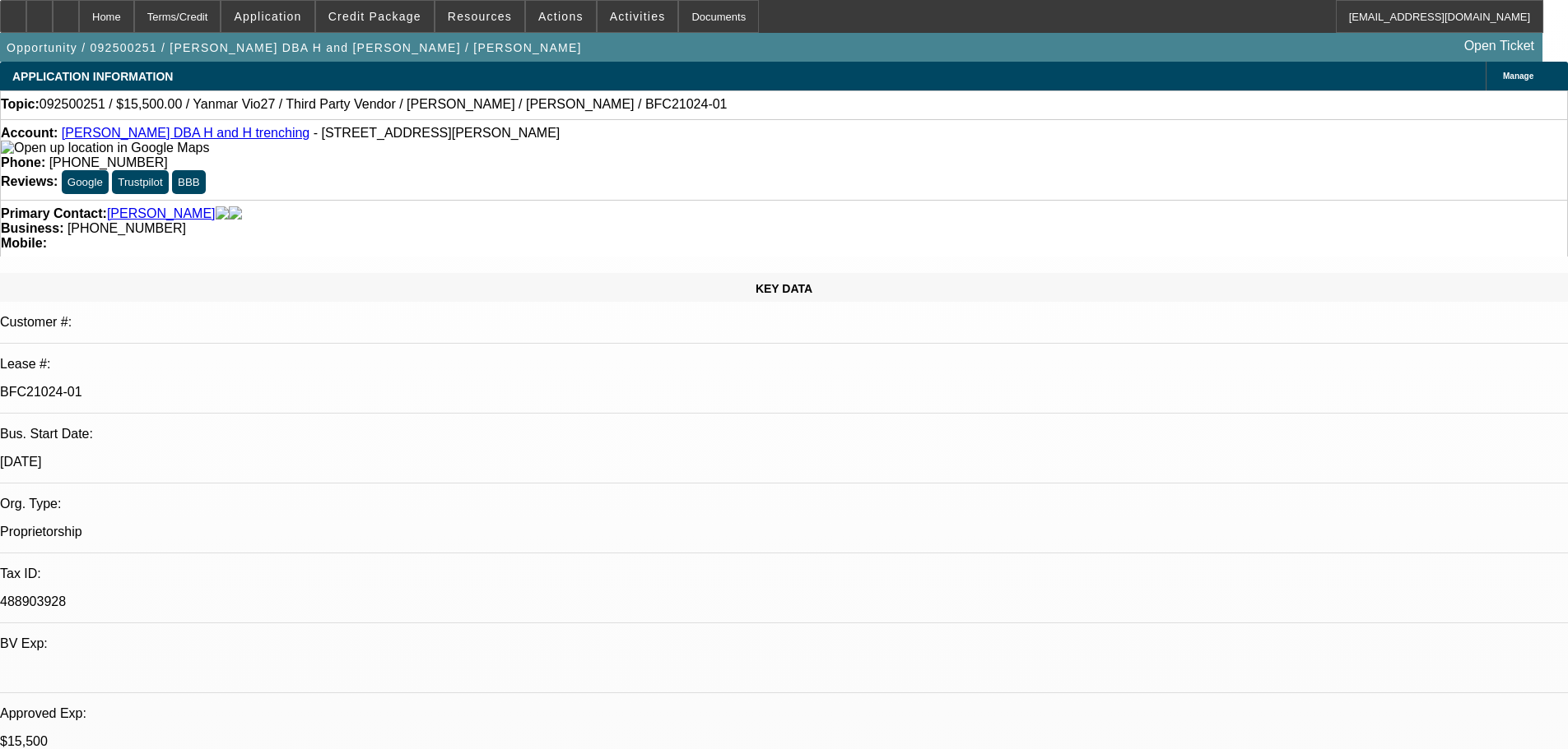
select select "0"
select select "6"
select select "0"
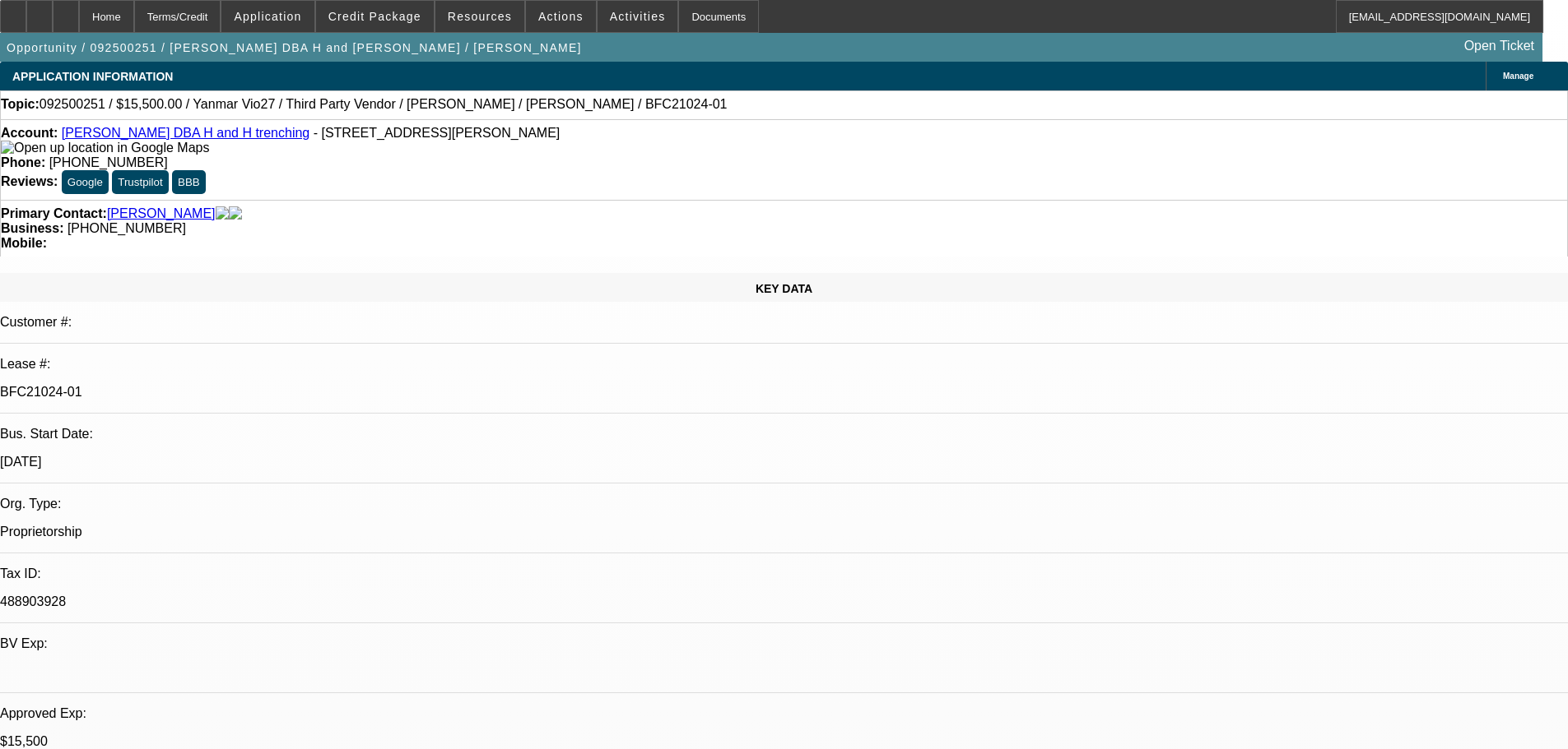
select select "0"
select select "6"
select select "0"
select select "0.1"
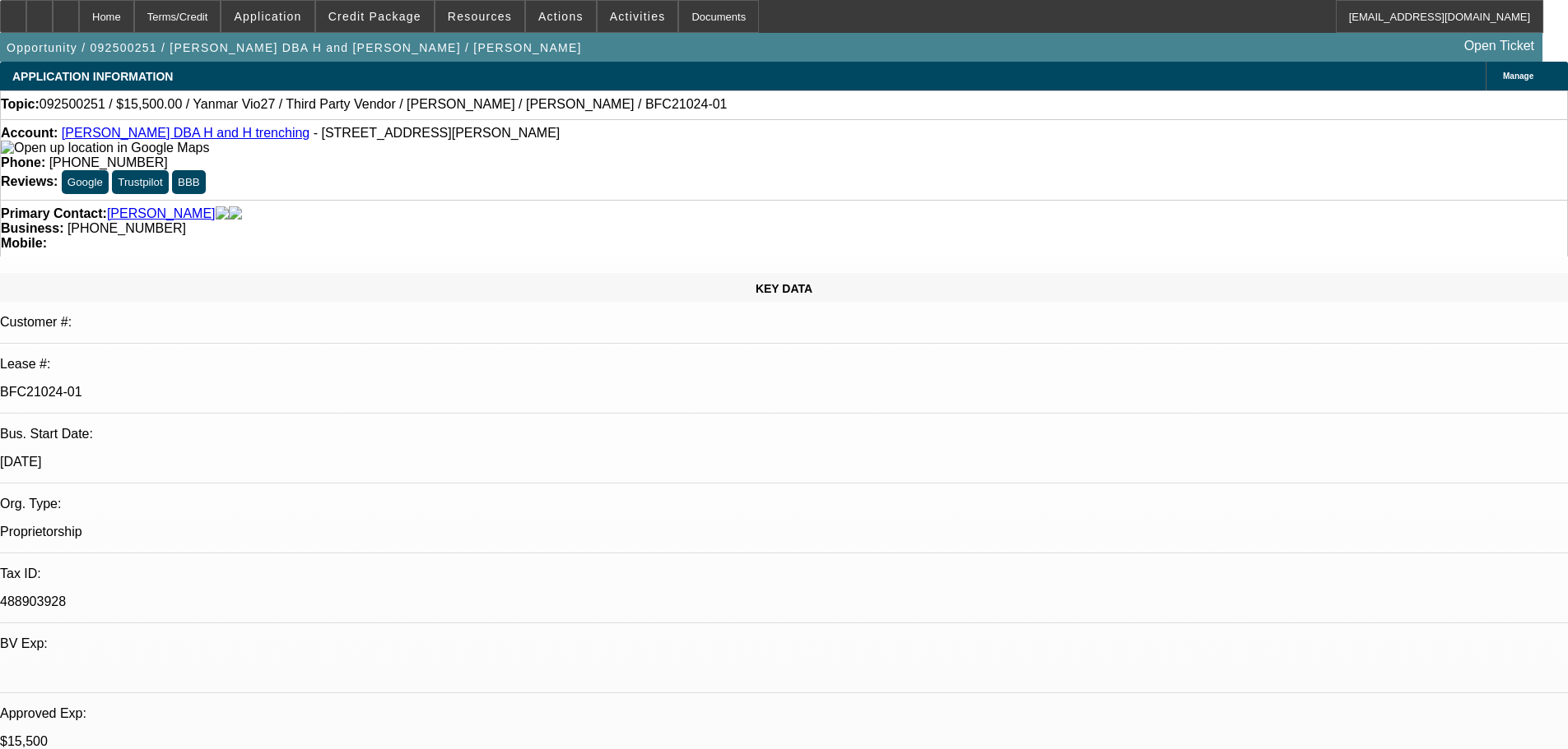
select select "4"
click at [369, 16] on span "Credit Package" at bounding box center [374, 16] width 93 height 13
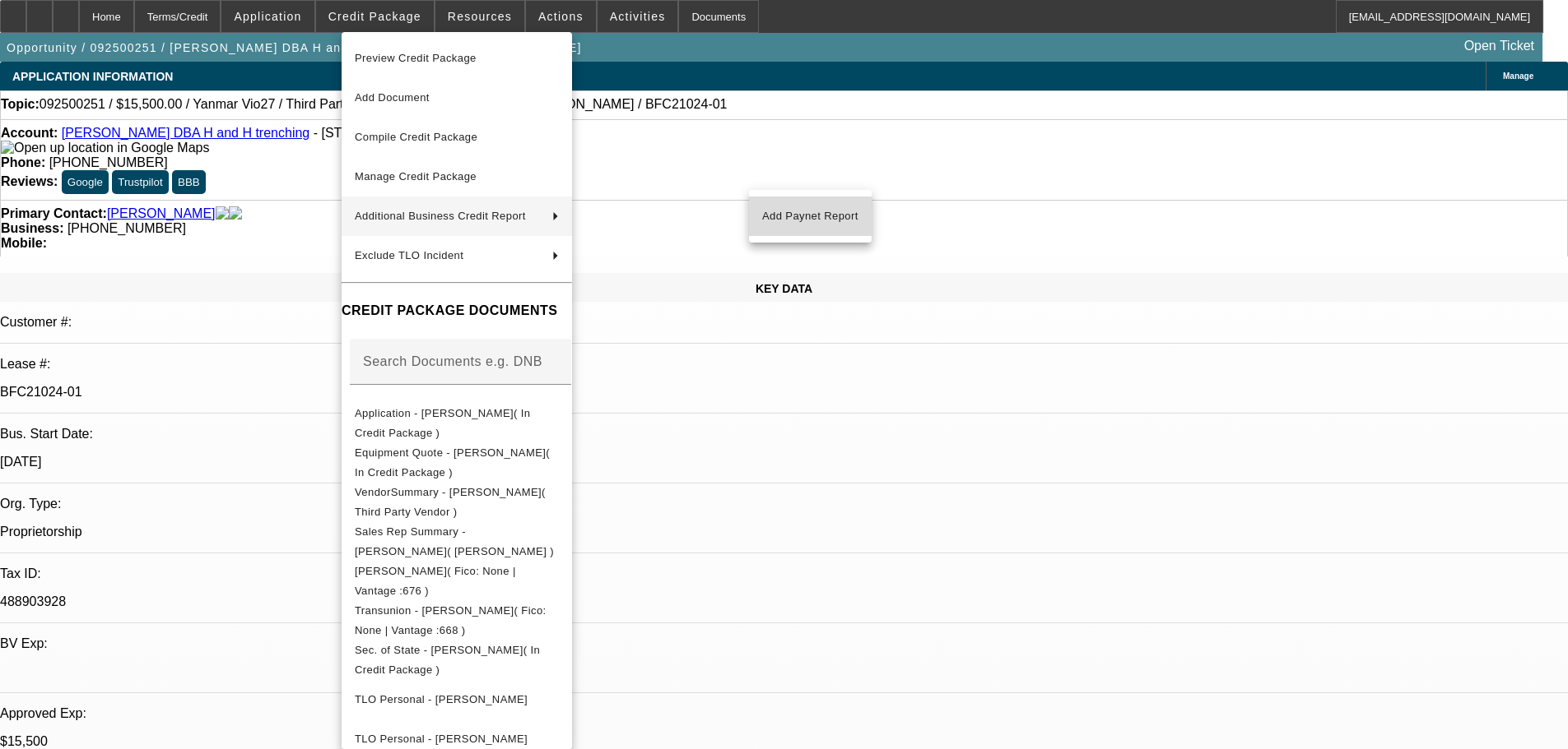
click at [792, 205] on button "Add Paynet Report" at bounding box center [810, 216] width 123 height 40
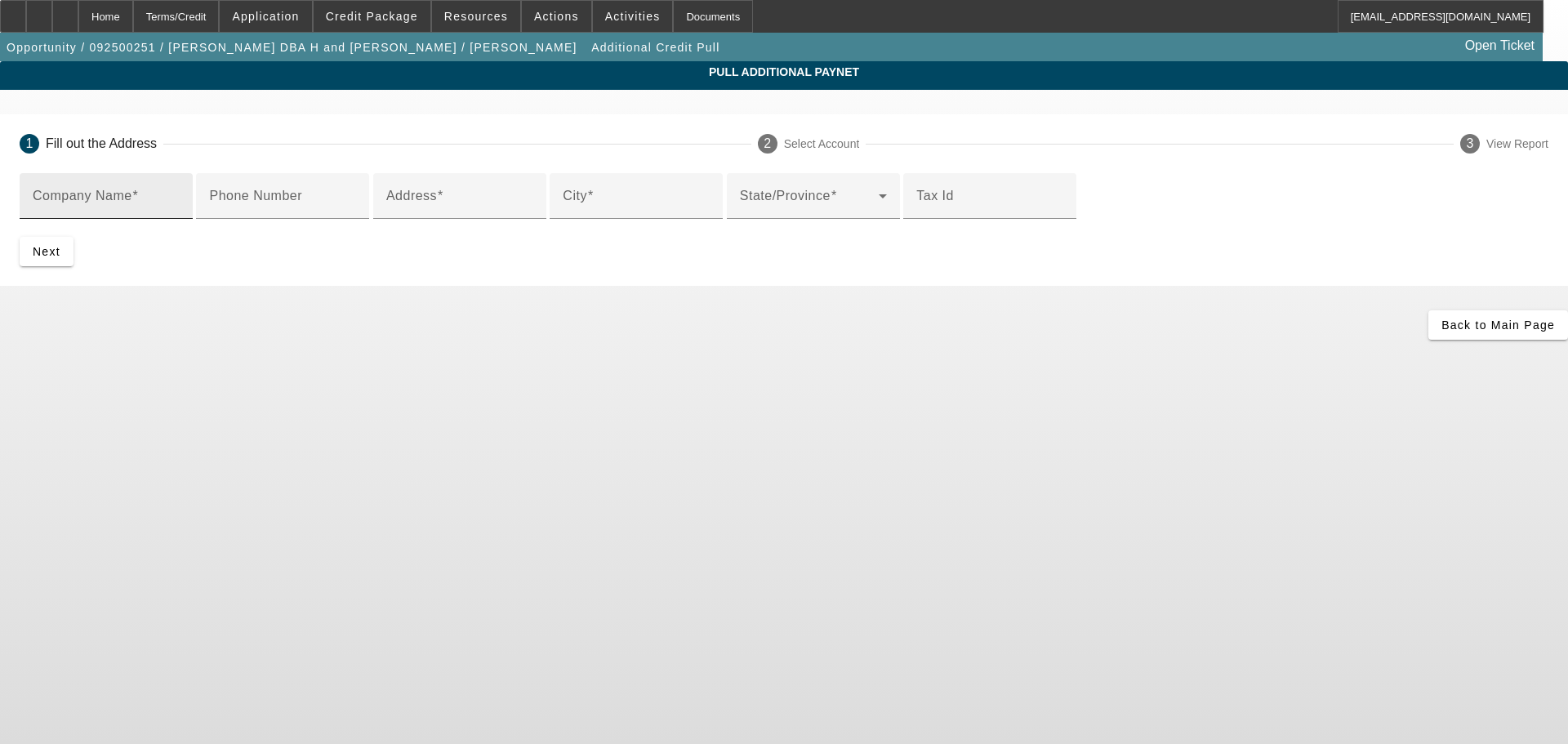
click at [180, 208] on input "Company Name" at bounding box center [106, 202] width 147 height 20
type input "top tier equipment sales"
click at [20, 237] on button "Next" at bounding box center [46, 251] width 54 height 29
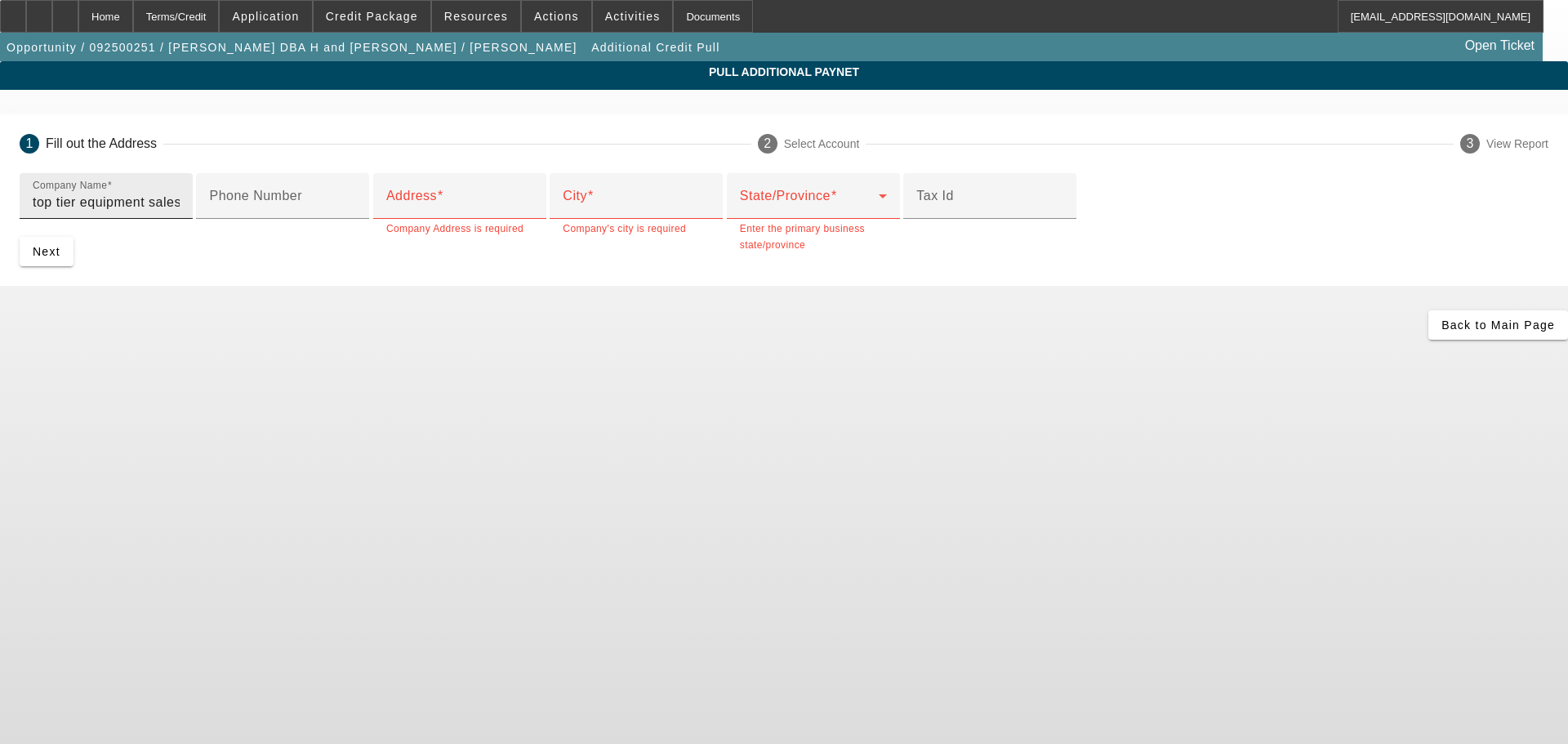
click at [180, 214] on div "Company Name top tier equipment sales" at bounding box center [106, 195] width 147 height 46
click at [180, 212] on input "top tier equipment sales" at bounding box center [106, 202] width 147 height 20
click at [457, 212] on input "Address" at bounding box center [459, 202] width 147 height 20
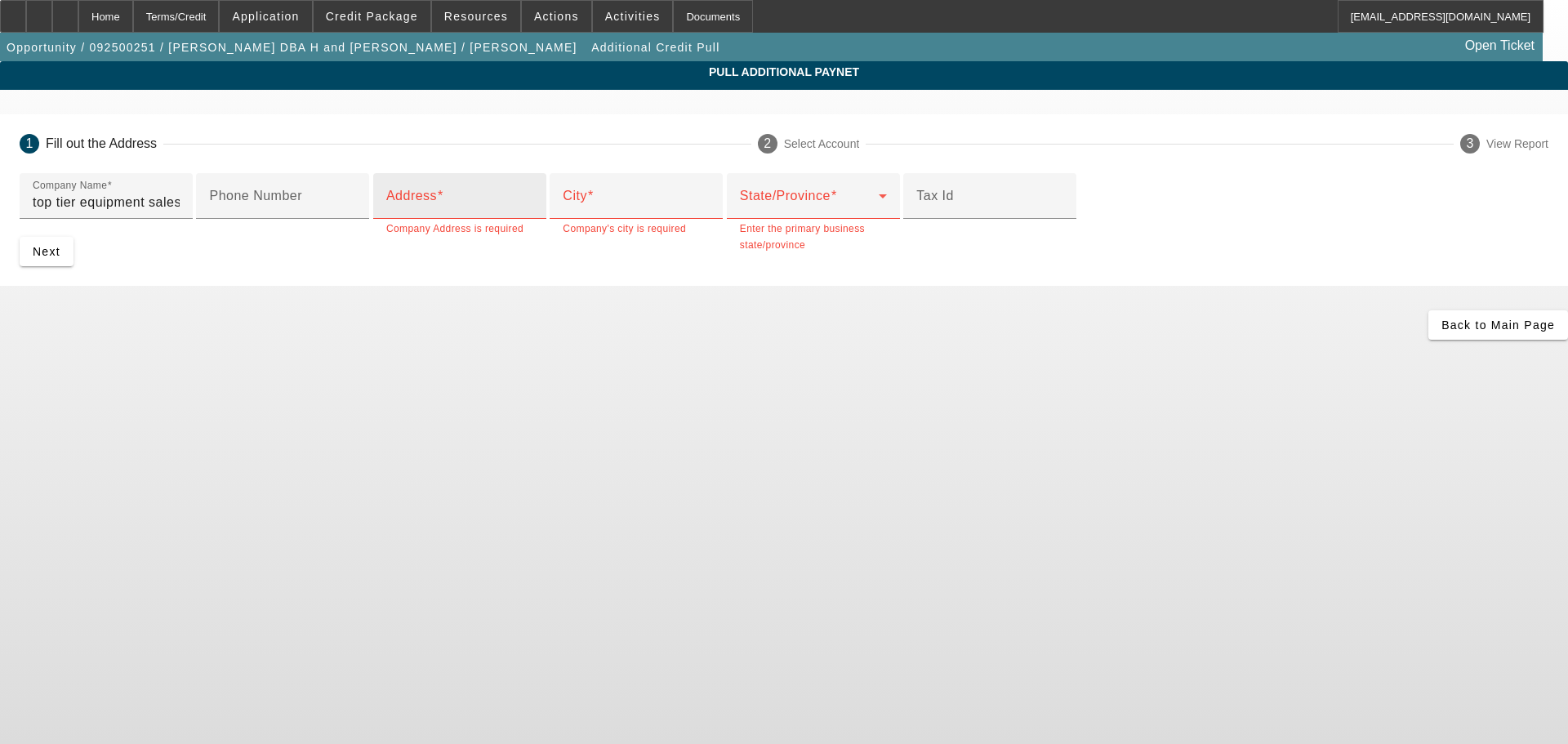
click at [420, 204] on label "Address" at bounding box center [414, 195] width 57 height 15
click at [420, 212] on input "Address" at bounding box center [459, 202] width 147 height 20
paste input "7456 W Flint St"
type input "7456 W Flint St"
click at [563, 219] on div "City" at bounding box center [636, 195] width 147 height 46
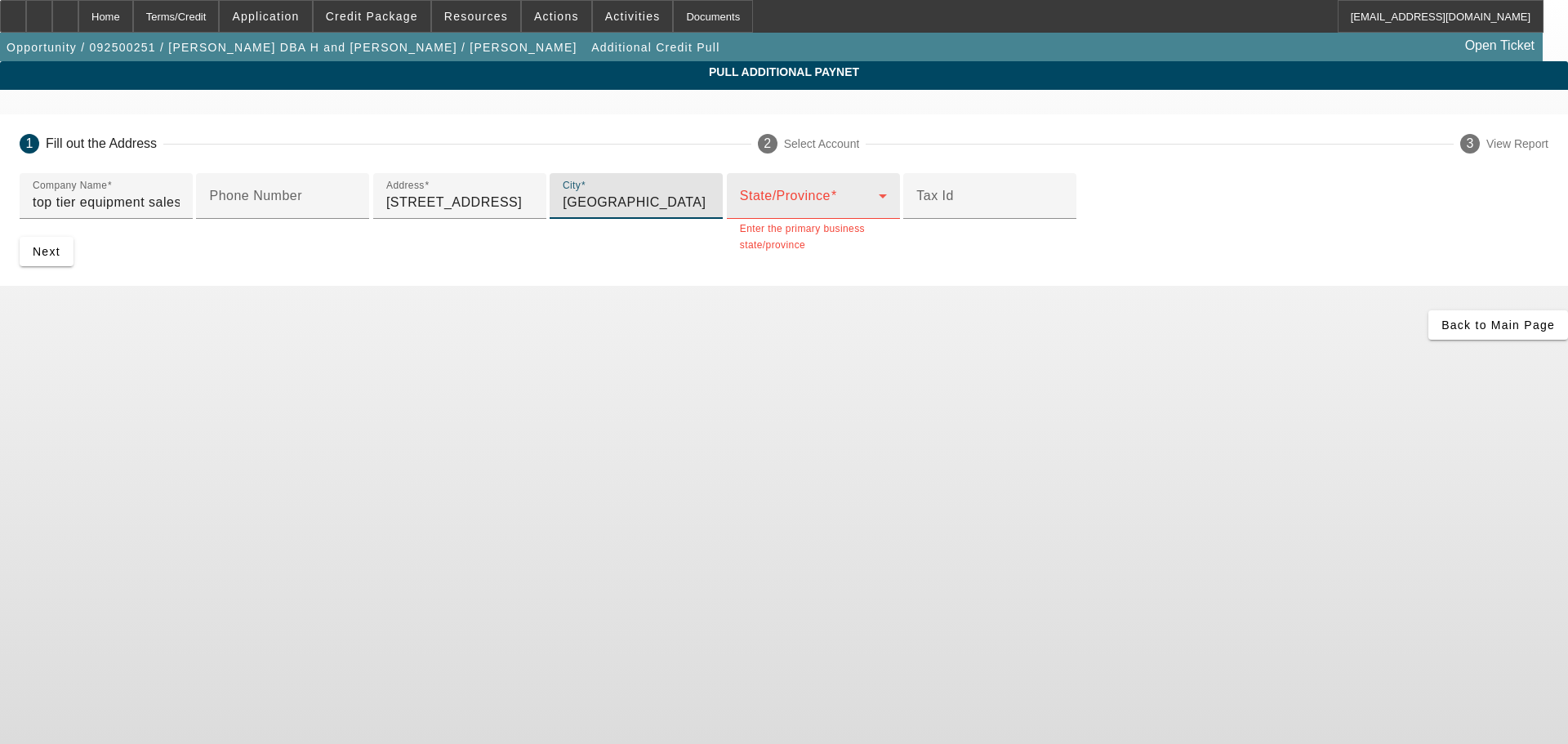
type input "Springfield"
click at [740, 203] on mat-label "State/Province" at bounding box center [785, 195] width 90 height 14
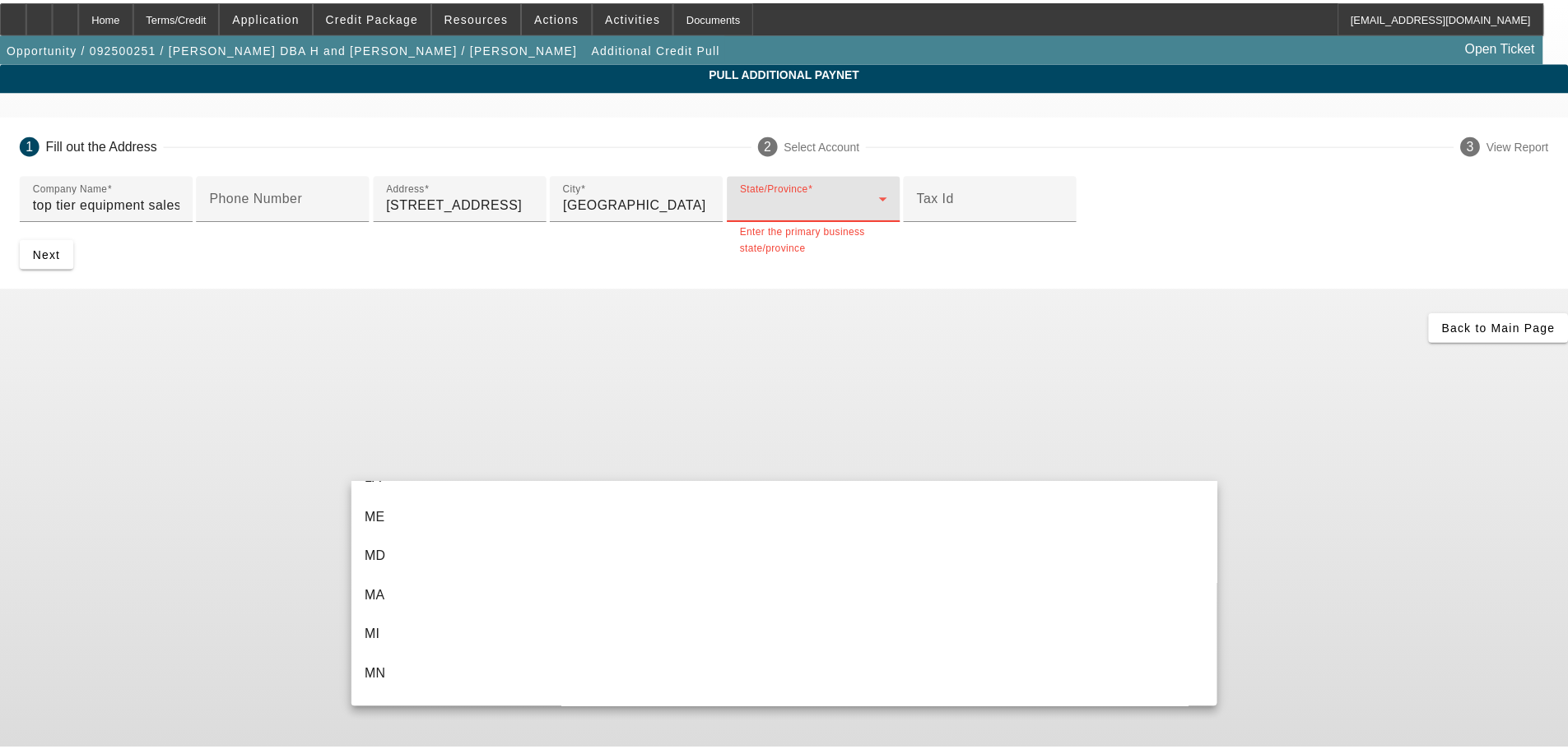
scroll to position [823, 0]
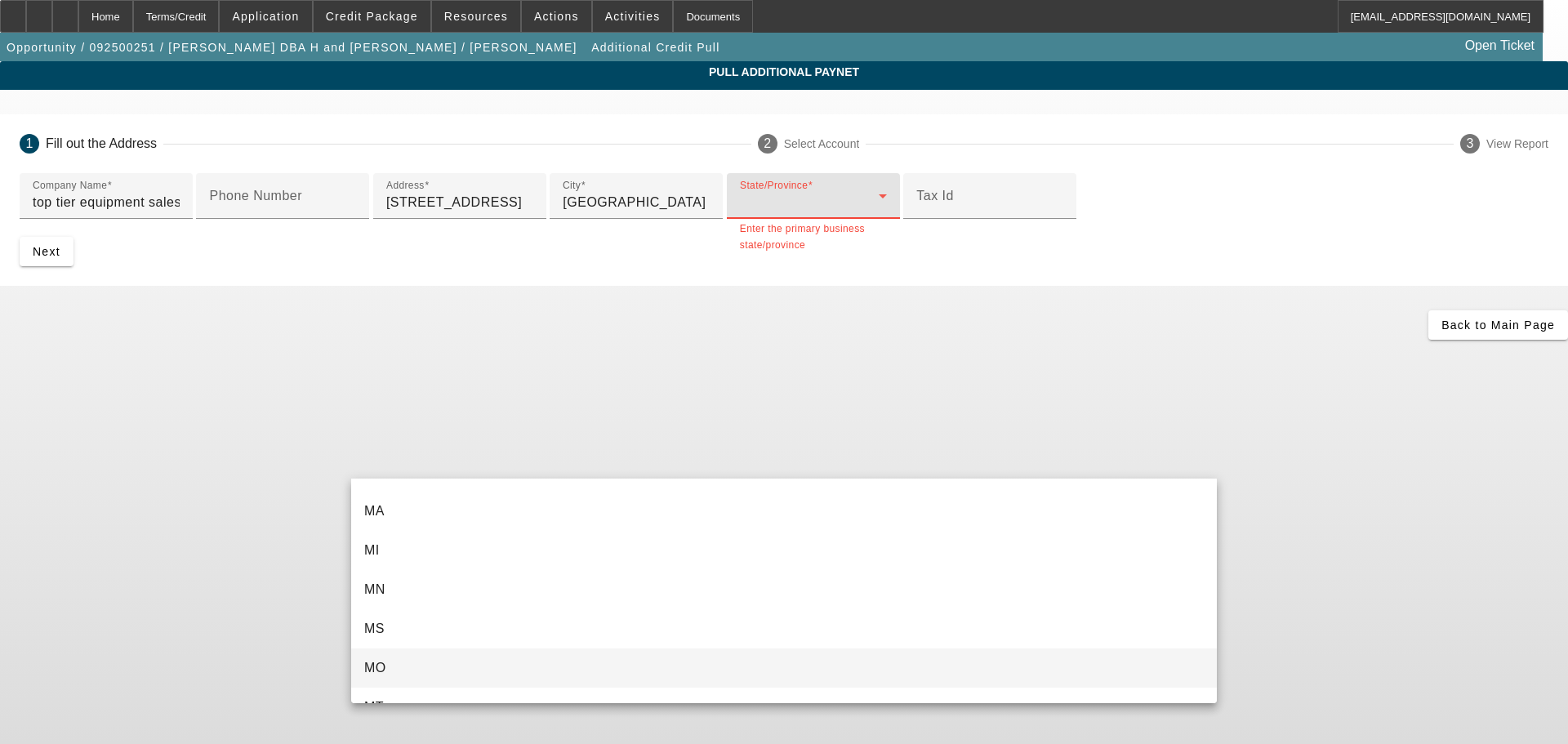
click at [392, 664] on mat-option "MO" at bounding box center [783, 668] width 866 height 40
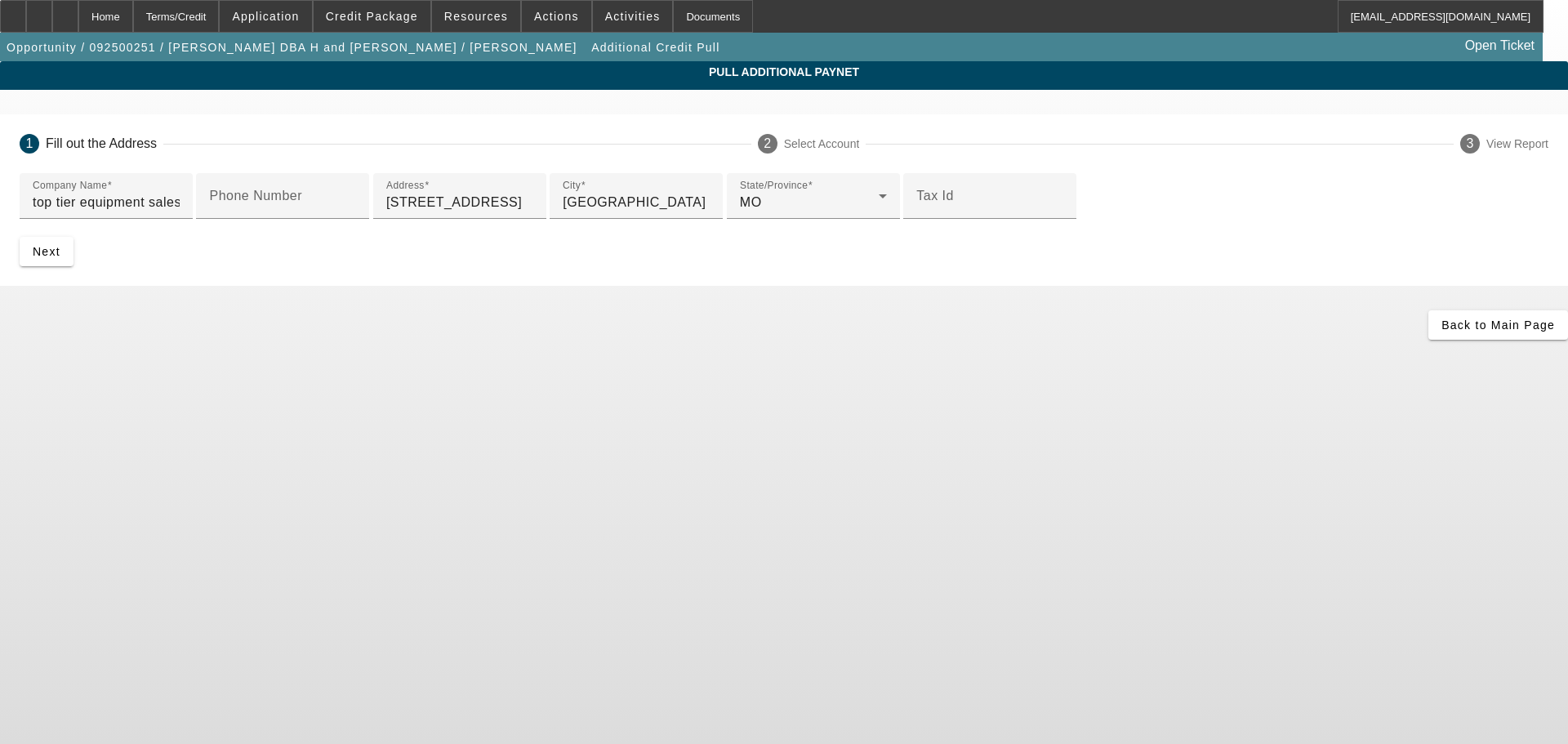
click at [187, 340] on app-additional-credit-pull "Pull Additional Paynet 1 Fill out the Address 2 Select Account 3 View Report Co…" at bounding box center [784, 200] width 1568 height 279
click at [60, 258] on span "Next" at bounding box center [46, 251] width 28 height 13
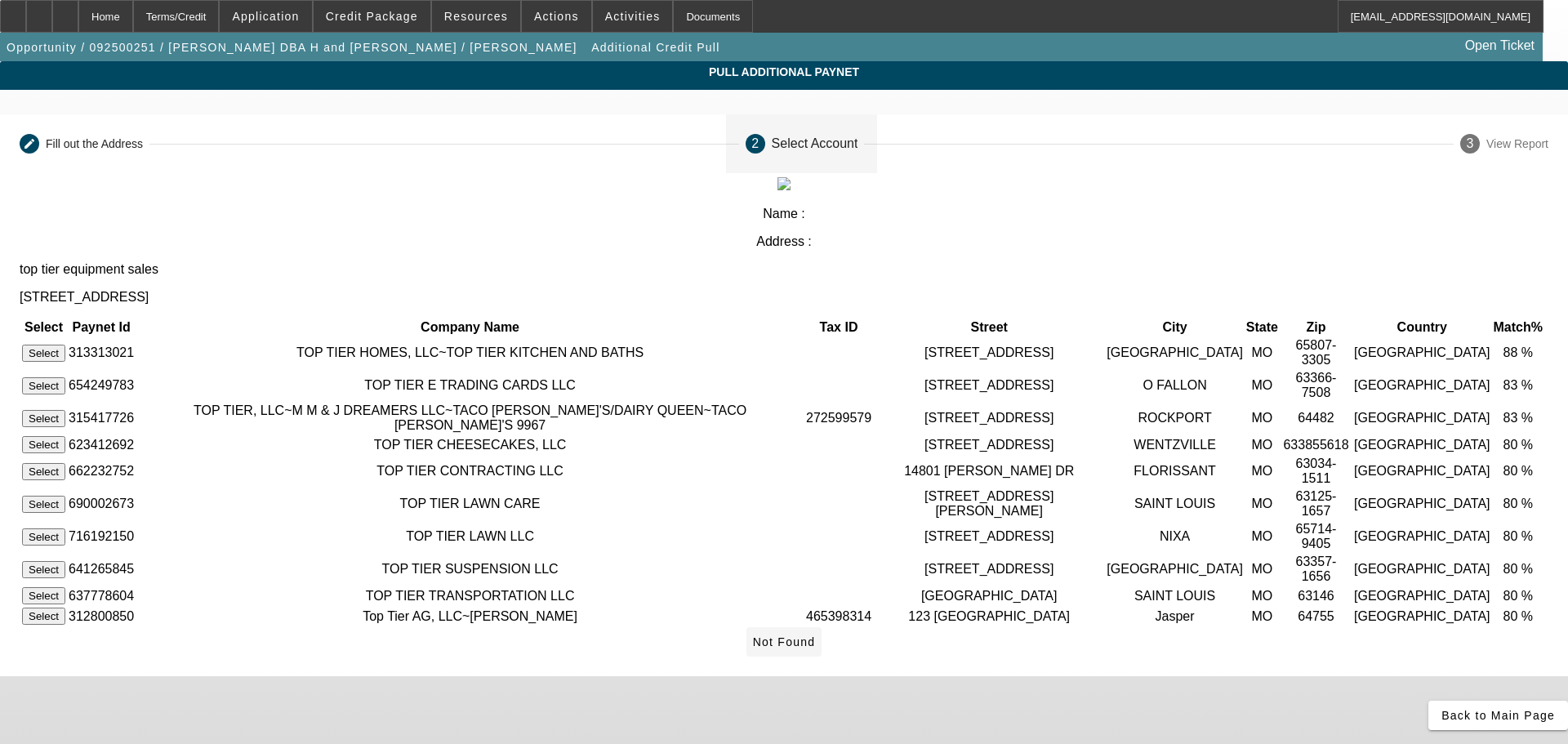
click at [816, 636] on span "Not Found" at bounding box center [784, 642] width 63 height 13
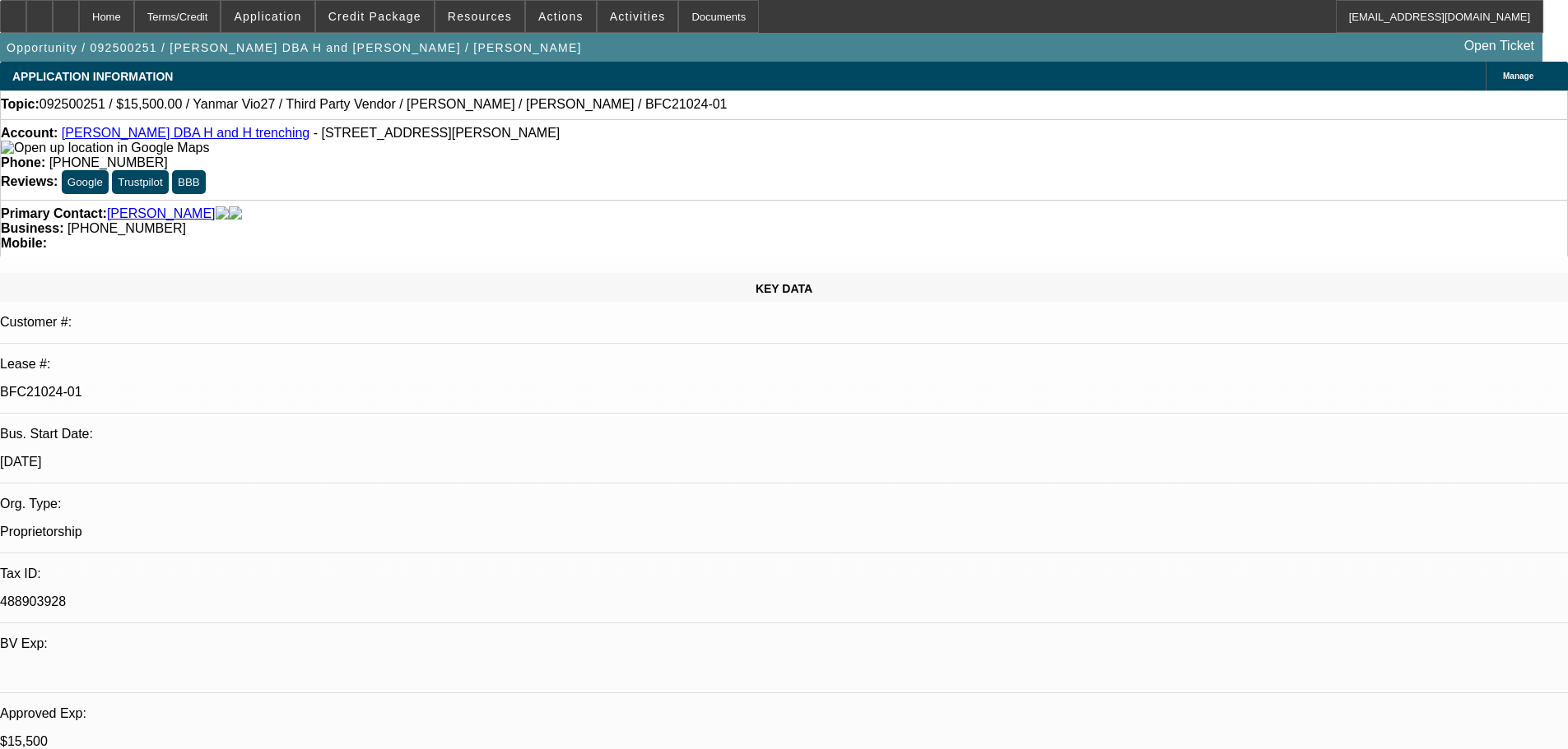
select select "0"
select select "6"
select select "0"
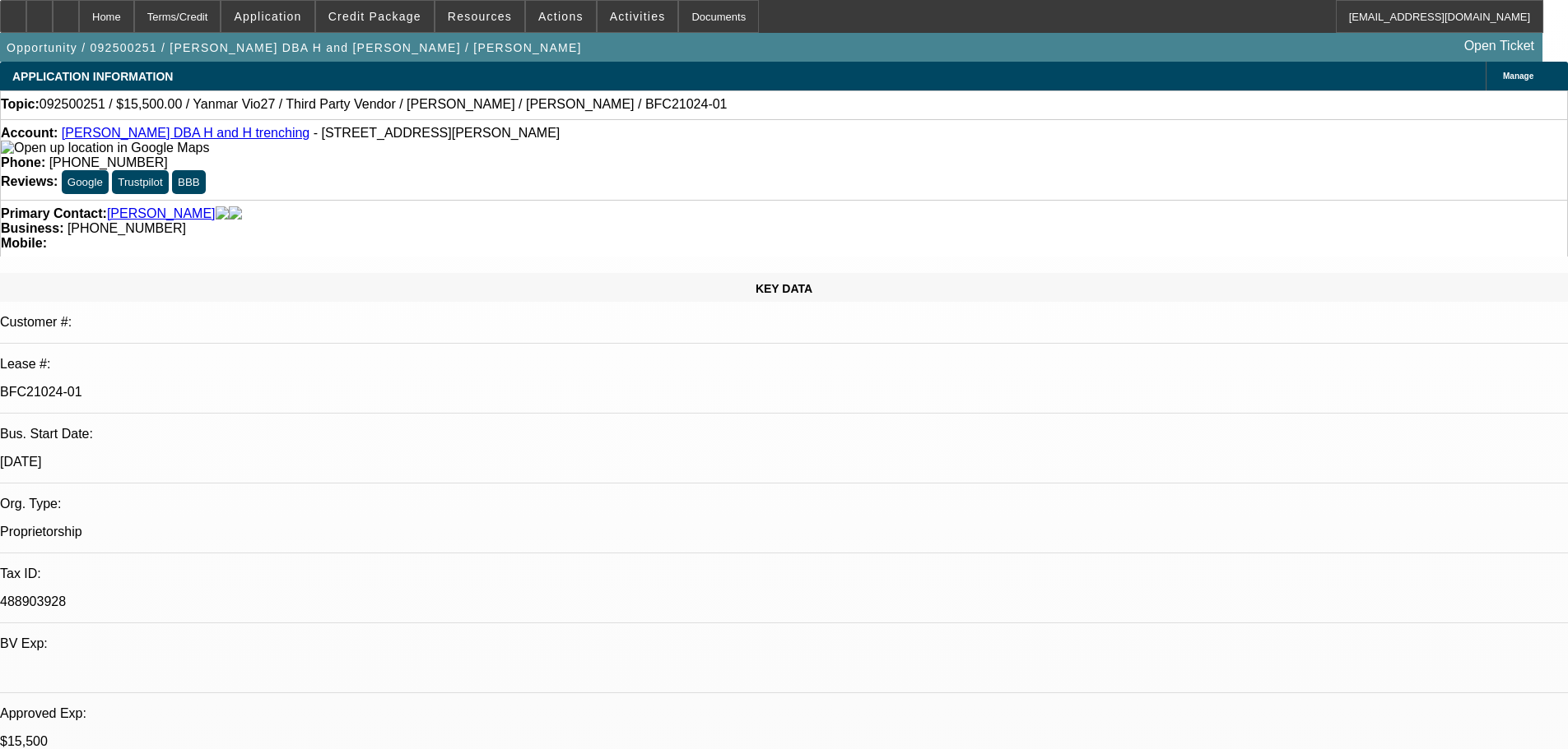
select select "0"
select select "6"
select select "0"
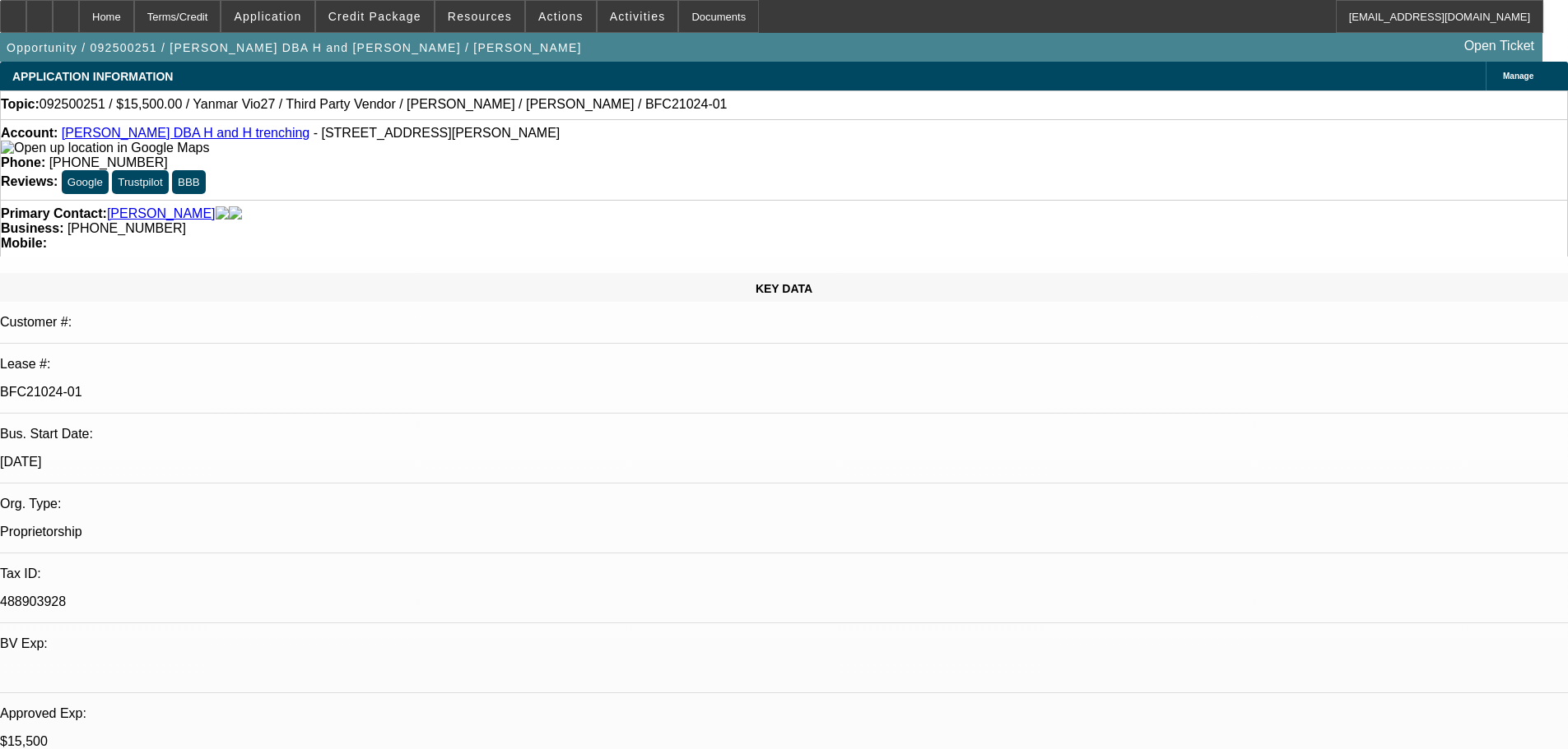
select select "0"
select select "6"
select select "0"
select select "0.1"
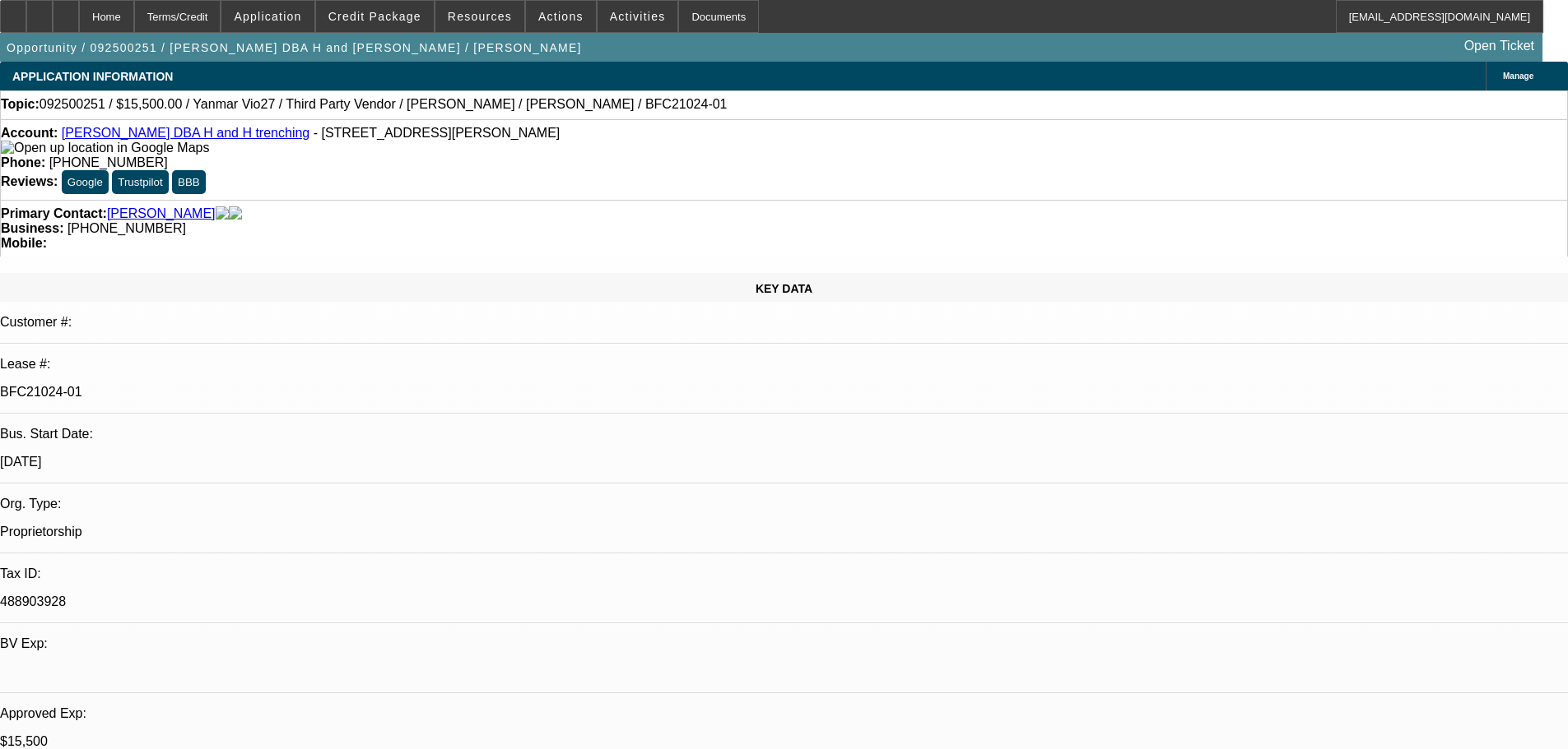
select select "4"
click at [1331, 223] on button "reply_all Reply All" at bounding box center [1350, 221] width 104 height 40
click at [314, 23] on span at bounding box center [268, 16] width 92 height 40
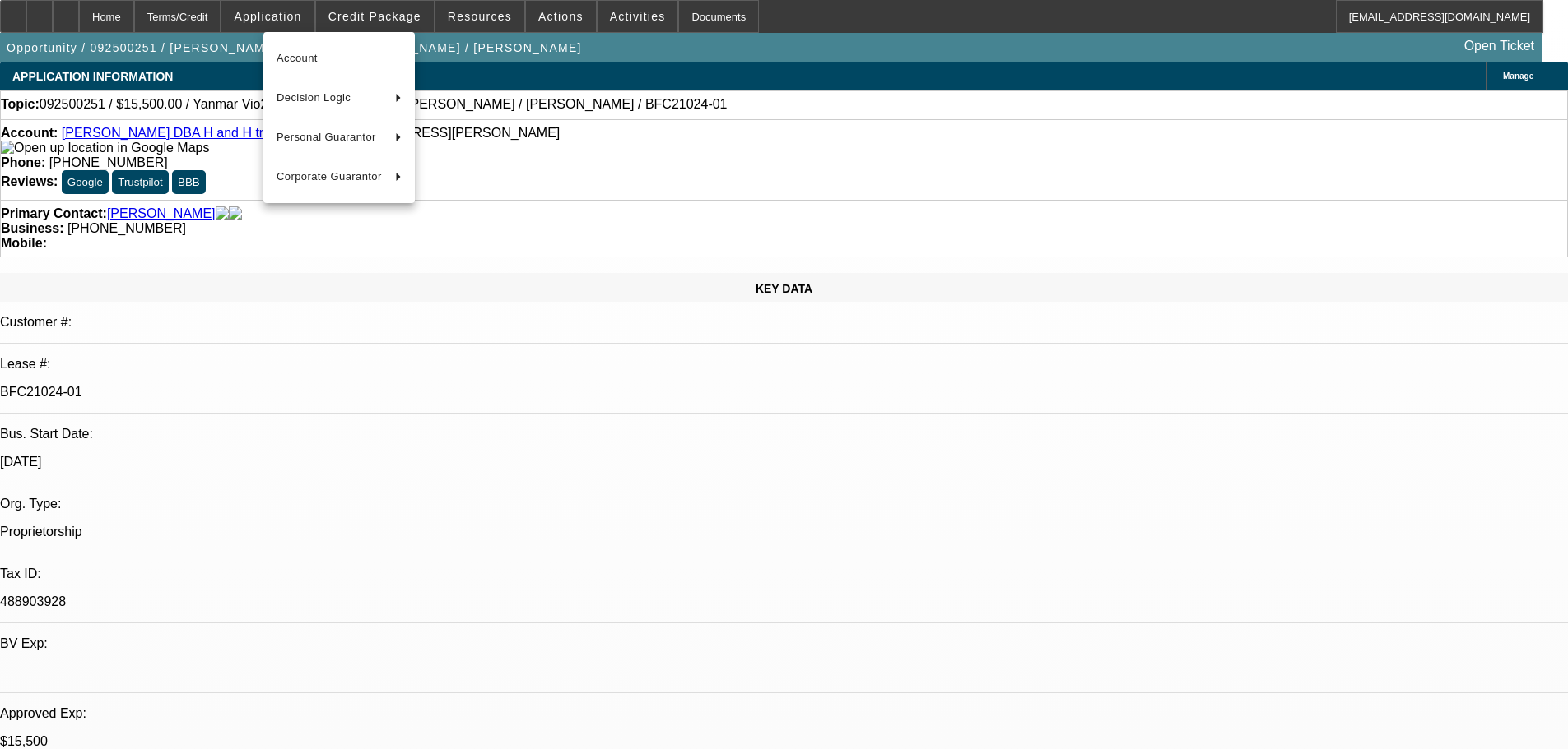
click at [379, 19] on div at bounding box center [784, 374] width 1568 height 749
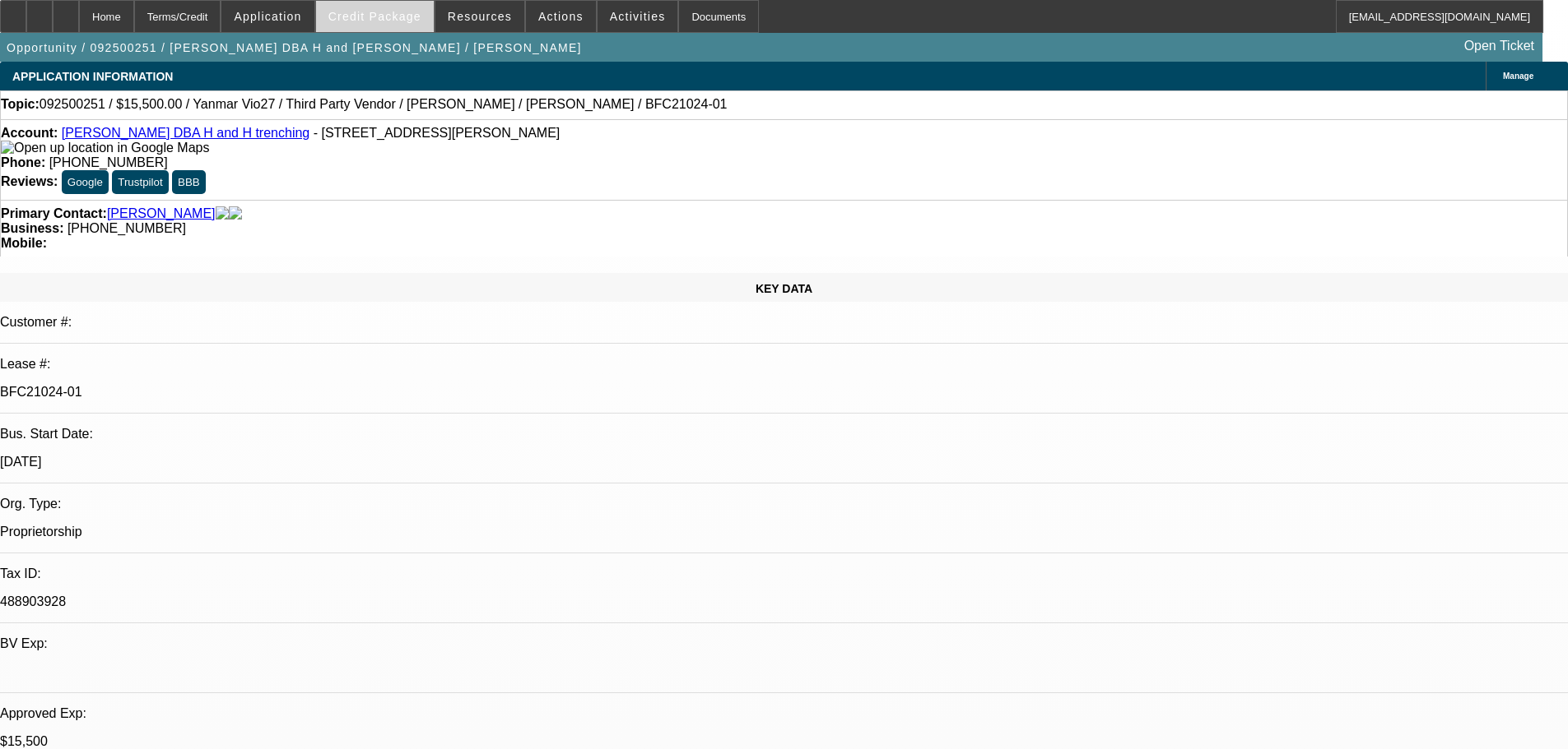
click at [384, 13] on span "Credit Package" at bounding box center [374, 16] width 93 height 13
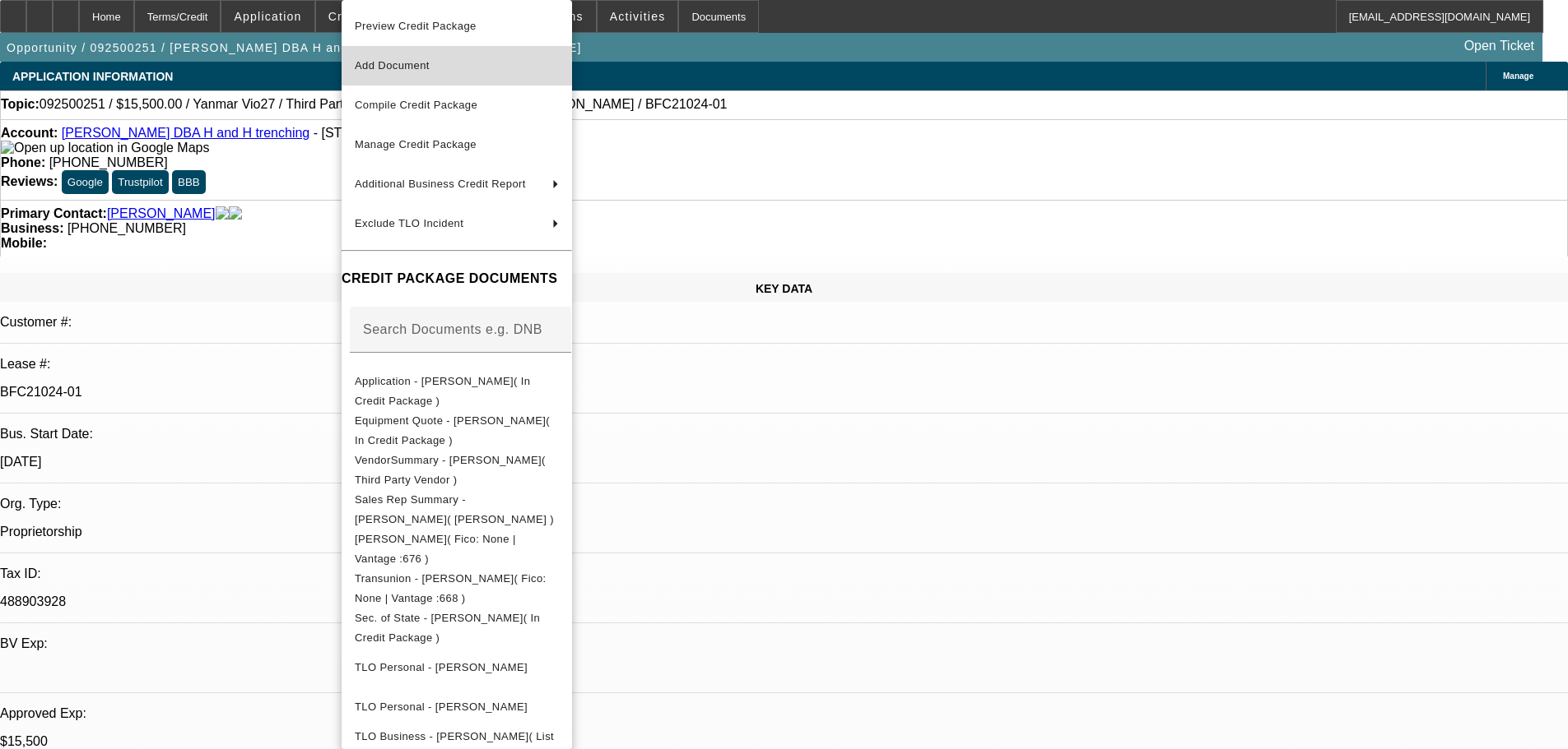
click at [417, 73] on span "Add Document" at bounding box center [457, 66] width 204 height 20
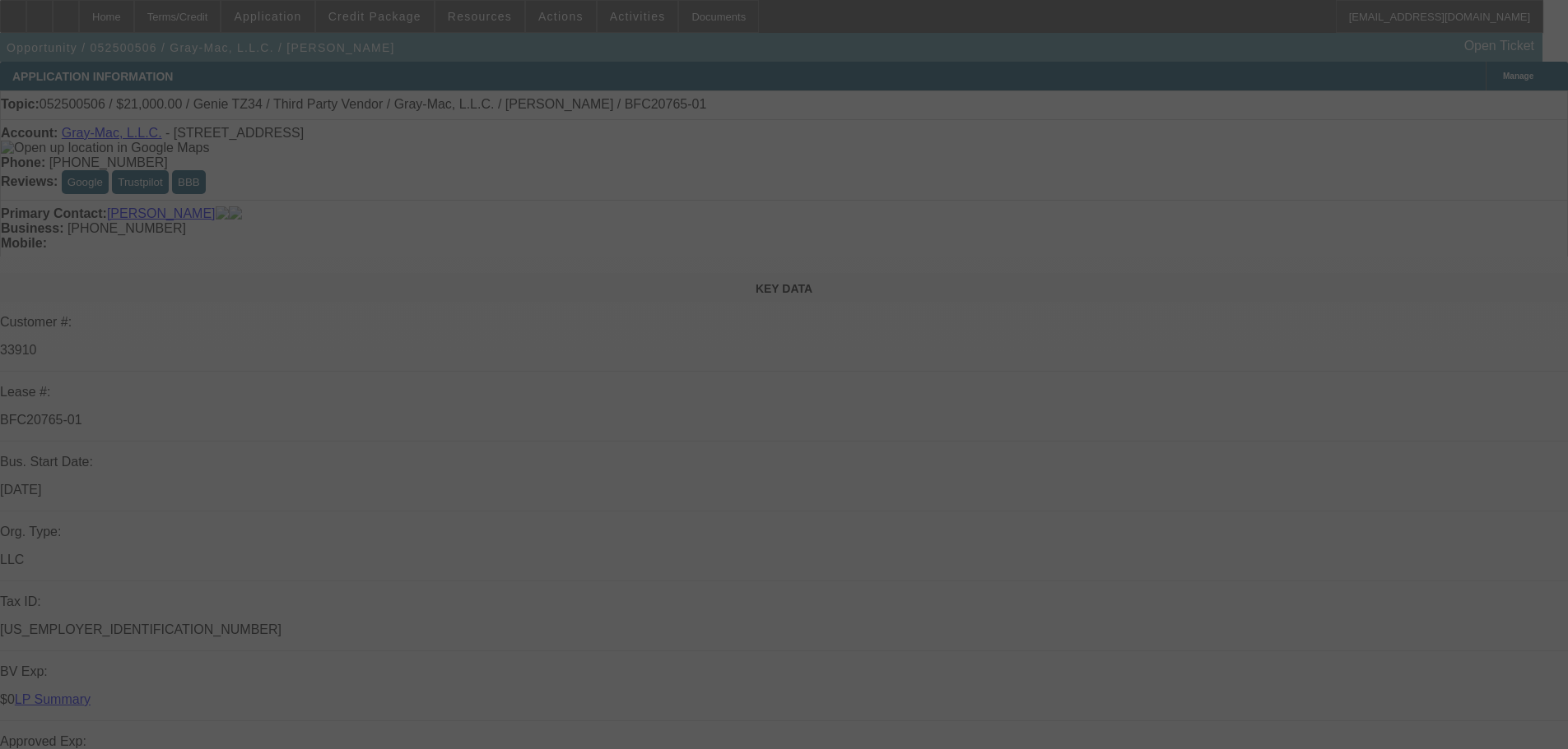
select select "0"
select select "6"
select select "0"
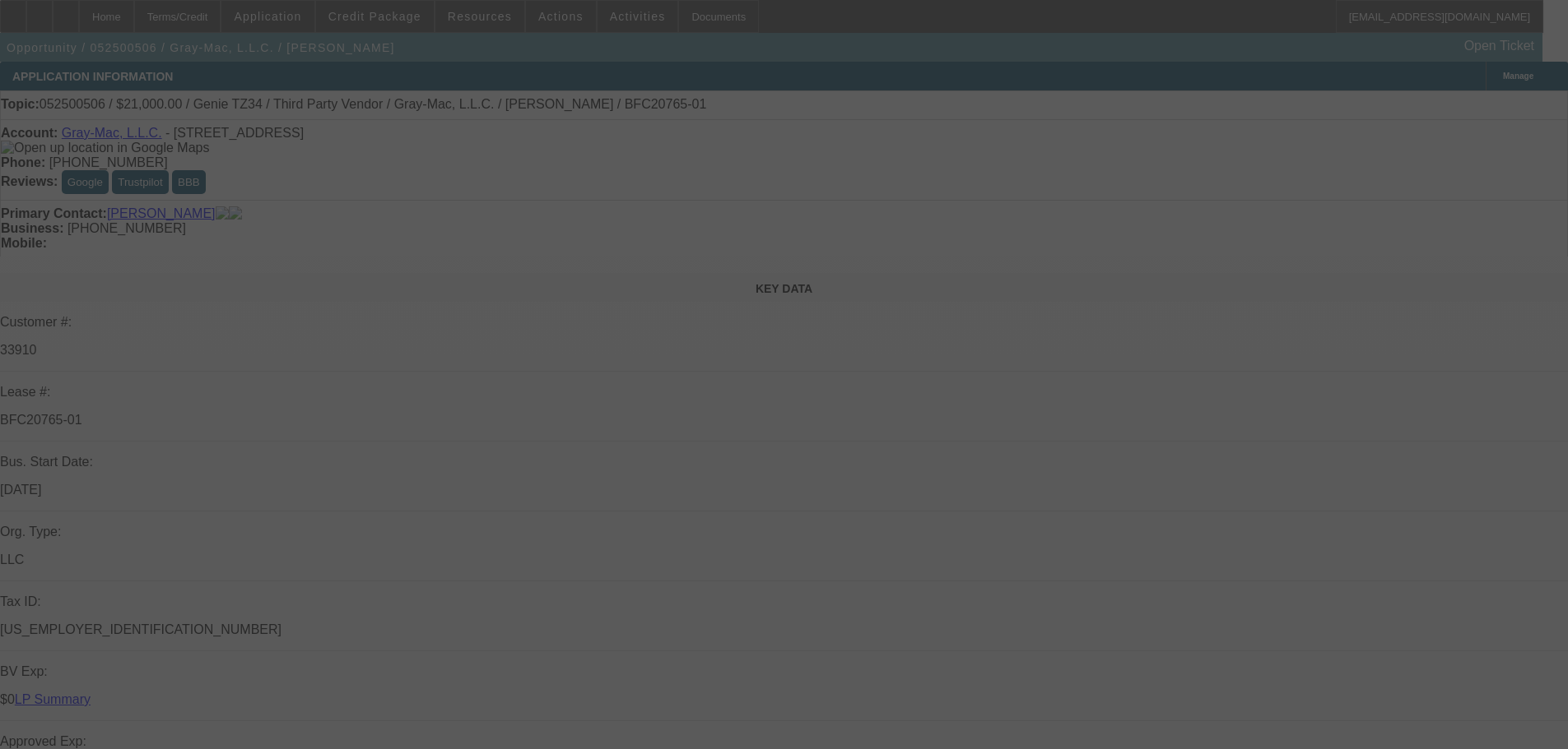
select select "0"
select select "6"
select select "0"
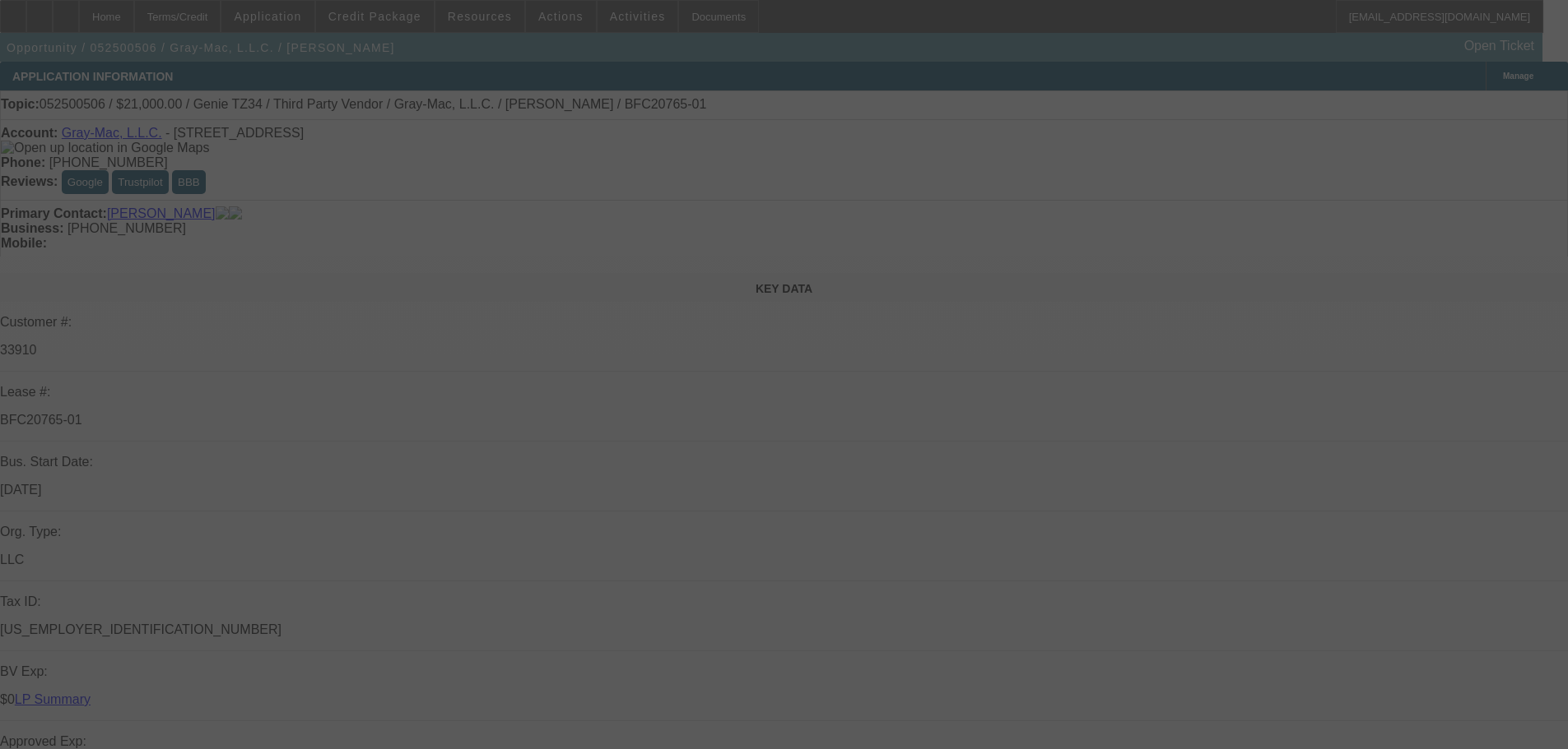
select select "0"
select select "6"
select select "0"
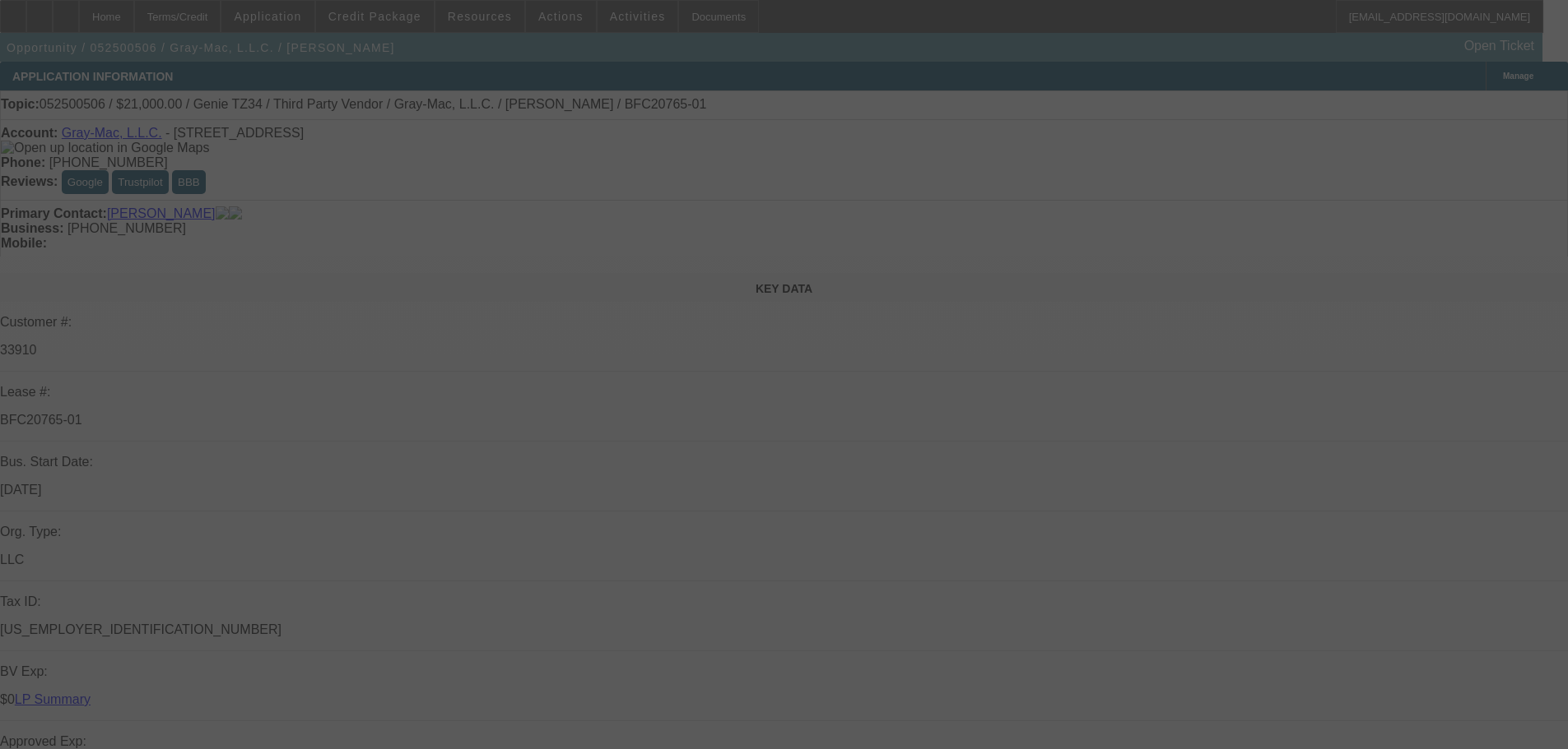
select select "6"
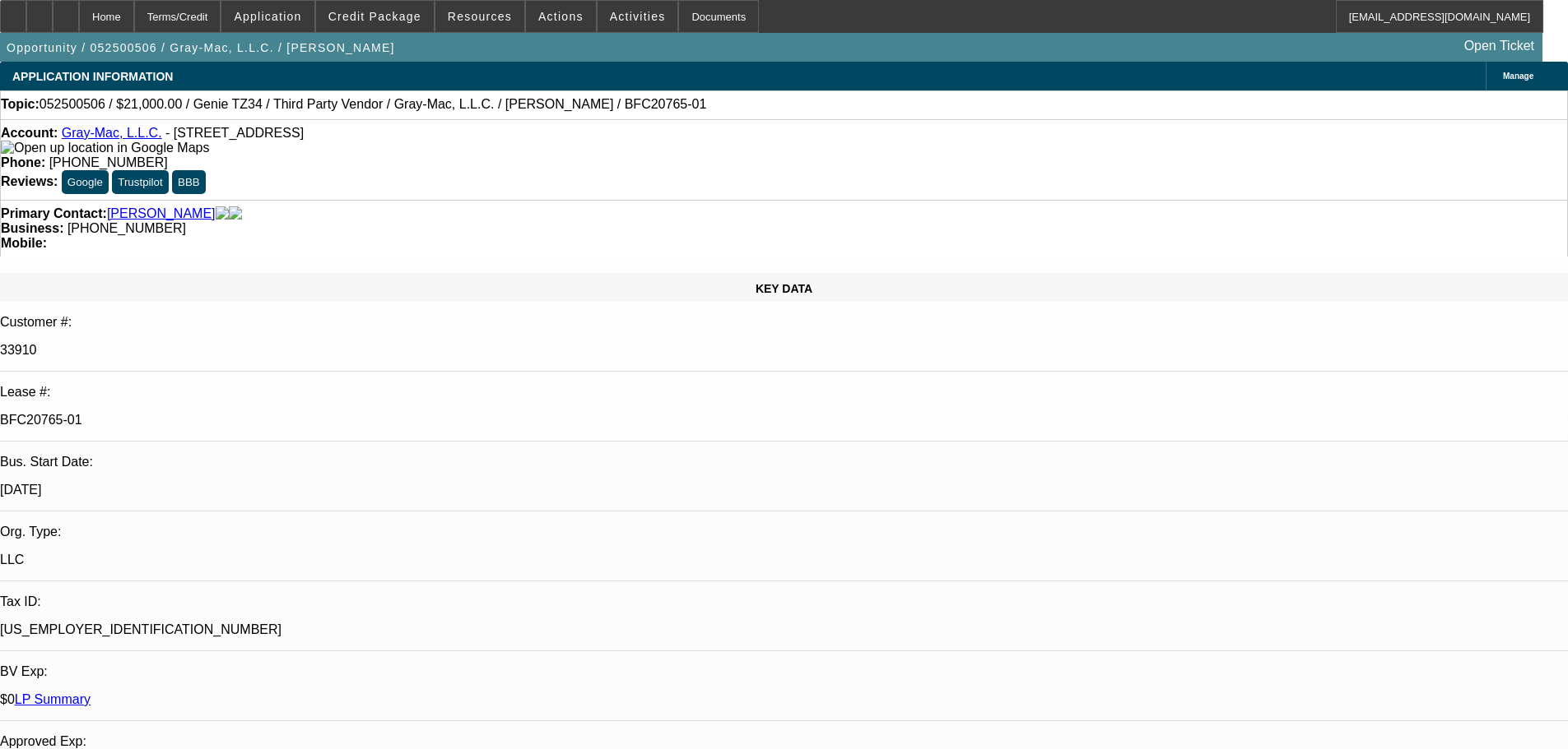
scroll to position [1152, 0]
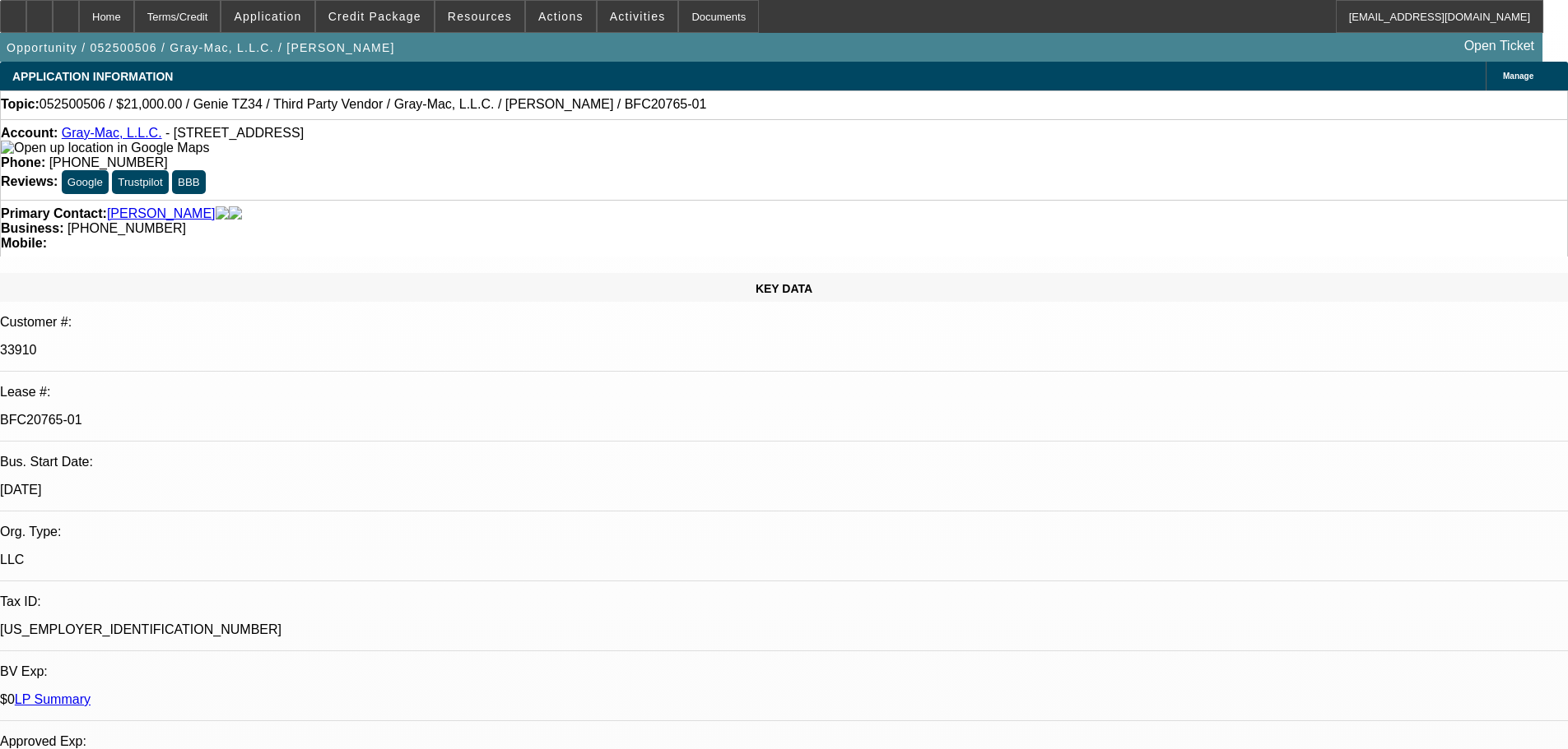
scroll to position [1398, 0]
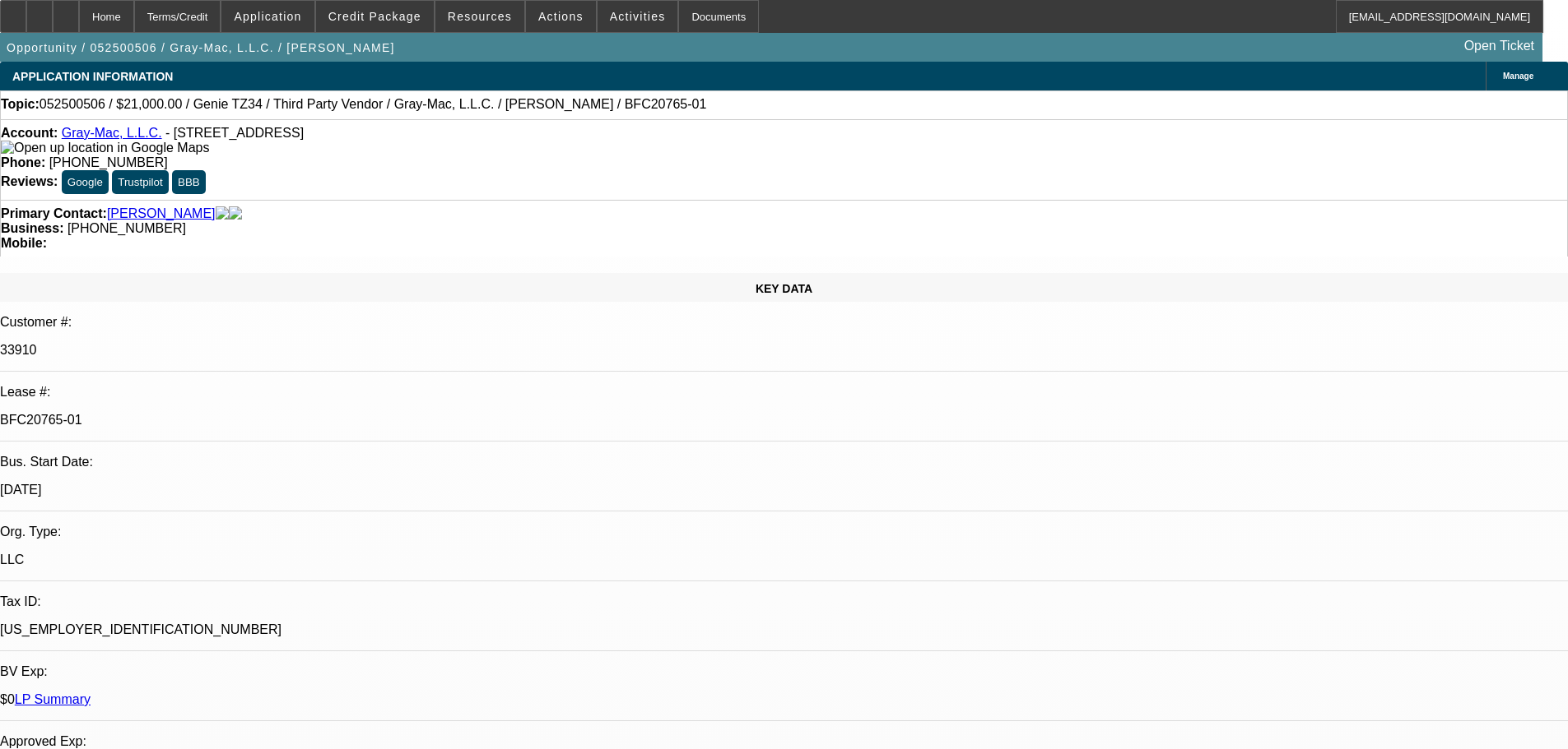
scroll to position [0, 0]
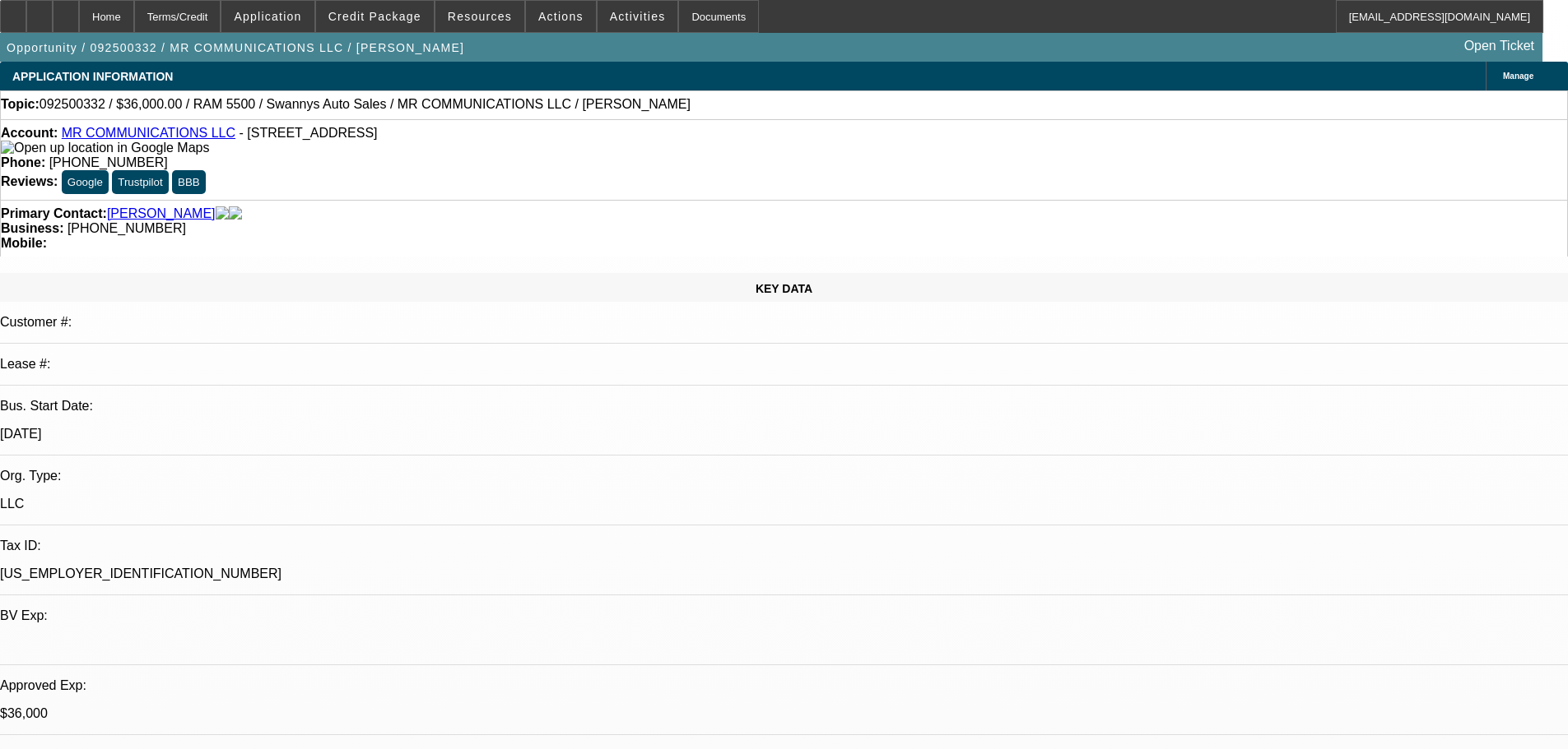
select select "0"
select select "2"
select select "0"
select select "6"
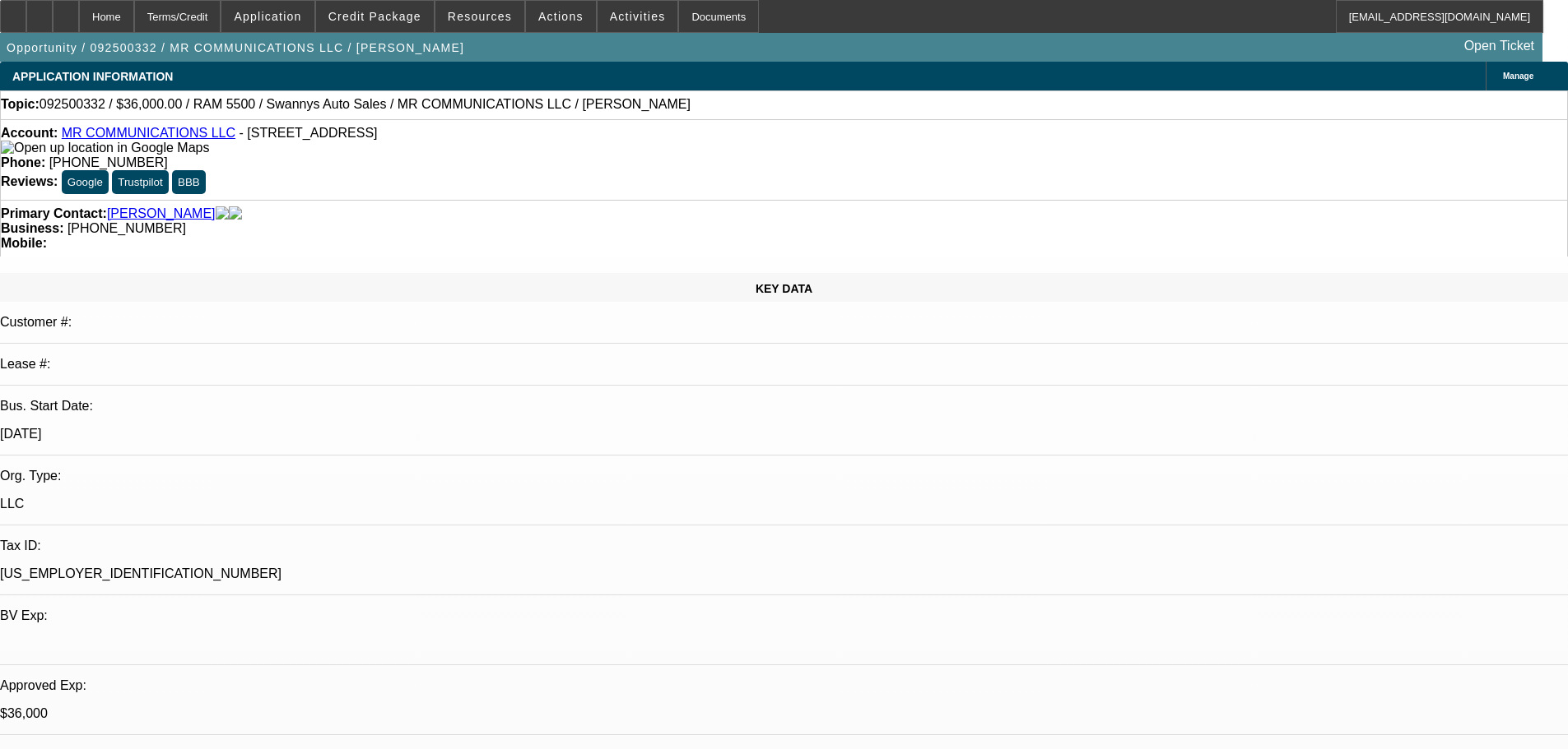
select select "0"
select select "2"
select select "0"
select select "6"
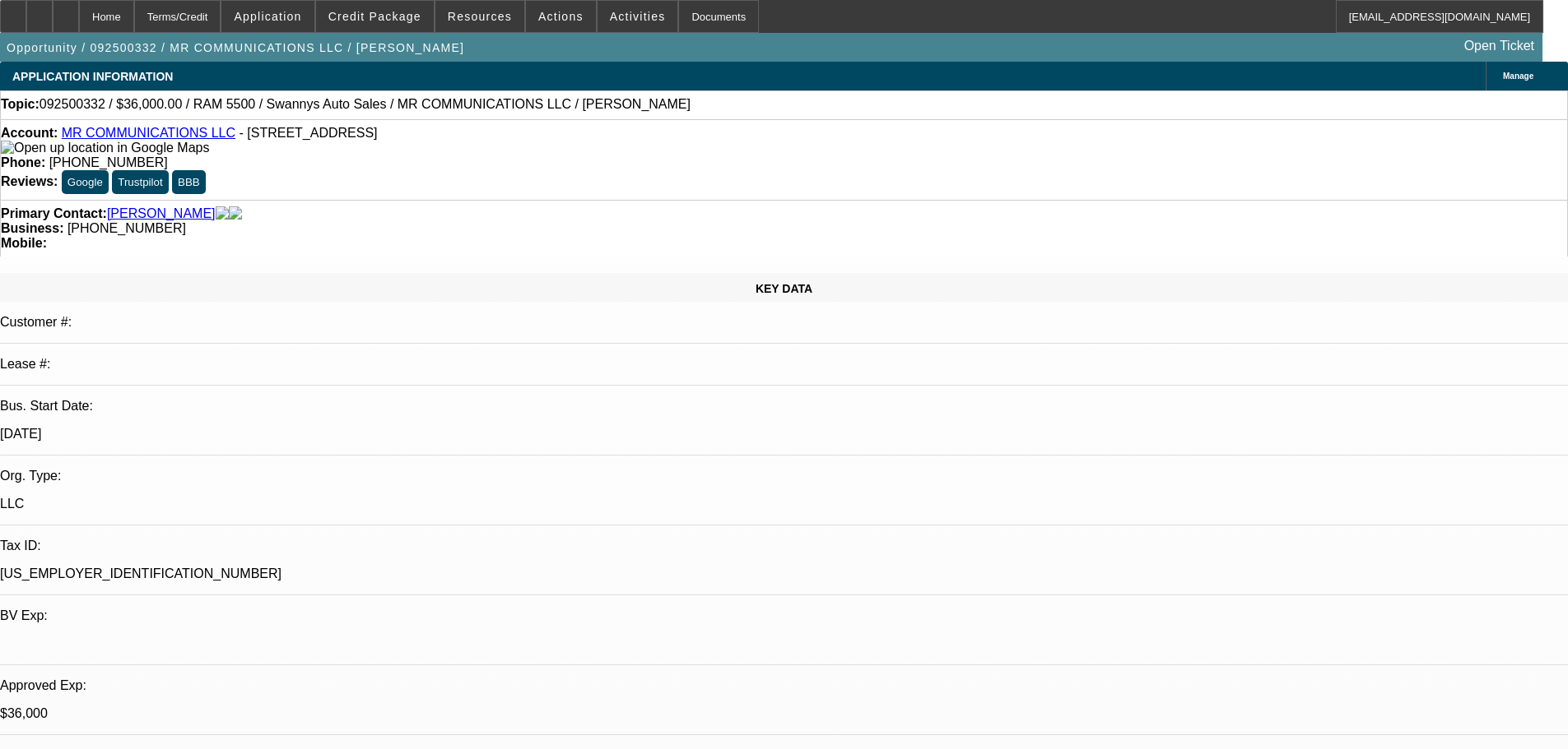
select select "0"
select select "2"
select select "0"
select select "6"
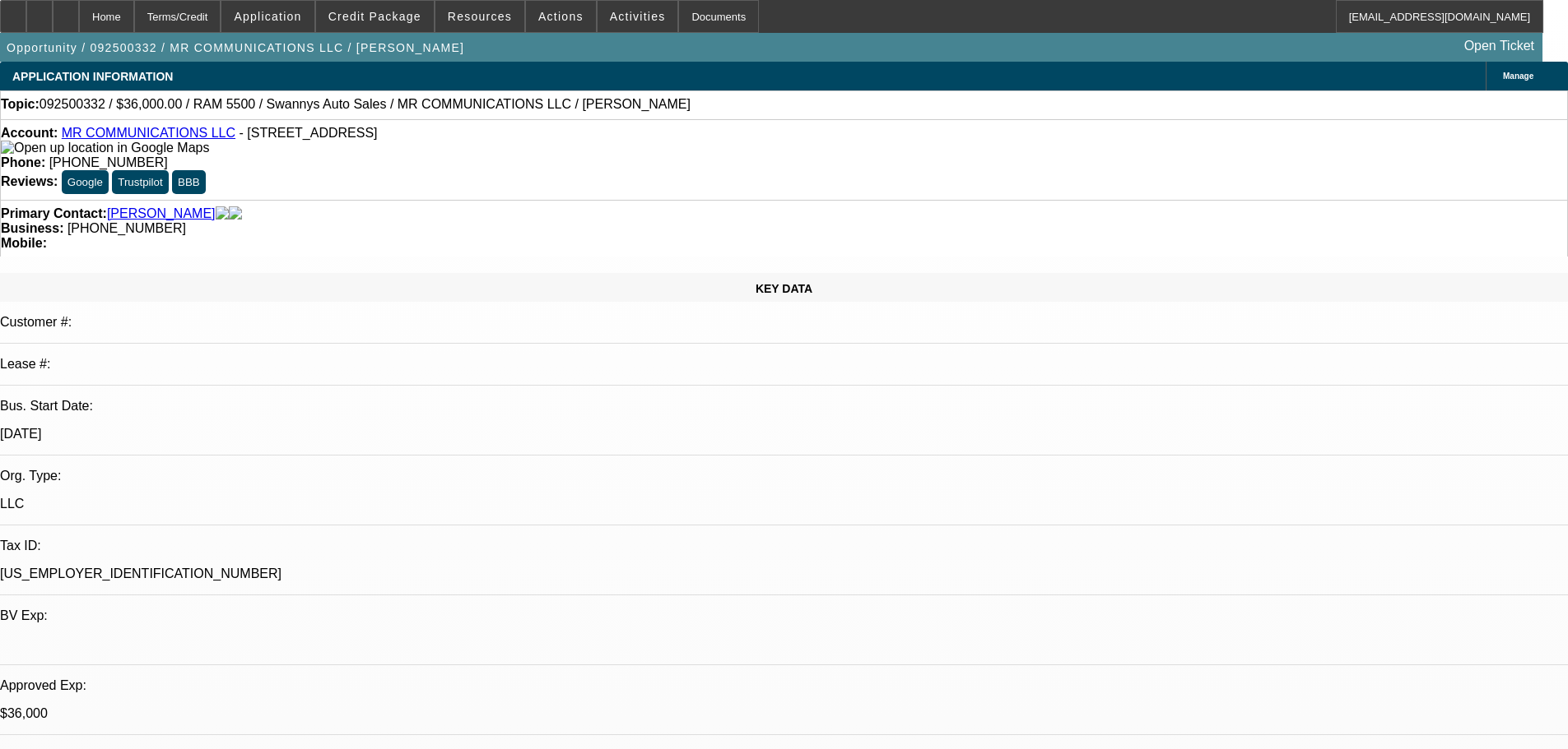
select select "0"
select select "2"
select select "0"
select select "6"
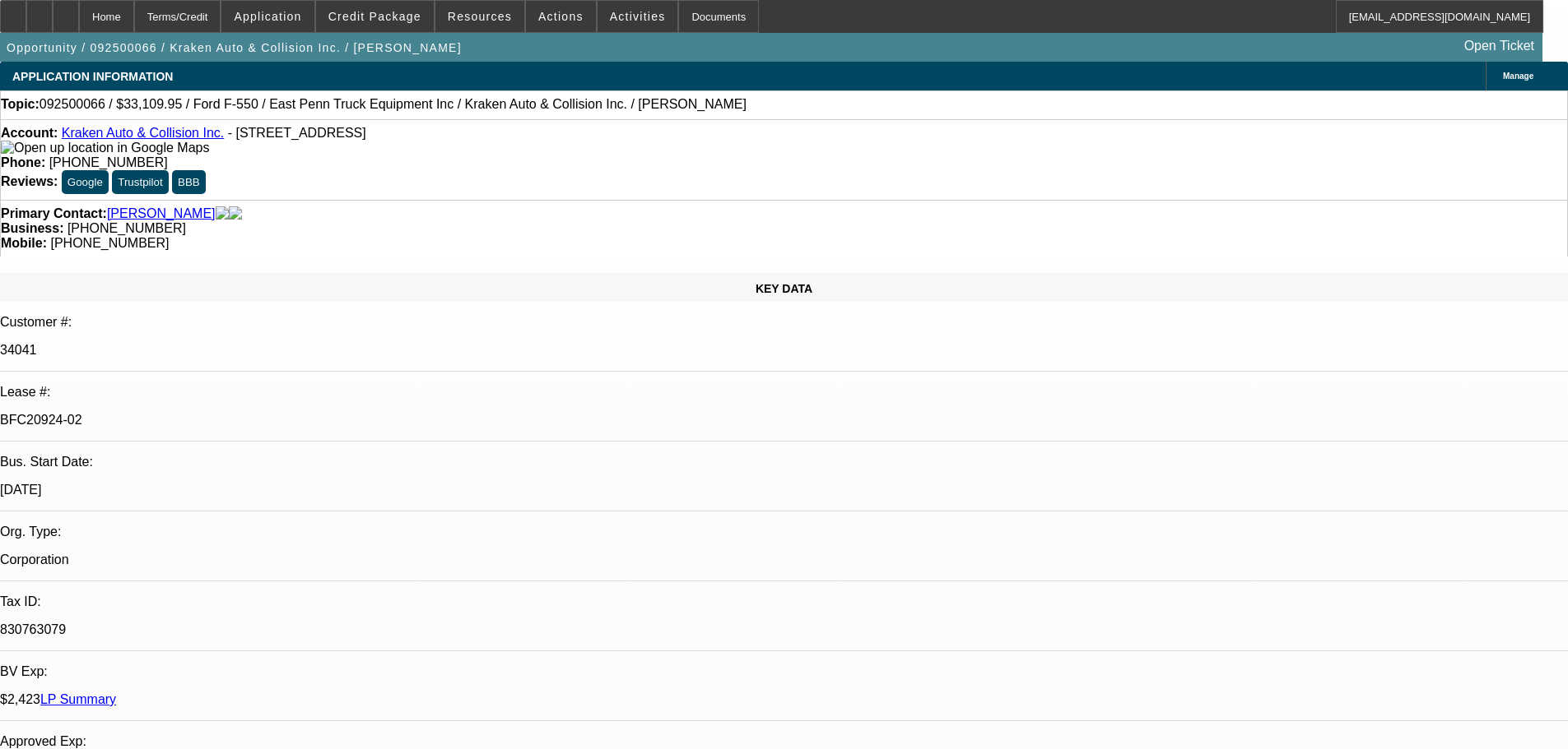
select select "0"
select select "0.1"
select select "4"
select select "0"
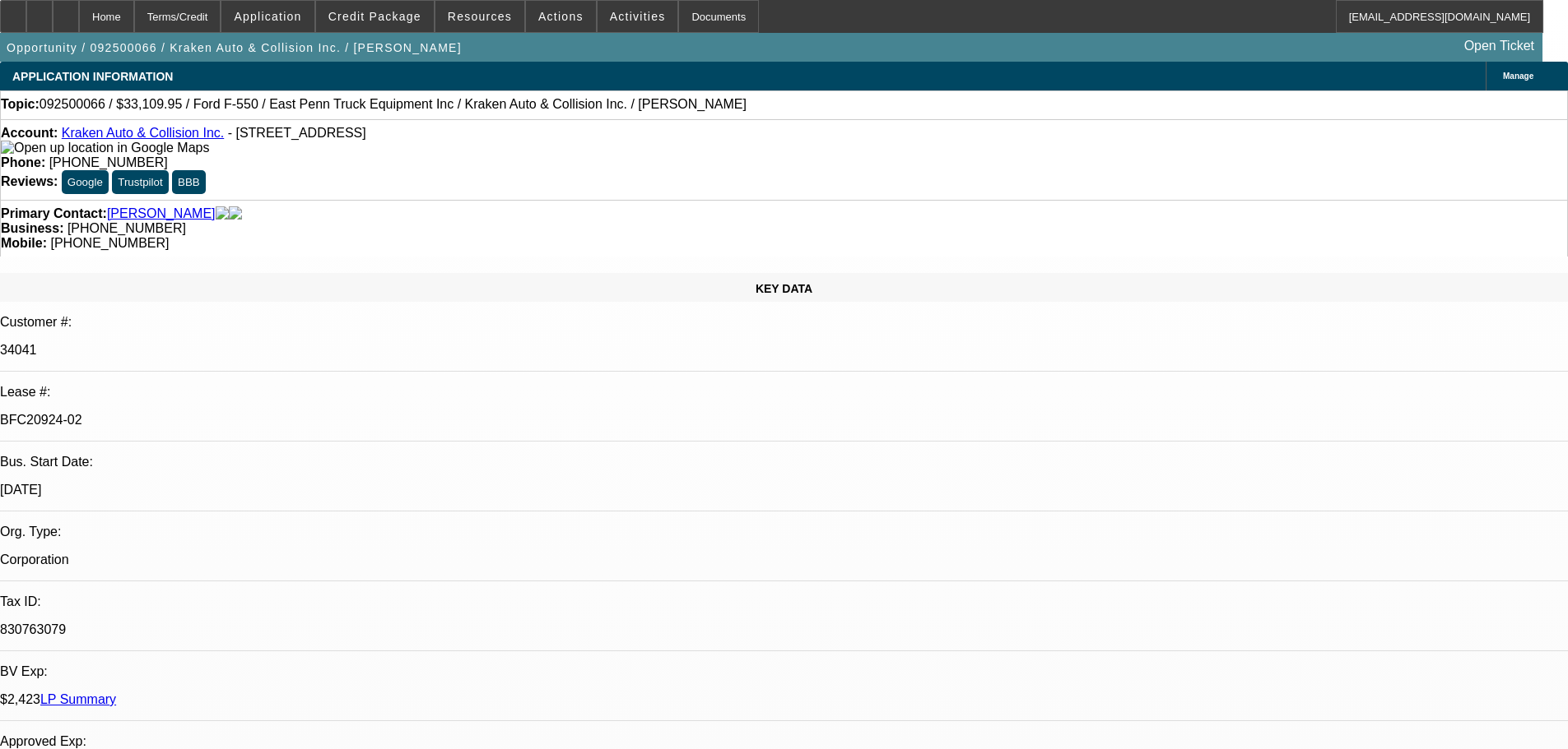
select select "0"
select select "0.1"
select select "4"
select select "0"
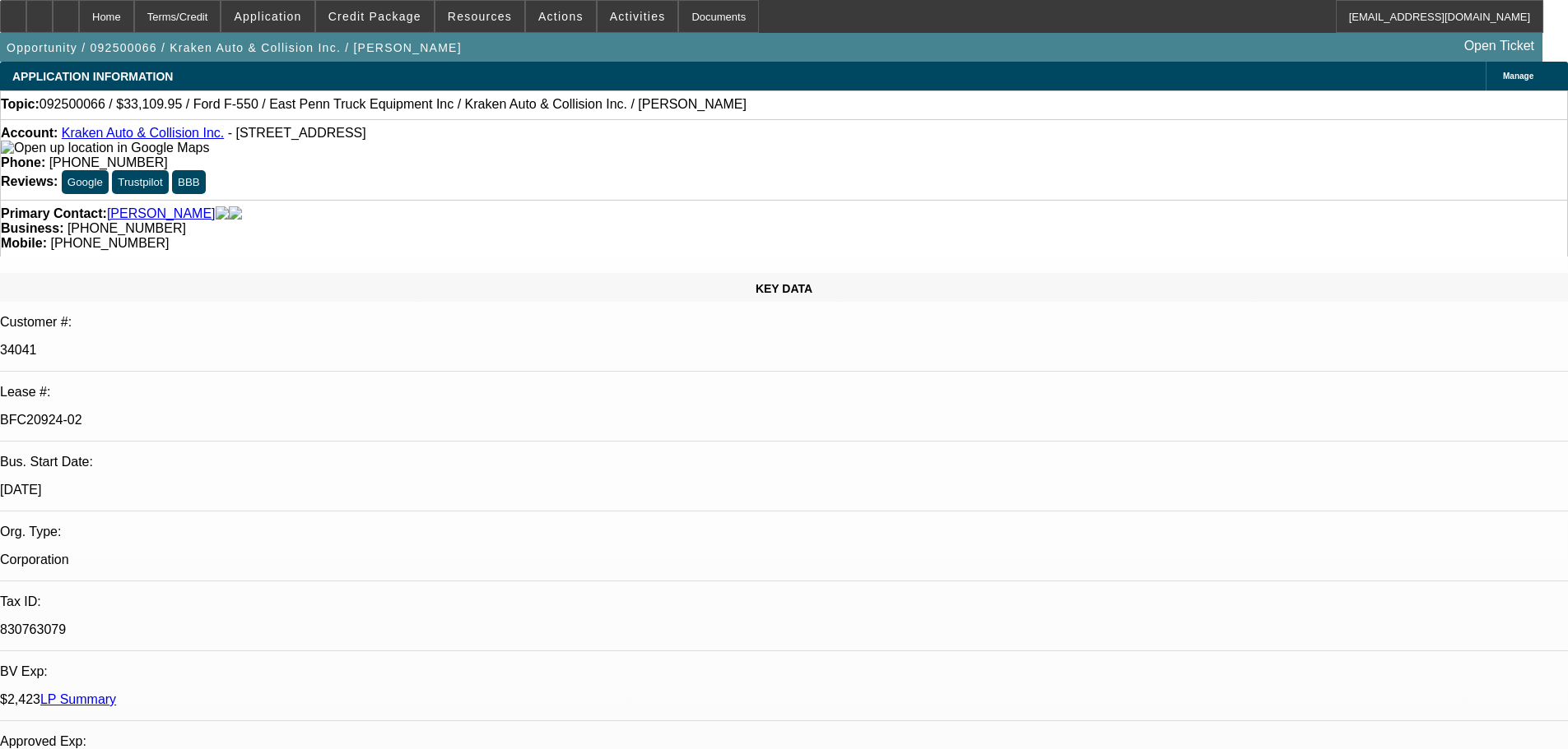
select select "0.1"
select select "4"
select select "0"
select select "0.1"
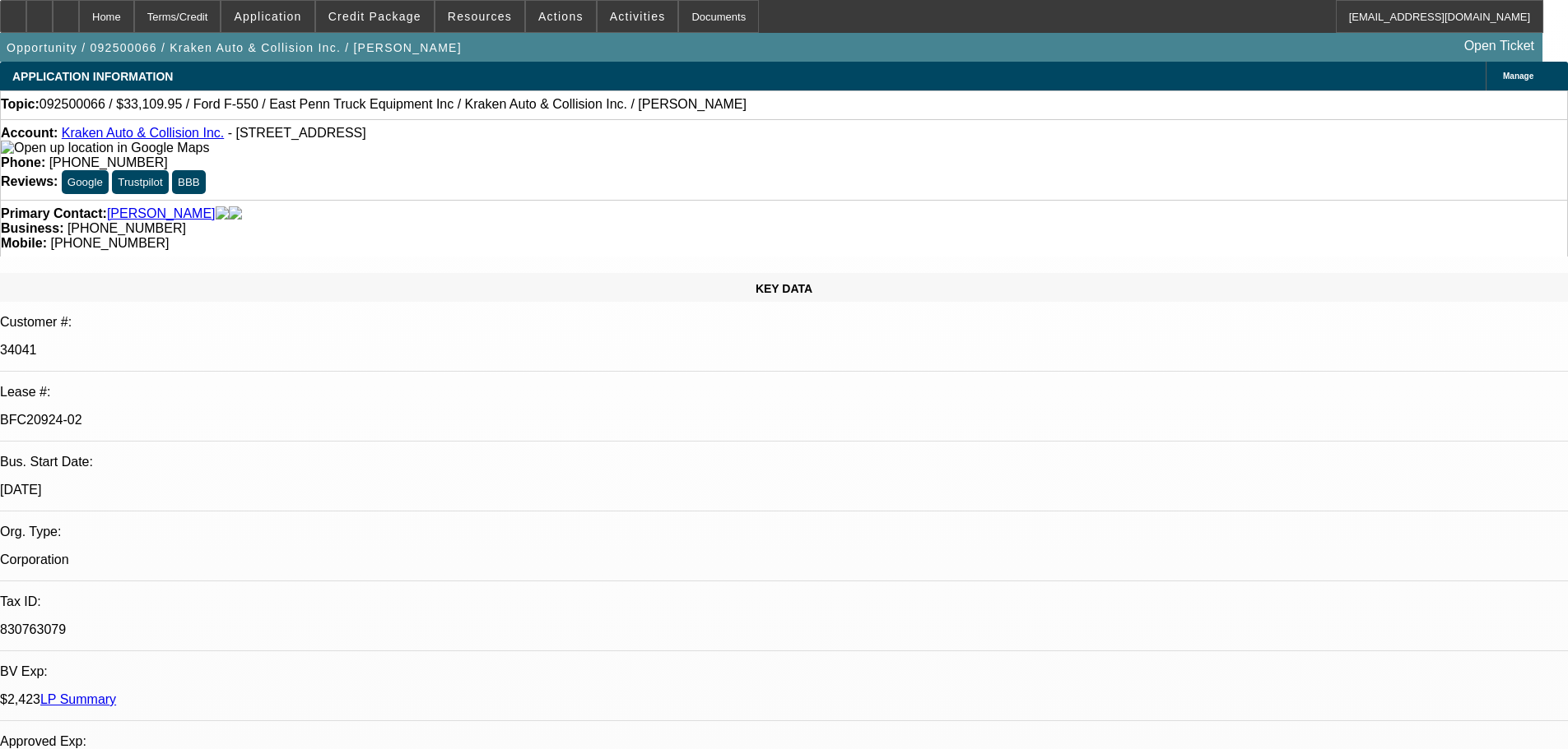
select select "4"
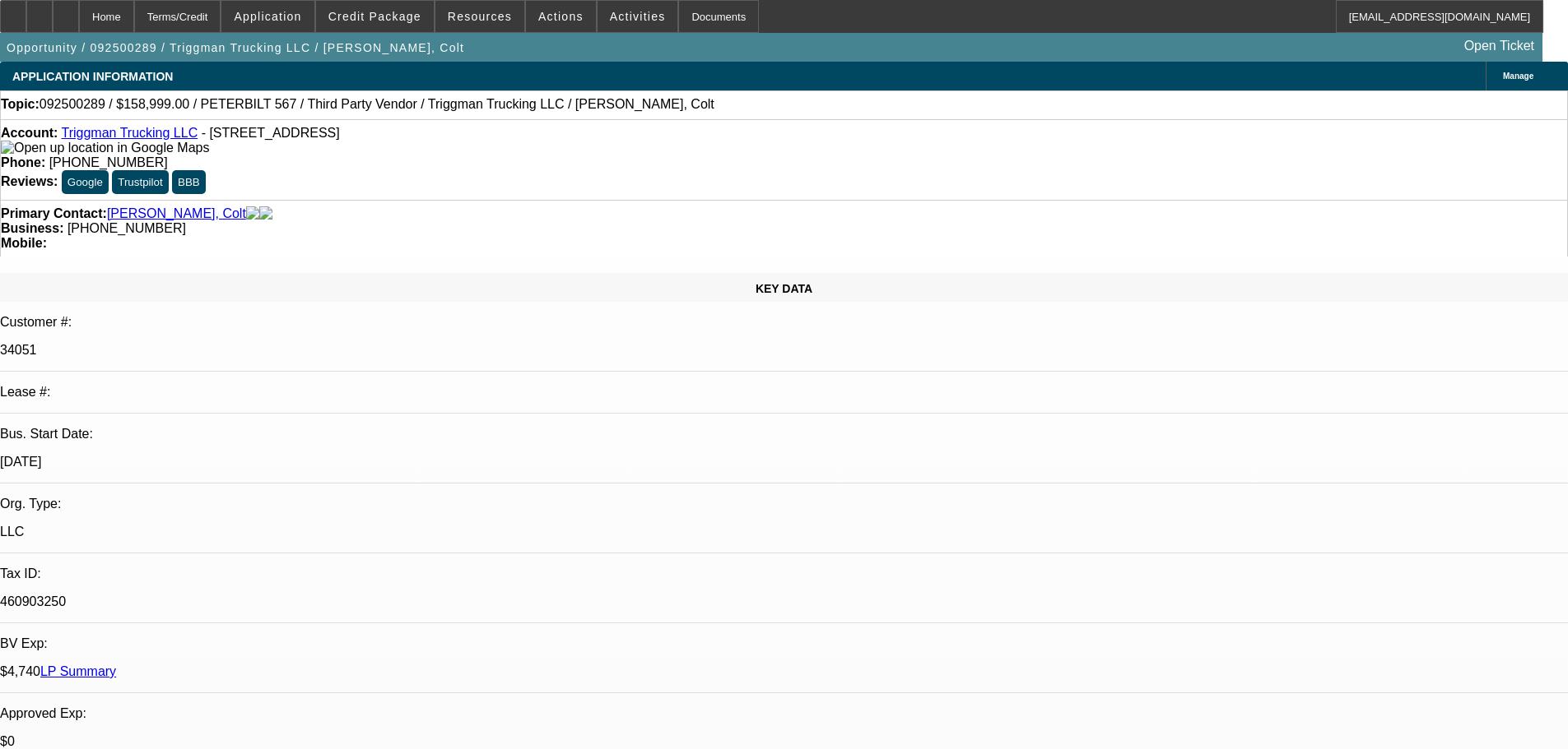
select select "0"
select select "2"
select select "0.1"
select select "4"
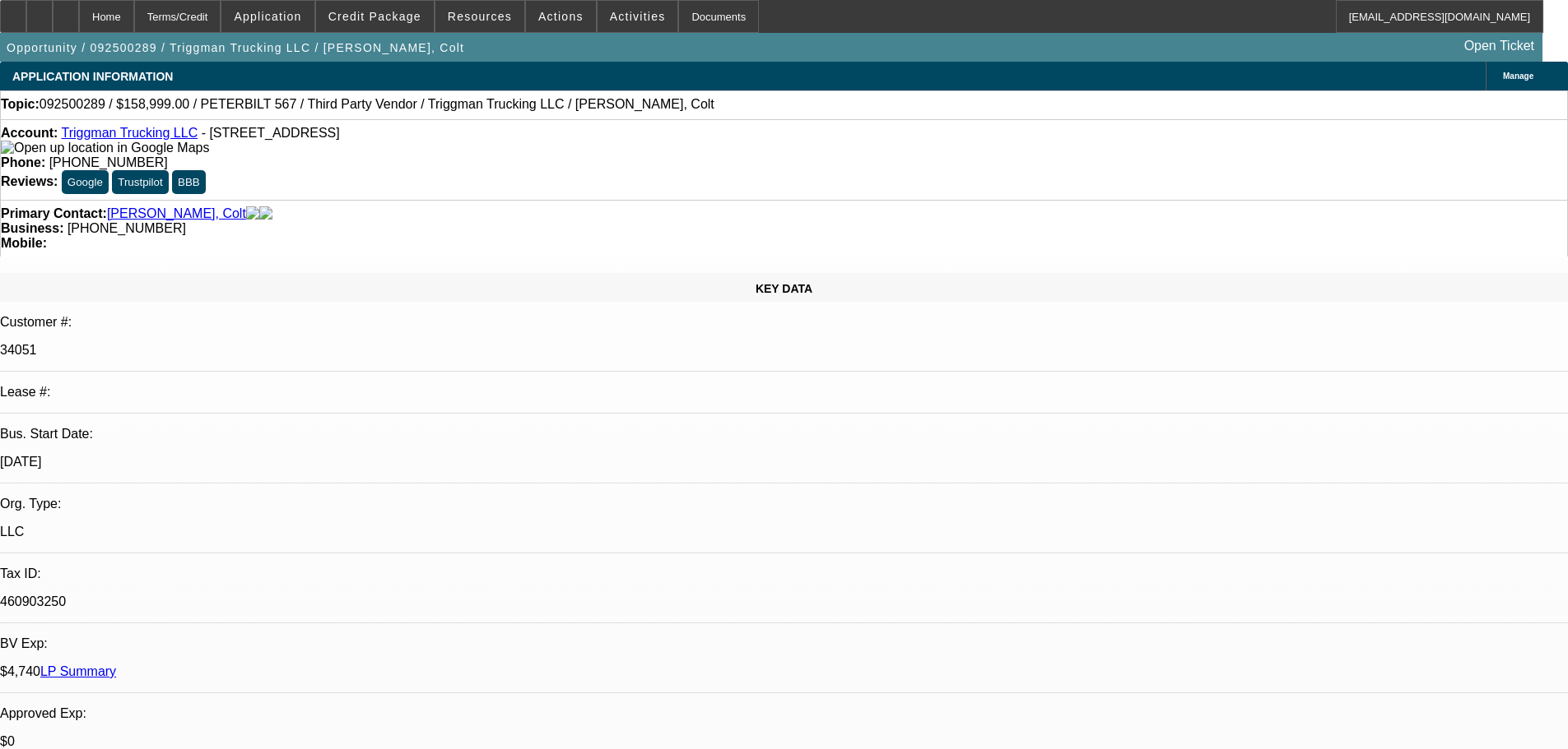
select select "0"
select select "2"
select select "0.1"
select select "4"
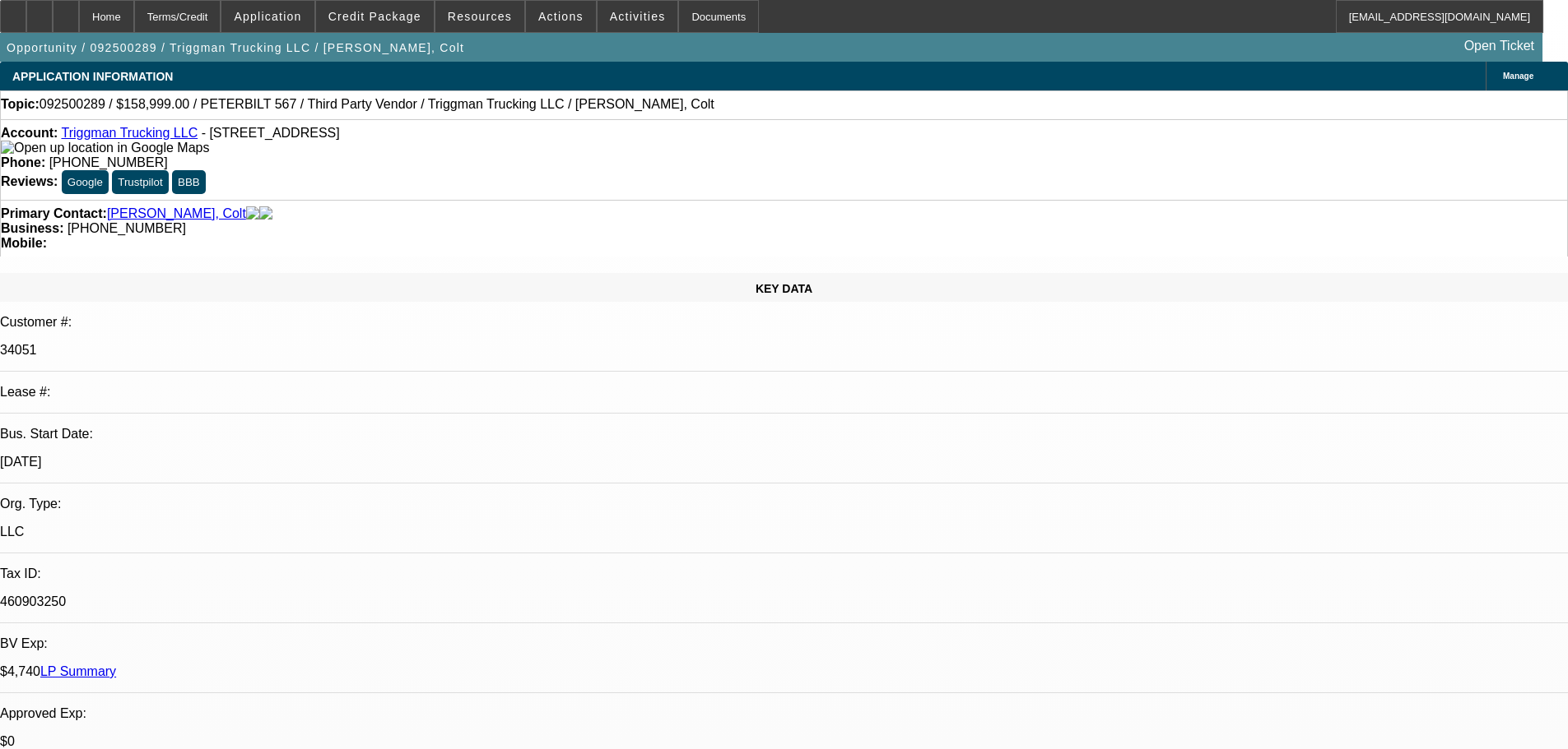
scroll to position [2386, 0]
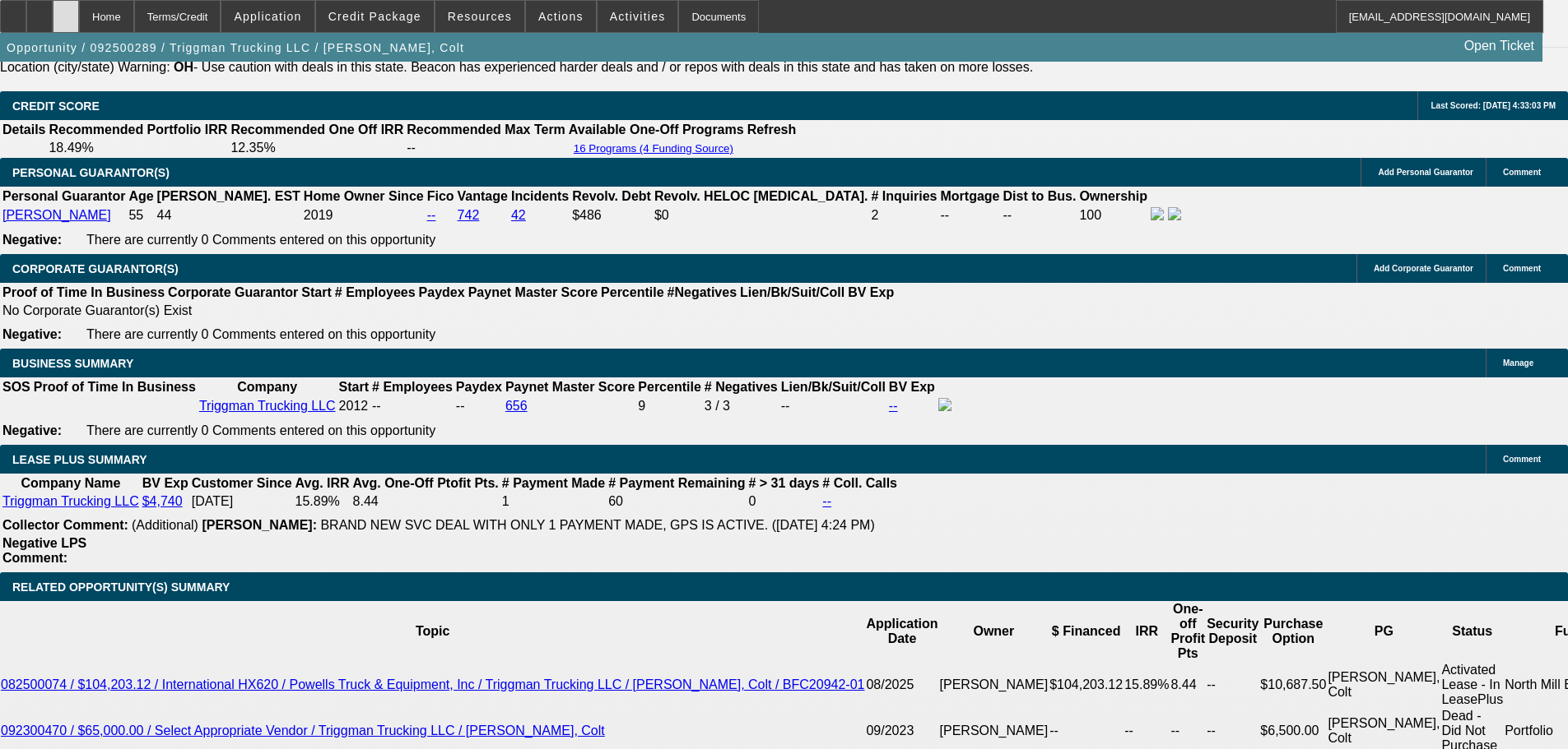
click at [79, 16] on div at bounding box center [66, 16] width 26 height 33
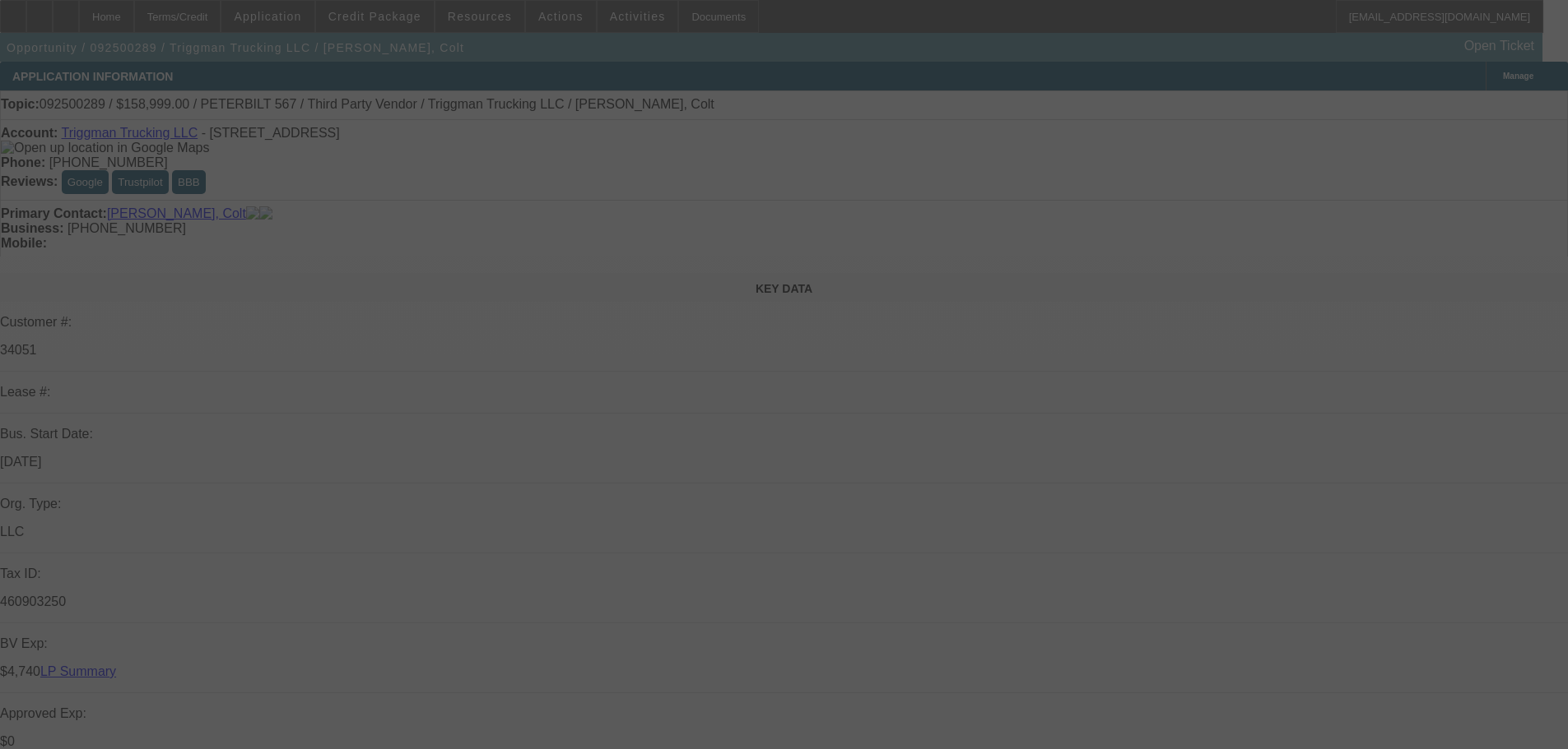
select select "0"
select select "2"
select select "0.1"
select select "4"
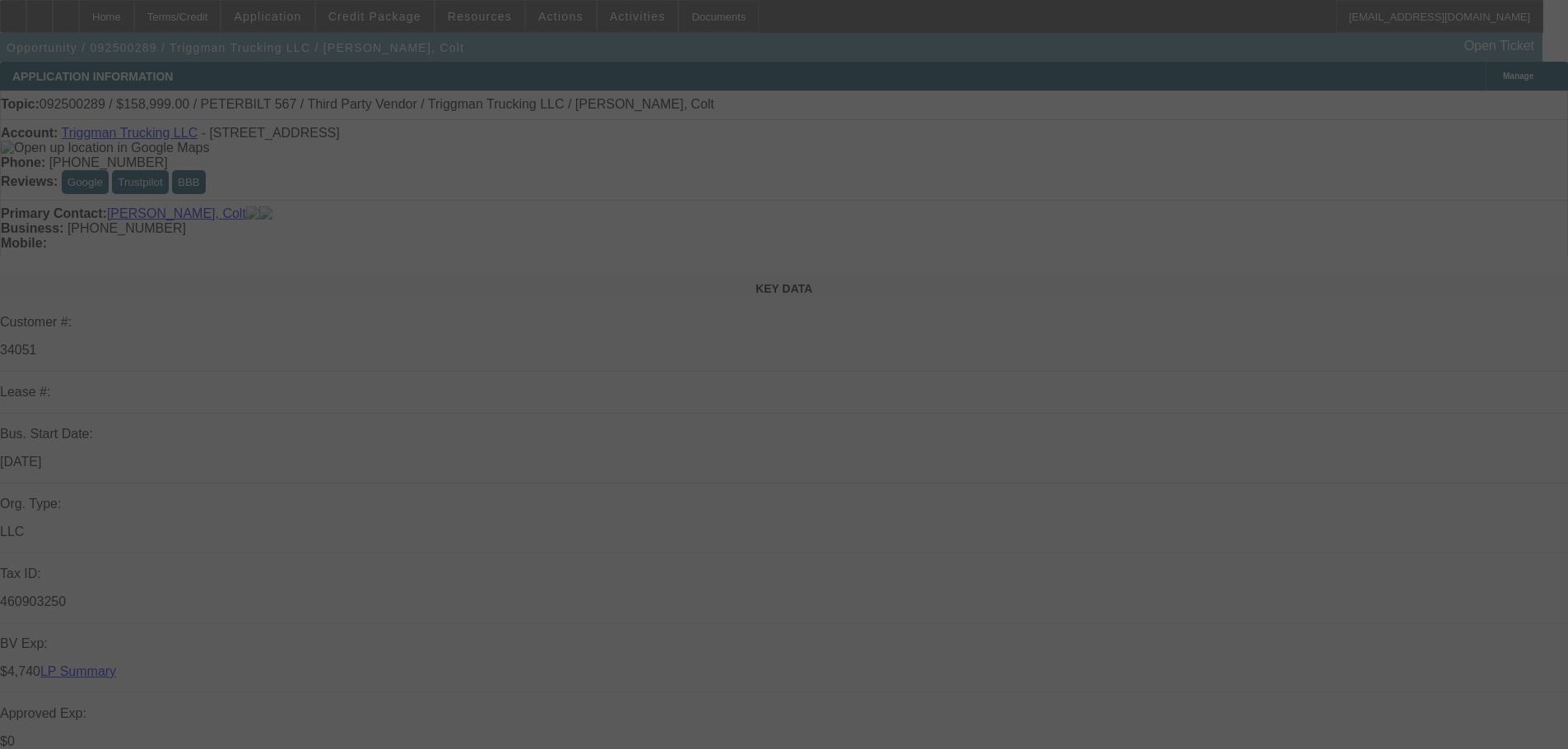
select select "0"
select select "2"
select select "0.1"
select select "4"
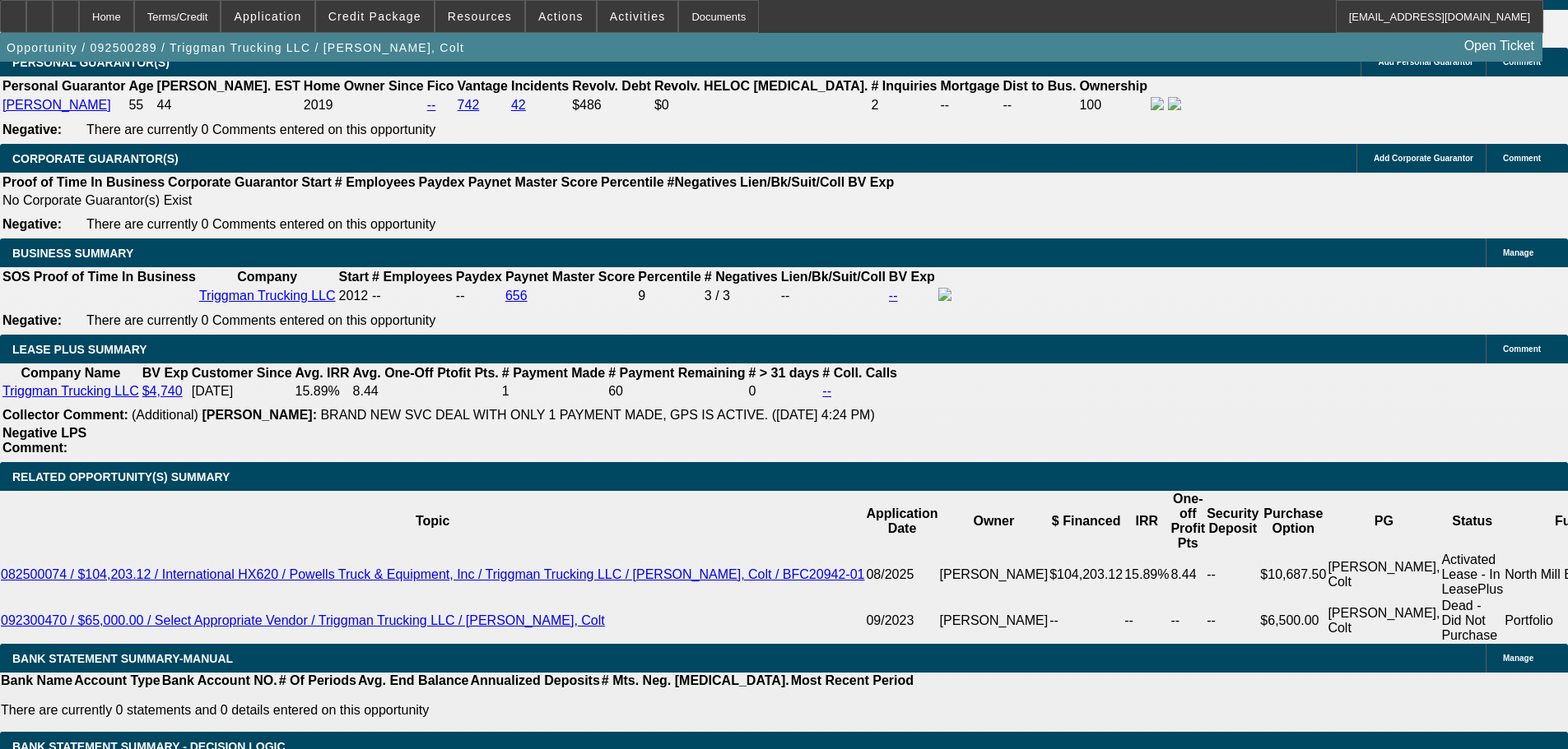
scroll to position [2632, 0]
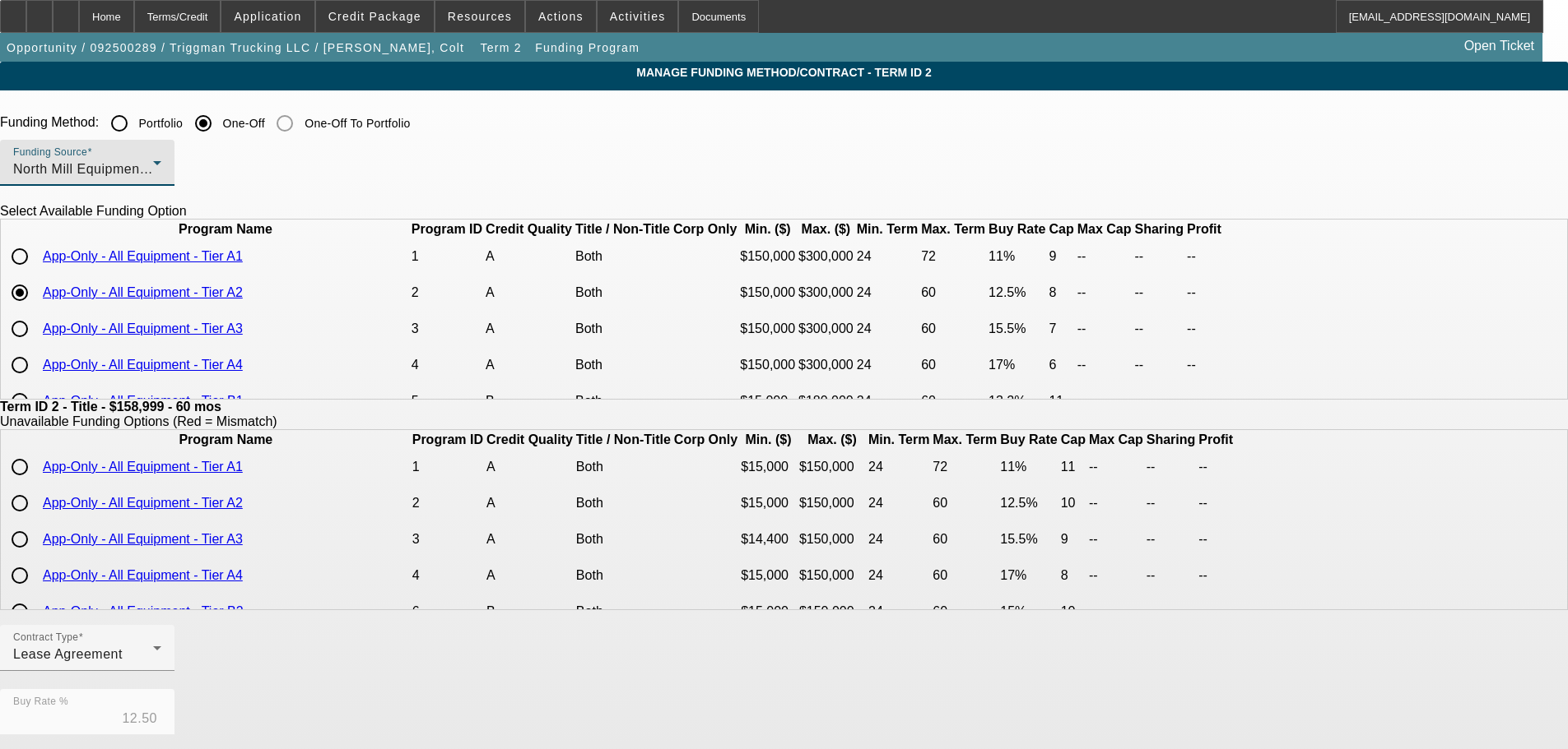
click at [227, 166] on span "North Mill Equipment Finance LLC" at bounding box center [120, 169] width 214 height 14
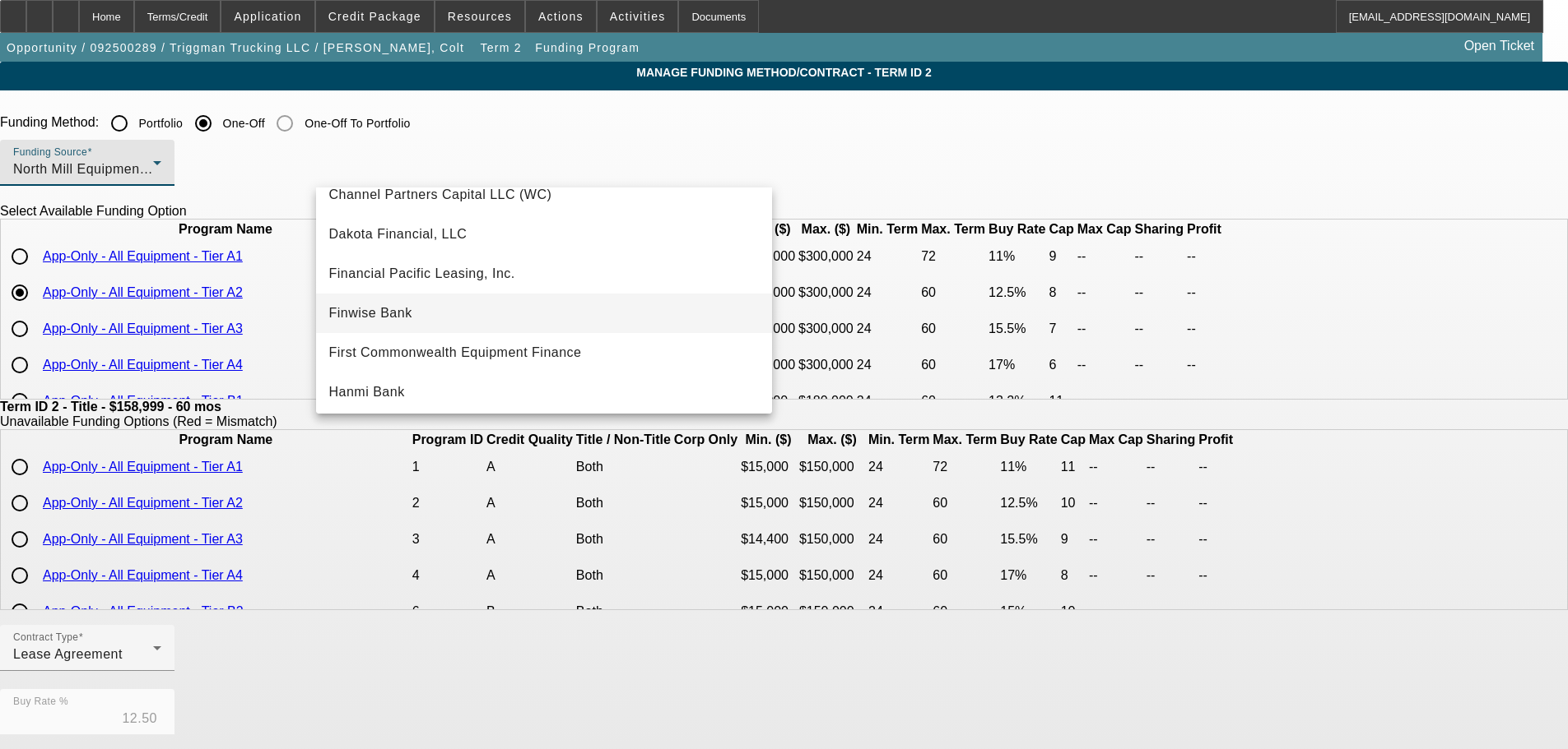
scroll to position [55, 0]
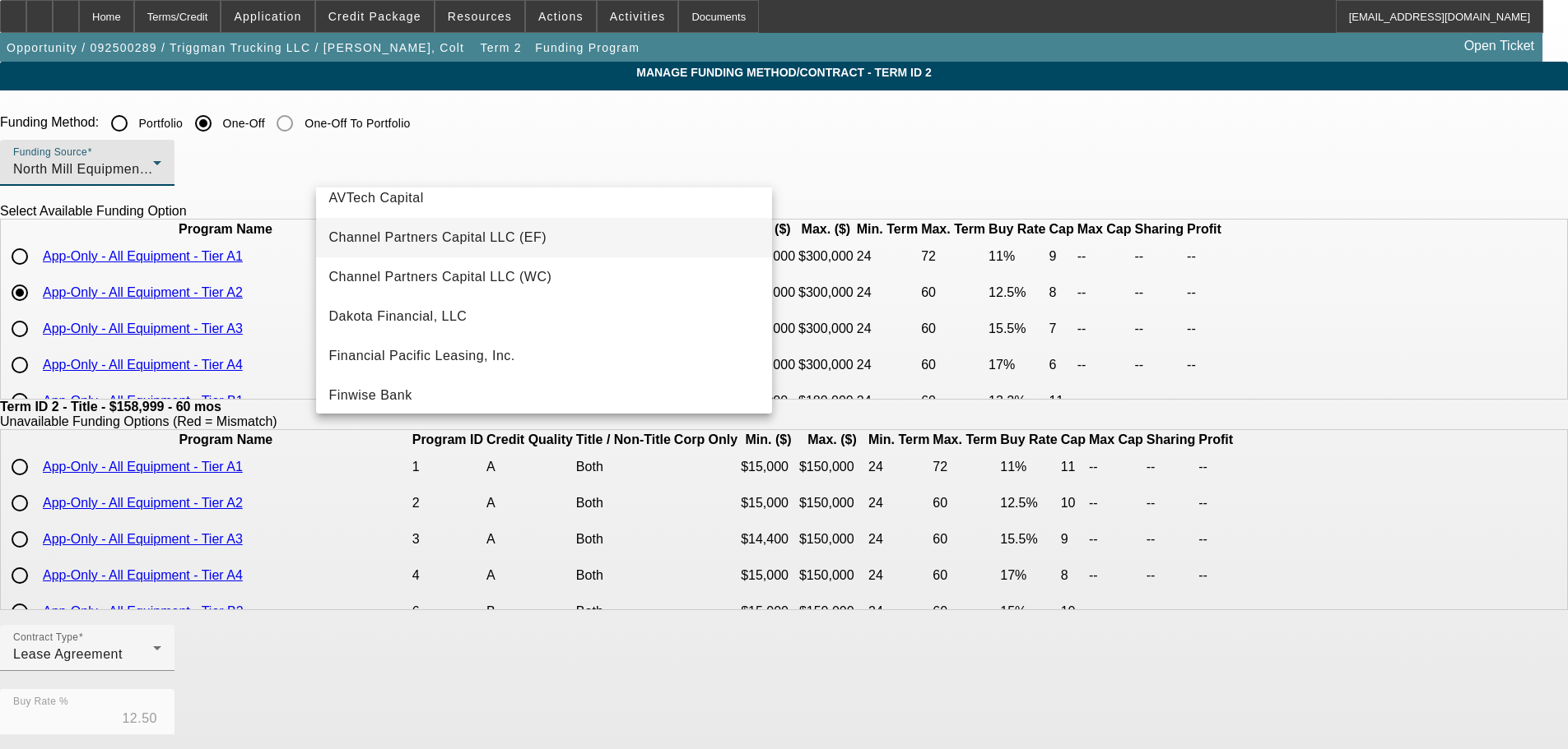
click at [472, 236] on span "Channel Partners Capital LLC (EF)" at bounding box center [438, 237] width 218 height 20
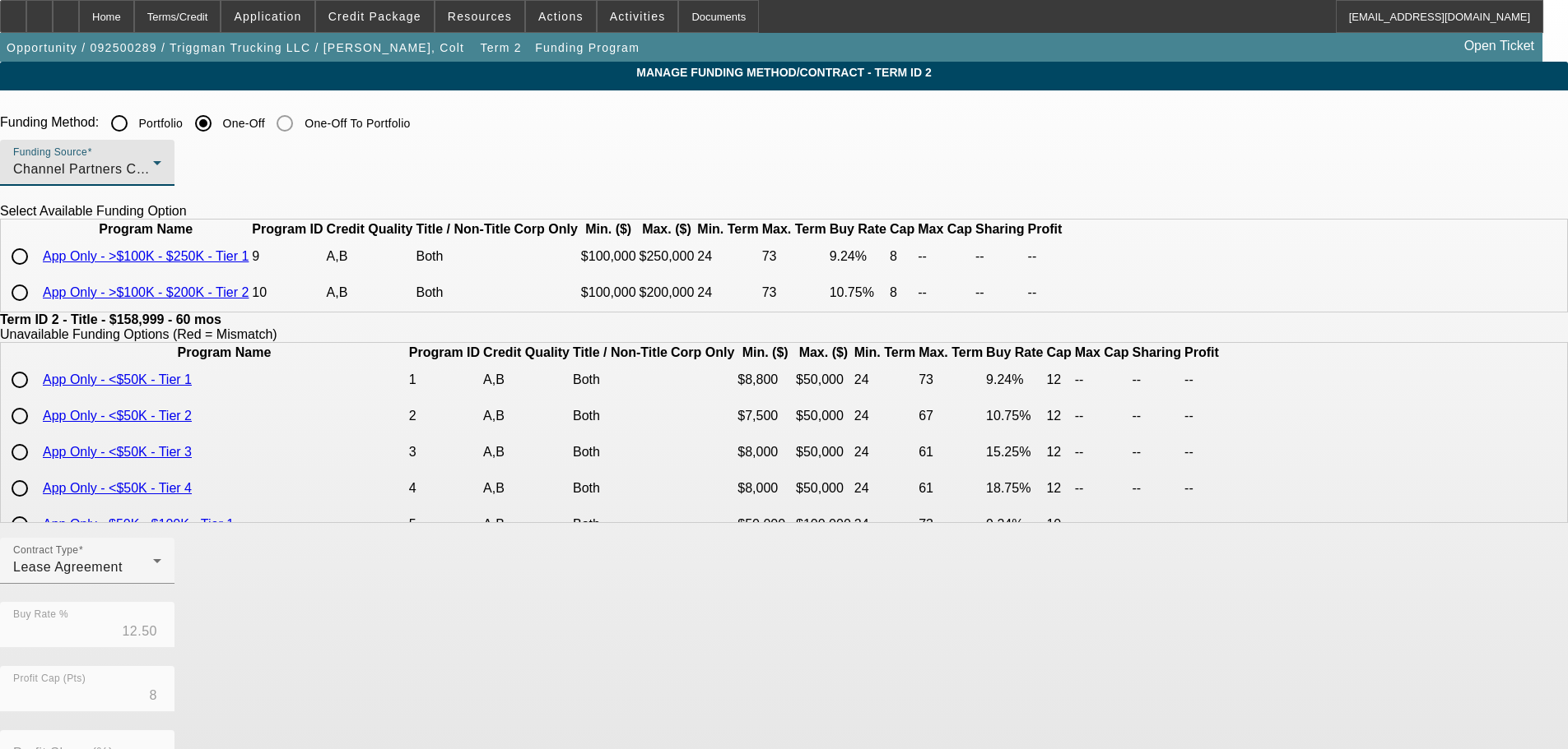
click at [36, 273] on input "radio" at bounding box center [20, 256] width 33 height 33
radio input "true"
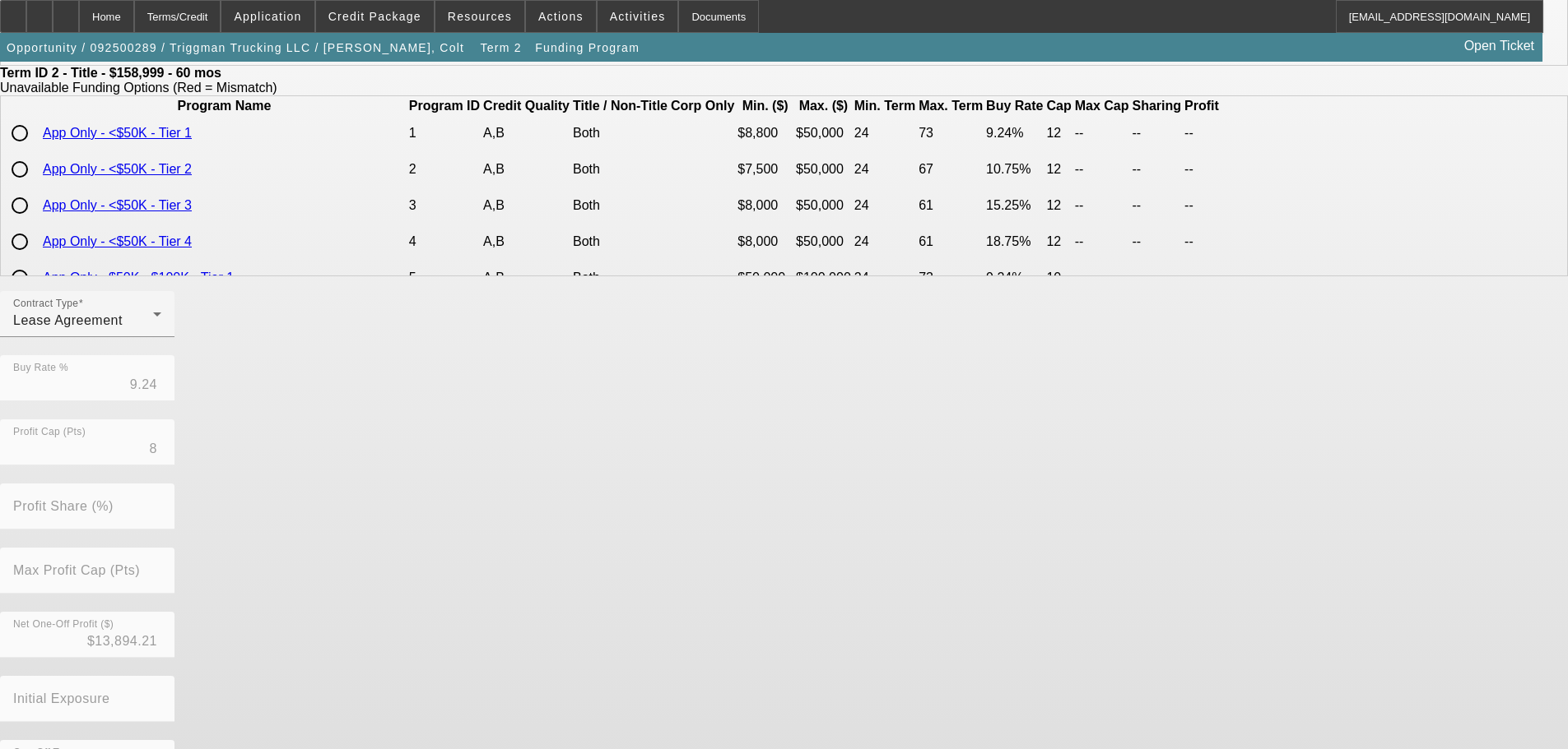
scroll to position [334, 0]
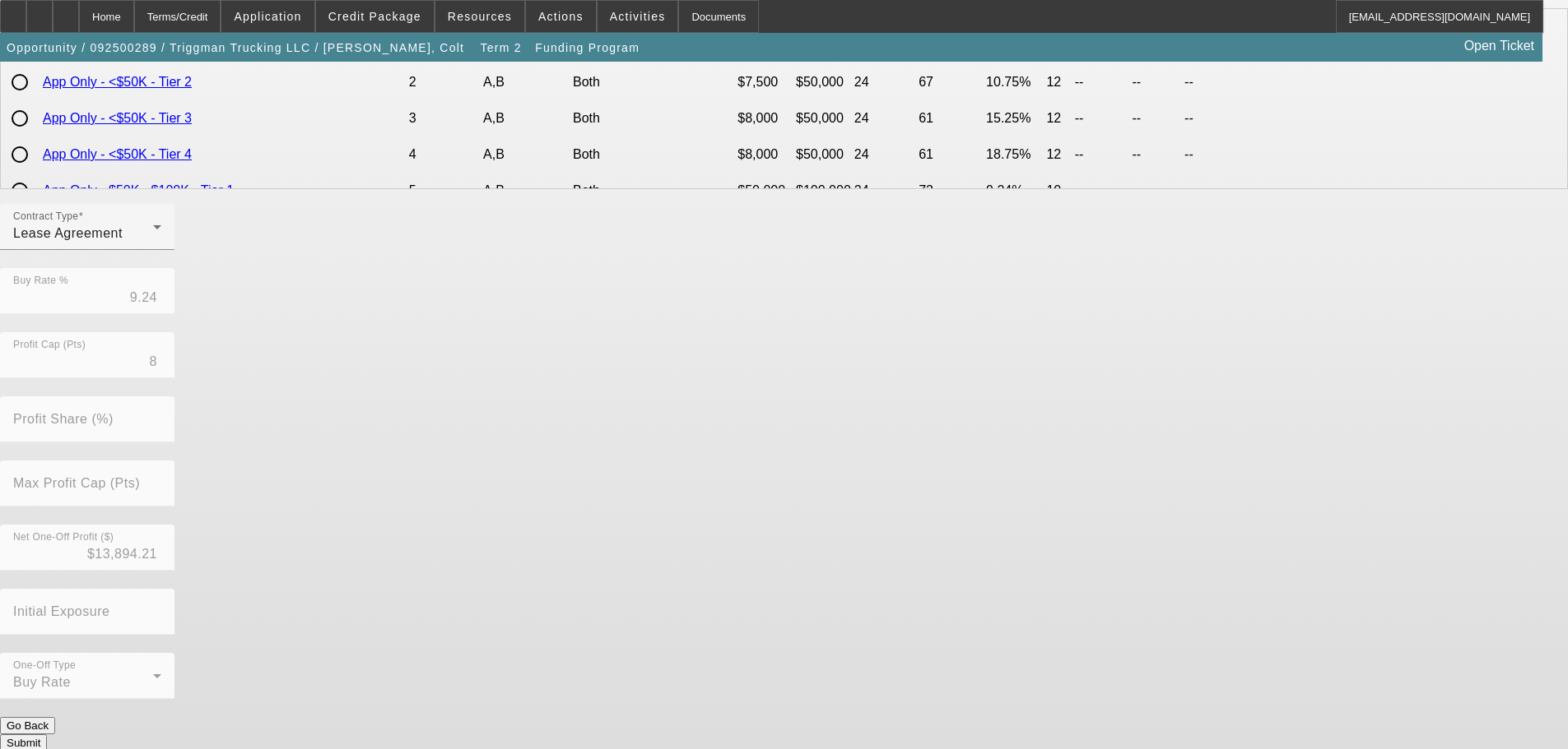
click at [47, 734] on button "Submit" at bounding box center [23, 743] width 47 height 17
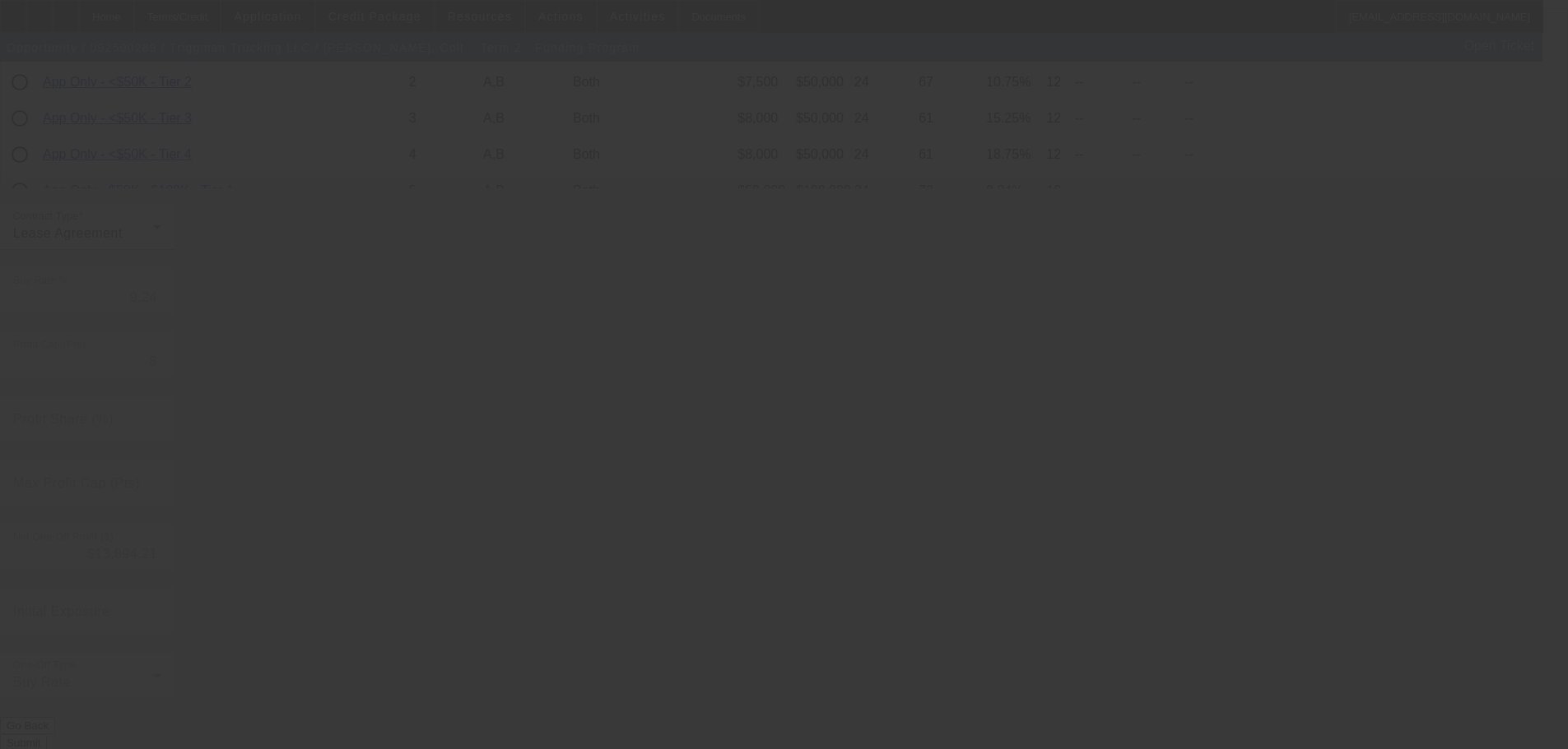
type input "12.50"
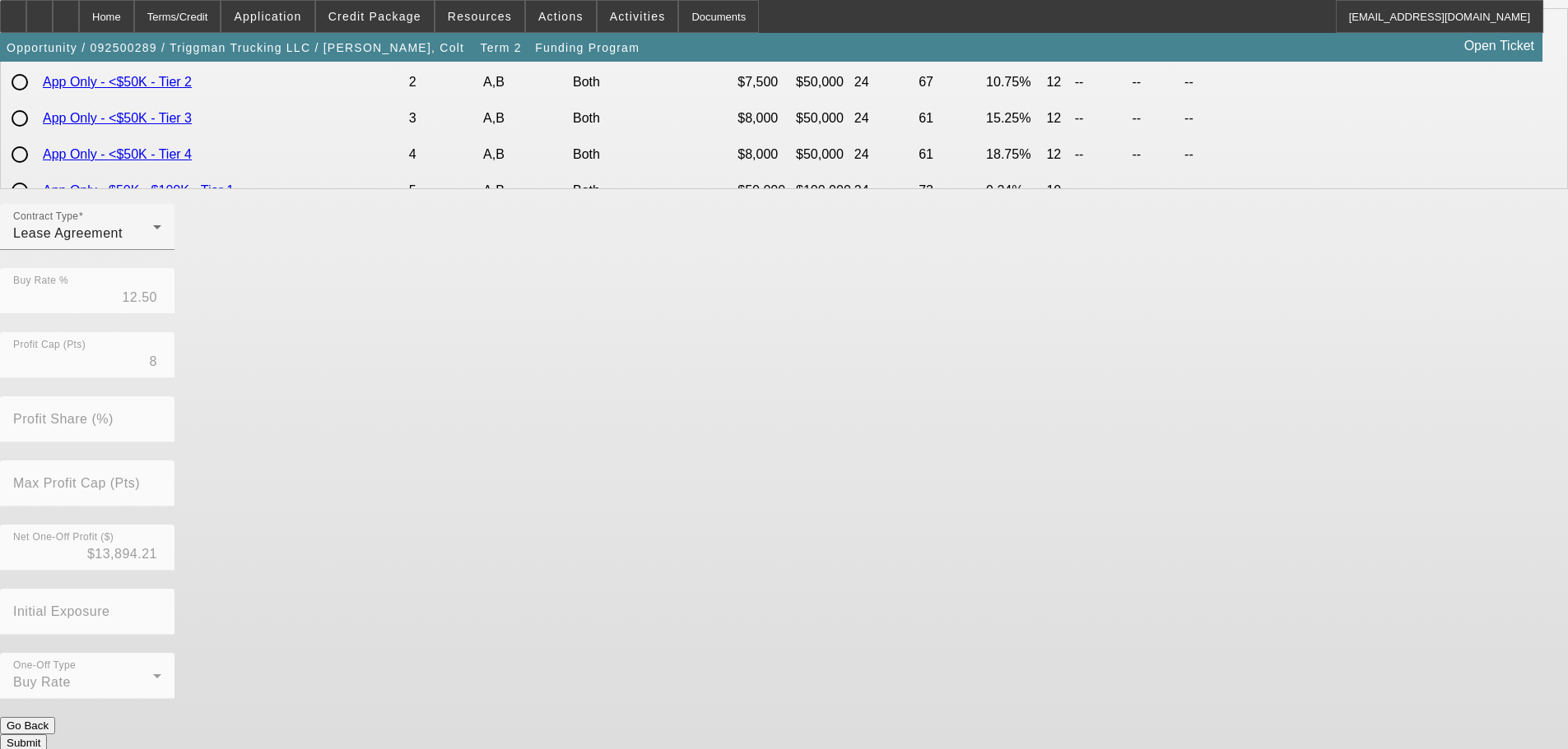
scroll to position [0, 0]
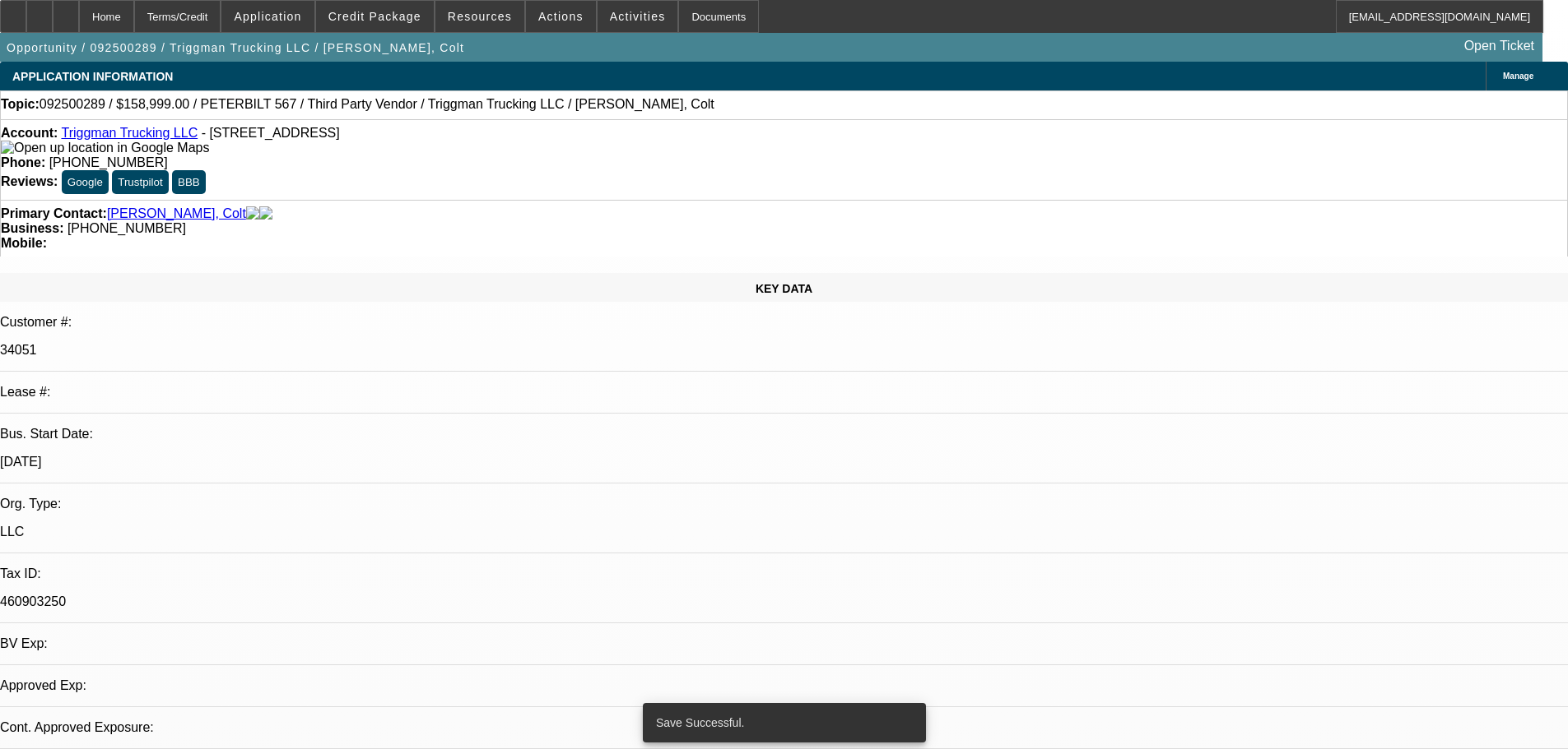
select select "0"
select select "2"
select select "0.1"
select select "4"
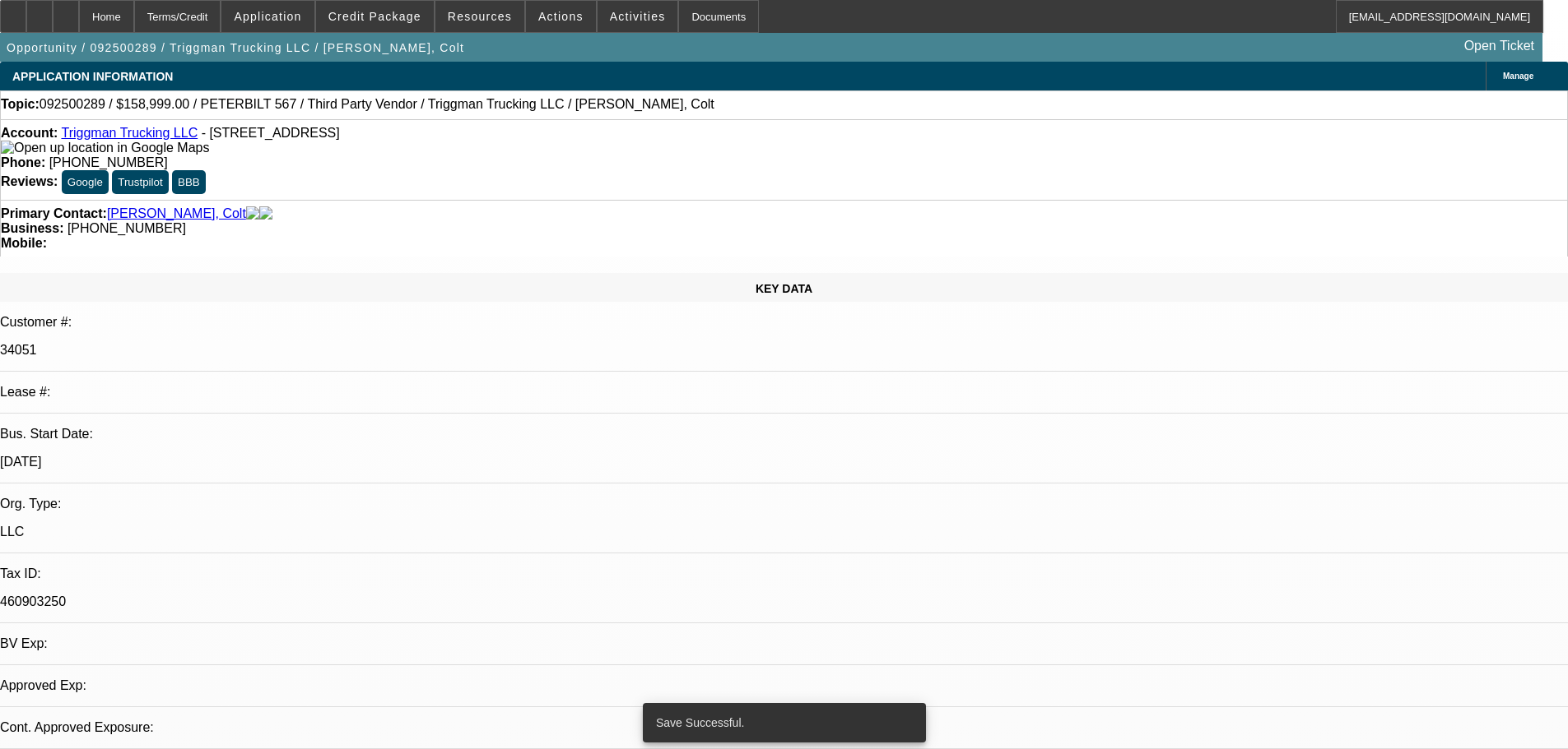
select select "0"
select select "2"
select select "0.1"
select select "4"
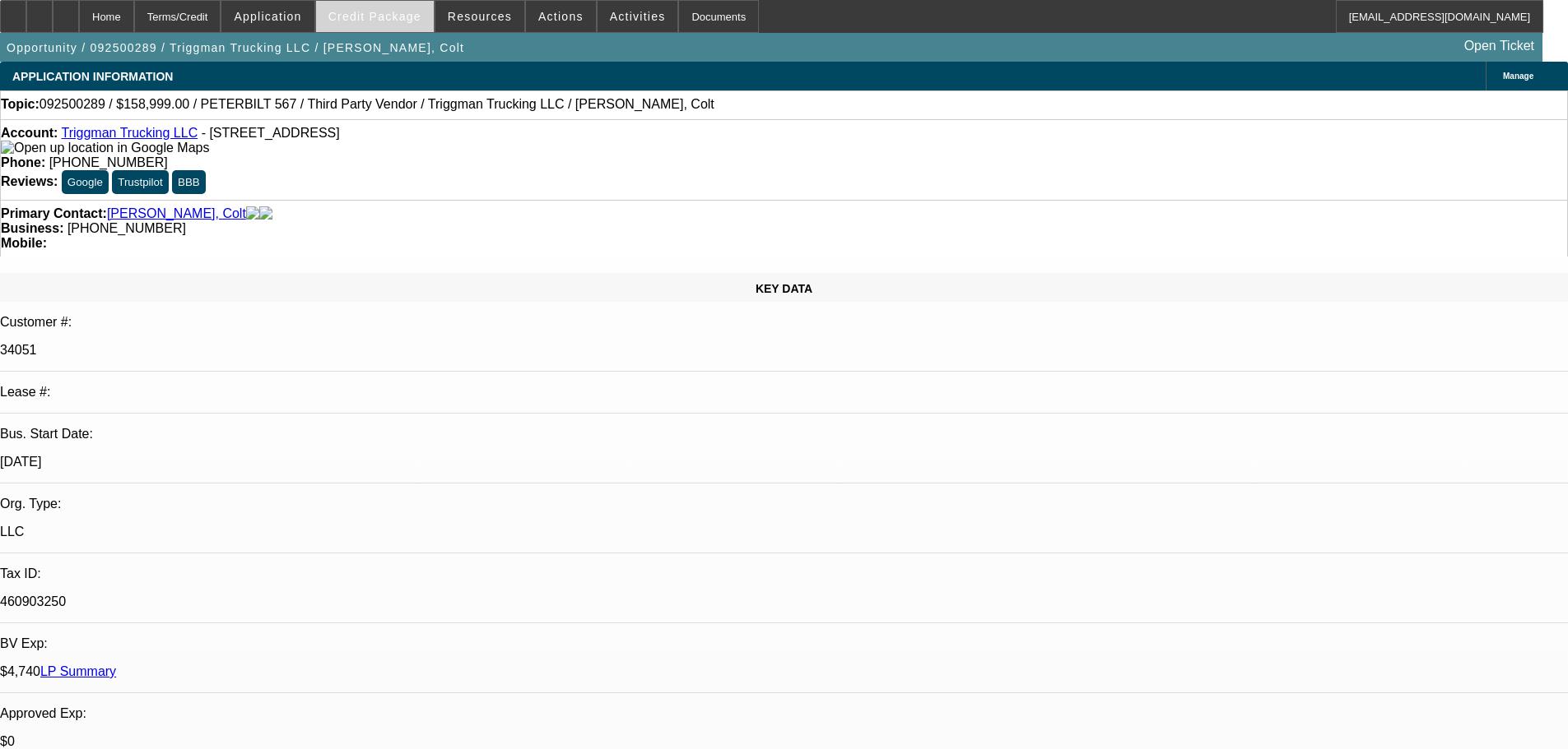
click at [398, 11] on span "Credit Package" at bounding box center [374, 16] width 93 height 13
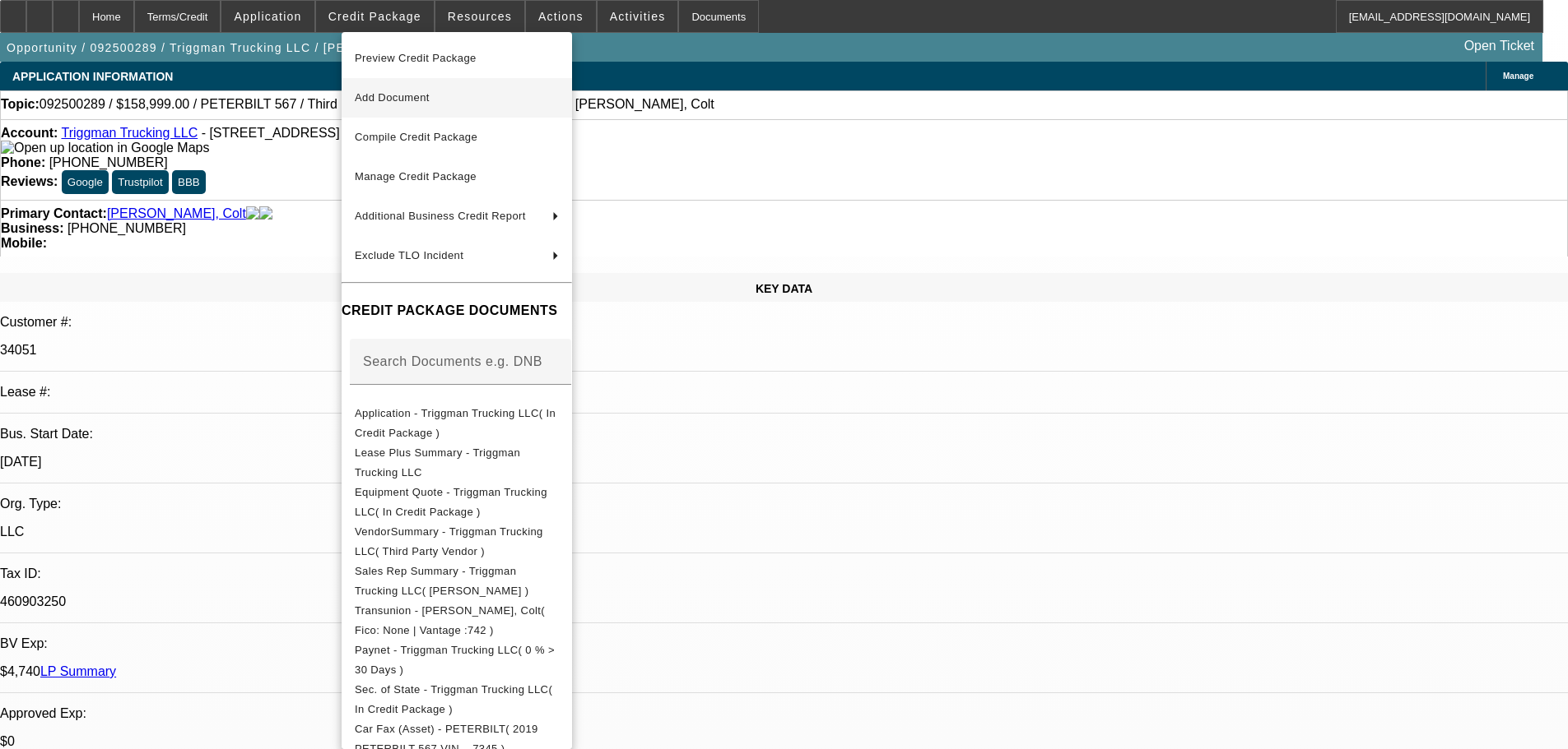
click at [410, 94] on span "Add Document" at bounding box center [392, 97] width 75 height 12
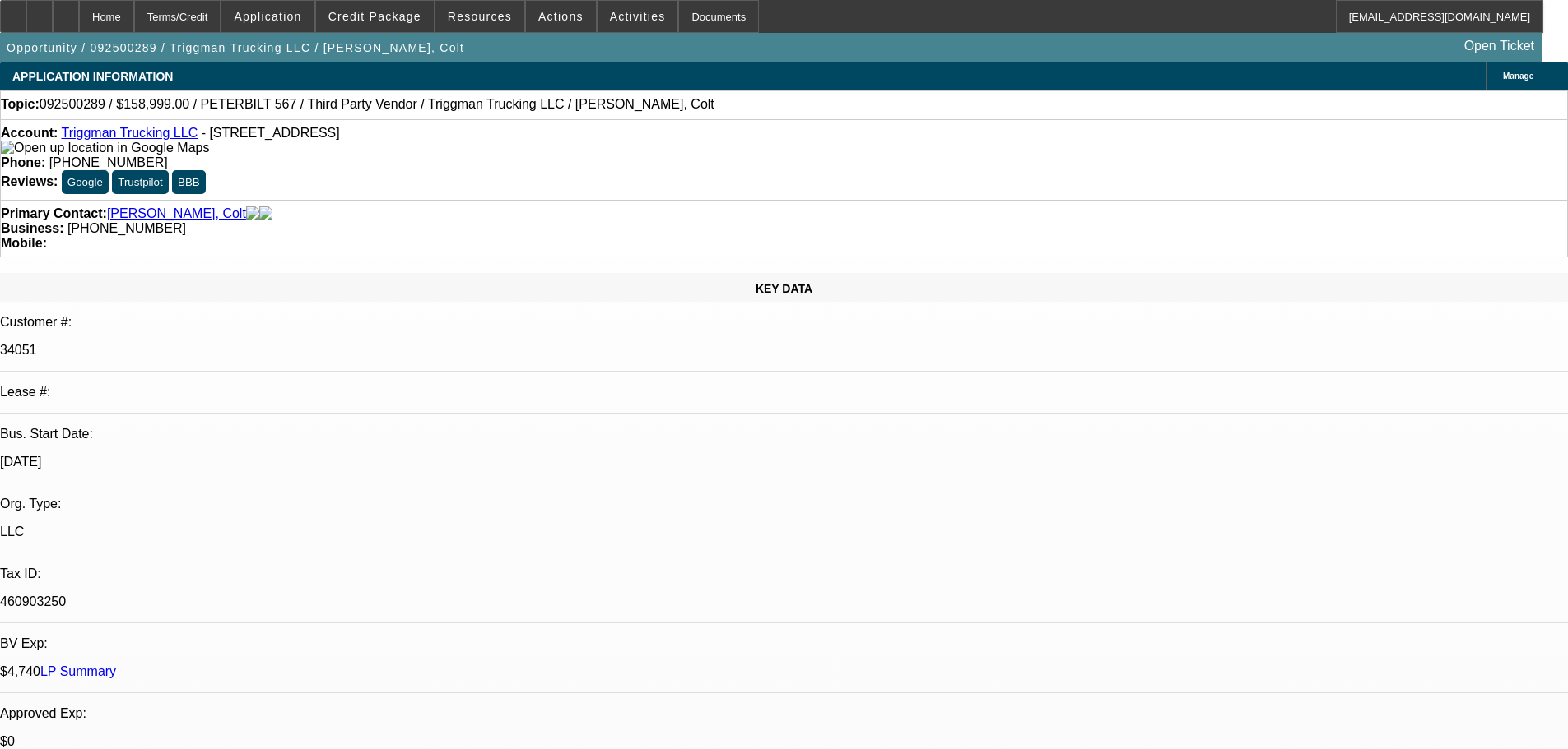
click at [410, 94] on span "Add Document" at bounding box center [392, 97] width 75 height 12
click at [378, 22] on span "Credit Package" at bounding box center [374, 16] width 93 height 13
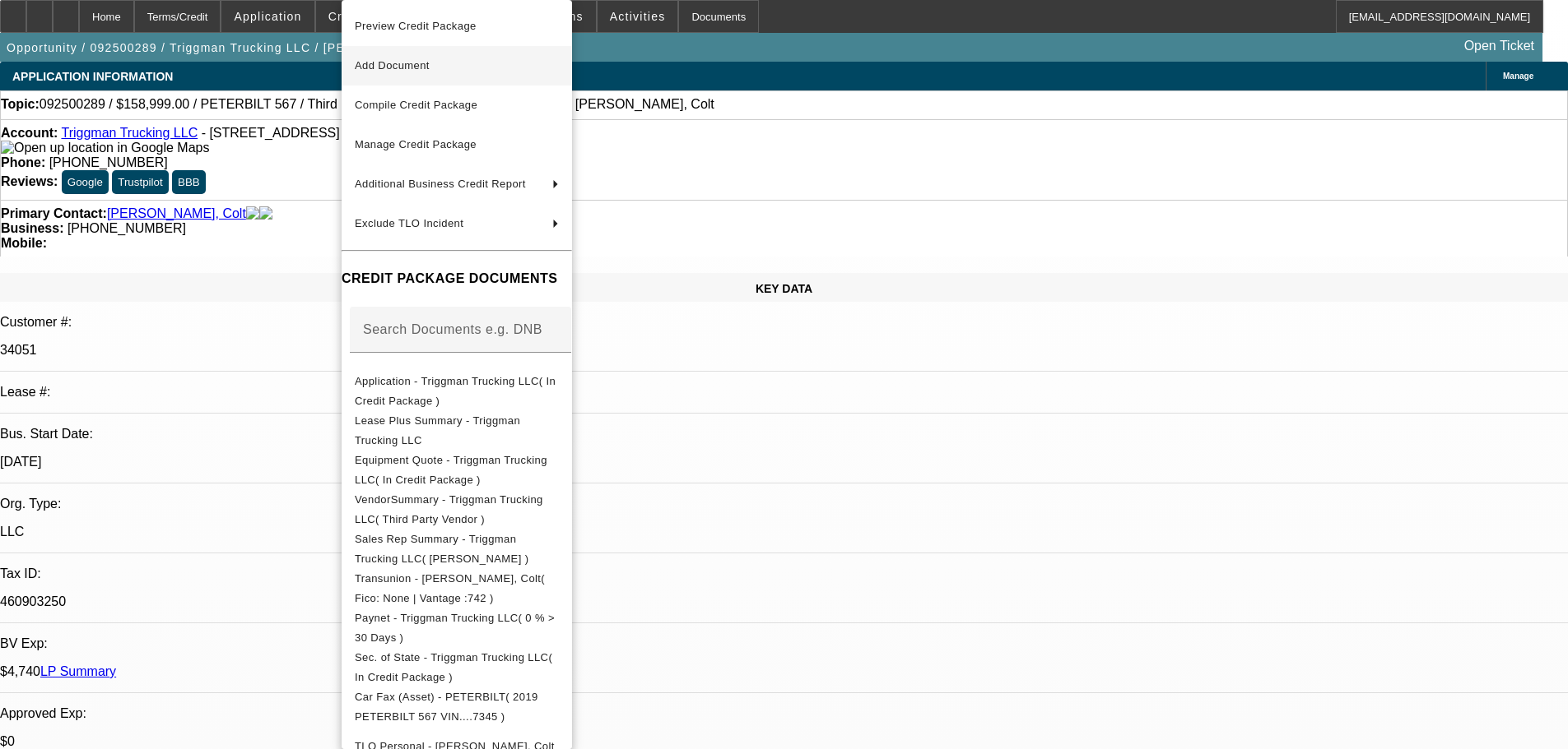
click at [379, 65] on span "Add Document" at bounding box center [392, 65] width 75 height 12
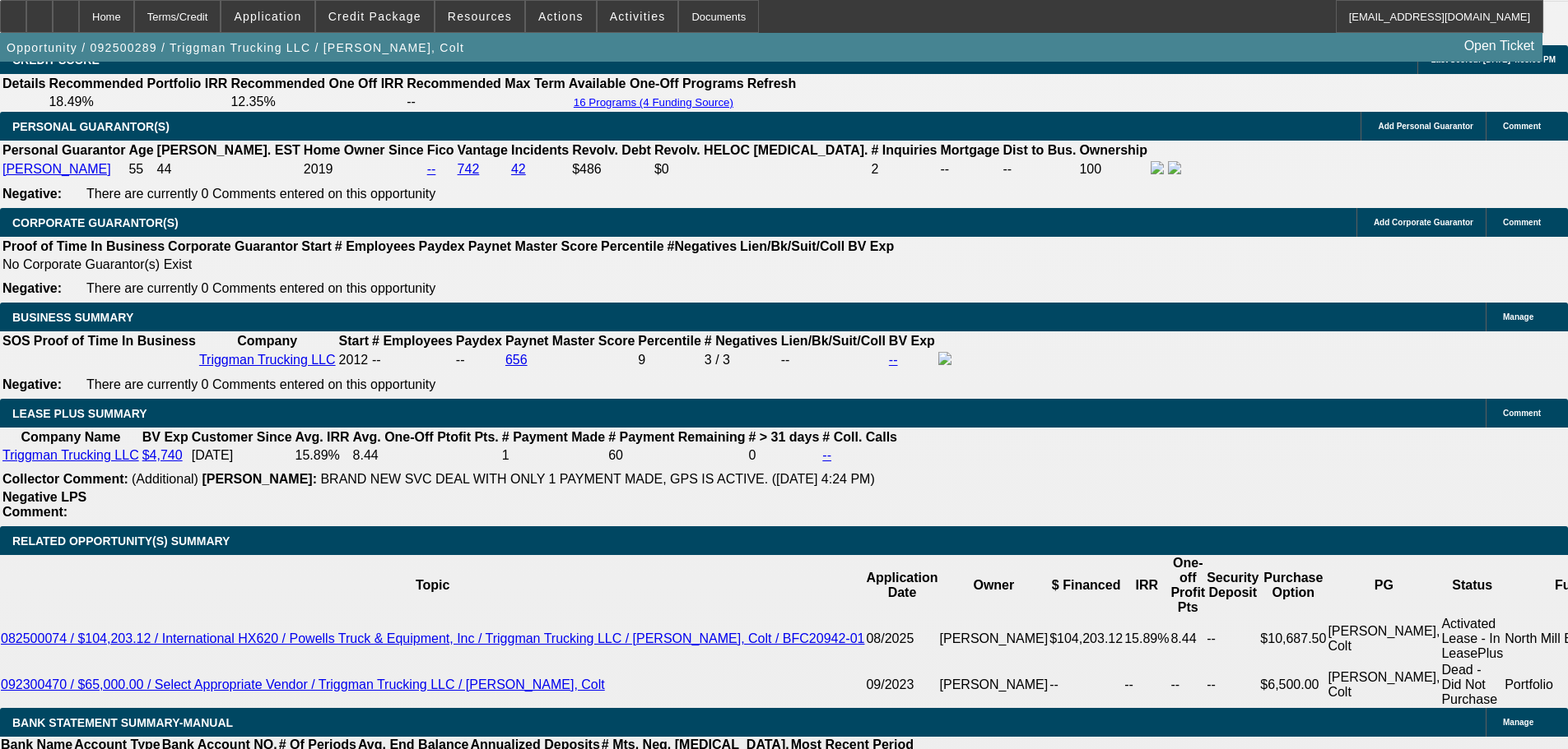
scroll to position [2632, 0]
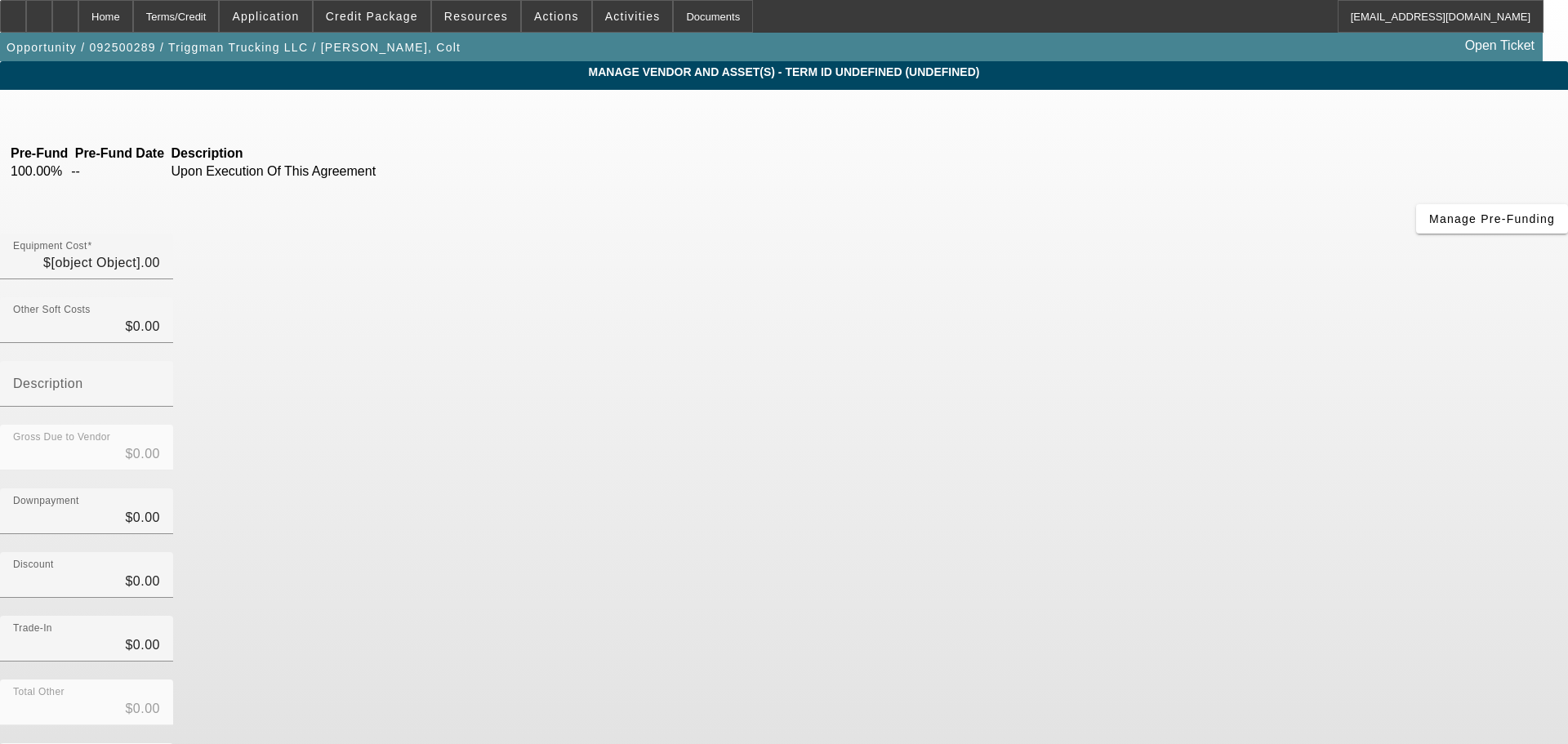
type input "$158,999.00"
click at [113, 119] on icon at bounding box center [113, 113] width 0 height 14
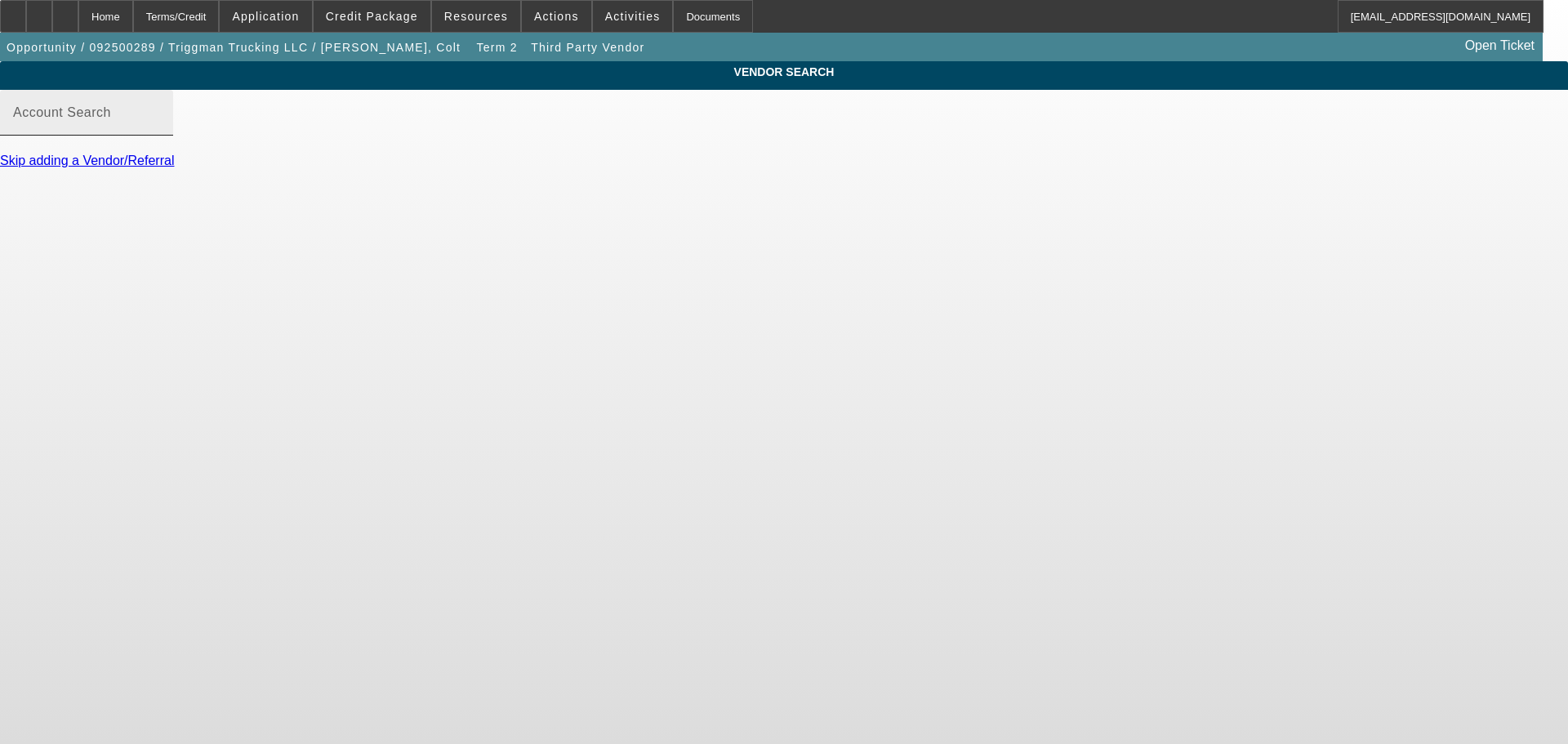
click at [111, 120] on mat-label "Account Search" at bounding box center [62, 113] width 98 height 14
click at [160, 124] on input "Account Search" at bounding box center [86, 119] width 147 height 20
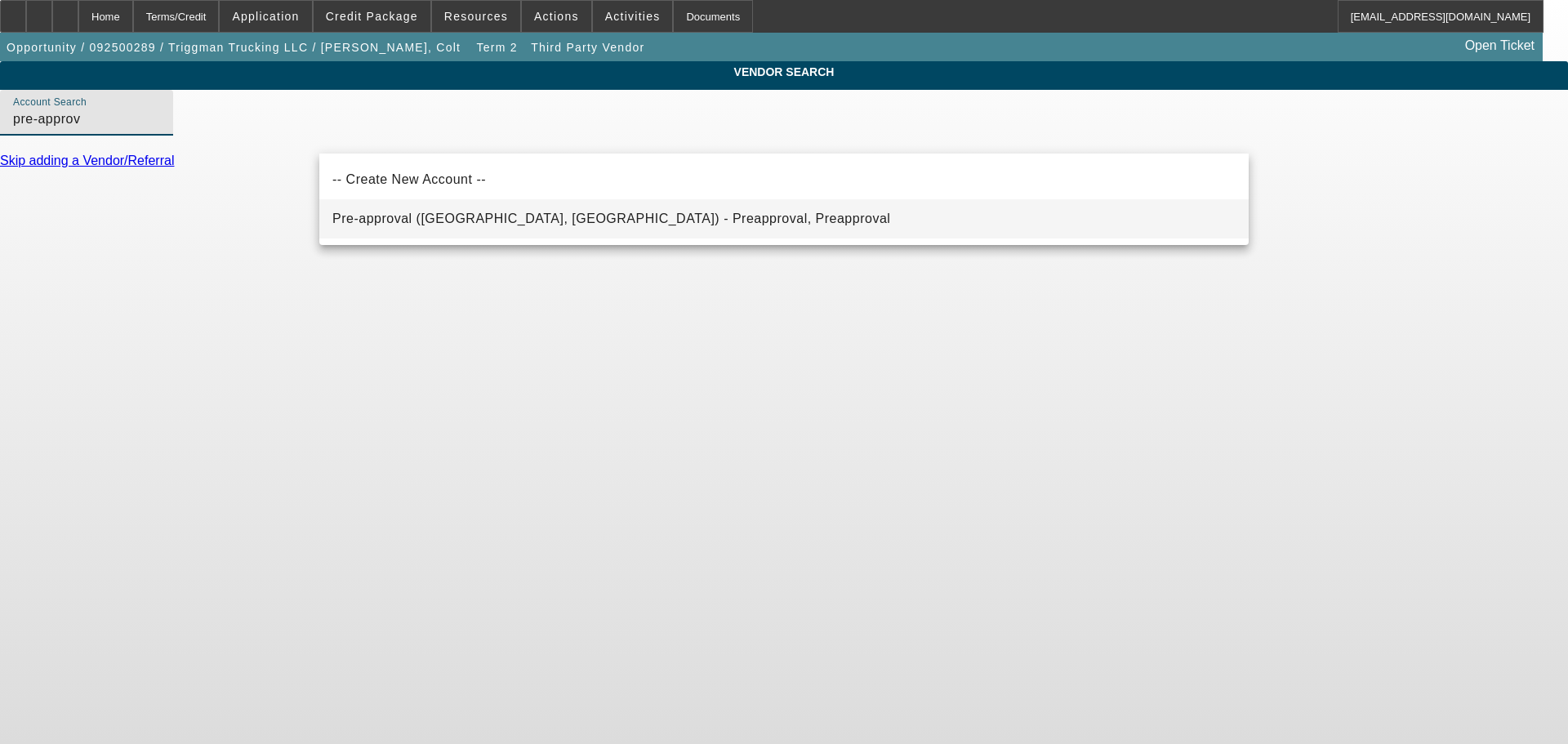
click at [413, 214] on span "Pre-approval (Northbrook, IL) - Preapproval, Preapproval" at bounding box center [611, 218] width 558 height 14
type input "Pre-approval (Northbrook, IL) - Preapproval, Preapproval"
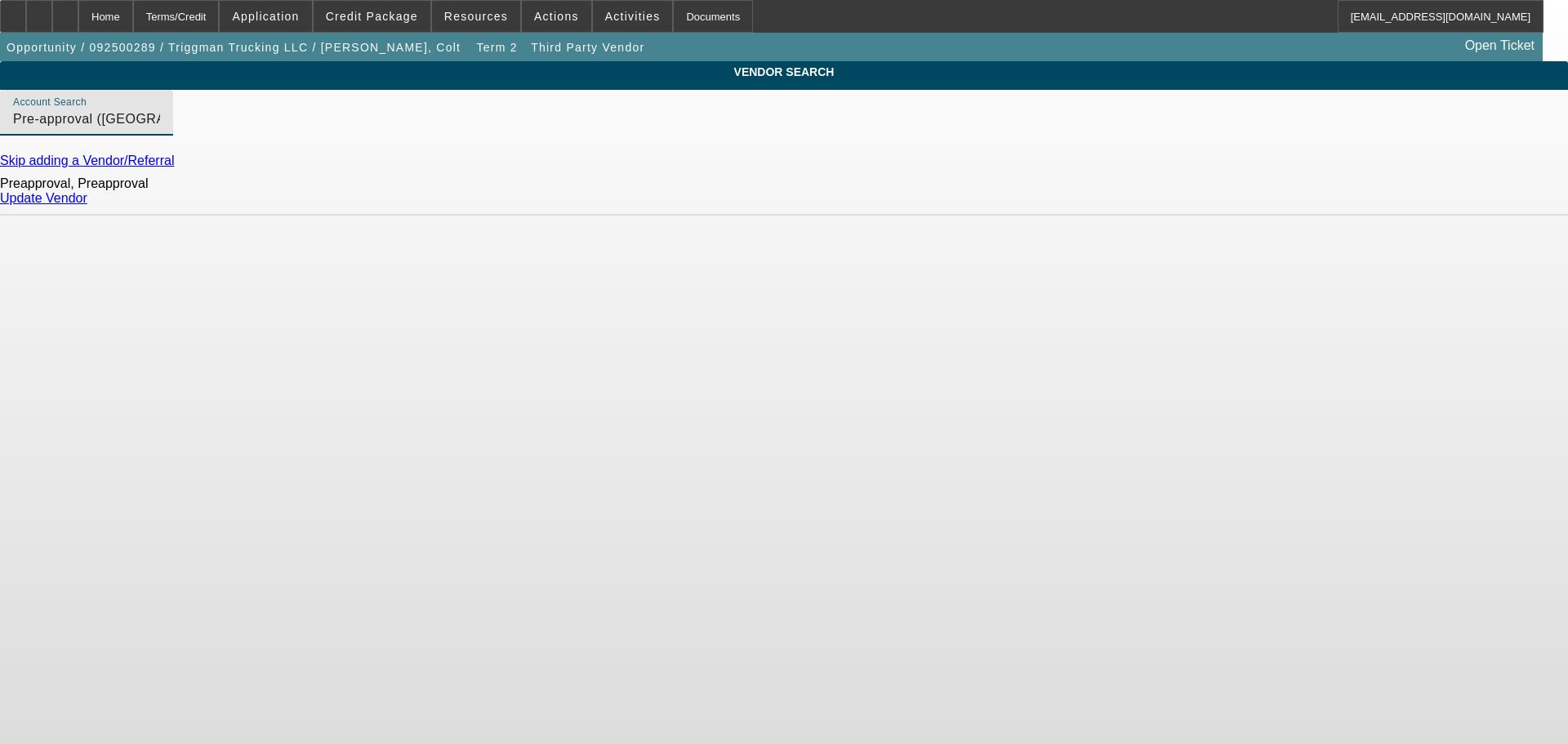
click at [1210, 206] on div "Update Vendor" at bounding box center [784, 198] width 1568 height 15
click at [88, 205] on link "Update Vendor" at bounding box center [44, 198] width 88 height 14
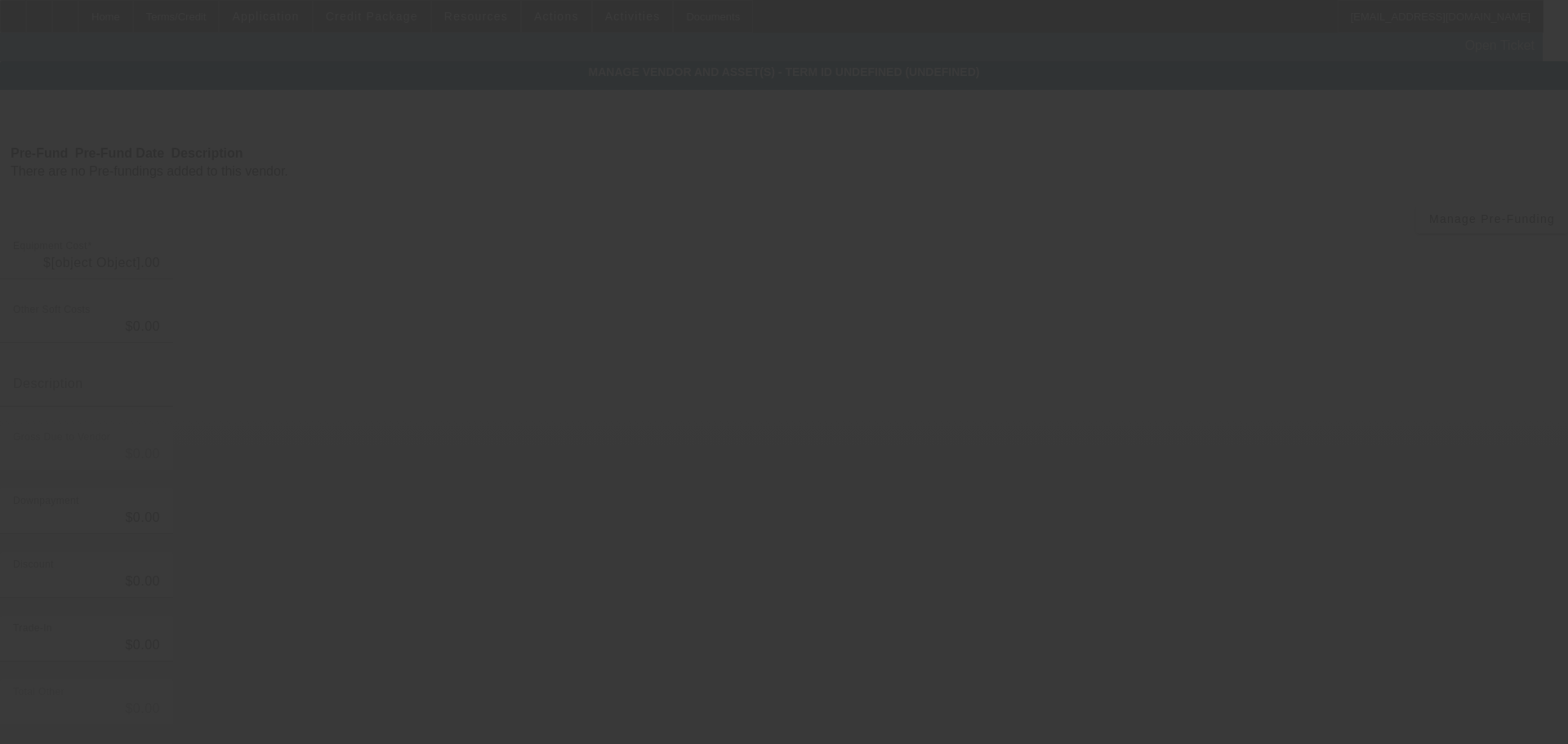
type input "$158,999.00"
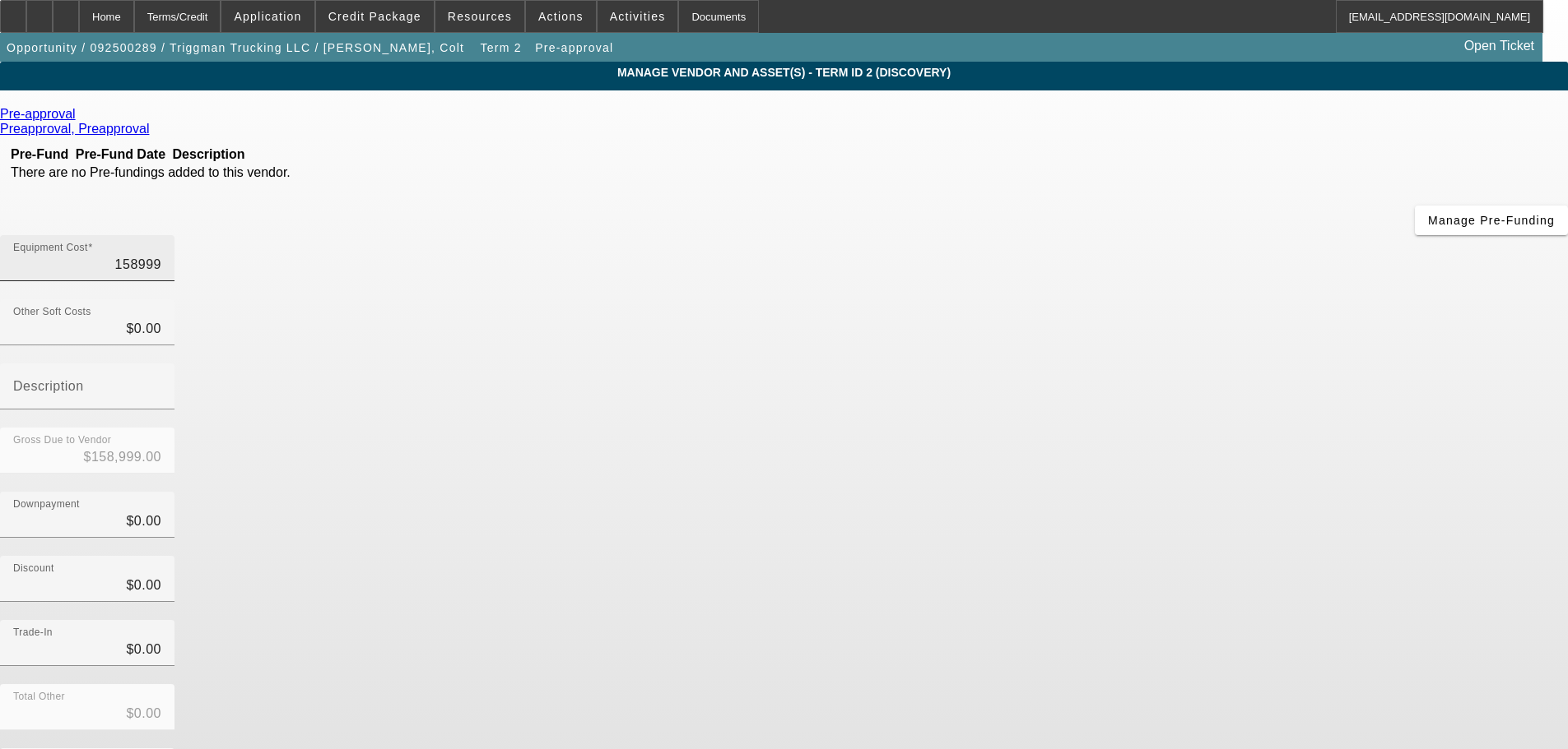
click at [161, 255] on input "158999" at bounding box center [87, 264] width 148 height 20
type input "9"
type input "$9.00"
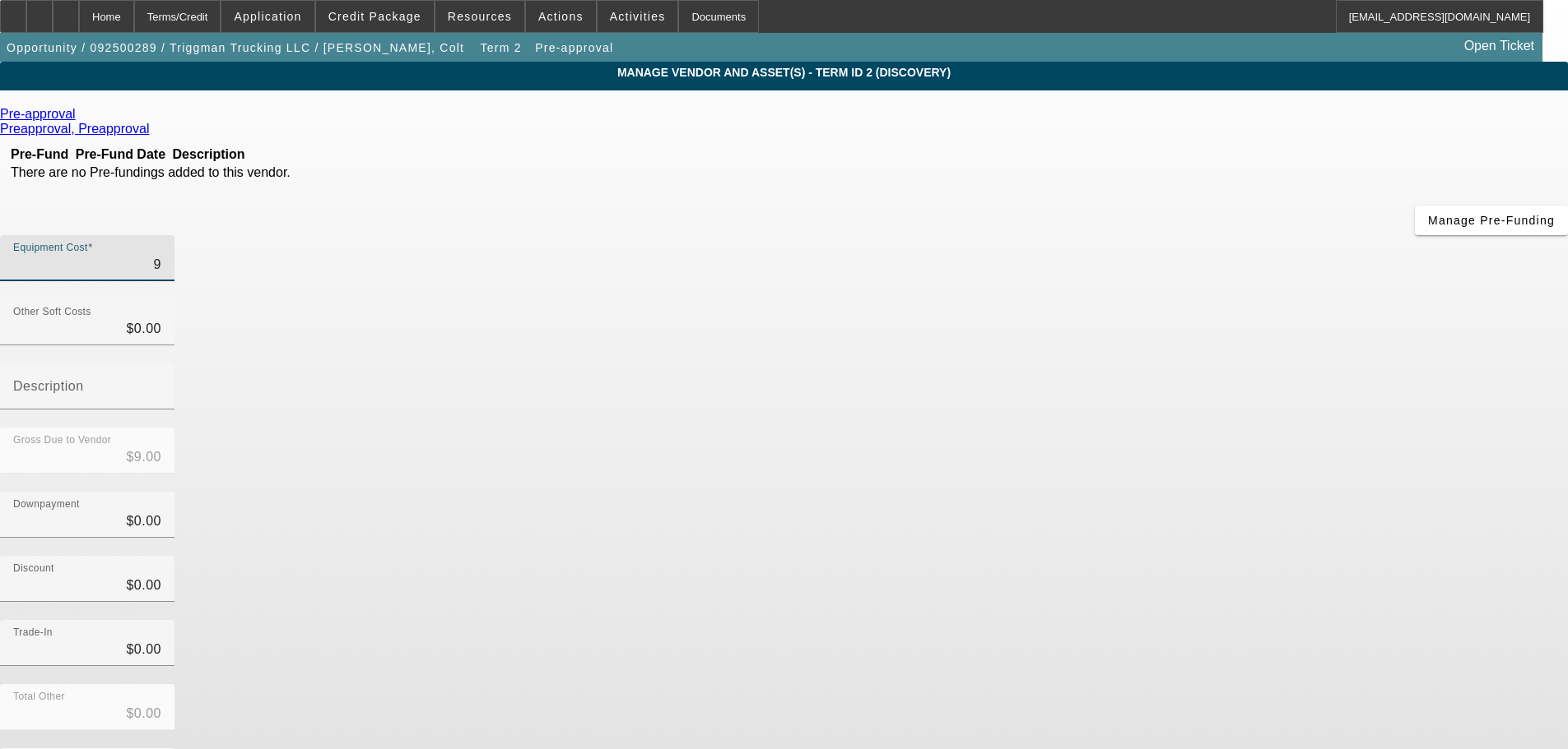
type input "93"
type input "$93.00"
type input "930"
type input "$930.00"
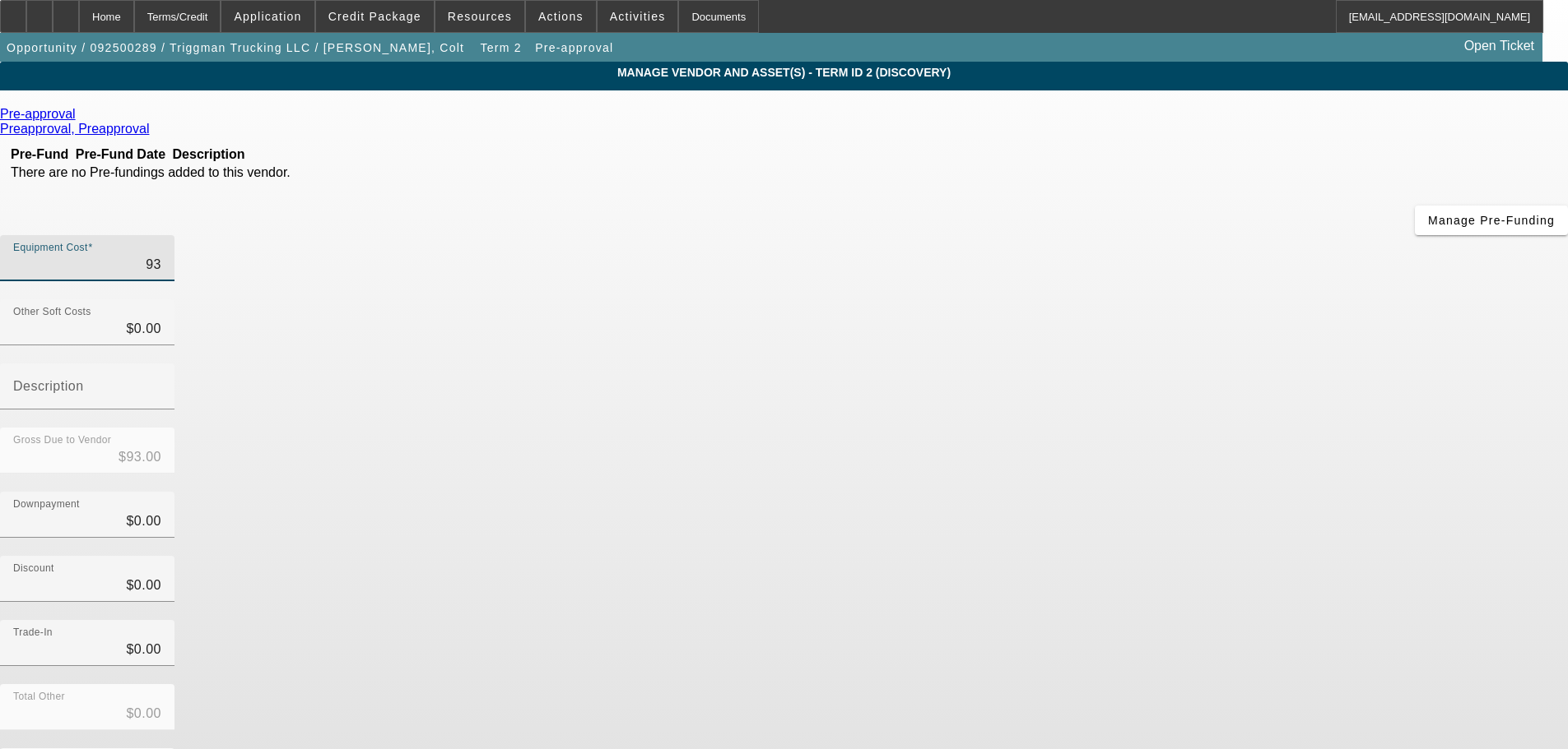
type input "$930.00"
type input "9300"
type input "$9,300.00"
type input "93000"
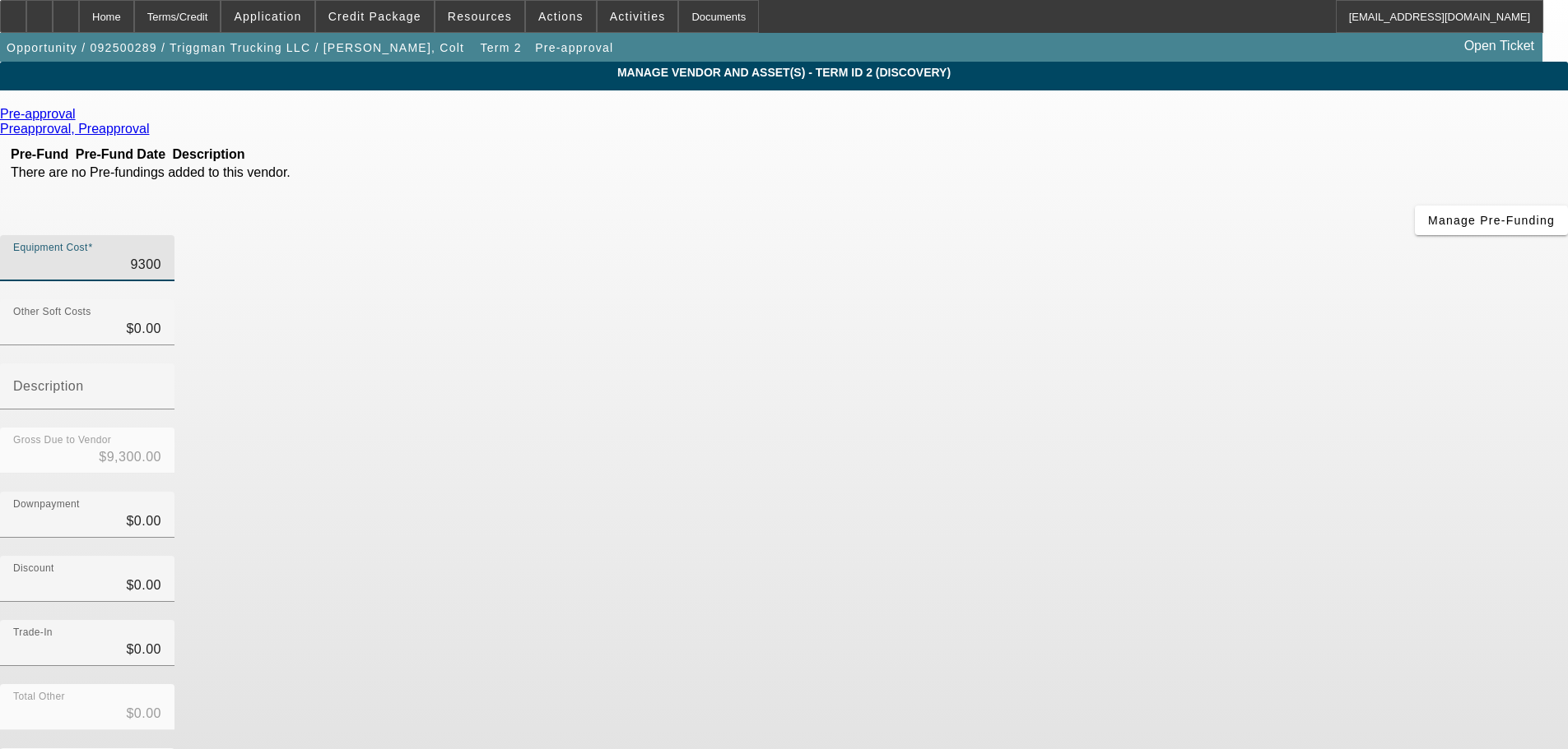
type input "$93,000.00"
click at [1180, 556] on div "Discount $0.00" at bounding box center [784, 588] width 1568 height 64
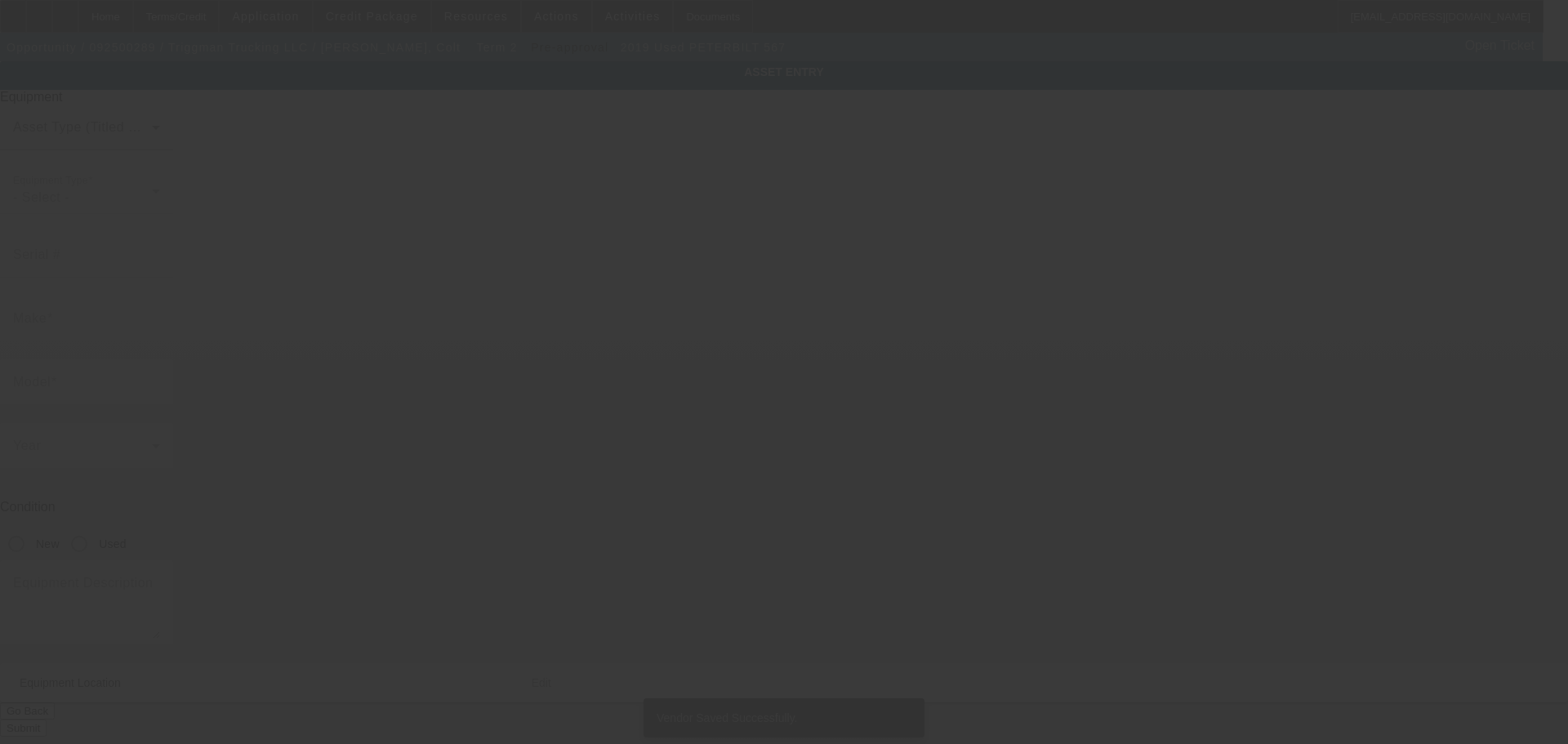
type input "1NPCL4EX9KD497345"
type input "Peterbilt"
type input "567"
radio input "true"
type input "6252 N Dawnlight Cir"
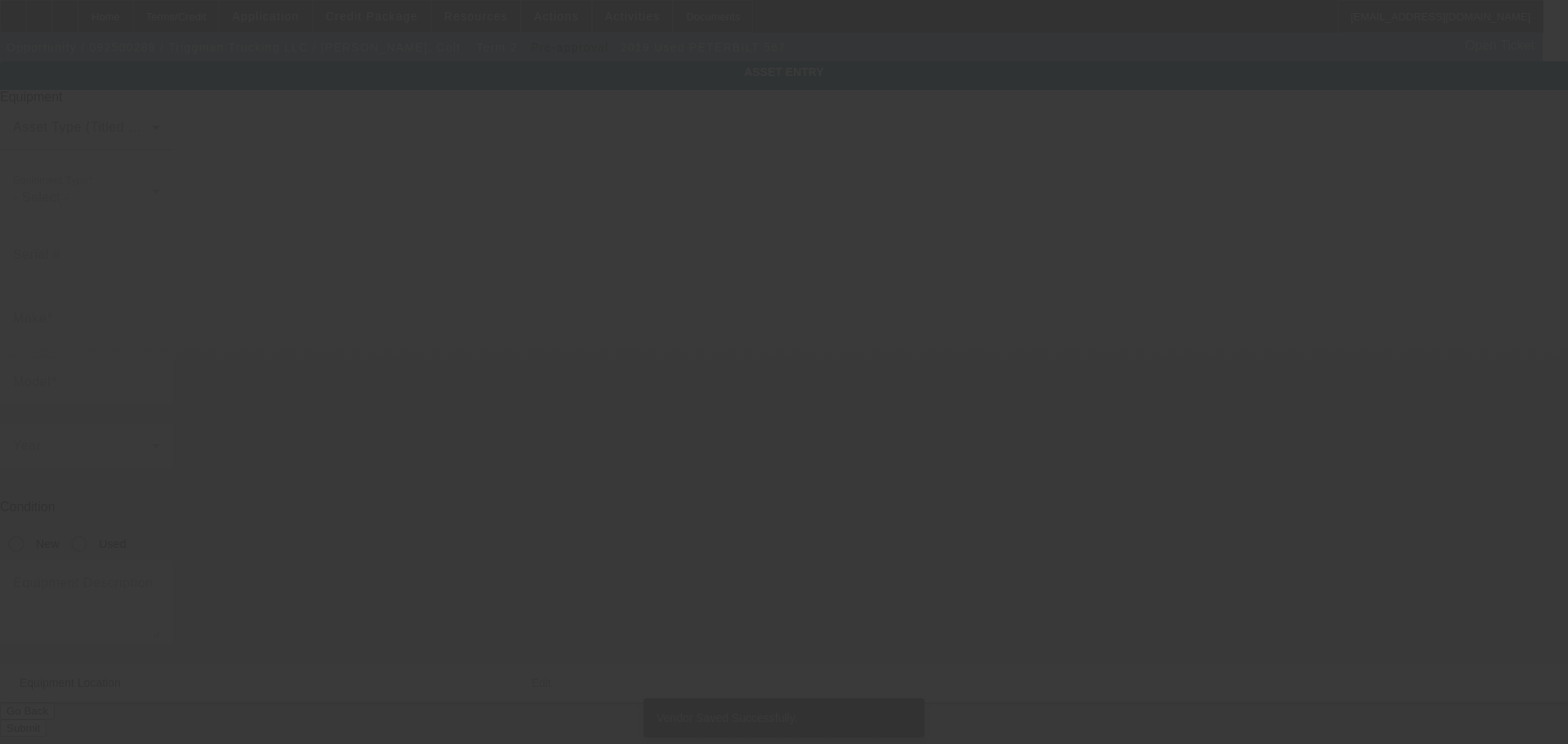
type input "Orient"
type input "43146"
type input "Pickaway"
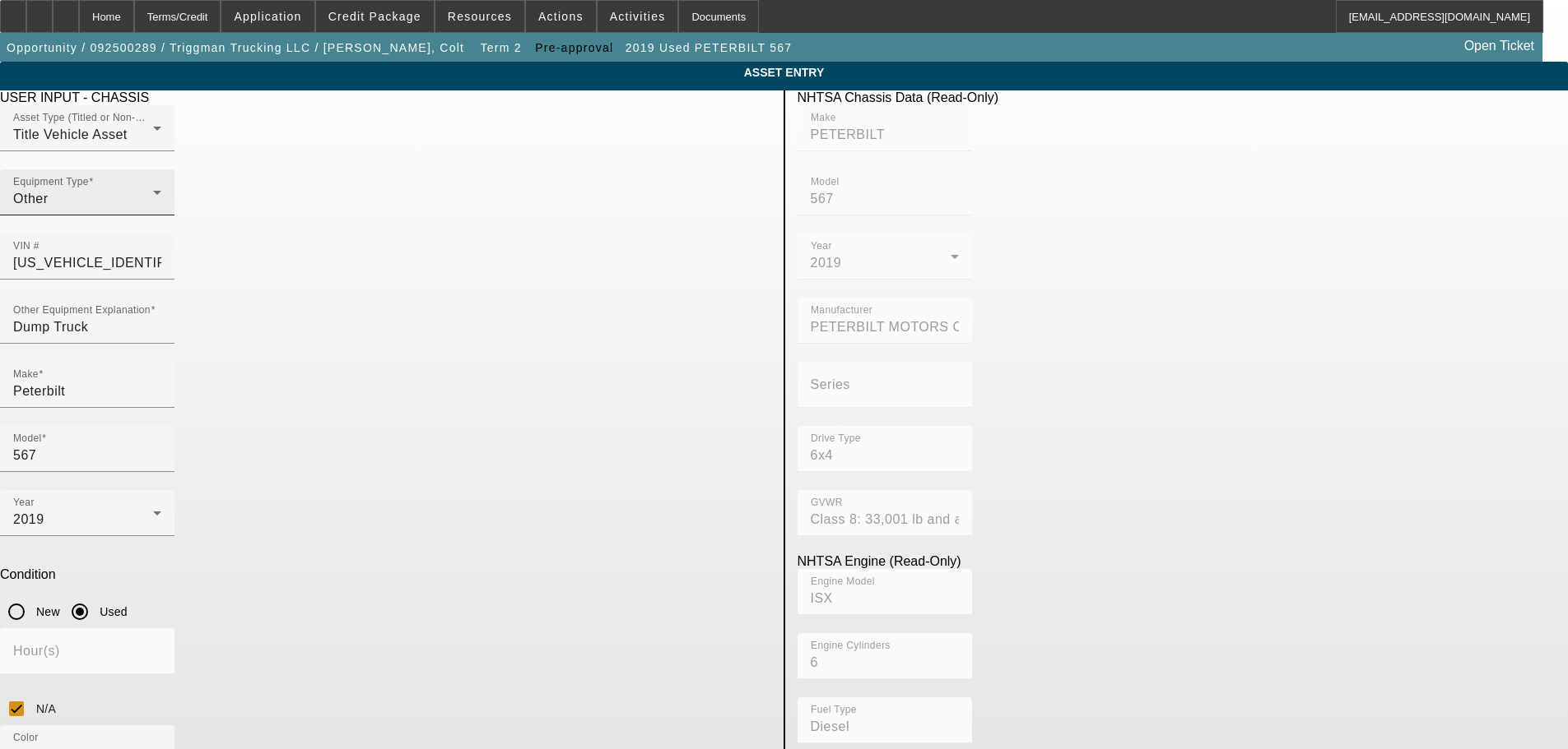
click at [153, 209] on div "Other" at bounding box center [82, 198] width 139 height 20
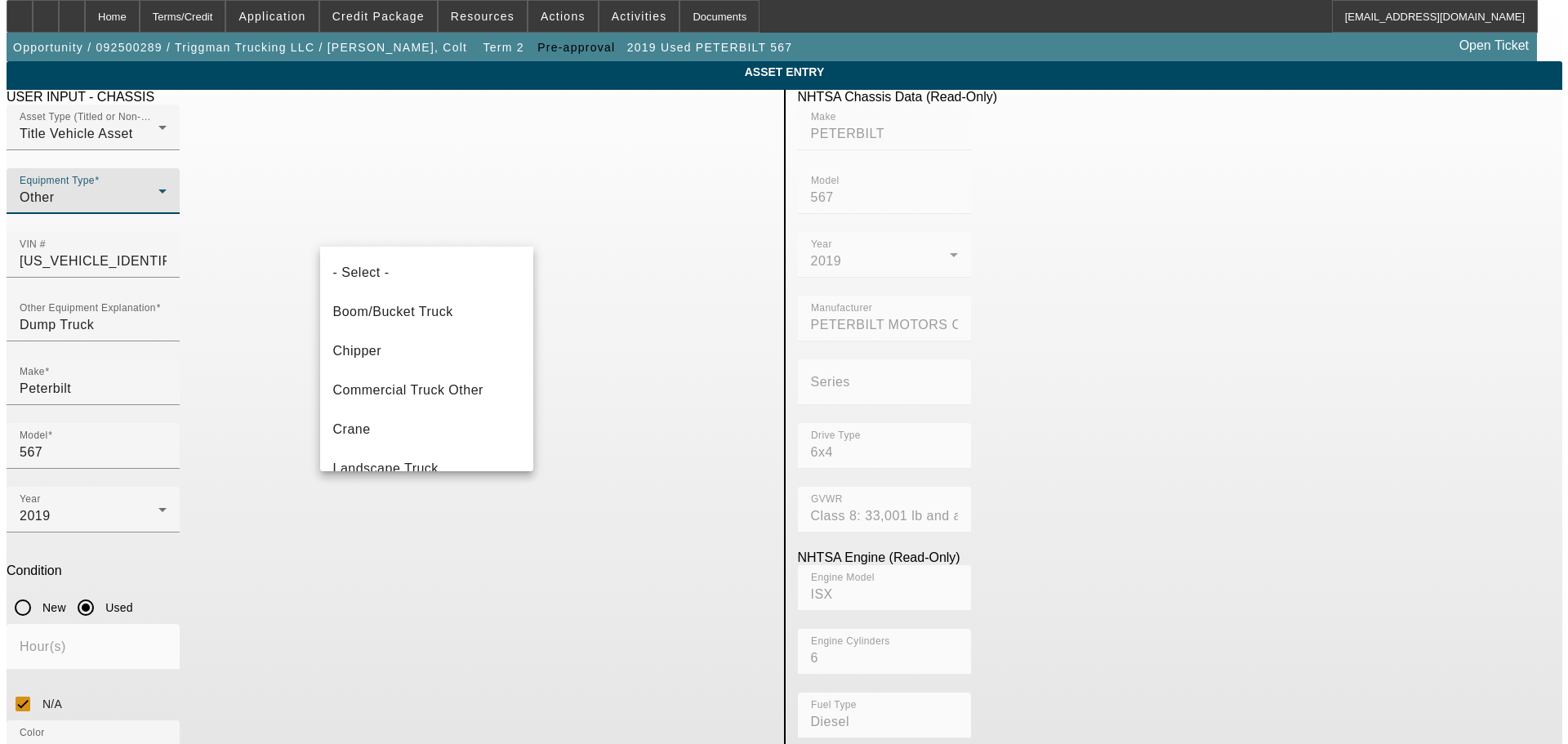
scroll to position [57, 0]
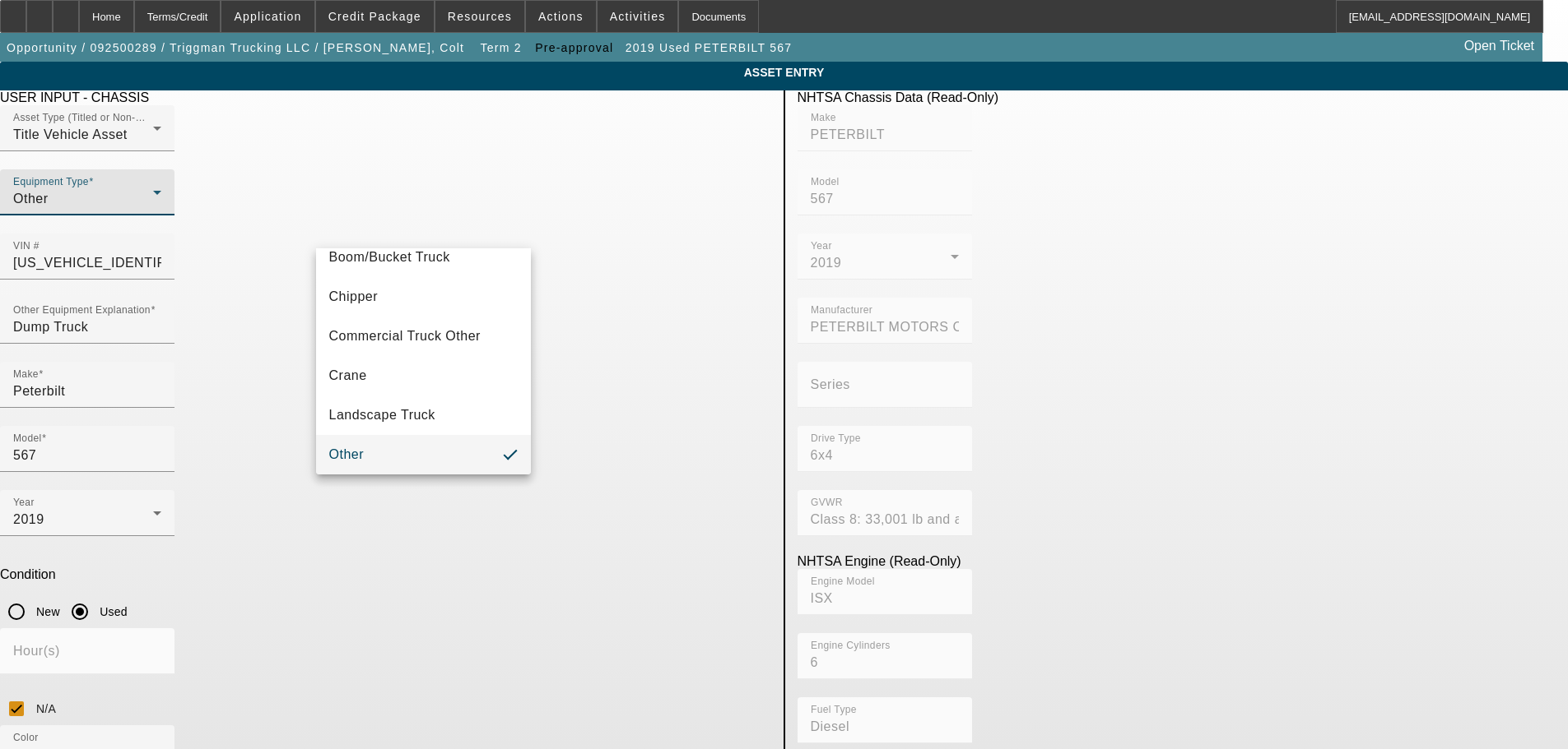
click at [495, 230] on div at bounding box center [784, 374] width 1568 height 749
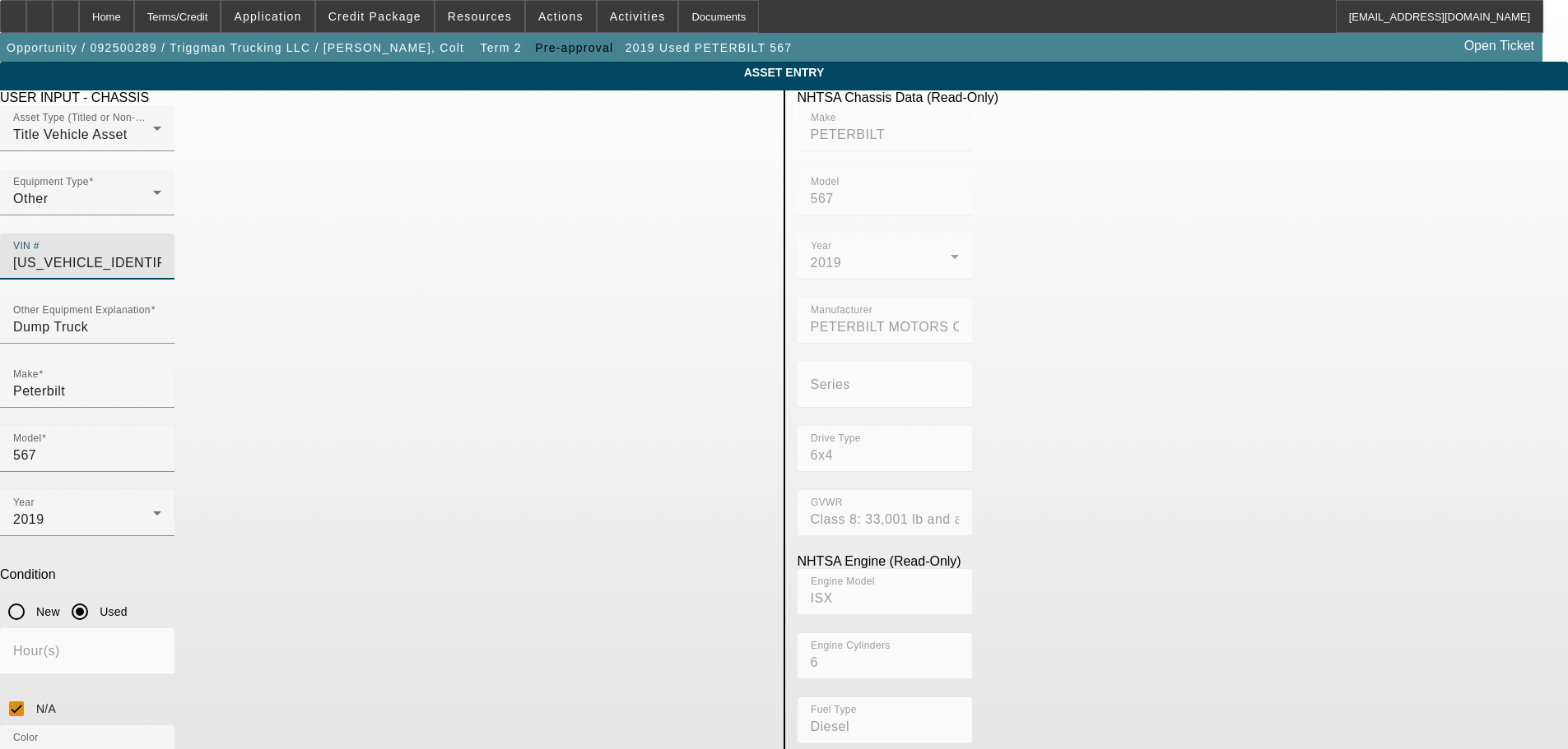
click at [161, 254] on input "1NPCL4EX9KD497345" at bounding box center [87, 263] width 148 height 20
click at [161, 318] on input "Dump Truck" at bounding box center [87, 327] width 148 height 20
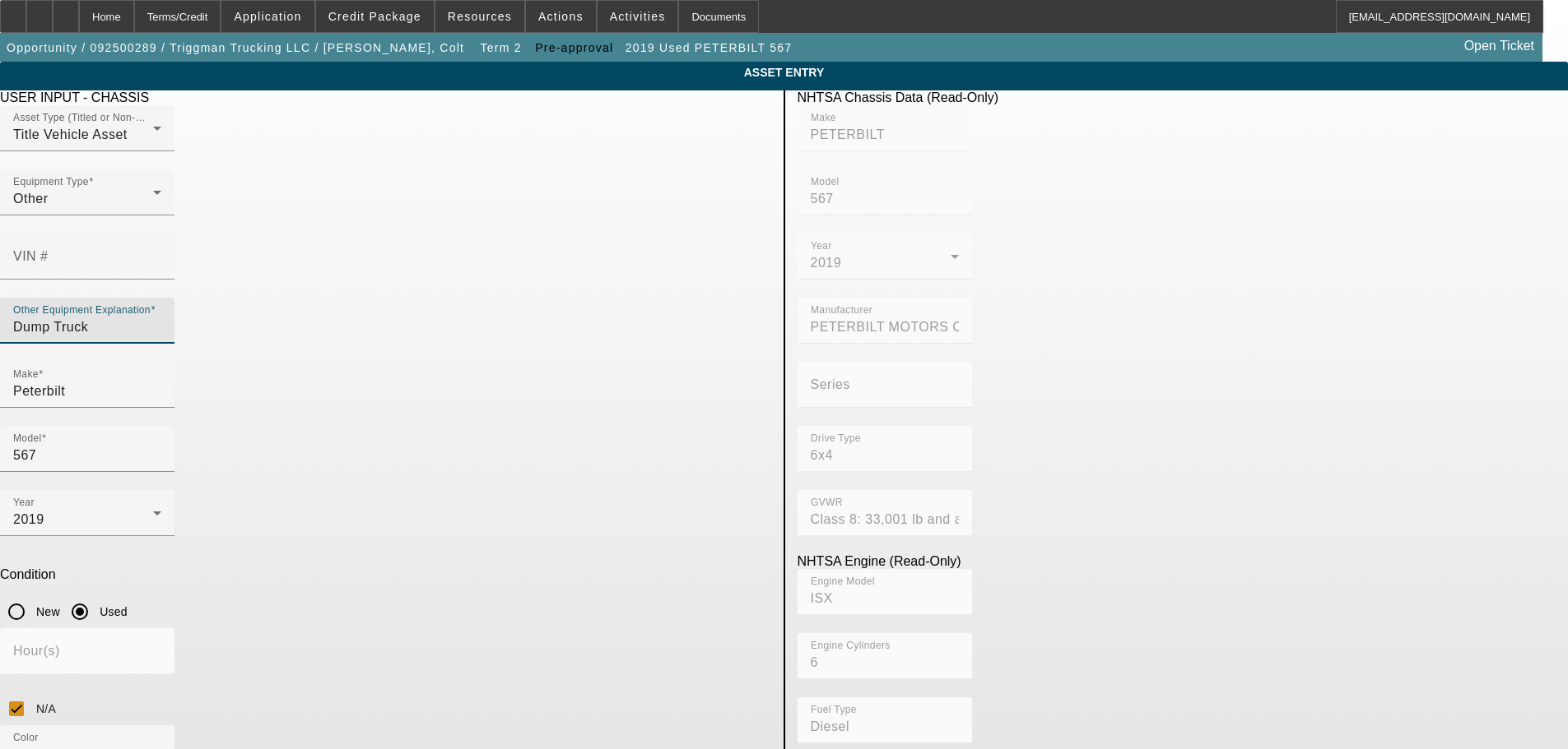
click at [161, 318] on input "Dump Truck" at bounding box center [87, 327] width 148 height 20
click at [1503, 19] on span "Delete asset" at bounding box center [1527, 14] width 49 height 9
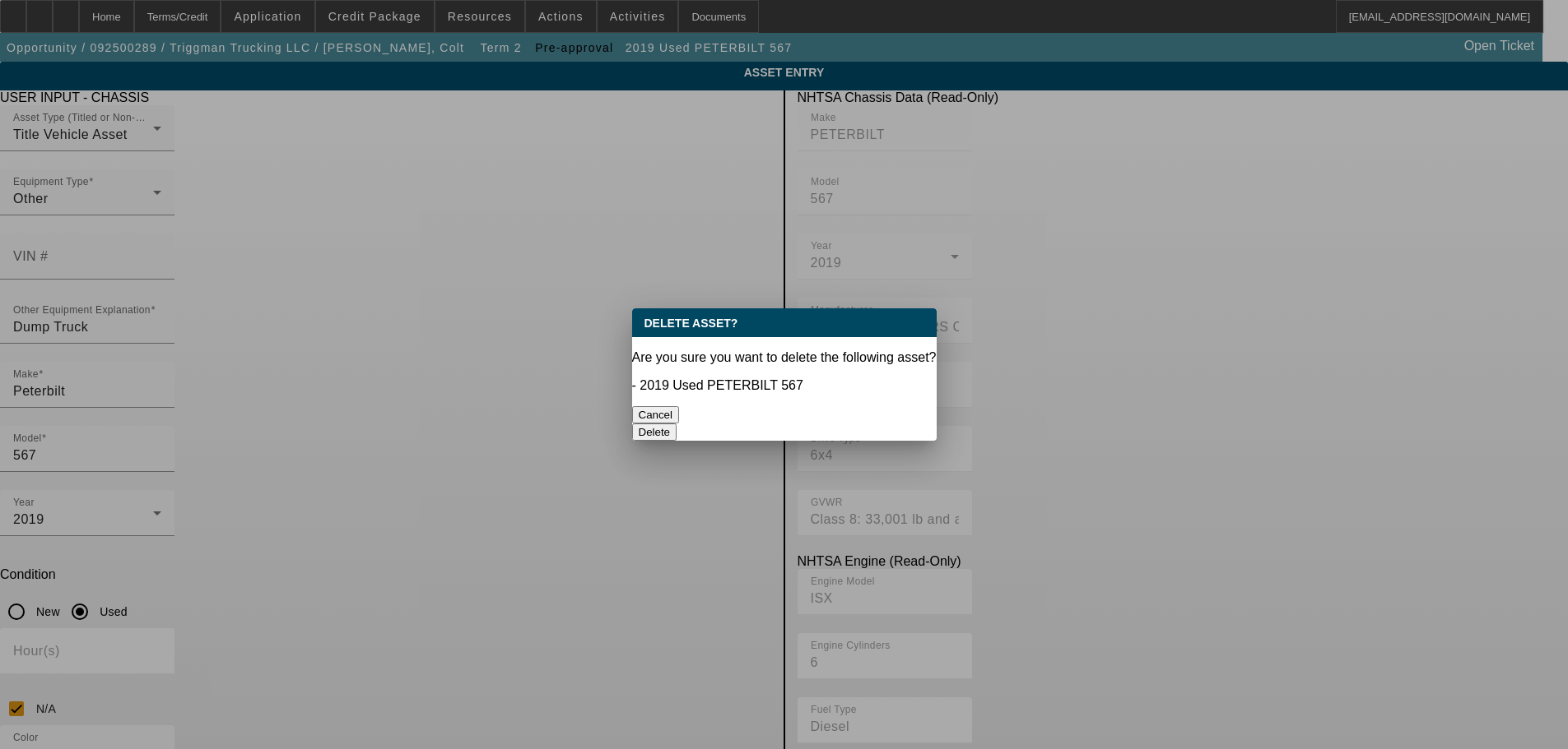
click at [677, 423] on button "Delete" at bounding box center [655, 432] width 45 height 17
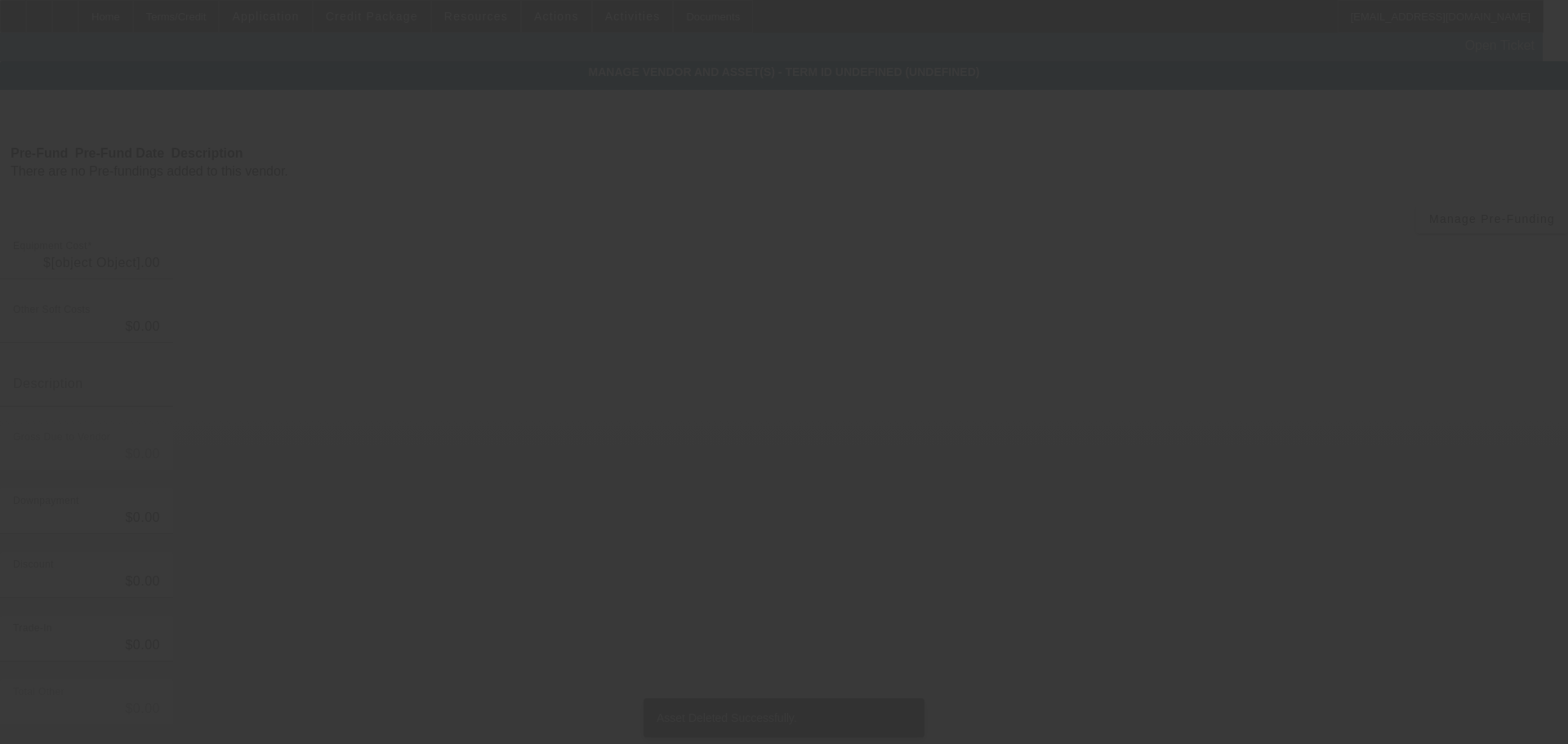
type input "$93,000.00"
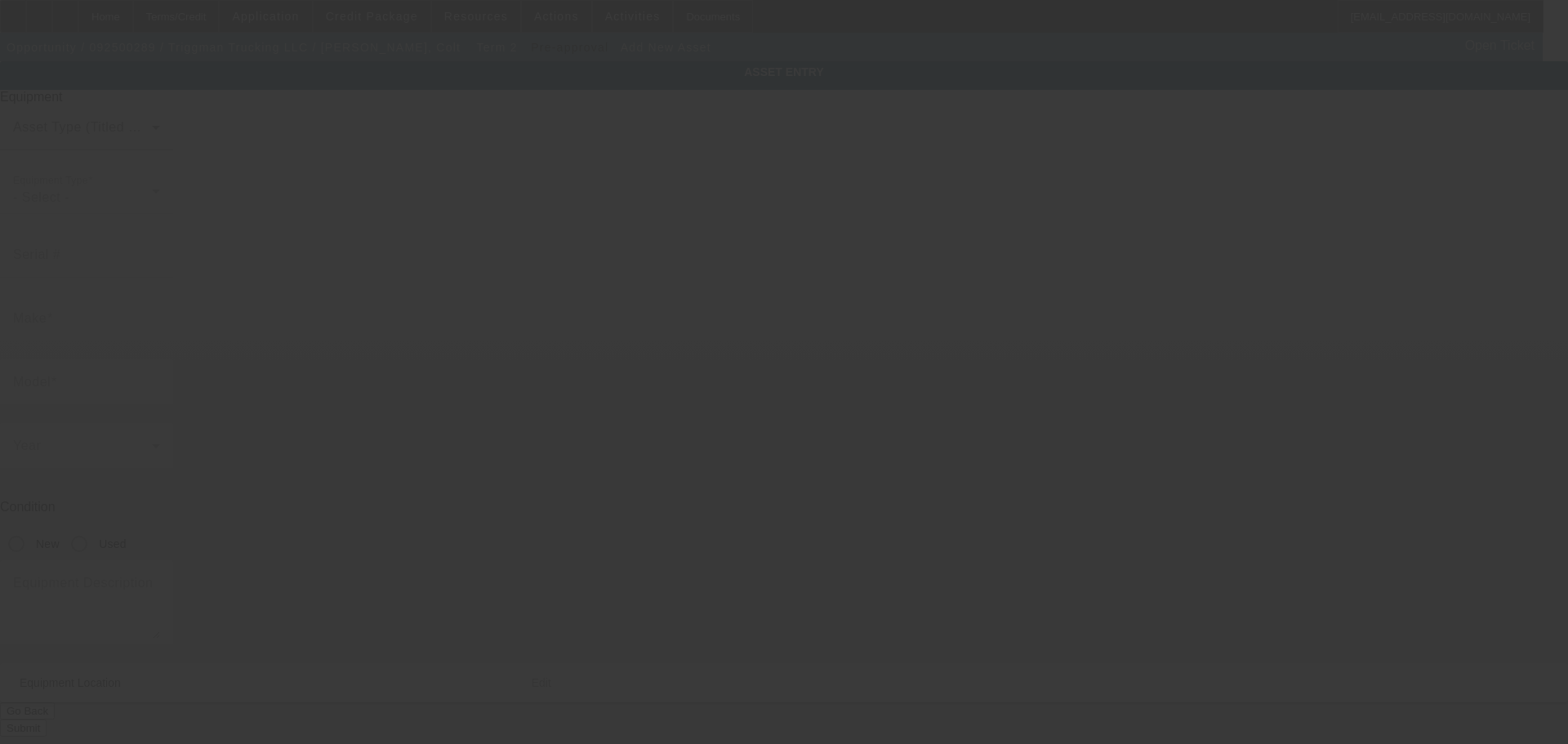
type input "6252 N Dawnlight Cir"
type input "Orient"
type input "43146"
type input "Pickaway"
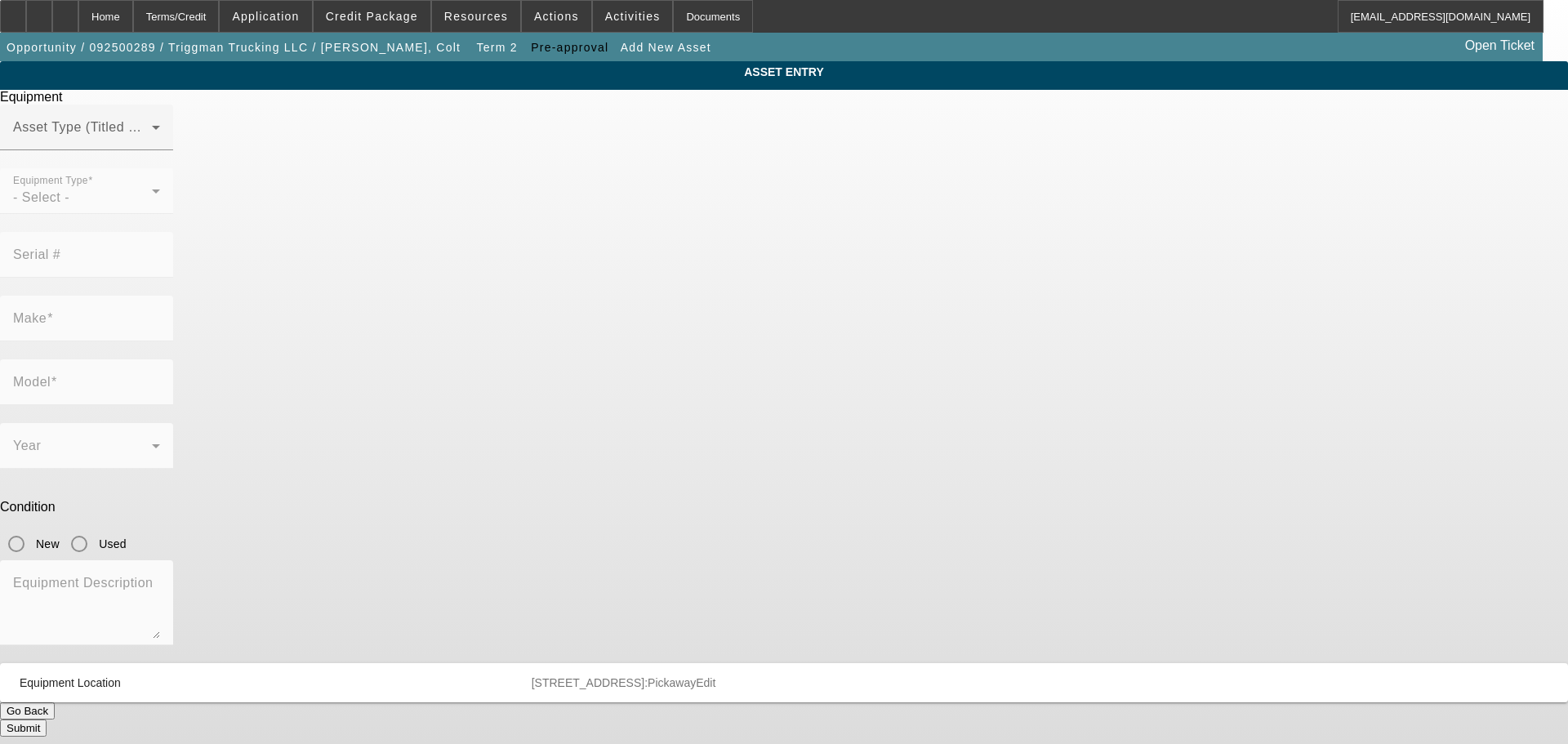
click at [173, 169] on div at bounding box center [86, 159] width 173 height 18
click at [160, 151] on div "Asset Type (Titled or Non-Titled)" at bounding box center [86, 127] width 147 height 46
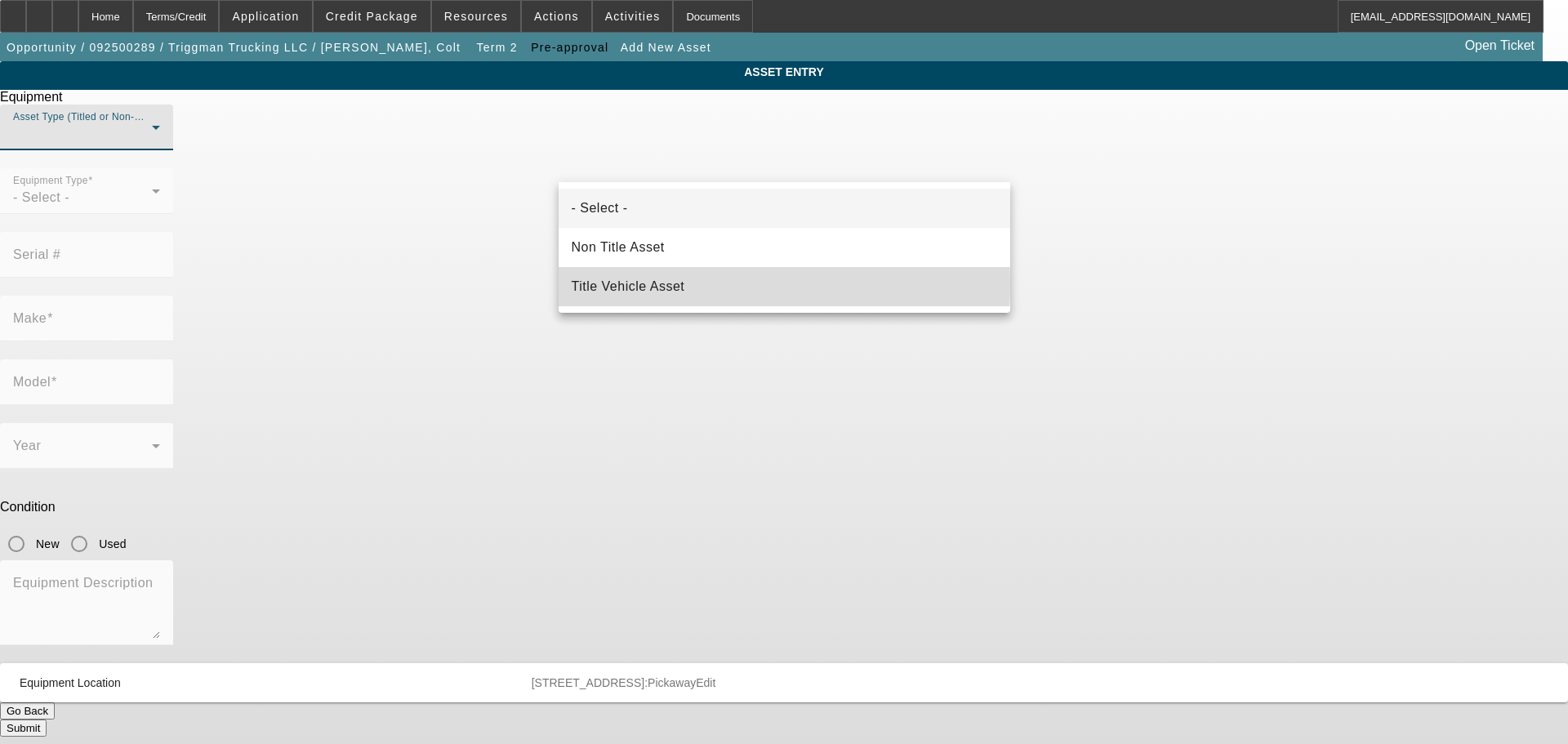
click at [667, 284] on span "Title Vehicle Asset" at bounding box center [628, 286] width 113 height 20
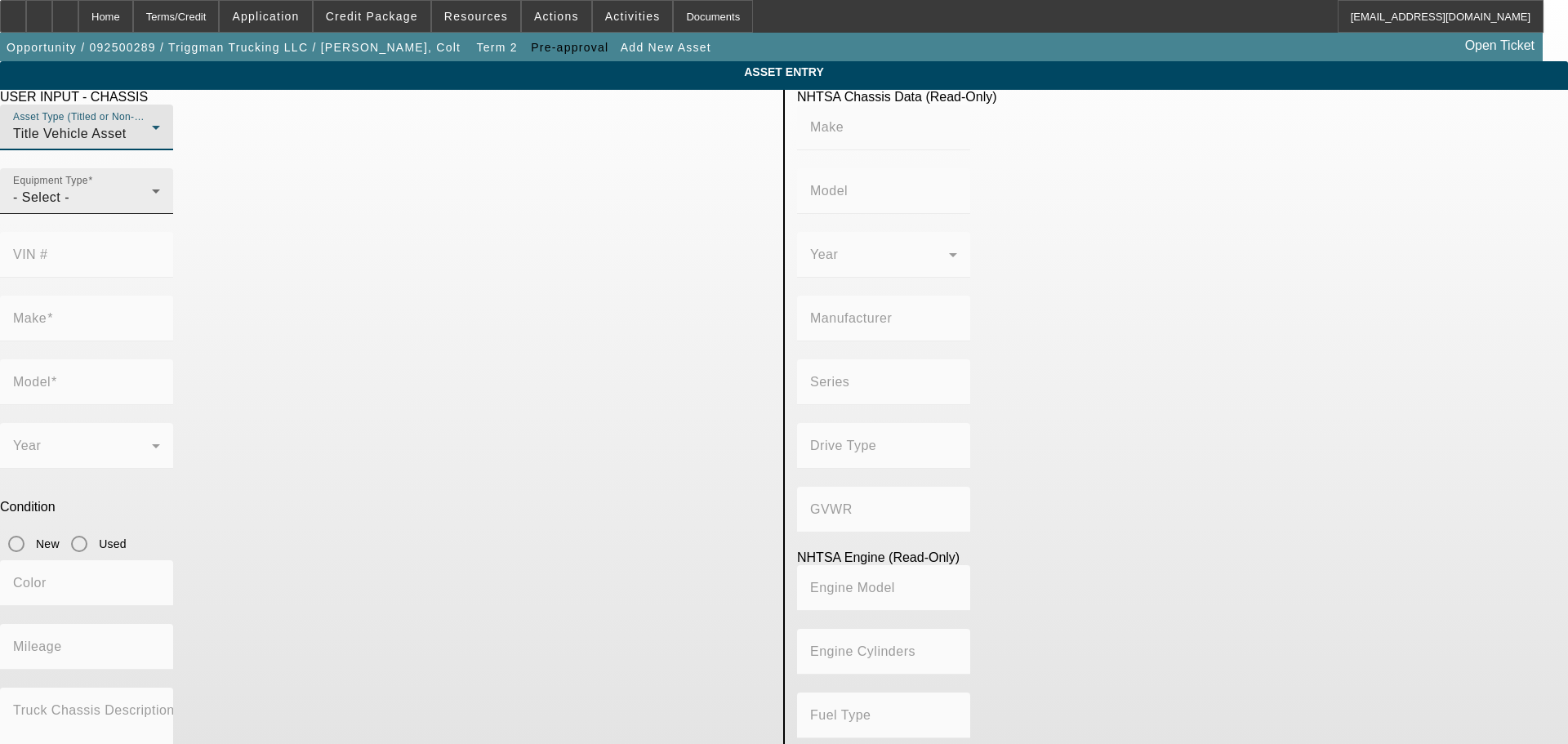
click at [152, 207] on div "- Select -" at bounding box center [82, 197] width 138 height 20
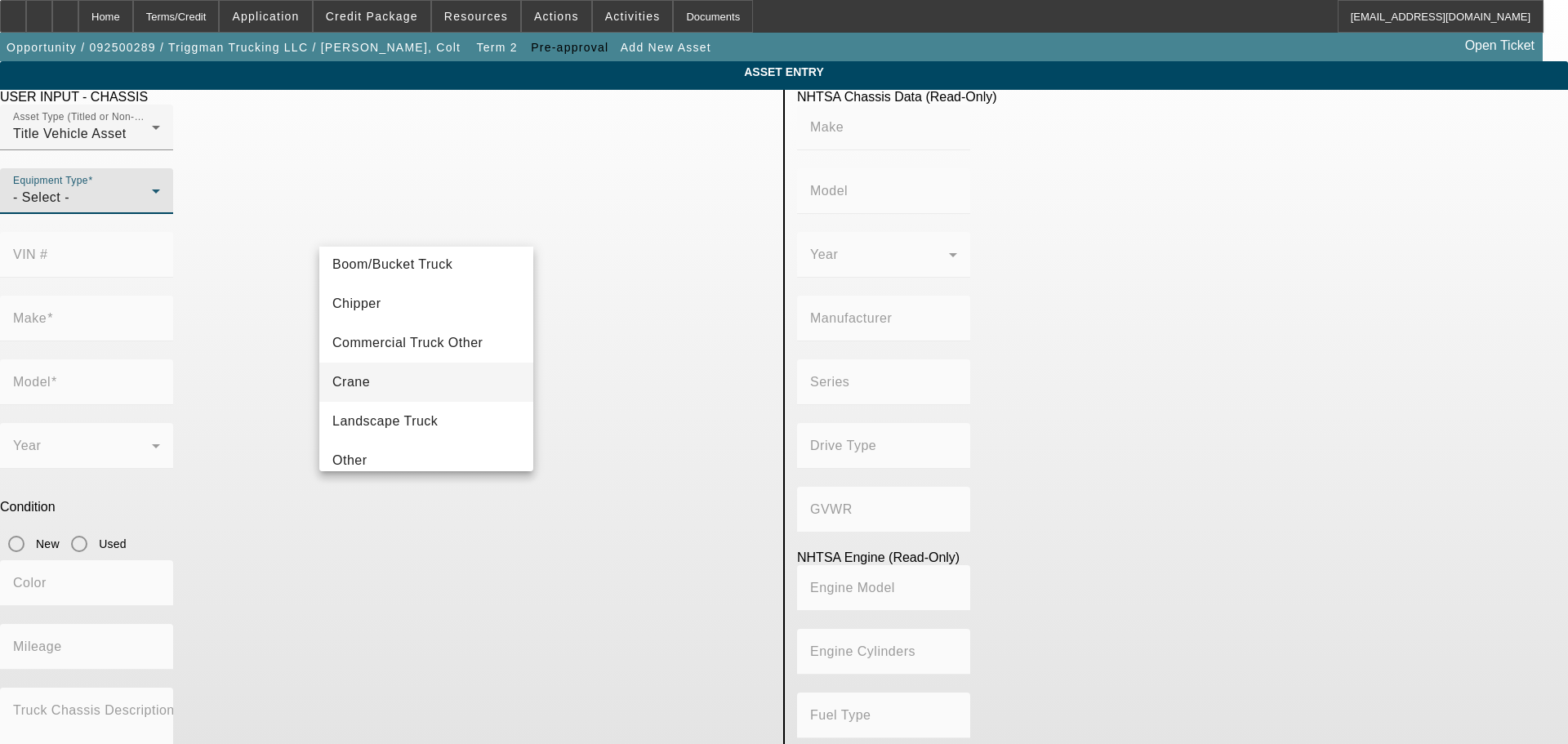
scroll to position [82, 0]
click at [468, 311] on span "Commercial Truck Other" at bounding box center [407, 309] width 150 height 20
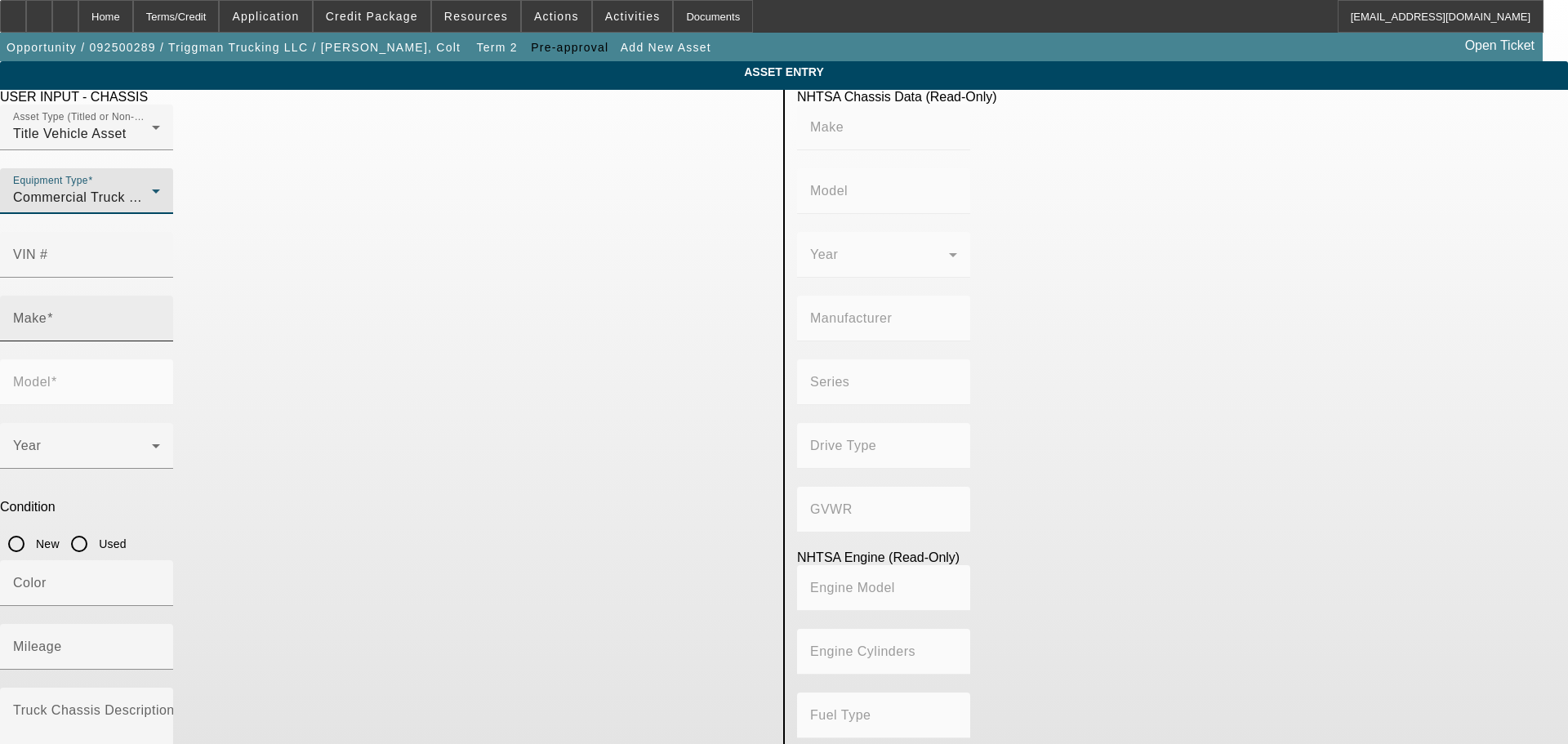
click at [160, 296] on div "Make" at bounding box center [86, 318] width 147 height 46
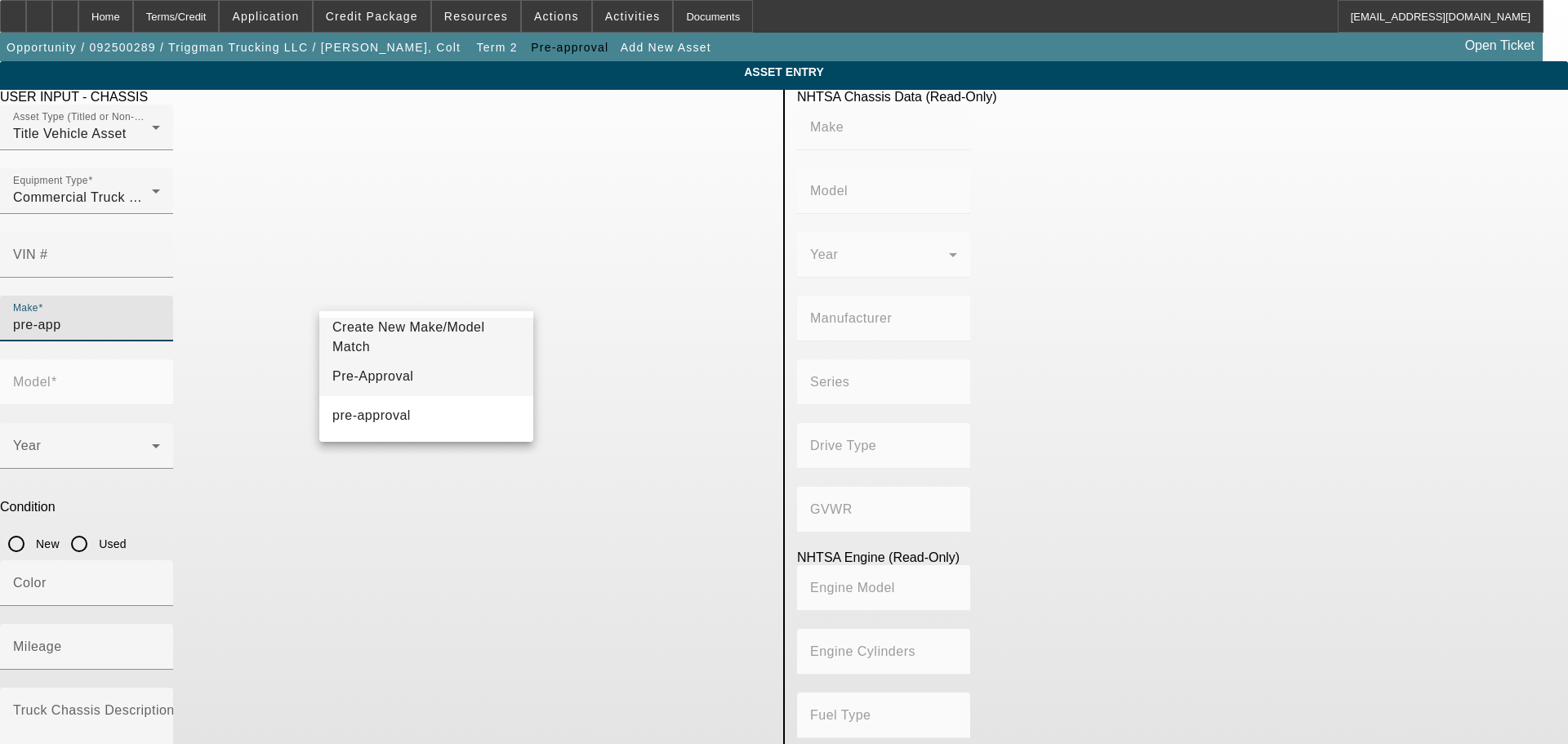
click at [427, 381] on mat-option "Pre-Approval" at bounding box center [426, 377] width 214 height 40
type input "Pre-Approval"
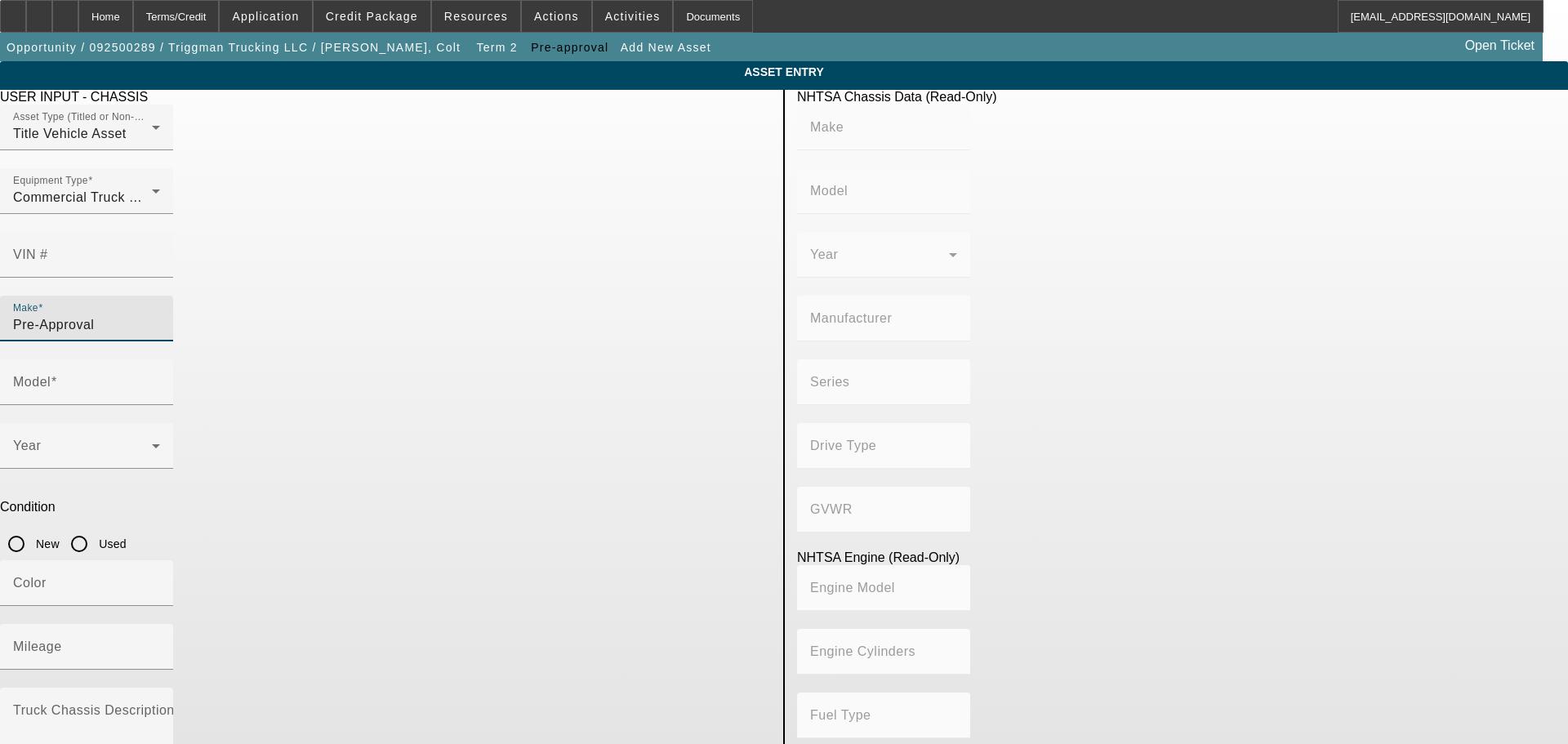
click at [173, 278] on div at bounding box center [86, 286] width 173 height 18
click at [160, 379] on input "Model" at bounding box center [86, 389] width 147 height 20
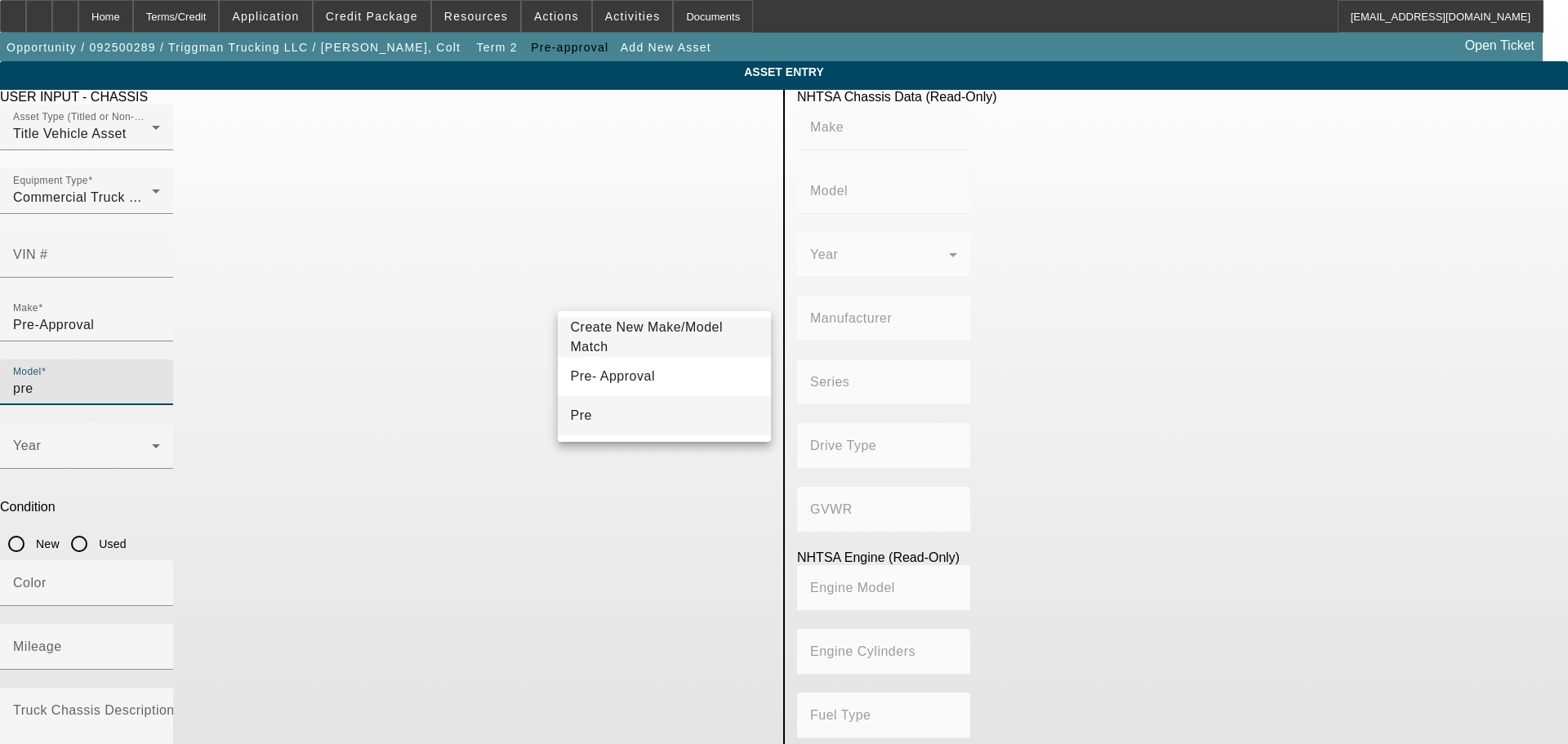
click at [694, 398] on mat-option "Pre" at bounding box center [665, 416] width 214 height 40
type input "P"
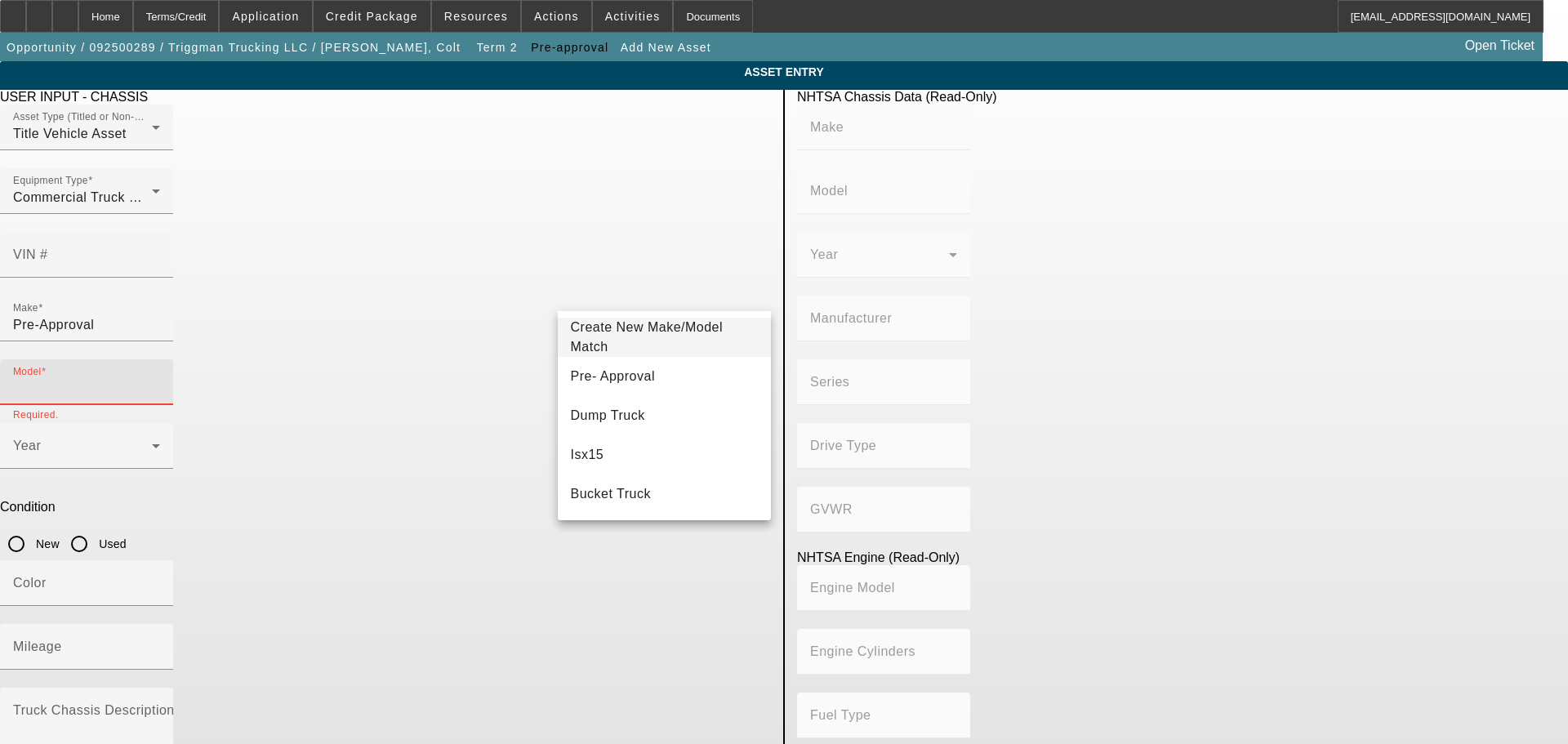
click at [160, 379] on input "Model" at bounding box center [86, 389] width 147 height 20
click at [632, 384] on span "Pre- Approval" at bounding box center [613, 377] width 84 height 20
type input "Pre- Approval"
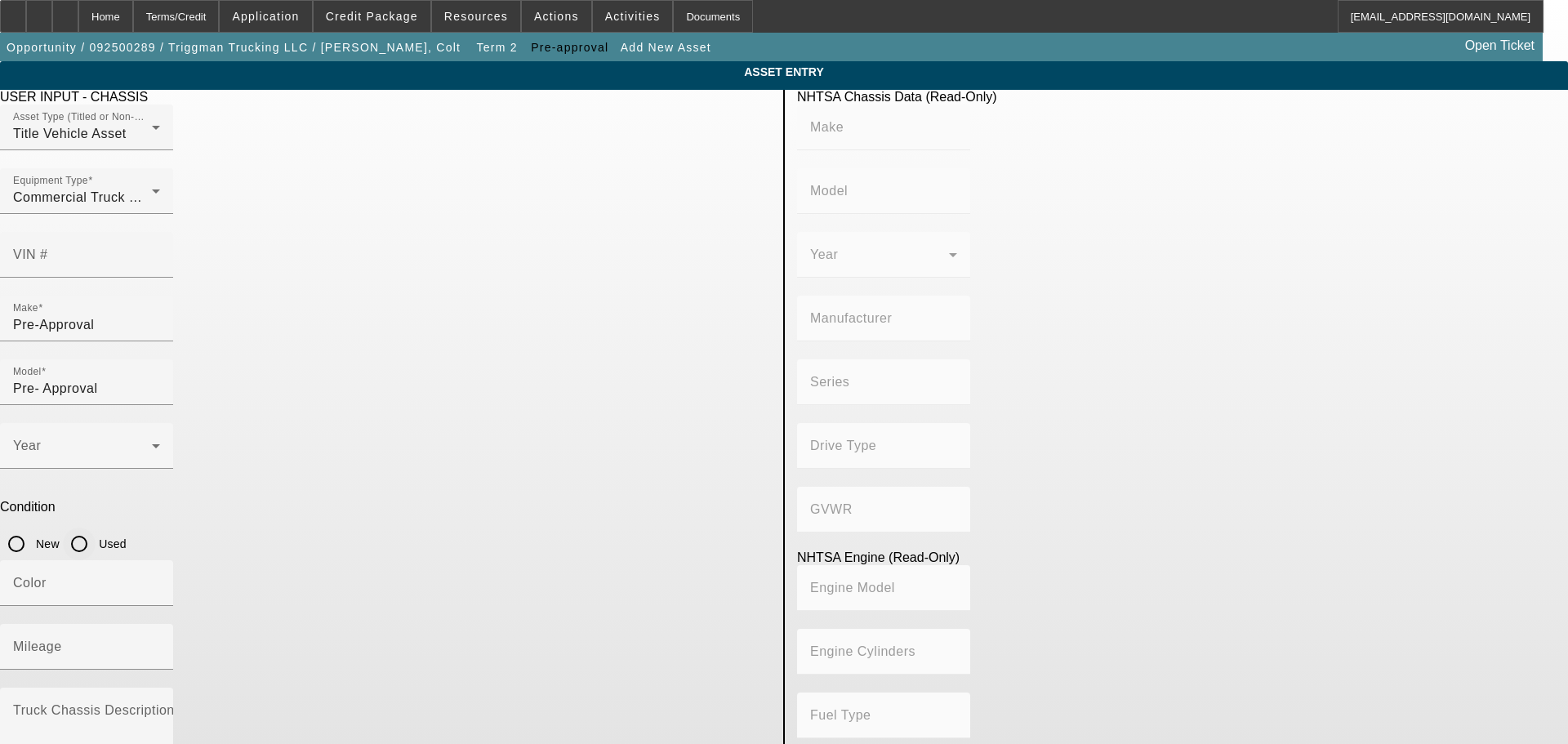
click at [95, 528] on input "Used" at bounding box center [79, 544] width 33 height 33
radio input "true"
click at [160, 624] on div "Mileage" at bounding box center [86, 647] width 147 height 46
type input "82074"
click at [160, 443] on mat-select at bounding box center [86, 452] width 147 height 20
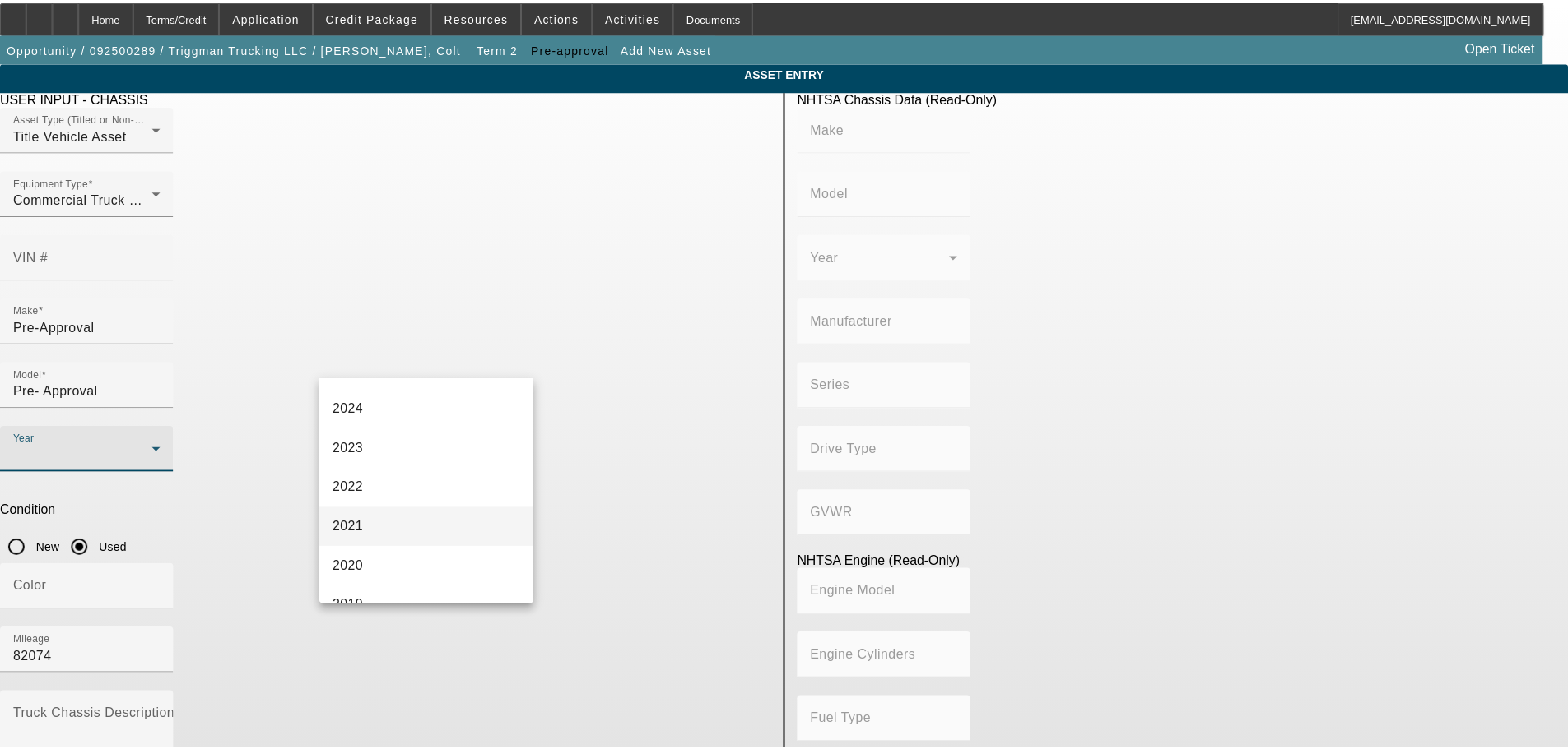
scroll to position [165, 0]
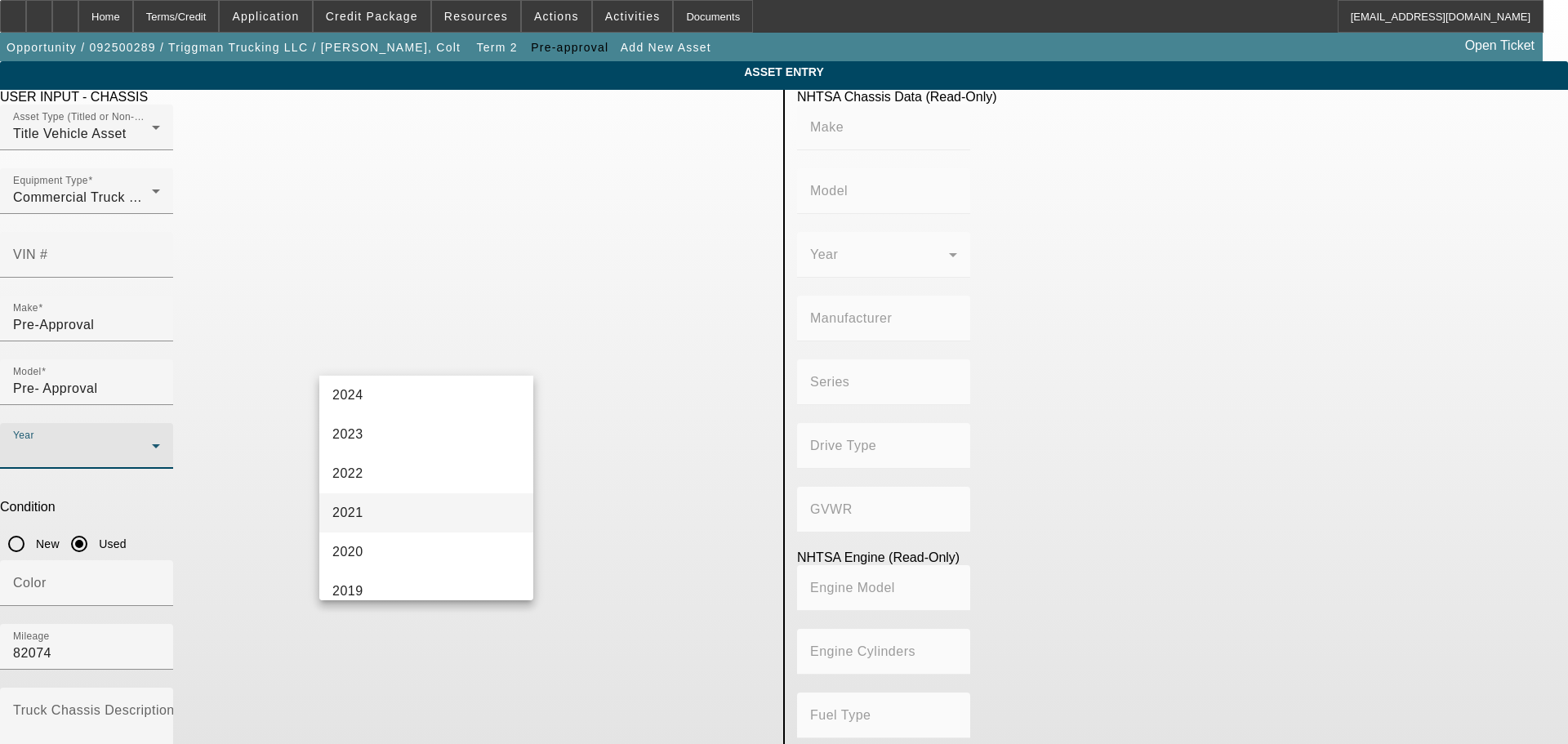
click at [372, 503] on mat-option "2021" at bounding box center [426, 513] width 214 height 40
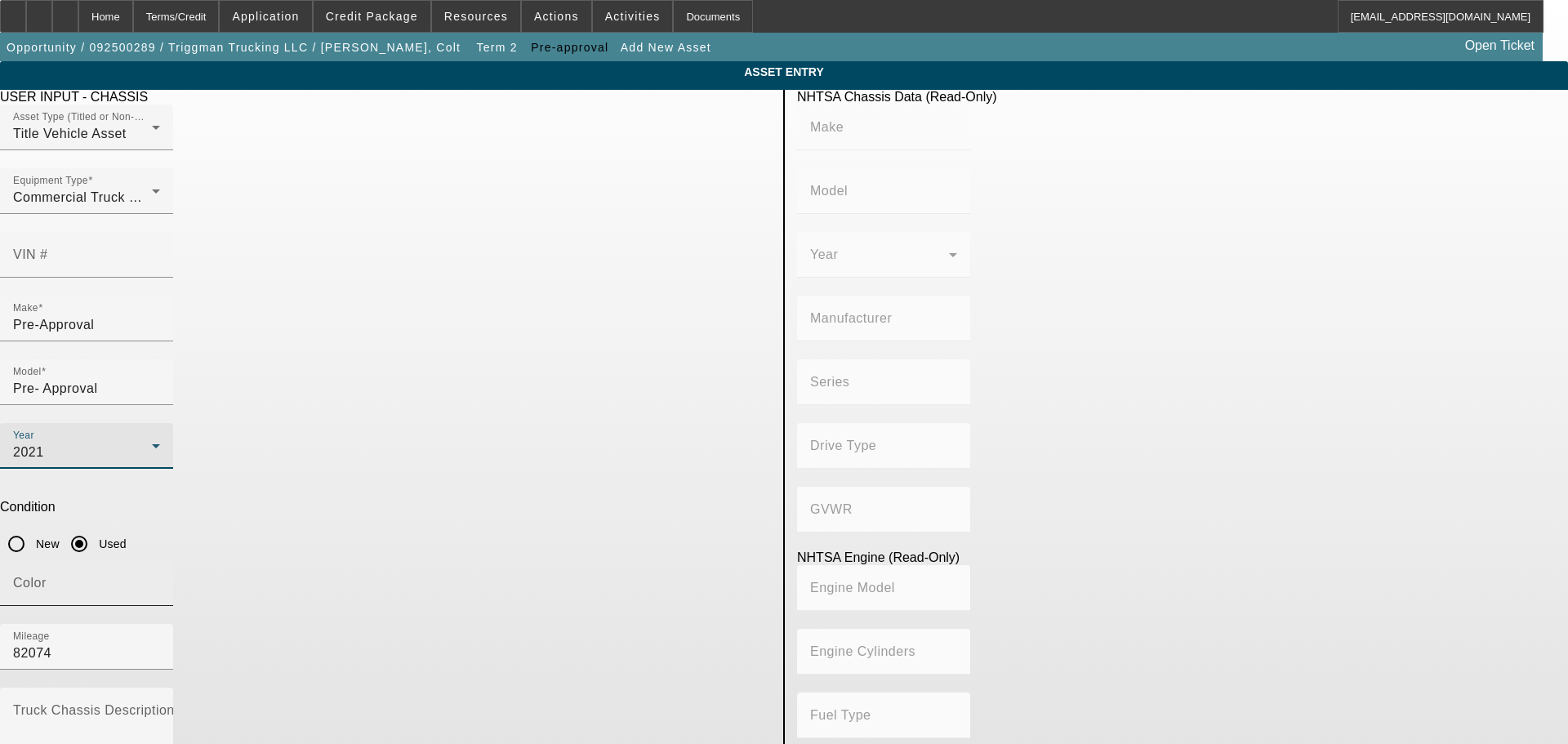
click at [160, 580] on input "Color" at bounding box center [86, 589] width 147 height 20
type input "Orange"
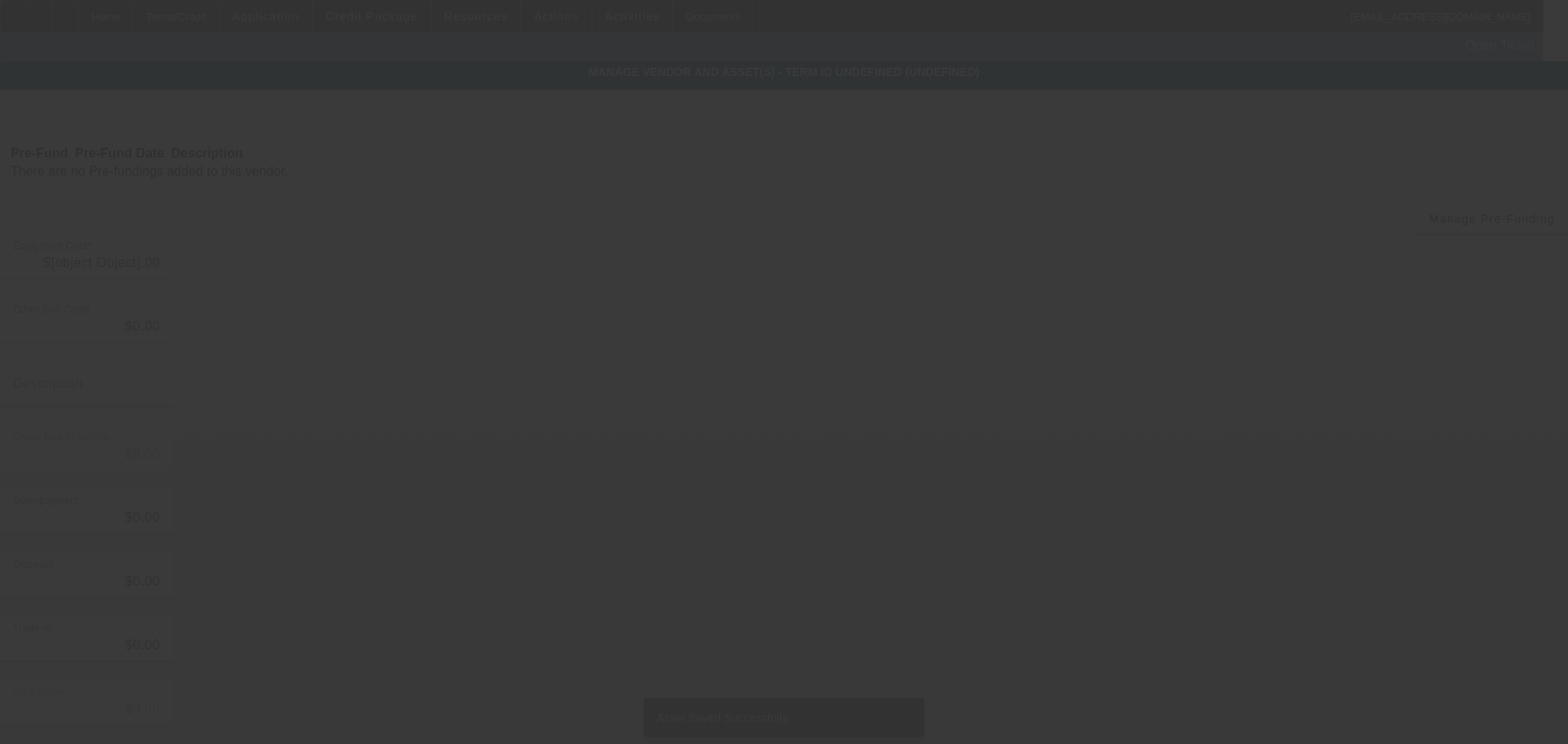
type input "$93,000.00"
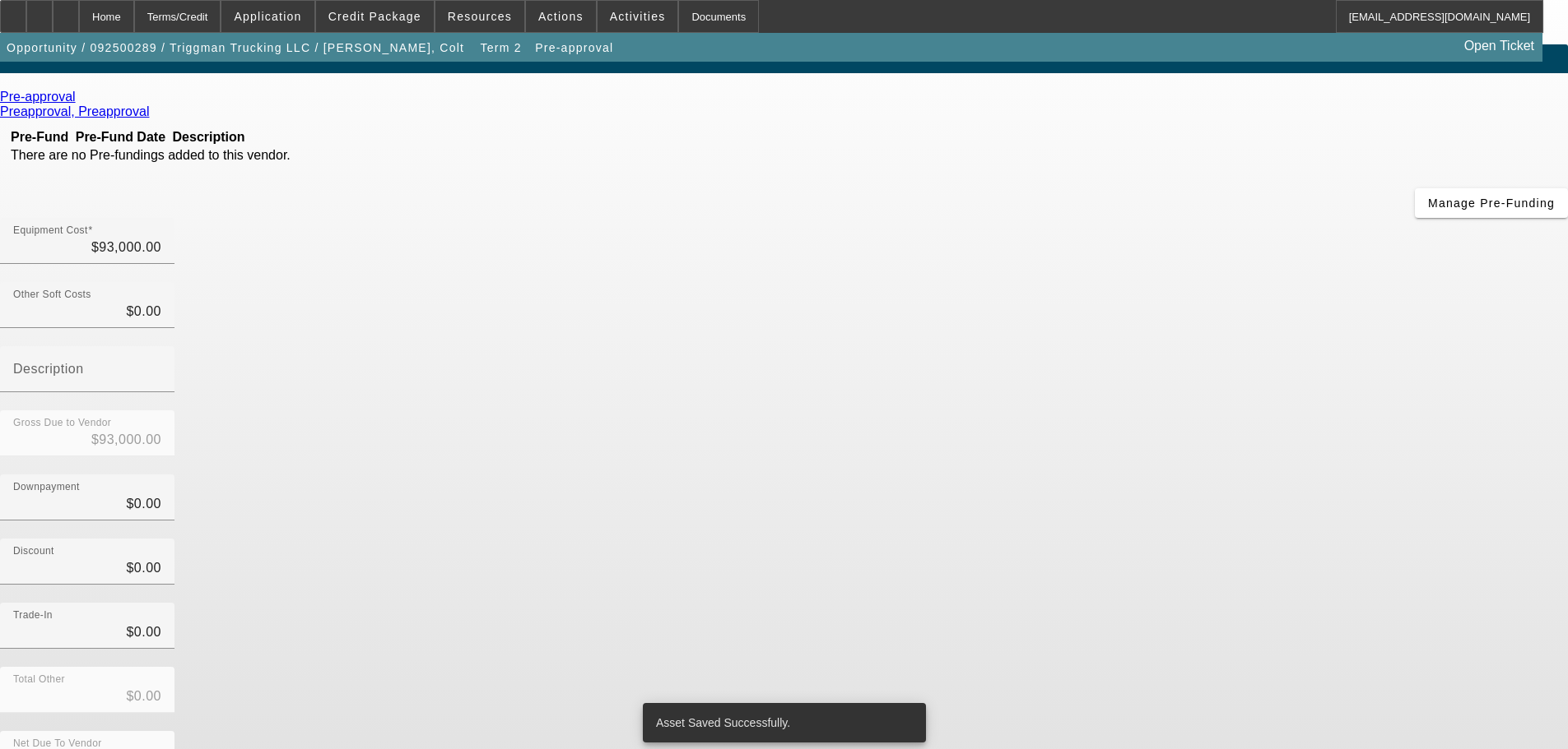
scroll to position [23, 0]
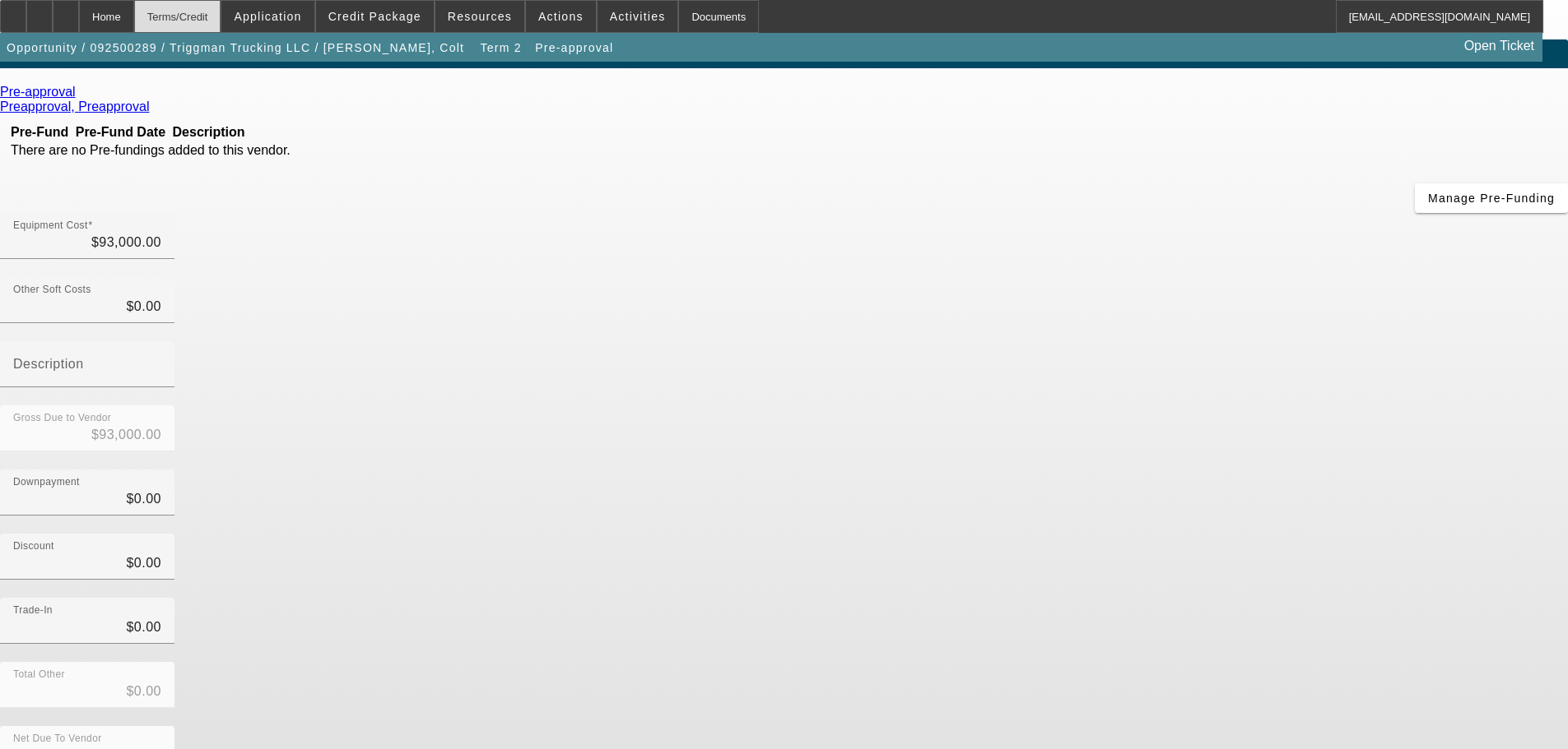
click at [222, 18] on div "Terms/Credit" at bounding box center [178, 16] width 87 height 33
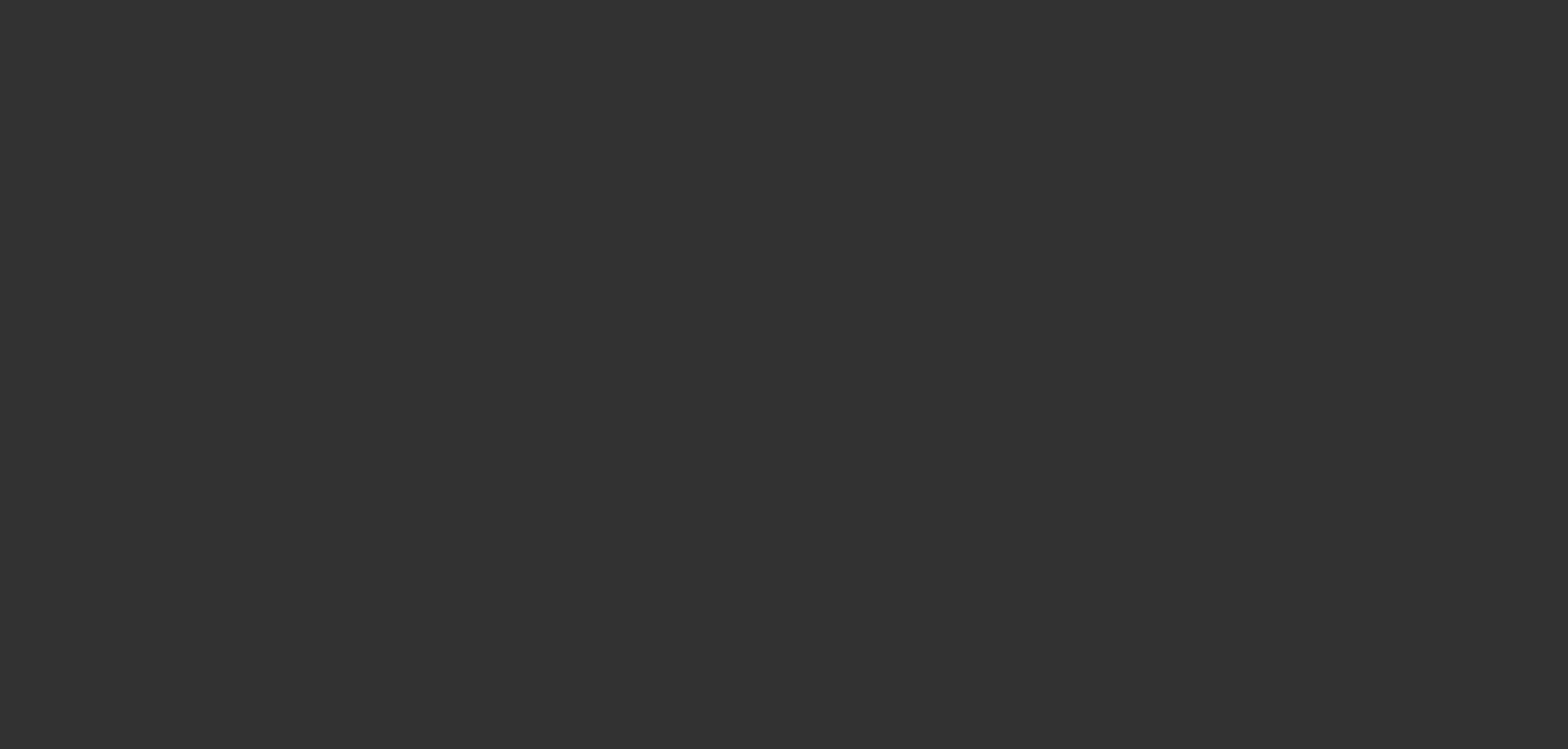
scroll to position [1534, 0]
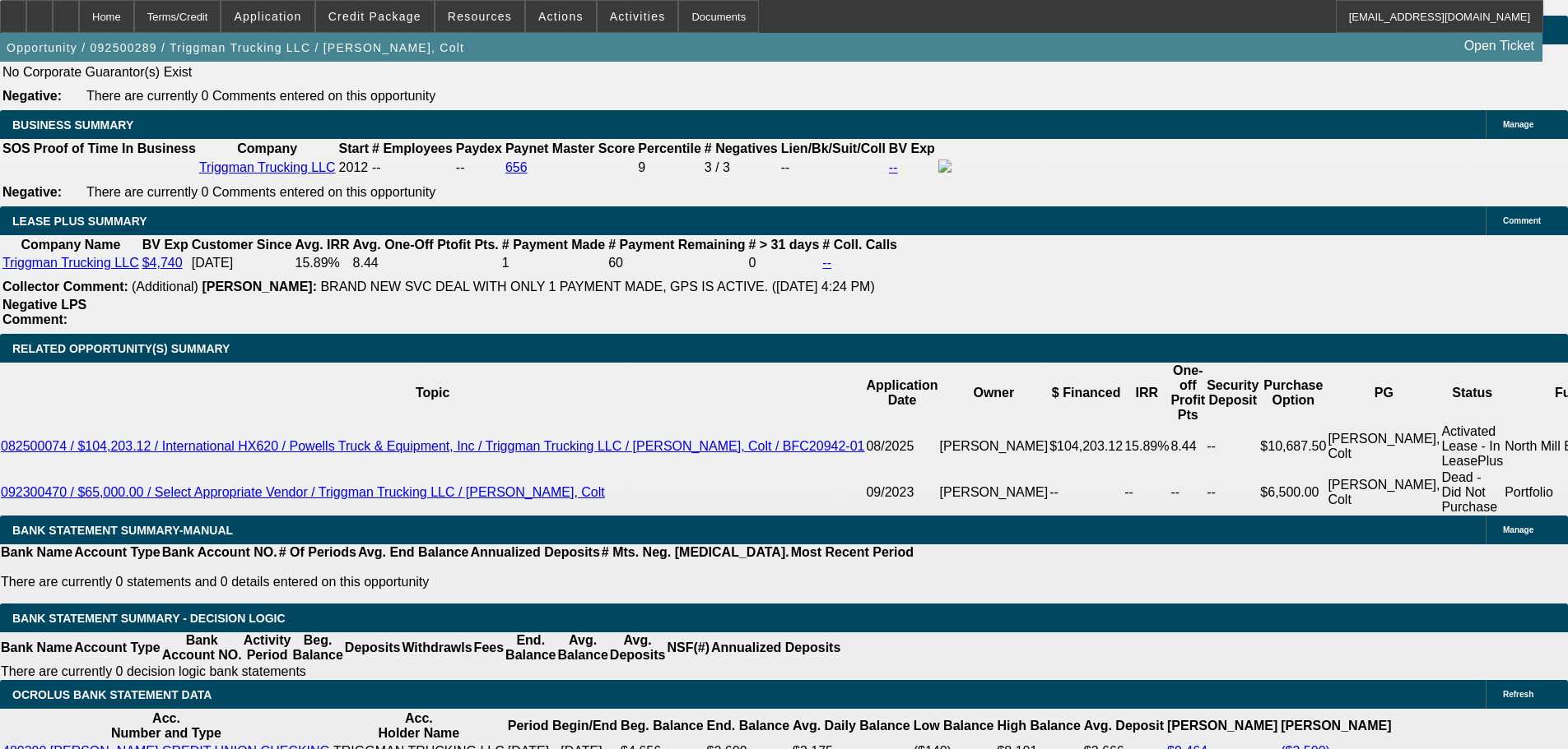
select select "0"
select select "2"
select select "0.1"
select select "4"
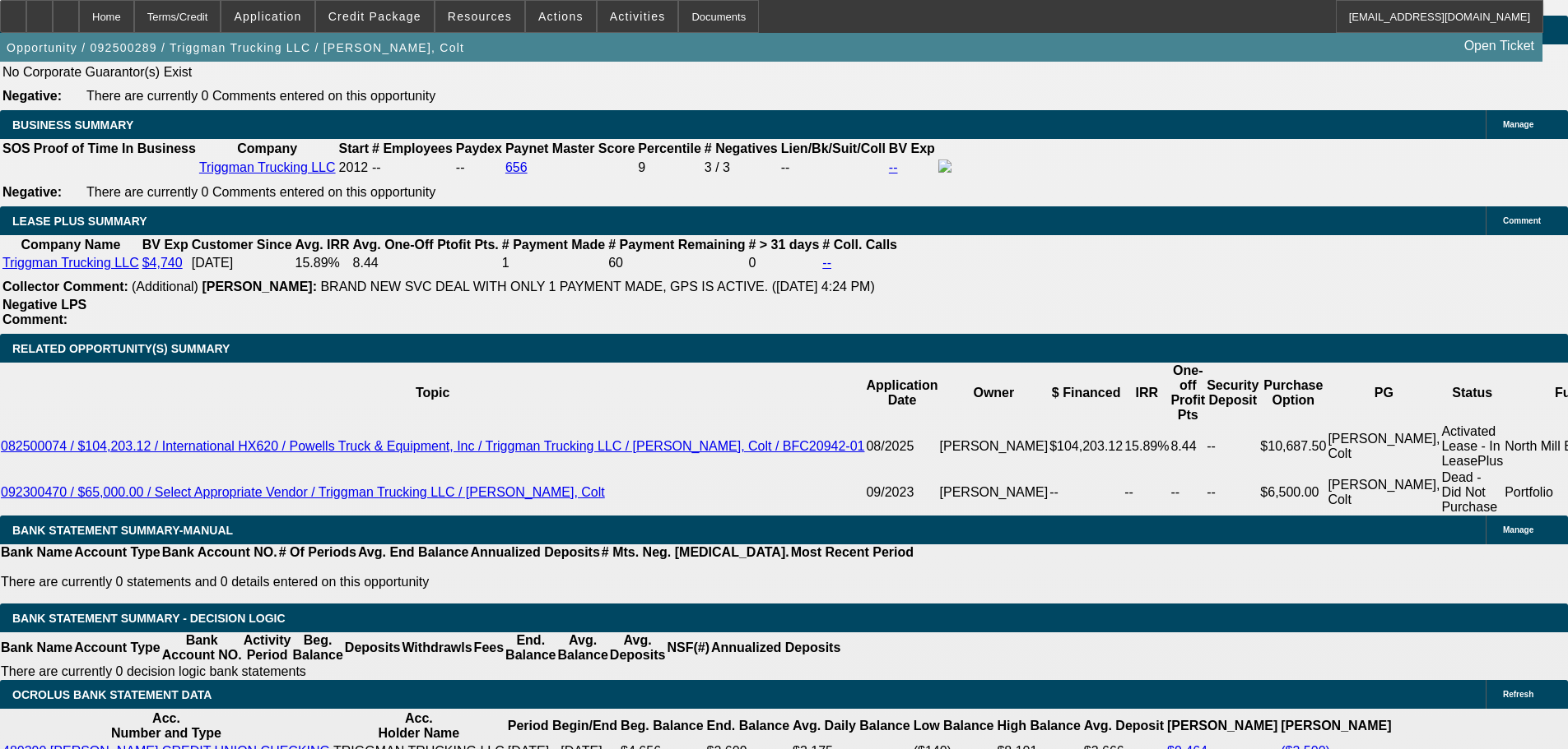
select select "0"
select select "2"
select select "0.1"
select select "4"
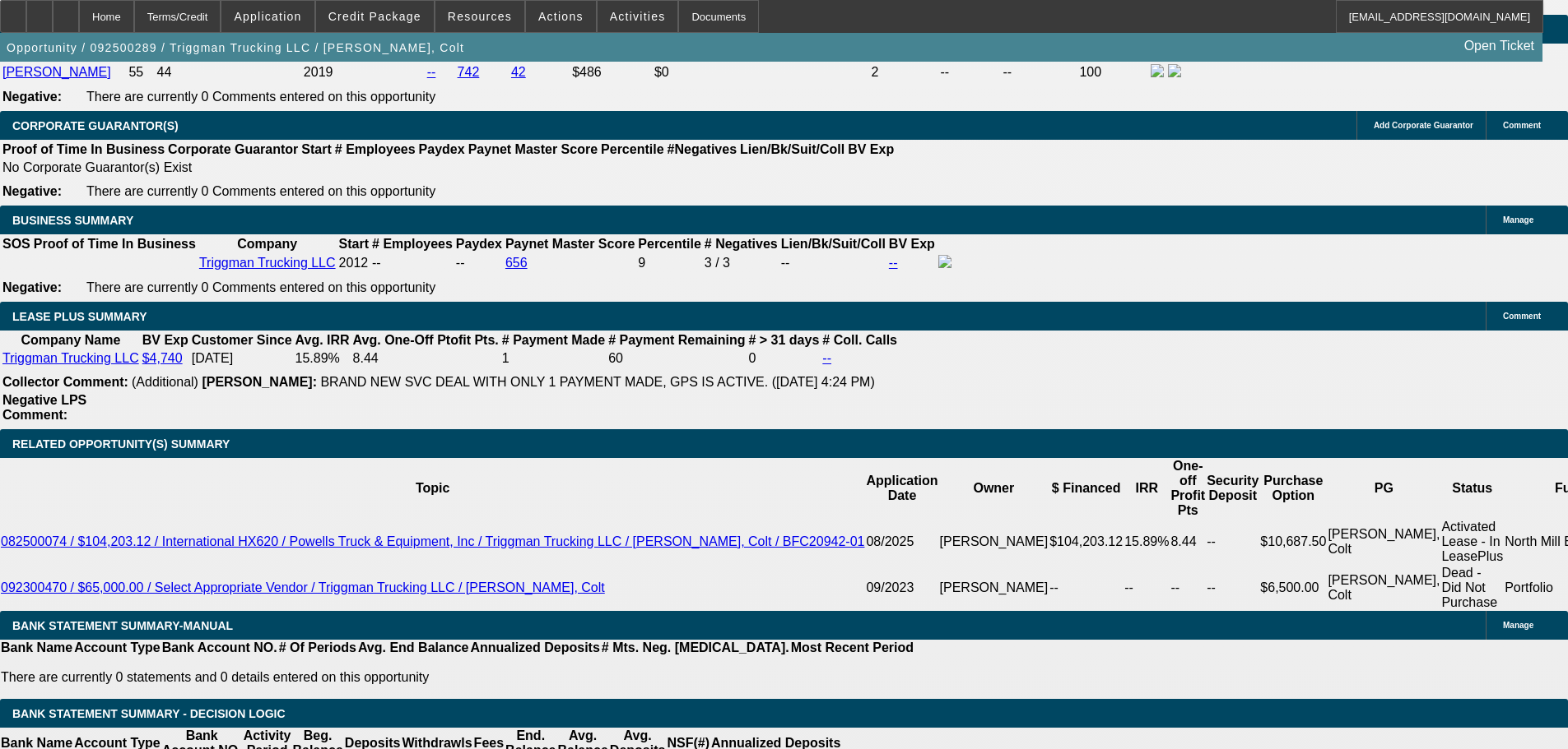
scroll to position [2577, 0]
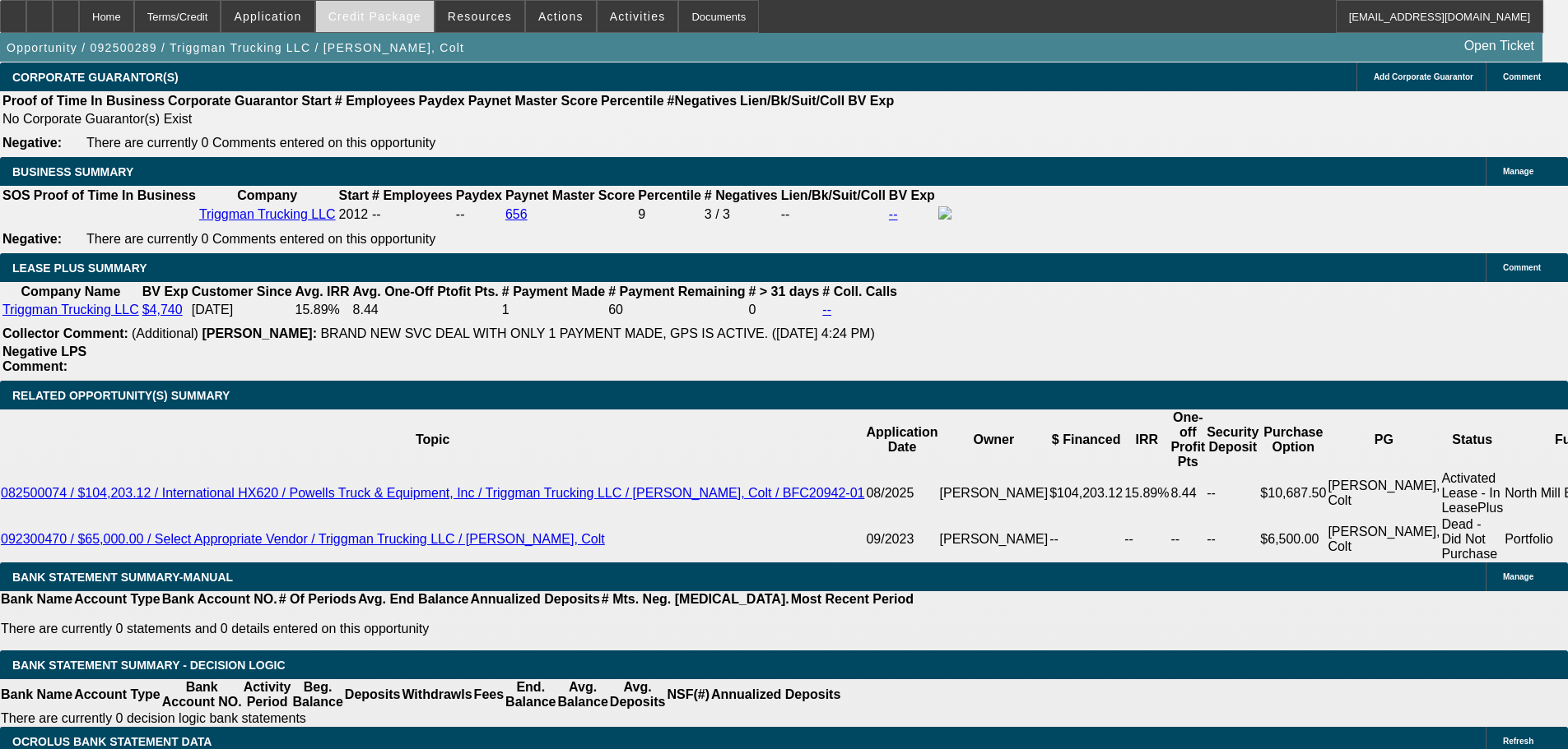
click at [400, 24] on span at bounding box center [375, 16] width 118 height 40
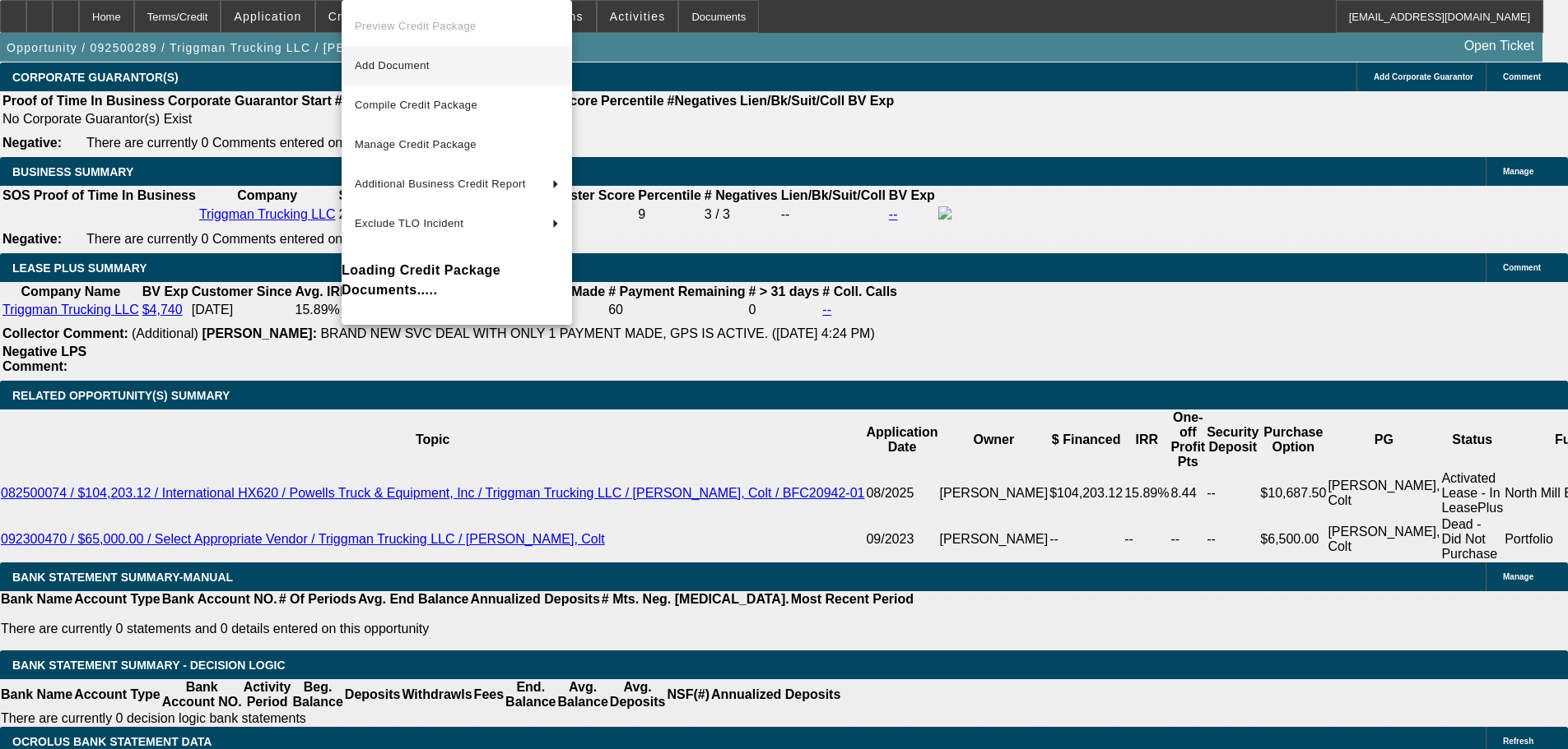
click at [423, 61] on span "Add Document" at bounding box center [392, 65] width 75 height 12
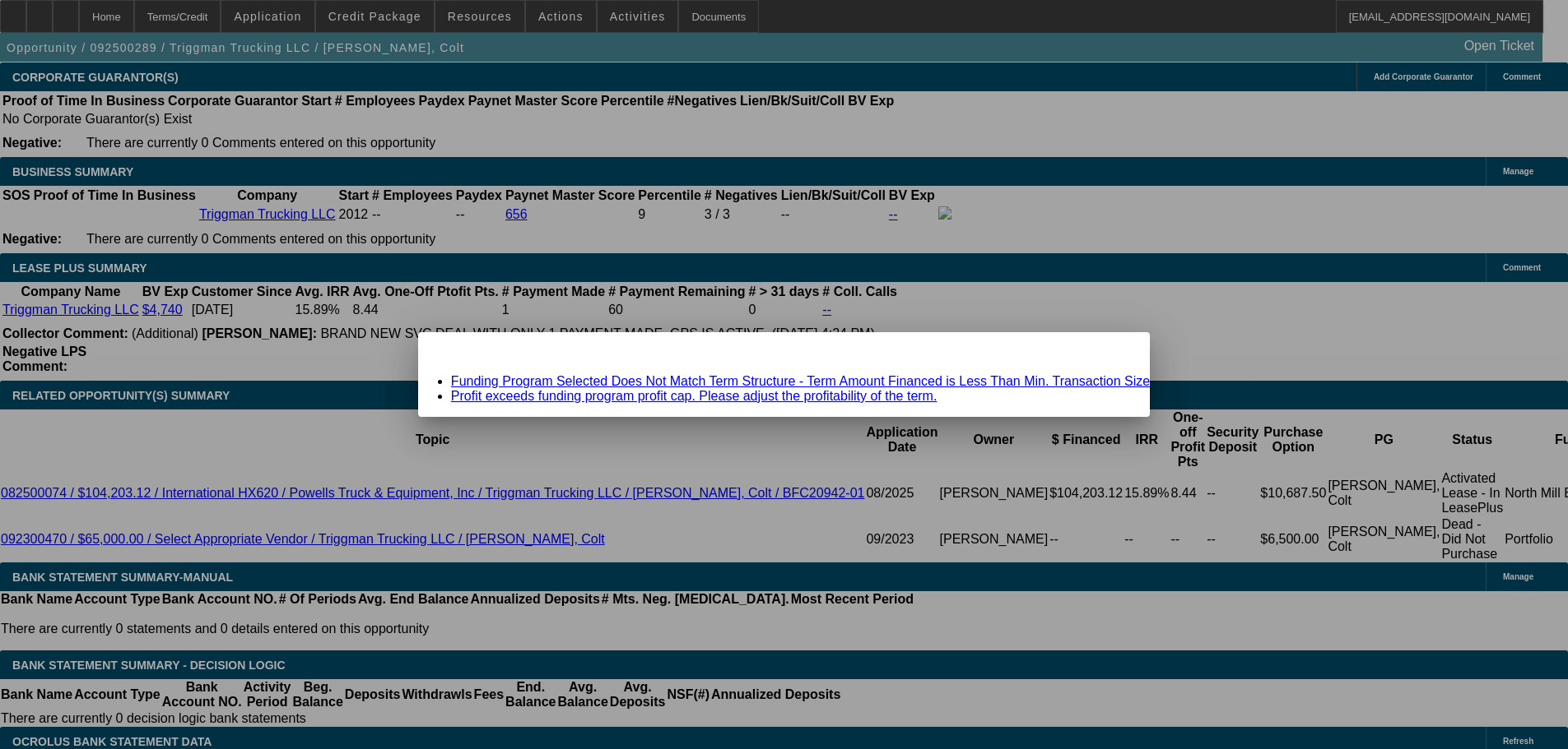
scroll to position [0, 0]
click at [1118, 352] on span "Close" at bounding box center [1129, 346] width 23 height 9
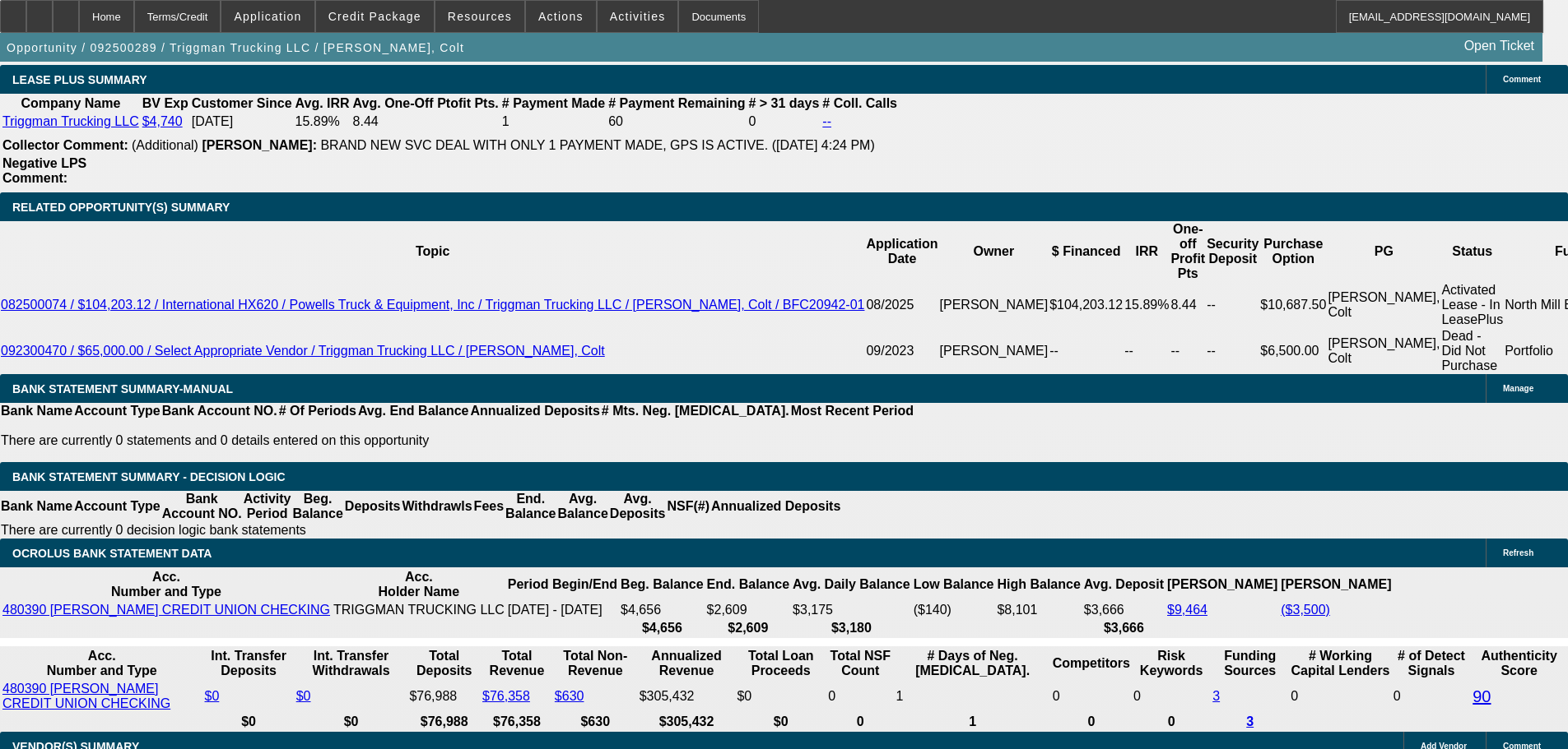
scroll to position [2906, 0]
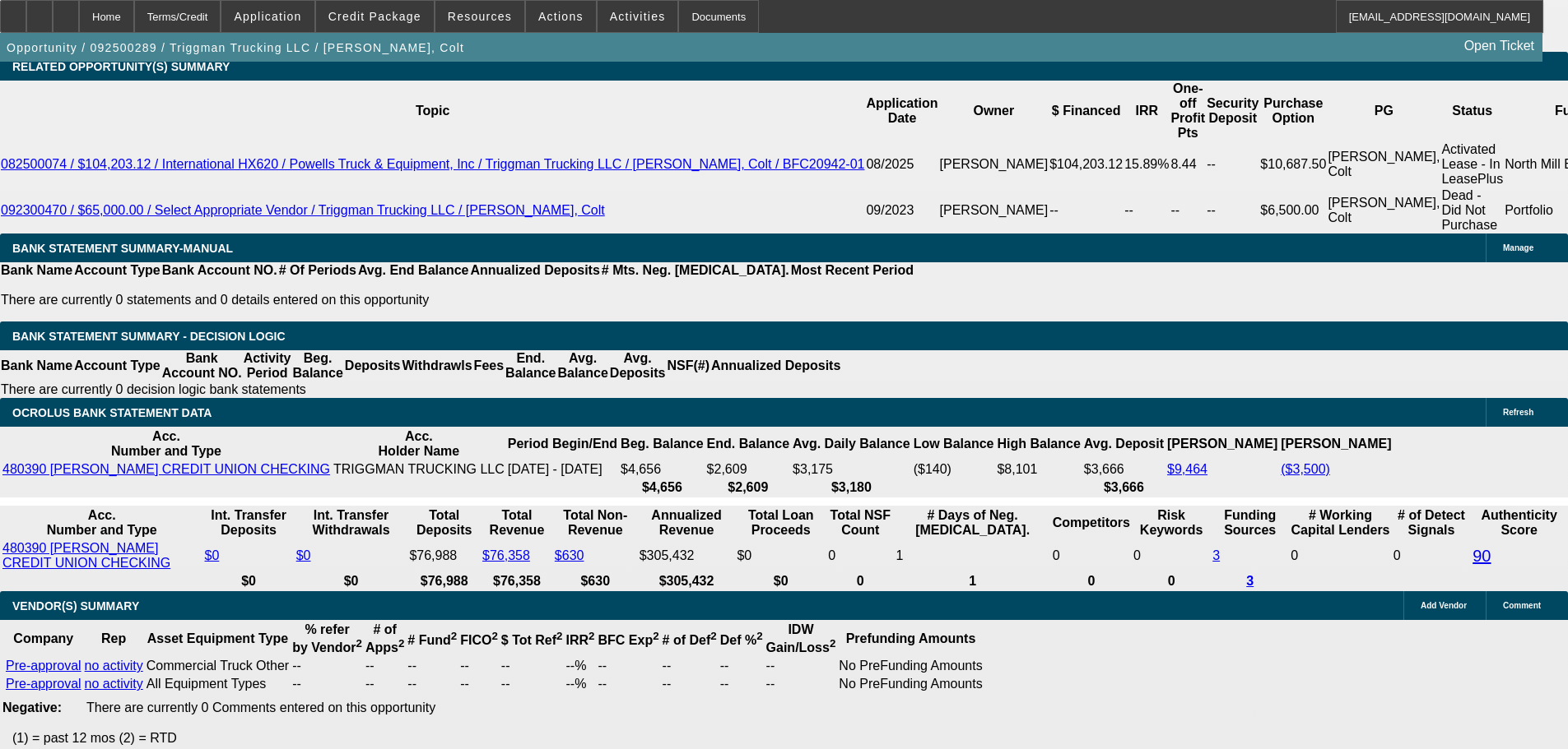
type input "UNKNOWN"
type input "11"
type input "$2,022.05"
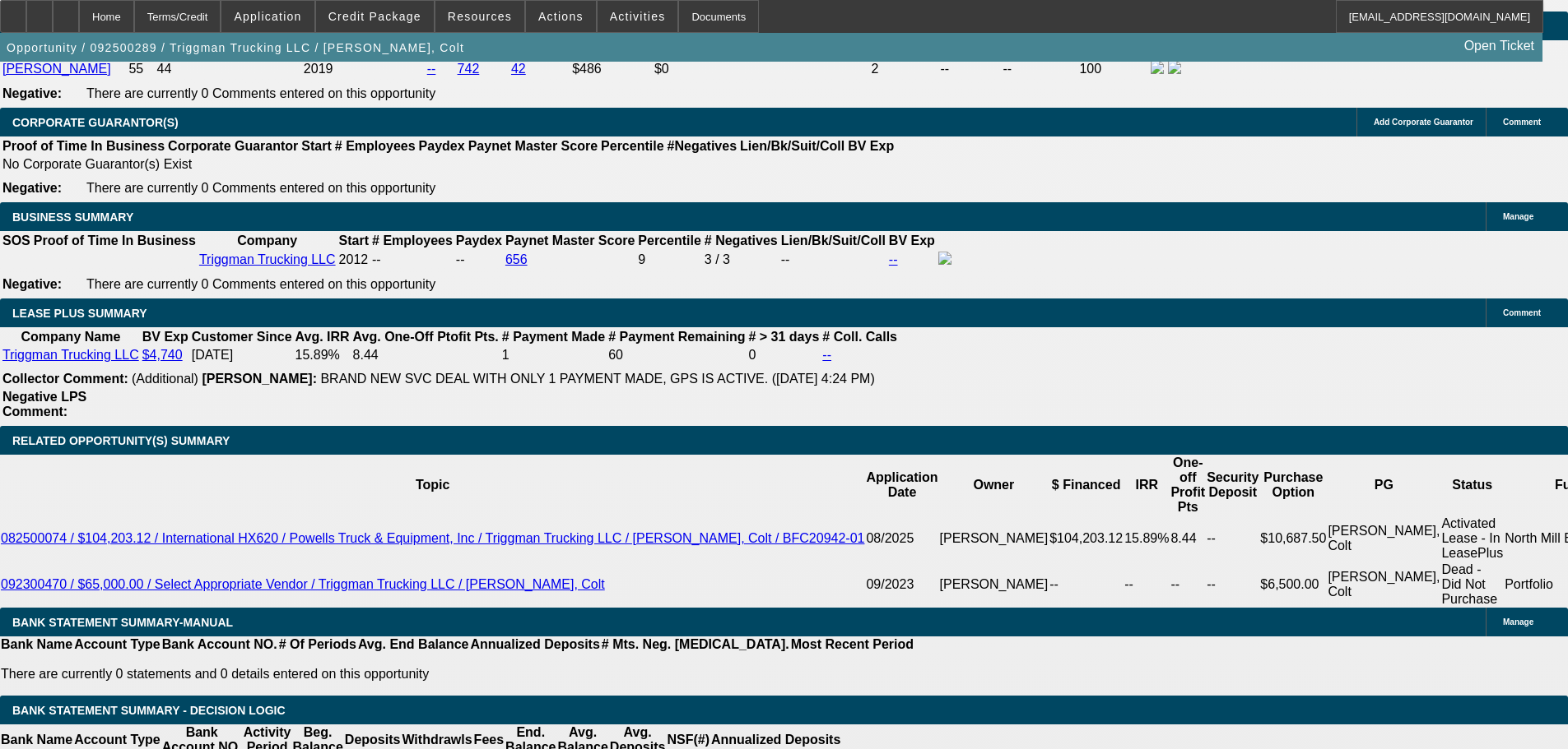
scroll to position [2495, 0]
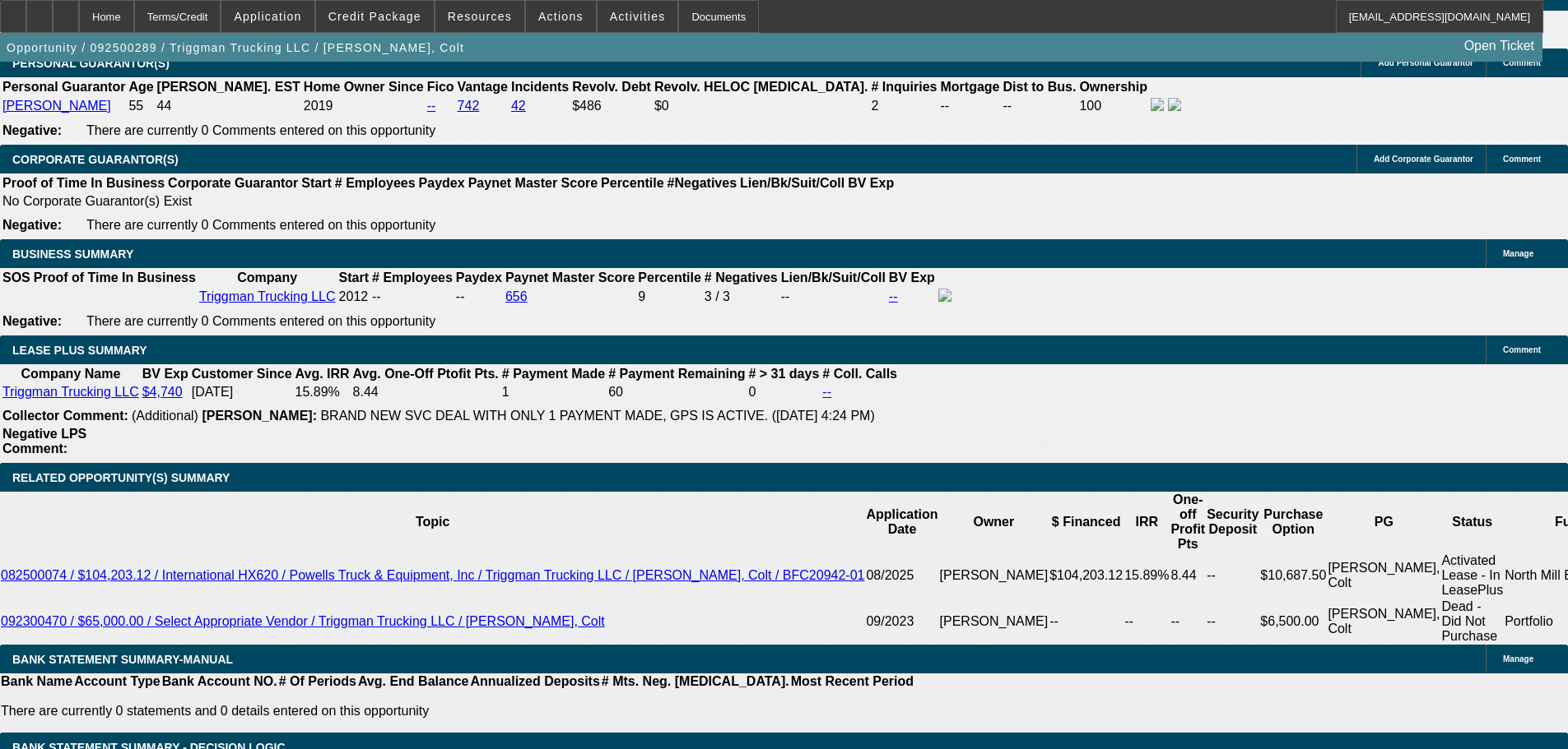
type input "11"
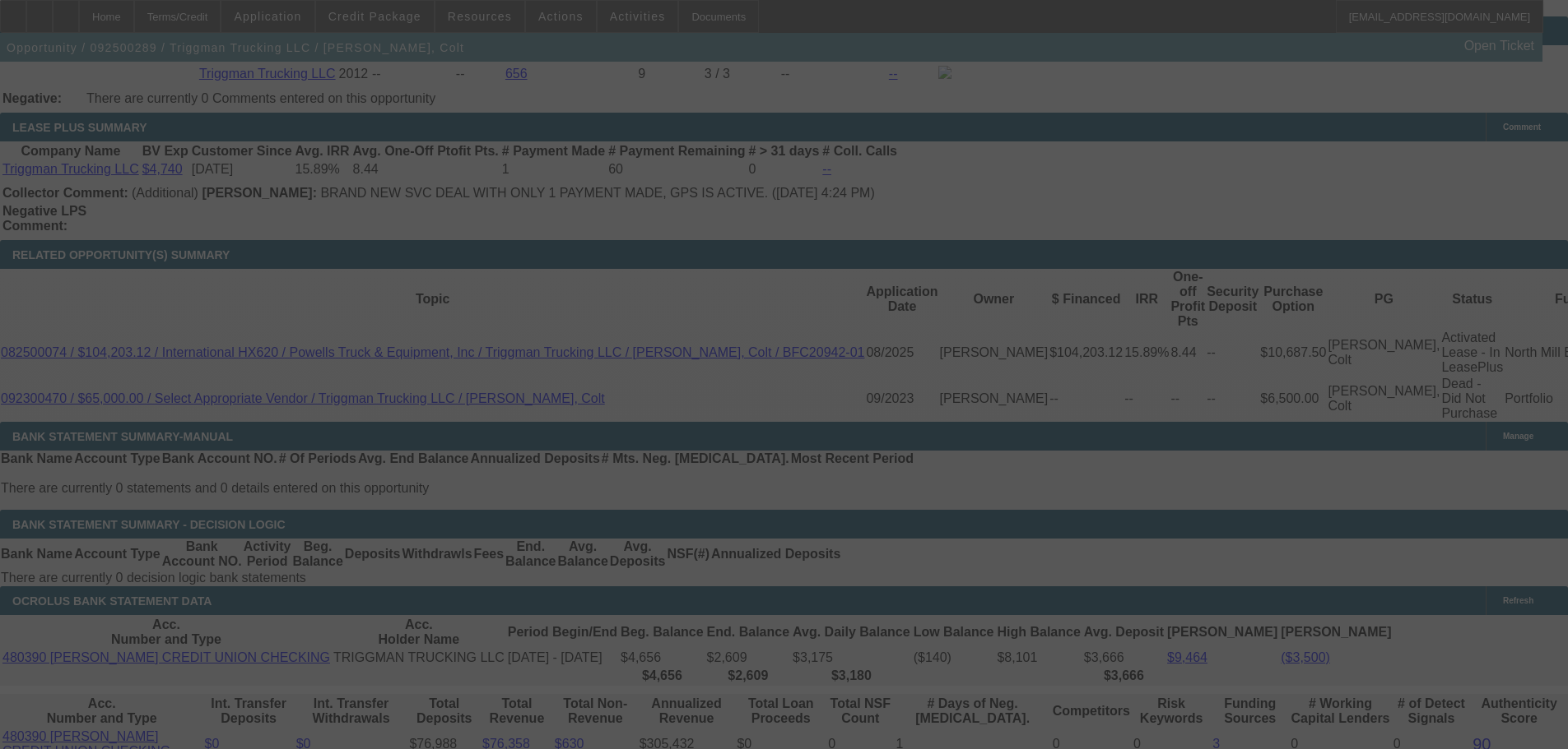
scroll to position [2741, 0]
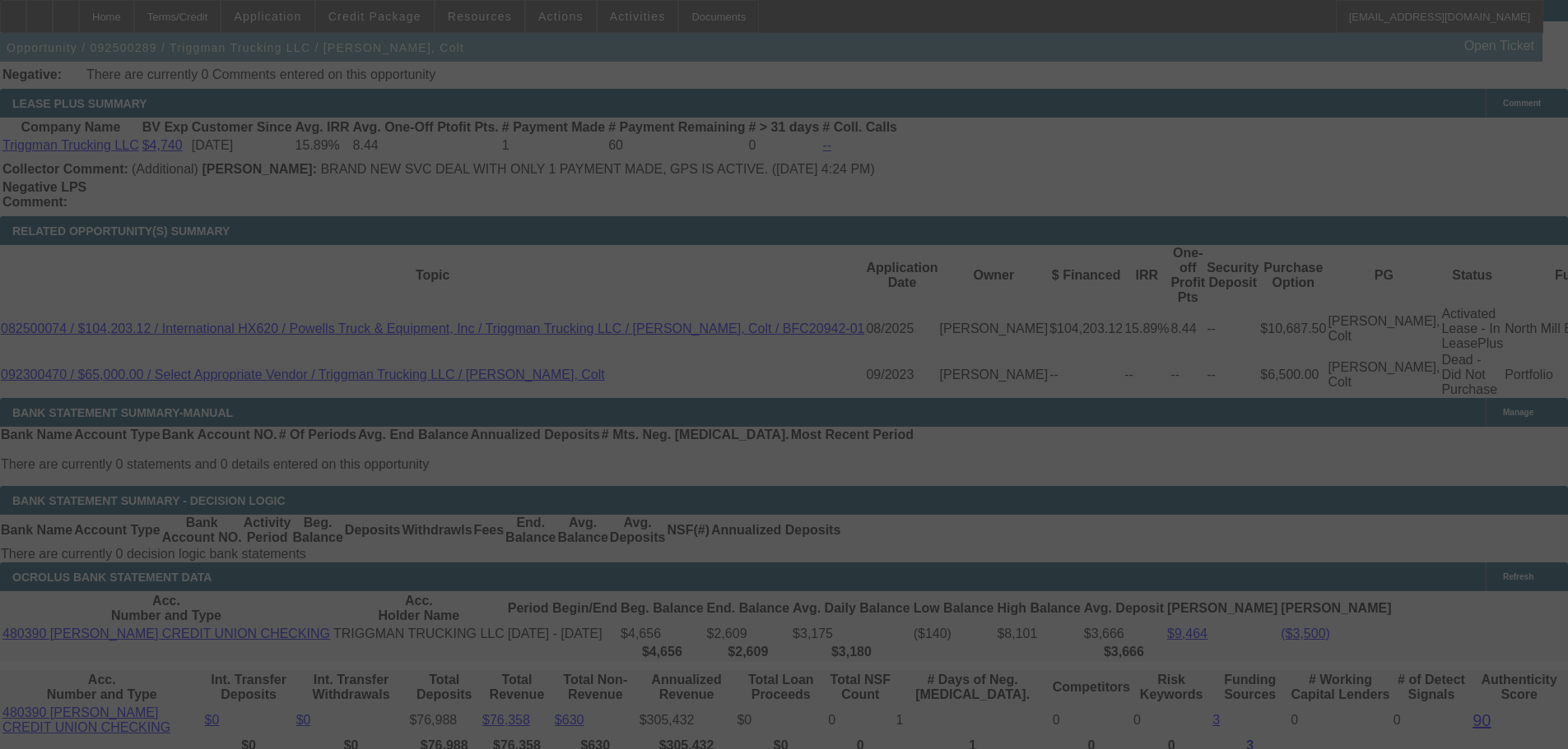
select select "0"
select select "2"
select select "0.1"
select select "4"
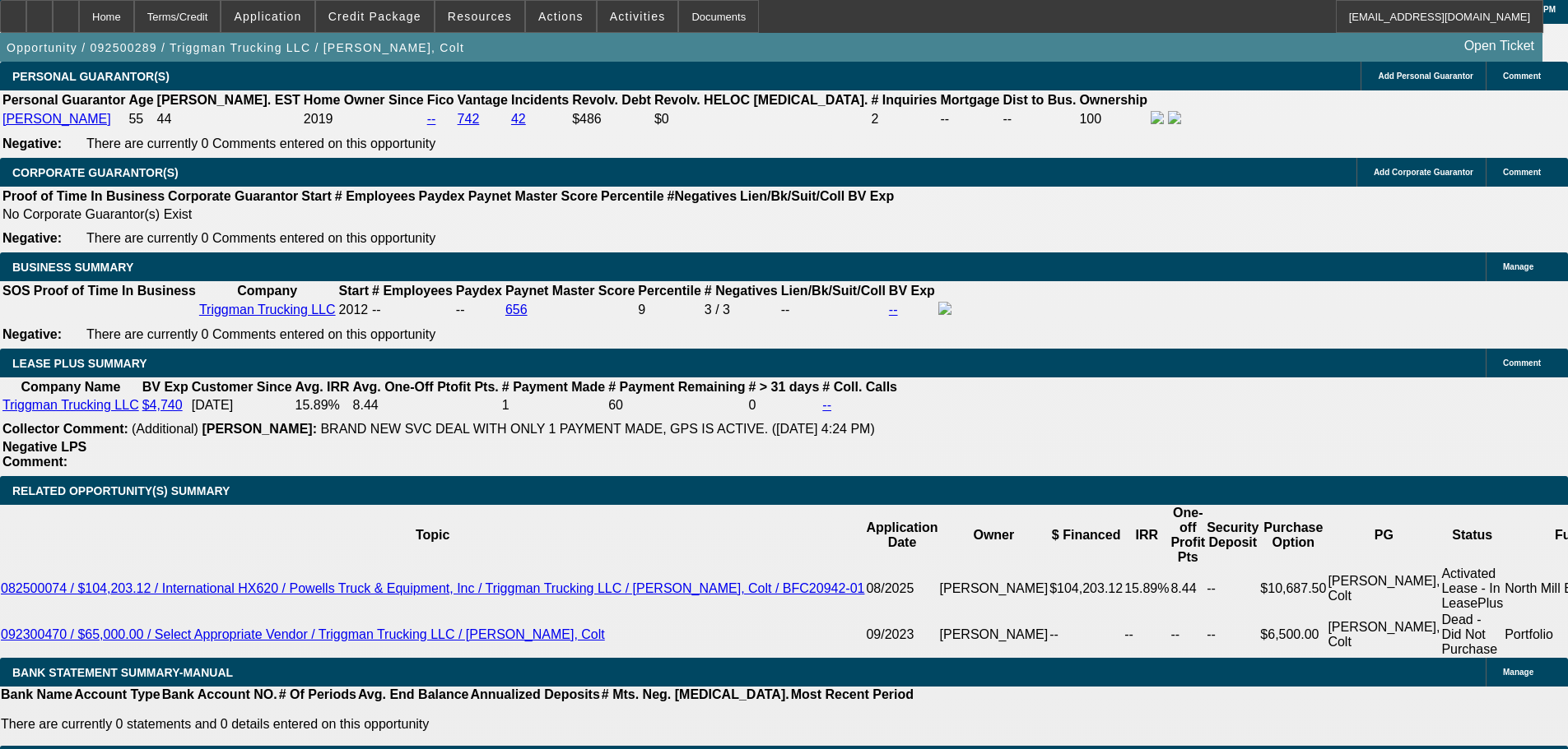
scroll to position [2303, 0]
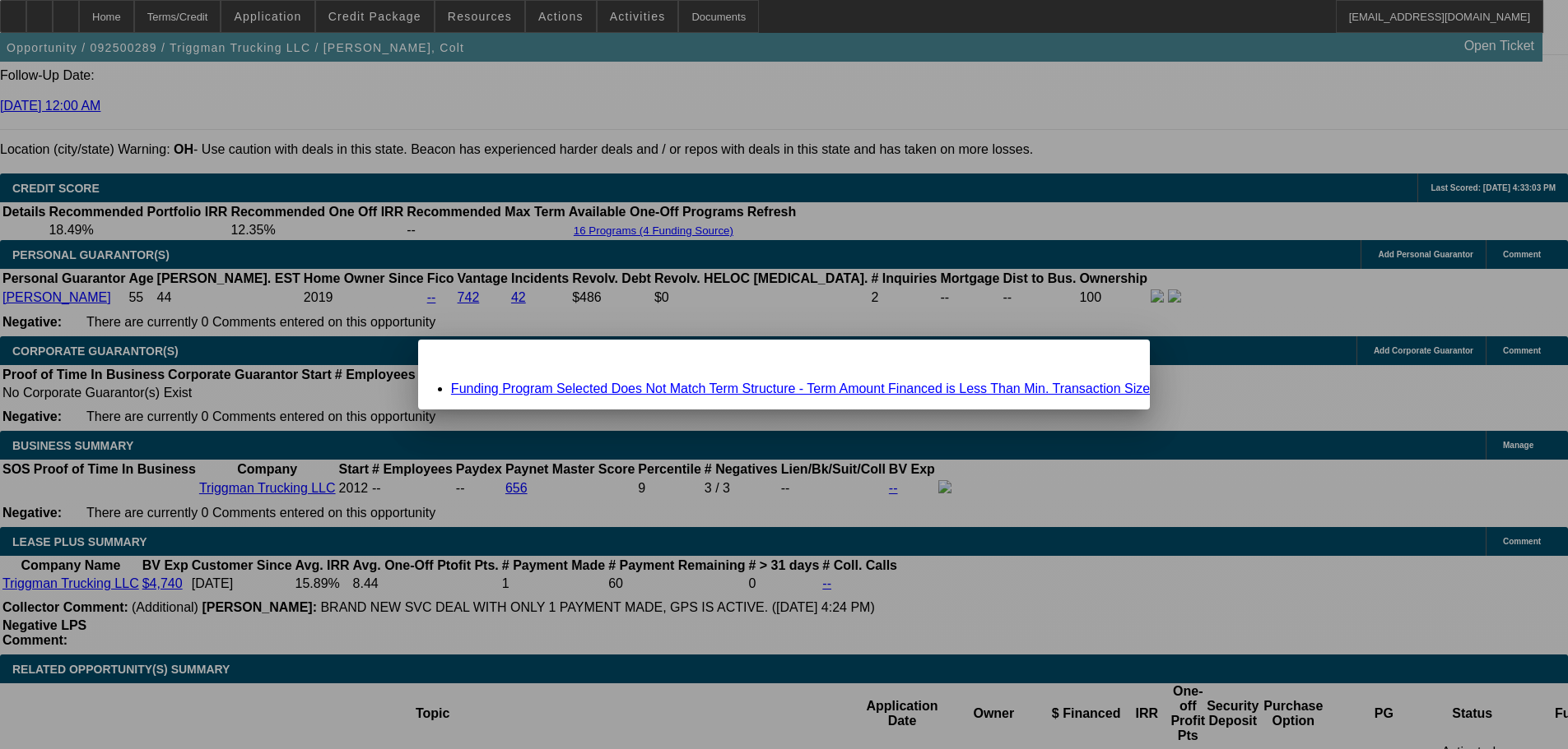
scroll to position [0, 0]
click at [650, 384] on link "Funding Program Selected Does Not Match Term Structure - Term Amount Financed i…" at bounding box center [800, 389] width 698 height 14
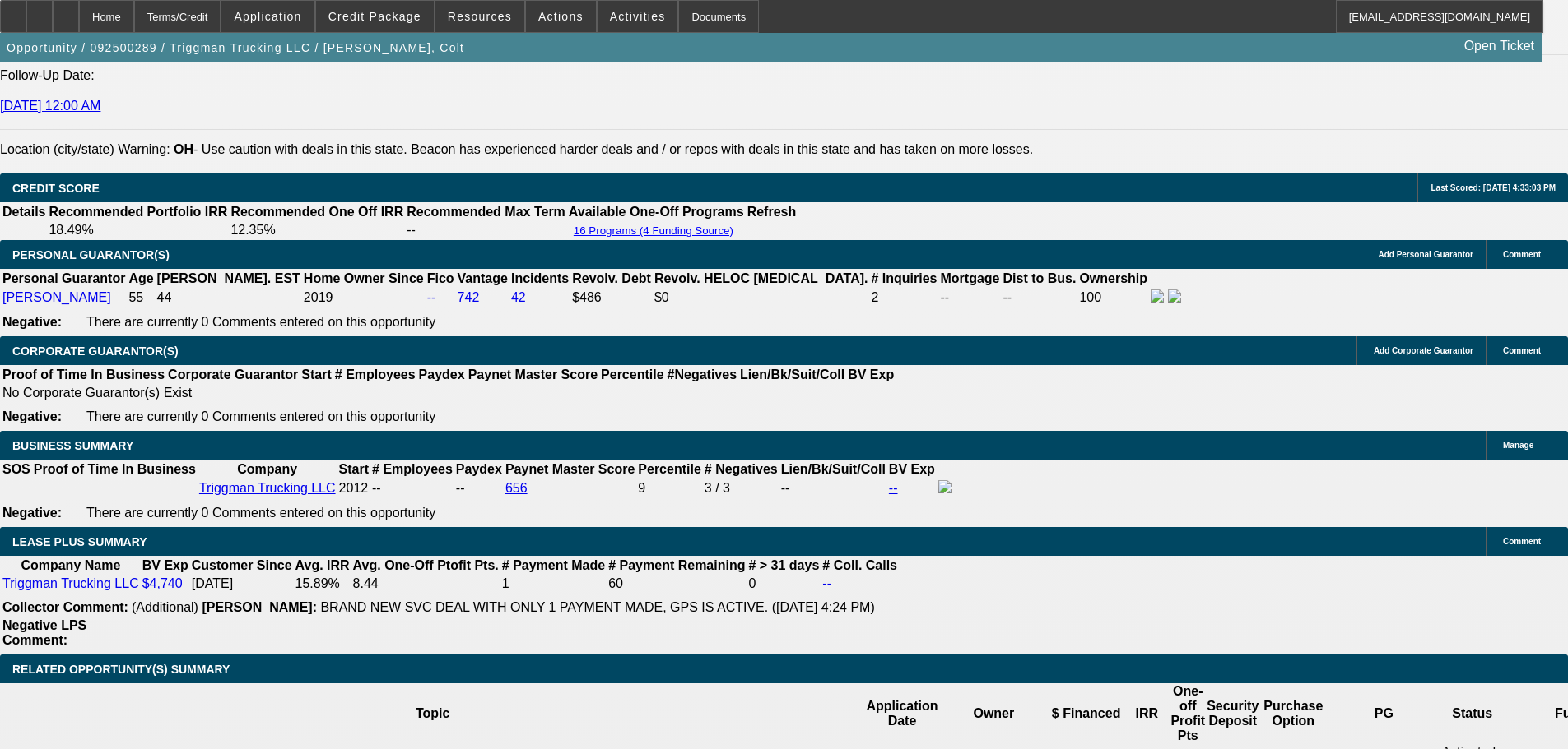
scroll to position [2303, 0]
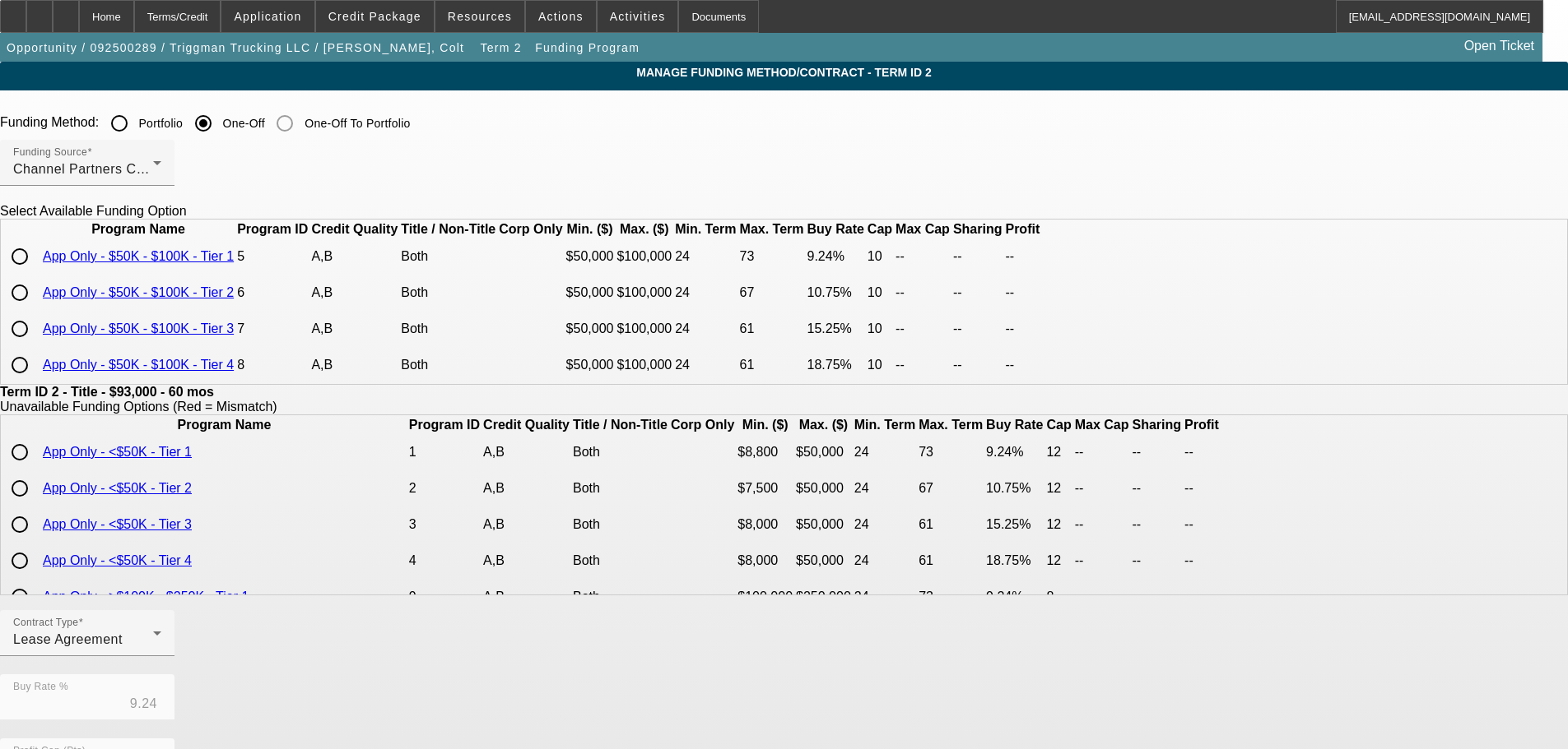
click at [36, 273] on input "radio" at bounding box center [20, 256] width 33 height 33
radio input "true"
click at [201, 326] on app-term-manage-funding "Manage Funding Method/Contract - Term ID 2 Funding Method: Portfolio One-Off On…" at bounding box center [784, 617] width 1568 height 1111
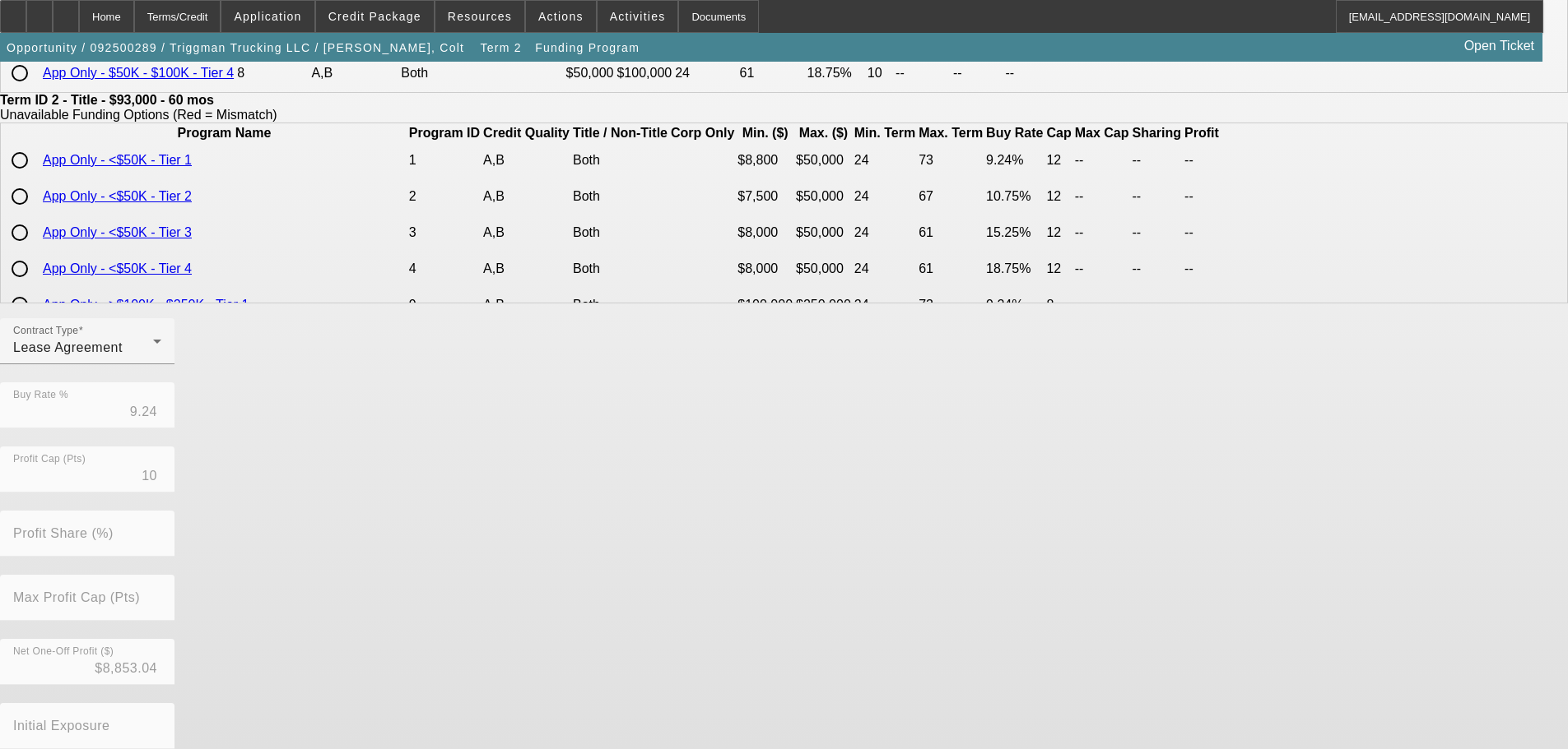
scroll to position [388, 0]
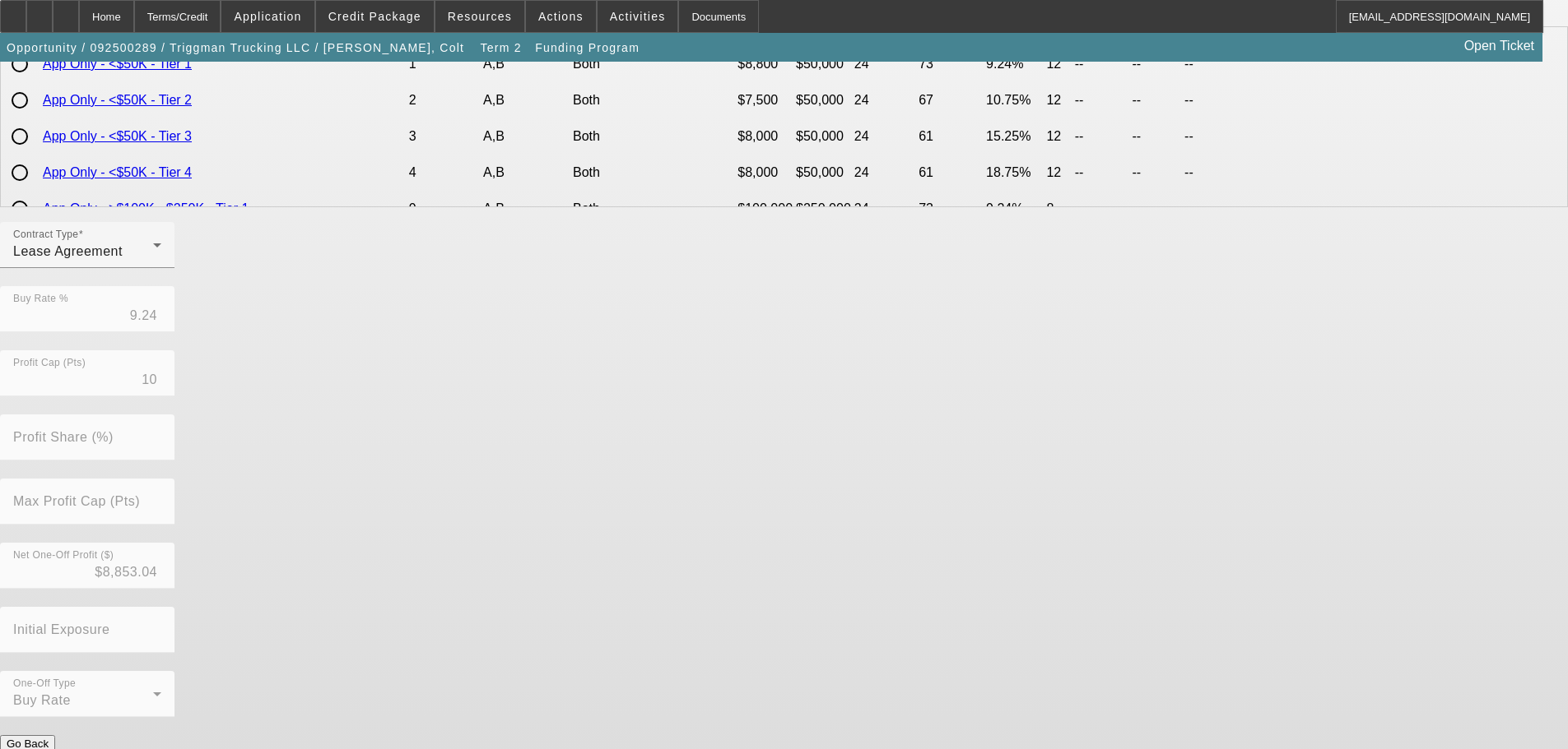
click at [47, 748] on button "Submit" at bounding box center [23, 761] width 47 height 17
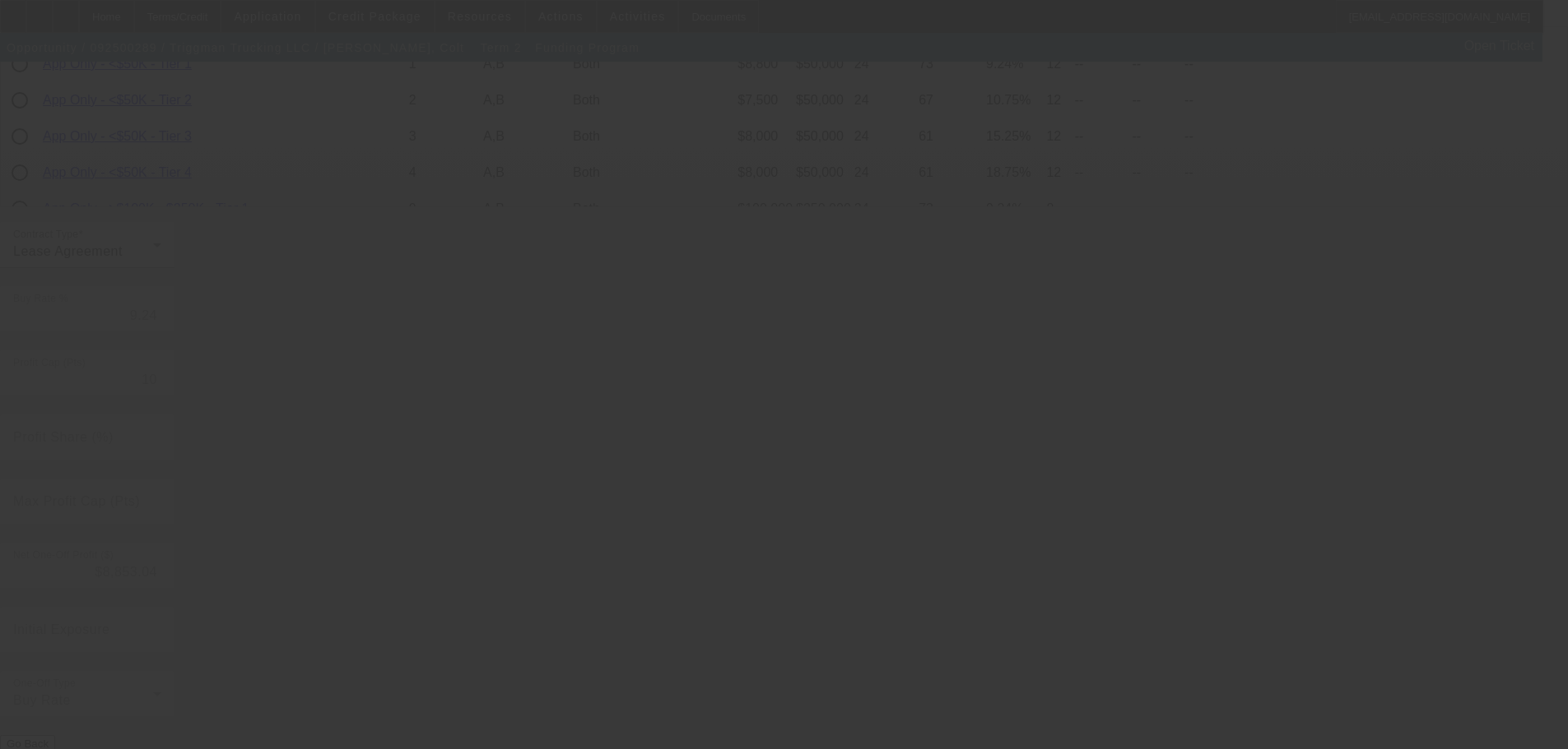
type input "8"
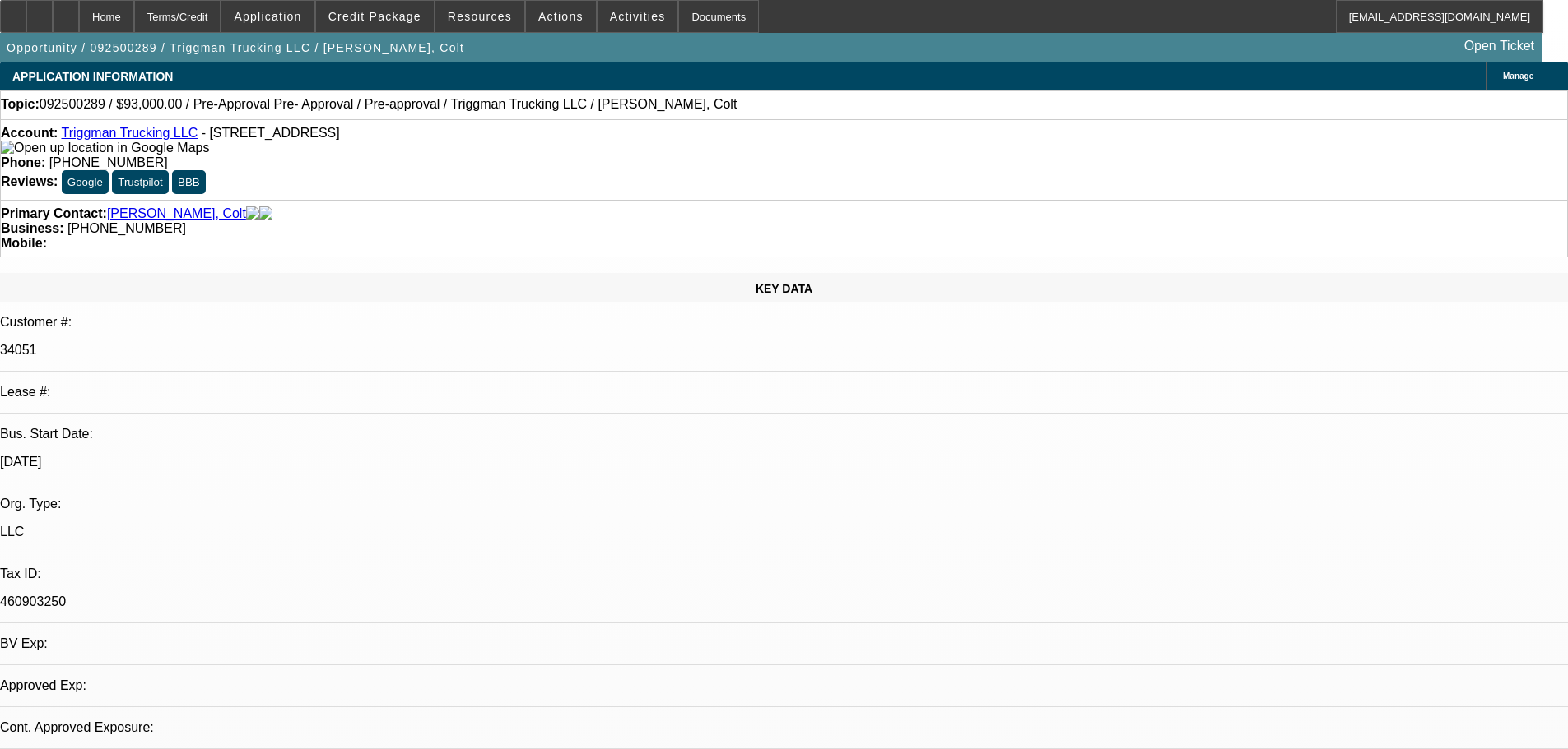
select select "0"
select select "2"
select select "0.1"
select select "4"
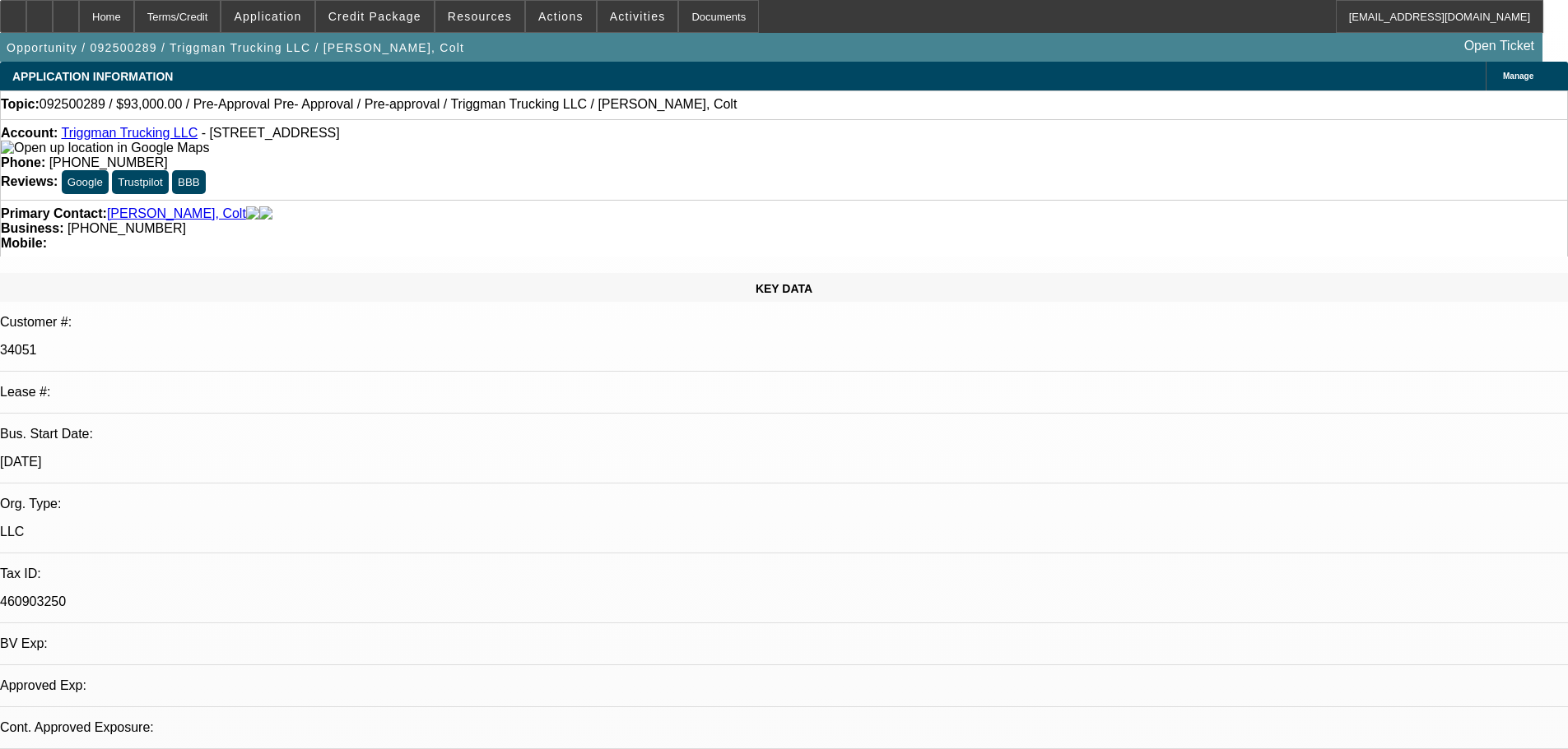
select select "0"
select select "2"
select select "0.1"
select select "4"
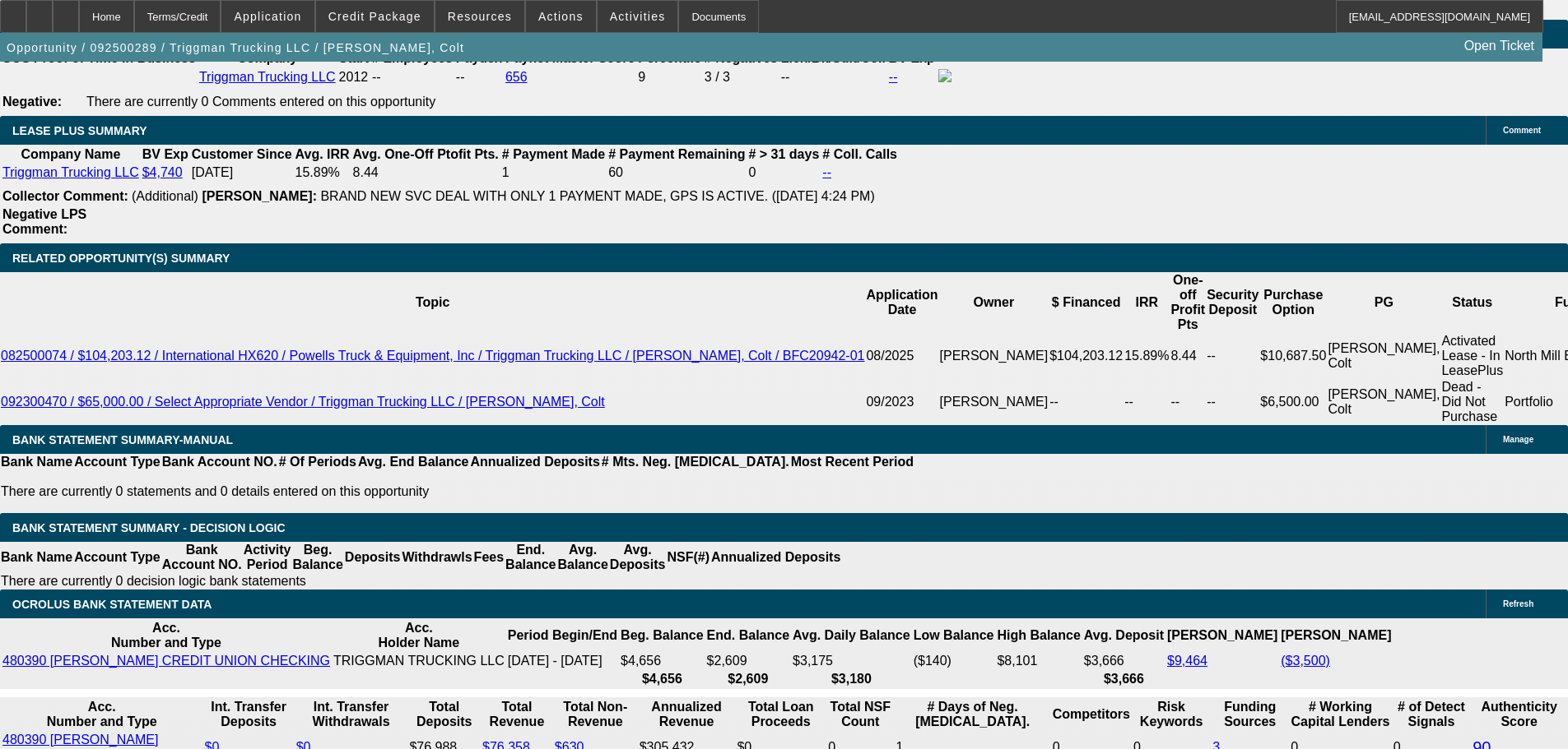
scroll to position [2763, 0]
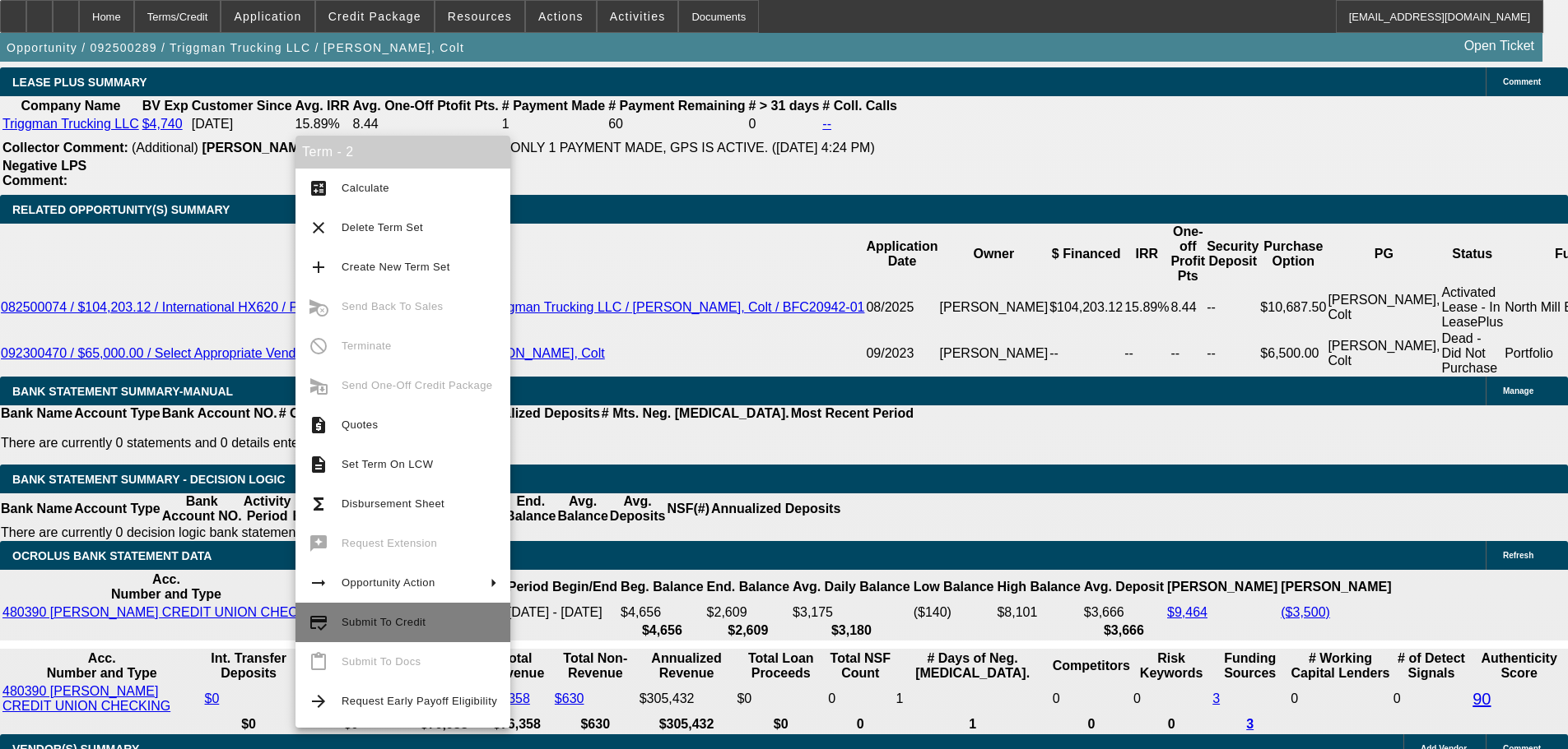
click at [339, 636] on button "credit_score Submit To Credit" at bounding box center [403, 623] width 215 height 40
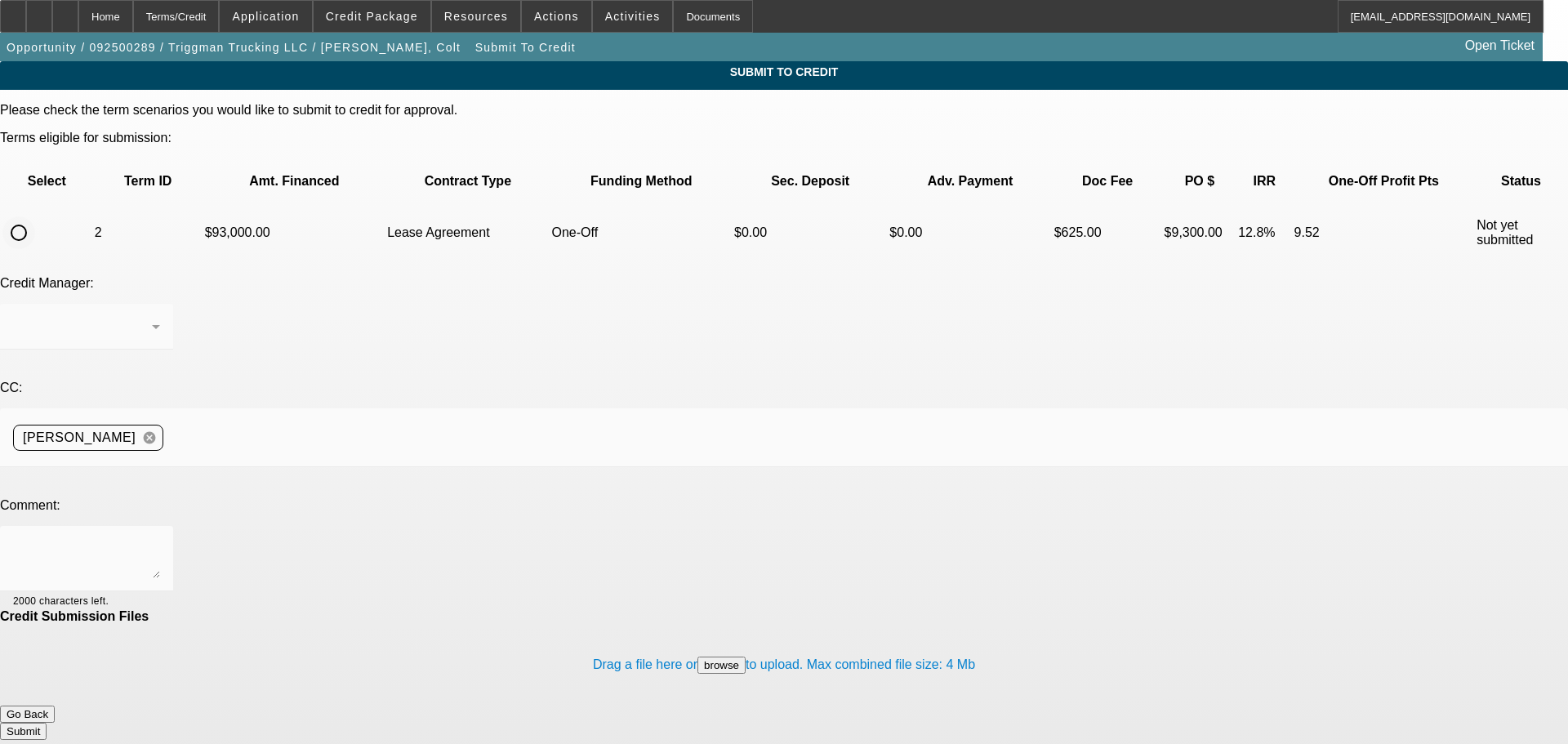
click at [35, 217] on input "radio" at bounding box center [19, 233] width 33 height 33
radio input "true"
click at [160, 539] on textarea at bounding box center [86, 559] width 147 height 40
drag, startPoint x: 782, startPoint y: 382, endPoint x: 800, endPoint y: 382, distance: 18.0
click at [160, 539] on textarea "Please submit to CP for pre-approval. Truck is selected just need VIN. Sold by …" at bounding box center [86, 559] width 147 height 40
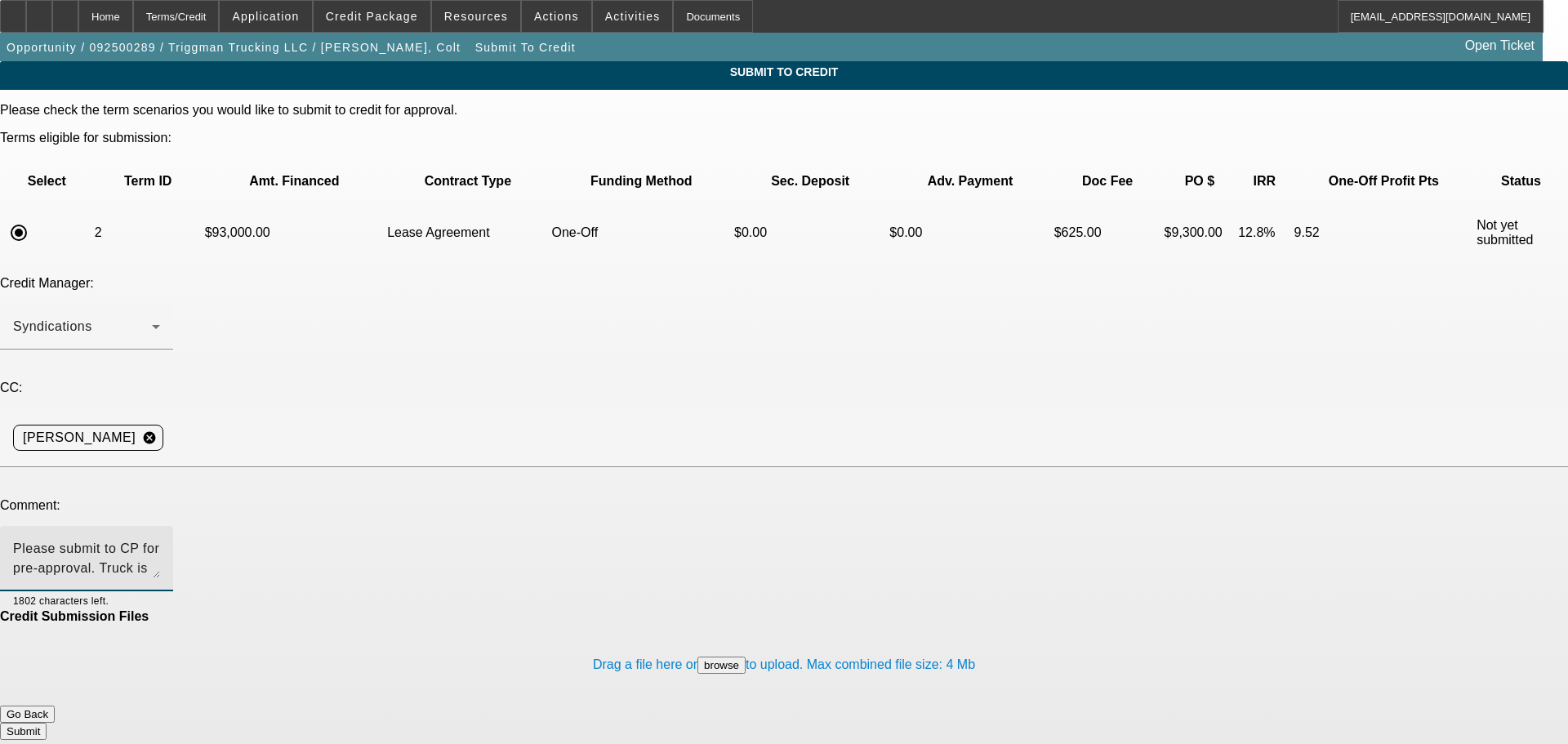
click at [160, 539] on textarea "Please submit to CP for pre-approval. Truck is selected just need VIN. Sold by …" at bounding box center [86, 559] width 147 height 40
type textarea "Please submit to CP for pre-approval. Truck is selected just need VIN. Sold by …"
click at [46, 723] on button "Submit" at bounding box center [23, 732] width 46 height 17
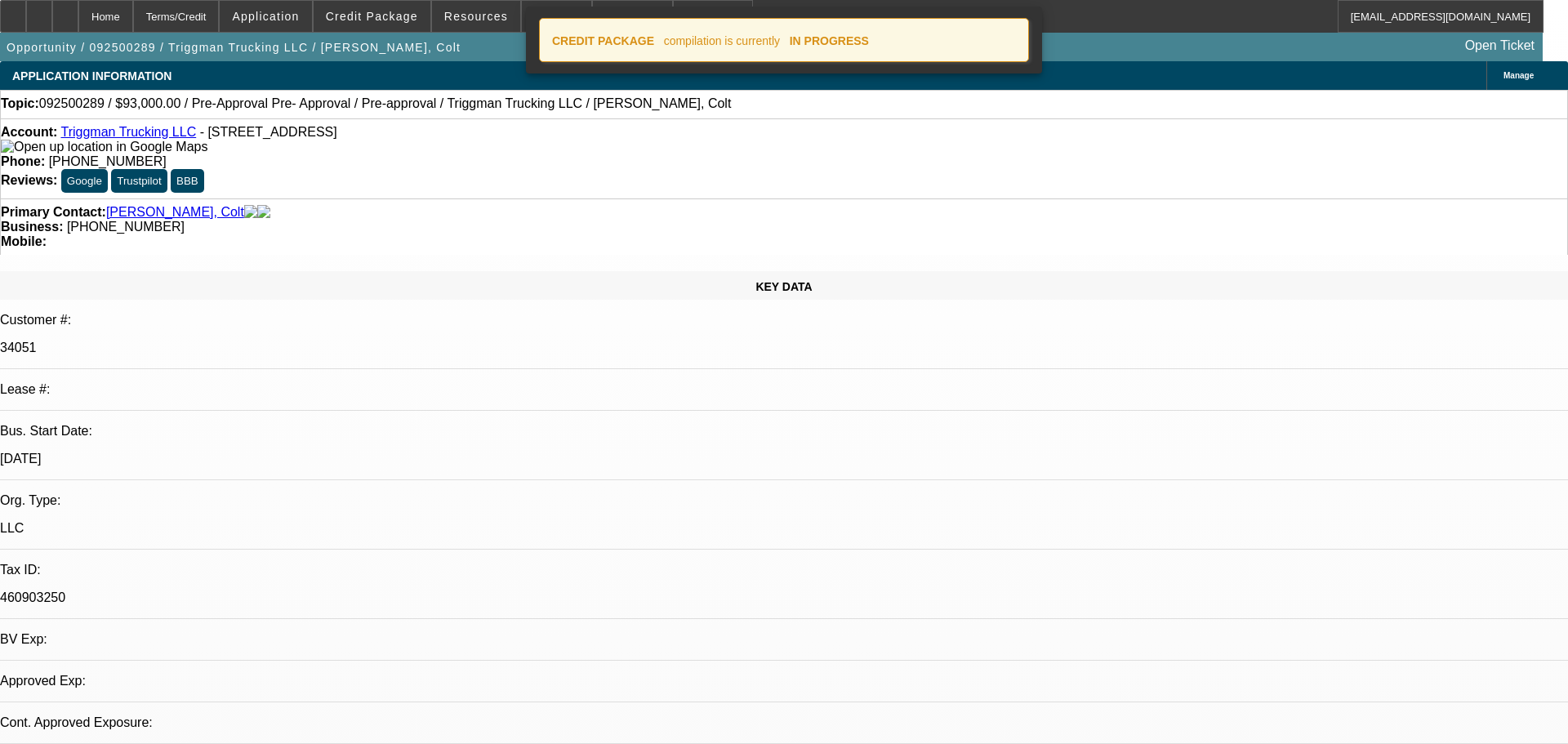
select select "0"
select select "2"
select select "0.1"
select select "4"
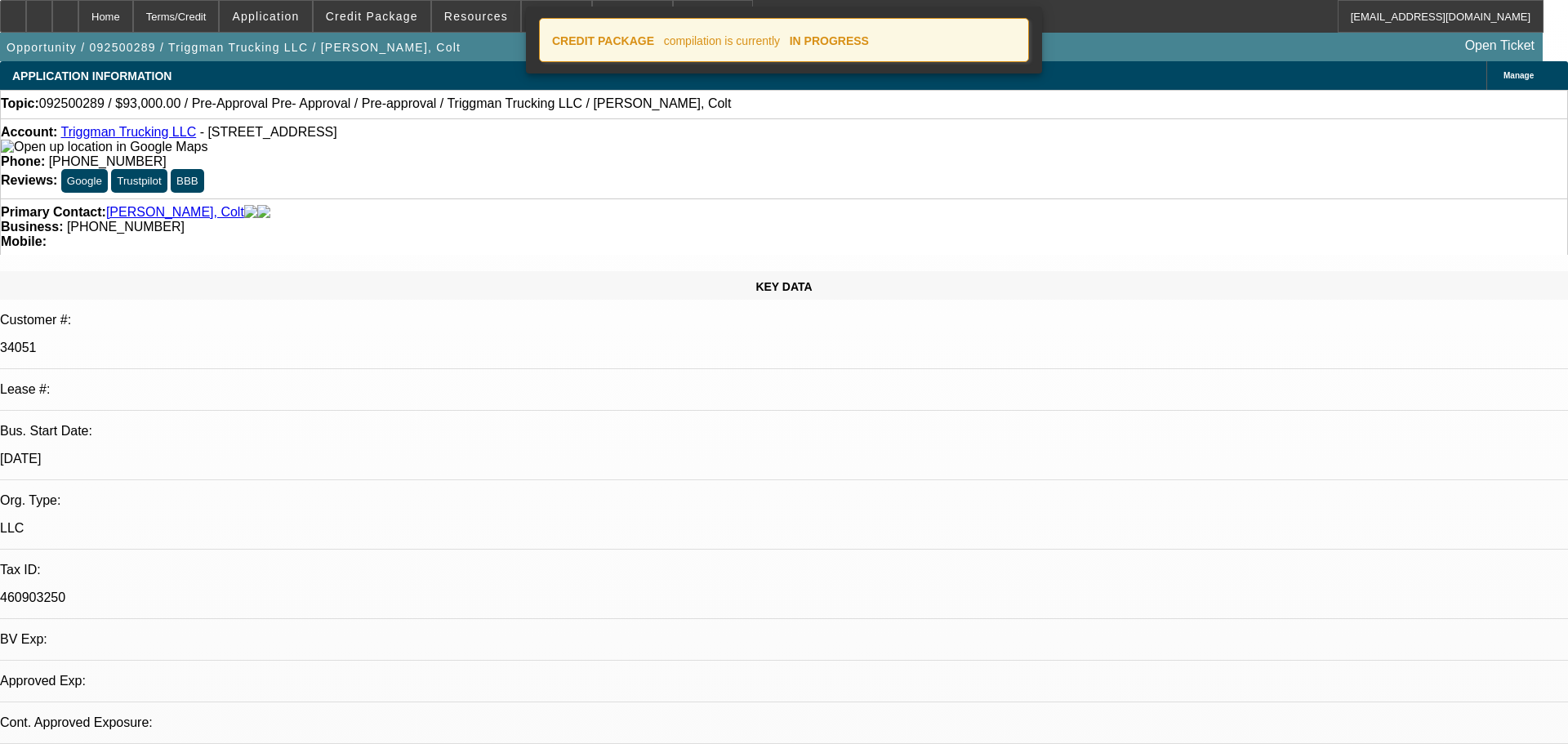
select select "0"
select select "2"
select select "0.1"
select select "4"
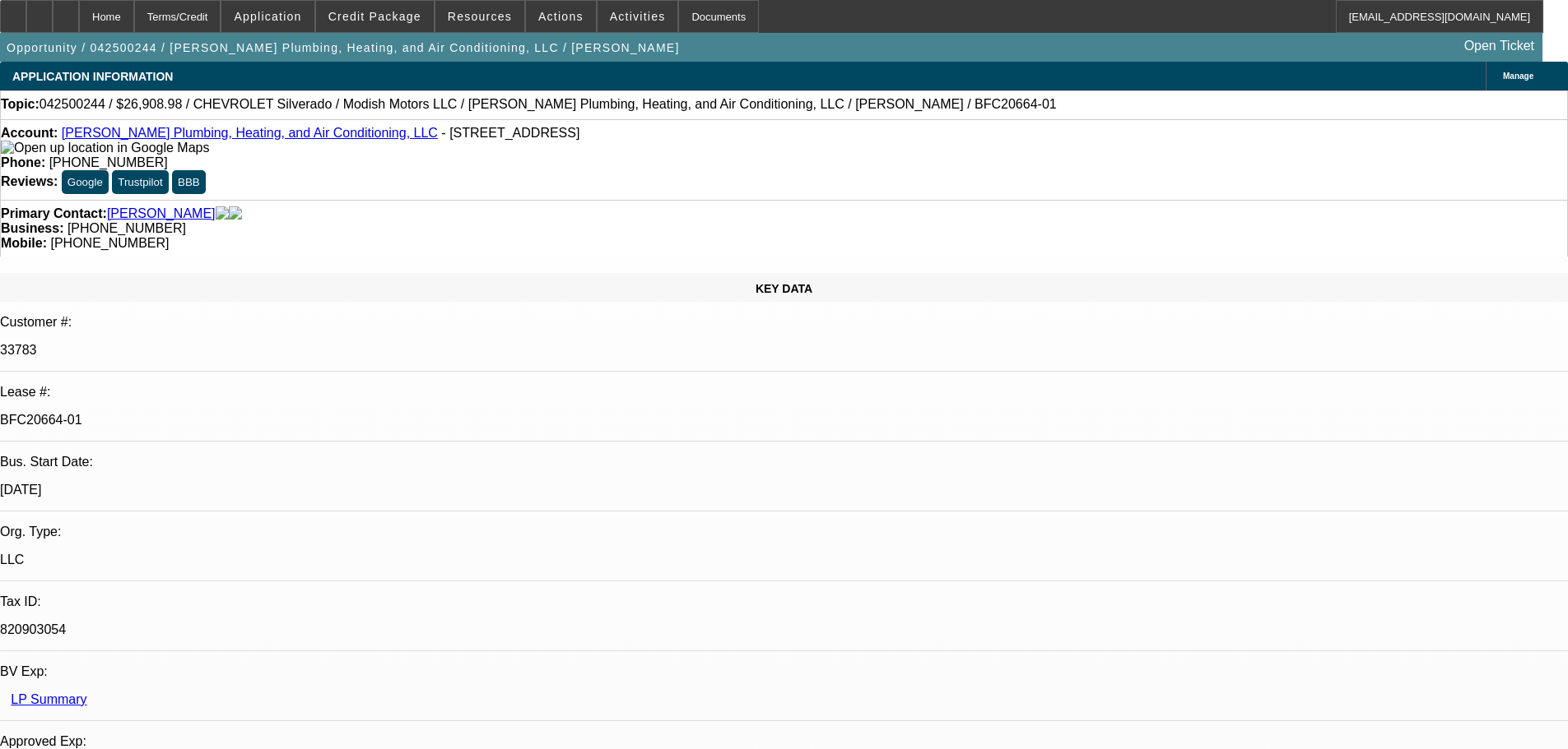
select select "0"
select select "3"
select select "0"
select select "6"
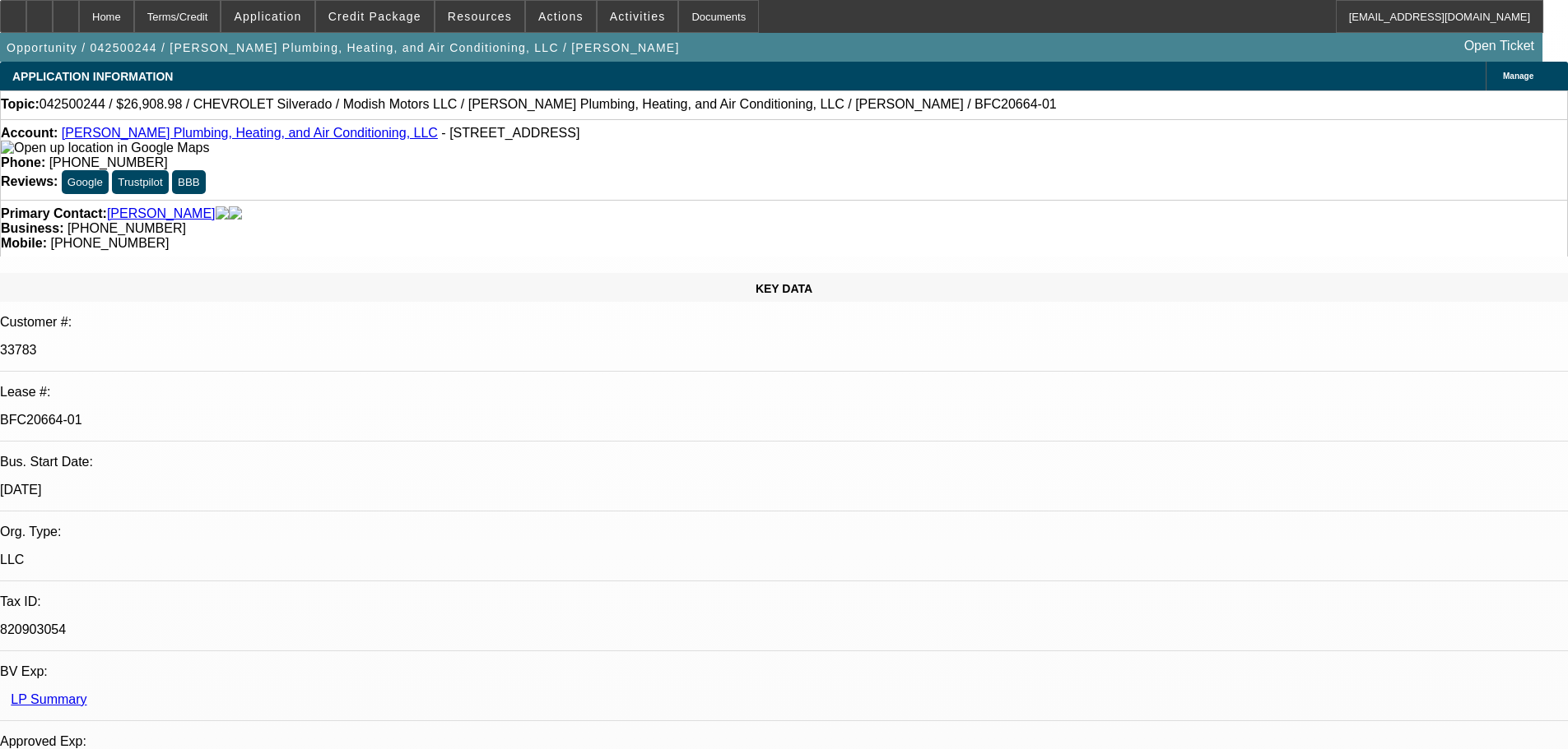
select select "0"
select select "3"
select select "0"
select select "6"
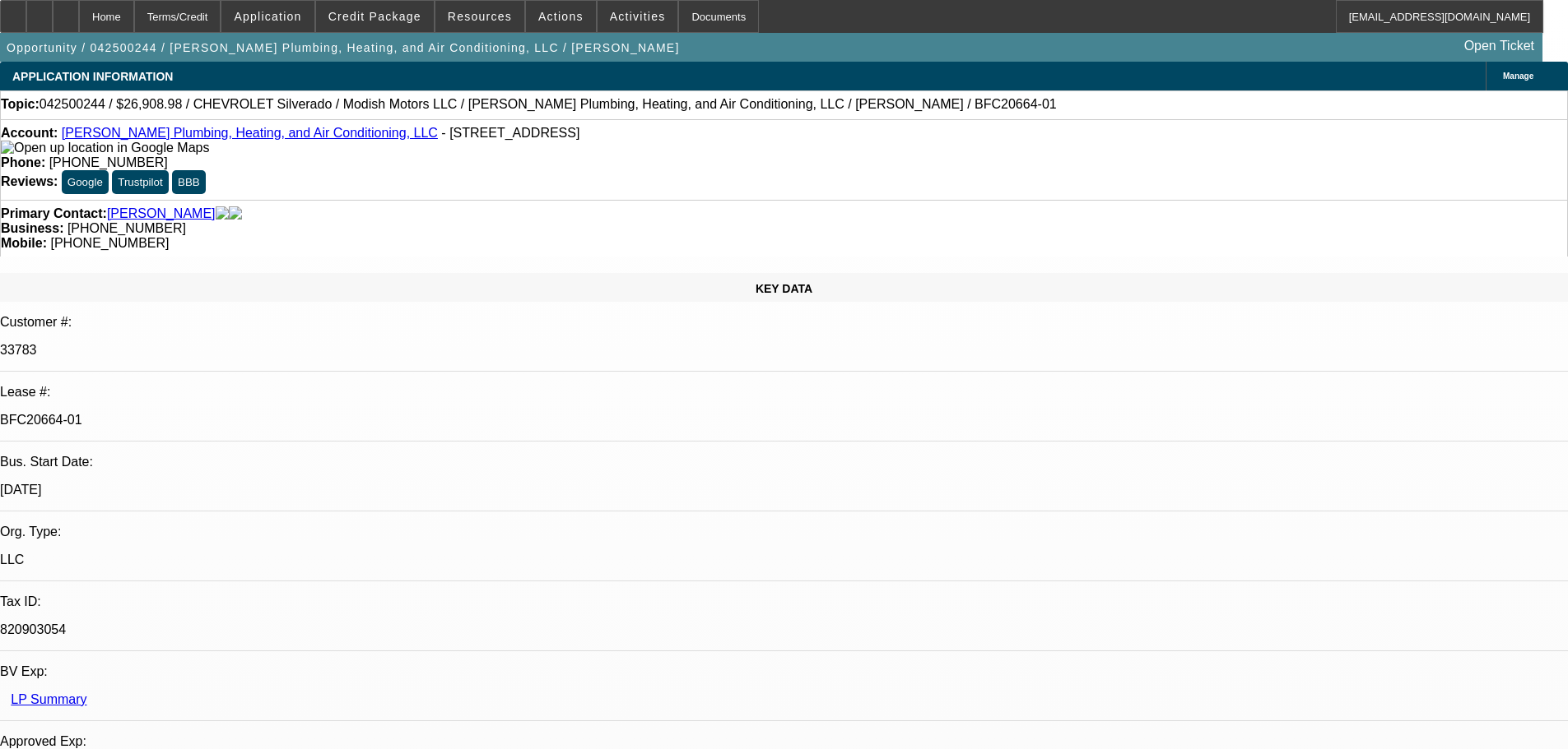
select select "0"
select select "3"
select select "0"
select select "6"
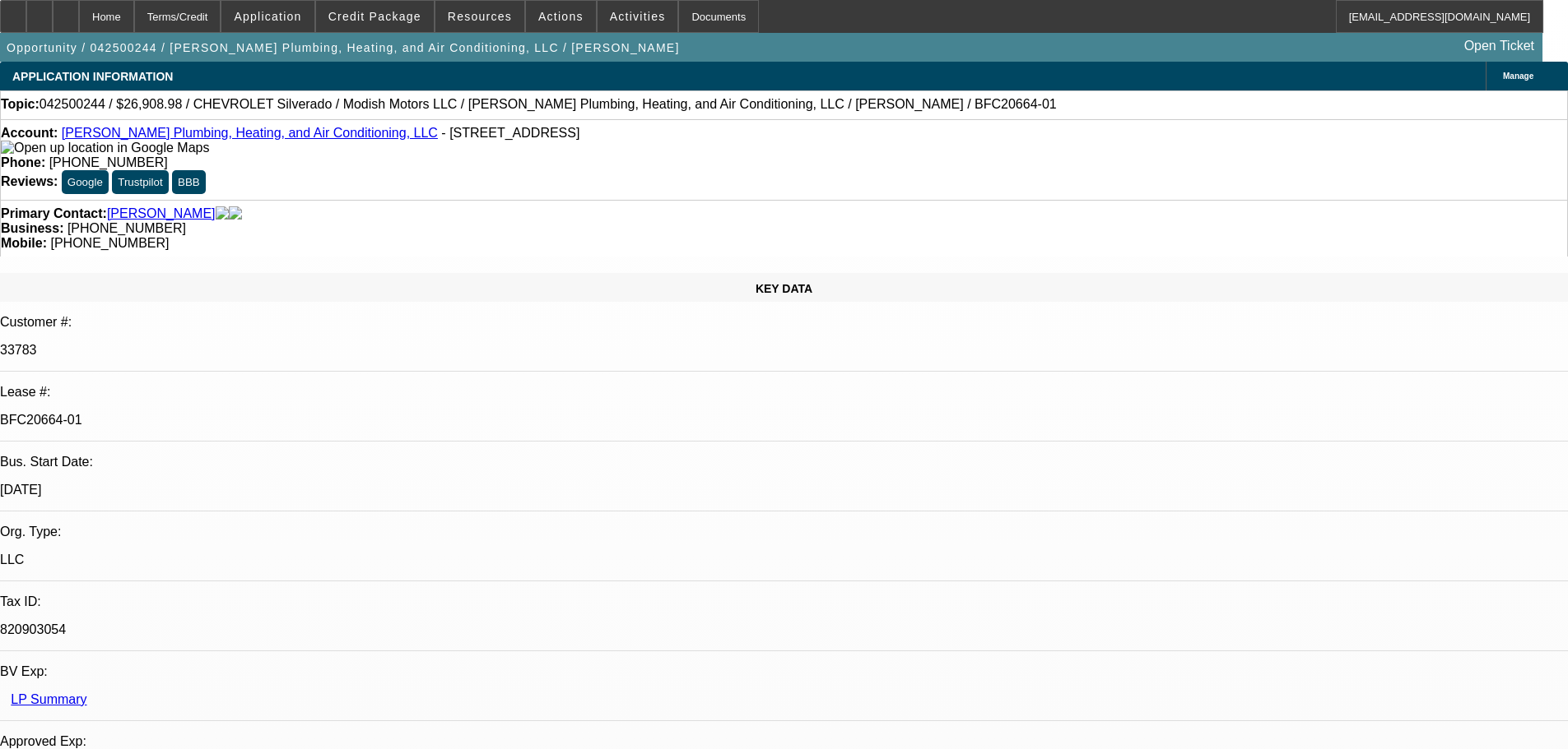
select select "0"
select select "2"
select select "0"
select select "6"
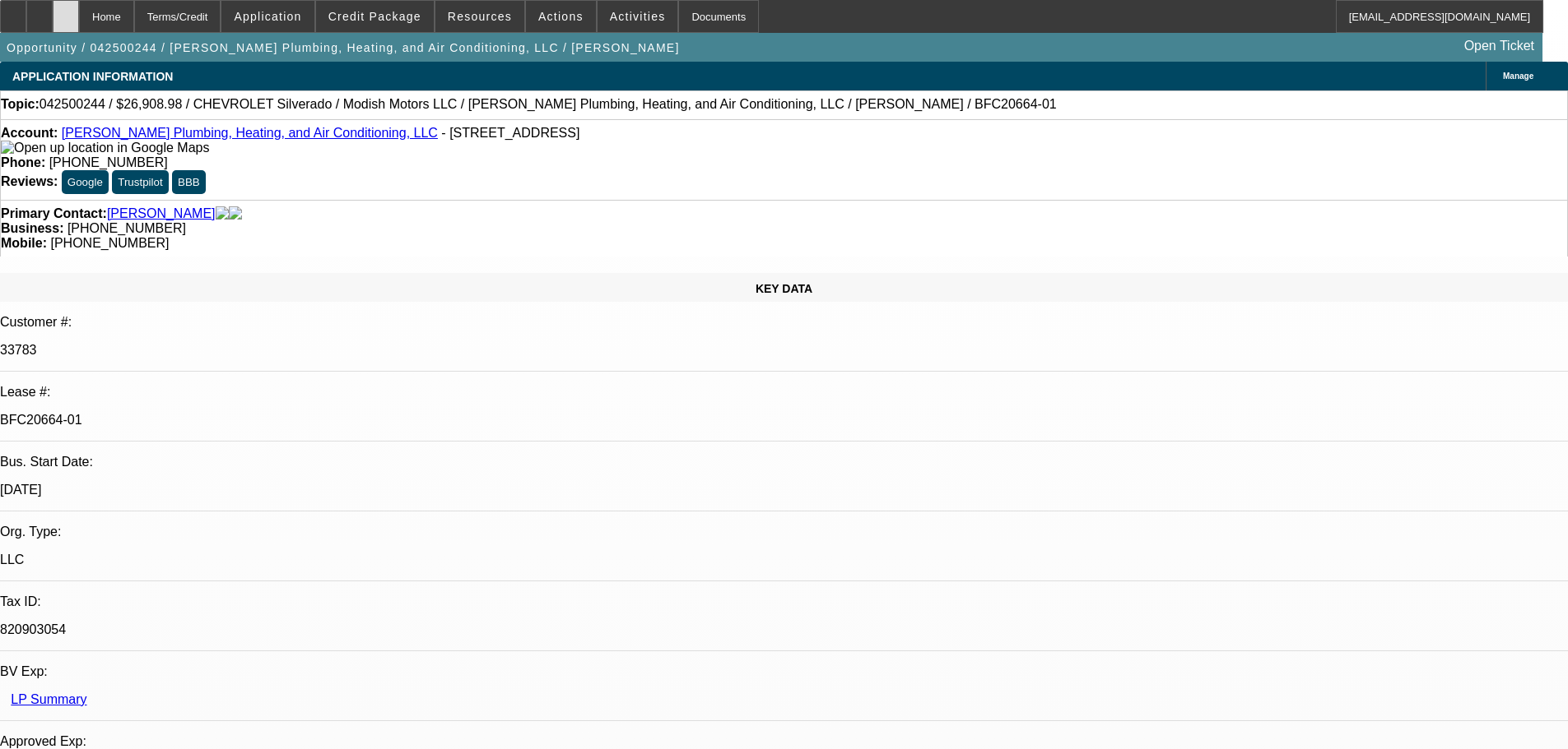
click at [79, 21] on div at bounding box center [66, 16] width 26 height 33
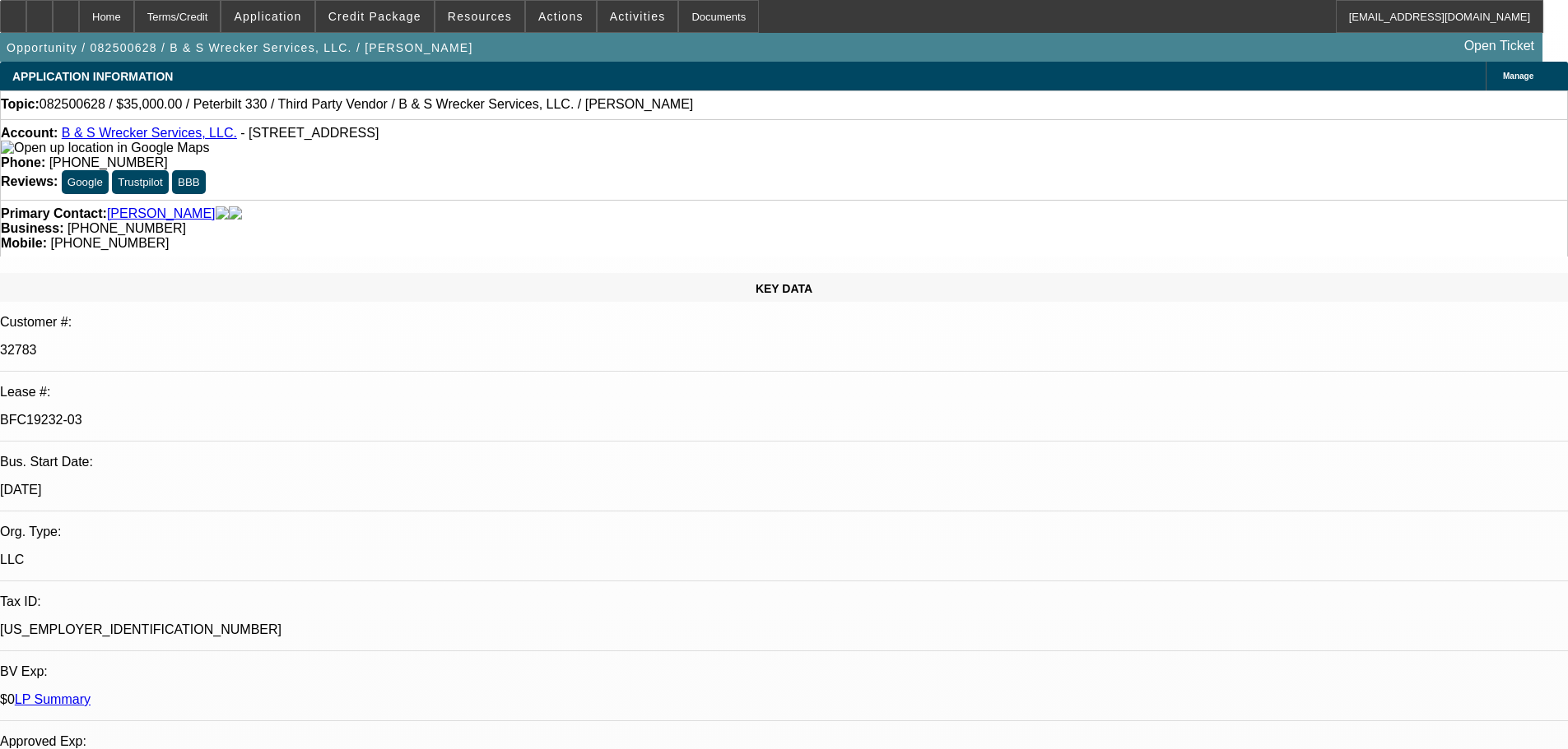
select select "0"
select select "6"
select select "0"
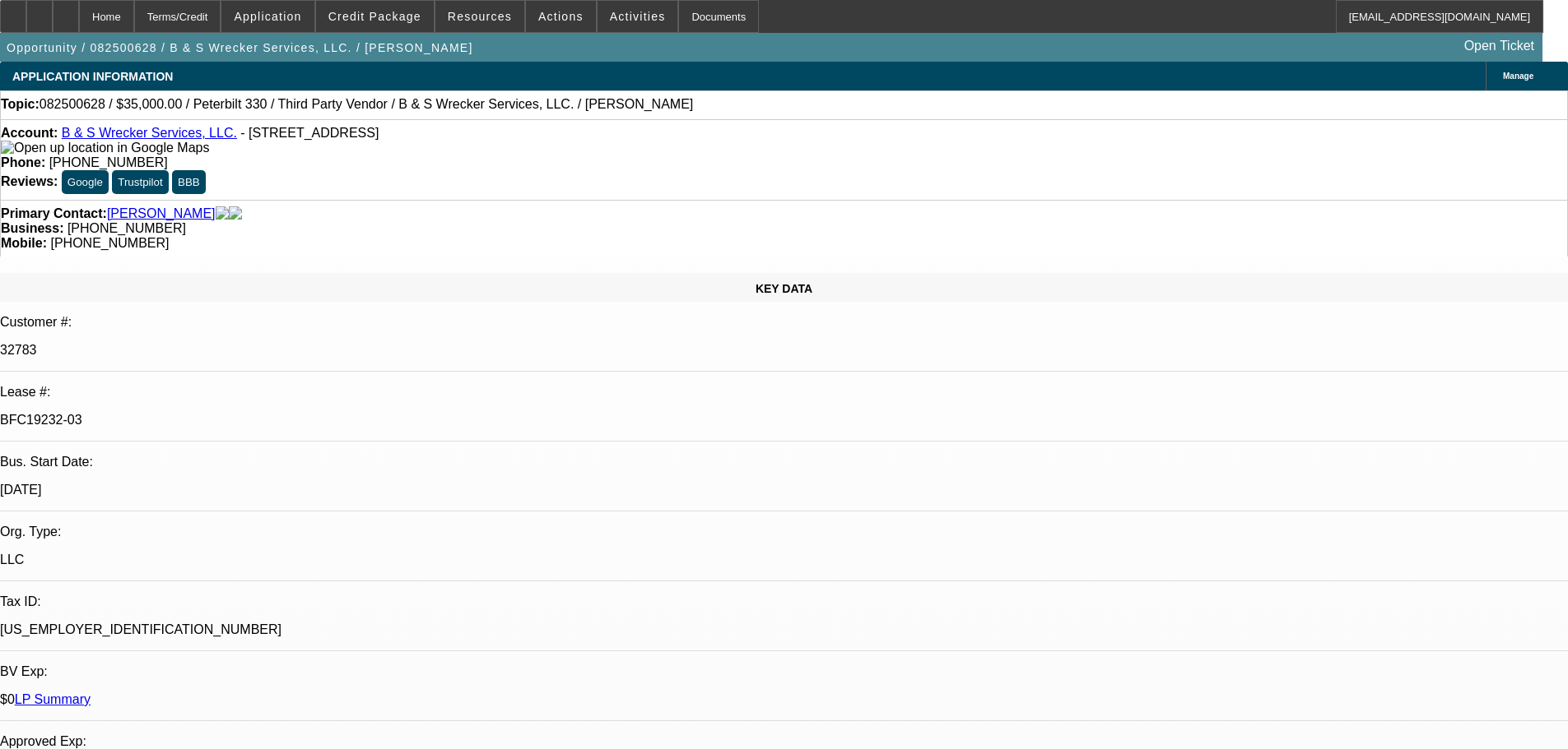
select select "0"
select select "6"
select select "0"
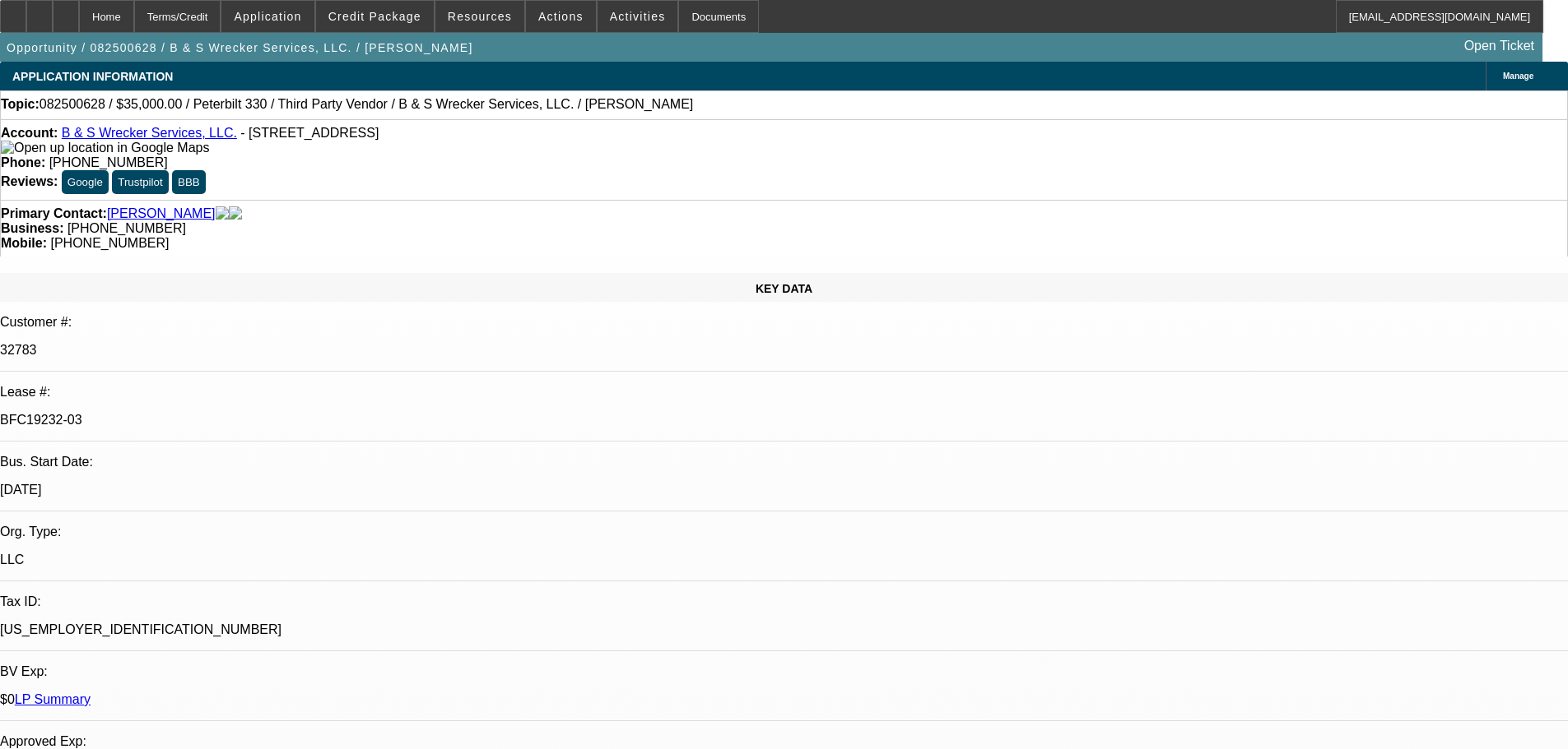
select select "0"
select select "6"
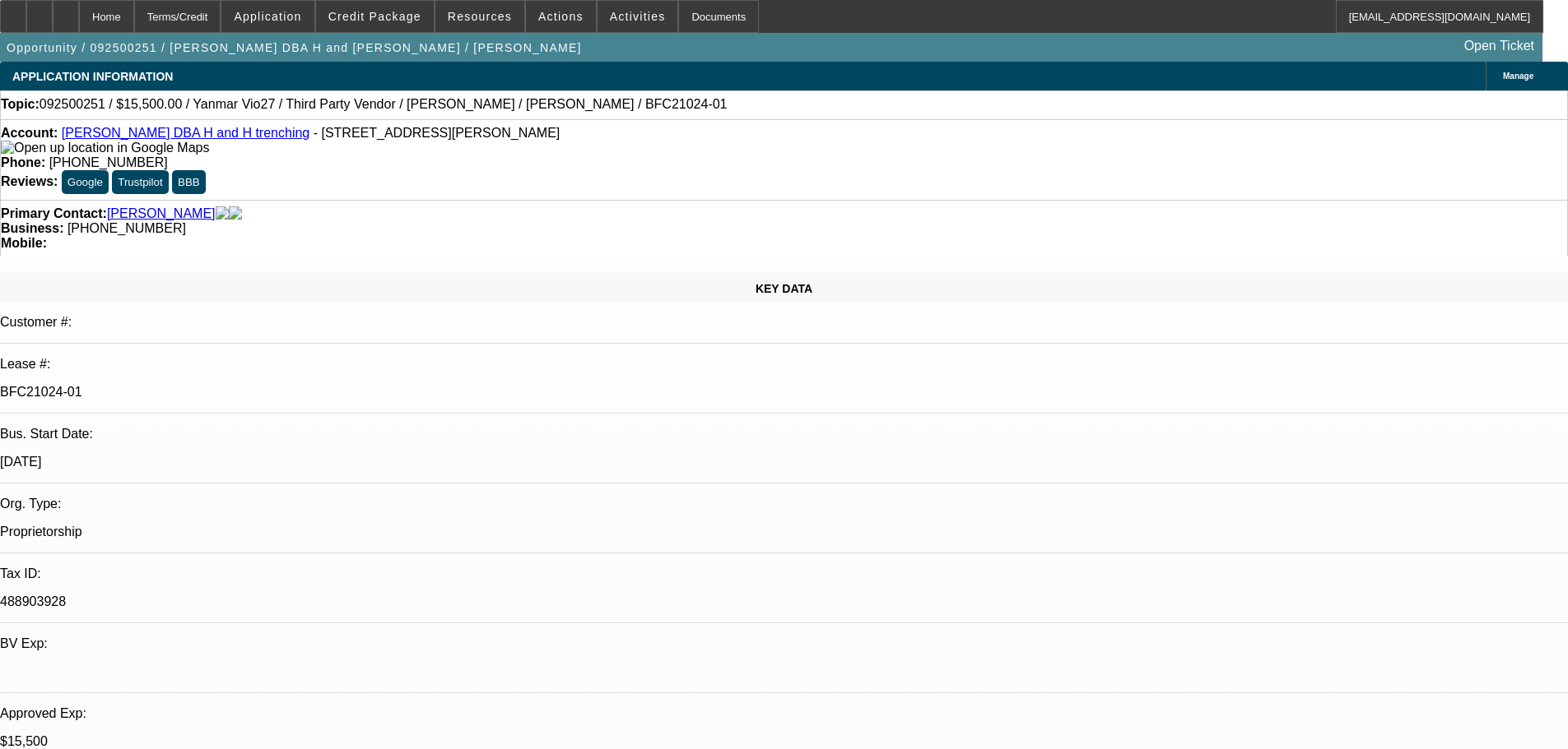
select select "0"
select select "6"
select select "0"
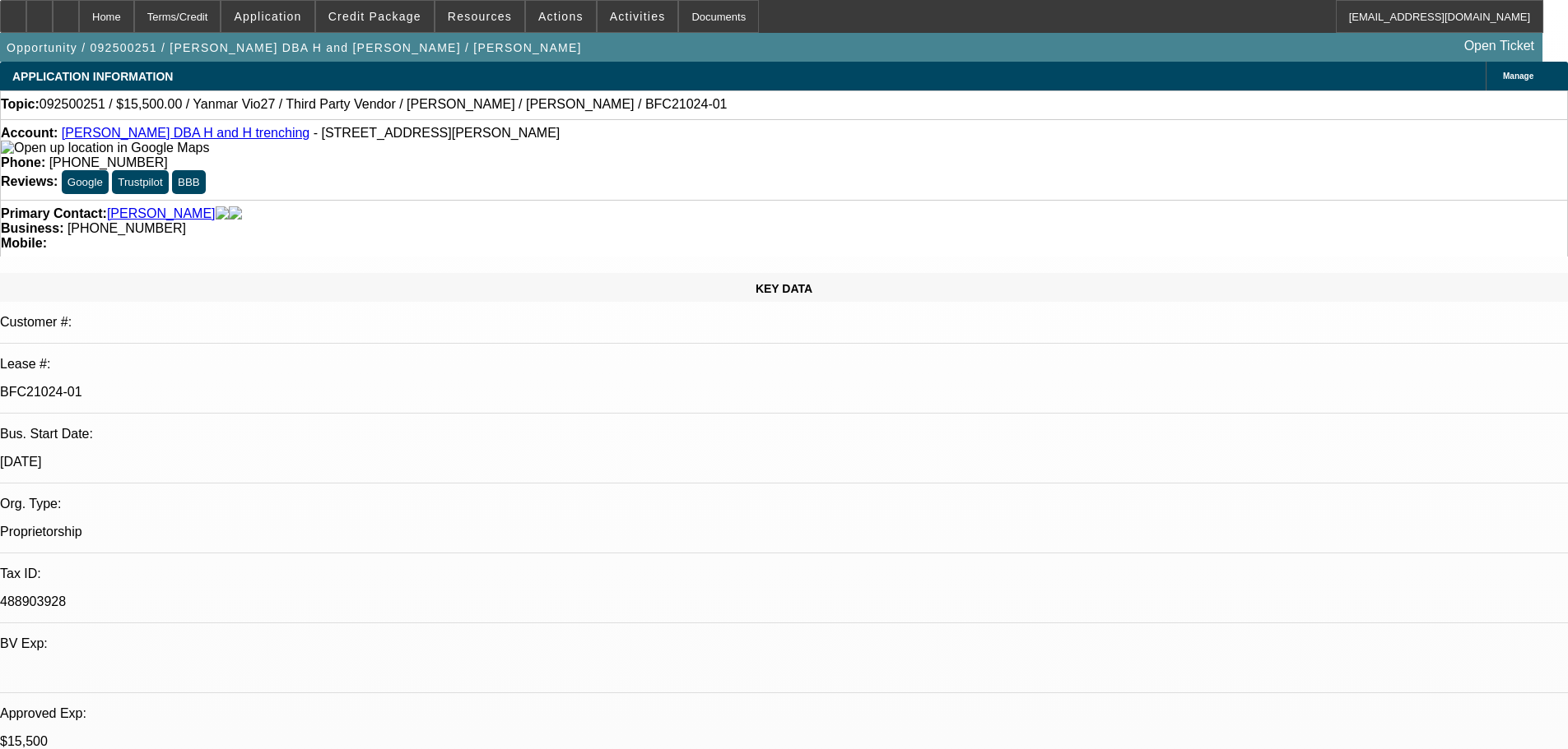
select select "0"
select select "6"
select select "0"
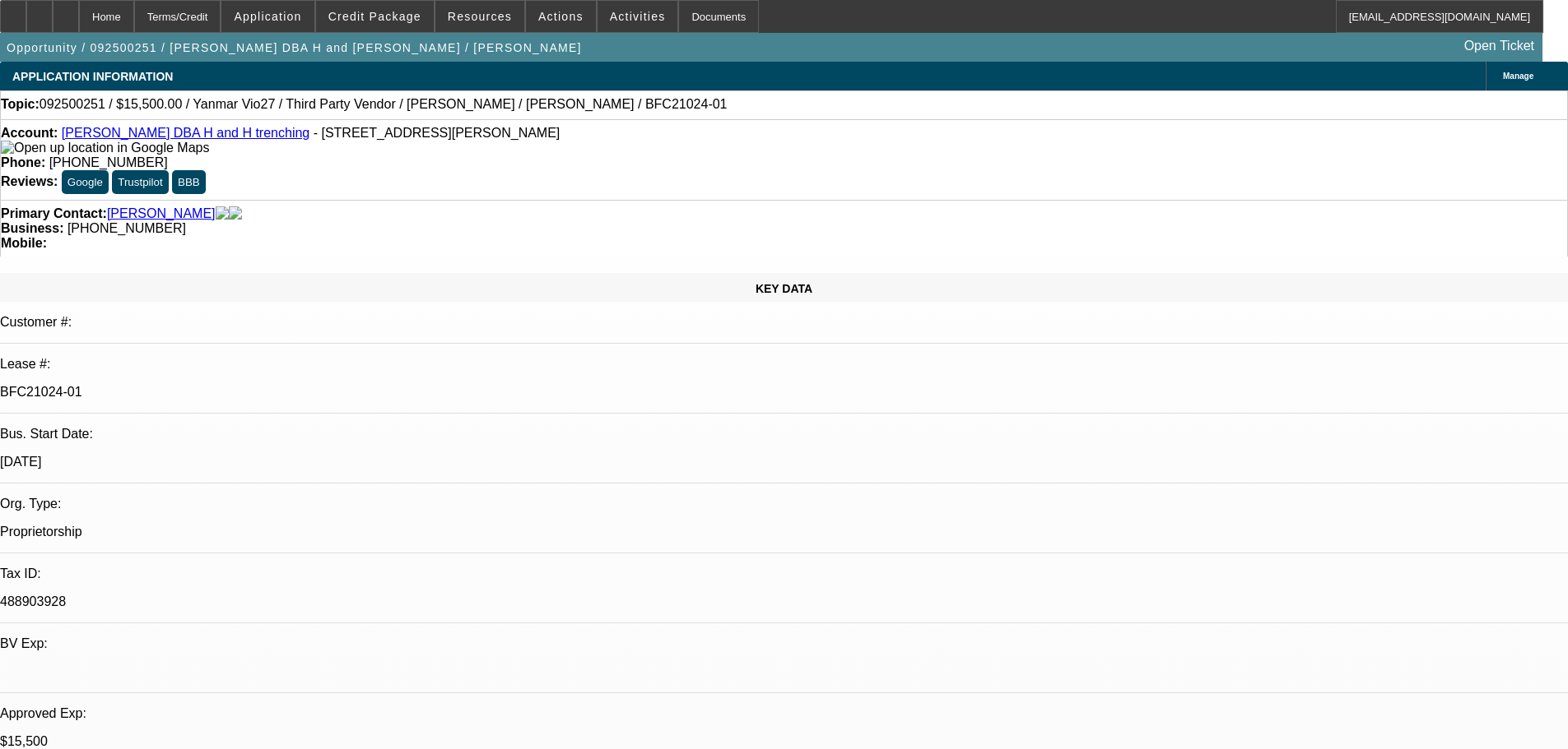
select select "0"
select select "6"
select select "0"
select select "0.1"
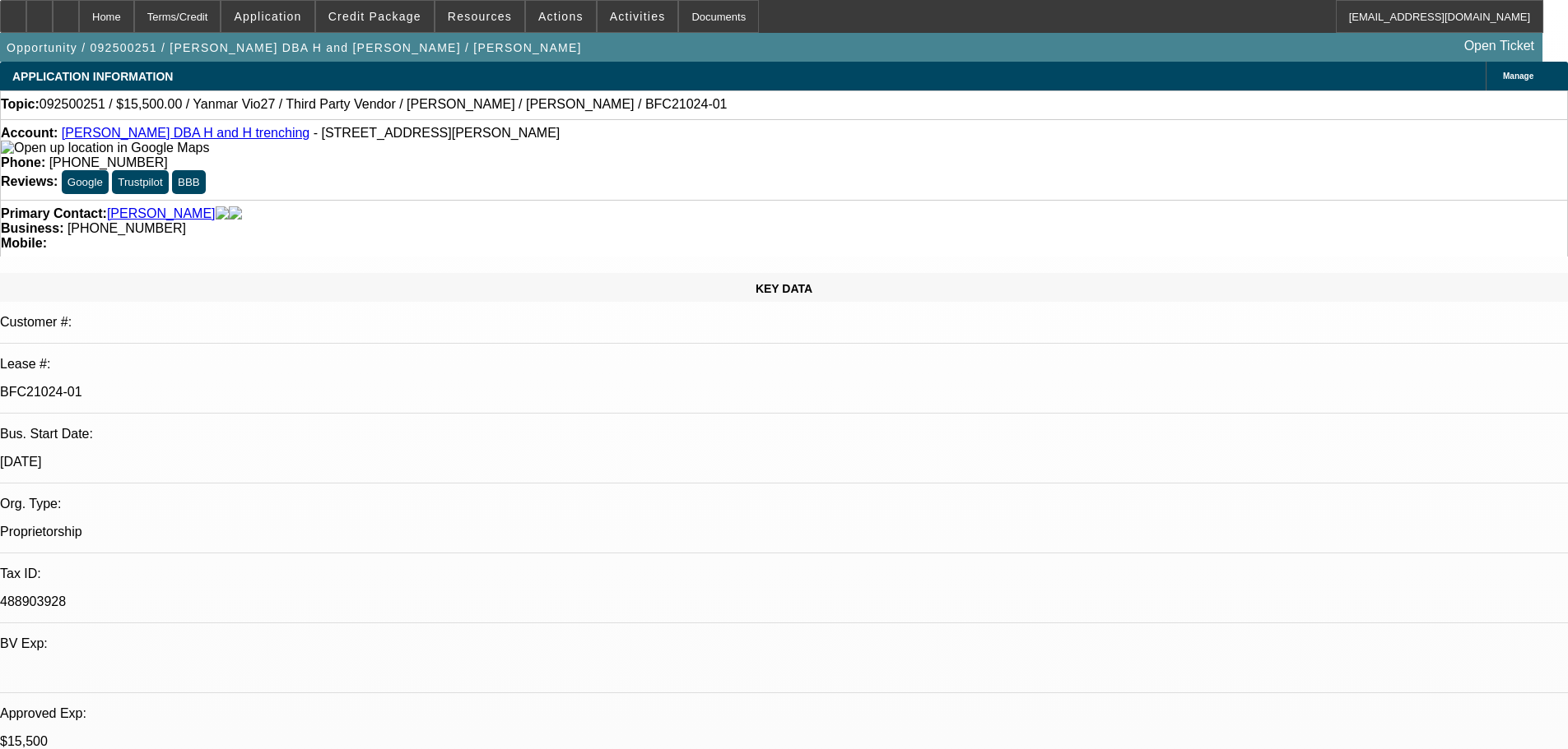
select select "4"
click at [66, 10] on icon at bounding box center [66, 10] width 0 height 0
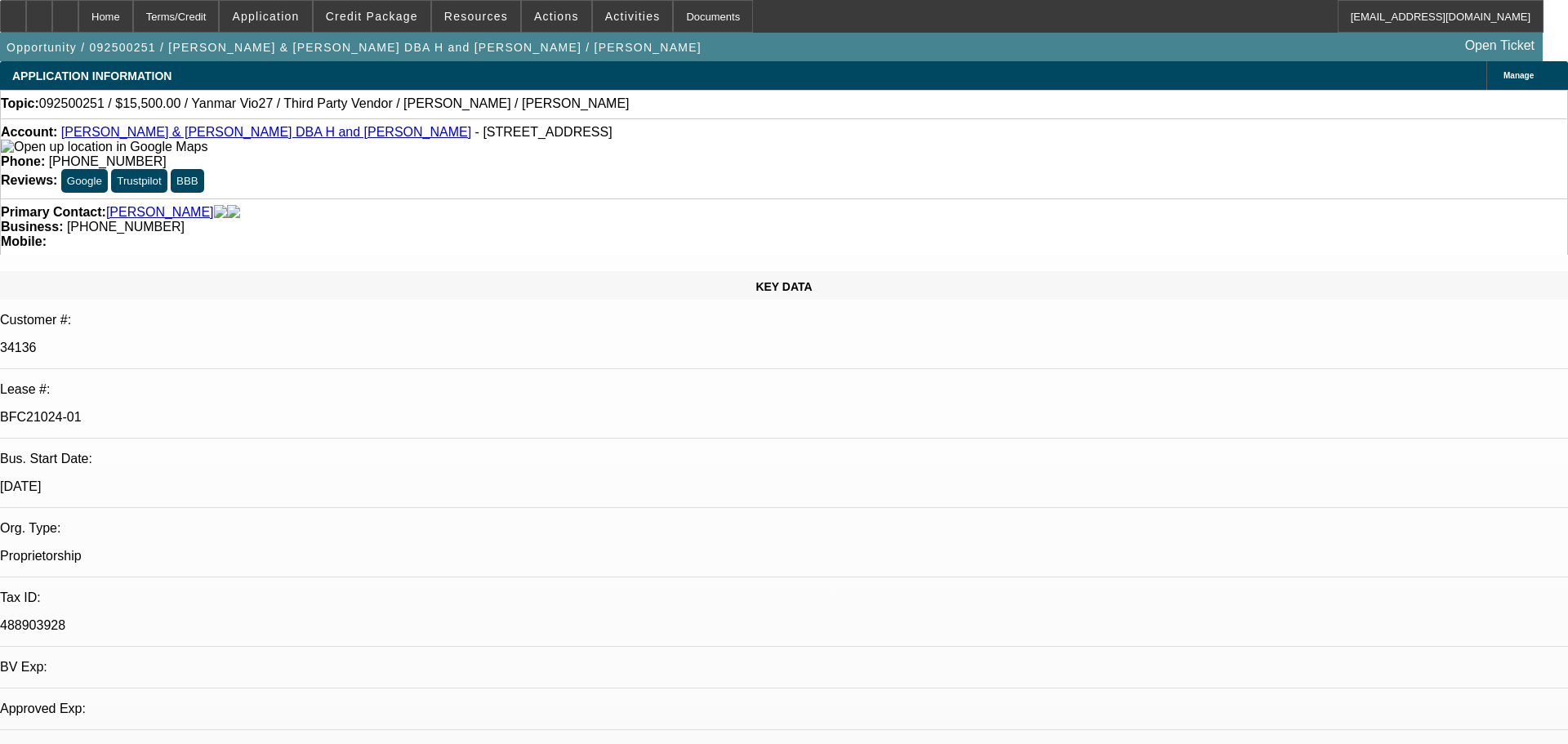
select select "0"
select select "6"
select select "0"
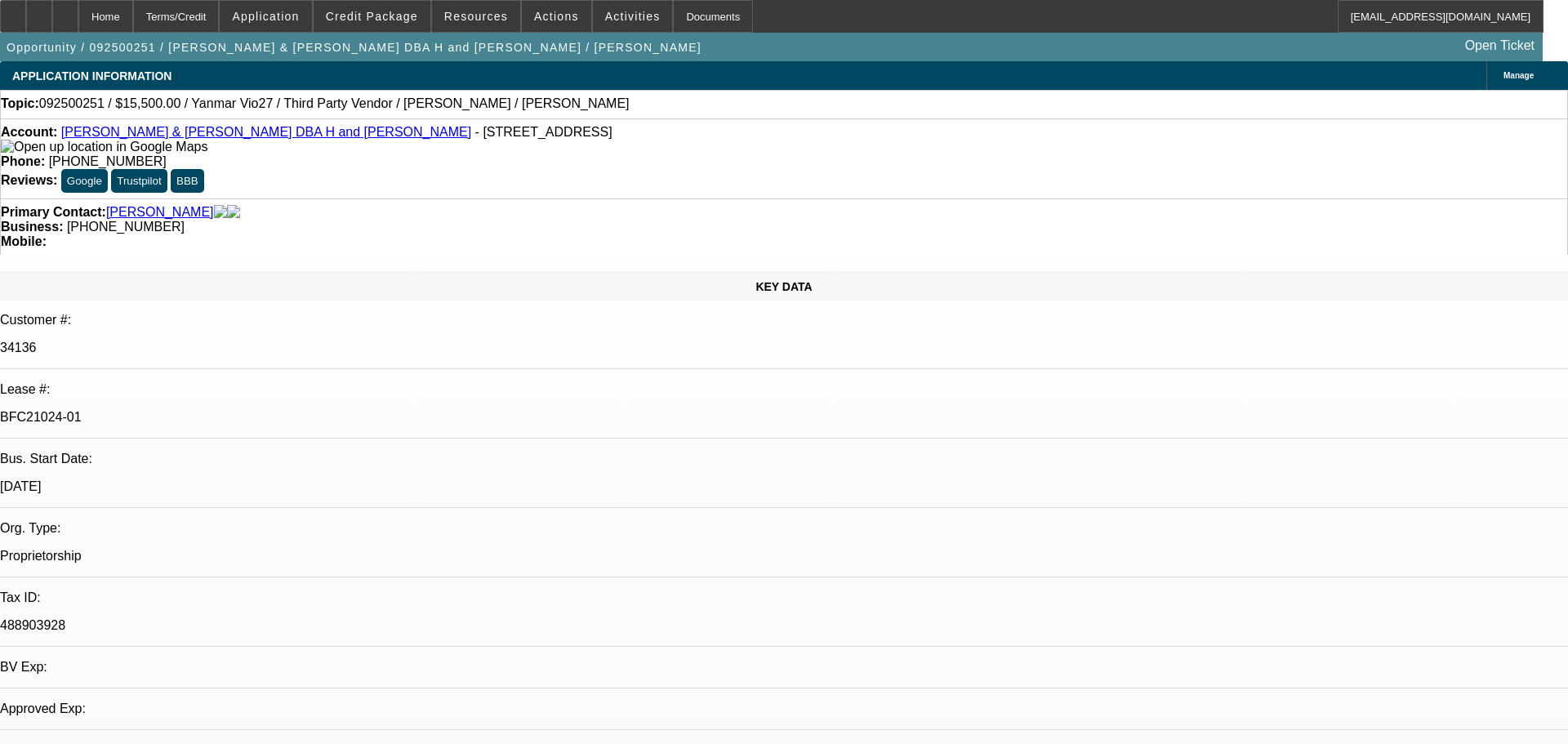
select select "0"
select select "6"
select select "0"
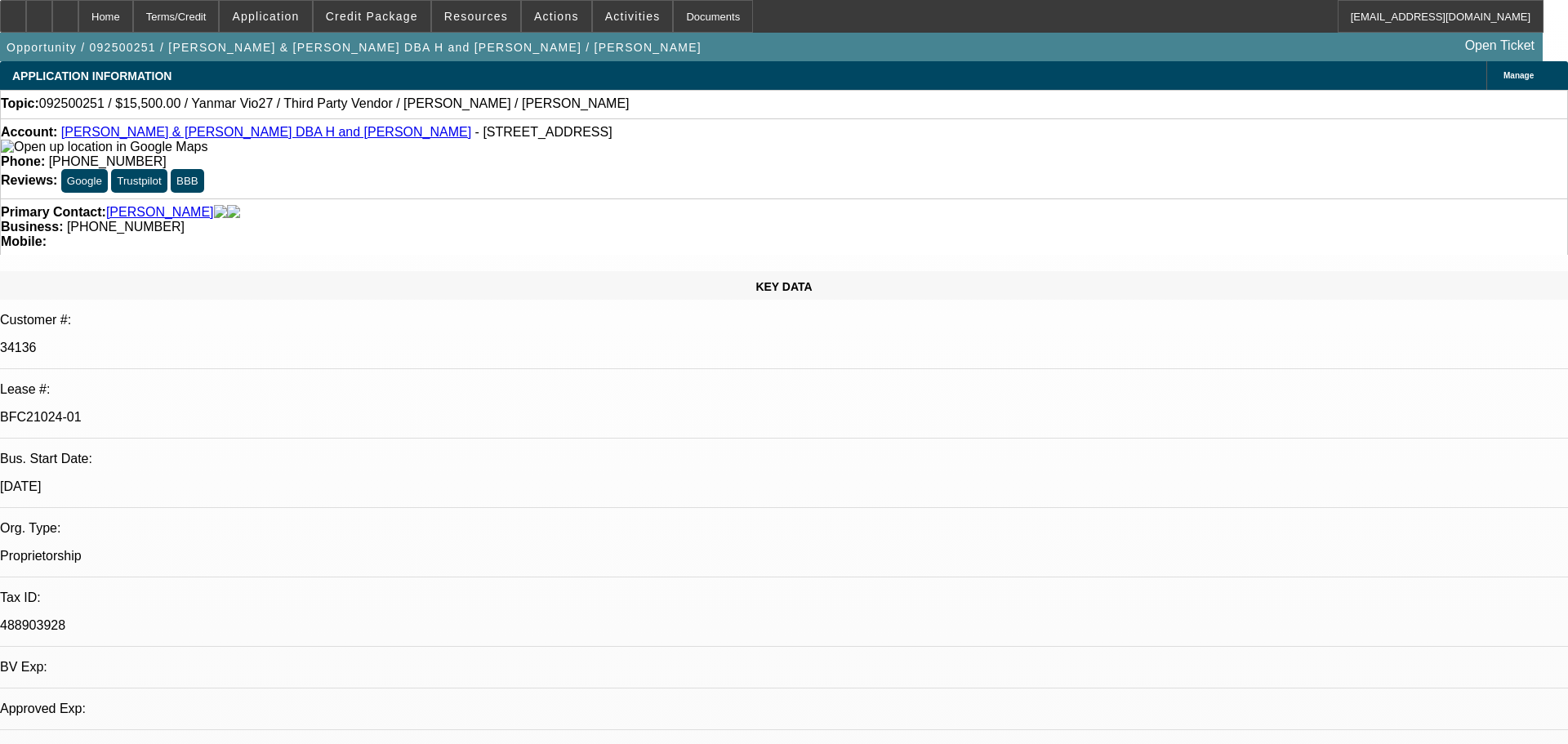
select select "0"
select select "6"
select select "0"
select select "0.1"
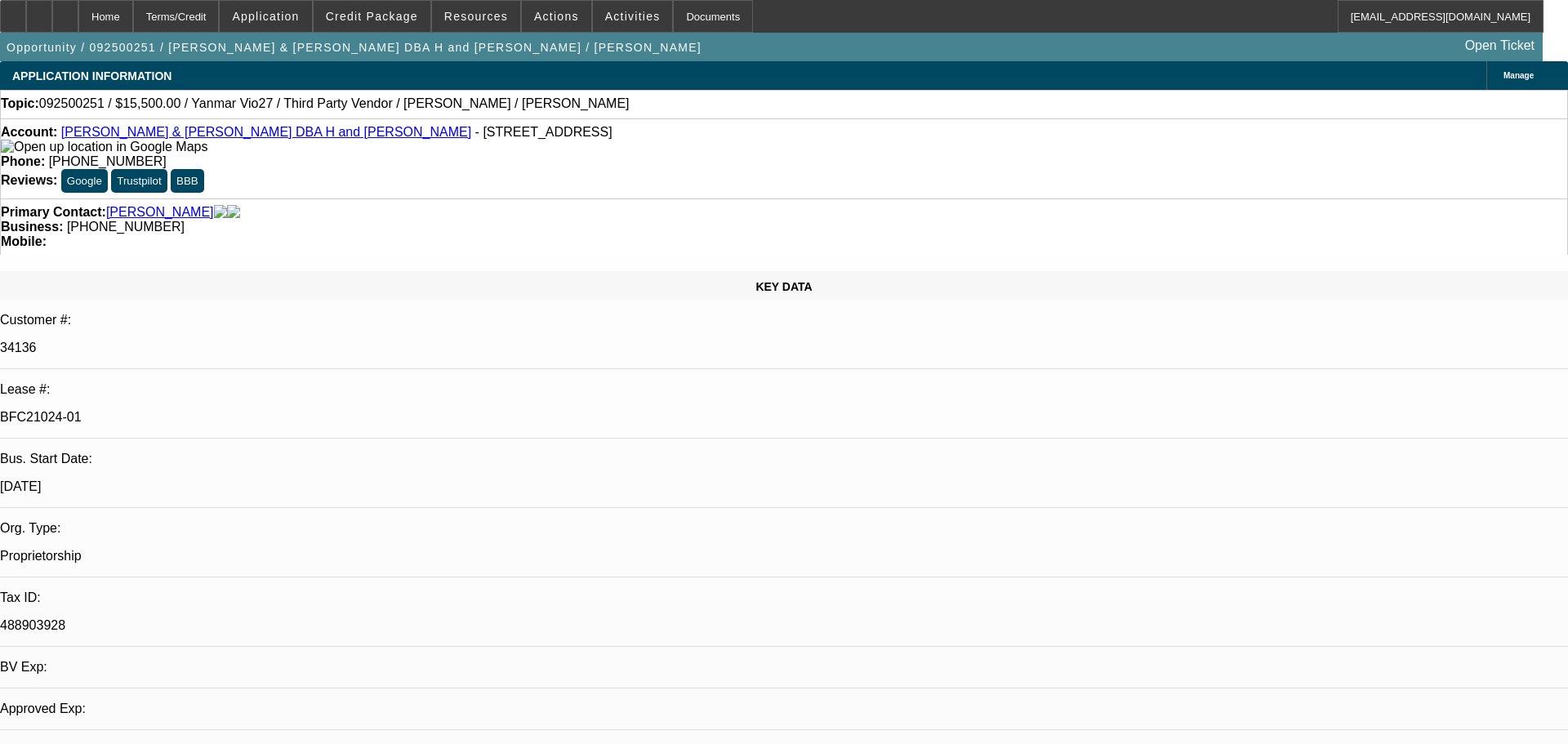
select select "4"
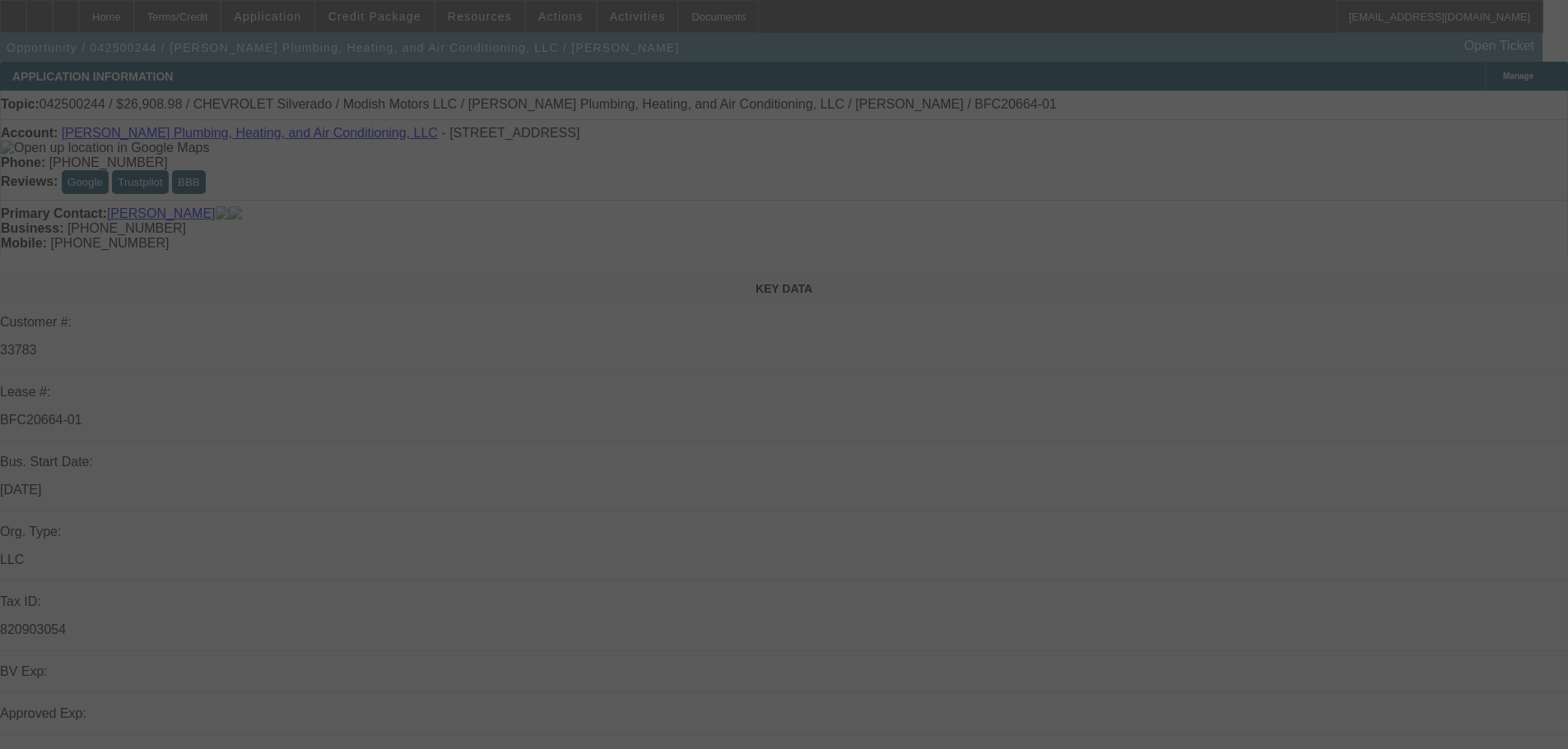
select select "0"
select select "3"
select select "0"
select select "6"
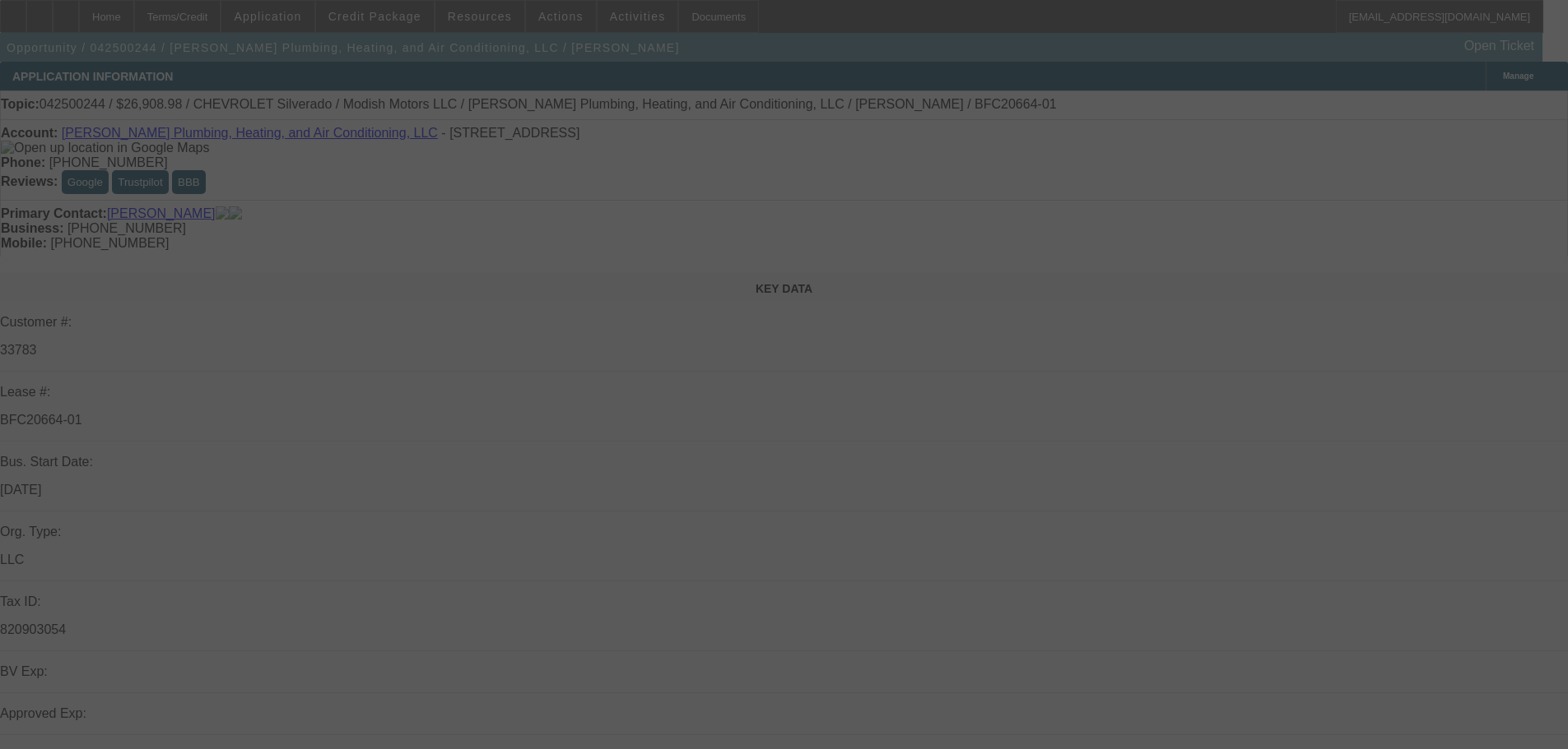
select select "0"
select select "3"
select select "0"
select select "6"
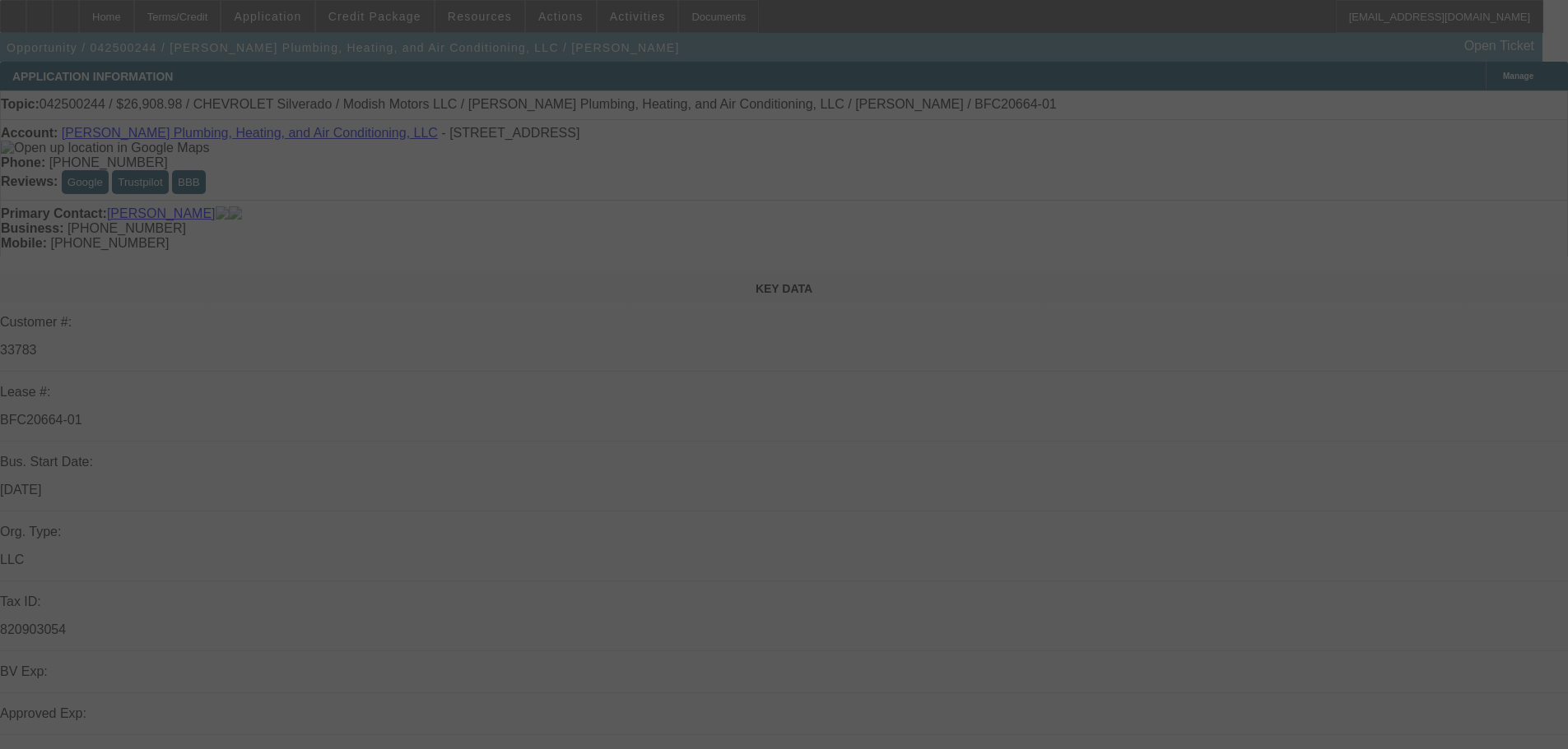
select select "0"
select select "3"
select select "0"
select select "6"
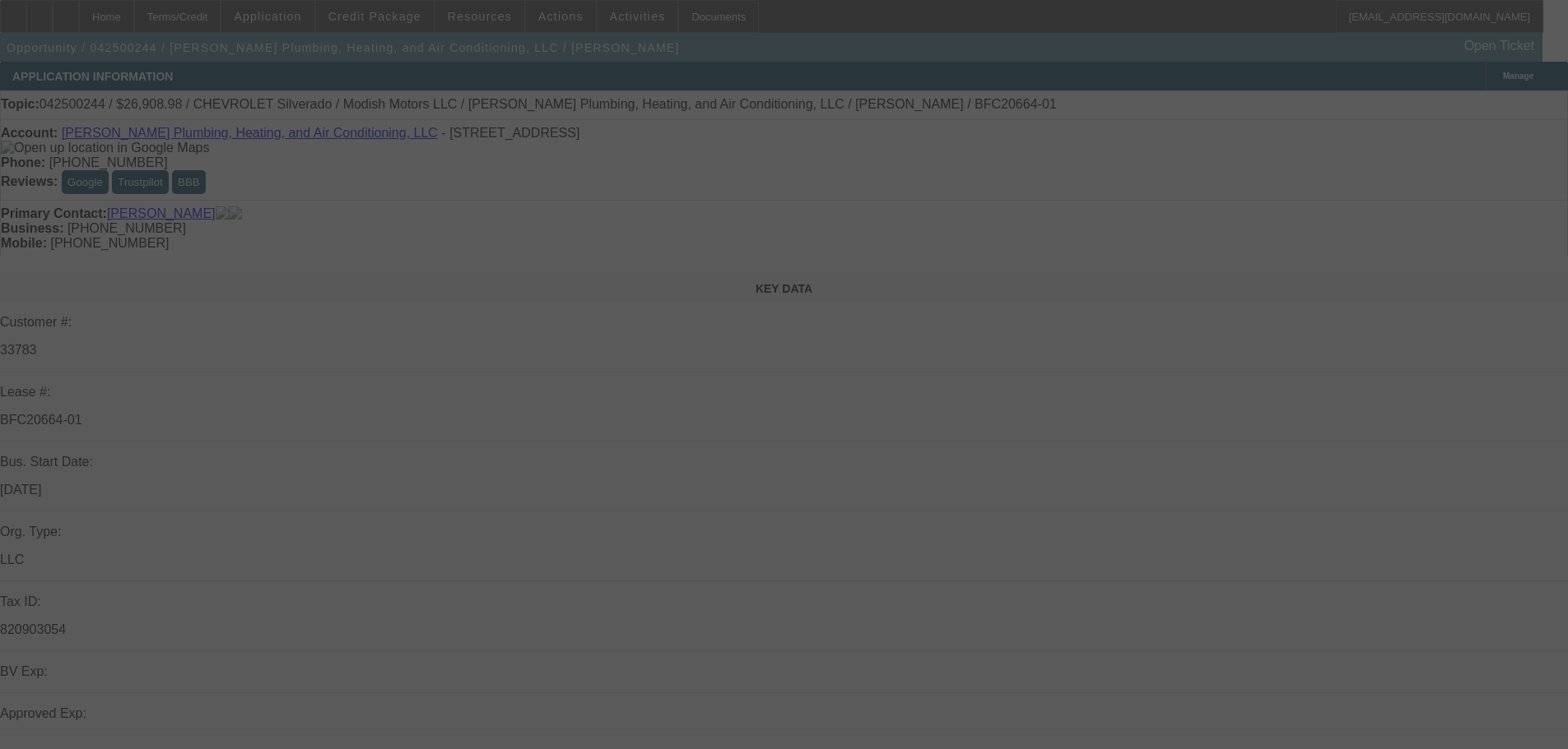
select select "0"
select select "2"
select select "0"
select select "6"
